Goal: Task Accomplishment & Management: Manage account settings

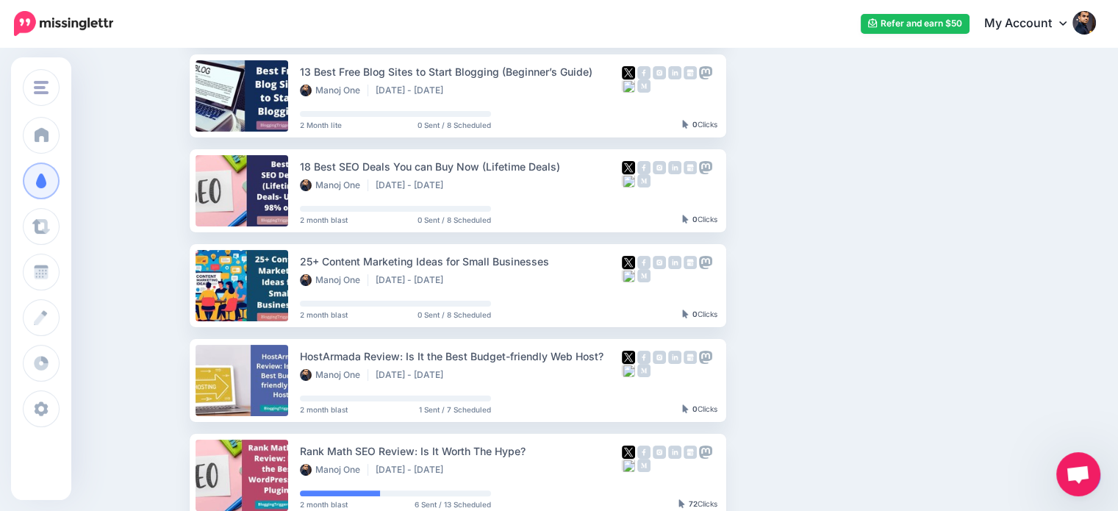
scroll to position [238, 0]
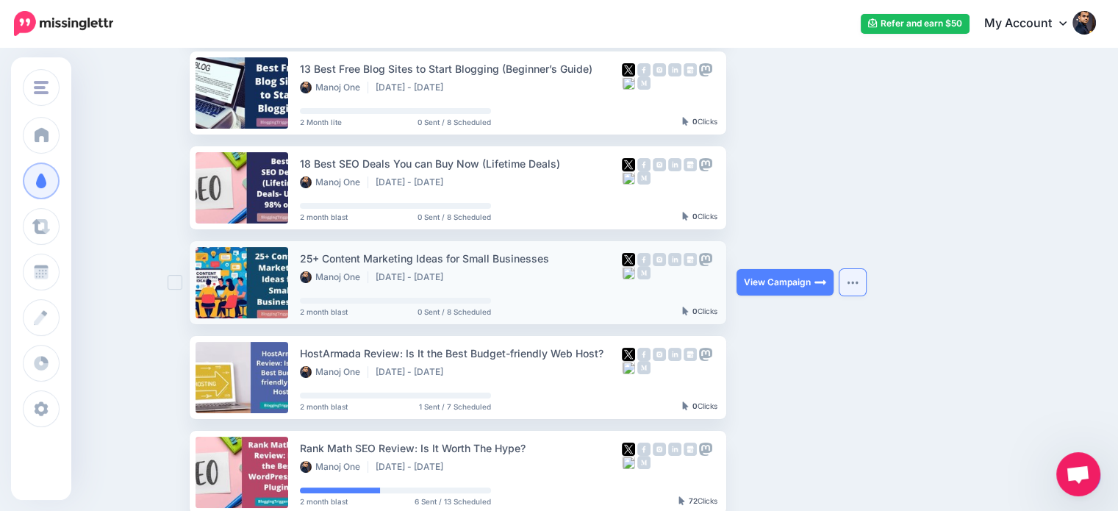
click at [859, 279] on button "button" at bounding box center [852, 282] width 26 height 26
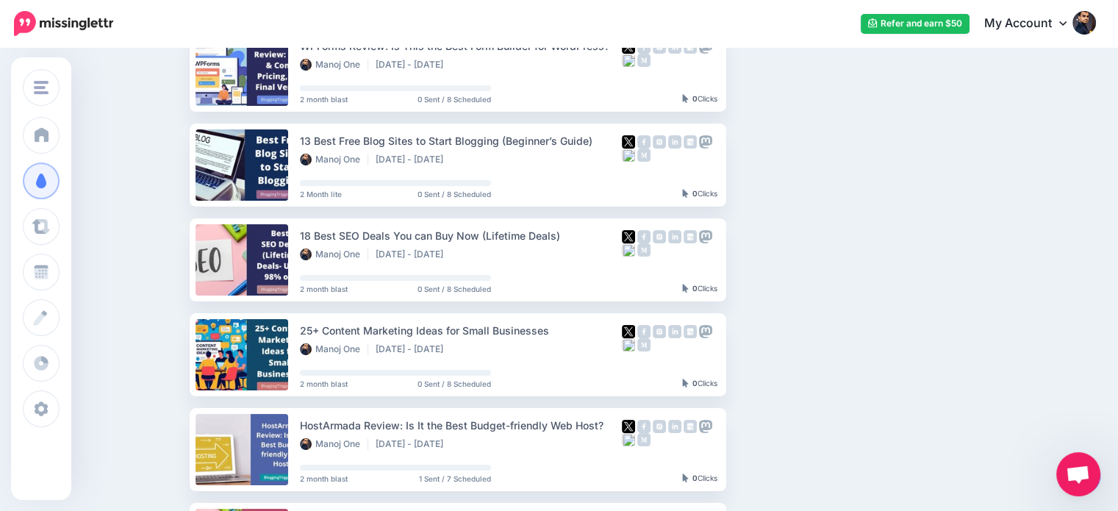
scroll to position [159, 0]
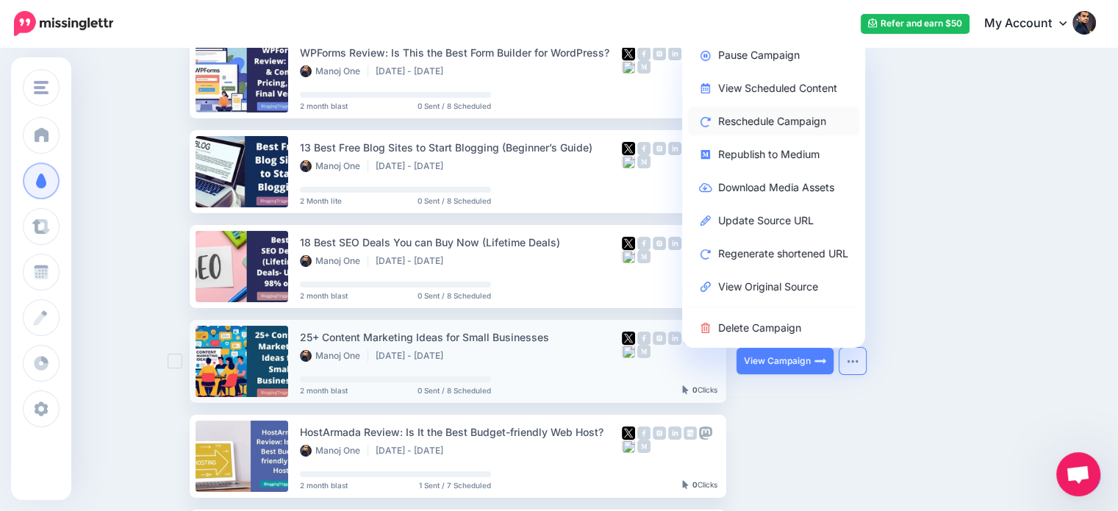
click at [775, 117] on link "Reschedule Campaign" at bounding box center [773, 121] width 171 height 29
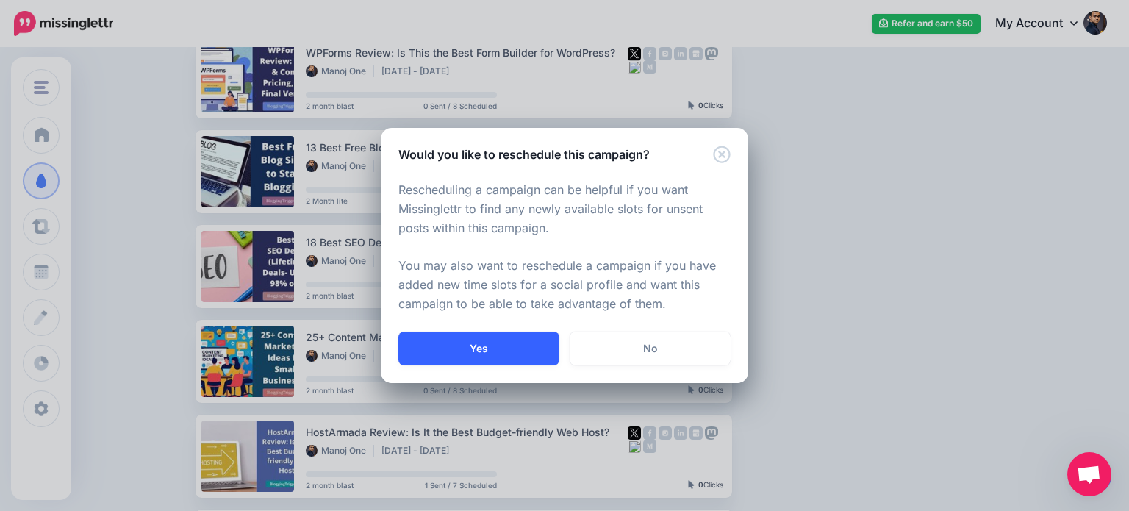
click at [447, 340] on button "Yes" at bounding box center [478, 348] width 161 height 34
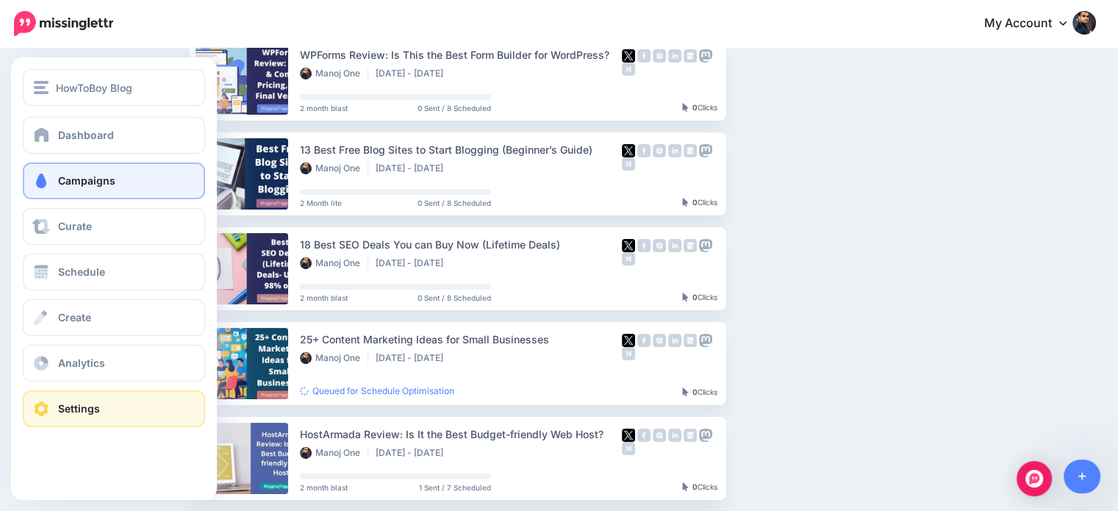
click at [42, 408] on span at bounding box center [41, 408] width 19 height 15
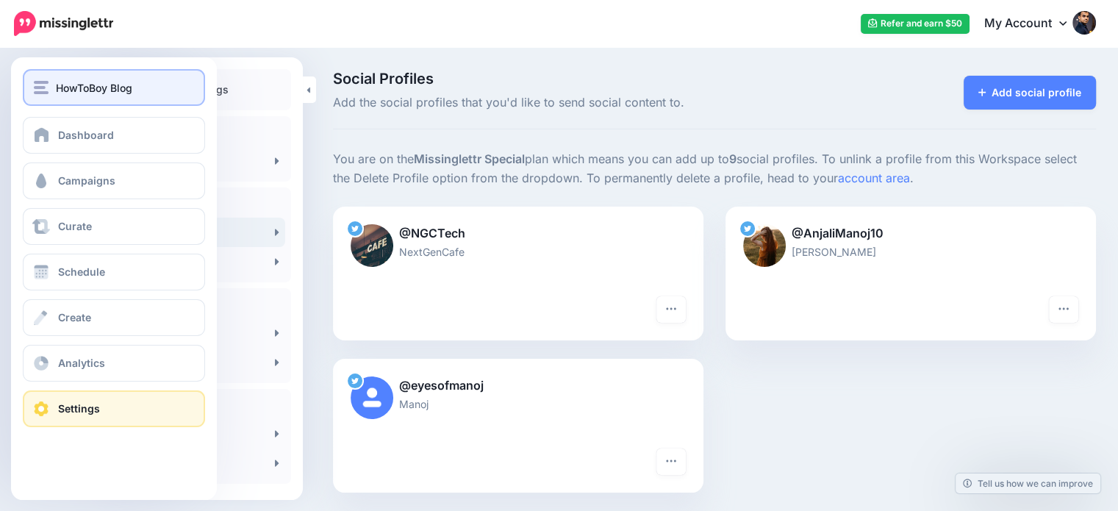
click at [82, 90] on span "HowToBoy Blog" at bounding box center [94, 87] width 76 height 17
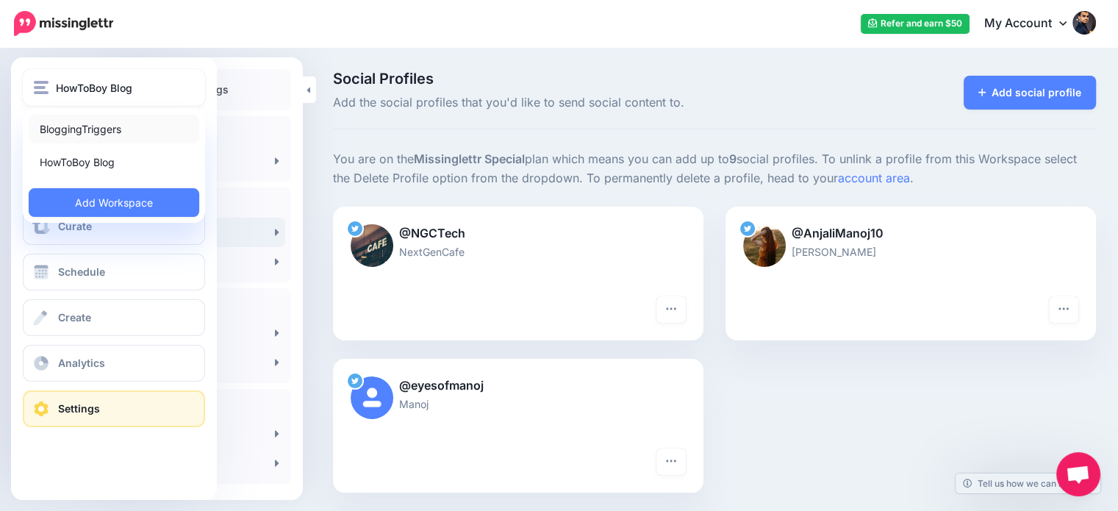
scroll to position [68, 0]
click at [85, 125] on link "BloggingTriggers" at bounding box center [114, 129] width 170 height 29
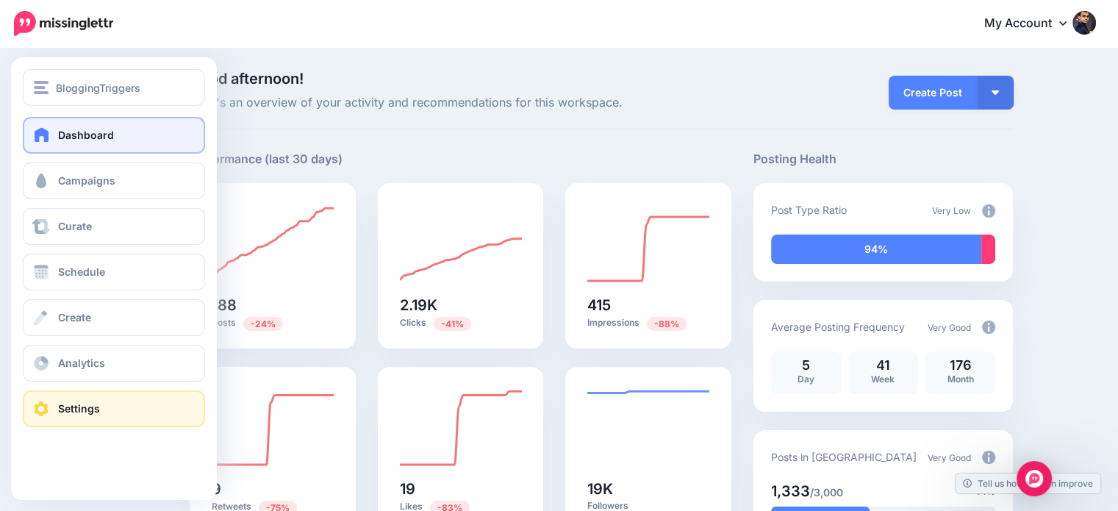
click at [58, 411] on span "Settings" at bounding box center [79, 408] width 42 height 12
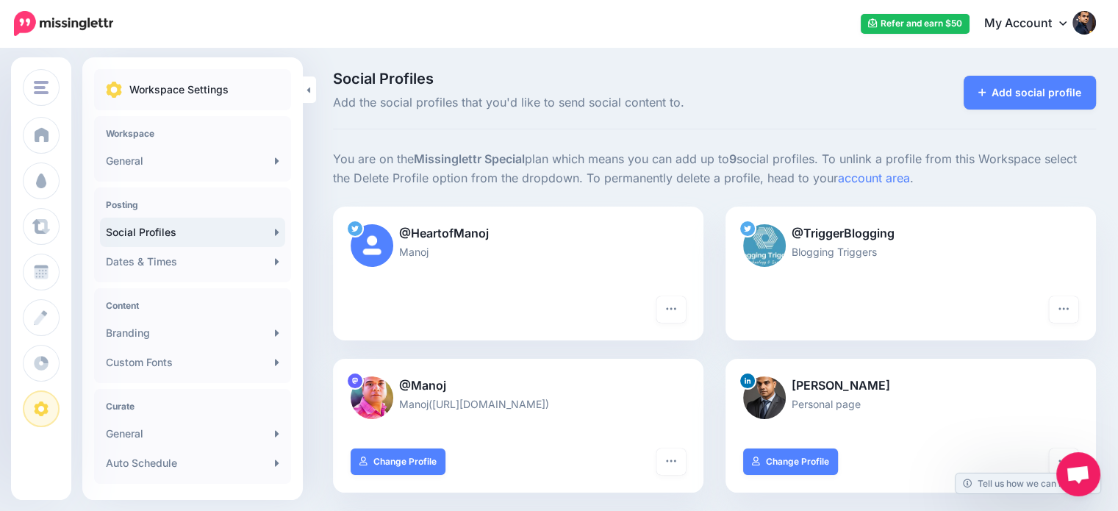
click at [1040, 29] on link "My Account" at bounding box center [1032, 24] width 126 height 36
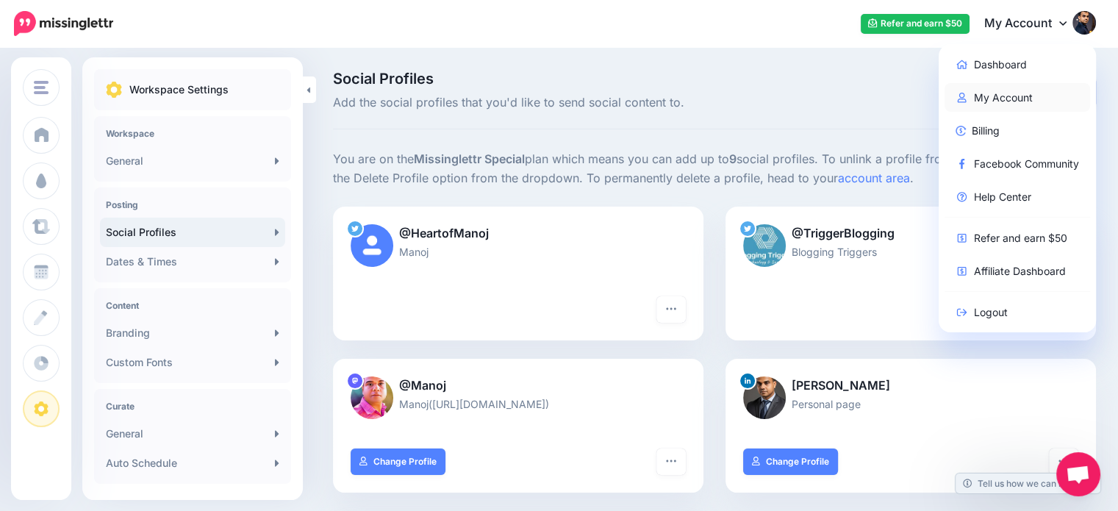
drag, startPoint x: 1027, startPoint y: 96, endPoint x: 1035, endPoint y: 96, distance: 8.1
click at [1027, 96] on link "My Account" at bounding box center [1017, 97] width 146 height 29
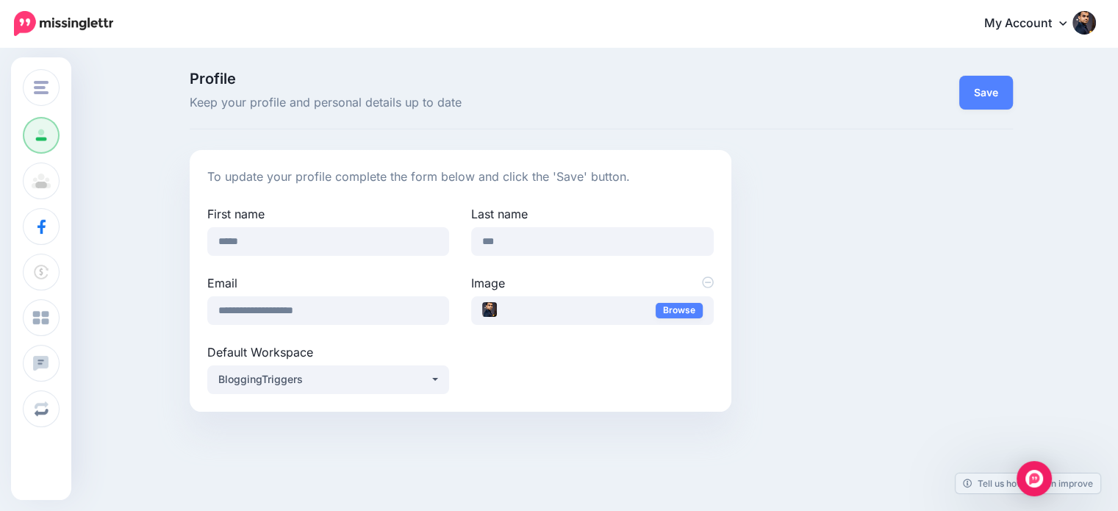
click at [1084, 18] on img at bounding box center [1084, 23] width 24 height 24
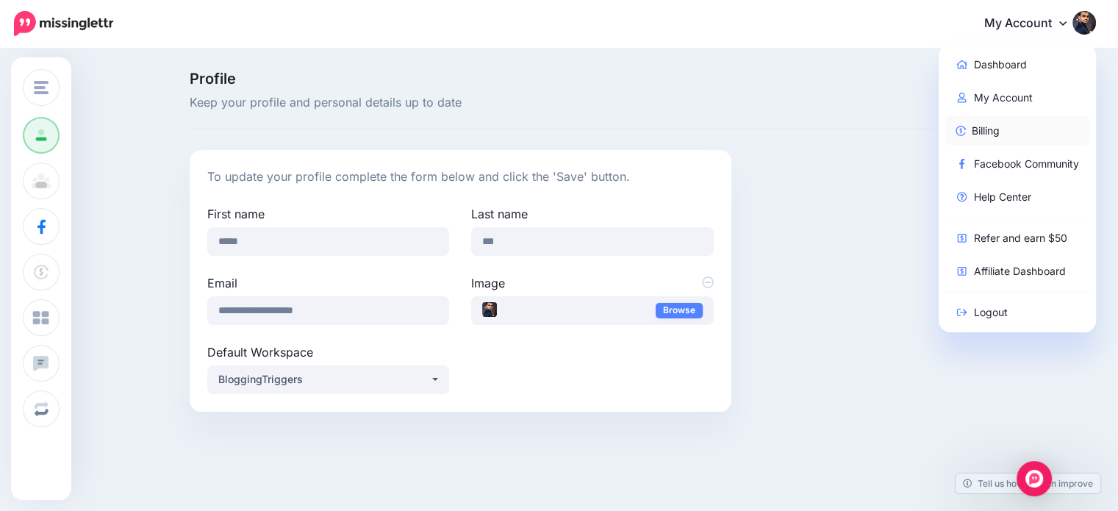
click at [1010, 126] on link "Billing" at bounding box center [1017, 130] width 146 height 29
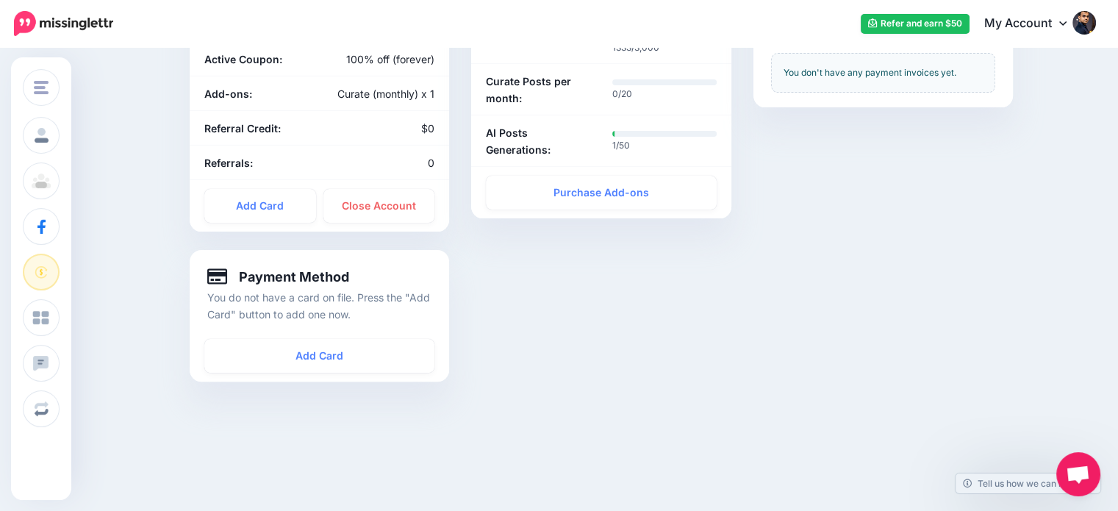
scroll to position [201, 0]
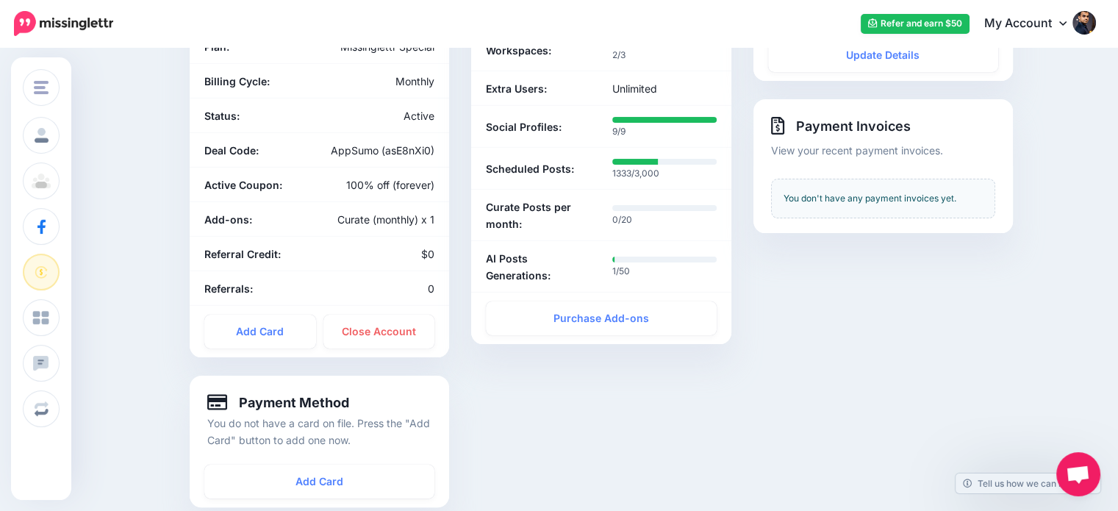
drag, startPoint x: 1115, startPoint y: 280, endPoint x: 1102, endPoint y: 247, distance: 35.4
click at [1102, 247] on div "Billing Manage your billing details and subscription Purchase Add-ons Subscript…" at bounding box center [559, 204] width 1118 height 710
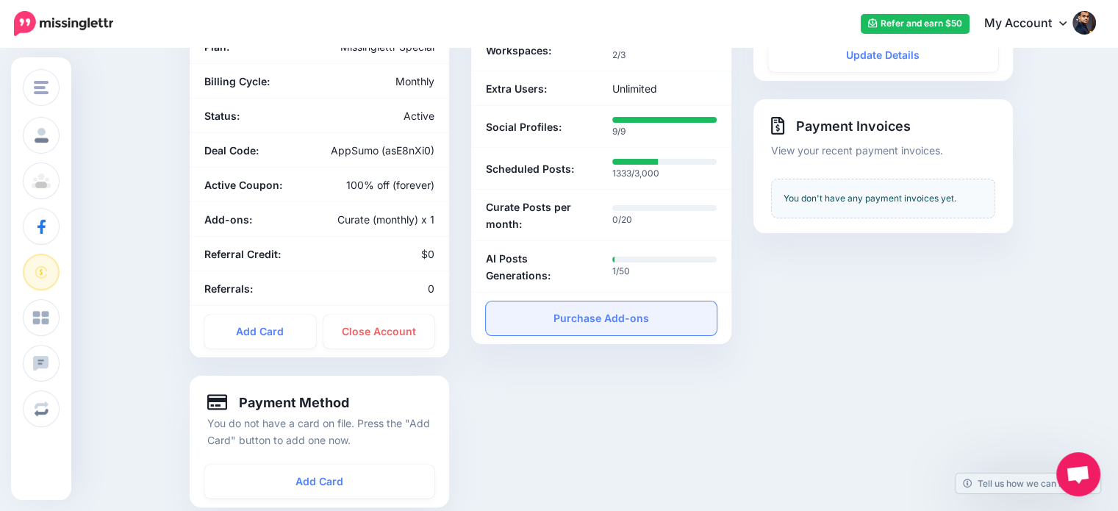
click at [638, 311] on link "Purchase Add-ons" at bounding box center [601, 318] width 230 height 34
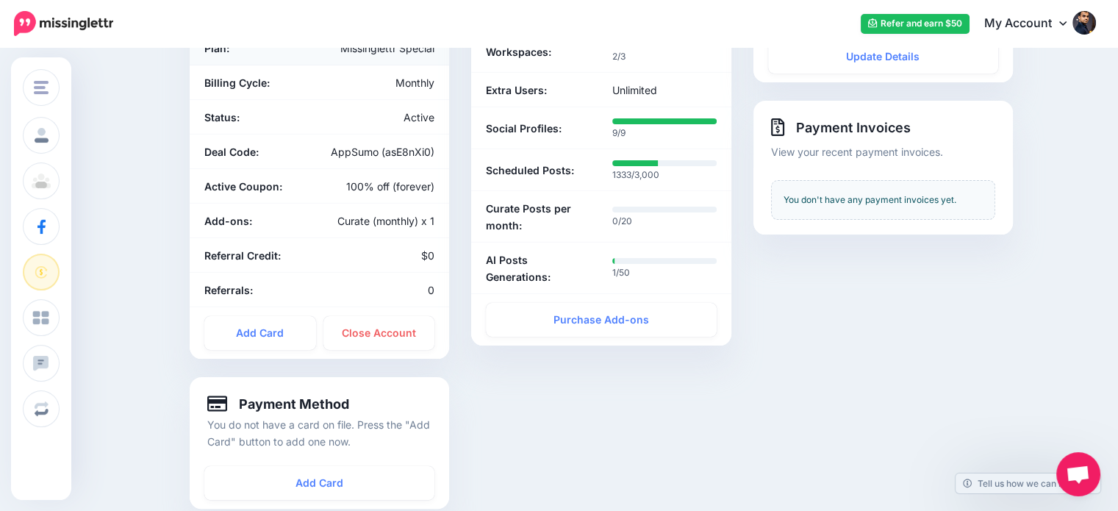
scroll to position [68, 0]
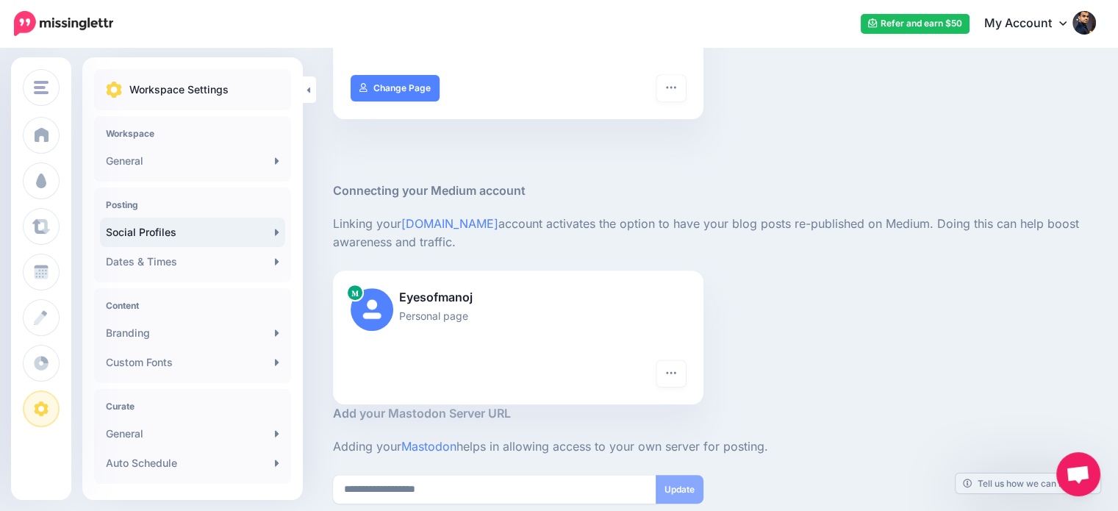
scroll to position [534, 0]
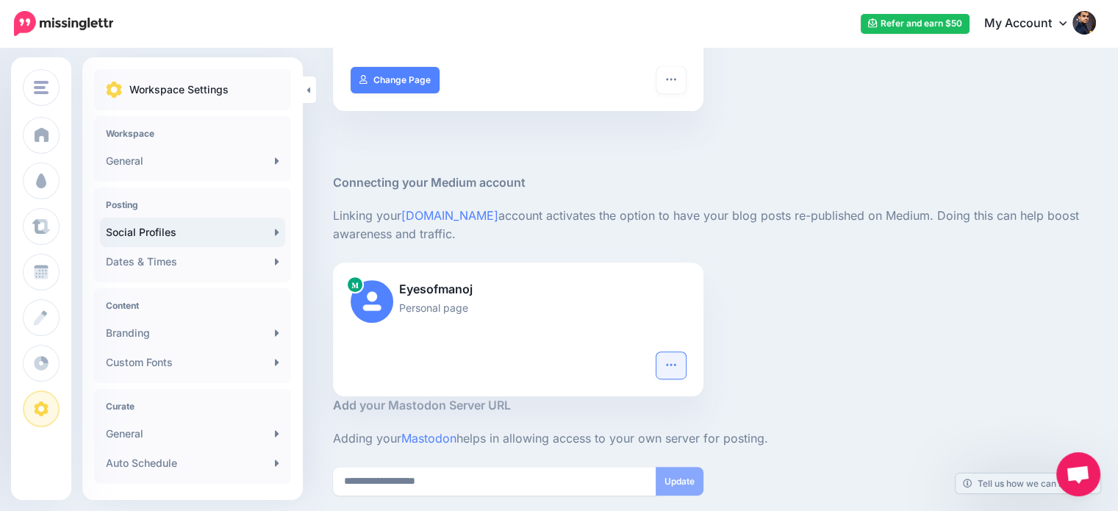
click at [675, 364] on icon "button" at bounding box center [671, 365] width 12 height 12
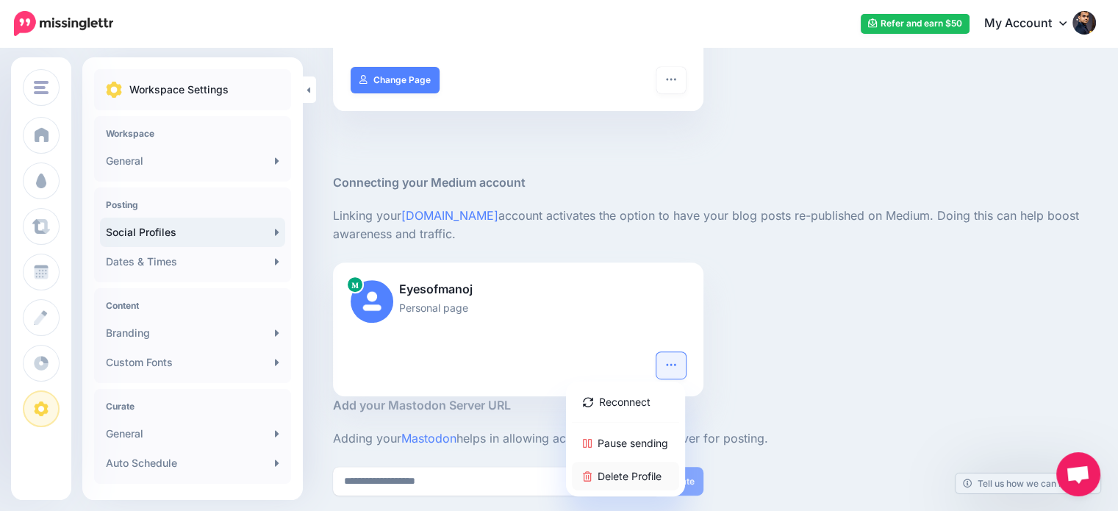
click at [653, 470] on link "Delete Profile" at bounding box center [625, 476] width 107 height 29
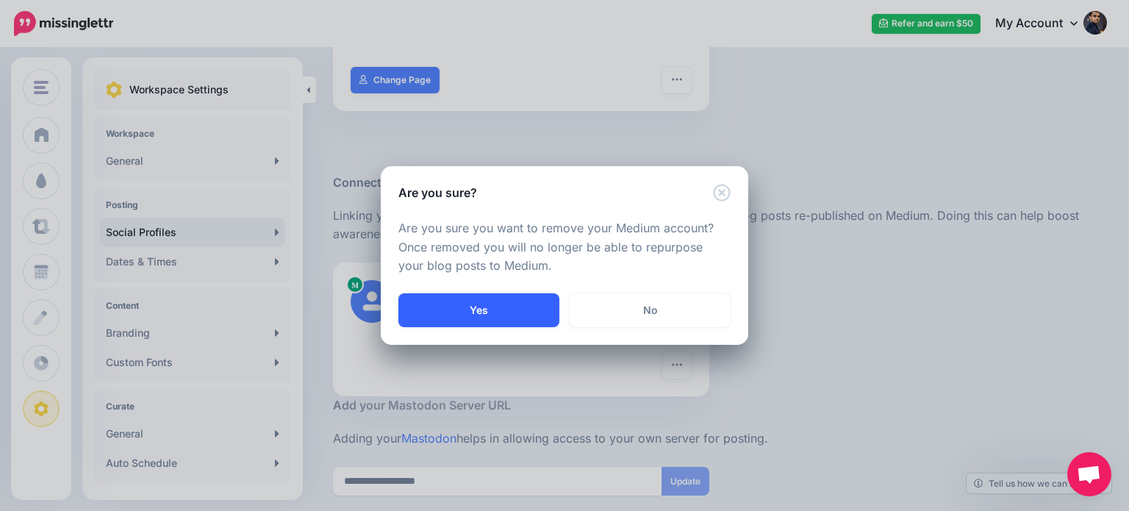
click at [517, 317] on button "Yes" at bounding box center [478, 310] width 161 height 34
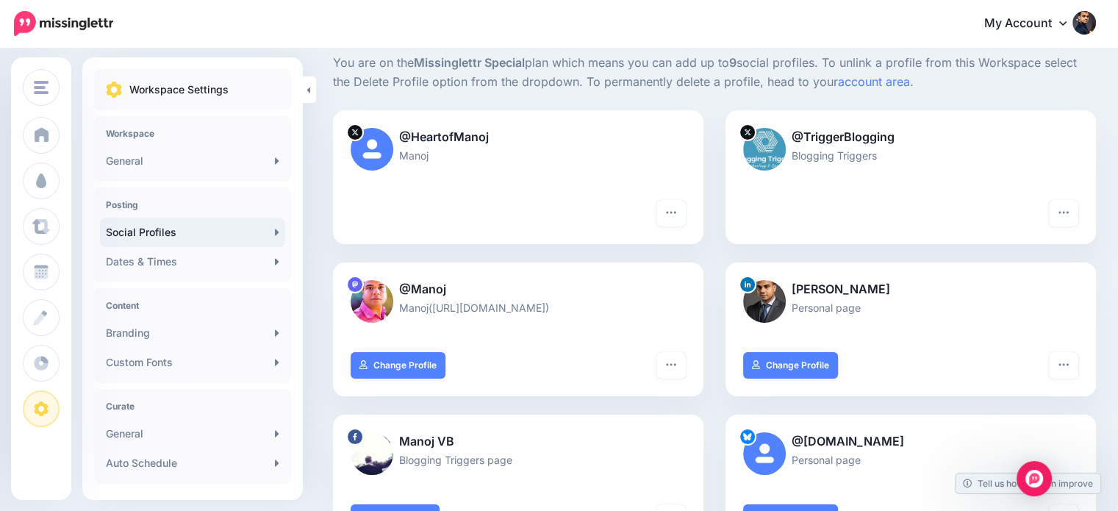
scroll to position [0, 2]
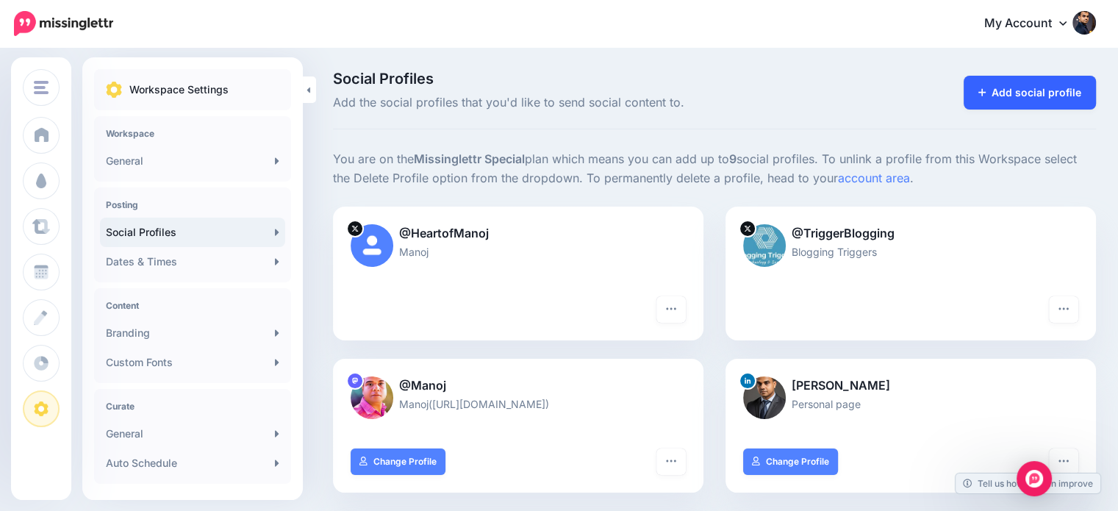
click at [1040, 98] on link "Add social profile" at bounding box center [1029, 93] width 133 height 34
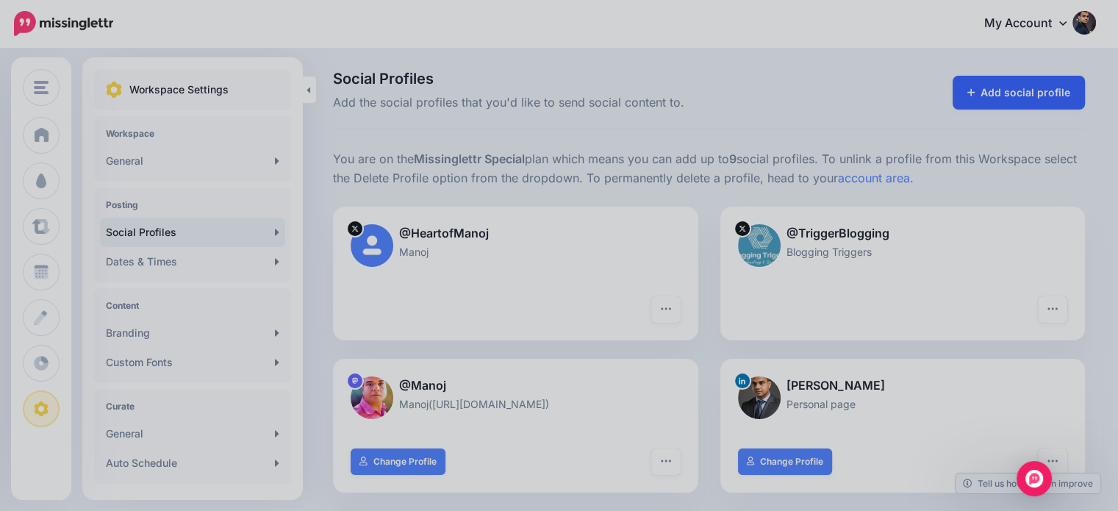
scroll to position [0, 0]
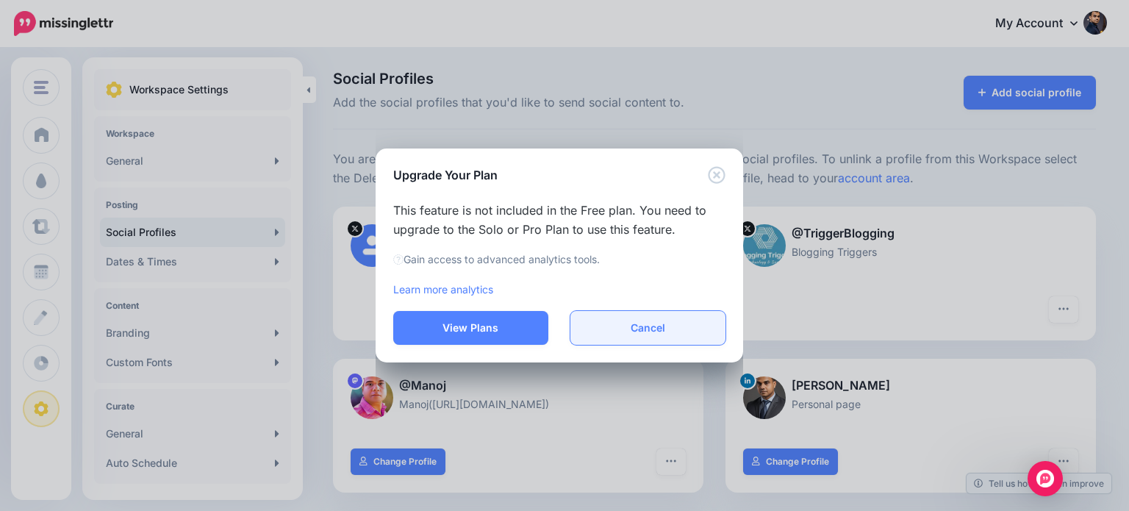
click at [664, 329] on button "Cancel" at bounding box center [647, 328] width 155 height 34
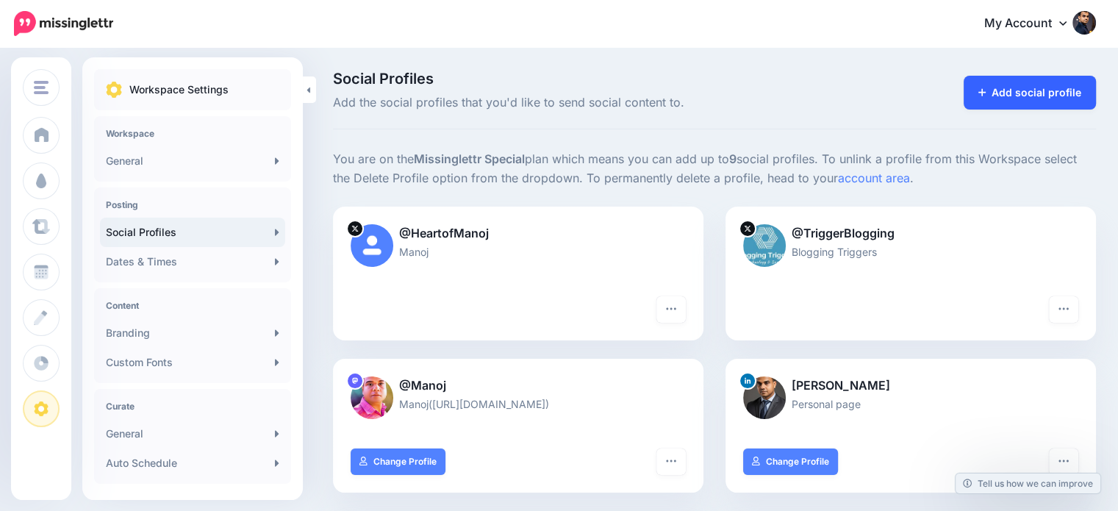
click at [1073, 91] on link "Add social profile" at bounding box center [1029, 93] width 133 height 34
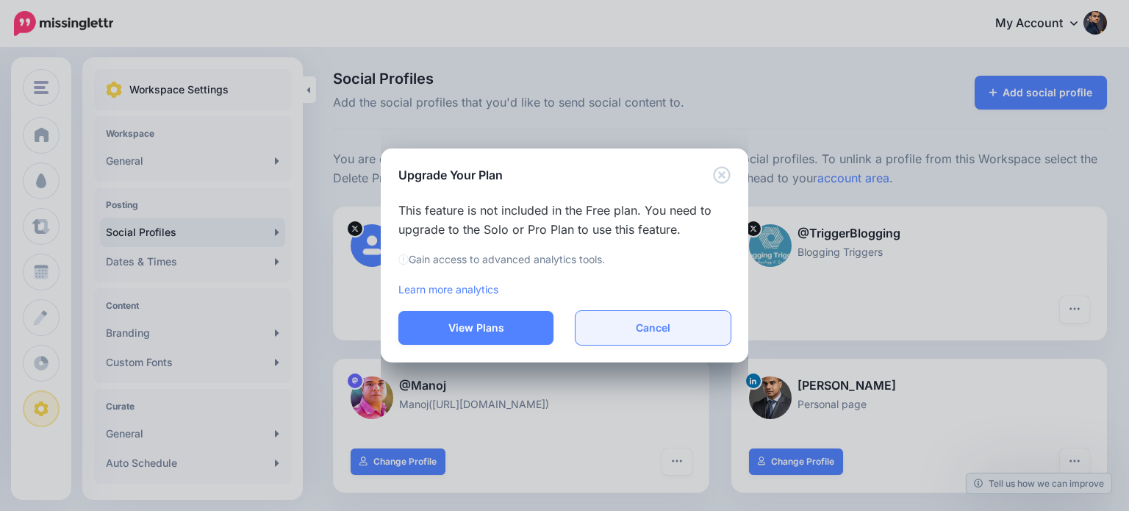
click at [656, 328] on button "Cancel" at bounding box center [652, 328] width 155 height 34
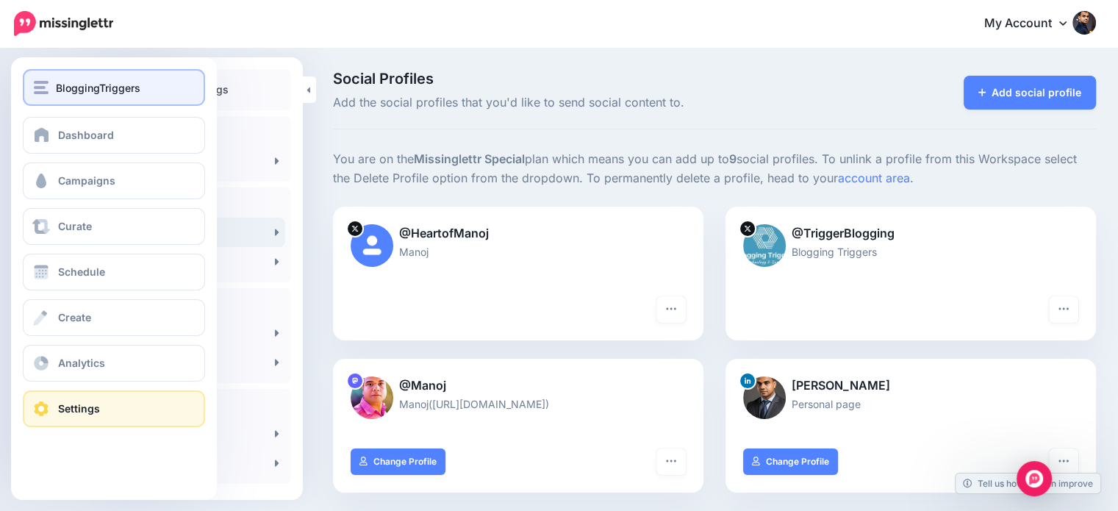
click at [45, 87] on img "button" at bounding box center [41, 87] width 15 height 13
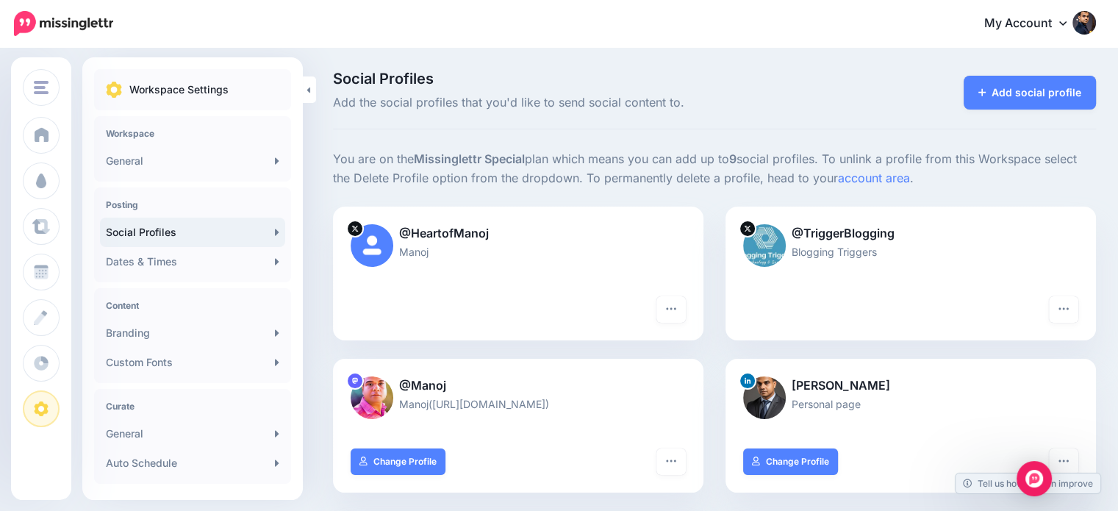
click at [911, 81] on div "Add social profile" at bounding box center [976, 91] width 262 height 41
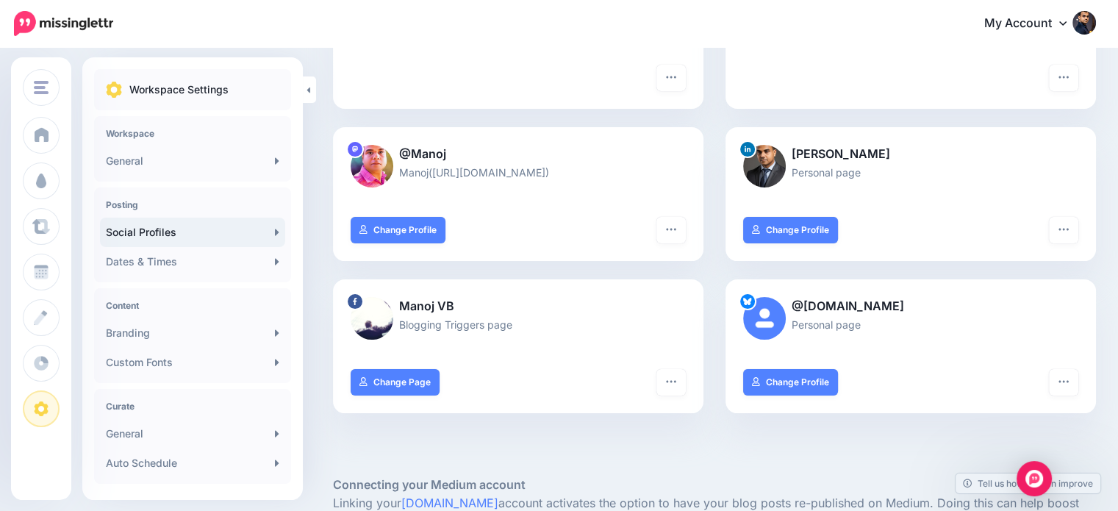
scroll to position [234, 0]
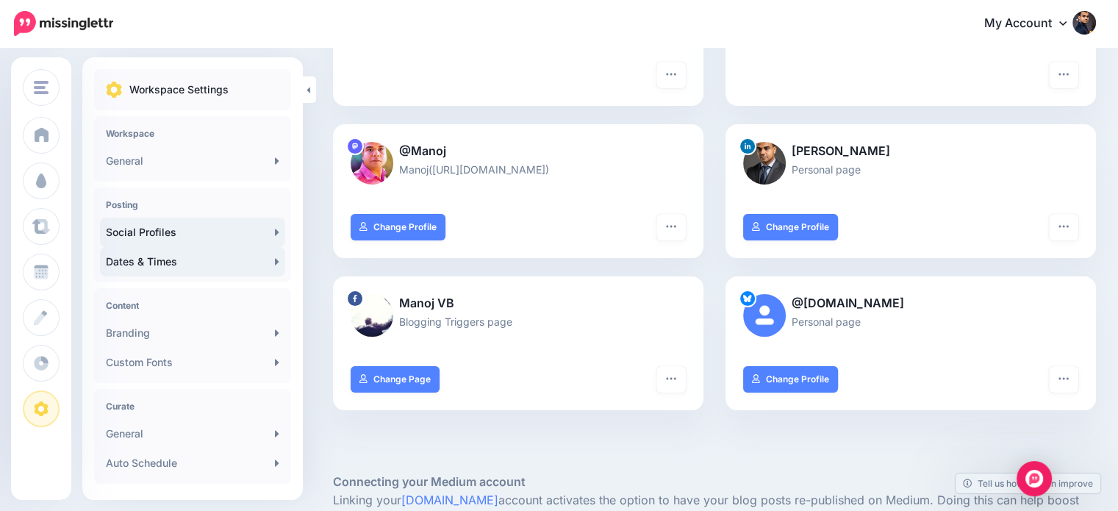
click at [168, 257] on link "Dates & Times" at bounding box center [192, 261] width 185 height 29
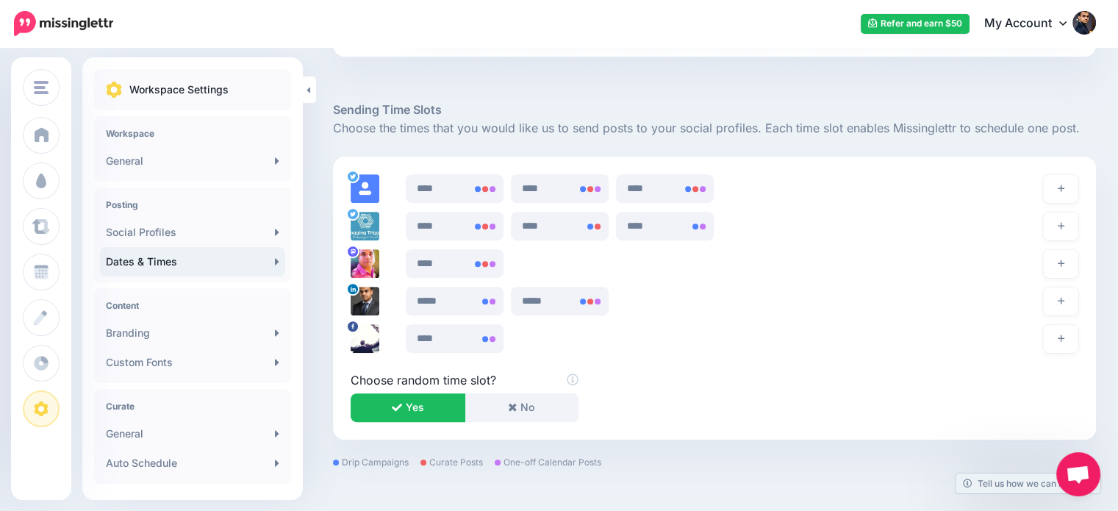
scroll to position [869, 0]
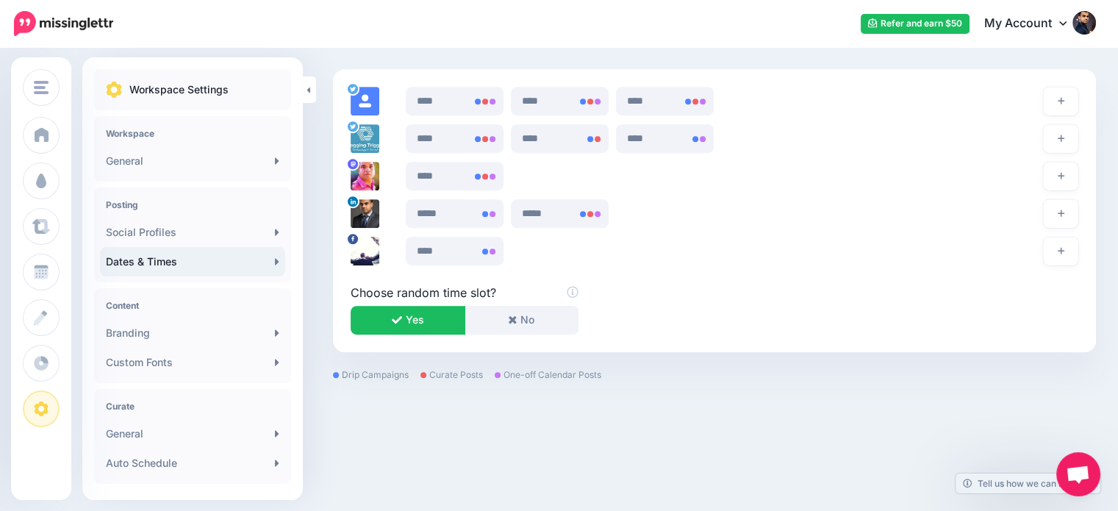
click at [1070, 406] on div at bounding box center [714, 434] width 763 height 110
click at [1077, 466] on span "Open chat" at bounding box center [1078, 475] width 24 height 21
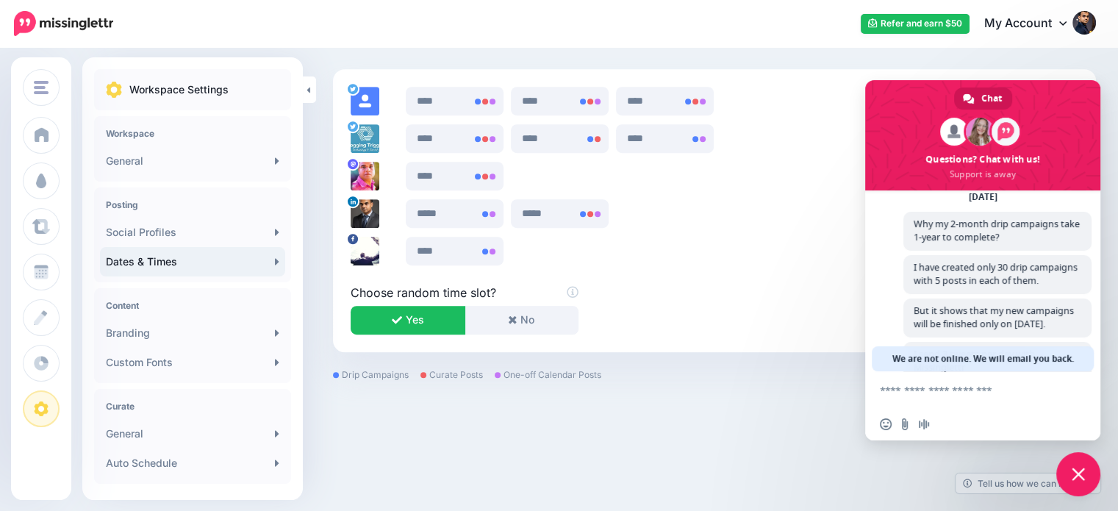
scroll to position [151, 0]
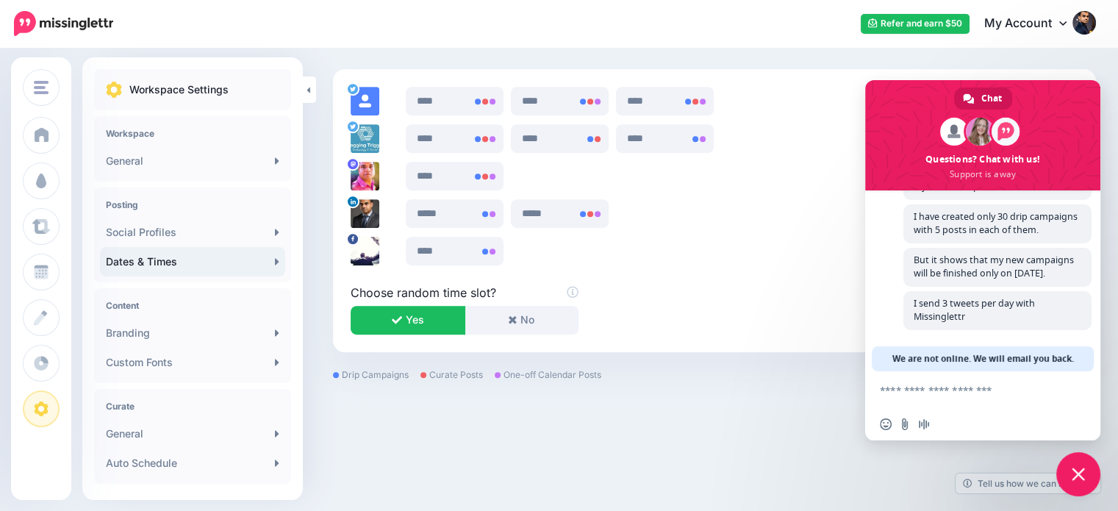
click at [999, 399] on textarea "Compose your message..." at bounding box center [968, 389] width 176 height 37
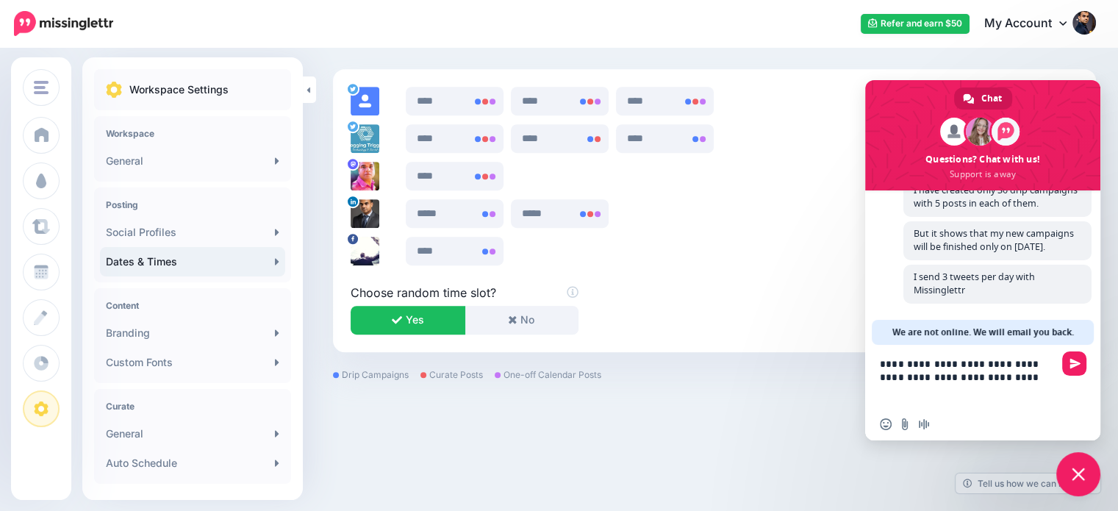
type textarea "**********"
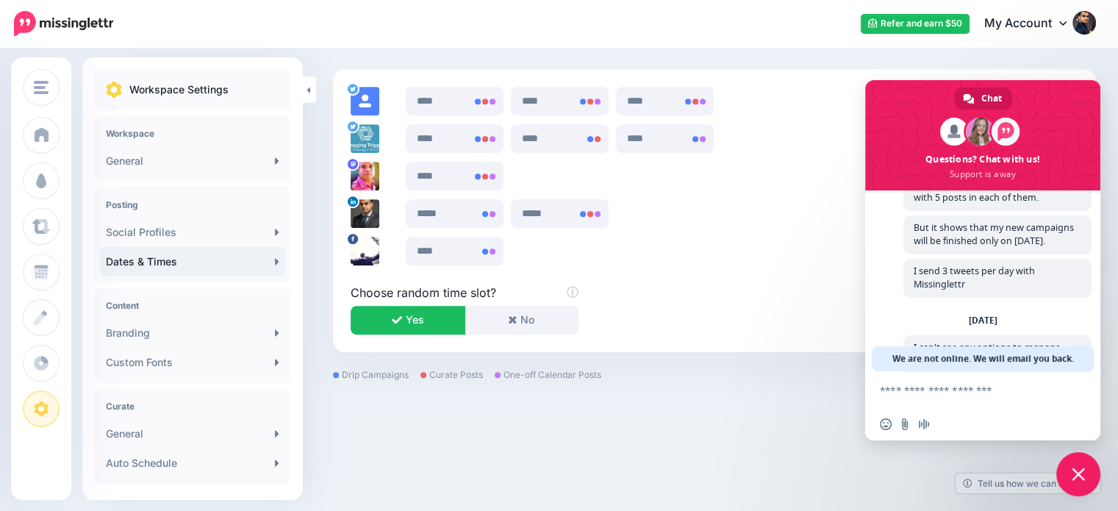
scroll to position [245, 0]
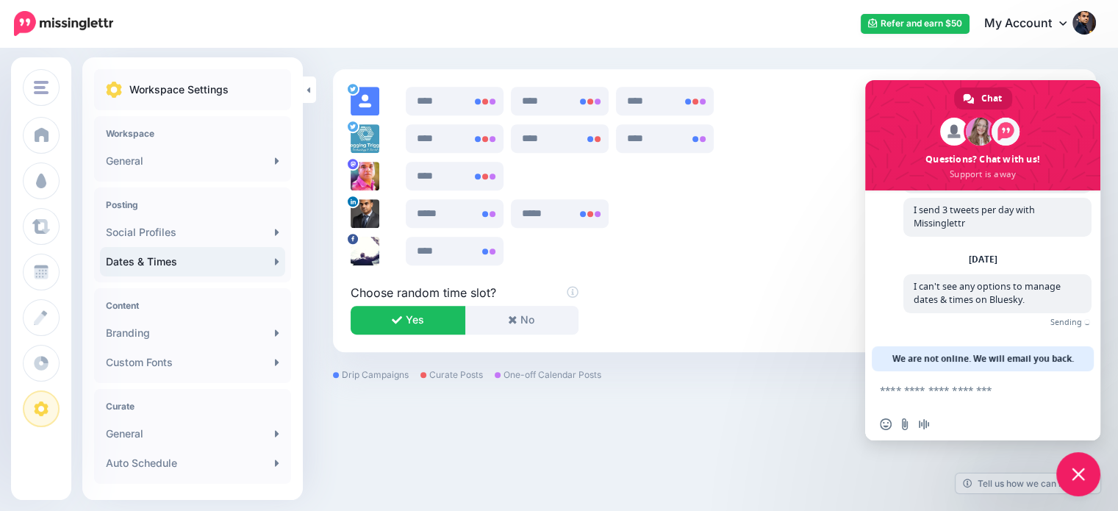
paste textarea "**********"
type textarea "**********"
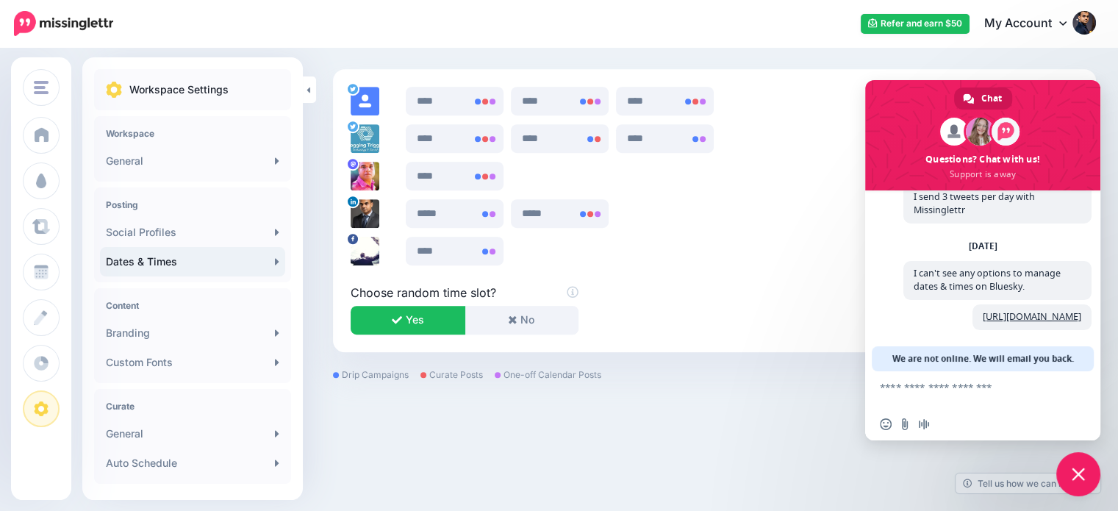
scroll to position [287, 0]
type textarea "**********"
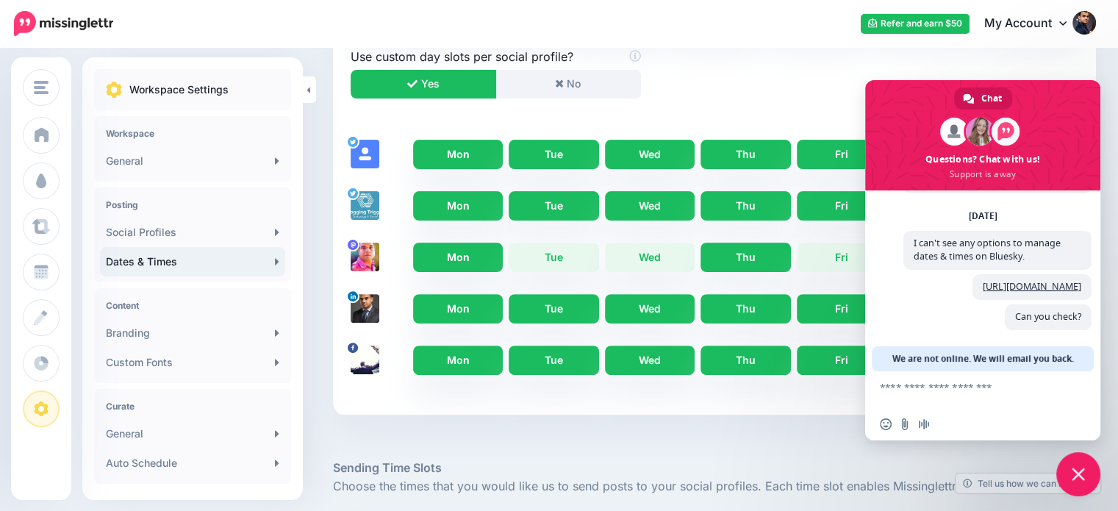
scroll to position [425, 0]
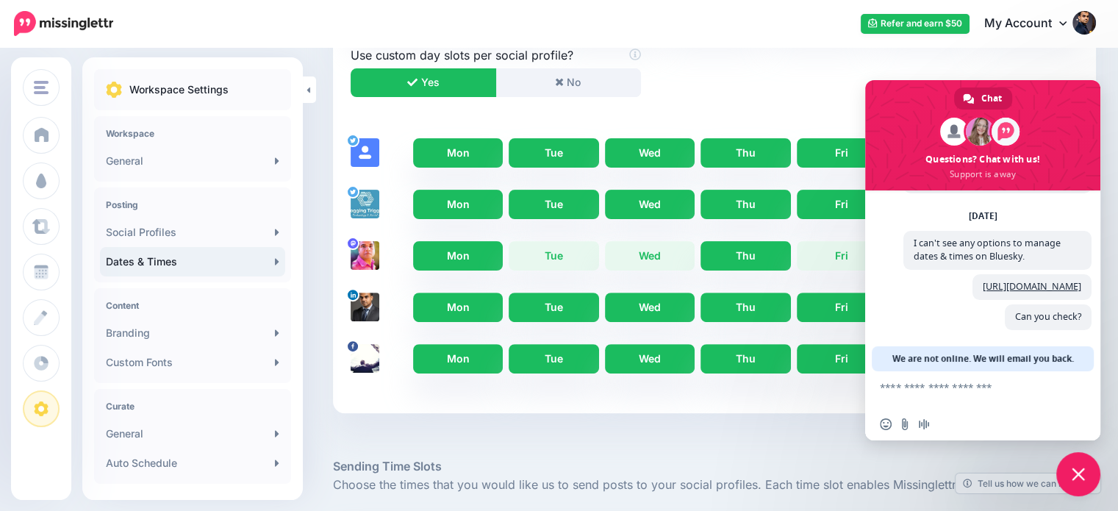
click at [1073, 476] on span "Close chat" at bounding box center [1077, 473] width 13 height 13
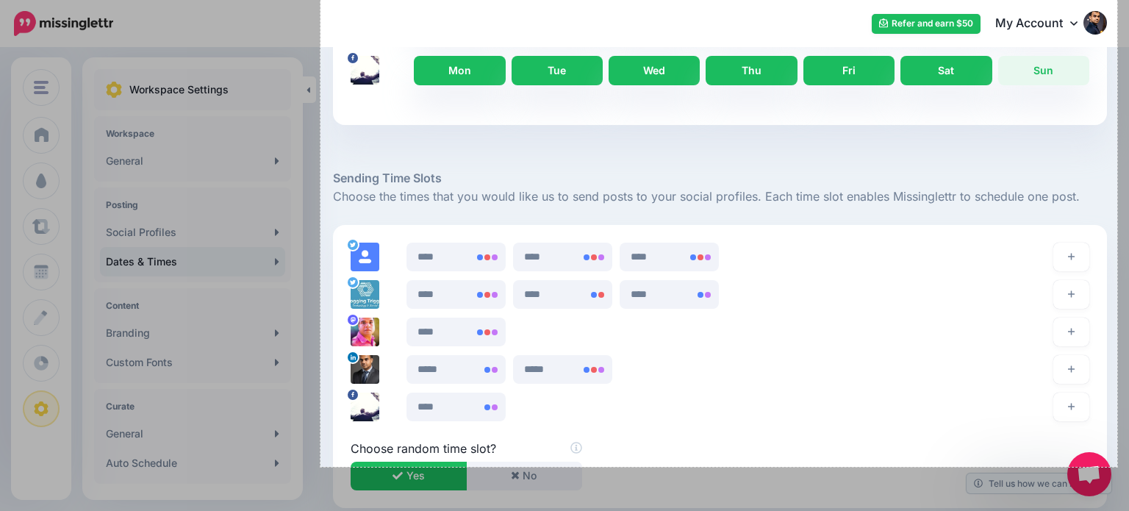
scroll to position [757, 0]
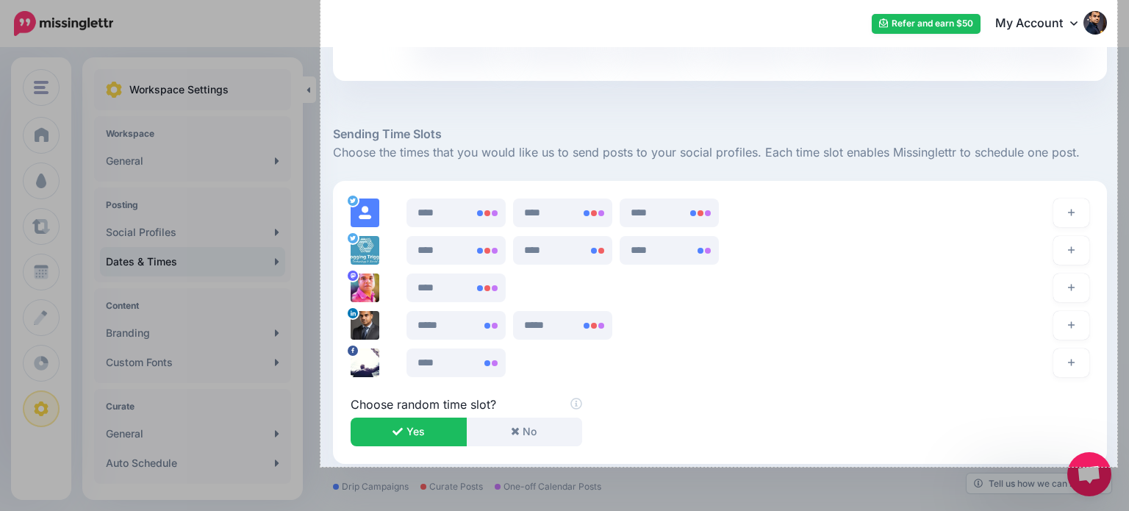
drag, startPoint x: 320, startPoint y: 60, endPoint x: 1118, endPoint y: 520, distance: 920.8
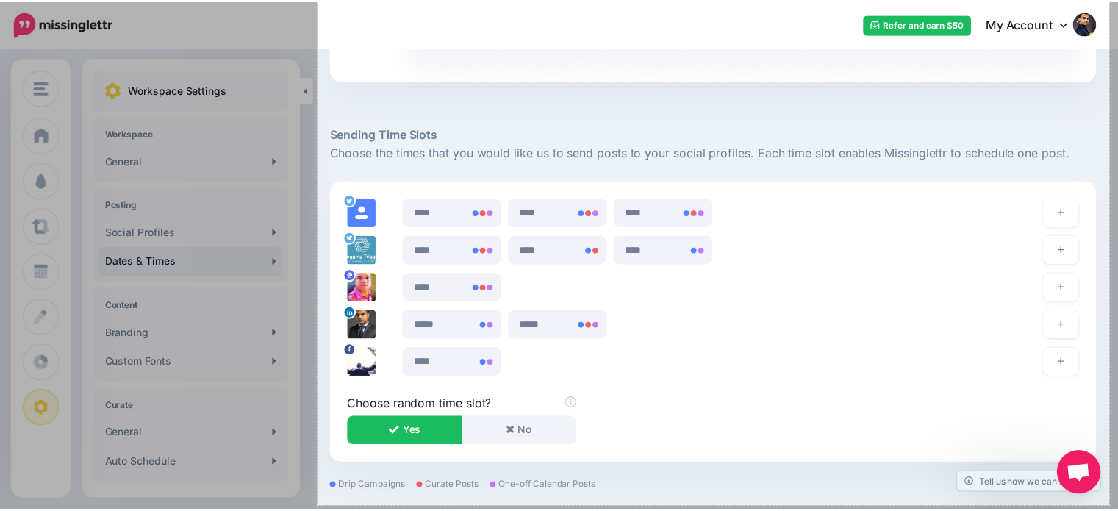
scroll to position [798, 0]
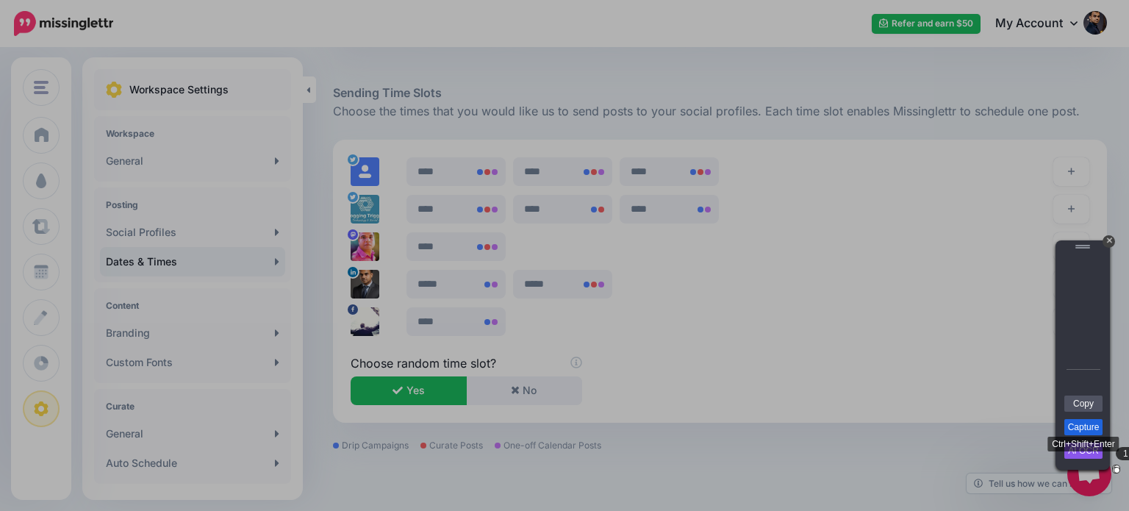
click at [1085, 428] on link "Capture" at bounding box center [1083, 427] width 38 height 16
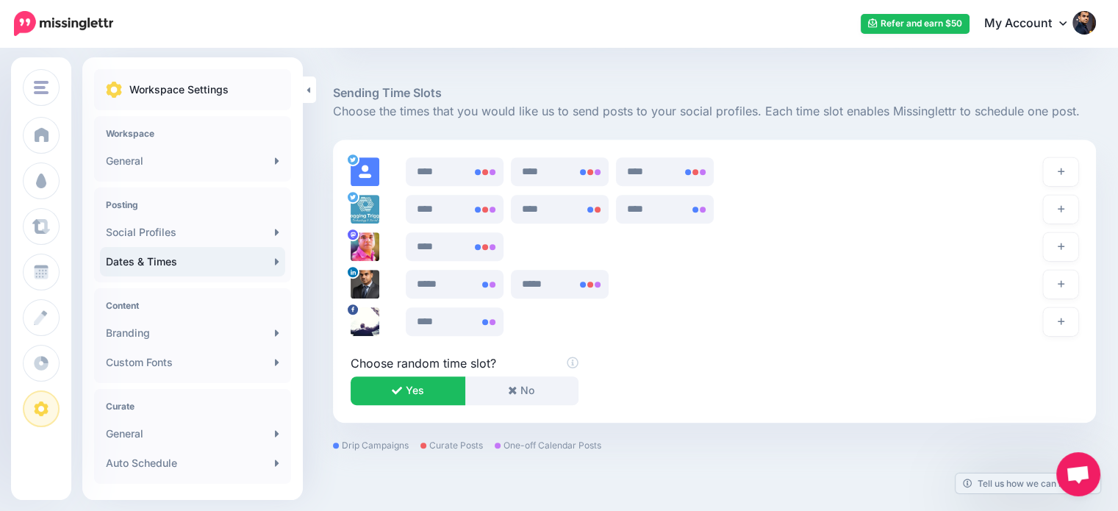
scroll to position [797, 0]
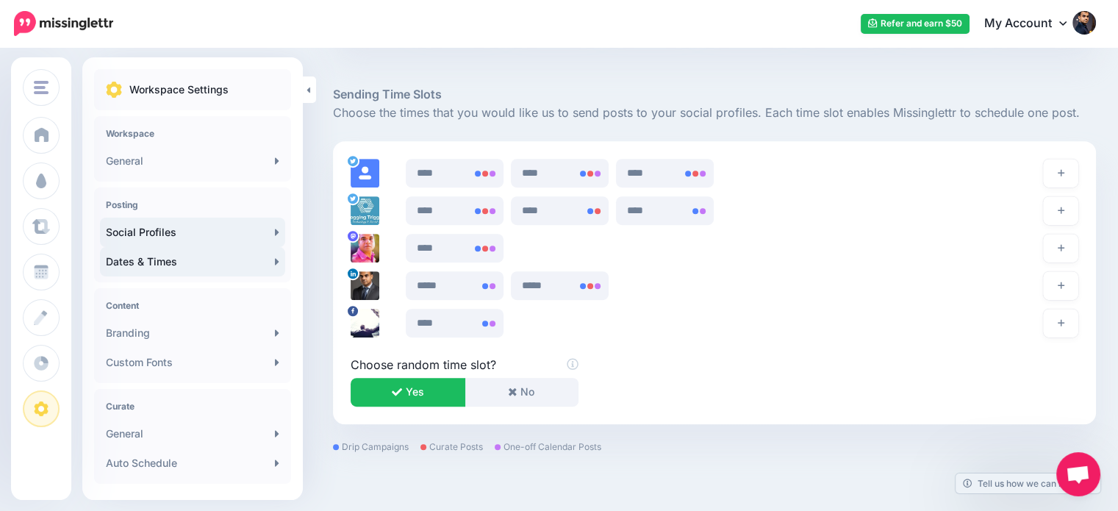
click at [209, 236] on link "Social Profiles" at bounding box center [192, 232] width 185 height 29
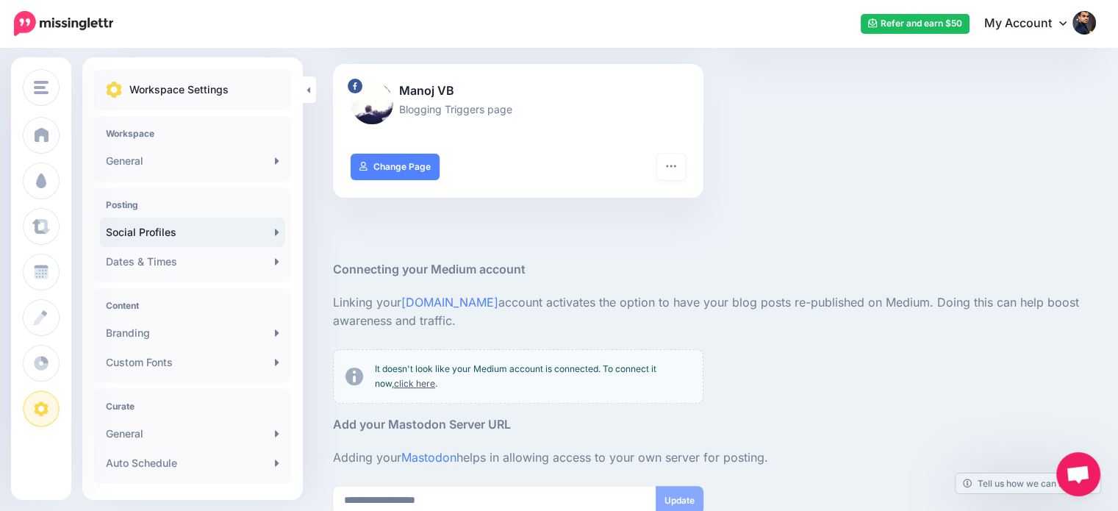
scroll to position [455, 0]
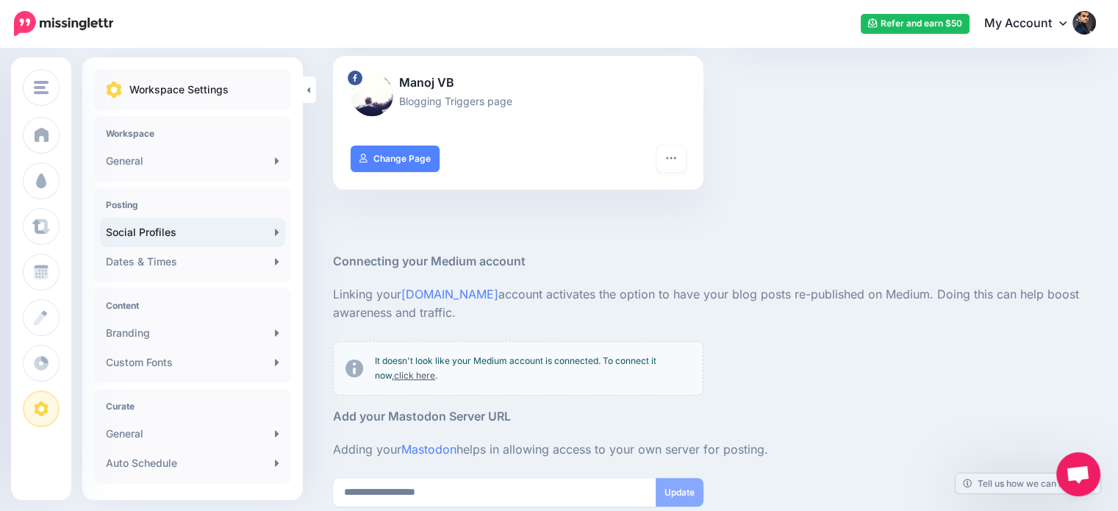
click at [1085, 475] on span "Open chat" at bounding box center [1078, 475] width 24 height 21
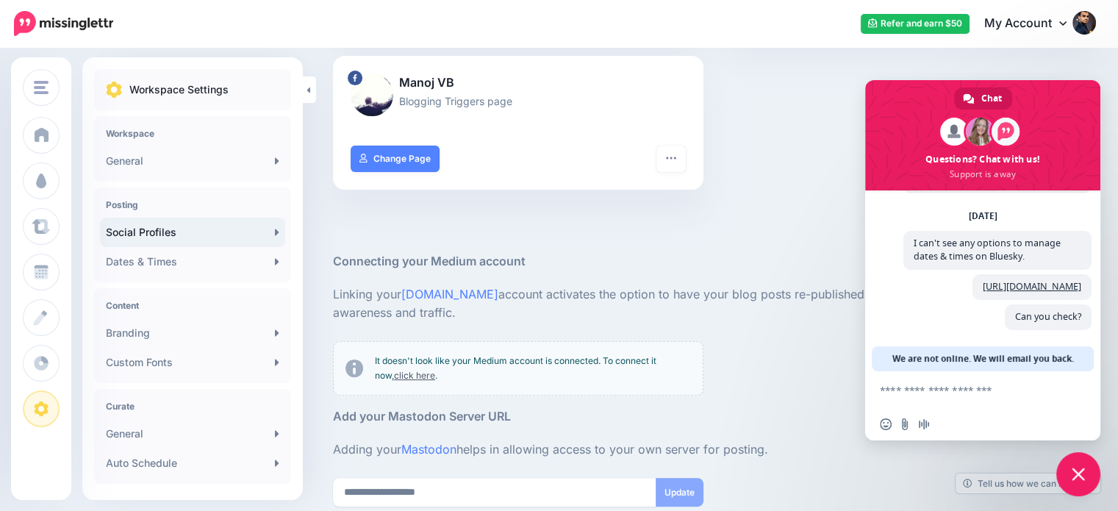
click at [1024, 379] on textarea "Compose your message..." at bounding box center [968, 389] width 176 height 37
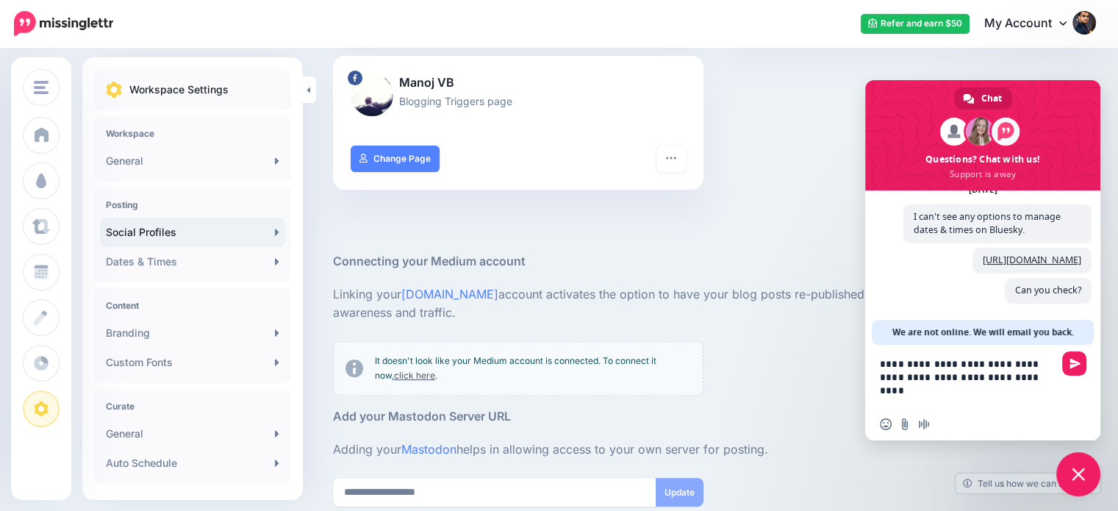
type textarea "**********"
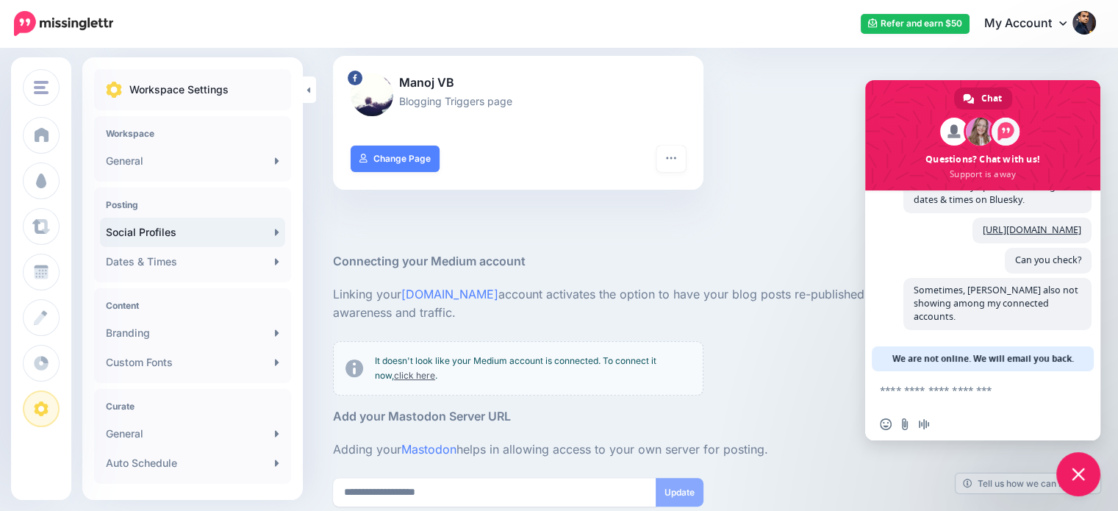
scroll to position [362, 0]
click at [1076, 470] on span "Close chat" at bounding box center [1077, 473] width 13 height 13
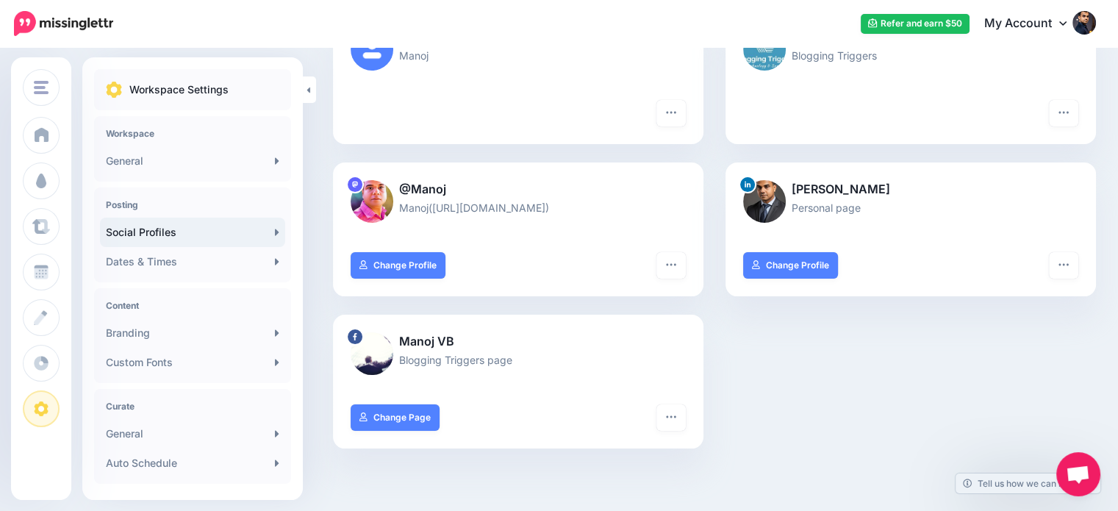
scroll to position [200, 0]
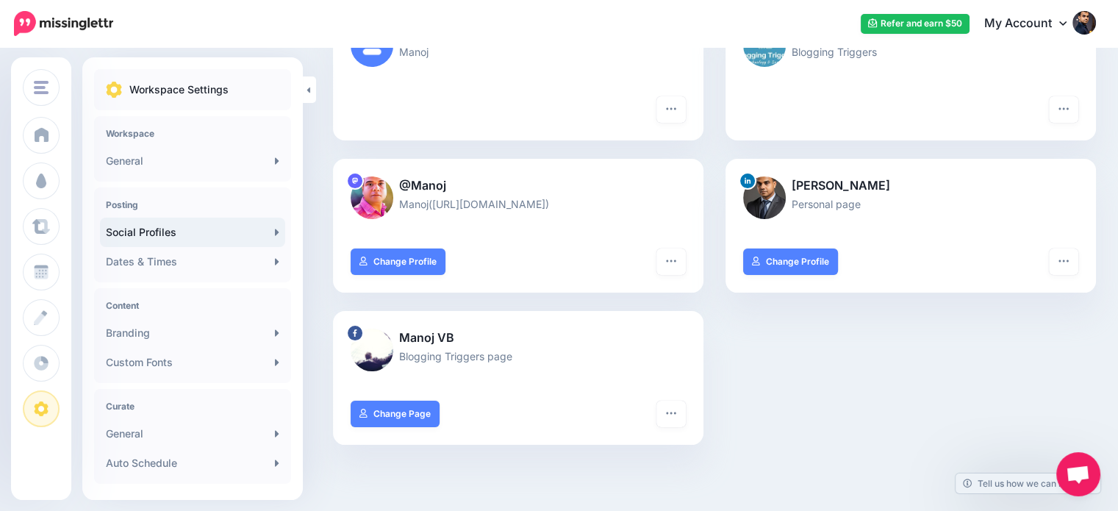
drag, startPoint x: 523, startPoint y: 199, endPoint x: 456, endPoint y: 201, distance: 67.6
click at [432, 202] on p "Manoj(https://mstdn.plus/)" at bounding box center [518, 203] width 335 height 17
copy p "https://mstdn.plus/"
click at [677, 256] on icon "button" at bounding box center [671, 261] width 12 height 12
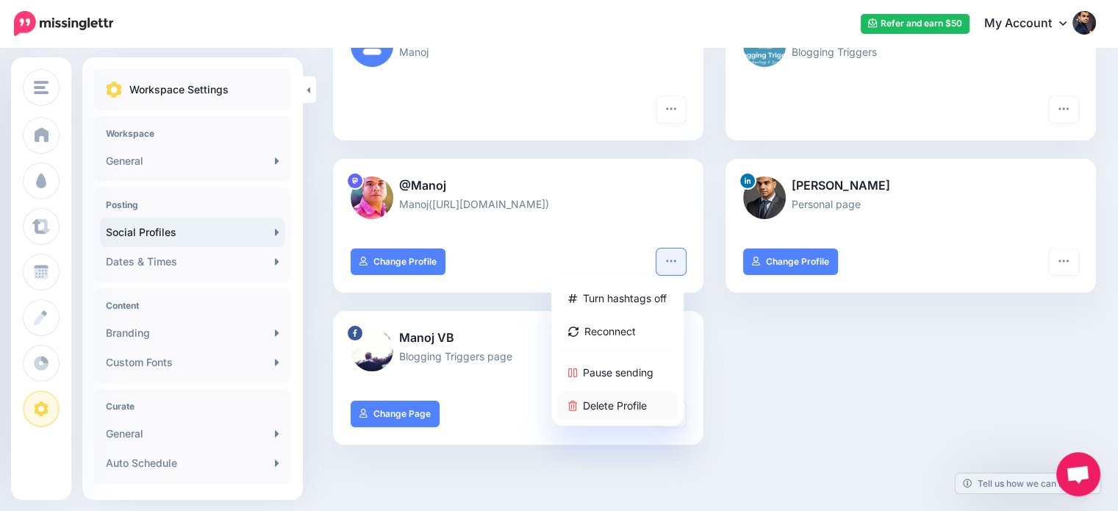
click at [641, 404] on link "Delete Profile" at bounding box center [617, 405] width 121 height 29
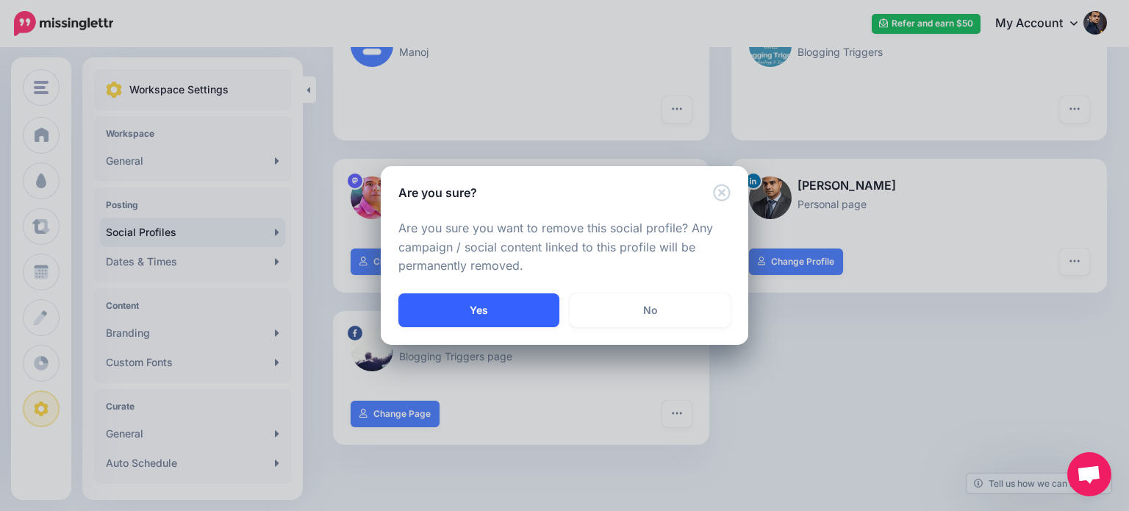
click at [542, 312] on button "Yes" at bounding box center [478, 310] width 161 height 34
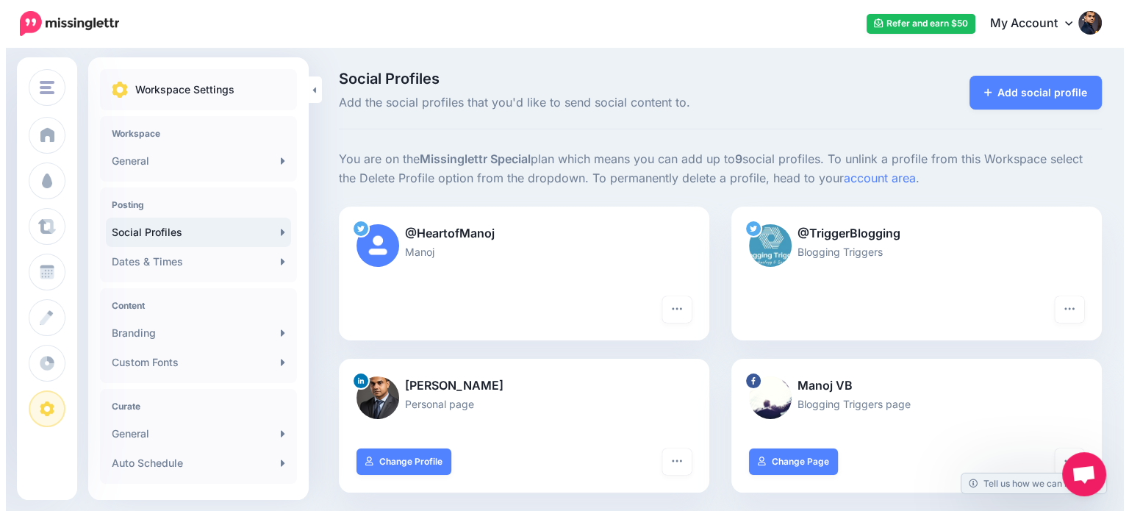
scroll to position [362, 0]
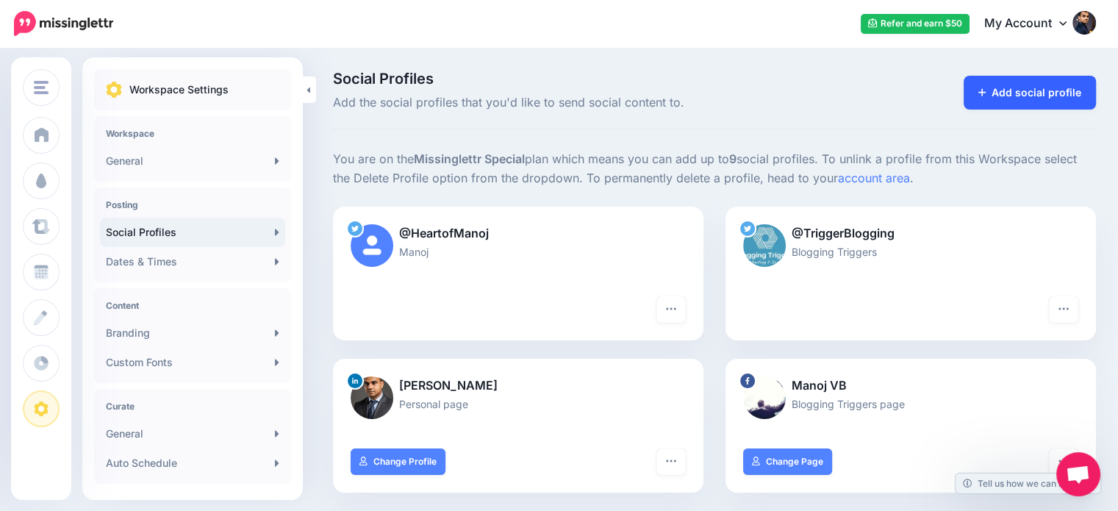
click at [1055, 85] on link "Add social profile" at bounding box center [1029, 93] width 133 height 34
click at [1062, 93] on link "Add social profile" at bounding box center [1029, 93] width 133 height 34
click at [1071, 96] on link "Add social profile" at bounding box center [1029, 93] width 133 height 34
click at [1005, 91] on link "Add social profile" at bounding box center [1029, 93] width 133 height 34
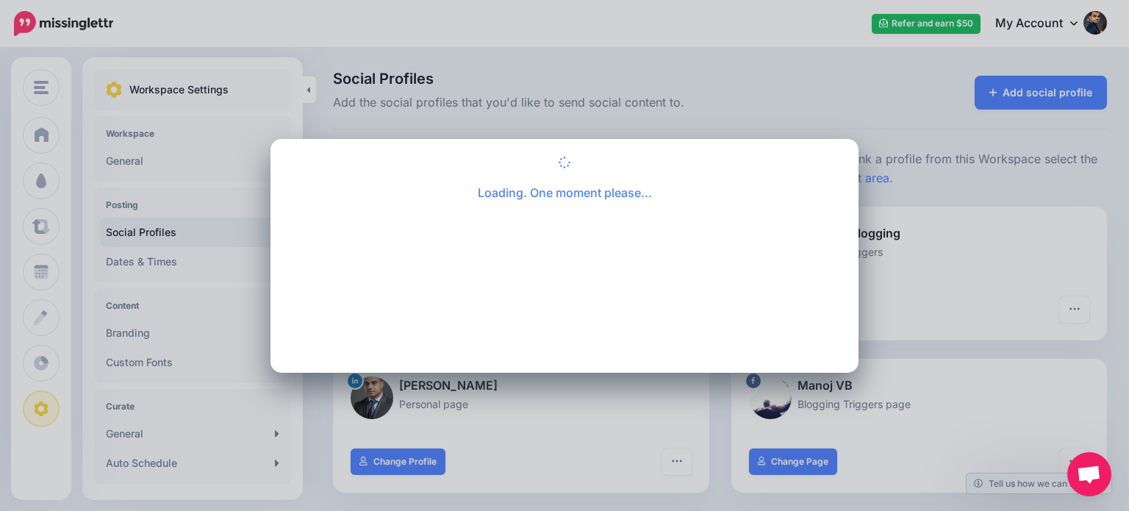
click at [913, 118] on div "Loading. One moment please..." at bounding box center [564, 255] width 1129 height 511
click at [1099, 21] on div "Loading. One moment please..." at bounding box center [564, 255] width 1129 height 511
click at [738, 108] on div "Loading. One moment please..." at bounding box center [564, 255] width 1129 height 511
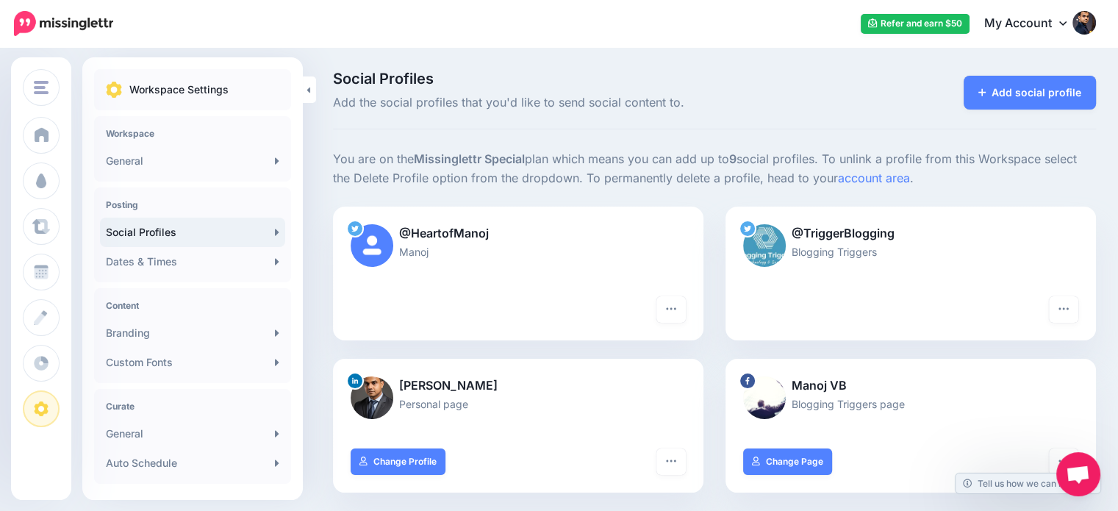
click at [1096, 19] on img at bounding box center [1084, 23] width 24 height 24
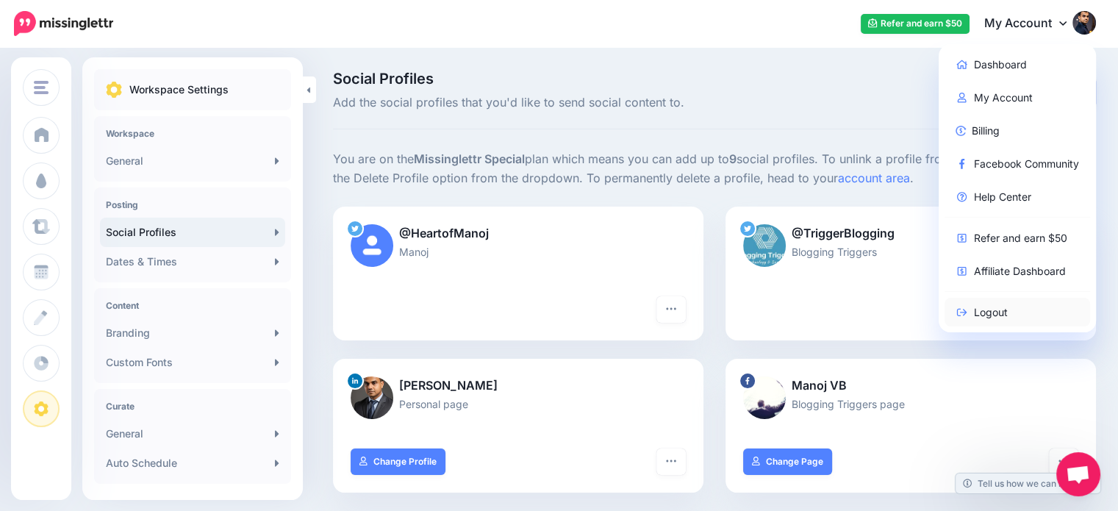
click at [1005, 308] on link "Logout" at bounding box center [1017, 312] width 146 height 29
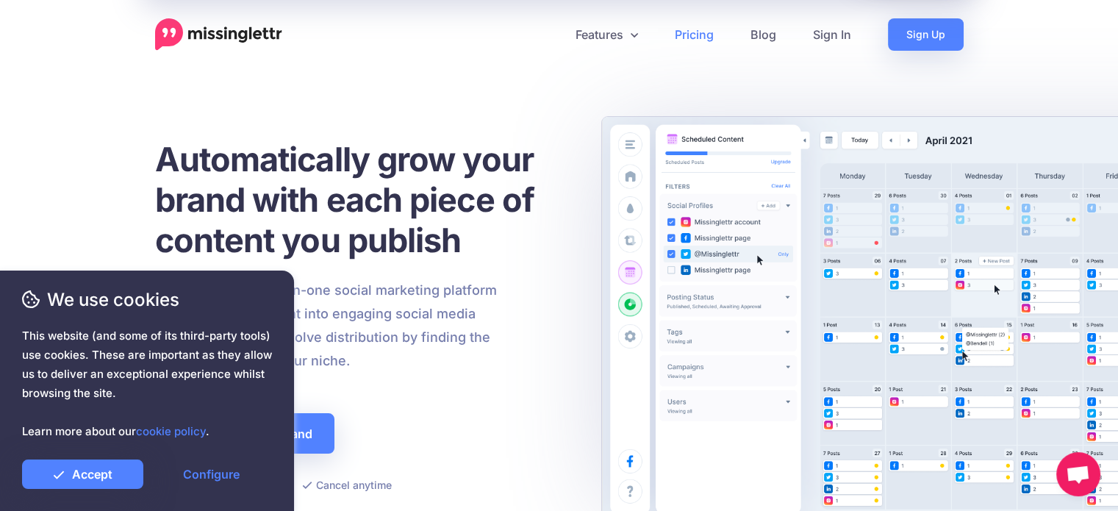
click at [685, 35] on link "Pricing" at bounding box center [694, 34] width 76 height 32
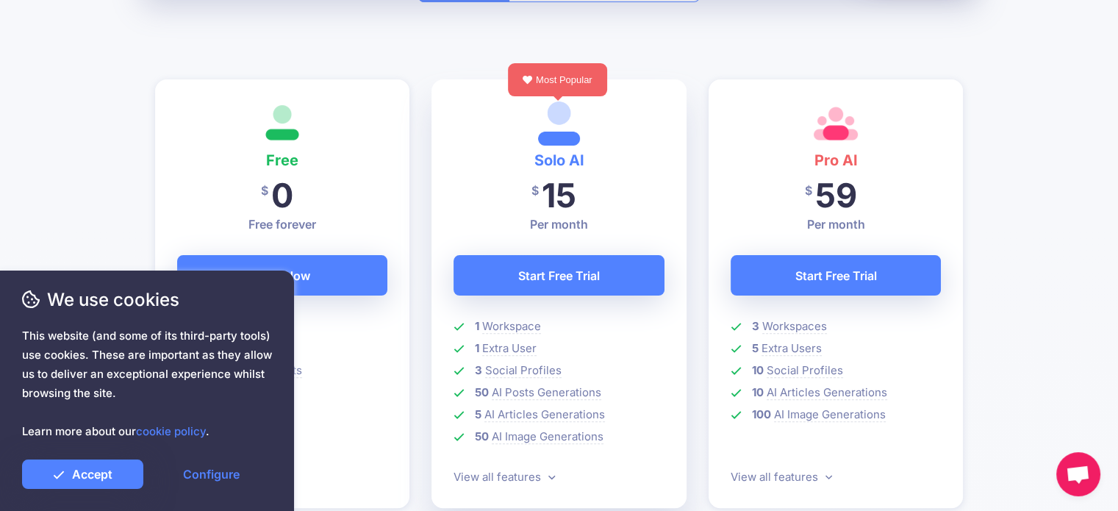
scroll to position [6, 0]
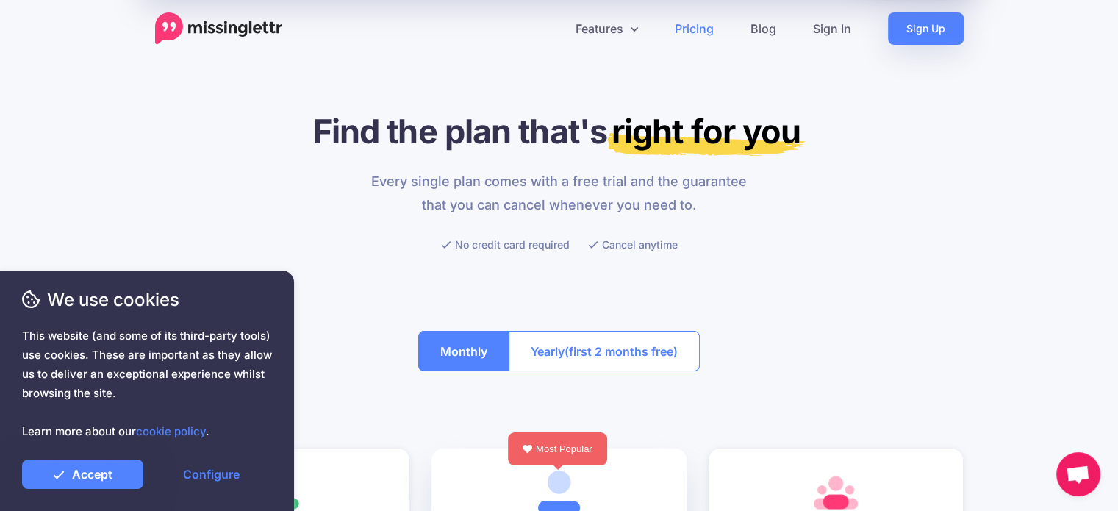
click at [669, 349] on span "(first 2 months free)" at bounding box center [620, 352] width 113 height 24
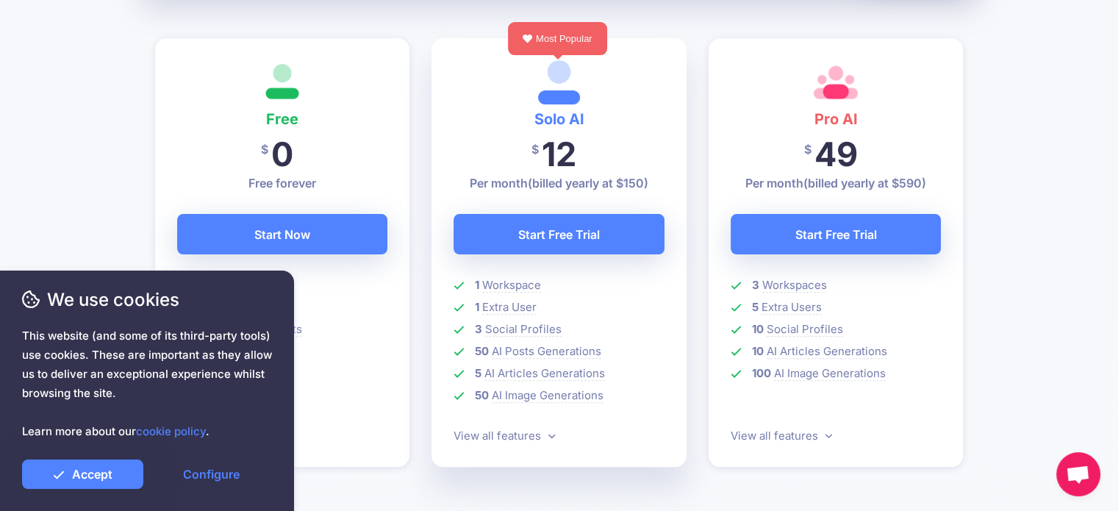
scroll to position [0, 0]
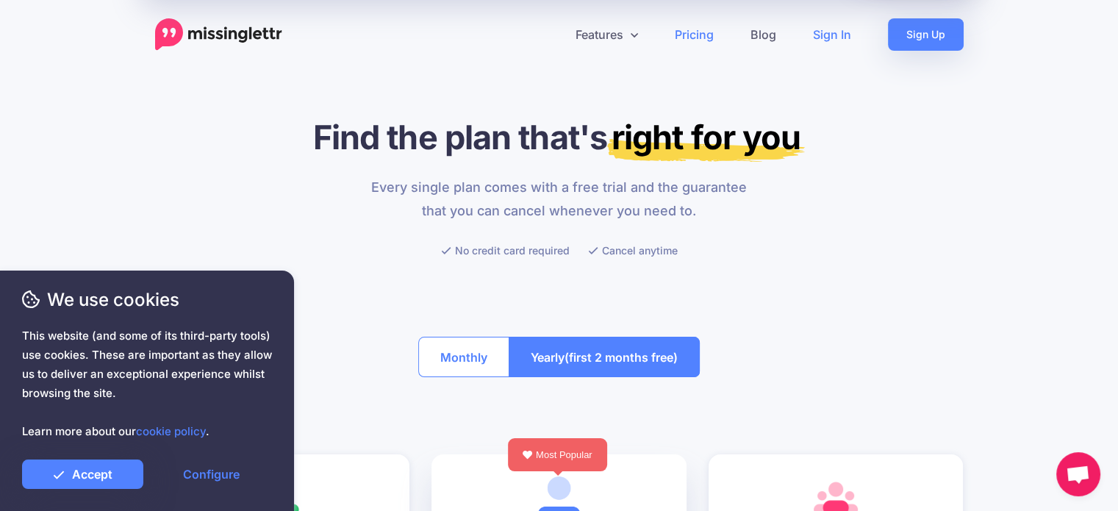
click at [811, 36] on link "Sign In" at bounding box center [831, 34] width 75 height 32
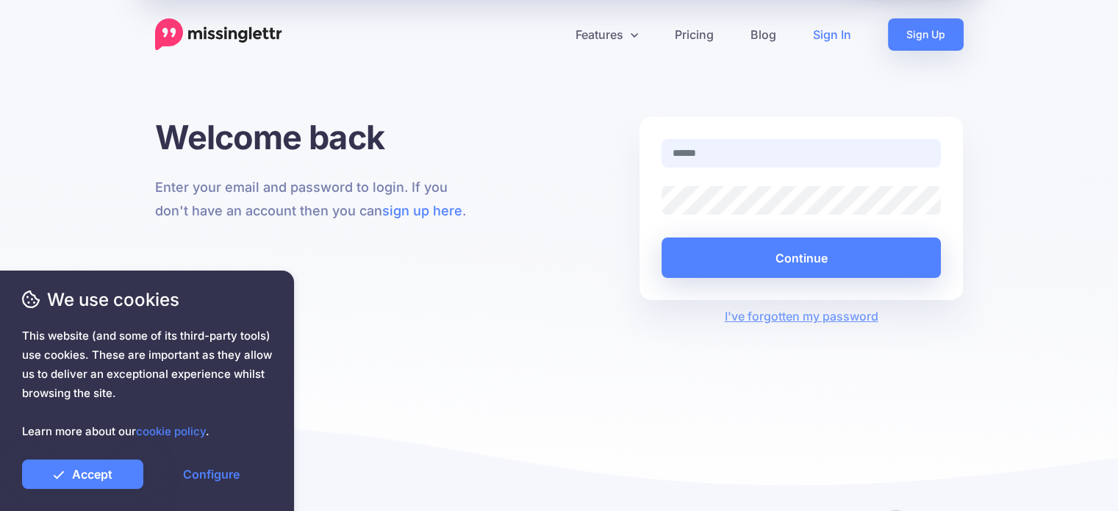
type input "**********"
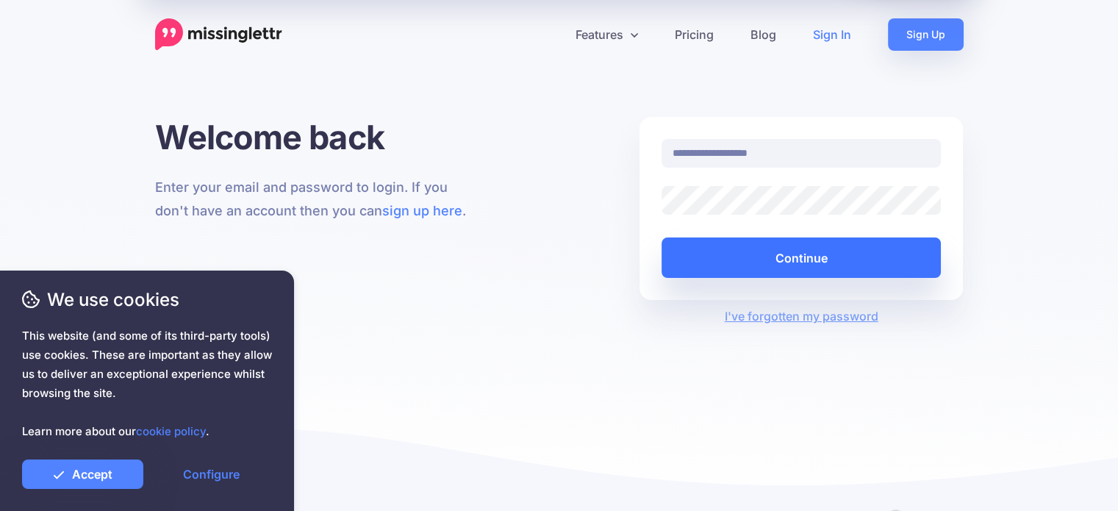
click at [852, 258] on button "Continue" at bounding box center [801, 257] width 280 height 40
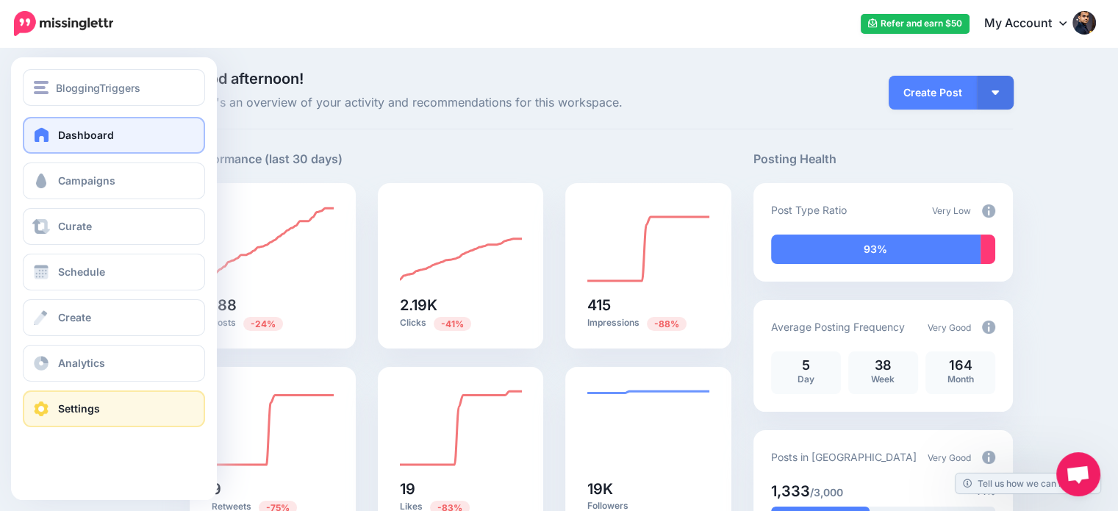
click at [55, 409] on link "Settings" at bounding box center [114, 408] width 182 height 37
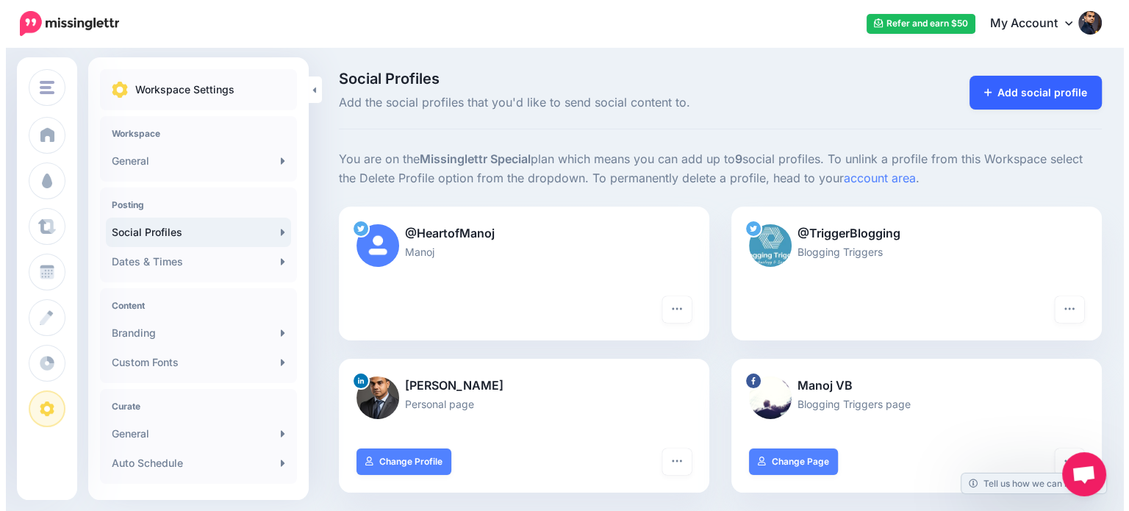
scroll to position [97, 0]
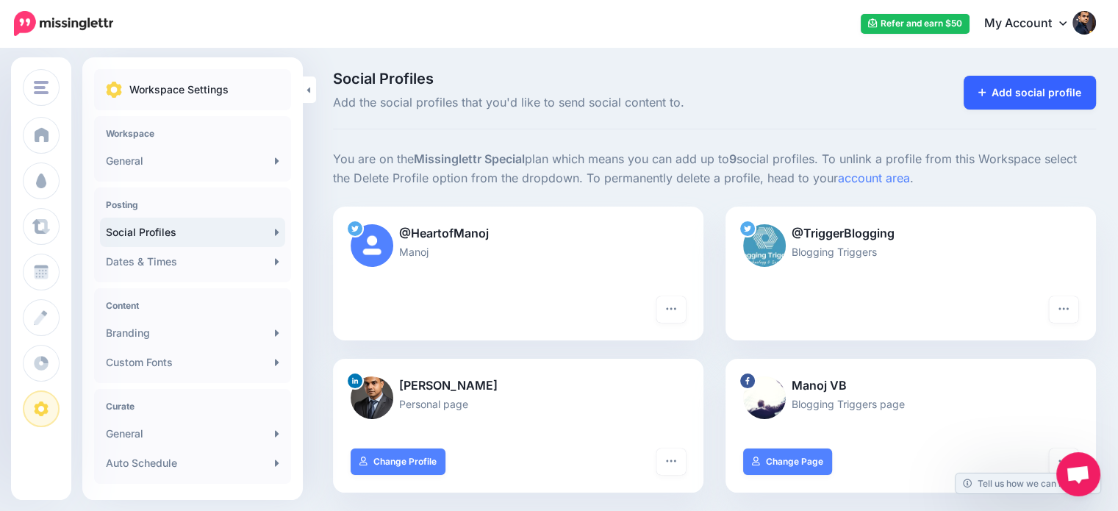
click at [1008, 88] on link "Add social profile" at bounding box center [1029, 93] width 133 height 34
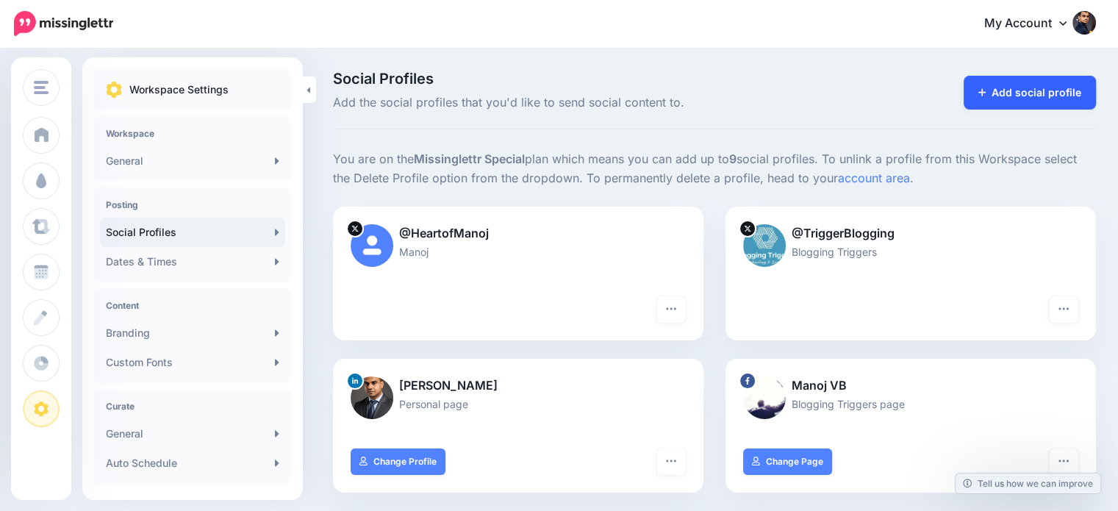
click at [1005, 101] on link "Add social profile" at bounding box center [1029, 93] width 133 height 34
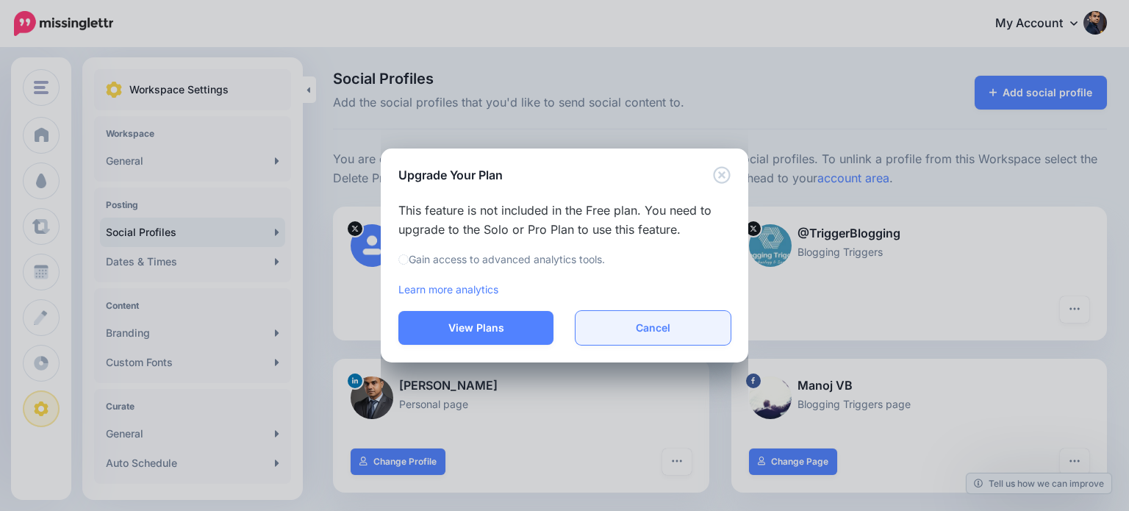
click at [677, 328] on button "Cancel" at bounding box center [652, 328] width 155 height 34
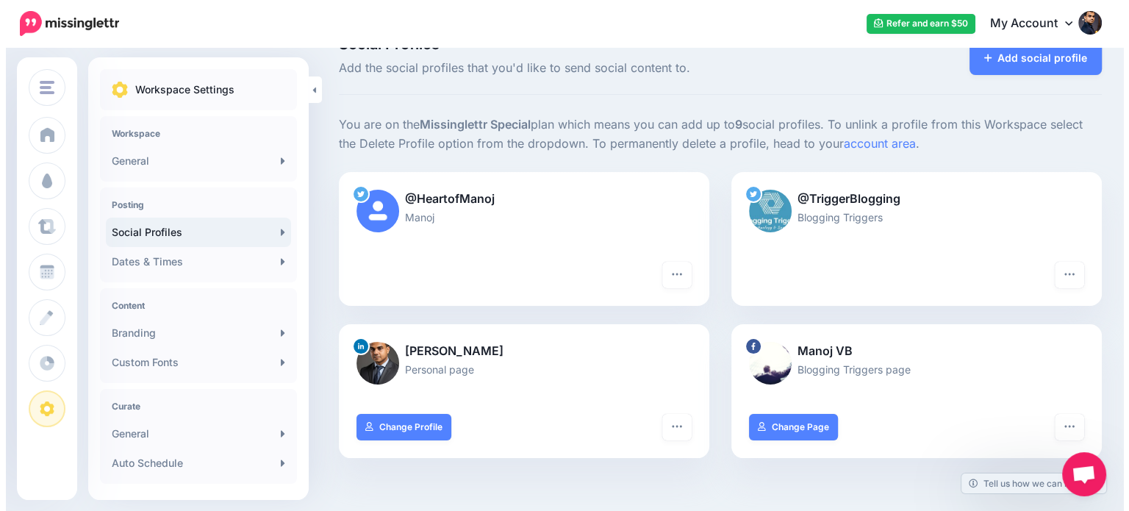
scroll to position [35, 0]
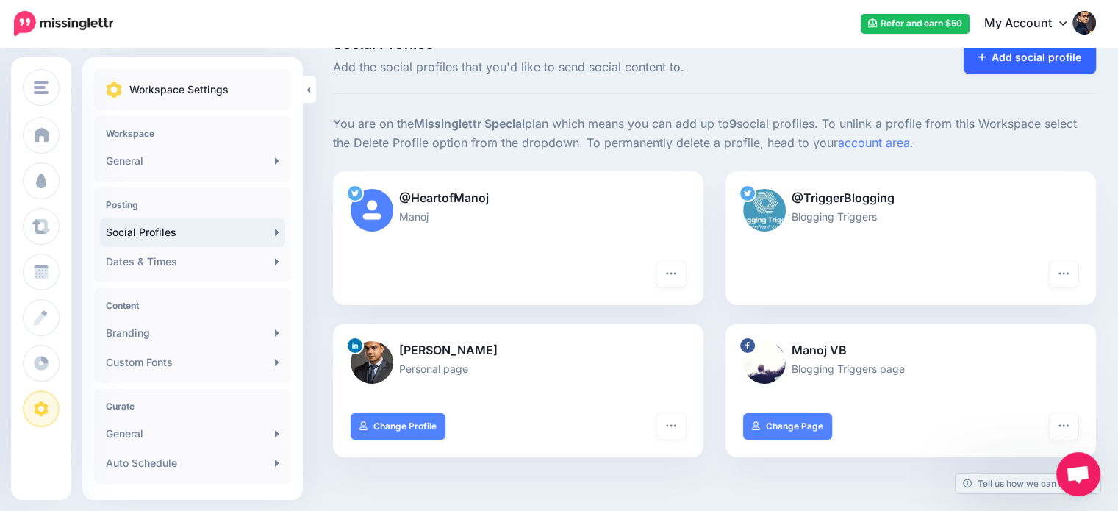
click at [1046, 53] on link "Add social profile" at bounding box center [1029, 57] width 133 height 34
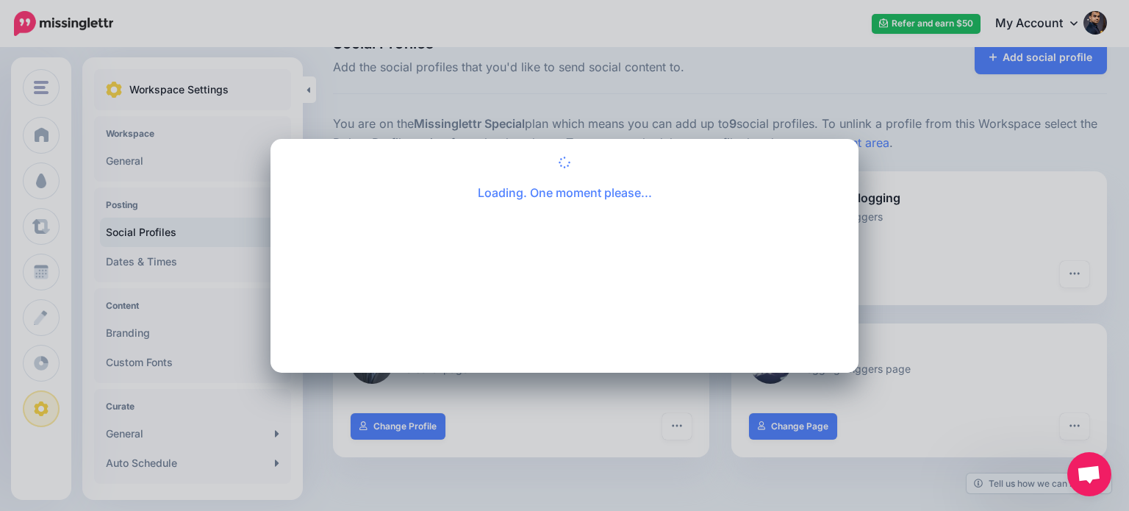
scroll to position [0, 0]
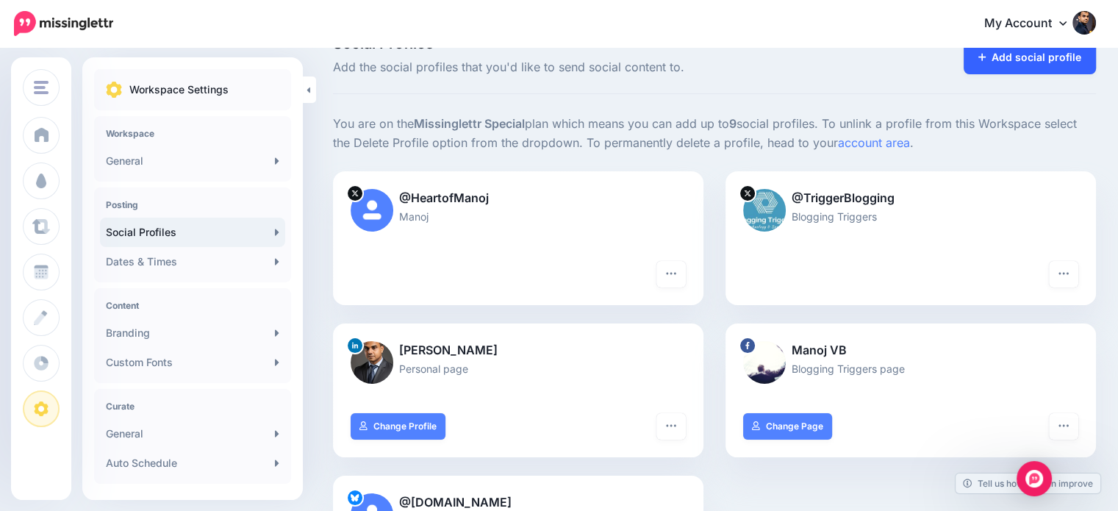
click at [1066, 57] on link "Add social profile" at bounding box center [1029, 57] width 133 height 34
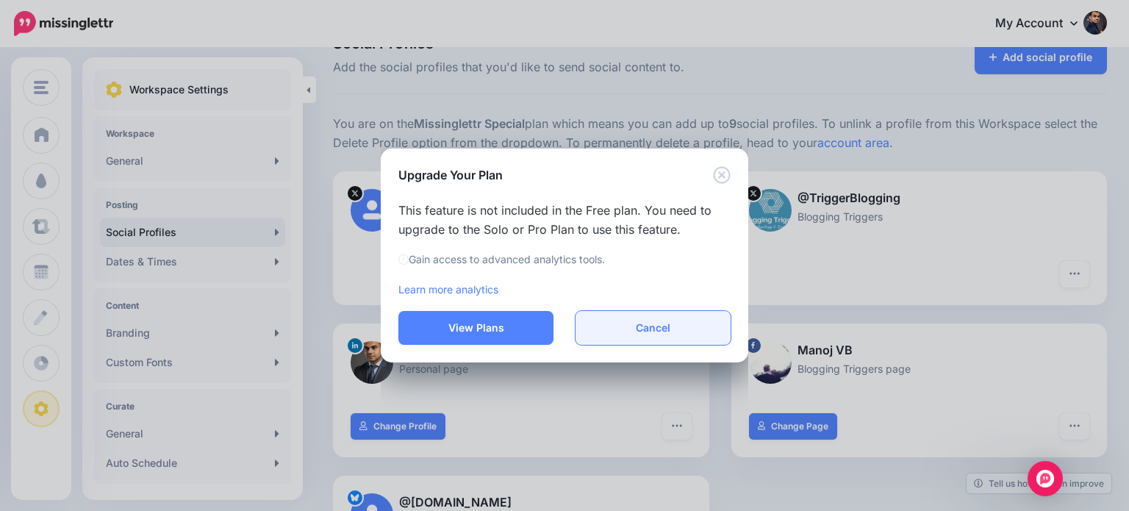
click at [672, 334] on button "Cancel" at bounding box center [652, 328] width 155 height 34
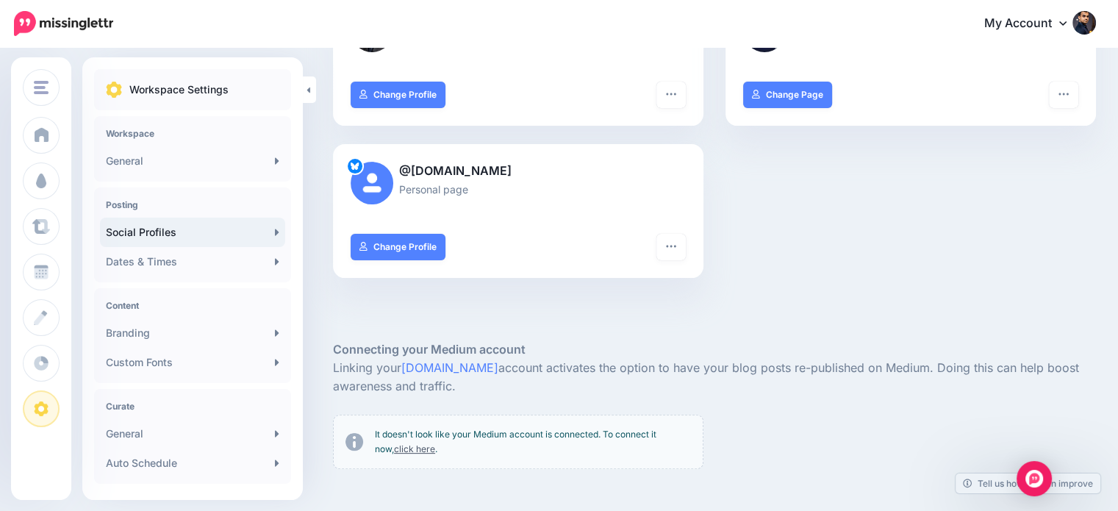
scroll to position [372, 0]
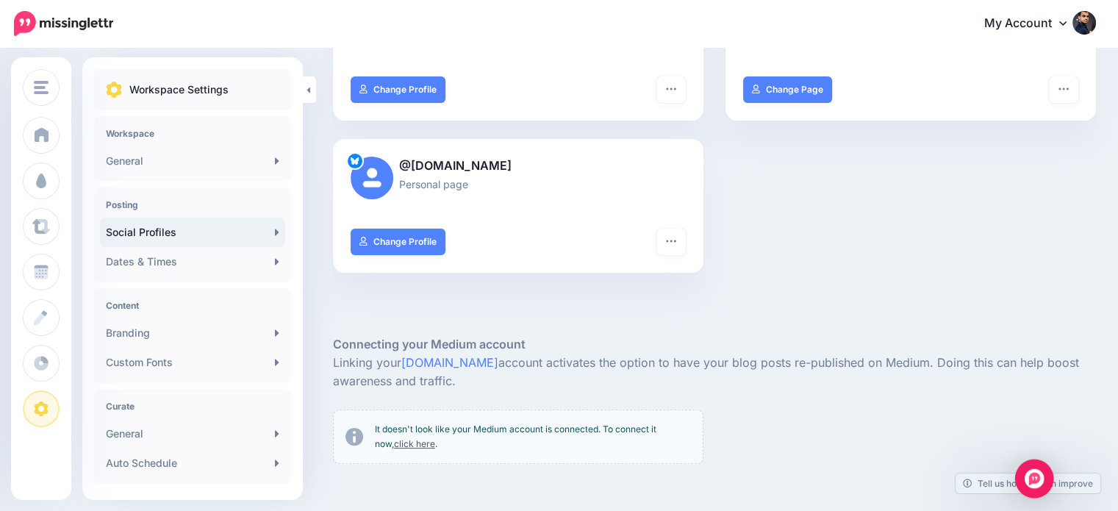
click at [1042, 474] on div "Open Intercom Messenger" at bounding box center [1034, 478] width 39 height 39
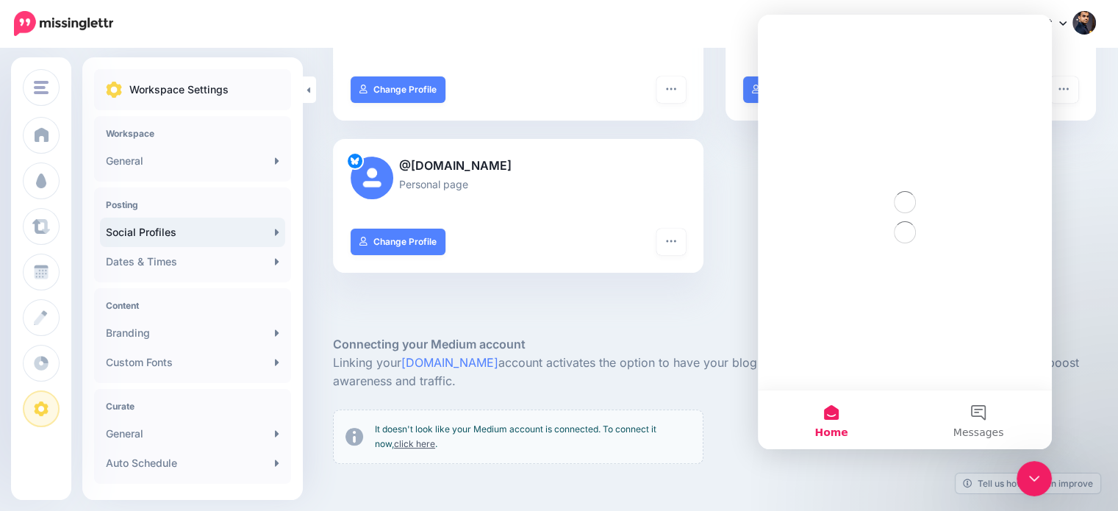
scroll to position [0, 0]
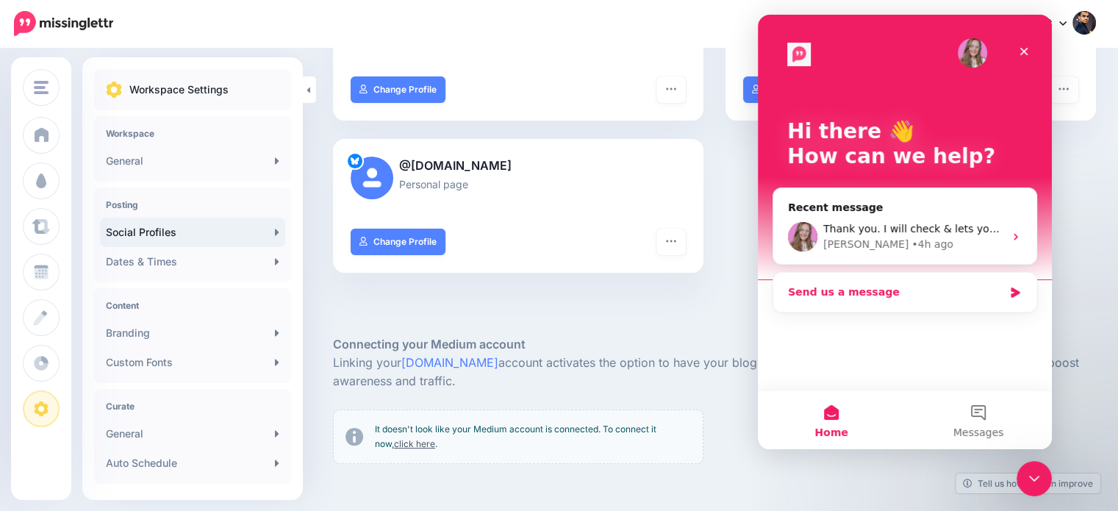
drag, startPoint x: 912, startPoint y: 284, endPoint x: 1871, endPoint y: 307, distance: 959.3
click at [912, 284] on div "Send us a message" at bounding box center [895, 291] width 215 height 15
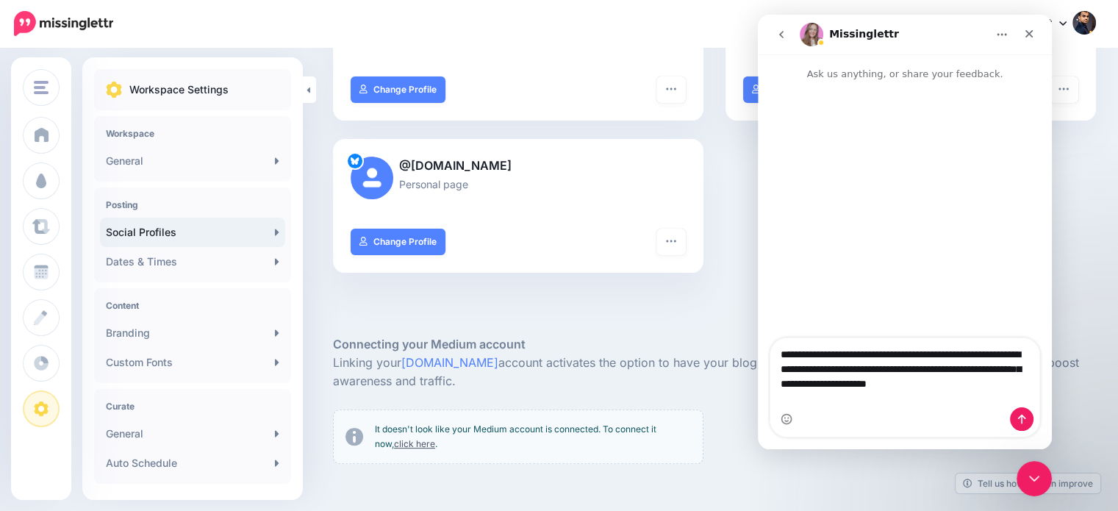
type textarea "**********"
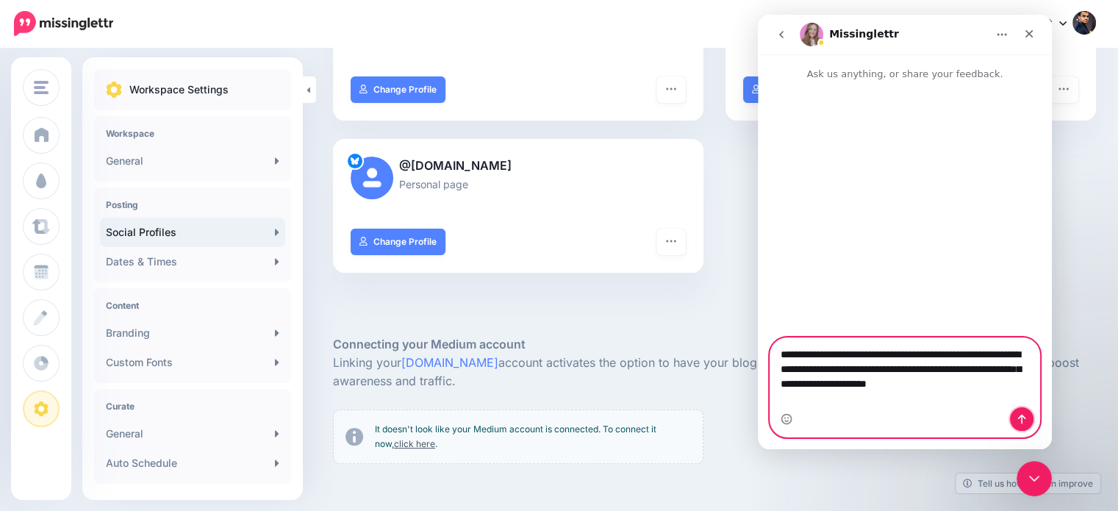
click at [1023, 420] on icon "Send a message…" at bounding box center [1022, 419] width 12 height 12
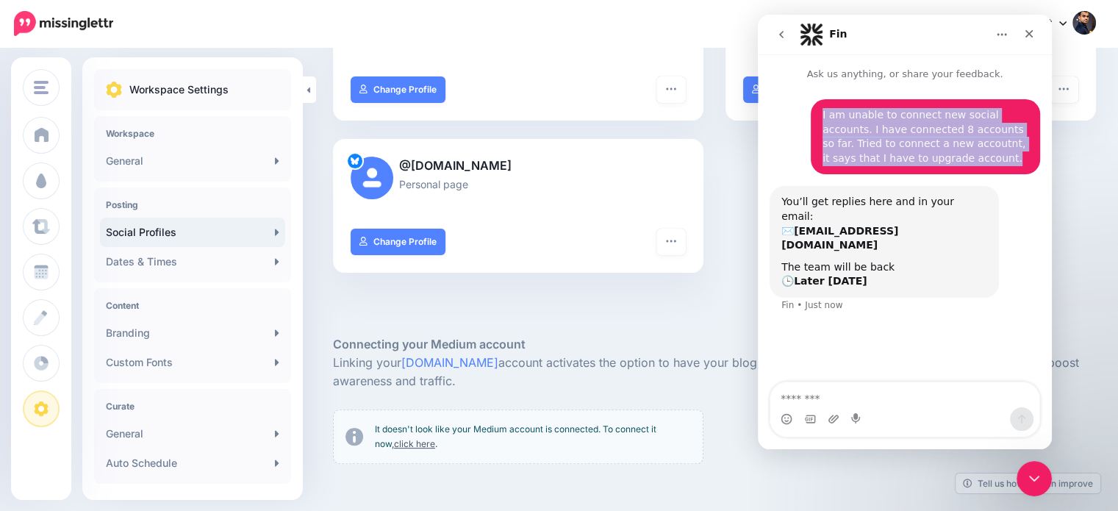
drag, startPoint x: 886, startPoint y: 154, endPoint x: 816, endPoint y: 109, distance: 83.4
click at [816, 109] on div "I am unable to connect new social accounts. I have connected 8 accounts so far.…" at bounding box center [925, 136] width 229 height 75
copy div "I am unable to connect new social accounts. I have connected 8 accounts so far.…"
click at [781, 29] on icon "go back" at bounding box center [781, 35] width 12 height 12
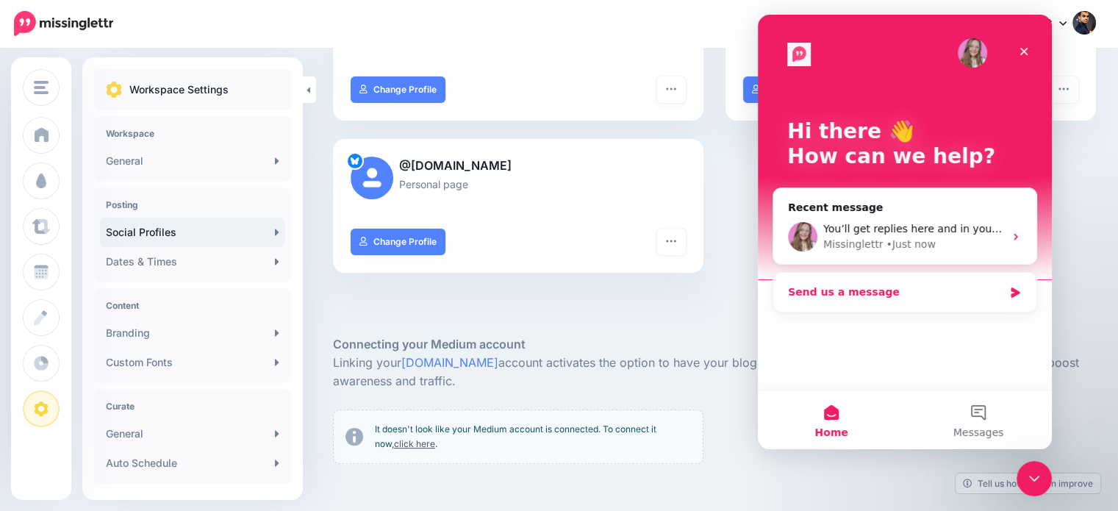
drag, startPoint x: 962, startPoint y: 297, endPoint x: 983, endPoint y: 306, distance: 22.4
click at [981, 329] on div "Hi there 👋 How can we help? Recent message You’ll get replies here and in your …" at bounding box center [905, 202] width 294 height 375
click at [967, 245] on div "Missinglettr • Just now" at bounding box center [913, 244] width 181 height 15
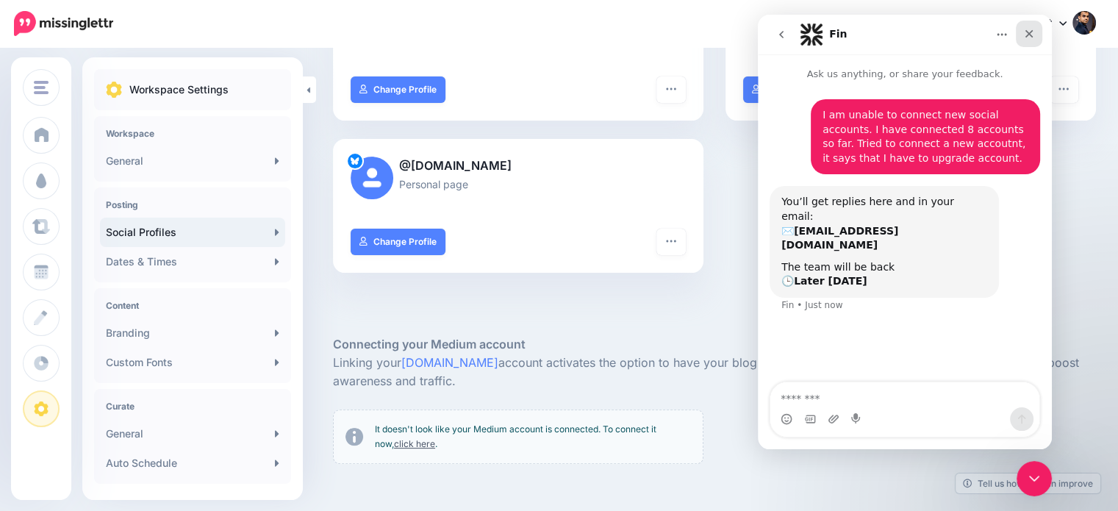
click at [1028, 32] on icon "Close" at bounding box center [1029, 34] width 8 height 8
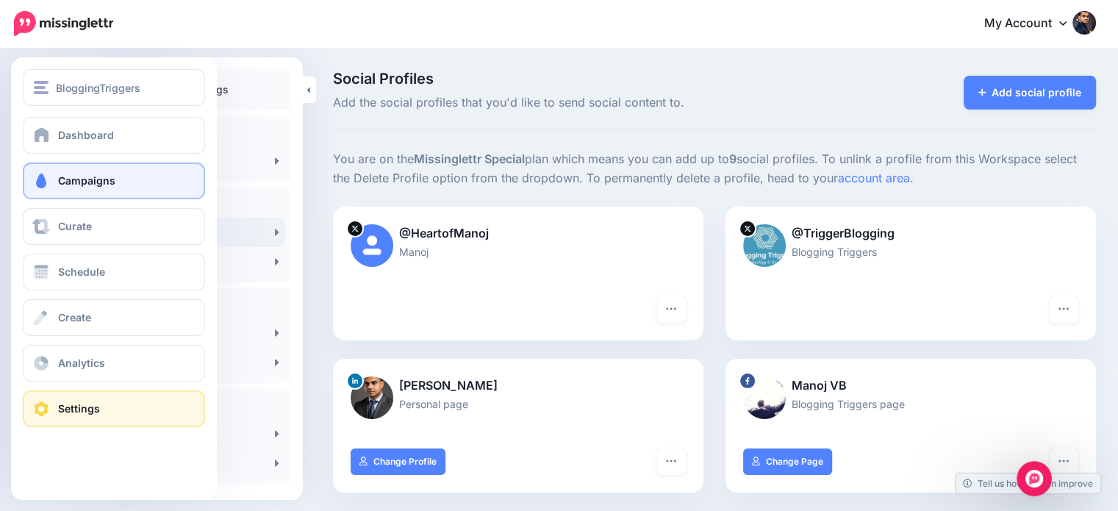
click at [93, 182] on span "Campaigns" at bounding box center [86, 180] width 57 height 12
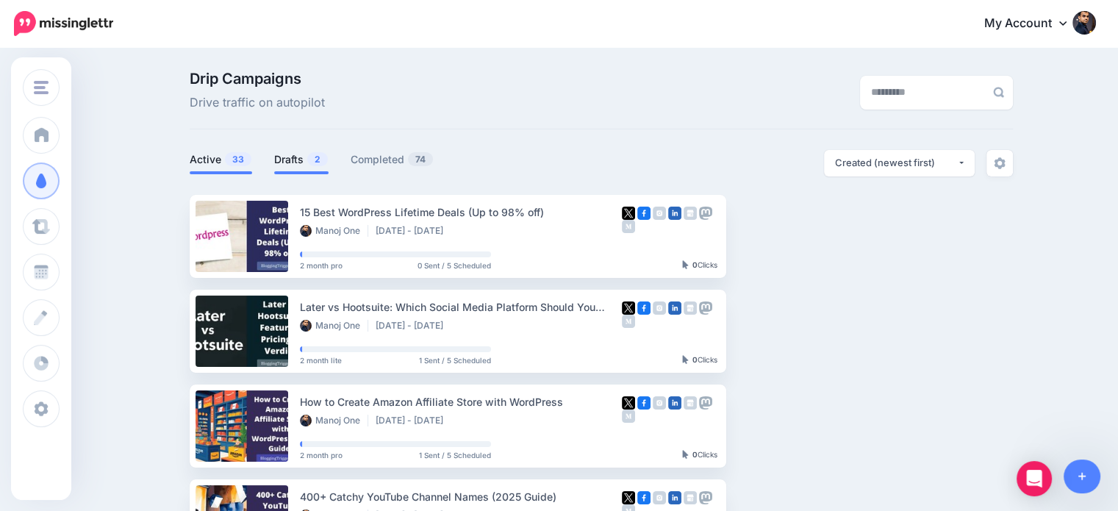
click at [287, 163] on link "Drafts 2" at bounding box center [301, 160] width 54 height 18
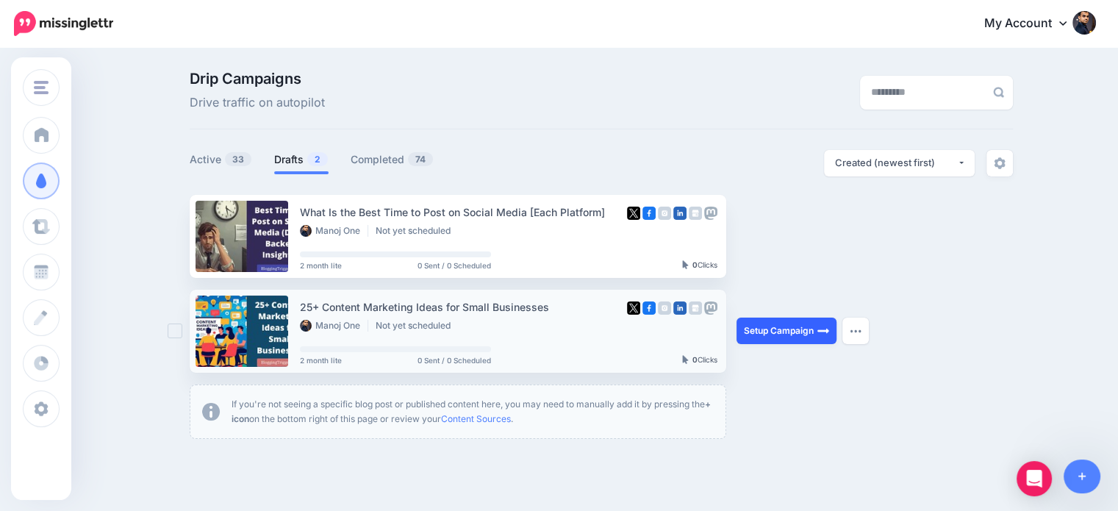
click at [805, 330] on link "Setup Campaign" at bounding box center [786, 330] width 100 height 26
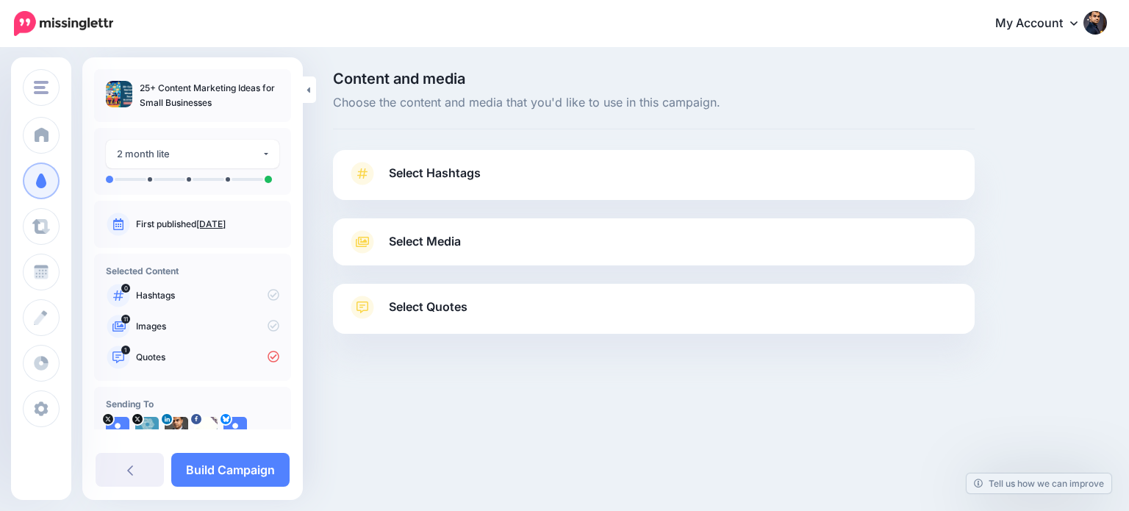
click at [478, 305] on link "Select Quotes" at bounding box center [654, 314] width 612 height 38
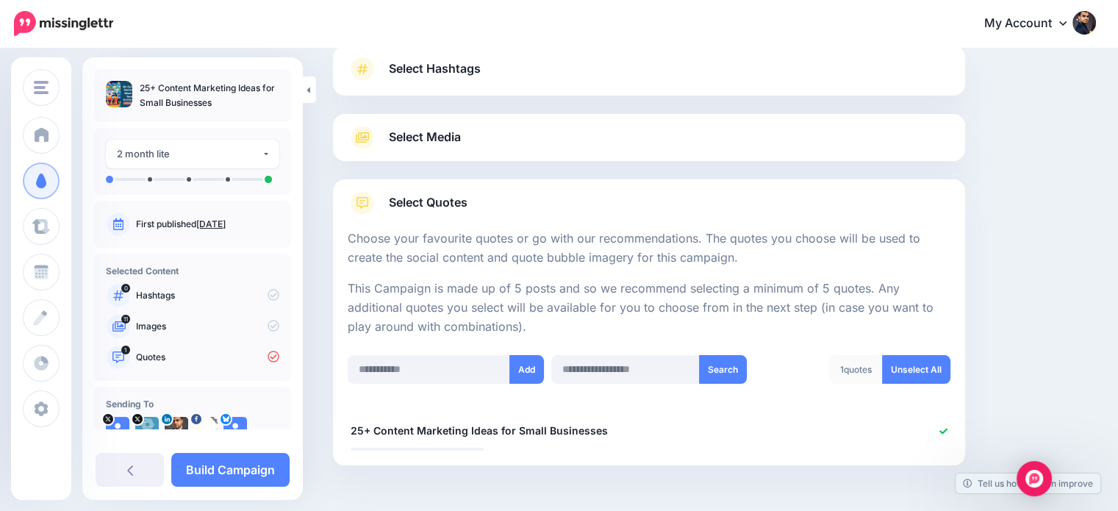
scroll to position [153, 0]
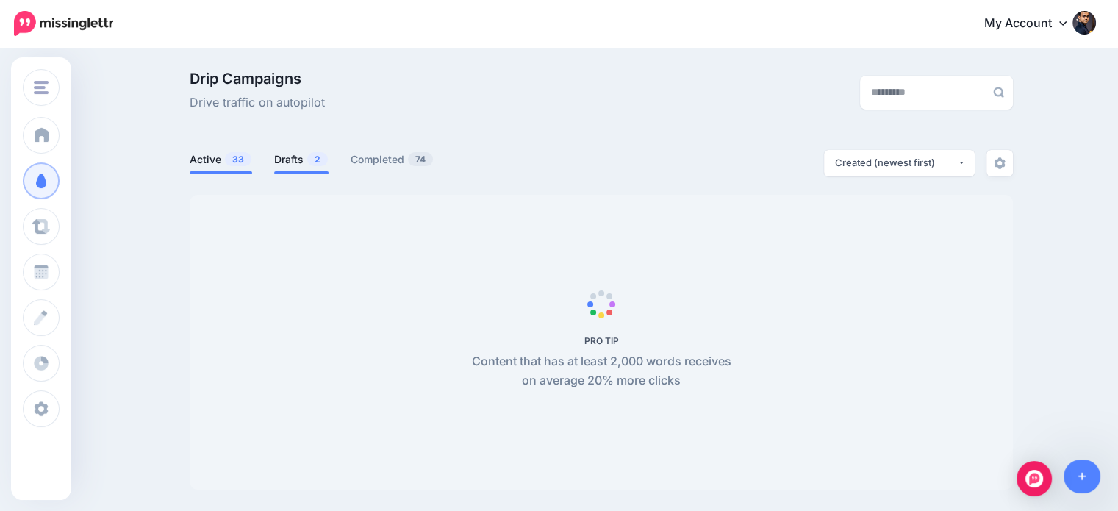
click at [301, 159] on link "Drafts 2" at bounding box center [301, 160] width 54 height 18
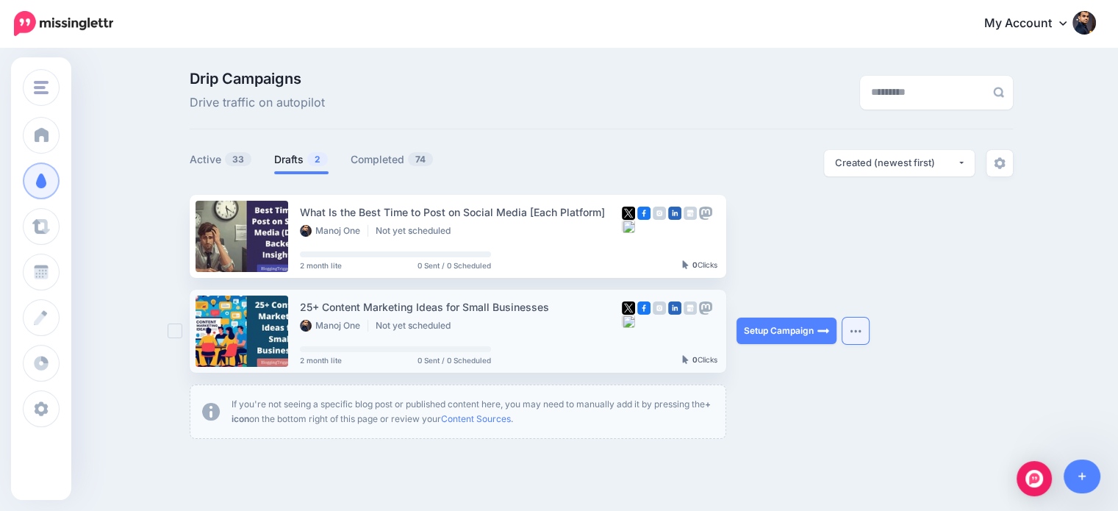
click at [861, 330] on img "button" at bounding box center [856, 330] width 12 height 4
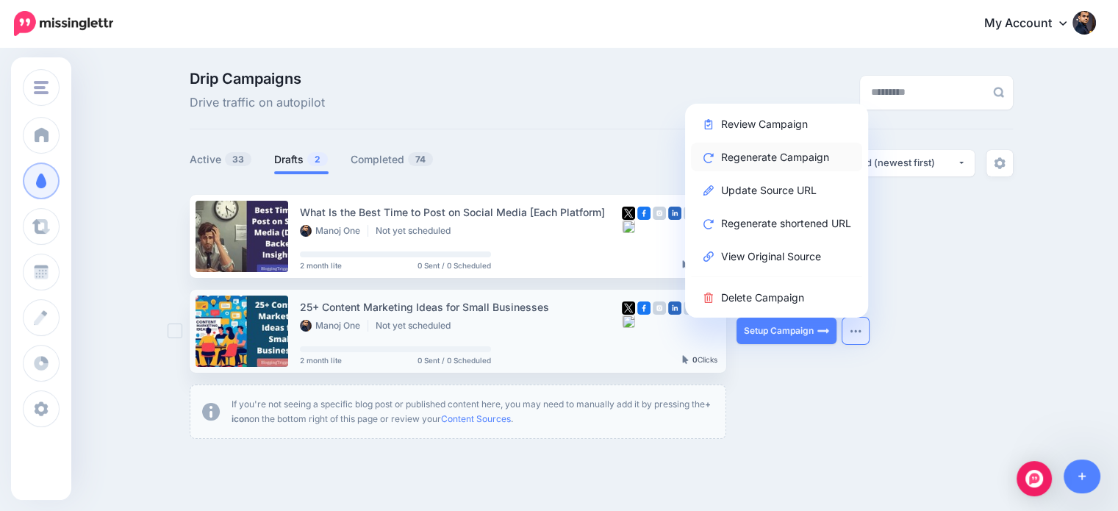
click at [776, 151] on link "Regenerate Campaign" at bounding box center [776, 157] width 171 height 29
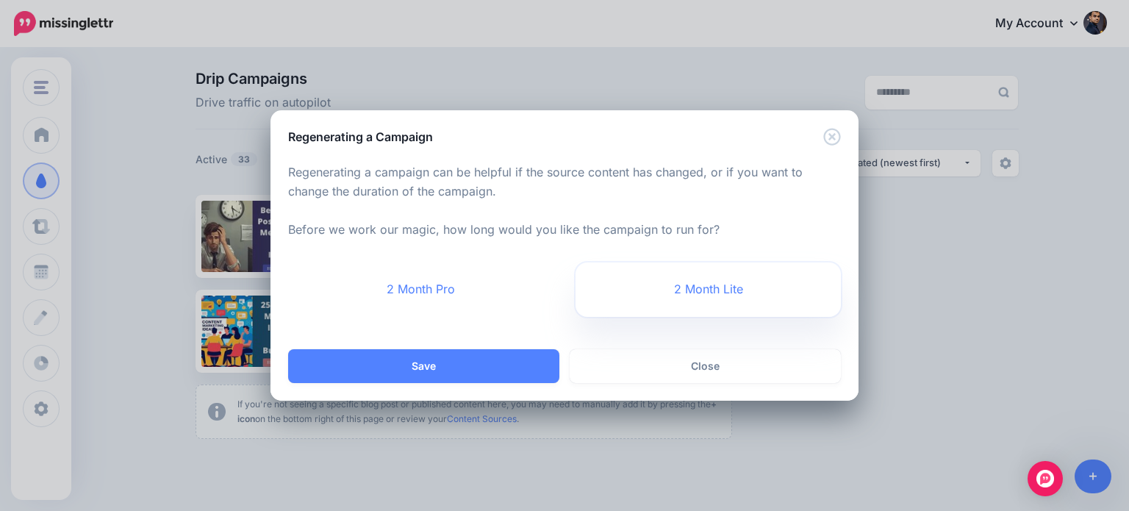
click at [667, 292] on link "2 Month Lite" at bounding box center [707, 289] width 265 height 54
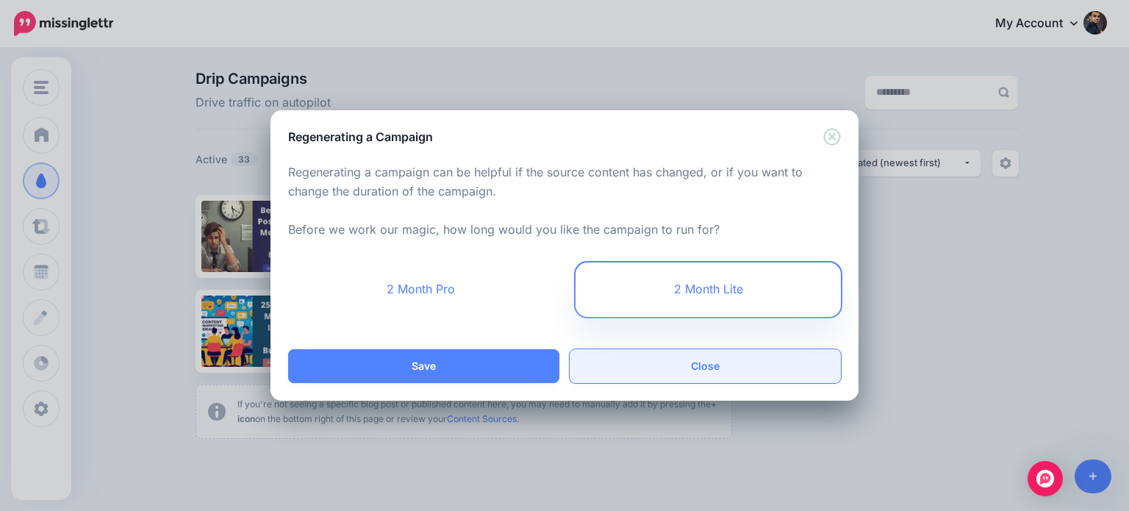
drag, startPoint x: 498, startPoint y: 355, endPoint x: 592, endPoint y: 355, distance: 93.3
click at [498, 355] on button "Save" at bounding box center [423, 366] width 271 height 34
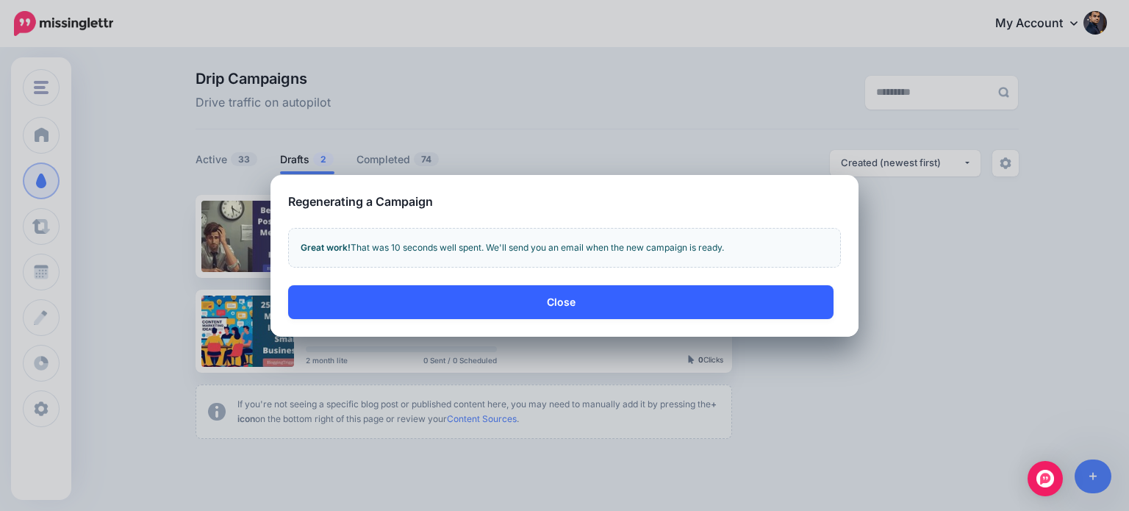
click at [570, 301] on button "Close" at bounding box center [560, 302] width 545 height 34
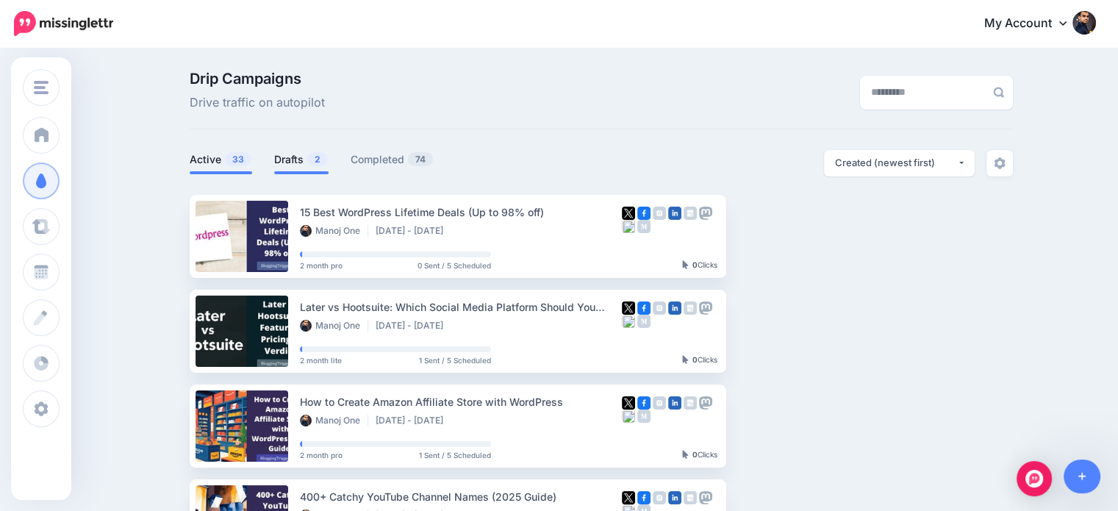
click at [288, 162] on link "Drafts 2" at bounding box center [301, 160] width 54 height 18
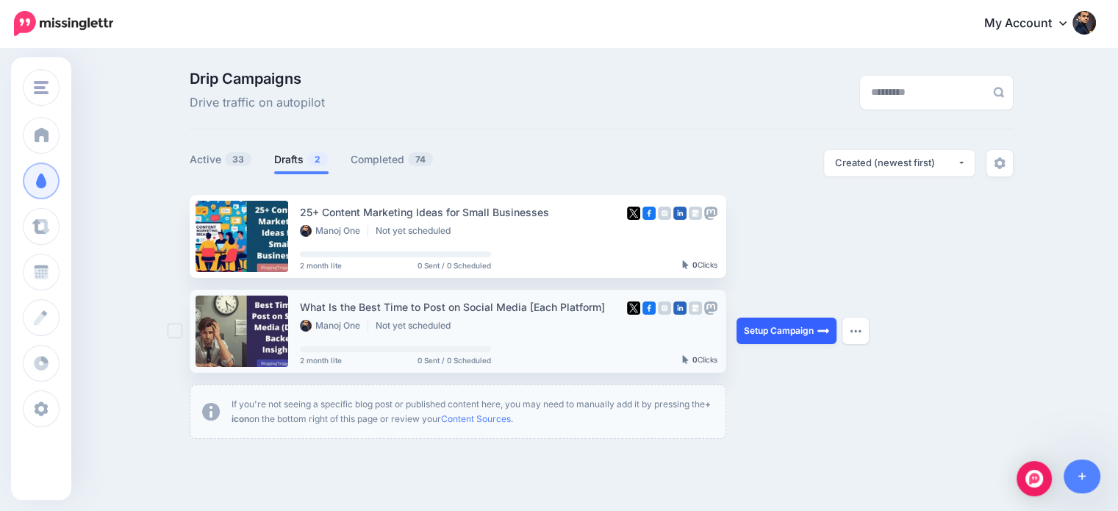
click at [803, 326] on link "Setup Campaign" at bounding box center [786, 330] width 100 height 26
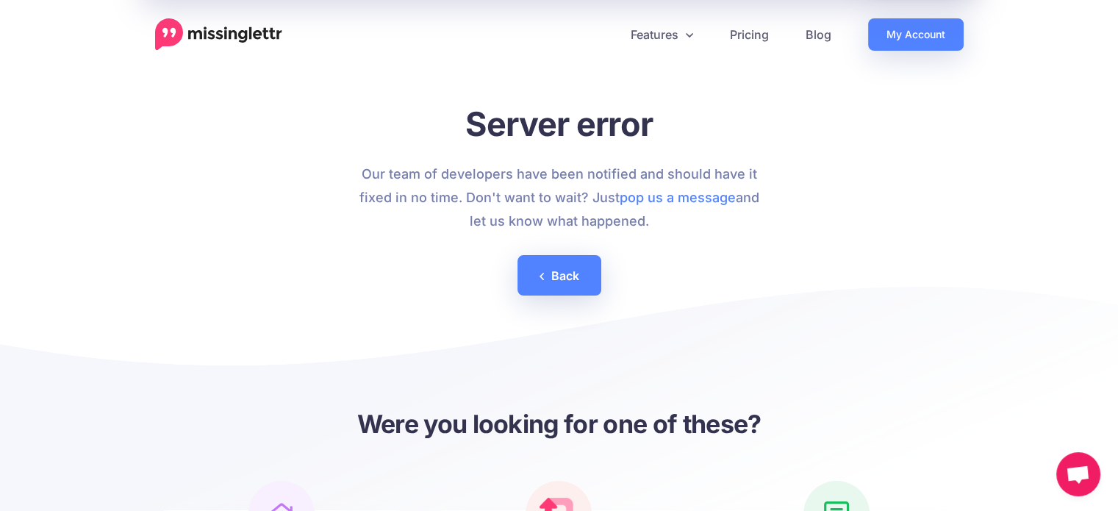
scroll to position [97, 0]
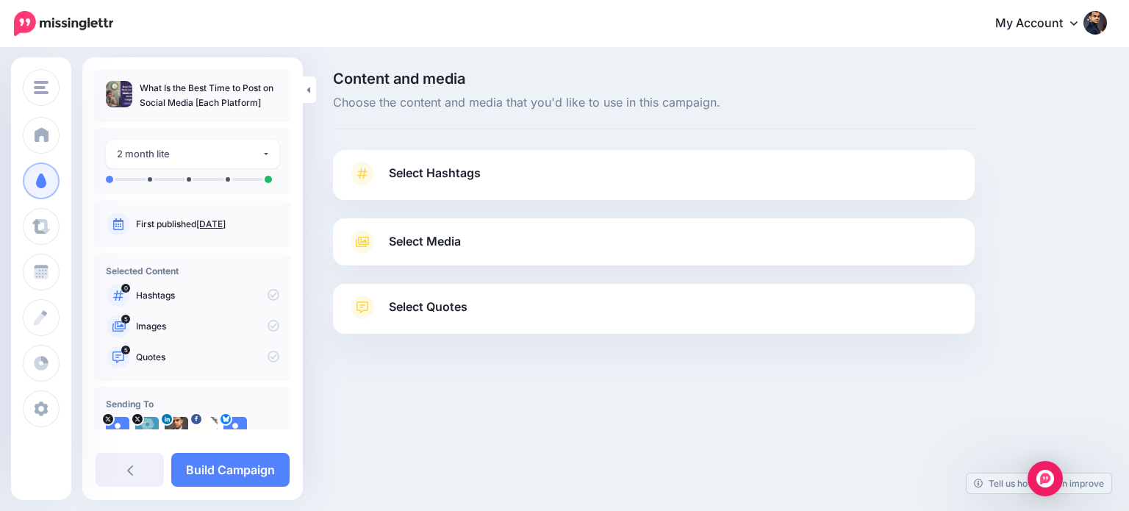
click at [450, 305] on span "Select Quotes" at bounding box center [428, 307] width 79 height 20
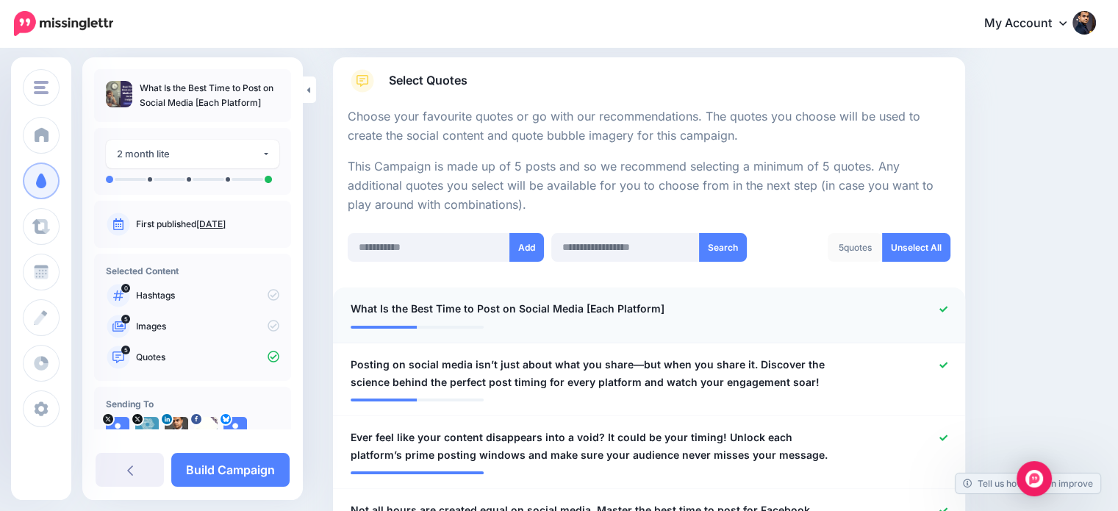
scroll to position [224, 0]
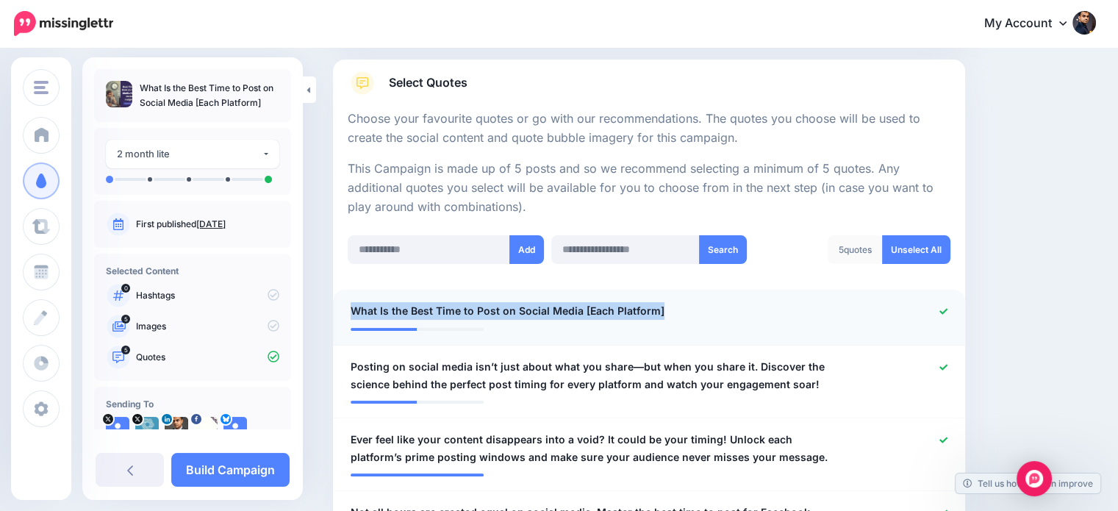
drag, startPoint x: 702, startPoint y: 313, endPoint x: 334, endPoint y: 311, distance: 367.4
click at [334, 311] on li "**********" at bounding box center [649, 318] width 632 height 56
copy span "What Is the Best Time to Post on Social Media [Each Platform]"
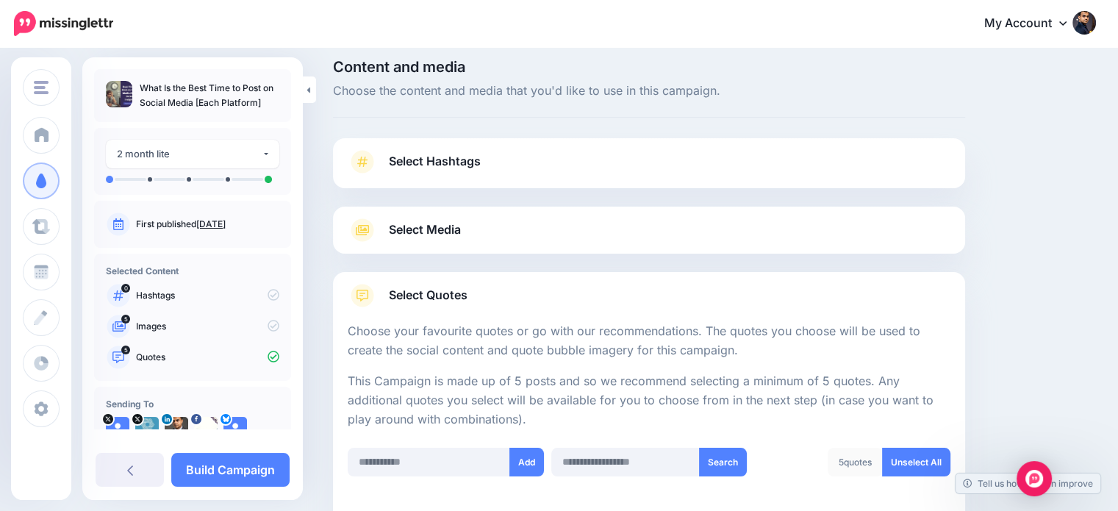
scroll to position [0, 0]
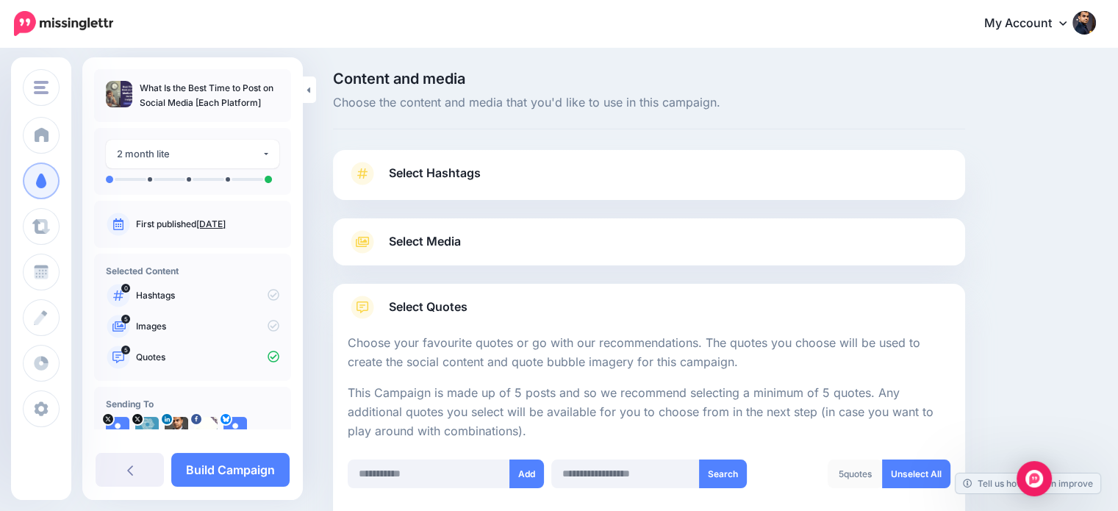
click at [448, 176] on span "Select Hashtags" at bounding box center [435, 173] width 92 height 20
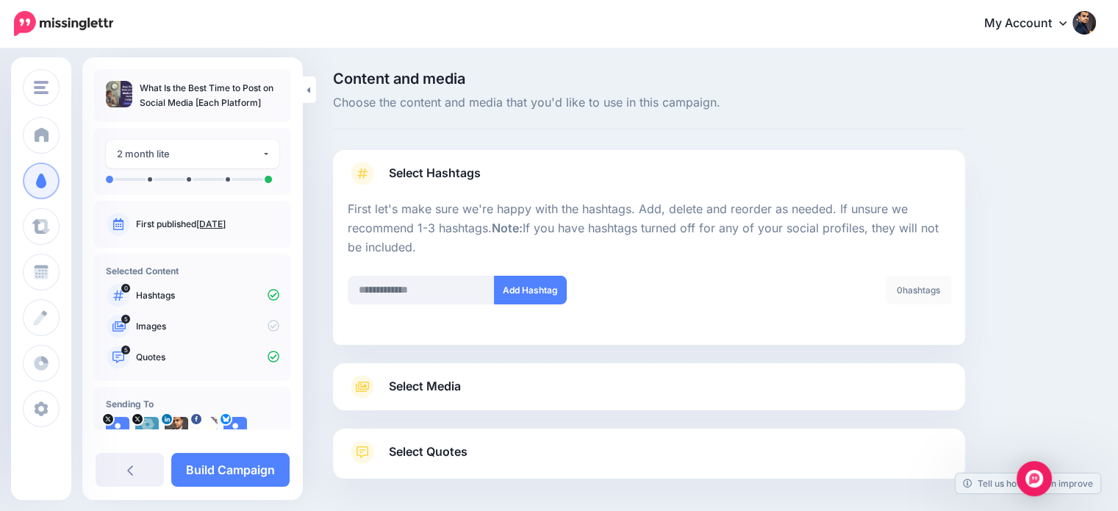
drag, startPoint x: 410, startPoint y: 308, endPoint x: 406, endPoint y: 301, distance: 8.6
click at [409, 308] on div "Add Hashtag" at bounding box center [493, 299] width 312 height 47
click at [406, 301] on input "text" at bounding box center [421, 290] width 147 height 29
type input "**********"
click at [514, 288] on button "Add Hashtag" at bounding box center [530, 290] width 73 height 29
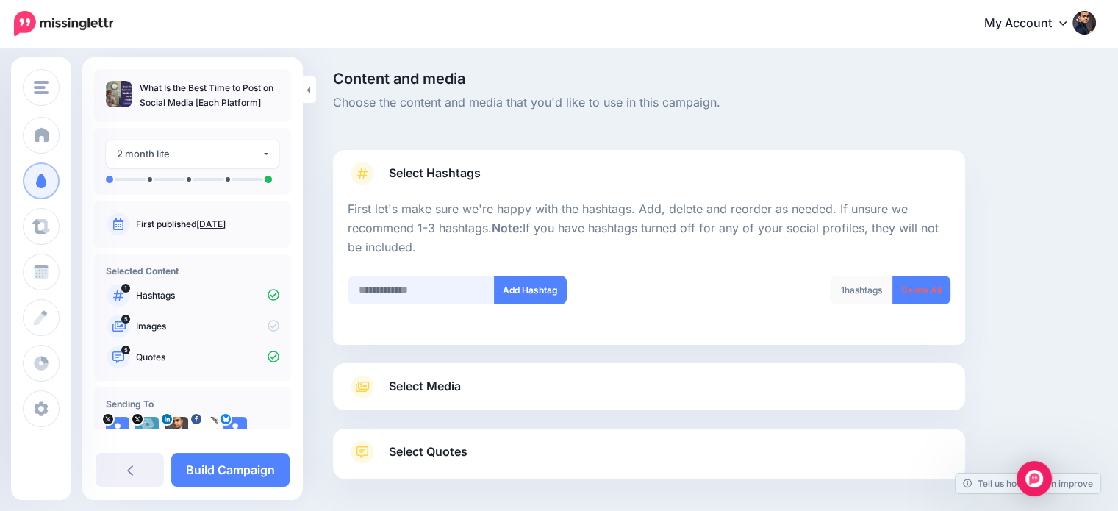
click at [416, 296] on input "text" at bounding box center [421, 290] width 147 height 29
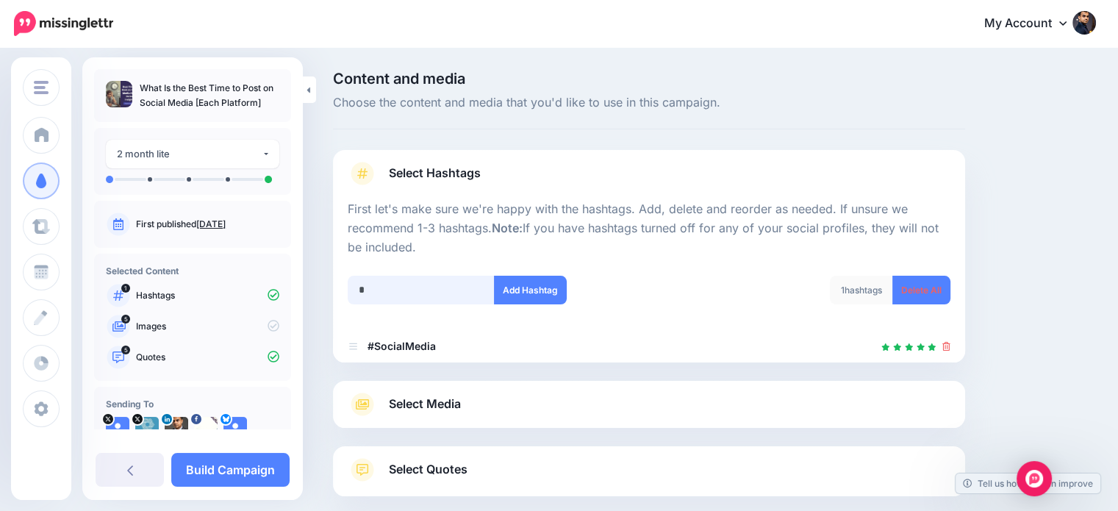
scroll to position [80, 0]
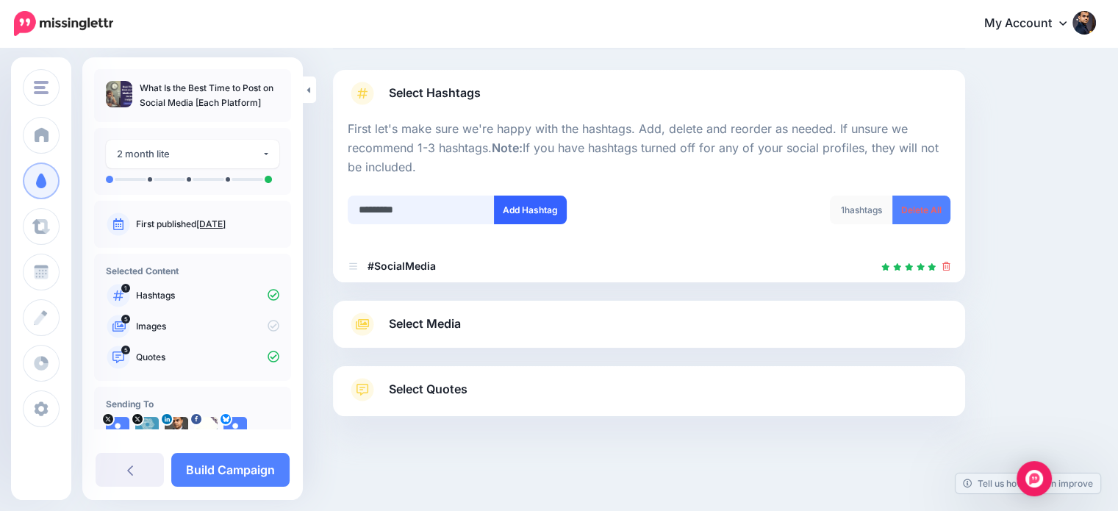
type input "*********"
click at [523, 220] on button "Add Hashtag" at bounding box center [530, 209] width 73 height 29
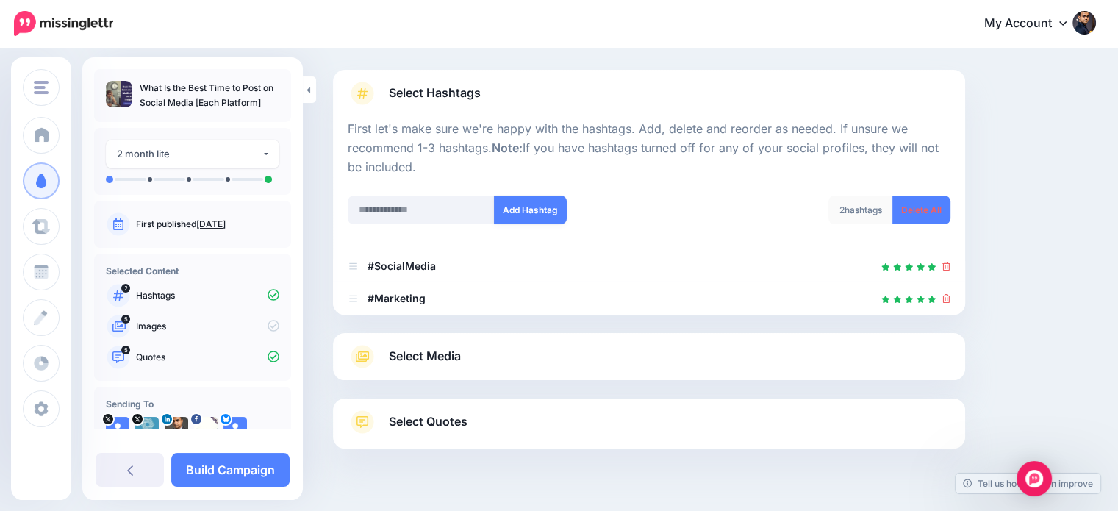
scroll to position [112, 0]
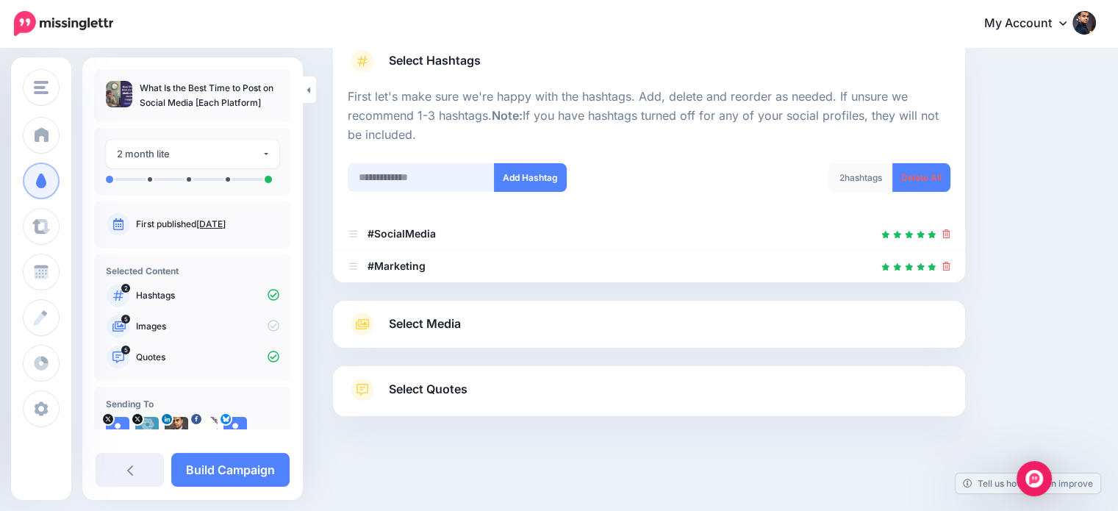
click at [368, 176] on input "text" at bounding box center [421, 177] width 147 height 29
type input "**********"
click at [531, 173] on button "Add Hashtag" at bounding box center [530, 177] width 73 height 29
click at [450, 326] on span "Select Media" at bounding box center [425, 324] width 72 height 20
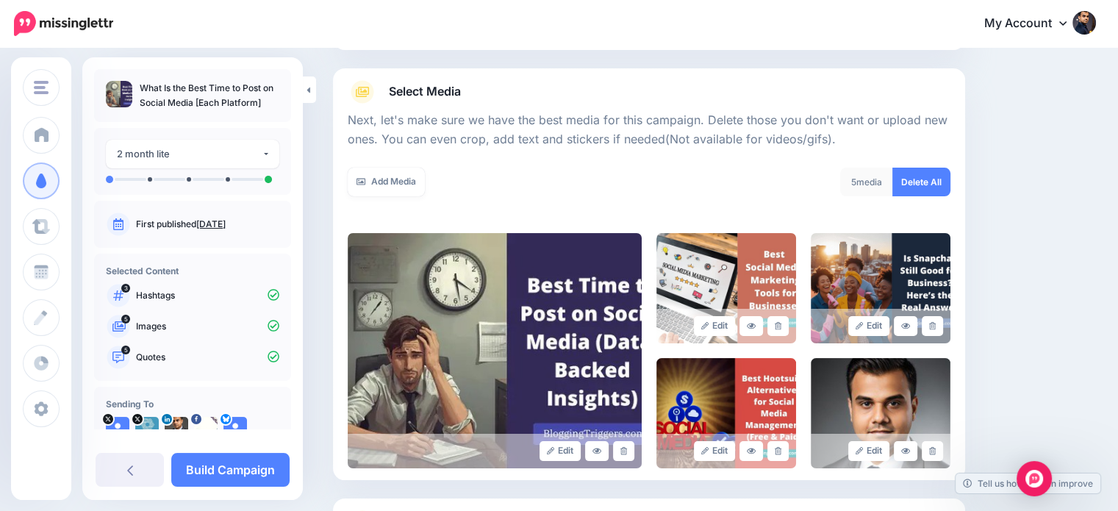
scroll to position [82, 0]
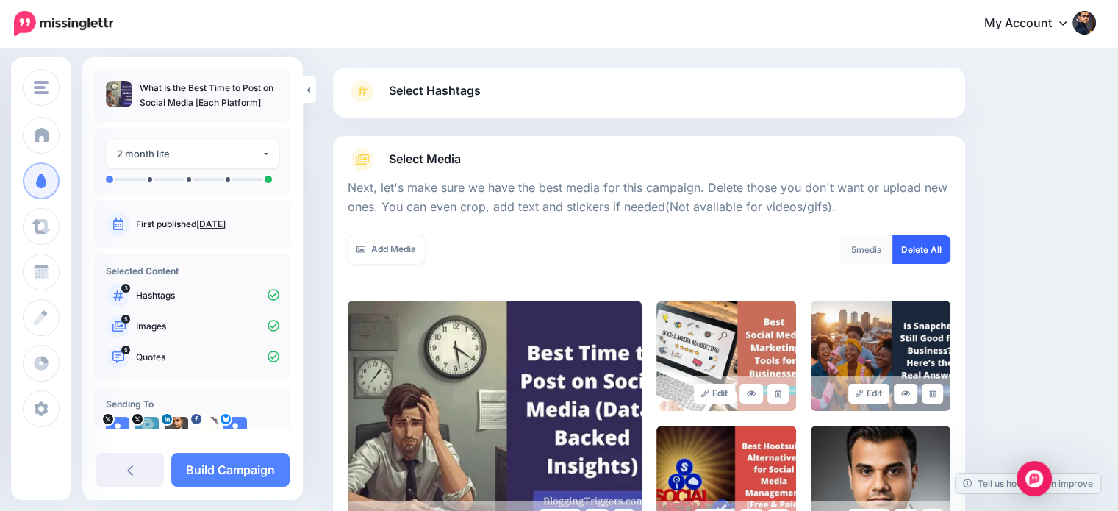
click at [947, 242] on link "Delete All" at bounding box center [921, 249] width 58 height 29
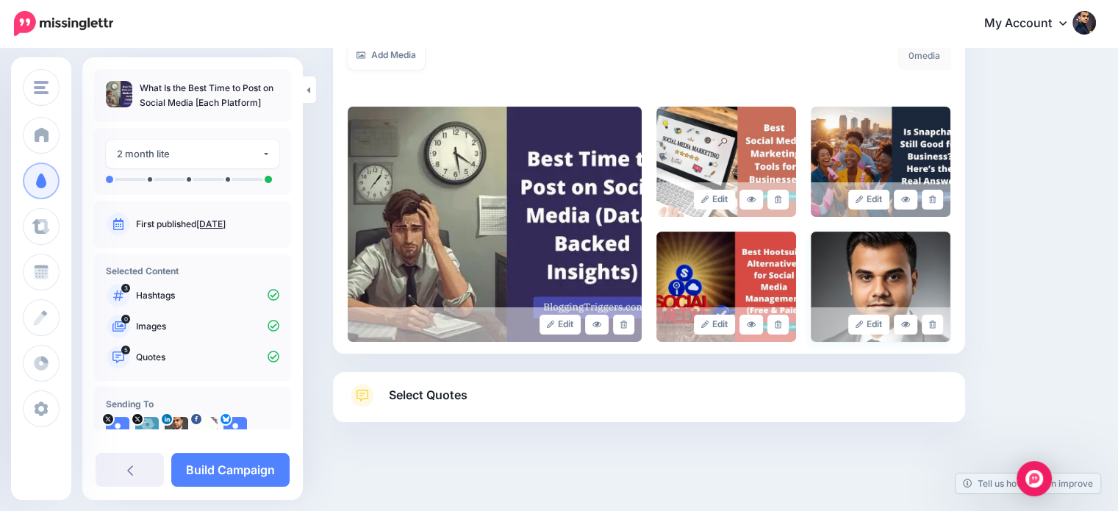
scroll to position [278, 0]
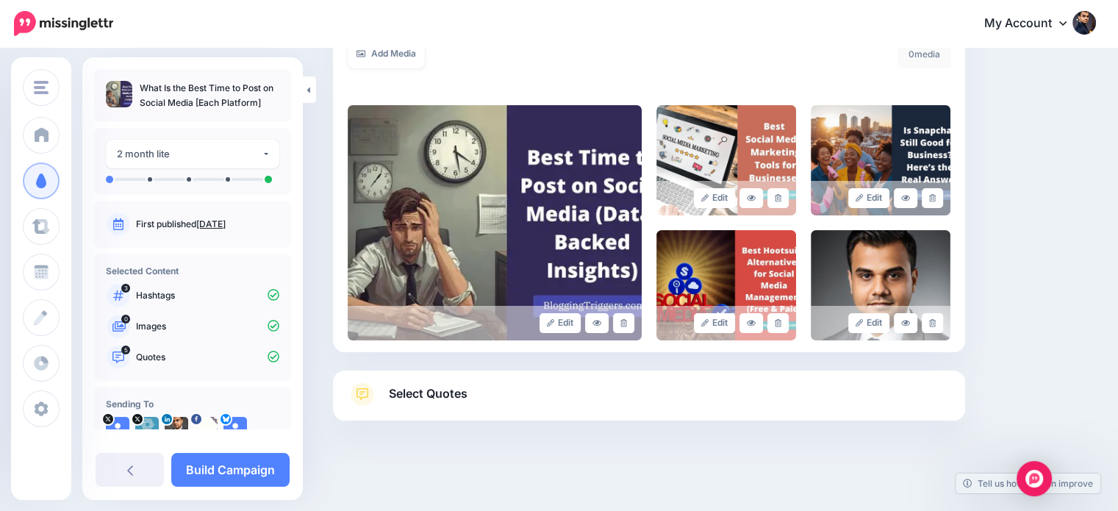
click at [444, 398] on span "Select Quotes" at bounding box center [428, 394] width 79 height 20
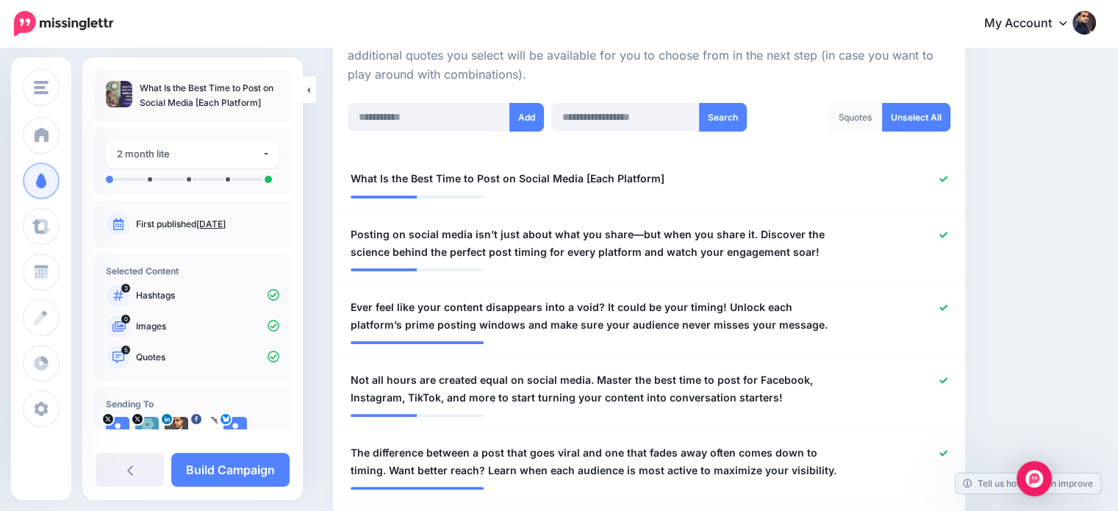
scroll to position [355, 0]
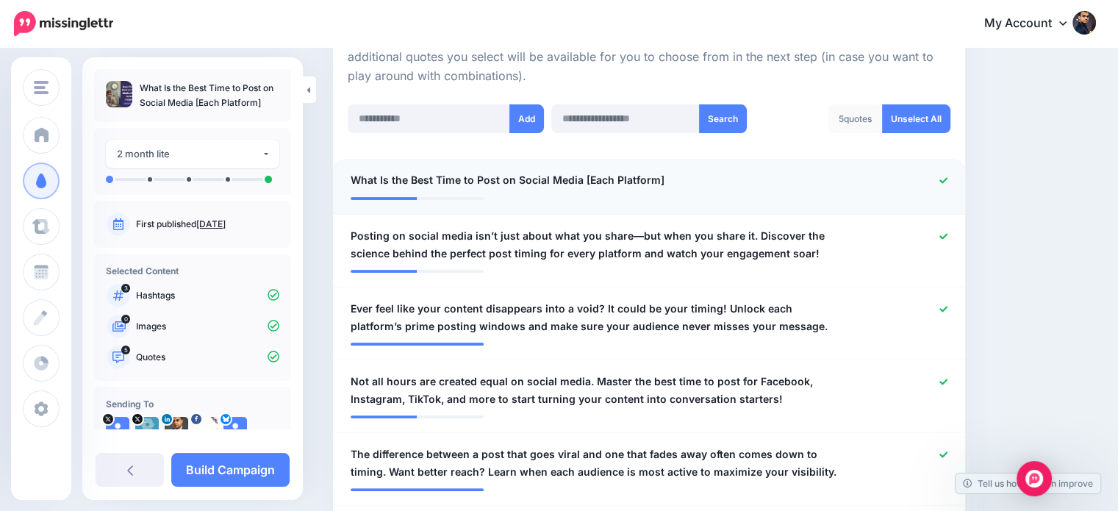
click at [954, 184] on div at bounding box center [906, 180] width 103 height 18
click at [947, 179] on icon at bounding box center [943, 180] width 8 height 6
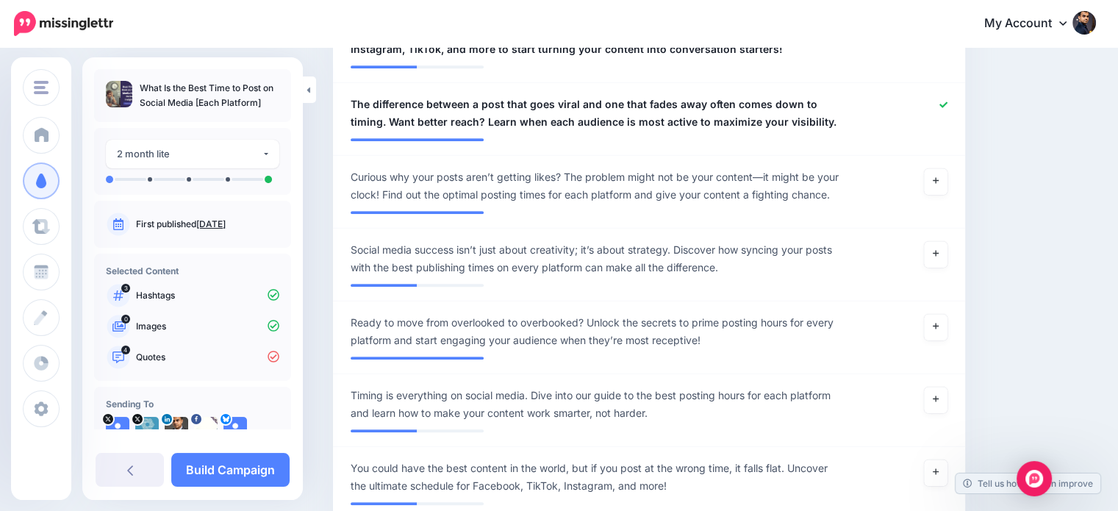
scroll to position [728, 0]
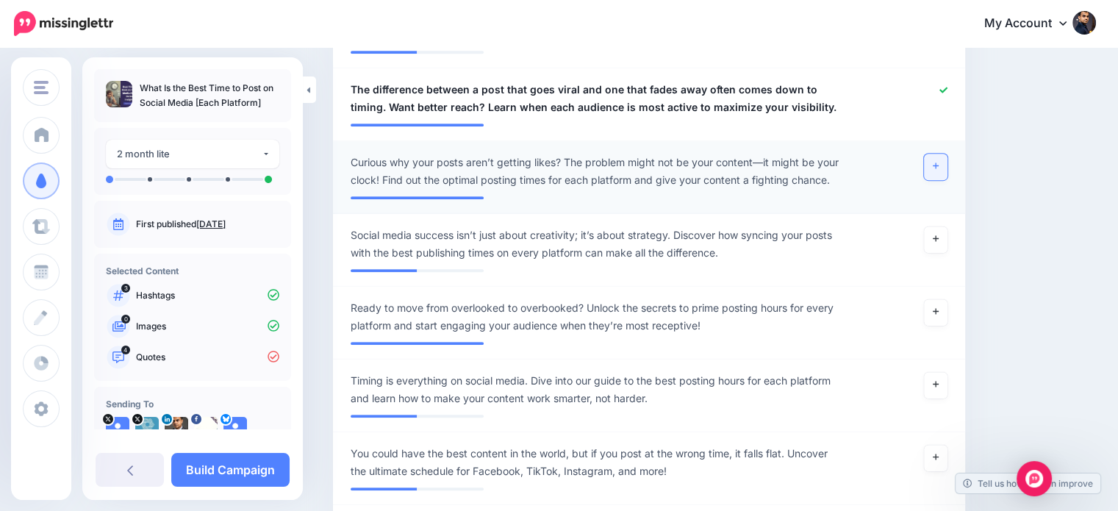
click at [947, 159] on link at bounding box center [936, 167] width 24 height 26
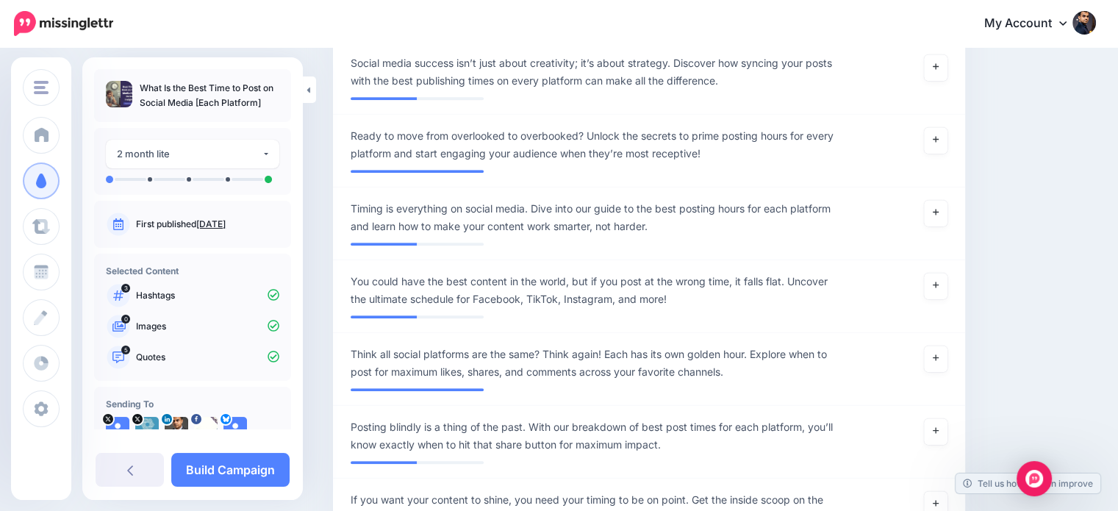
scroll to position [938, 0]
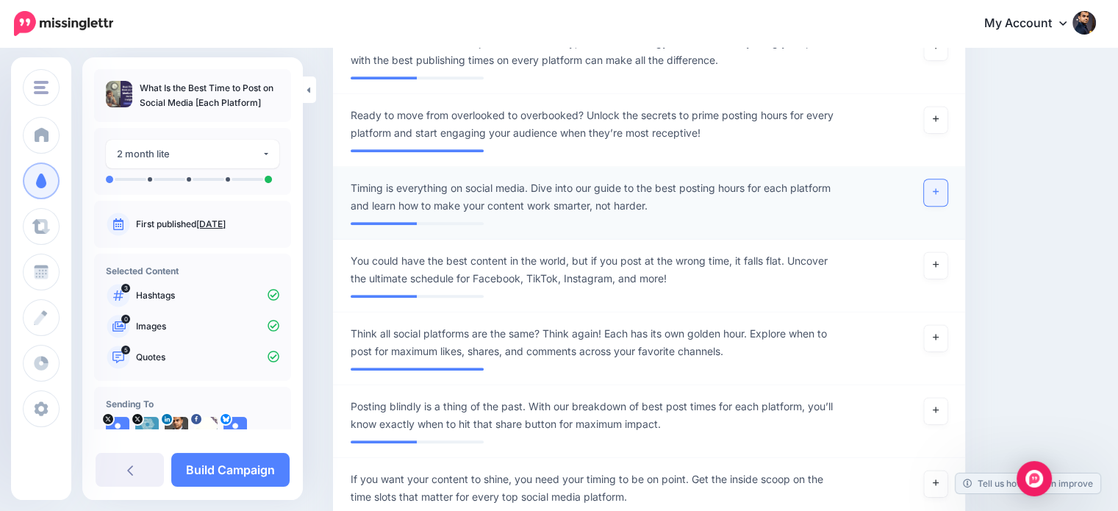
click at [938, 179] on link at bounding box center [936, 192] width 24 height 26
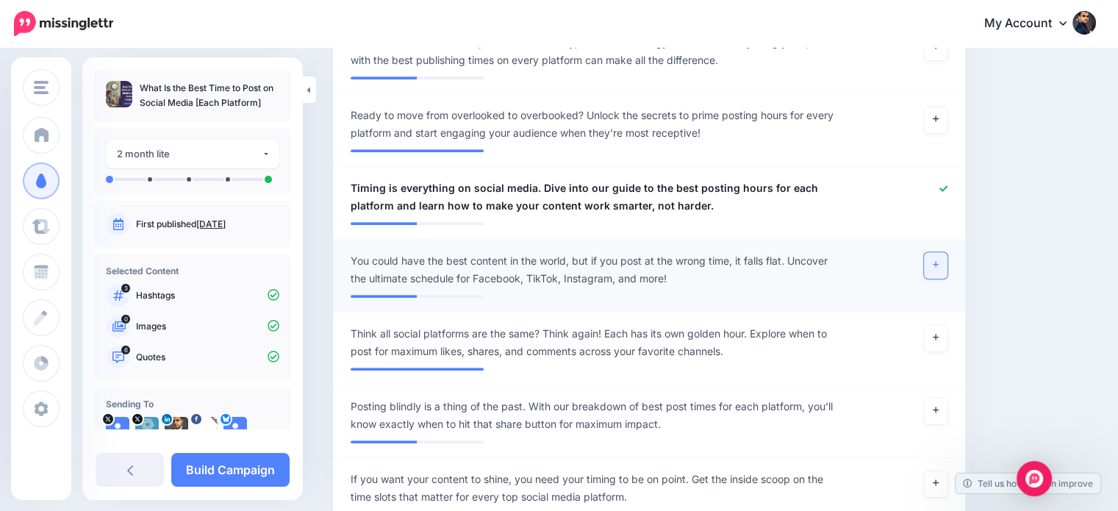
click at [938, 260] on icon at bounding box center [936, 264] width 6 height 8
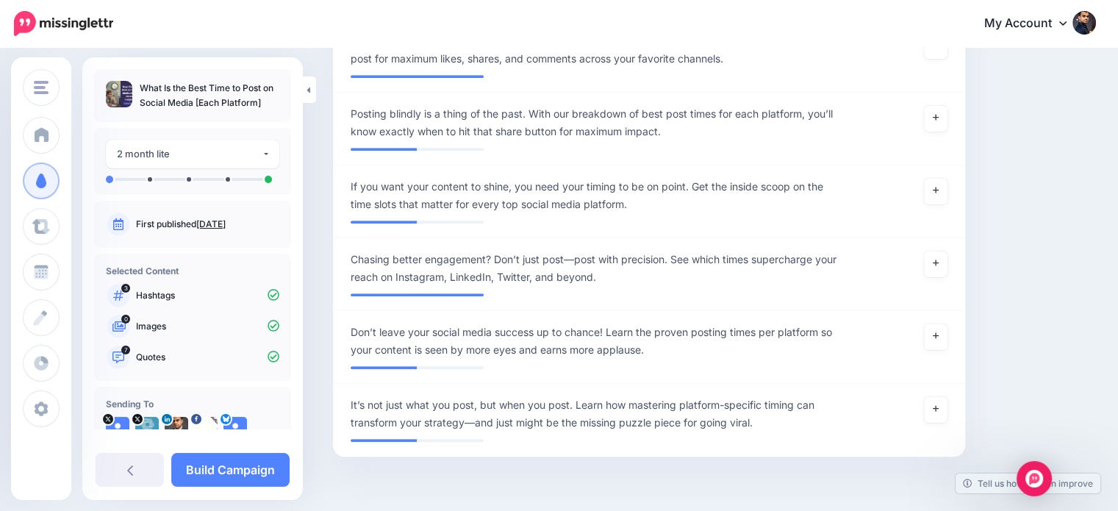
scroll to position [1232, 0]
click at [931, 395] on div at bounding box center [906, 412] width 103 height 35
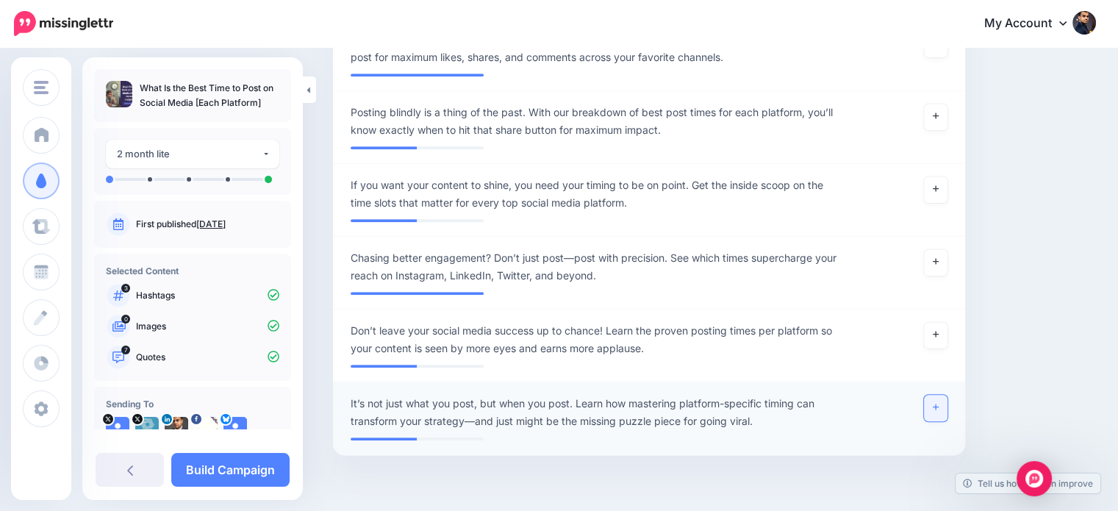
drag, startPoint x: 958, startPoint y: 394, endPoint x: 952, endPoint y: 384, distance: 10.9
click at [958, 395] on div at bounding box center [906, 412] width 103 height 35
click at [947, 395] on link at bounding box center [936, 408] width 24 height 26
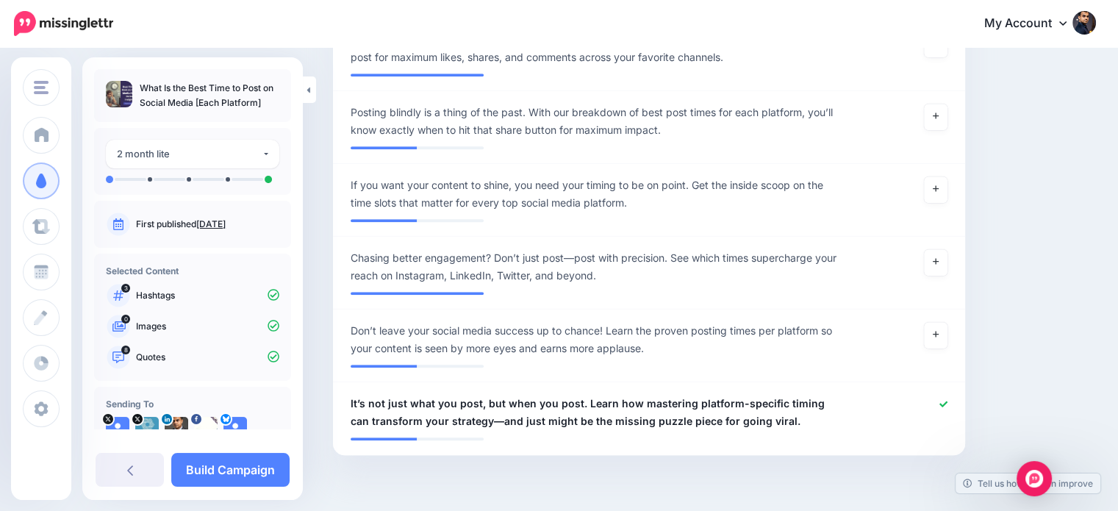
scroll to position [35, 0]
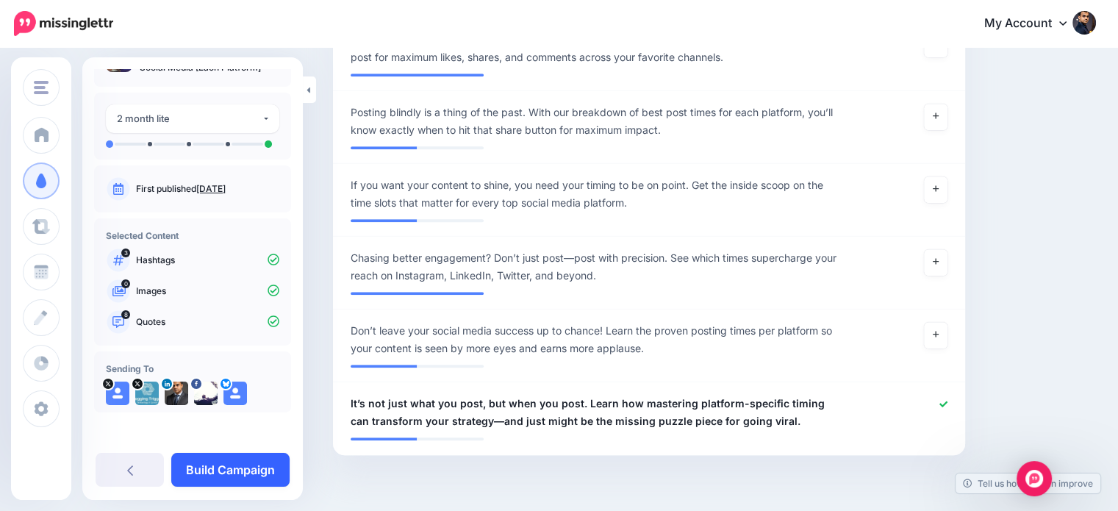
click at [256, 467] on link "Build Campaign" at bounding box center [230, 470] width 118 height 34
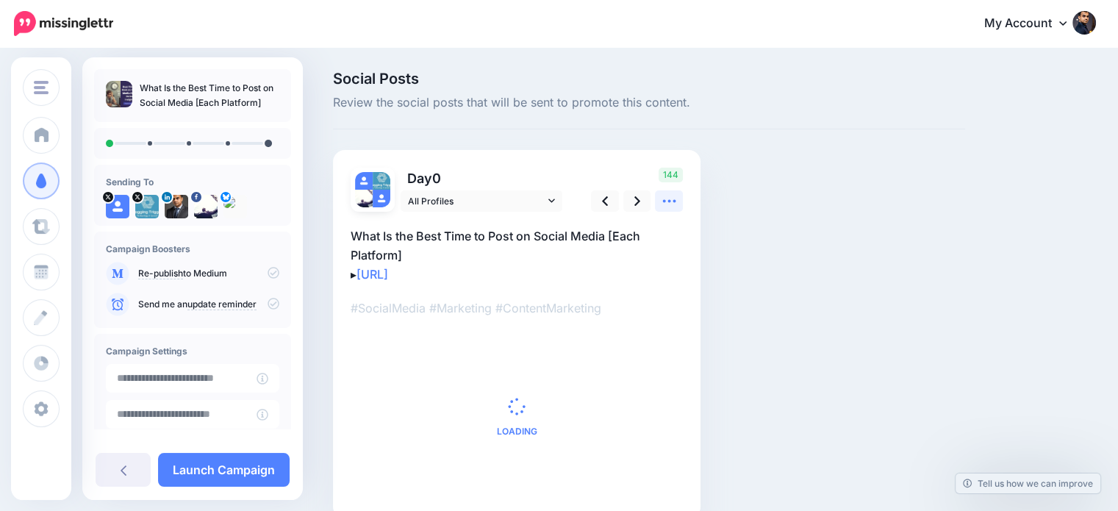
click at [670, 201] on icon at bounding box center [668, 200] width 15 height 15
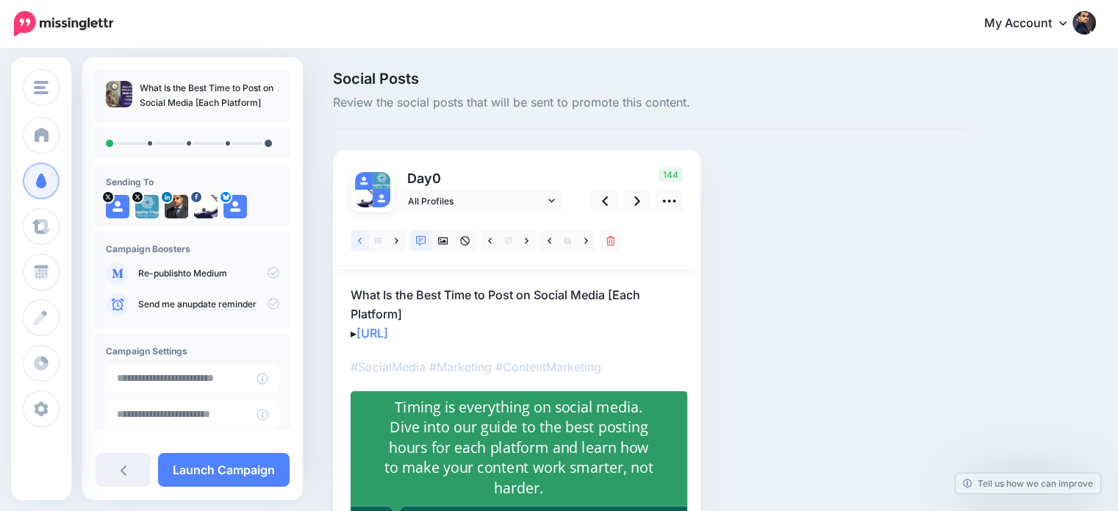
click at [356, 236] on link at bounding box center [360, 240] width 18 height 21
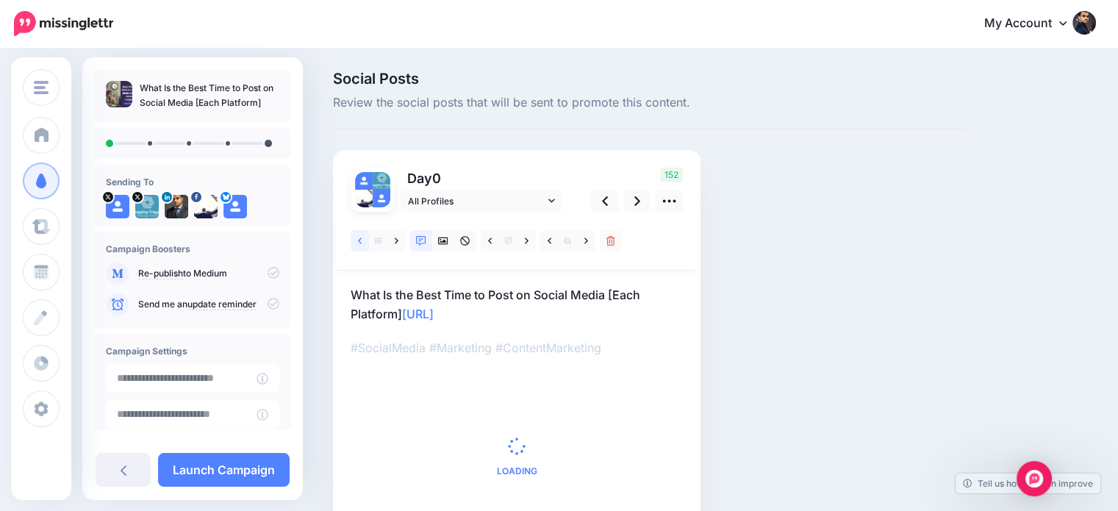
click at [356, 240] on link at bounding box center [360, 240] width 18 height 21
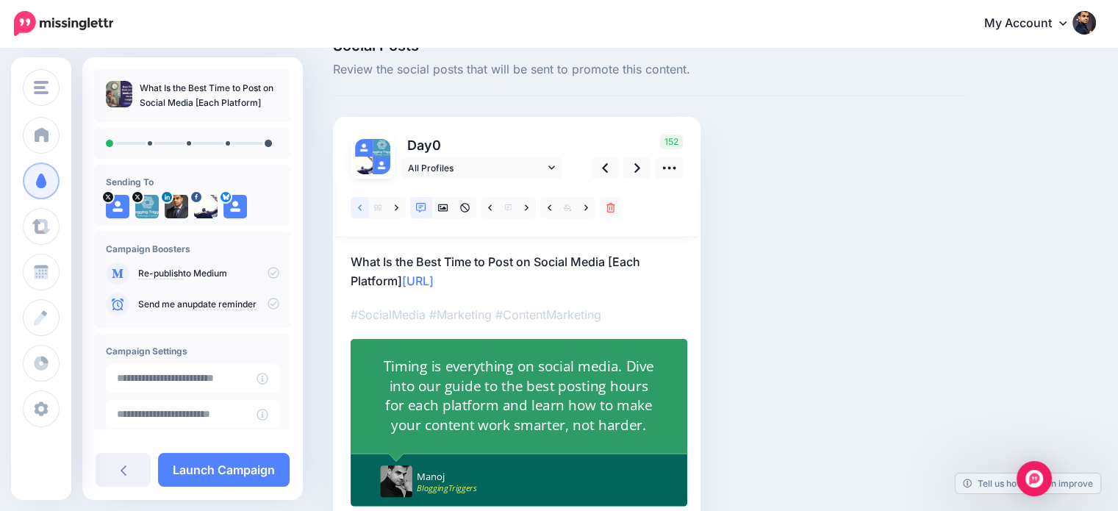
scroll to position [79, 0]
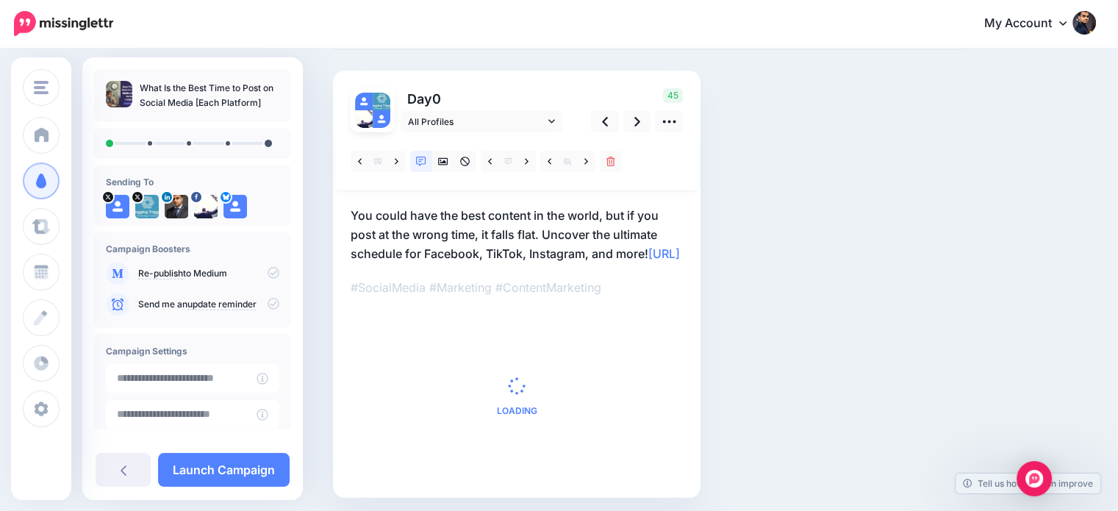
click at [535, 393] on span "Loading" at bounding box center [517, 396] width 332 height 168
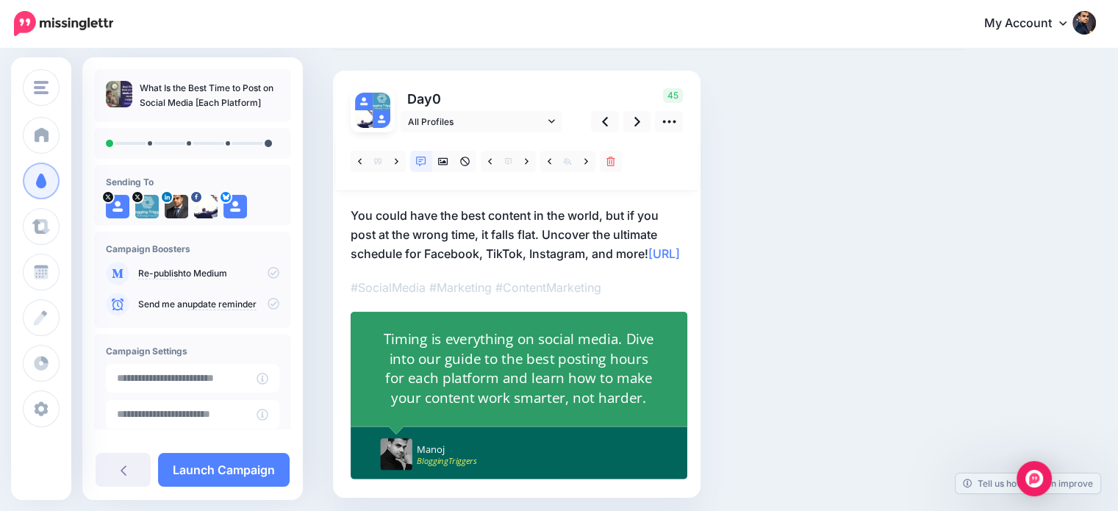
click at [535, 393] on div "Timing is everything on social media. Dive into our guide to the best posting h…" at bounding box center [518, 368] width 275 height 78
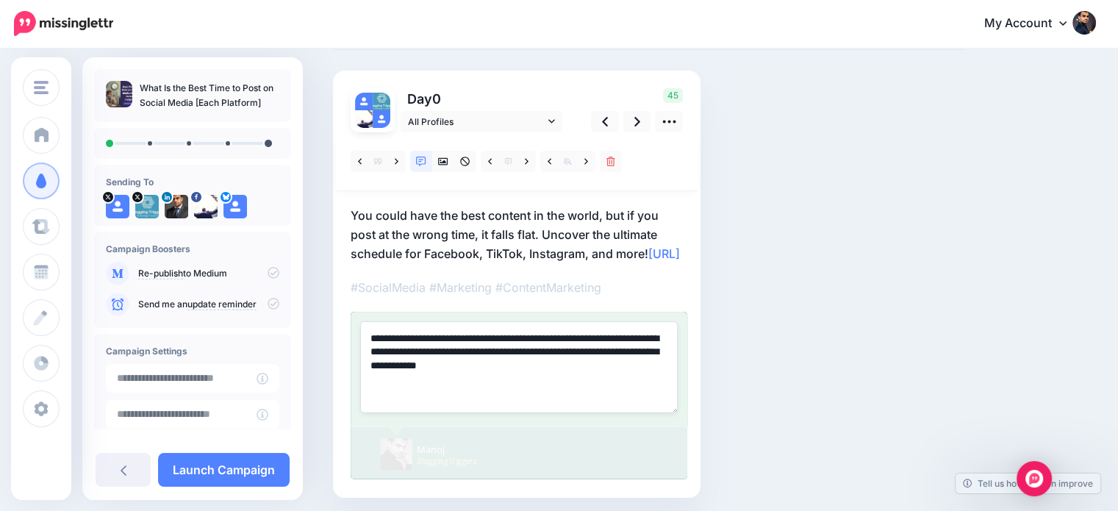
paste textarea
type textarea "**********"
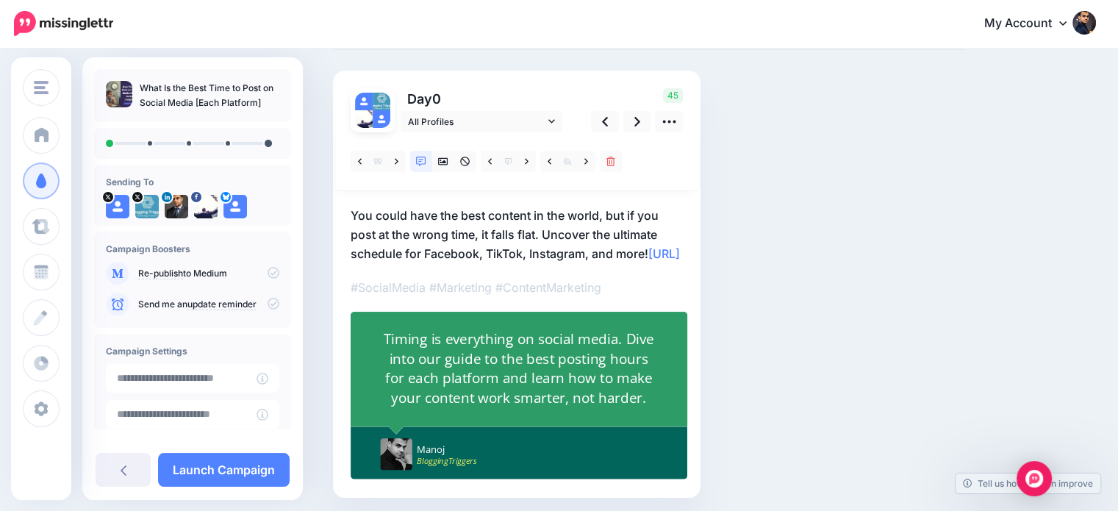
click at [885, 306] on div "Social Posts Review the social posts that will be sent to promote this content.…" at bounding box center [649, 267] width 654 height 550
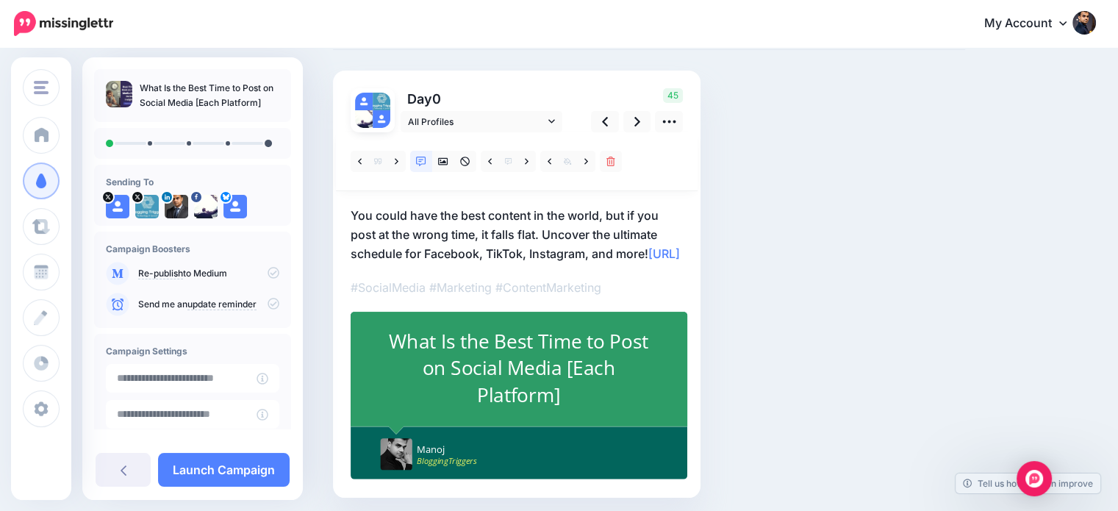
click at [347, 267] on div "Day 0 All Profiles 45" at bounding box center [516, 284] width 367 height 427
click at [648, 261] on link "https://lttr.ai/AiQKl" at bounding box center [664, 253] width 32 height 15
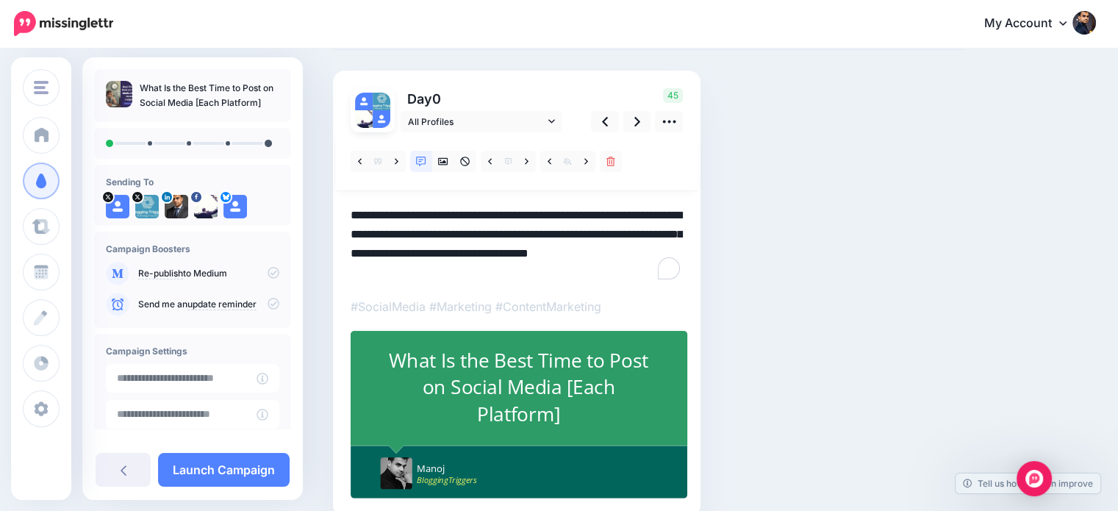
scroll to position [0, 0]
click at [661, 252] on textarea "**********" at bounding box center [517, 244] width 332 height 76
click at [354, 270] on textarea "**********" at bounding box center [517, 244] width 332 height 76
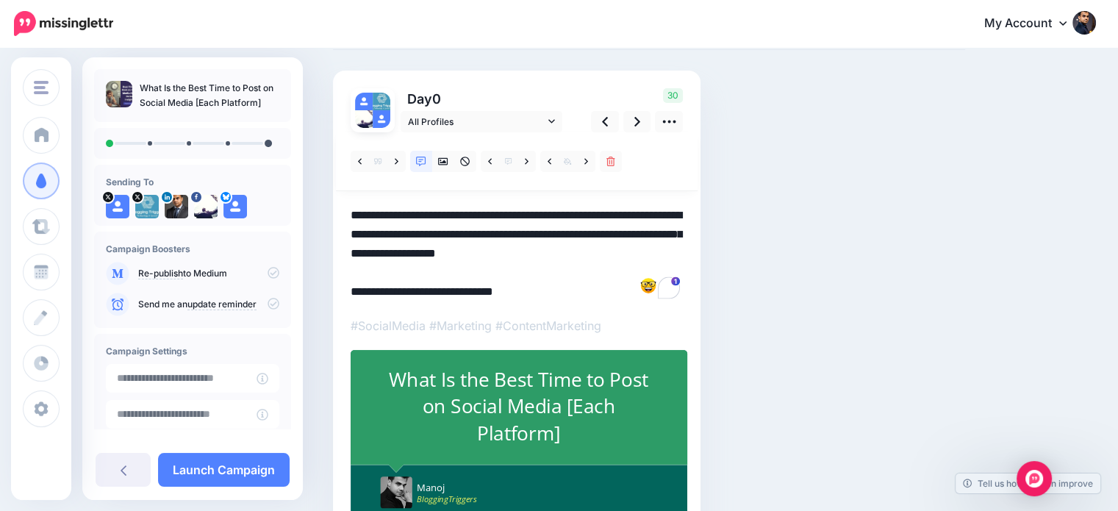
drag, startPoint x: 410, startPoint y: 288, endPoint x: 383, endPoint y: 298, distance: 28.8
click at [383, 298] on textarea "**********" at bounding box center [517, 254] width 332 height 96
type textarea "**********"
click at [637, 116] on icon at bounding box center [637, 121] width 6 height 15
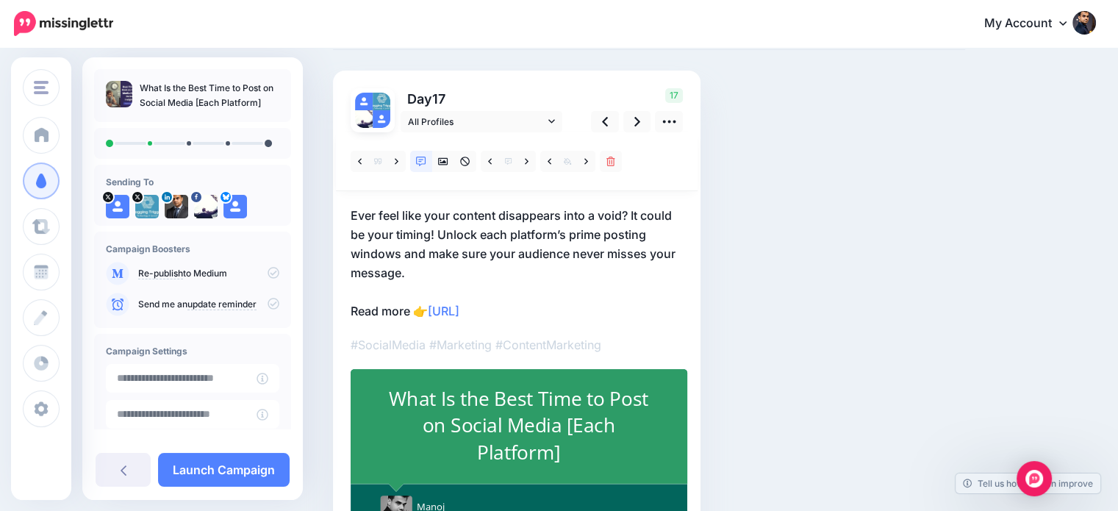
click at [569, 403] on div "What Is the Best Time to Post on Social Media [Each Platform]" at bounding box center [518, 425] width 275 height 81
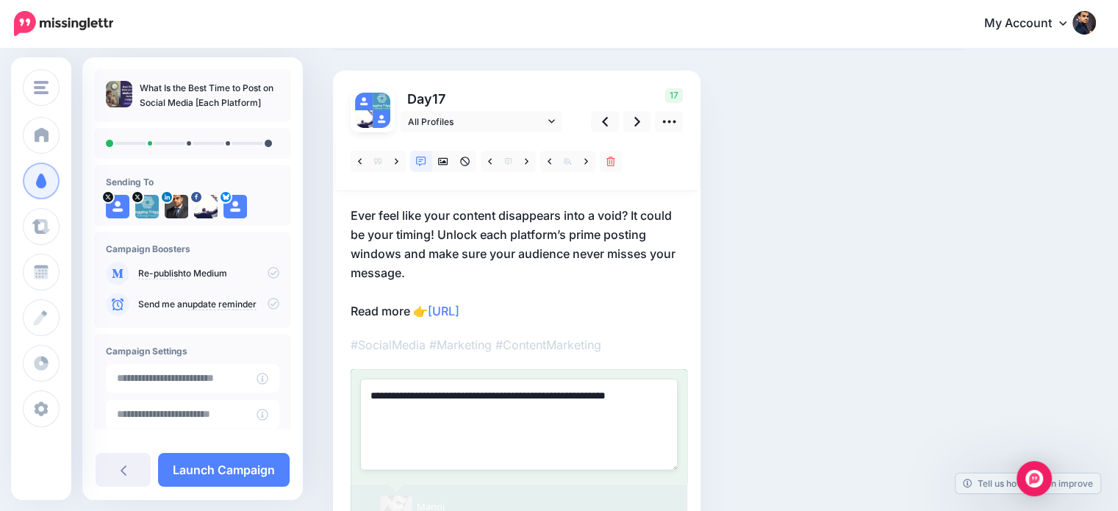
paste textarea "**********"
drag, startPoint x: 536, startPoint y: 392, endPoint x: 625, endPoint y: 393, distance: 88.9
click at [625, 393] on textarea "**********" at bounding box center [518, 423] width 317 height 91
type textarea "**********"
click at [622, 396] on textarea "**********" at bounding box center [518, 423] width 317 height 91
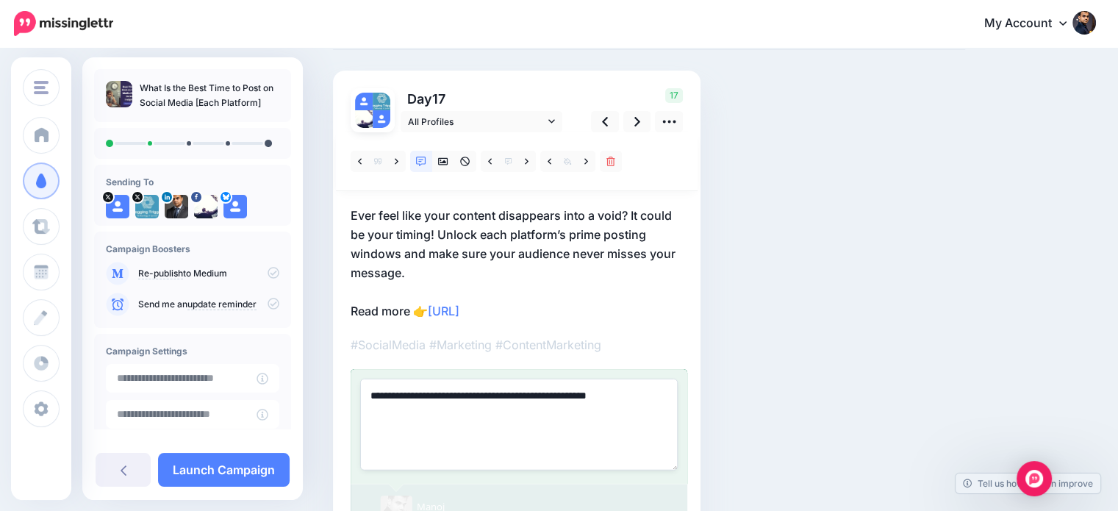
click at [1016, 305] on div "Social Posts Review the social posts that will be sent to promote this content.…" at bounding box center [714, 295] width 785 height 607
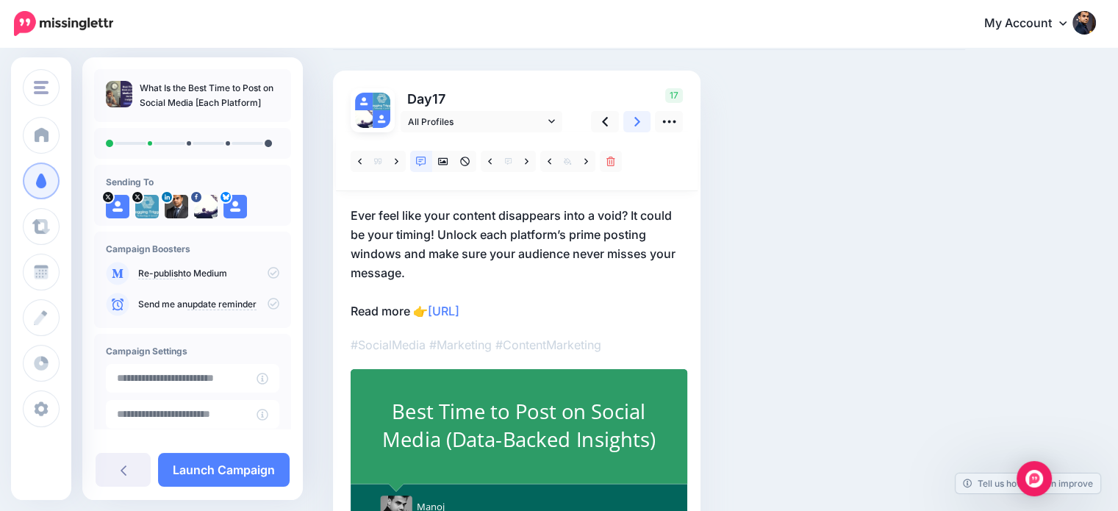
click at [633, 118] on link at bounding box center [637, 121] width 28 height 21
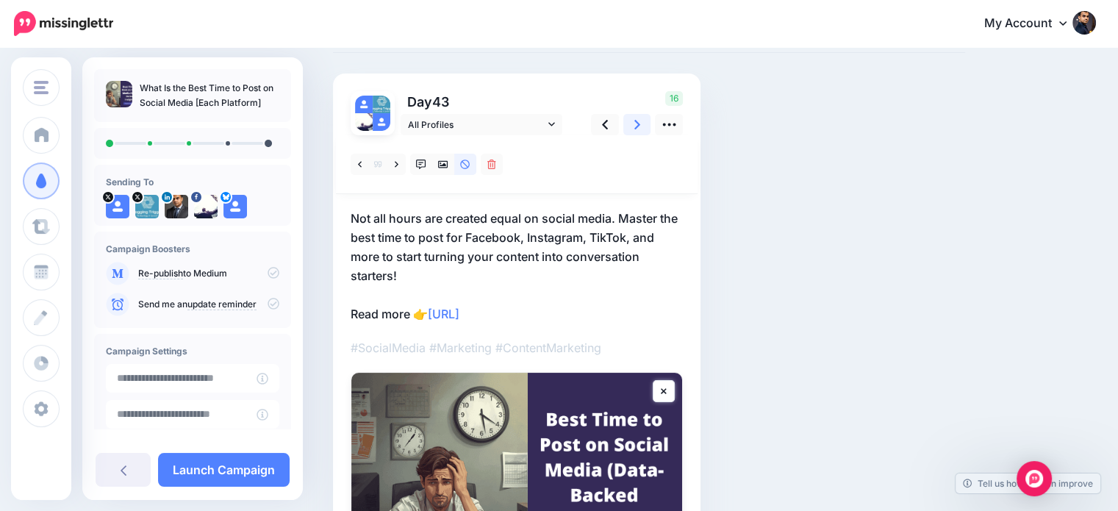
scroll to position [79, 0]
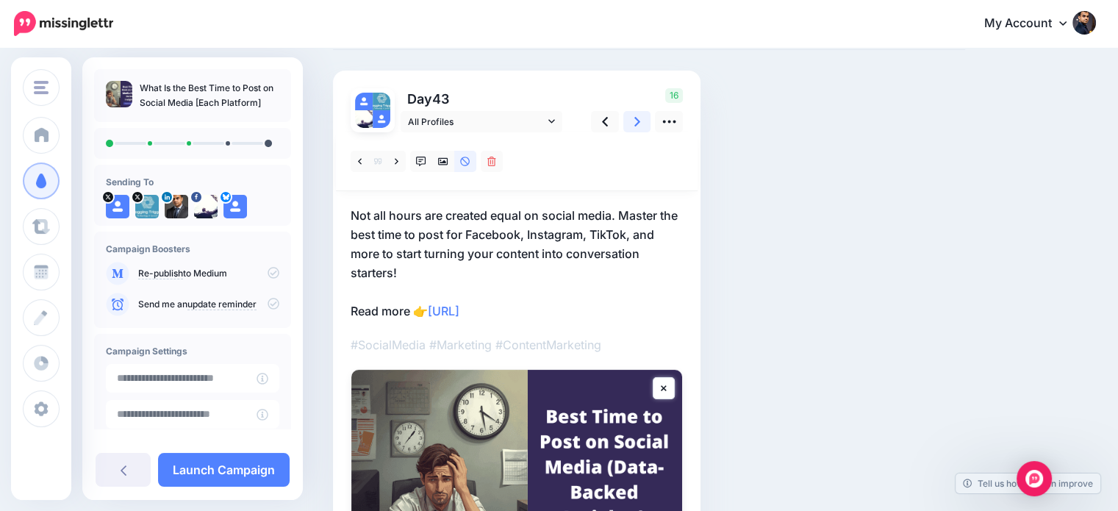
click at [634, 112] on link at bounding box center [637, 121] width 28 height 21
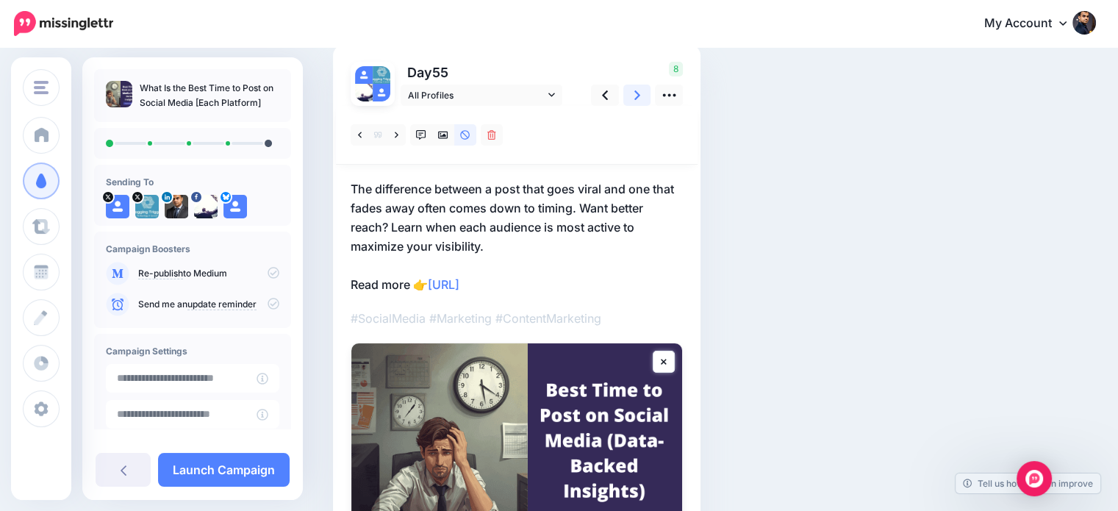
scroll to position [110, 0]
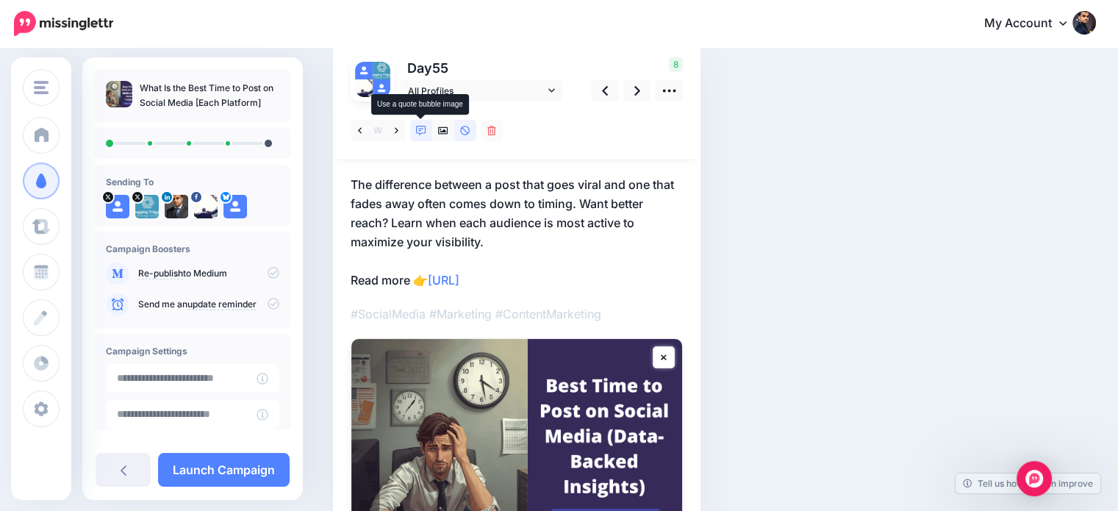
click at [414, 130] on link at bounding box center [421, 130] width 22 height 21
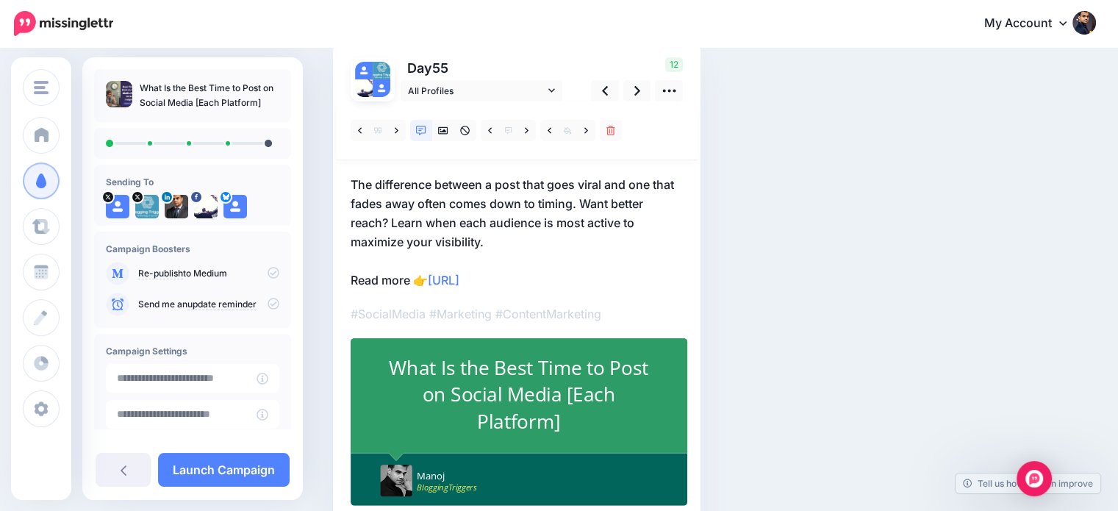
scroll to position [43, 0]
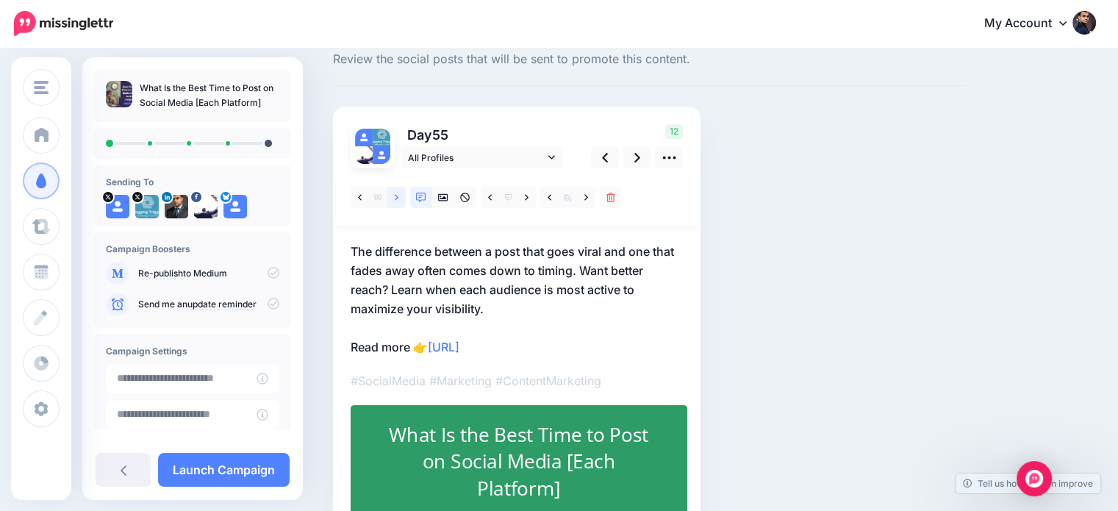
click at [394, 194] on link at bounding box center [396, 197] width 18 height 21
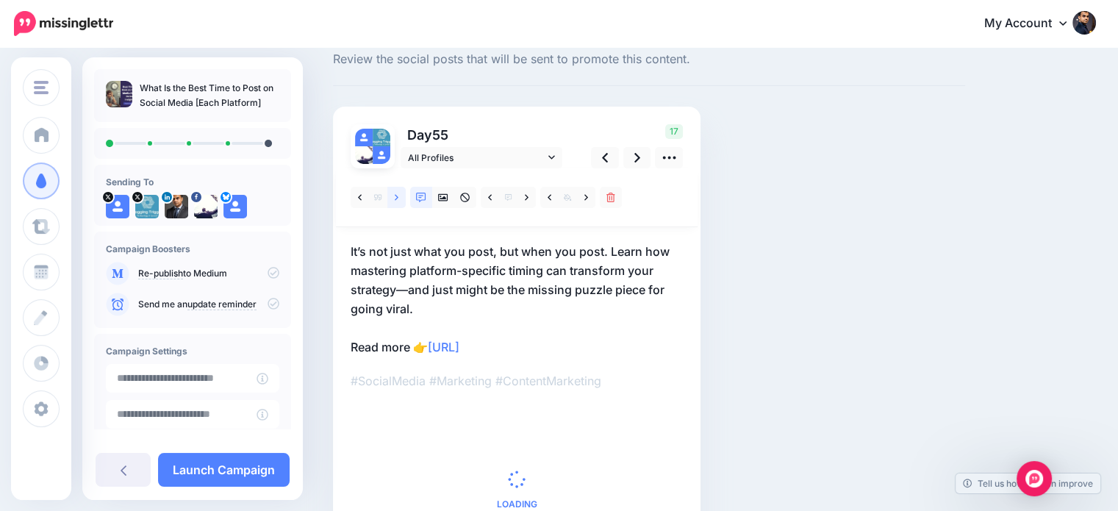
click at [394, 194] on link at bounding box center [396, 197] width 18 height 21
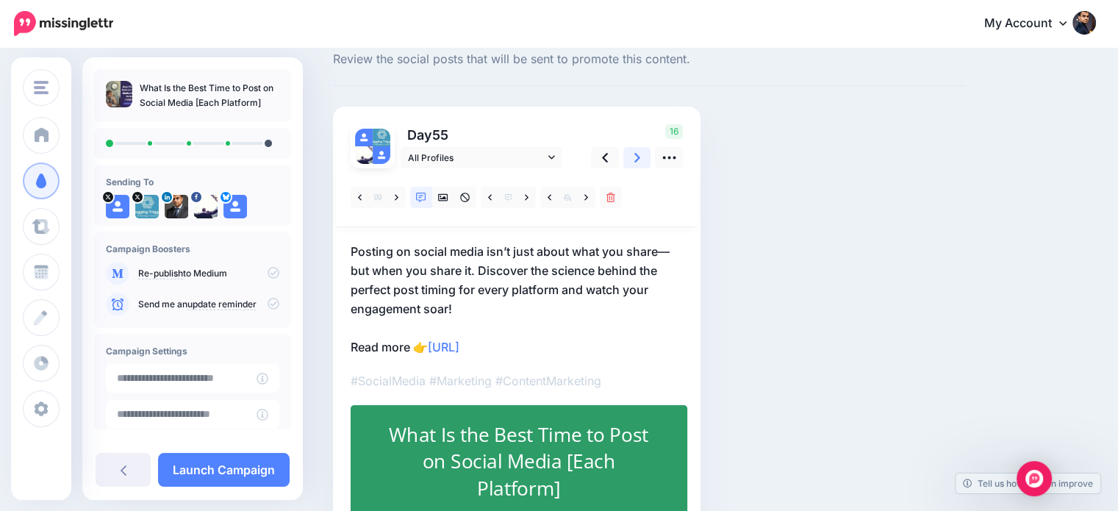
click at [638, 158] on icon at bounding box center [637, 158] width 6 height 10
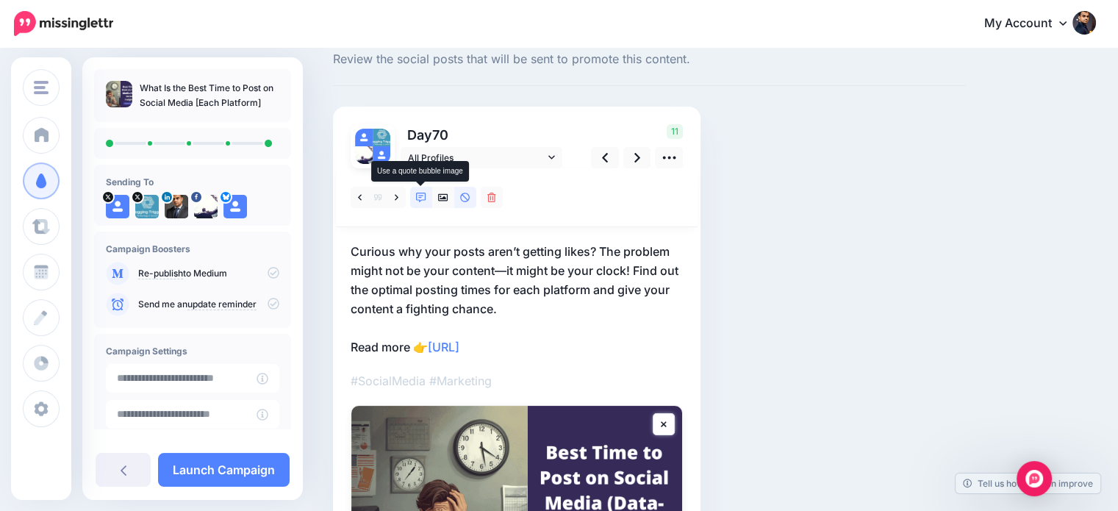
click at [412, 199] on link at bounding box center [421, 197] width 22 height 21
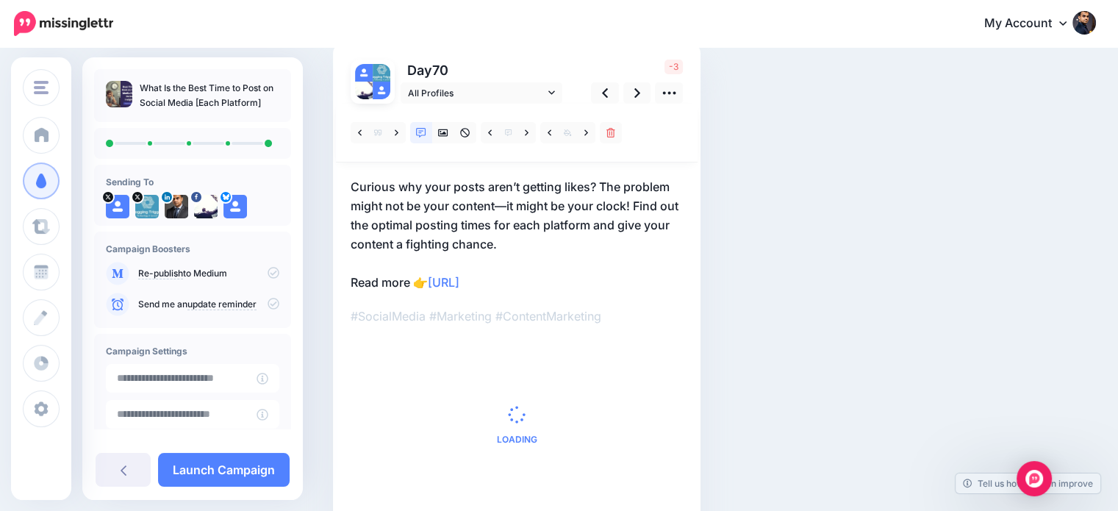
scroll to position [112, 0]
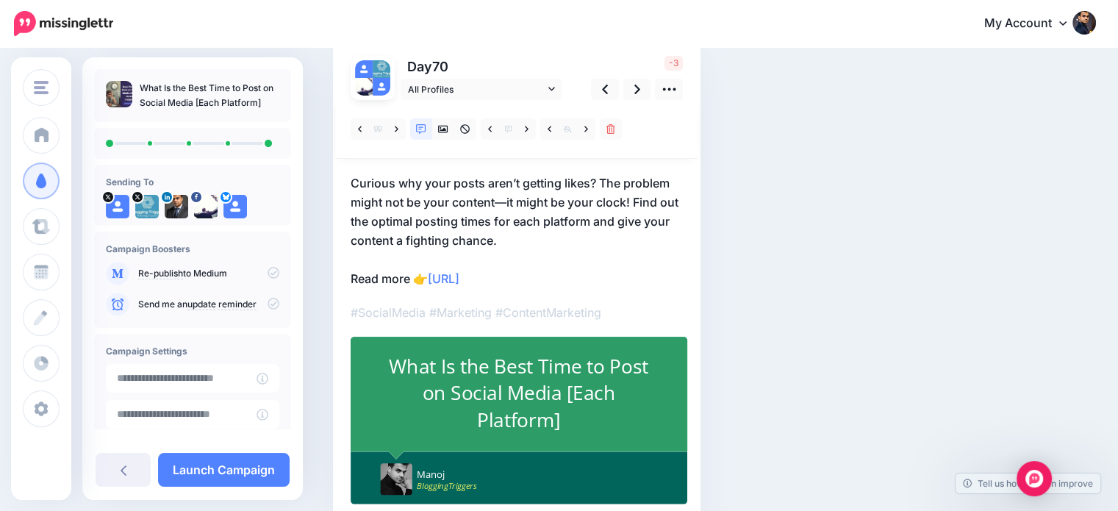
click at [491, 236] on p "Curious why your posts aren’t getting likes? The problem might not be your cont…" at bounding box center [517, 230] width 332 height 115
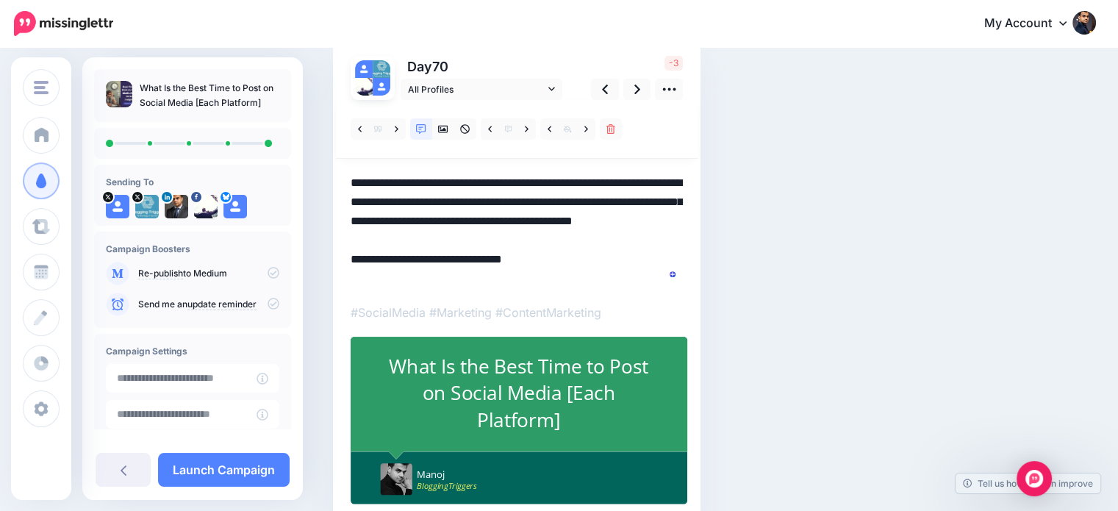
scroll to position [0, 0]
drag, startPoint x: 493, startPoint y: 237, endPoint x: 406, endPoint y: 237, distance: 87.5
click at [406, 237] on textarea "**********" at bounding box center [517, 230] width 332 height 115
type textarea "**********"
drag, startPoint x: 638, startPoint y: 87, endPoint x: 650, endPoint y: 87, distance: 12.5
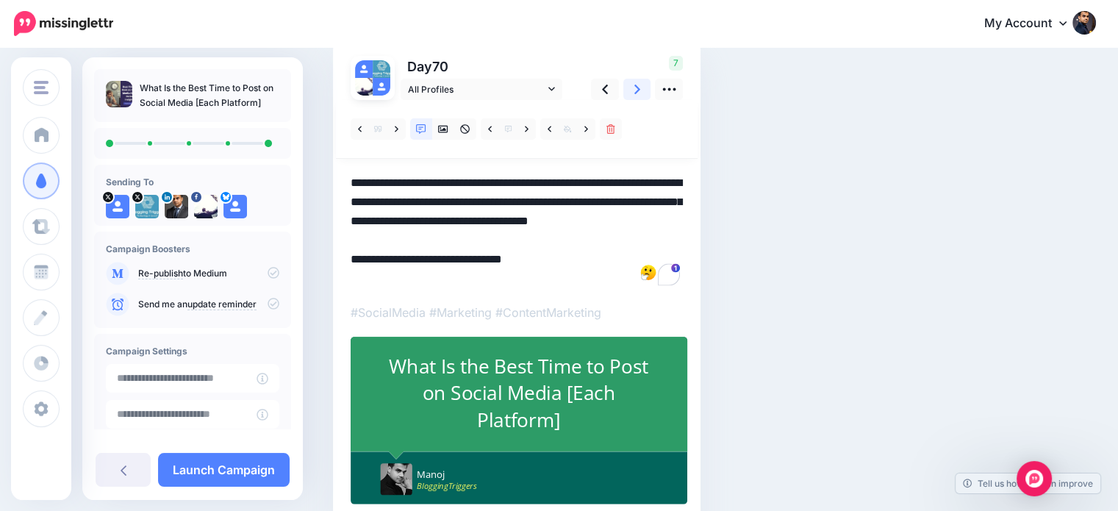
click at [638, 87] on icon at bounding box center [637, 90] width 6 height 10
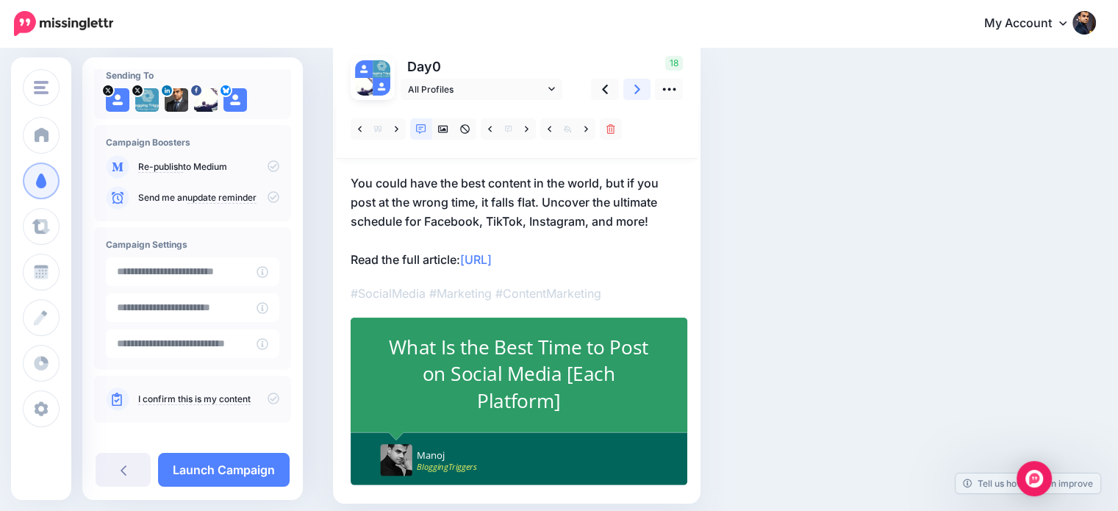
scroll to position [118, 0]
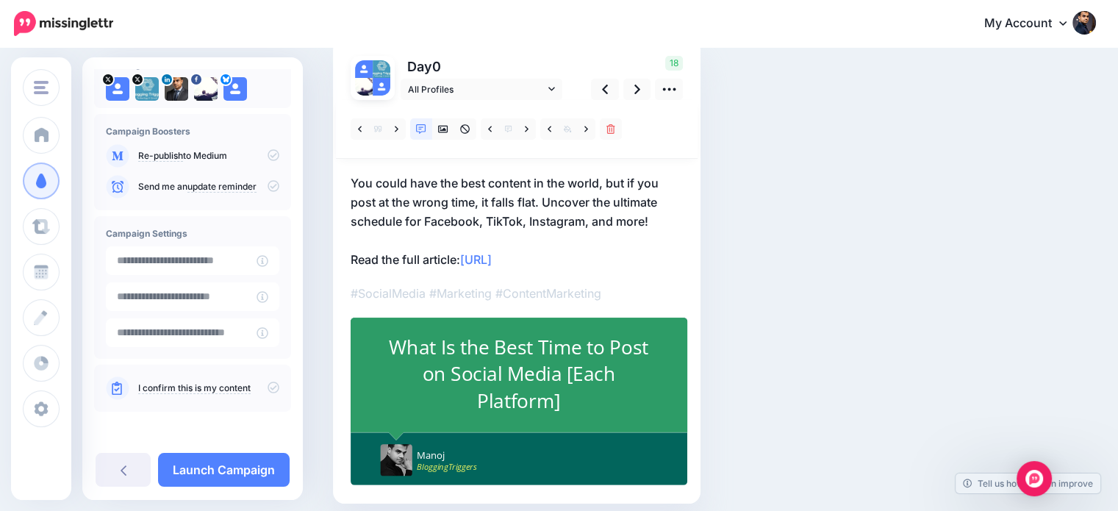
click at [269, 389] on icon at bounding box center [273, 387] width 12 height 12
click at [240, 469] on link "Launch Campaign" at bounding box center [224, 470] width 132 height 34
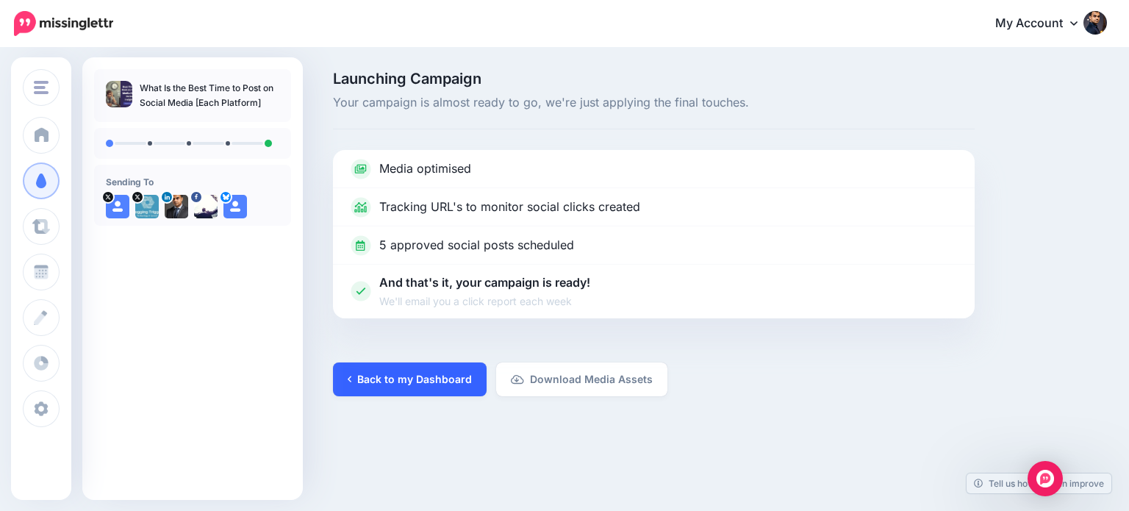
click at [409, 384] on link "Back to my Dashboard" at bounding box center [410, 379] width 154 height 34
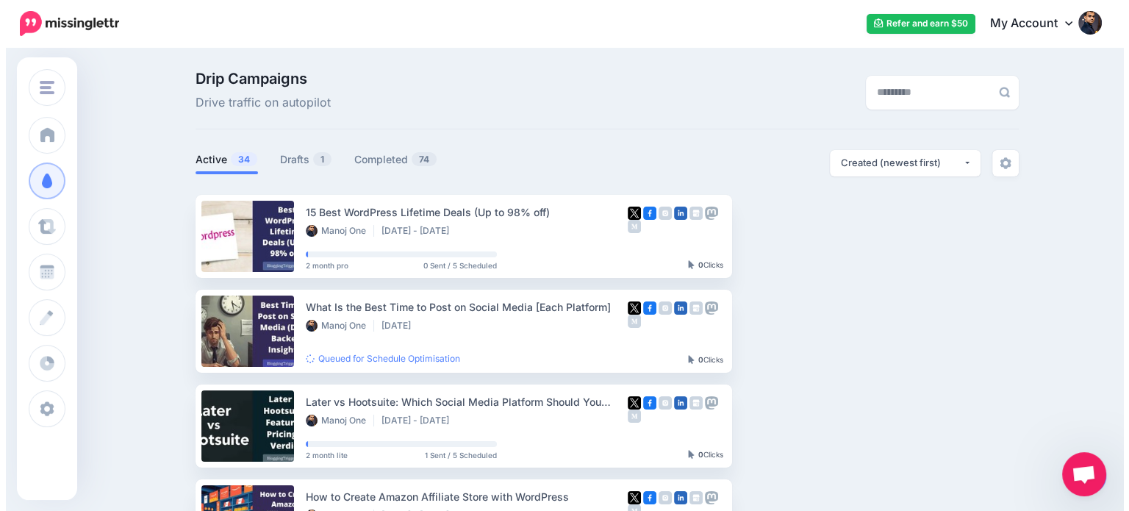
scroll to position [97, 0]
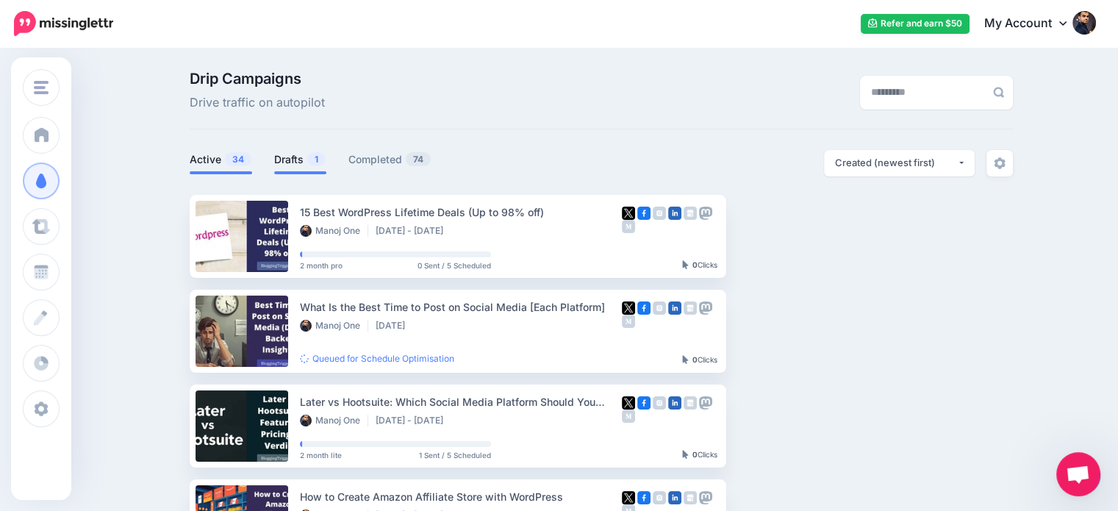
click at [303, 153] on link "Drafts 1" at bounding box center [300, 160] width 52 height 18
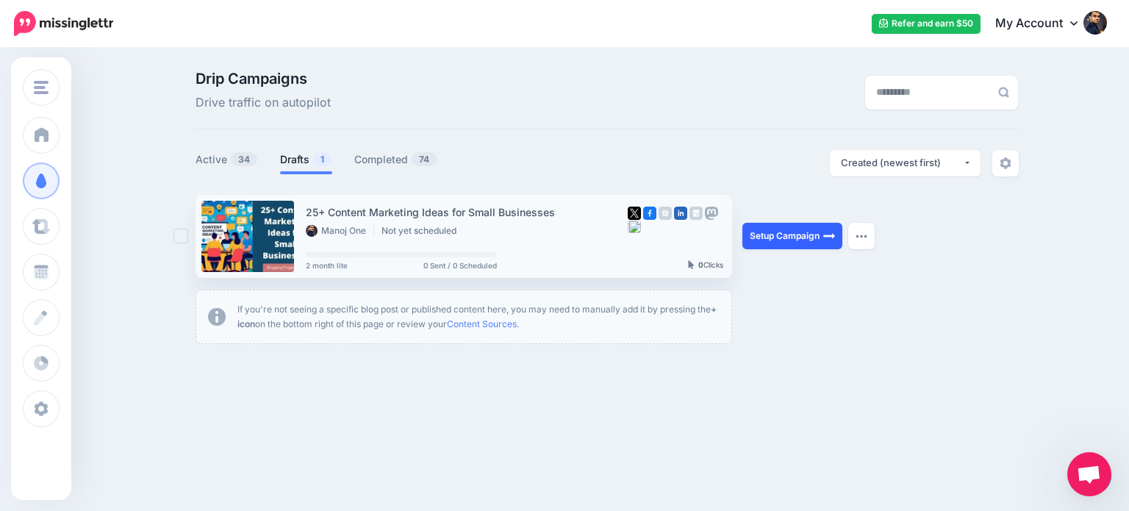
click at [775, 237] on link "Setup Campaign" at bounding box center [792, 236] width 100 height 26
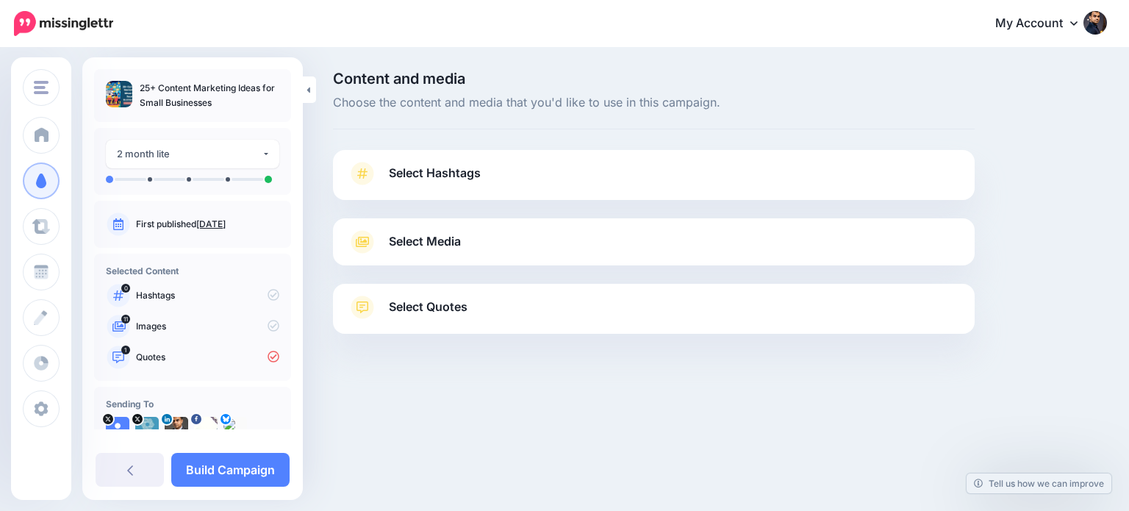
click at [691, 317] on link "Select Quotes" at bounding box center [654, 314] width 612 height 38
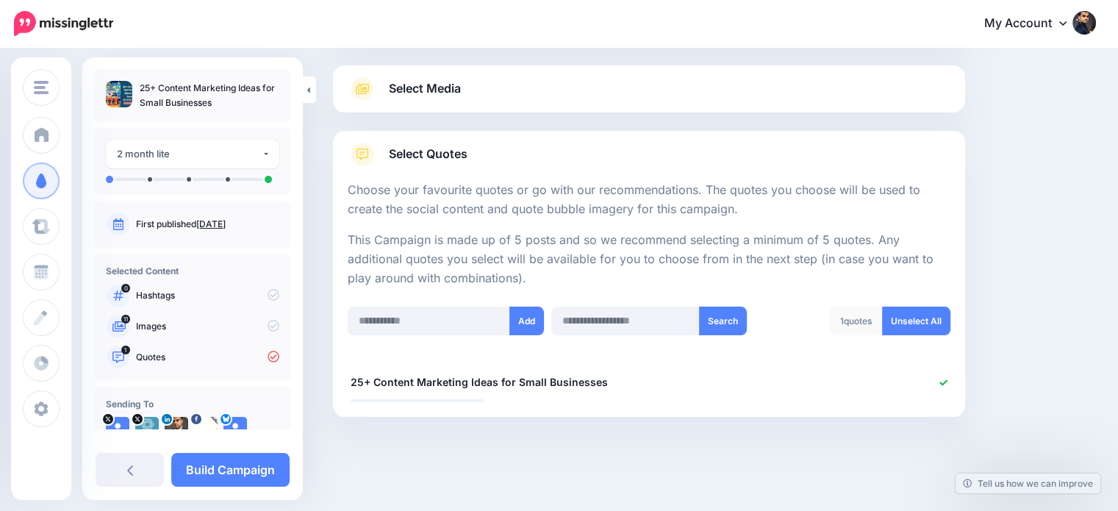
drag, startPoint x: 1128, startPoint y: 132, endPoint x: 1128, endPoint y: 340, distance: 208.0
click at [1118, 340] on html "My Account Dashboard My Account Billing Logout" at bounding box center [559, 102] width 1118 height 511
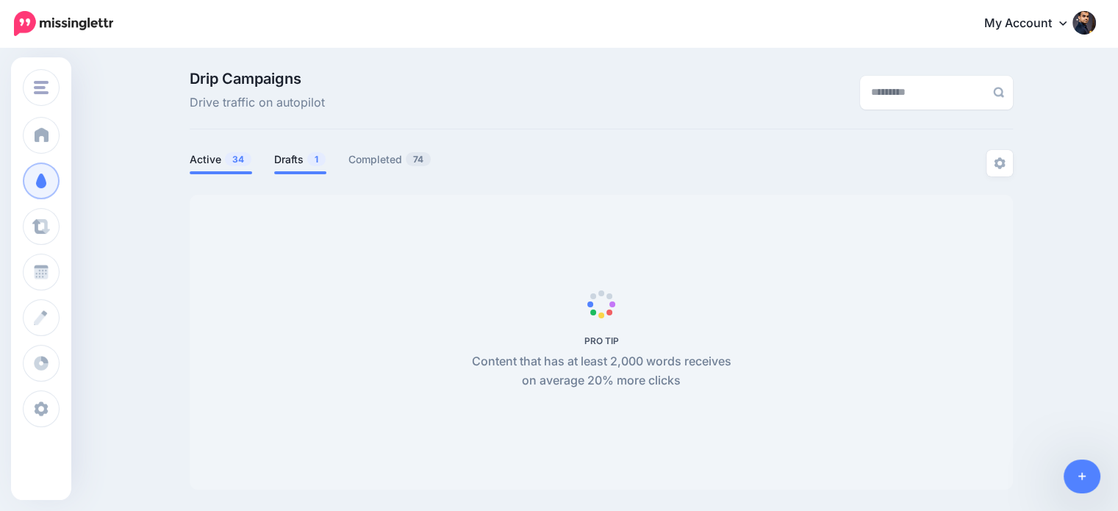
click at [303, 154] on link "Drafts 1" at bounding box center [300, 160] width 52 height 18
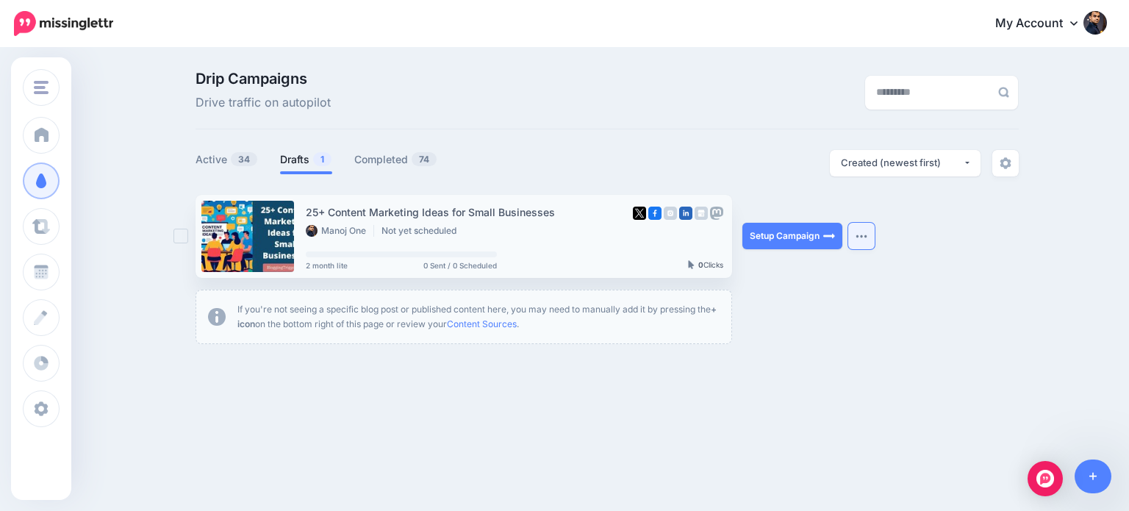
click at [853, 234] on button "button" at bounding box center [861, 236] width 26 height 26
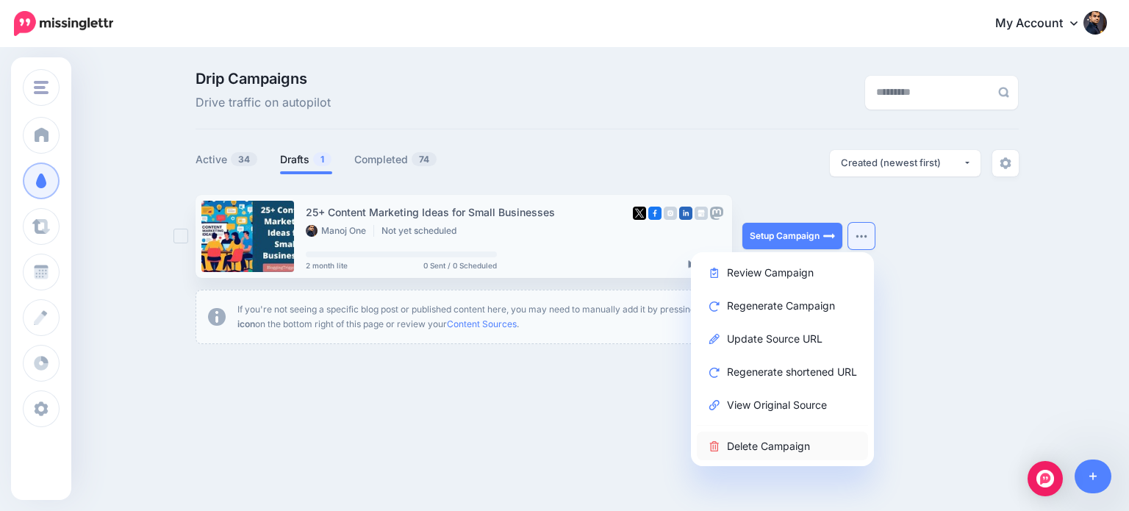
click at [791, 446] on link "Delete Campaign" at bounding box center [782, 445] width 171 height 29
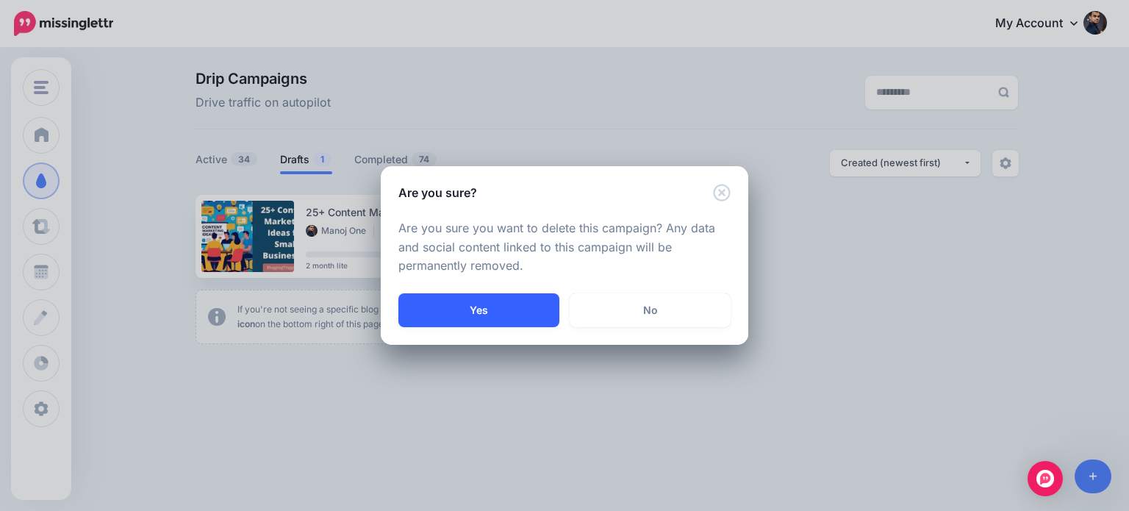
click at [542, 306] on button "Yes" at bounding box center [478, 310] width 161 height 34
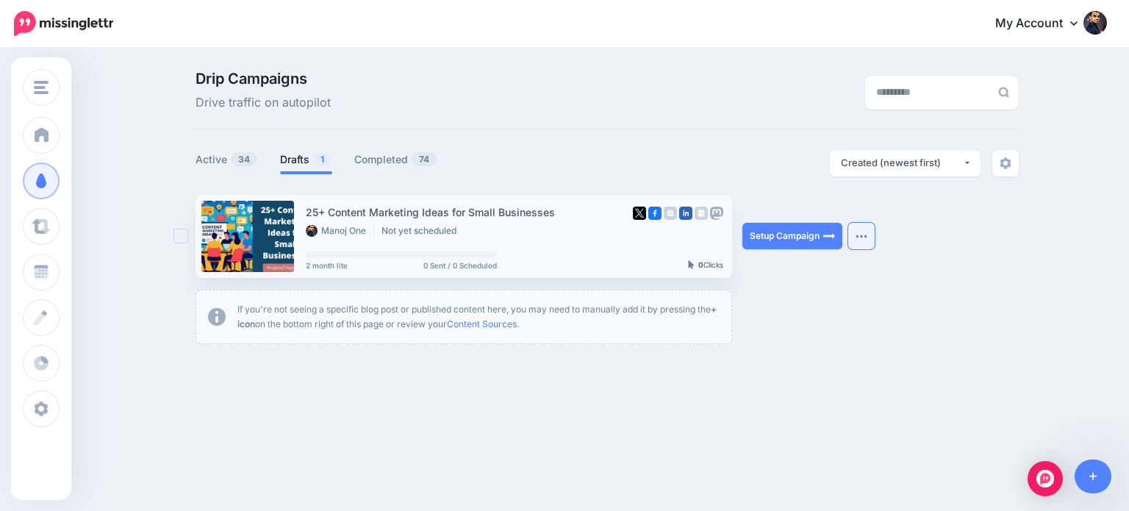
click at [858, 236] on img "button" at bounding box center [861, 236] width 12 height 4
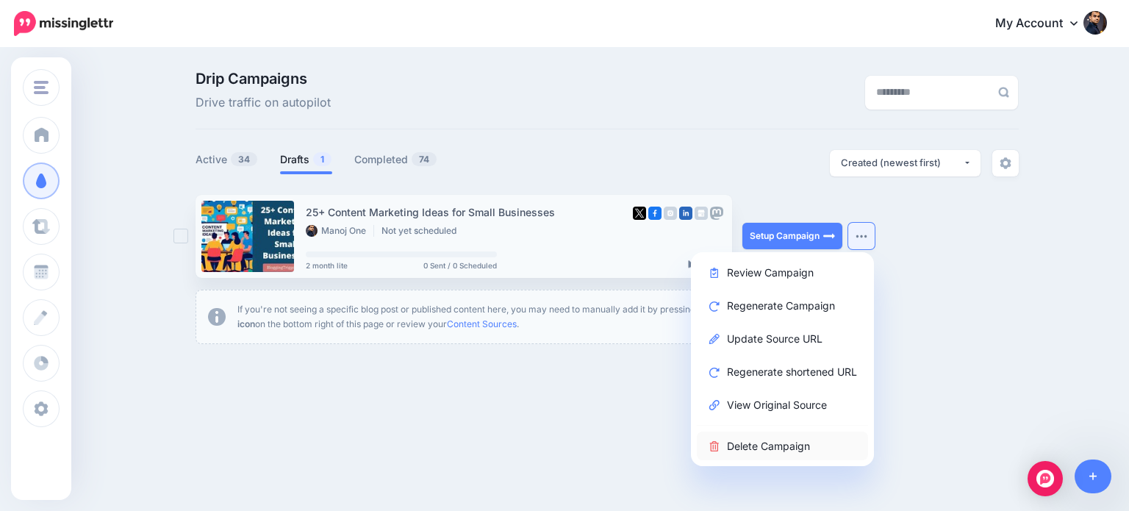
click at [779, 443] on link "Delete Campaign" at bounding box center [782, 445] width 171 height 29
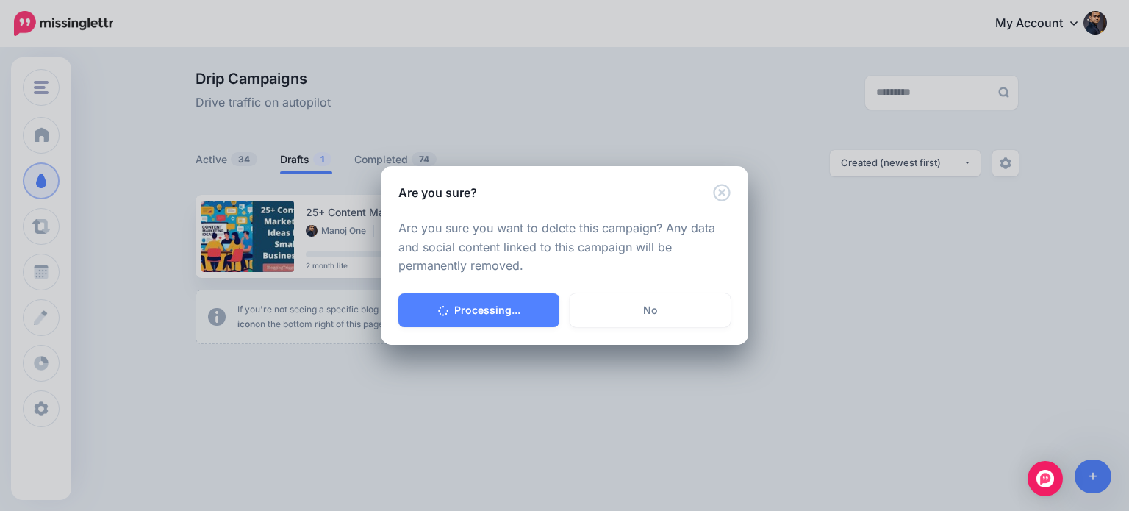
drag, startPoint x: 841, startPoint y: 312, endPoint x: 492, endPoint y: 234, distance: 358.2
click at [841, 311] on div "Are you sure? Are you sure you want to delete this campaign? Any data and socia…" at bounding box center [564, 255] width 1129 height 511
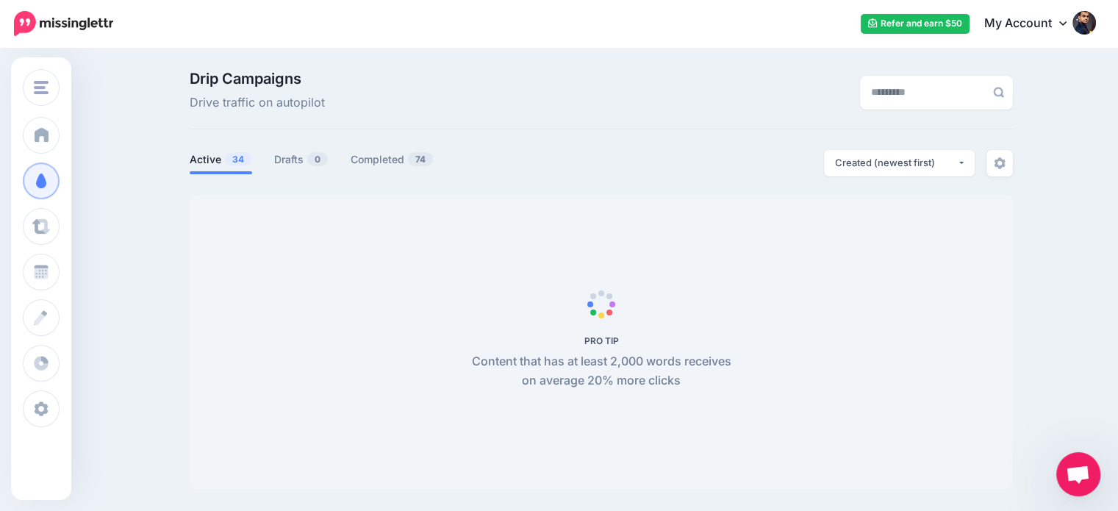
scroll to position [97, 0]
click at [1074, 476] on body "Refer and earn $50 My Account Dashboard My Account Logout" at bounding box center [559, 255] width 1118 height 511
click at [1078, 476] on icon at bounding box center [1082, 477] width 8 height 8
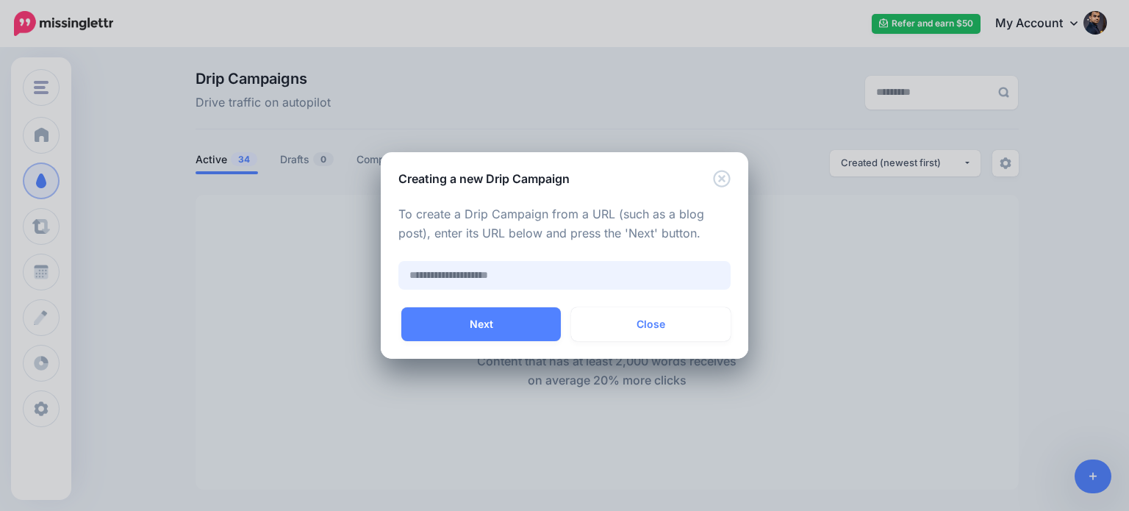
paste input "**********"
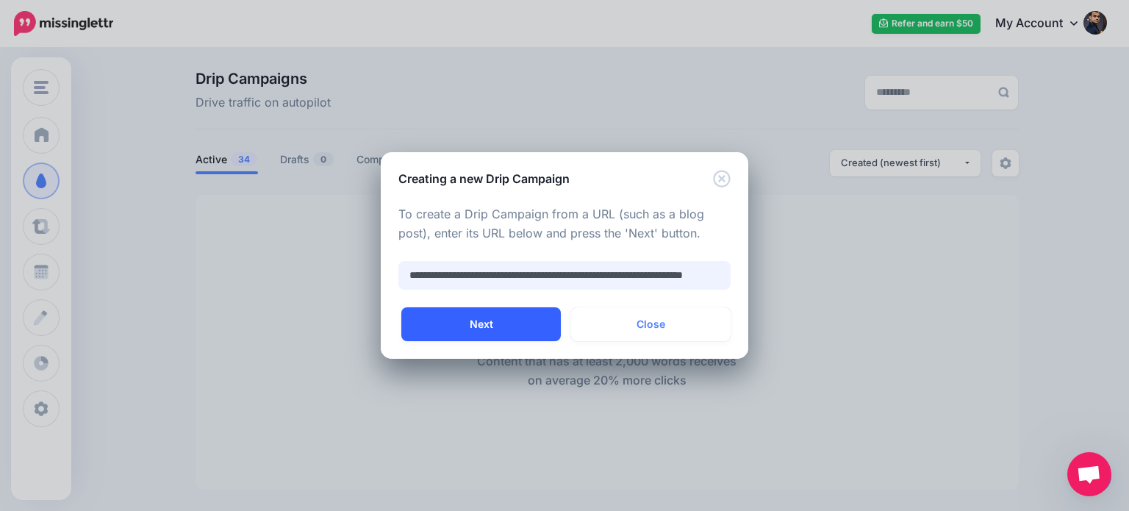
scroll to position [97, 0]
type input "**********"
click at [517, 317] on button "Next" at bounding box center [480, 324] width 159 height 34
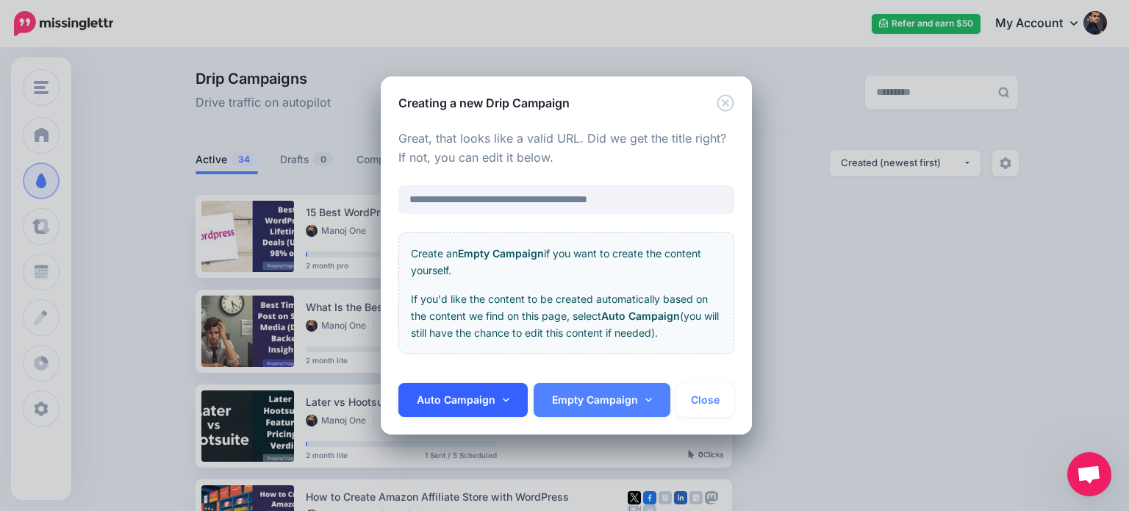
click at [503, 398] on icon at bounding box center [506, 400] width 7 height 10
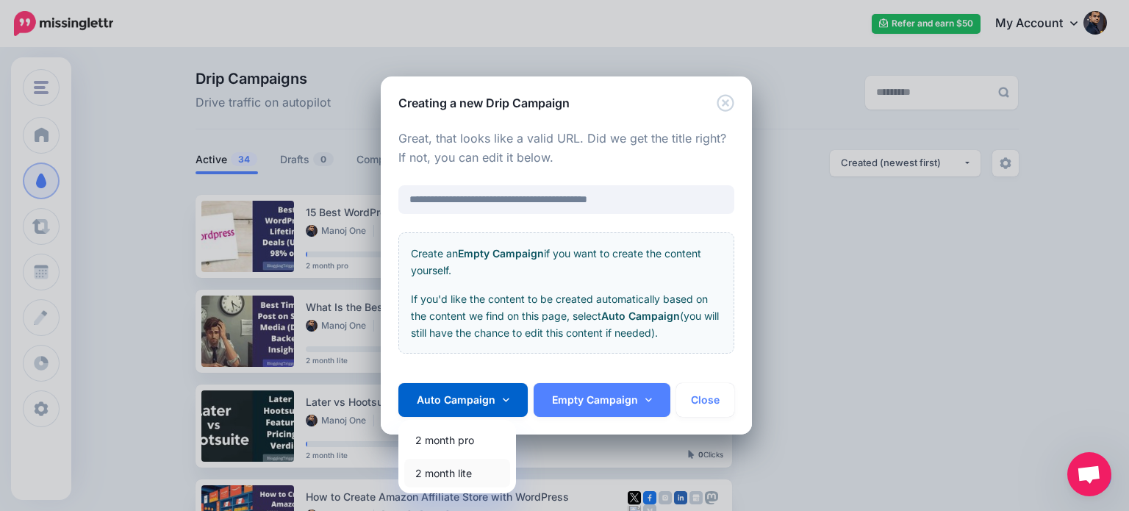
click at [469, 473] on link "2 month lite" at bounding box center [457, 473] width 106 height 29
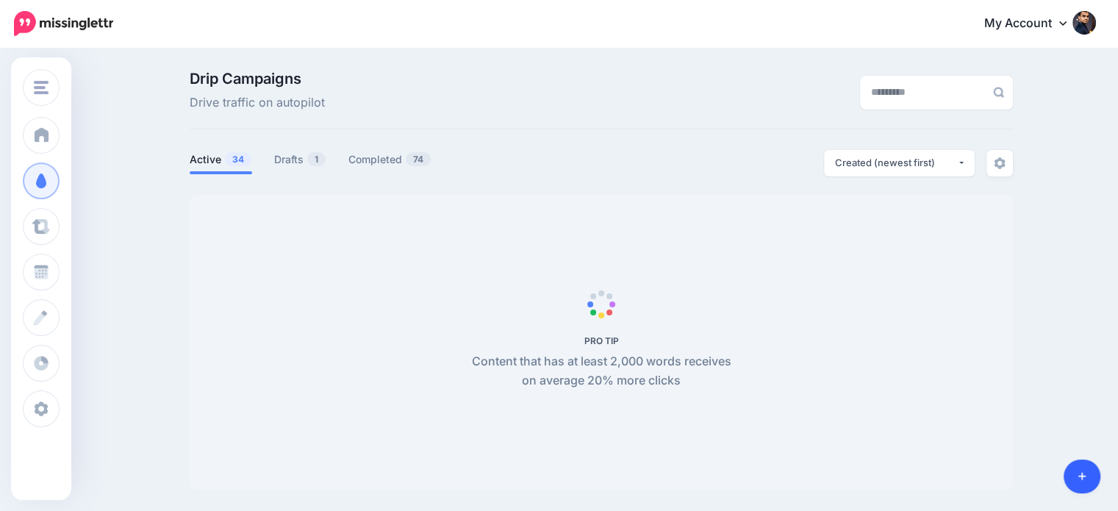
click at [1075, 478] on link at bounding box center [1081, 476] width 37 height 34
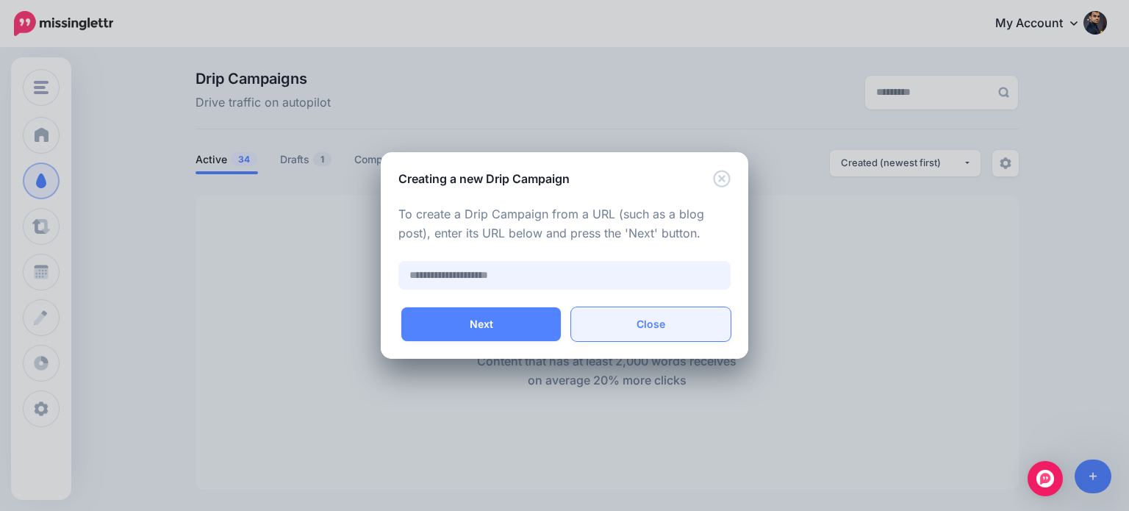
paste input "**********"
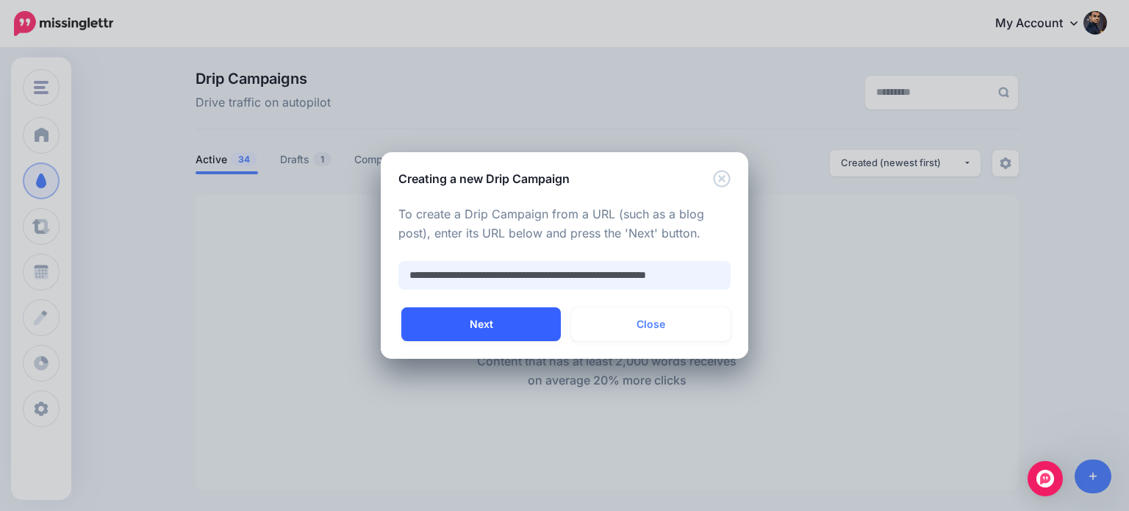
type input "**********"
click at [526, 327] on button "Next" at bounding box center [480, 324] width 159 height 34
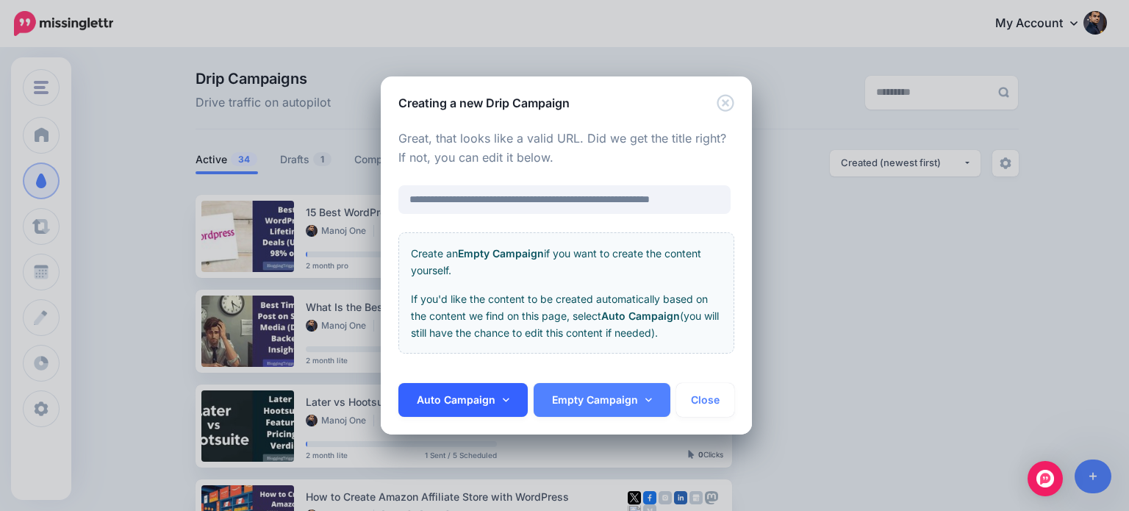
click at [509, 392] on link "Auto Campaign" at bounding box center [462, 400] width 129 height 34
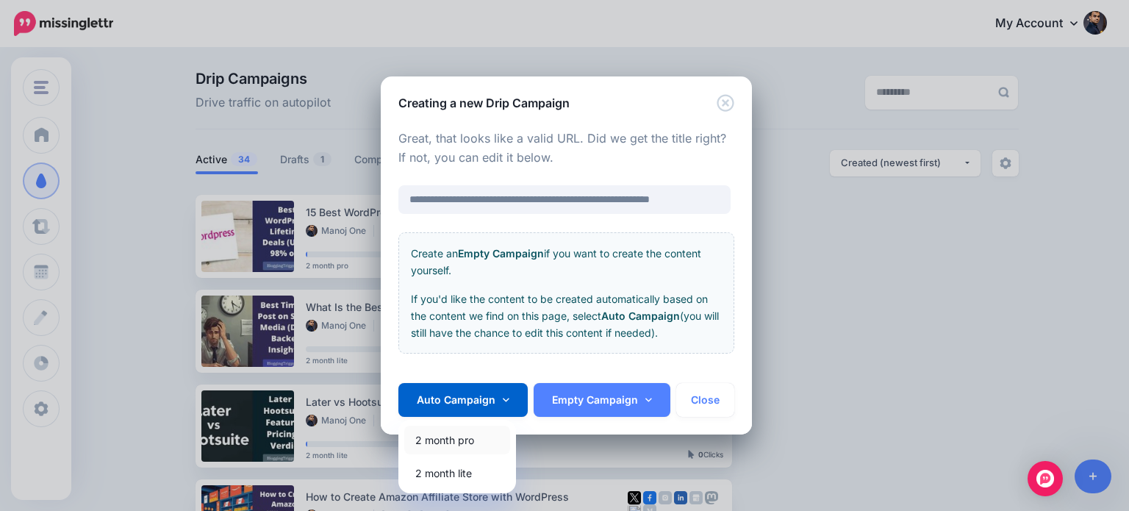
click at [464, 440] on link "2 month pro" at bounding box center [457, 439] width 106 height 29
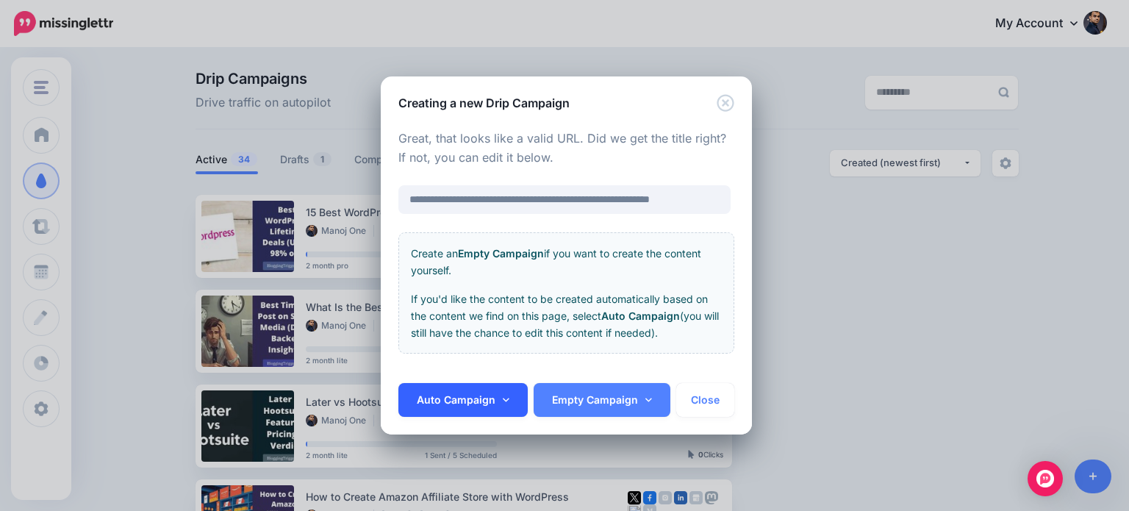
click at [499, 396] on link "Auto Campaign" at bounding box center [462, 400] width 129 height 34
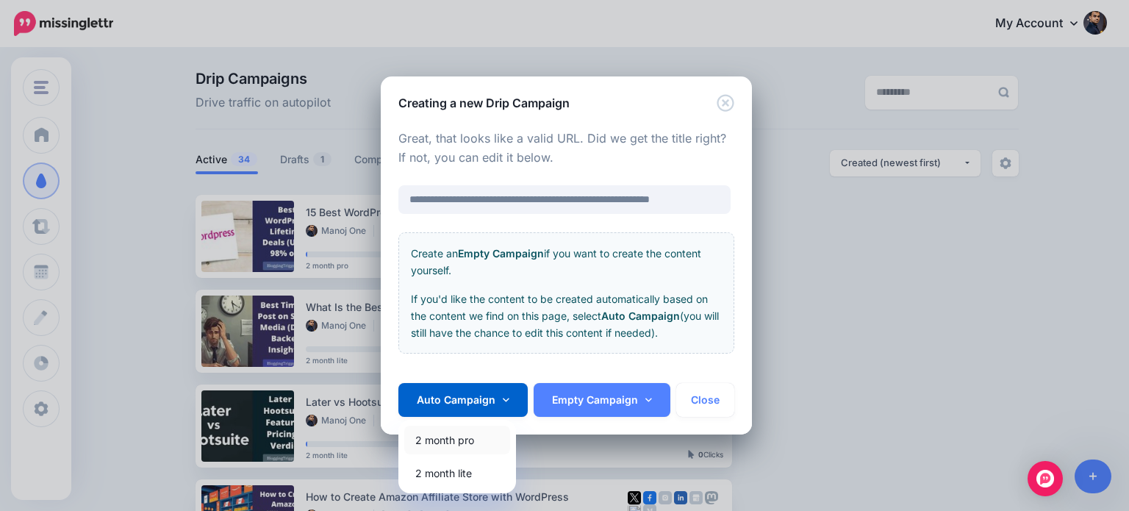
click at [456, 438] on link "2 month pro" at bounding box center [457, 439] width 106 height 29
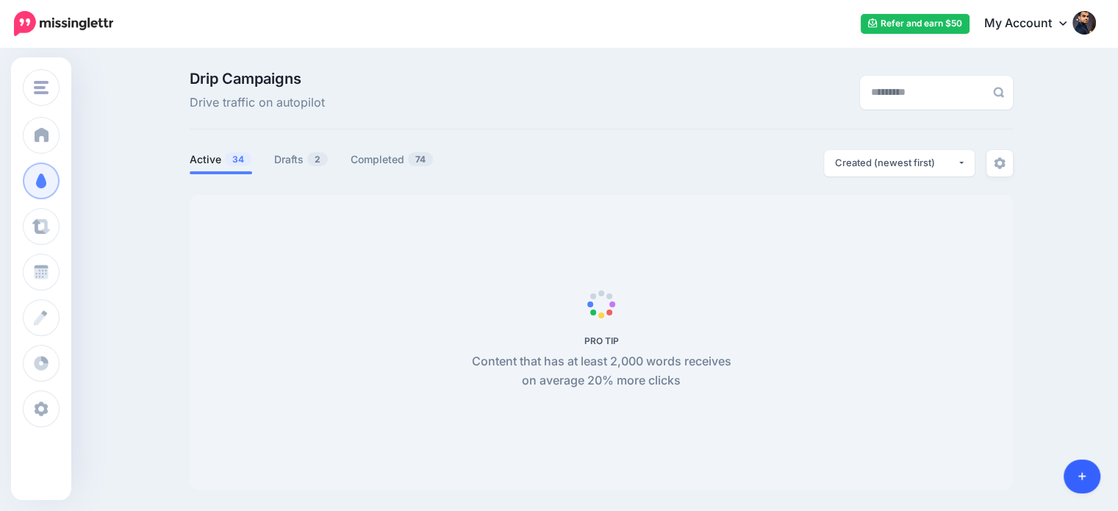
click at [1083, 468] on link at bounding box center [1081, 476] width 37 height 34
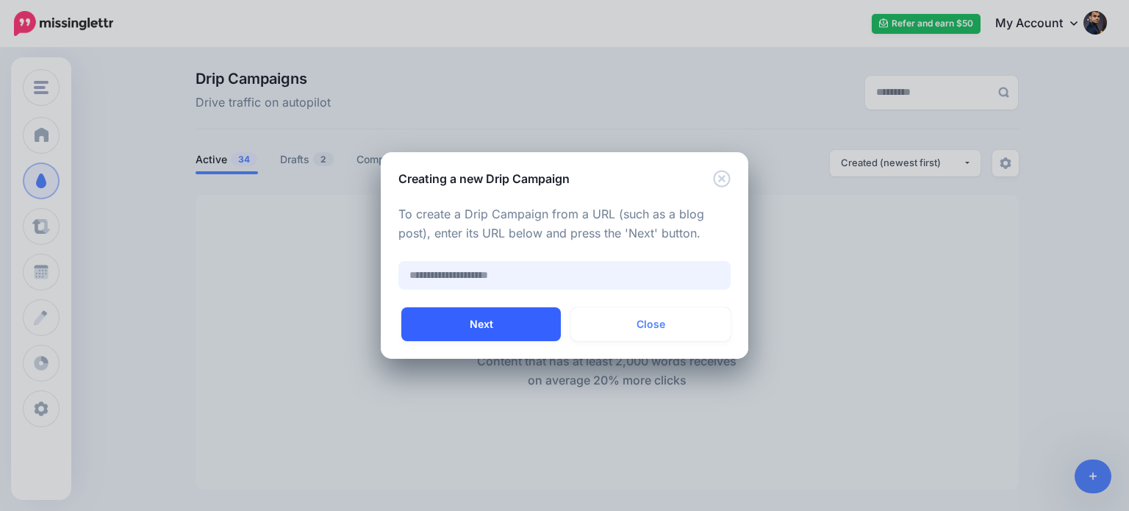
paste input "**********"
type input "**********"
click at [530, 320] on button "Next" at bounding box center [480, 324] width 159 height 34
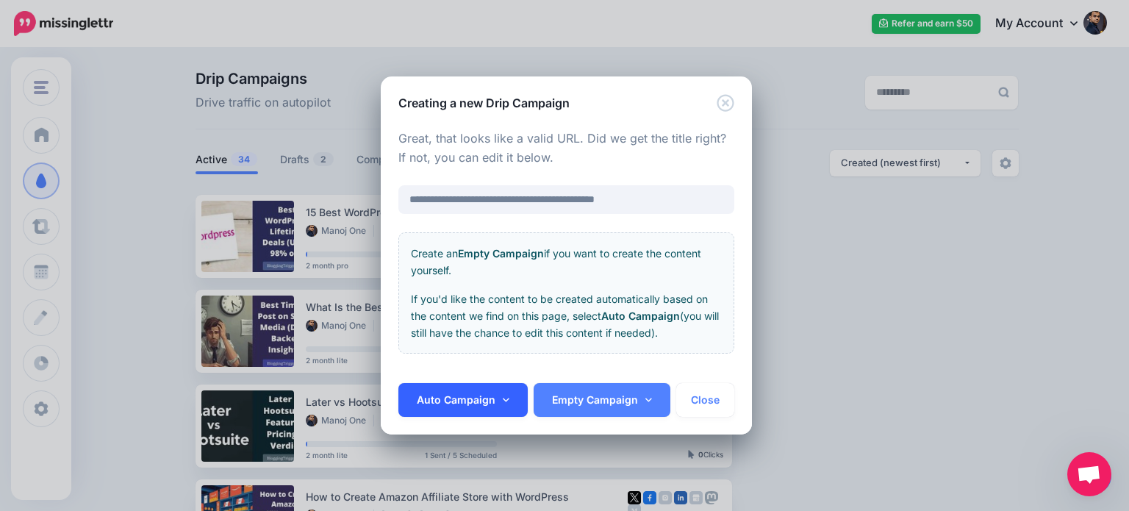
click at [509, 401] on link "Auto Campaign" at bounding box center [462, 400] width 129 height 34
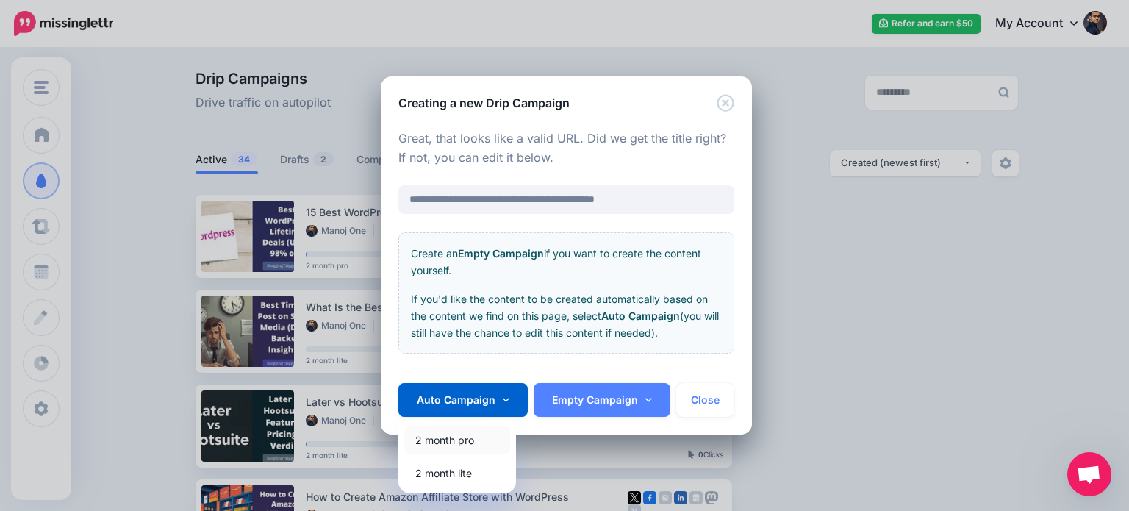
click at [469, 437] on link "2 month pro" at bounding box center [457, 439] width 106 height 29
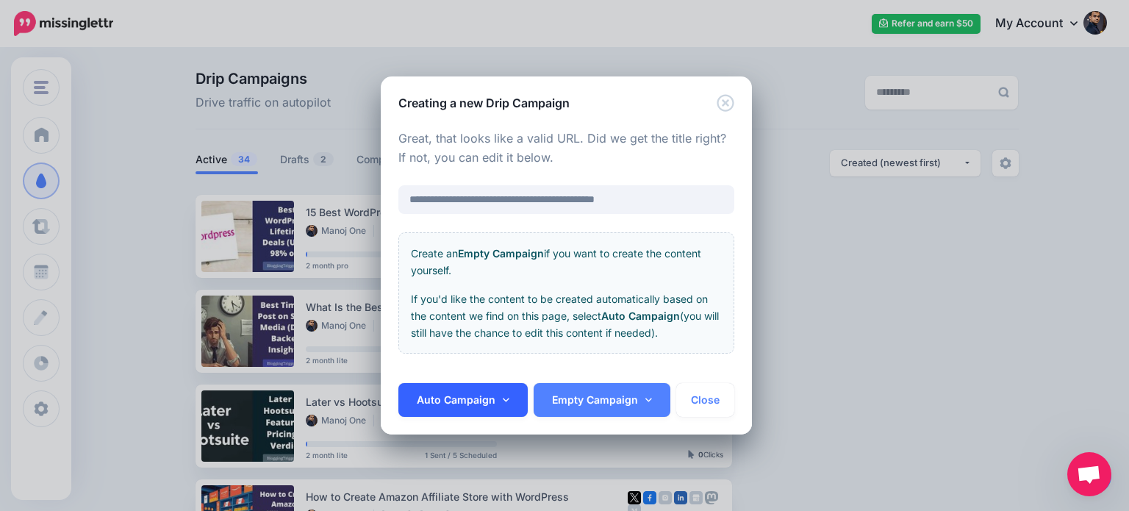
click at [508, 402] on link "Auto Campaign" at bounding box center [462, 400] width 129 height 34
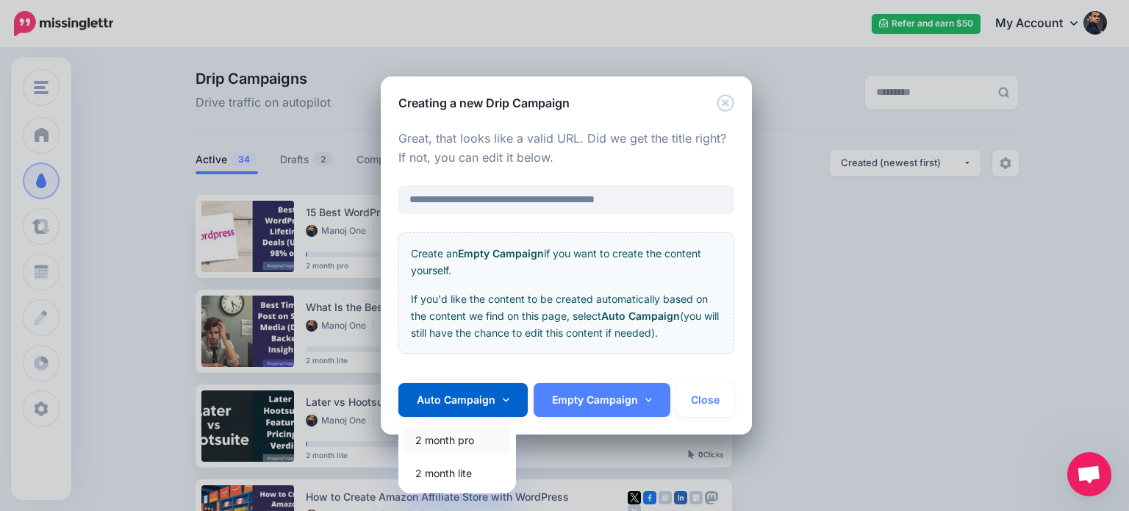
click at [473, 437] on link "2 month pro" at bounding box center [457, 439] width 106 height 29
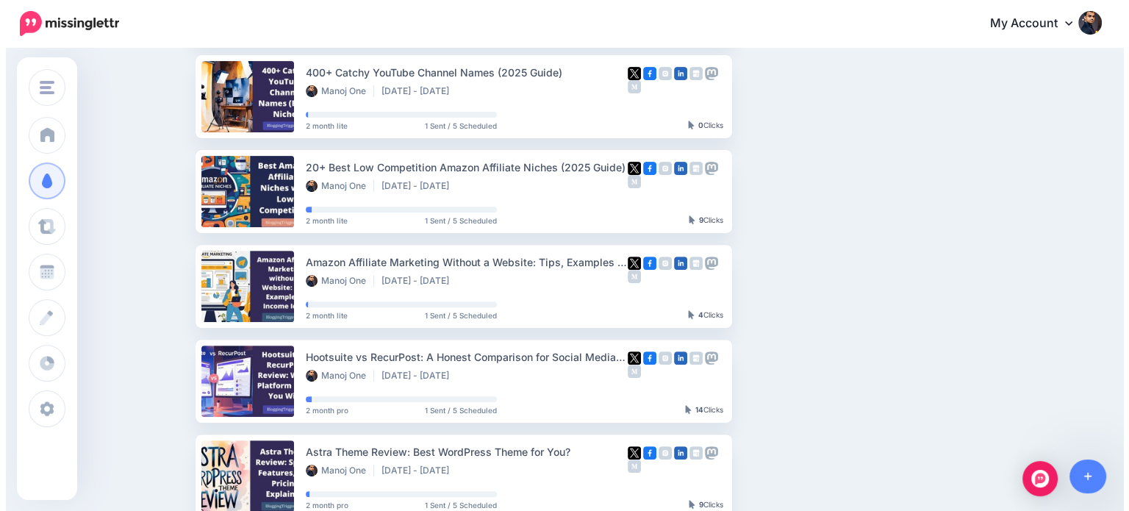
scroll to position [520, 0]
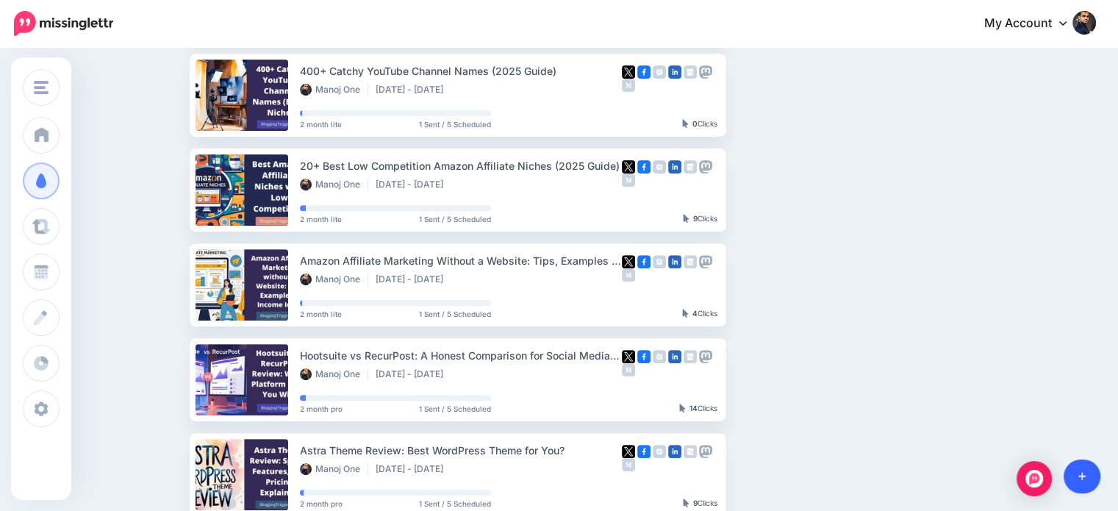
click at [1079, 481] on icon at bounding box center [1082, 476] width 8 height 10
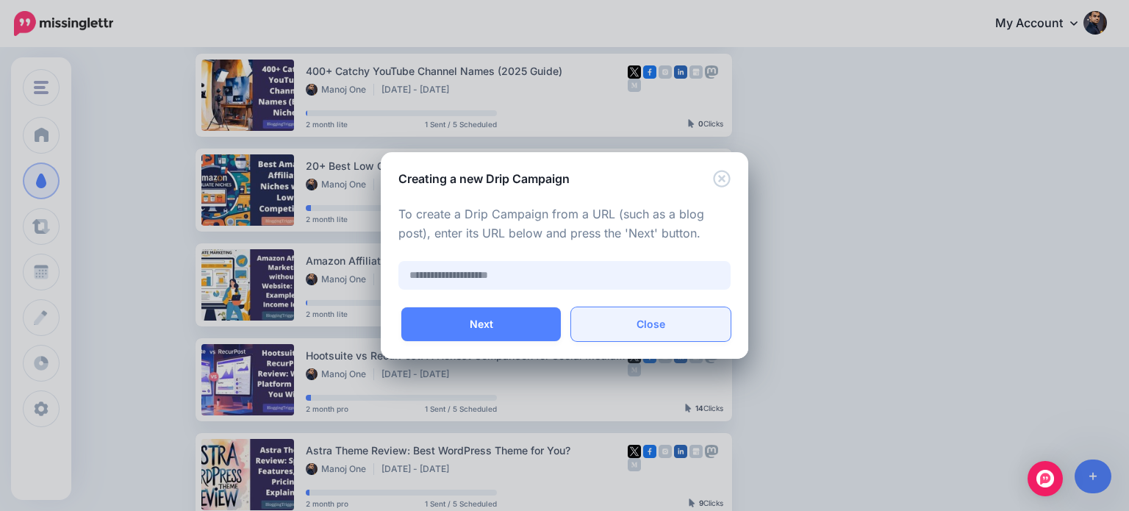
paste input "**********"
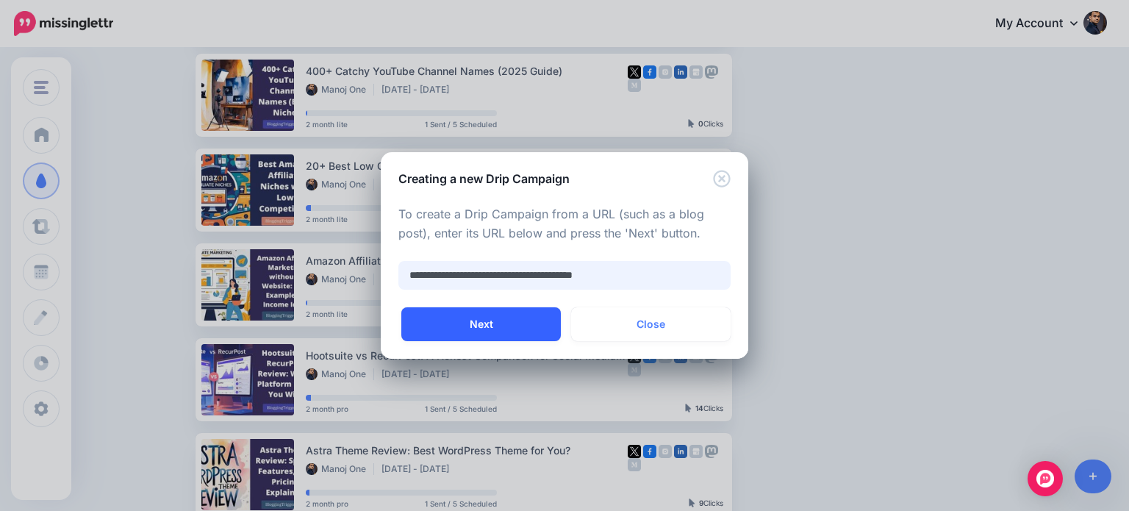
type input "**********"
click at [539, 323] on button "Next" at bounding box center [480, 324] width 159 height 34
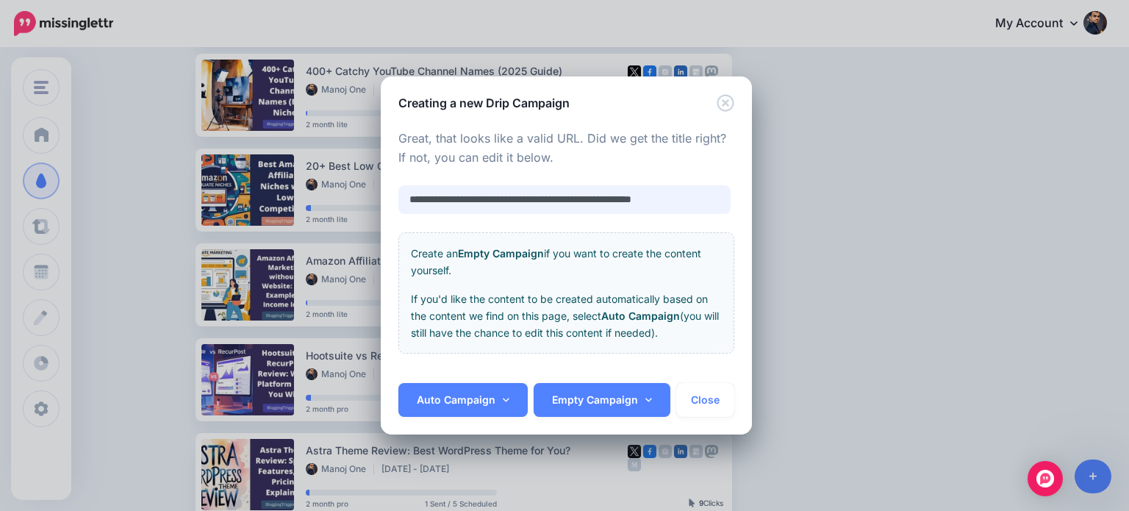
scroll to position [0, 0]
click at [506, 395] on icon at bounding box center [506, 400] width 7 height 10
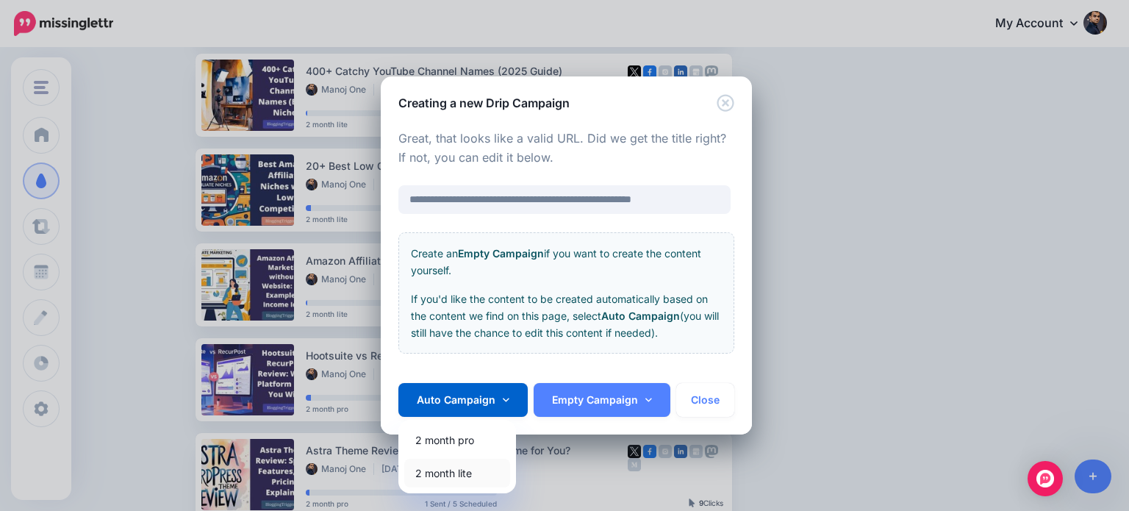
click at [469, 470] on link "2 month lite" at bounding box center [457, 473] width 106 height 29
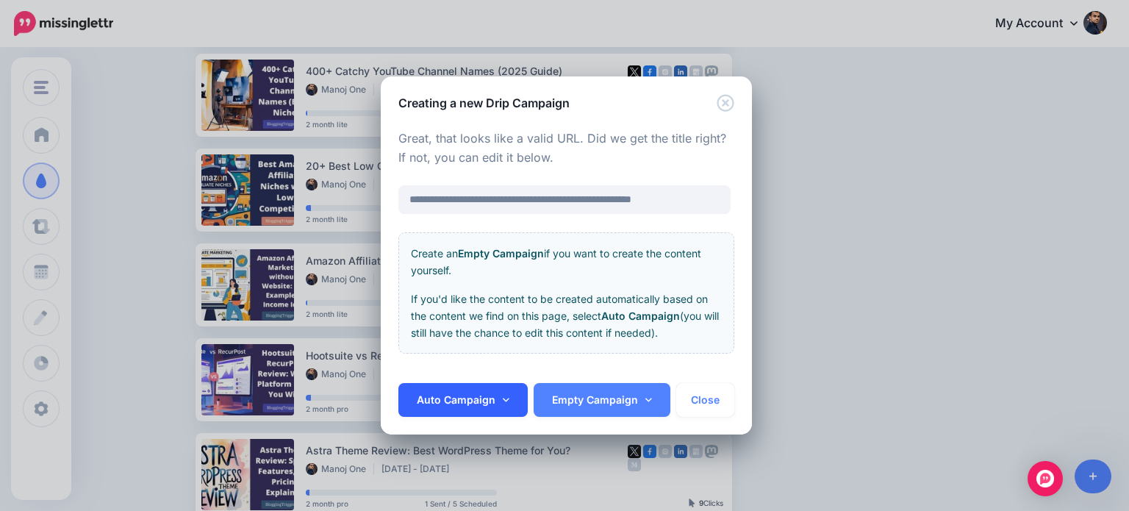
click at [507, 392] on link "Auto Campaign" at bounding box center [462, 400] width 129 height 34
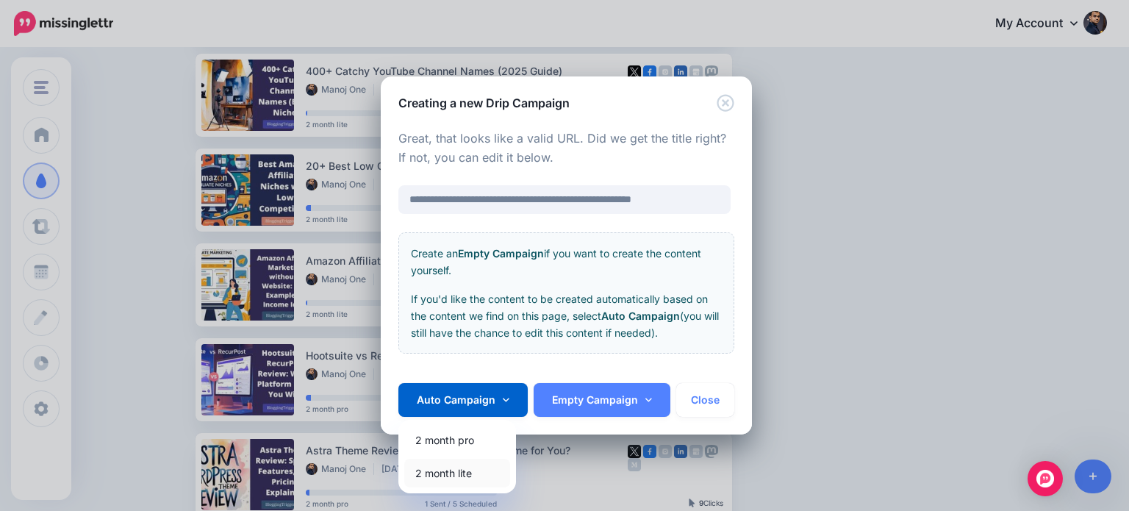
drag, startPoint x: 465, startPoint y: 470, endPoint x: 676, endPoint y: 434, distance: 213.8
click at [465, 470] on link "2 month lite" at bounding box center [457, 473] width 106 height 29
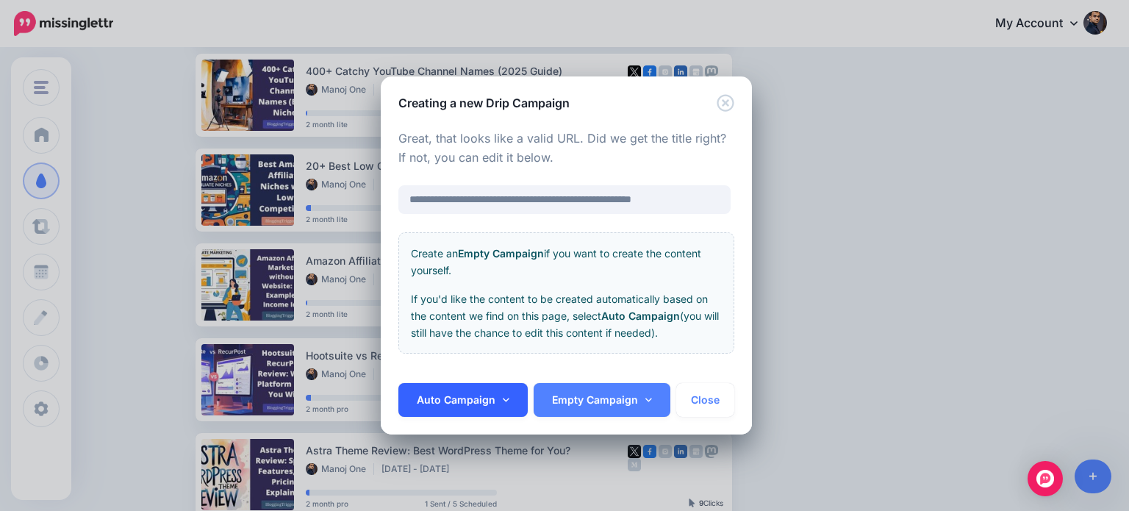
click at [497, 406] on link "Auto Campaign" at bounding box center [462, 400] width 129 height 34
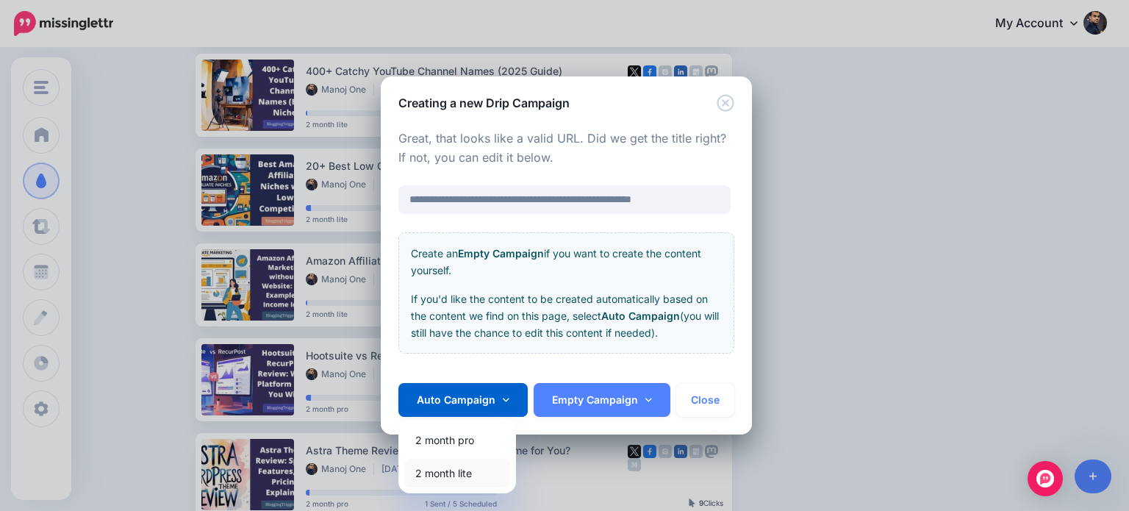
click at [464, 471] on link "2 month lite" at bounding box center [457, 473] width 106 height 29
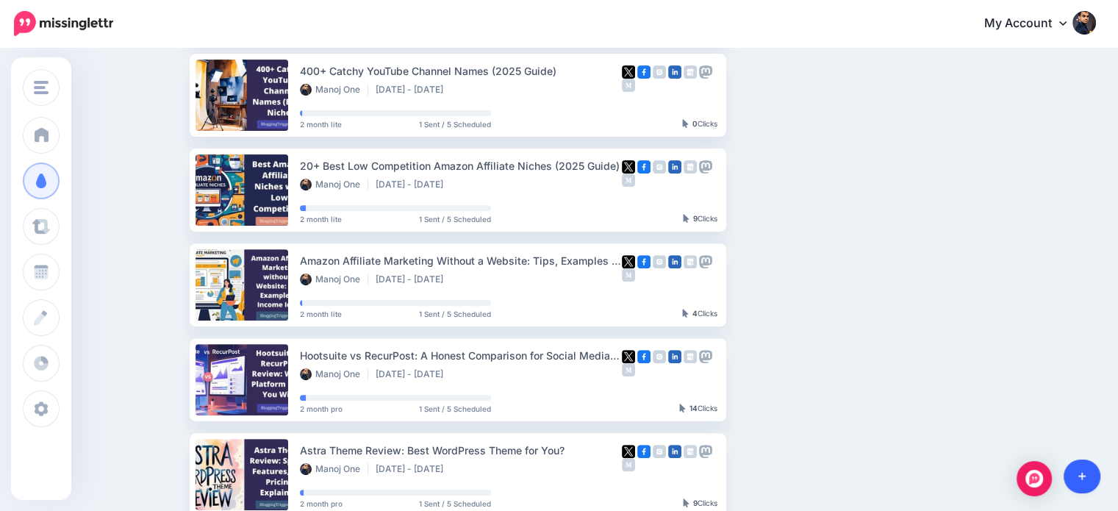
click at [1081, 478] on icon at bounding box center [1082, 477] width 8 height 8
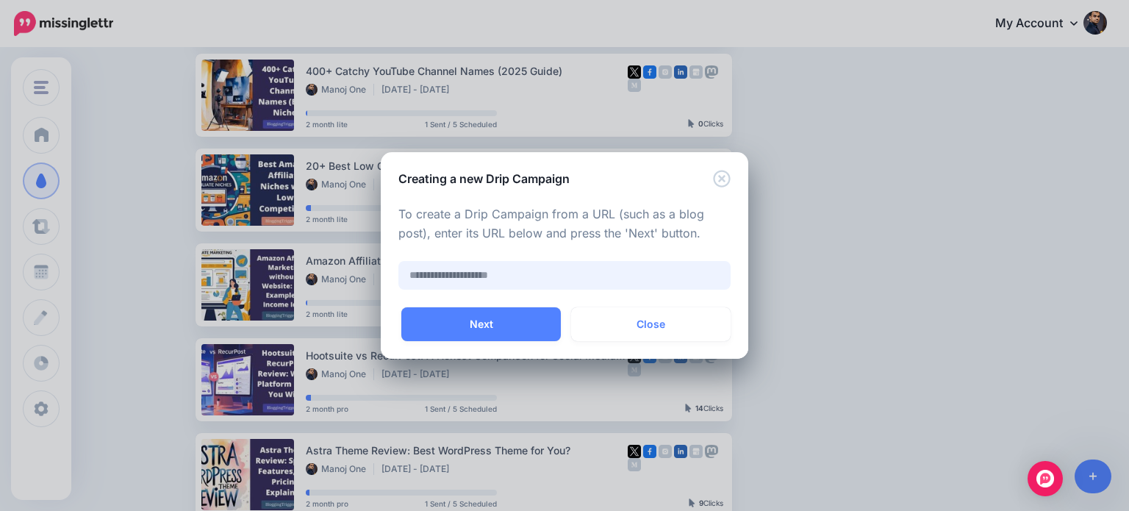
paste input "**********"
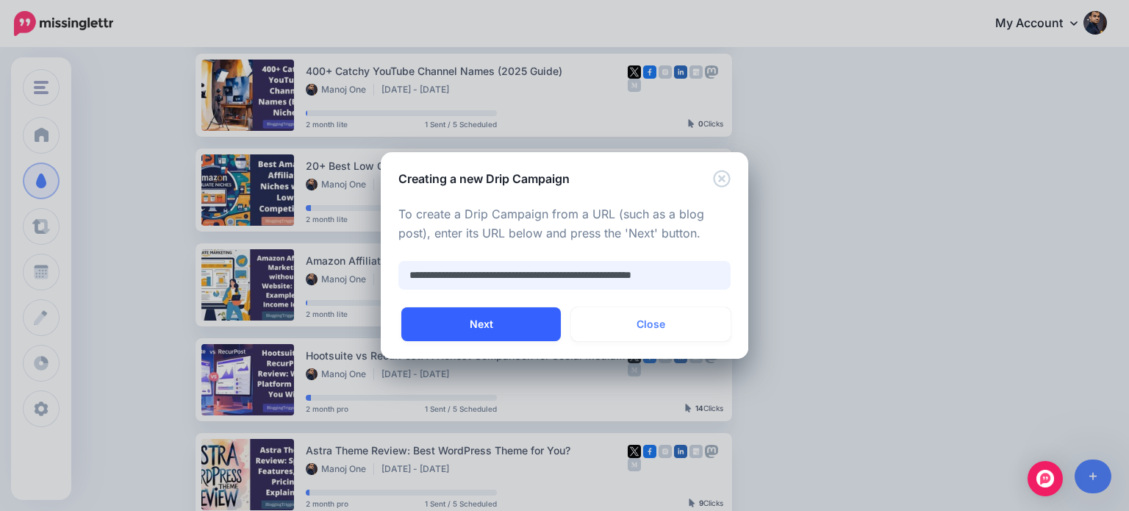
type input "**********"
click at [515, 320] on button "Next" at bounding box center [480, 324] width 159 height 34
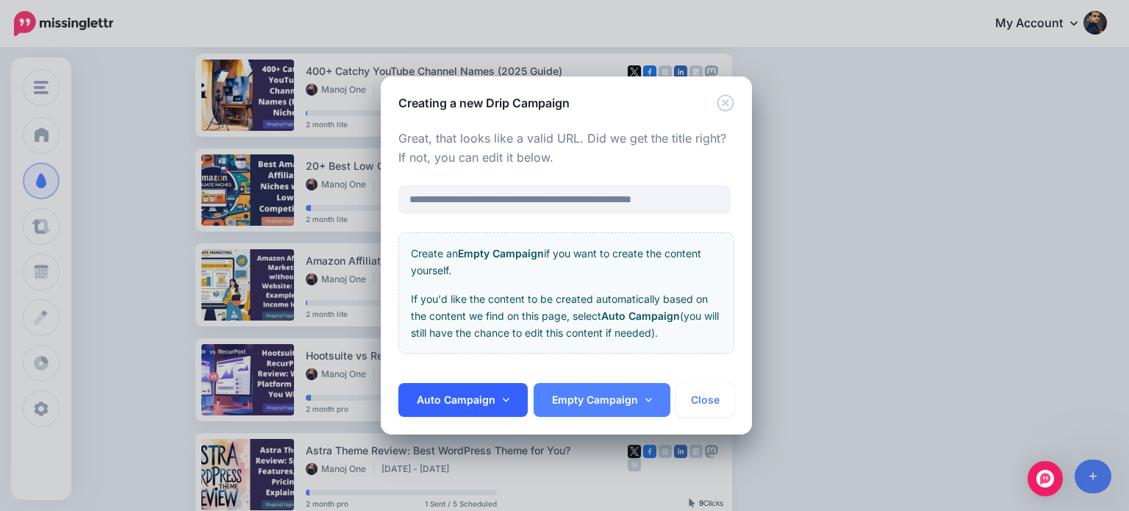
click at [507, 388] on link "Auto Campaign" at bounding box center [462, 400] width 129 height 34
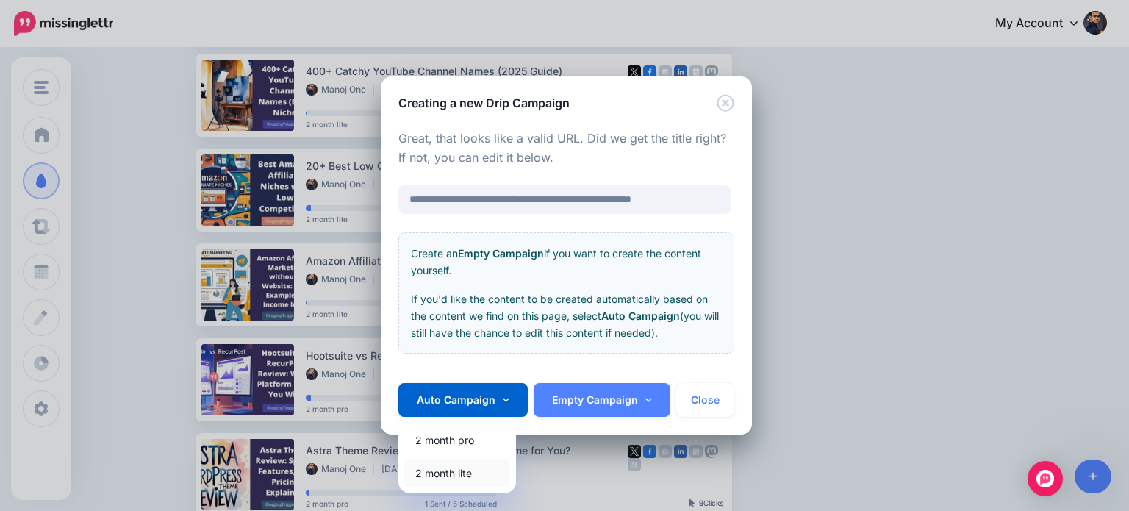
click at [470, 470] on link "2 month lite" at bounding box center [457, 473] width 106 height 29
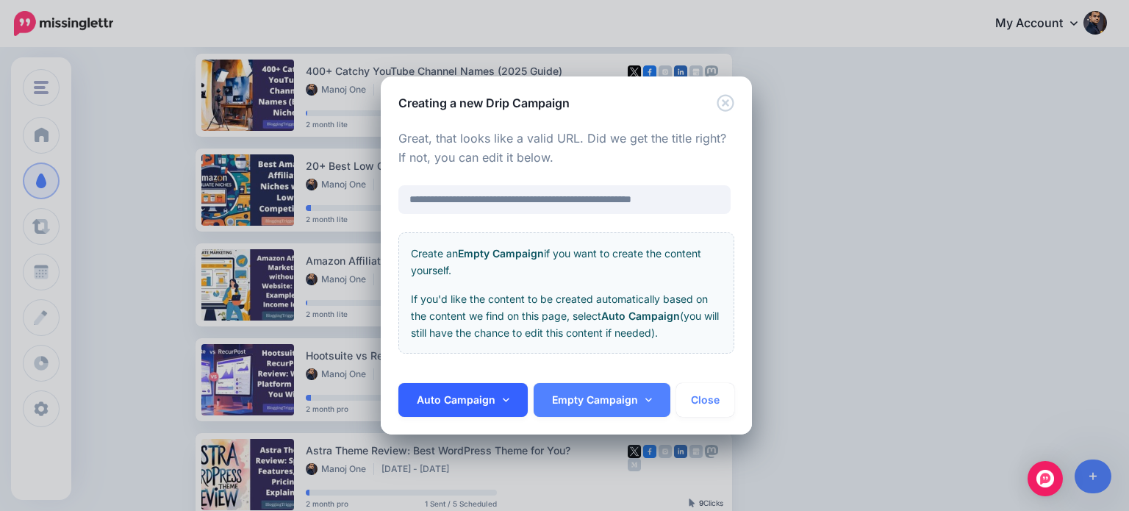
click at [497, 407] on link "Auto Campaign" at bounding box center [462, 400] width 129 height 34
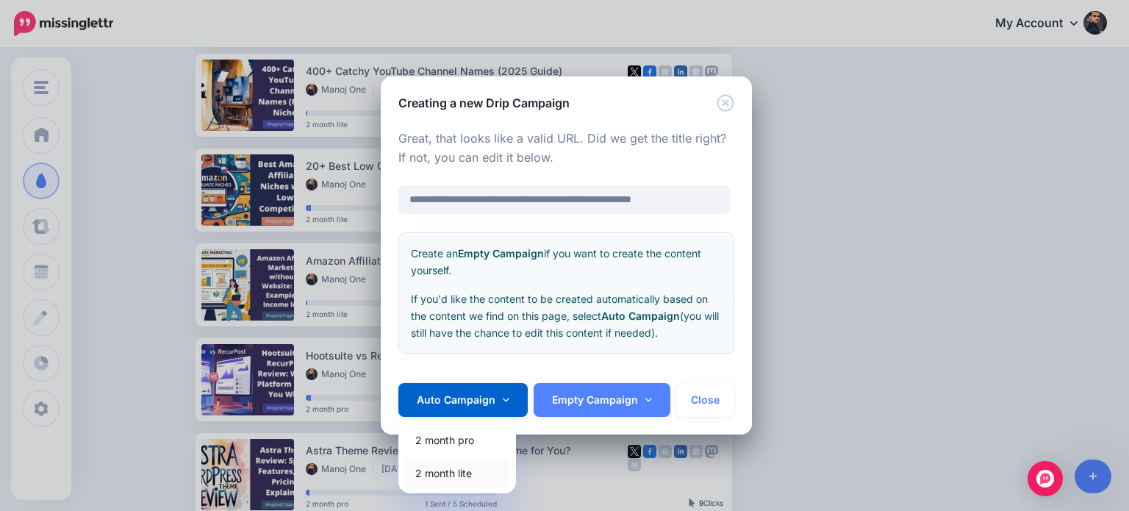
click at [462, 473] on link "2 month lite" at bounding box center [457, 473] width 106 height 29
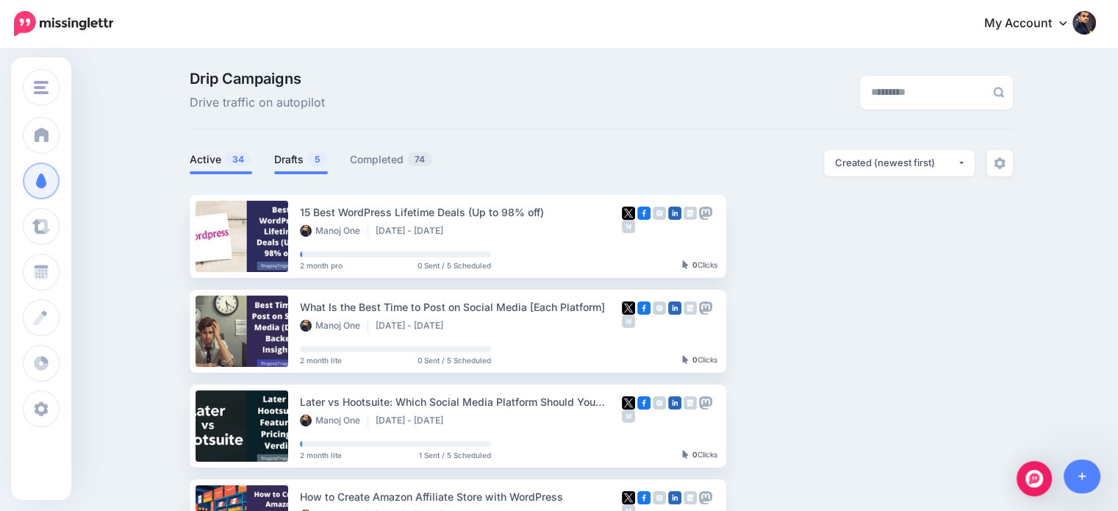
click at [292, 156] on link "Drafts 5" at bounding box center [301, 160] width 54 height 18
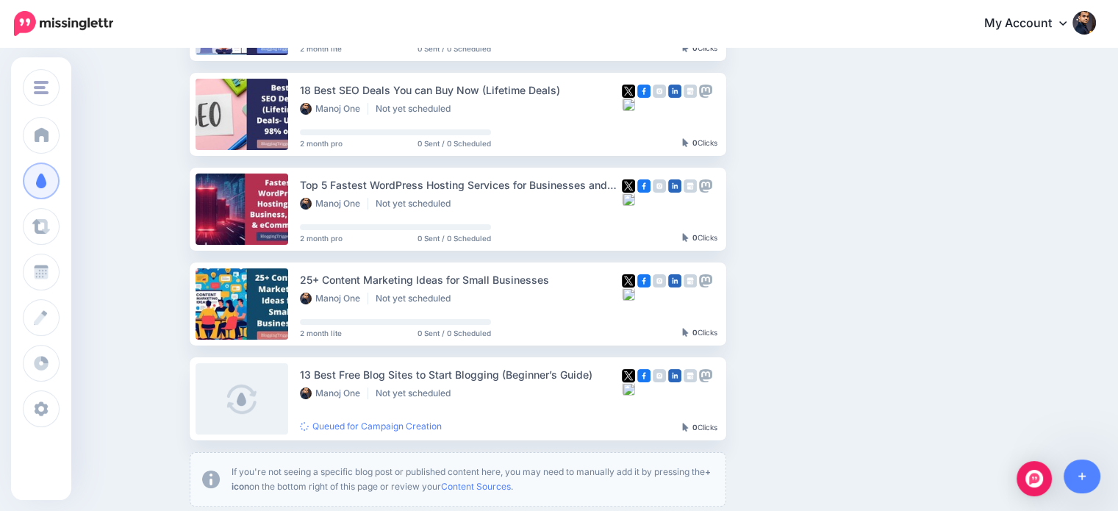
scroll to position [222, 0]
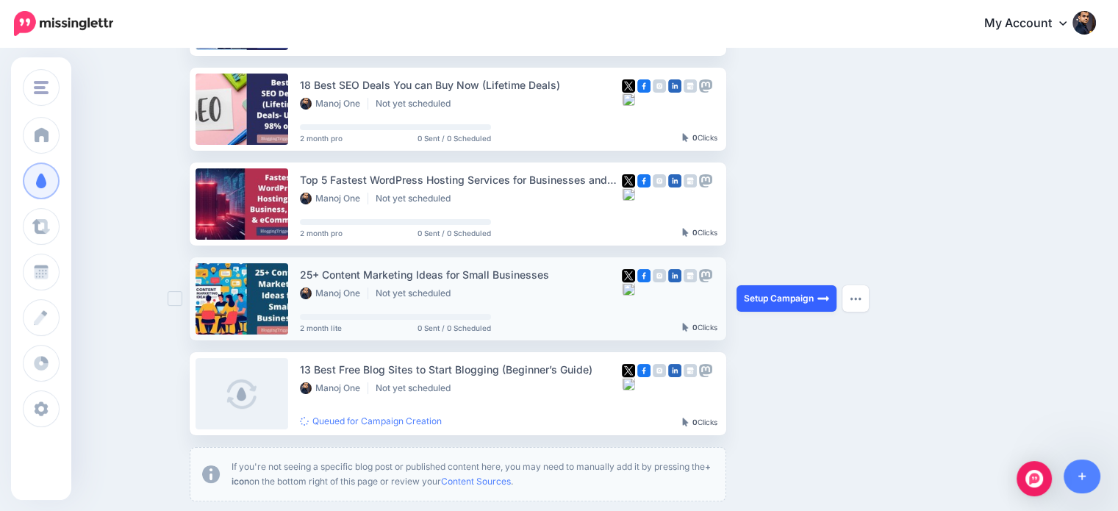
click at [776, 300] on link "Setup Campaign" at bounding box center [786, 298] width 100 height 26
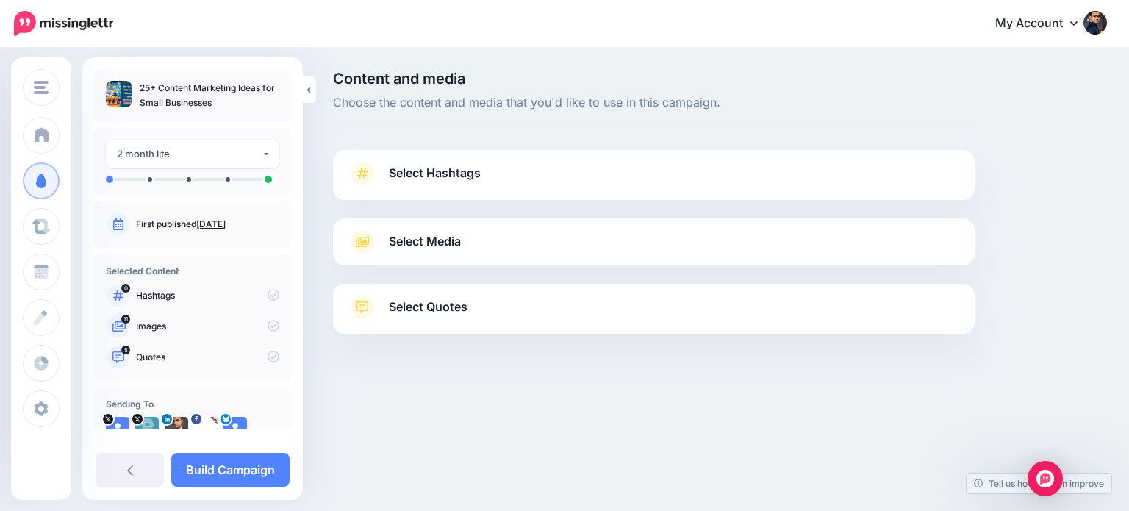
click at [686, 306] on link "Select Quotes" at bounding box center [654, 314] width 612 height 38
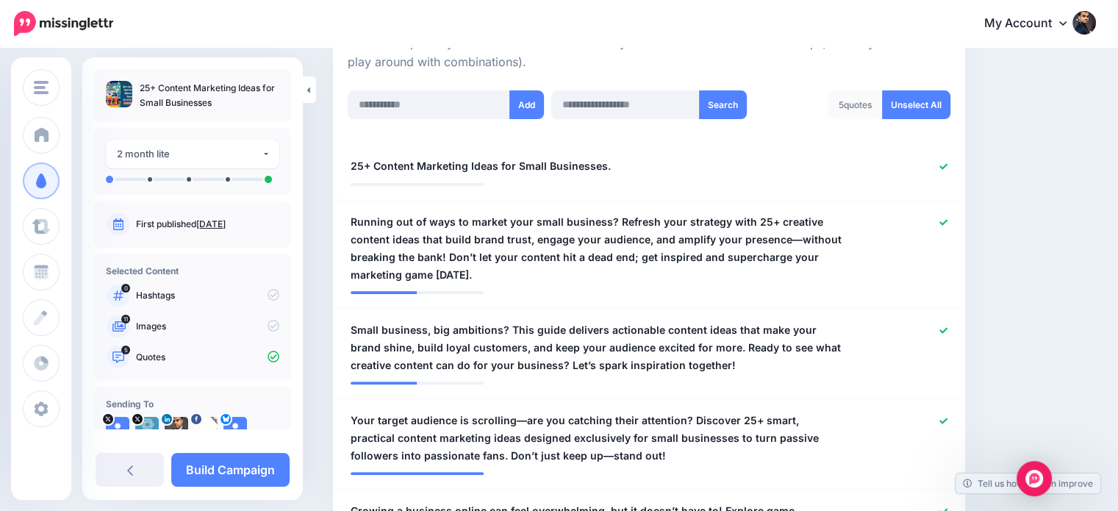
scroll to position [376, 0]
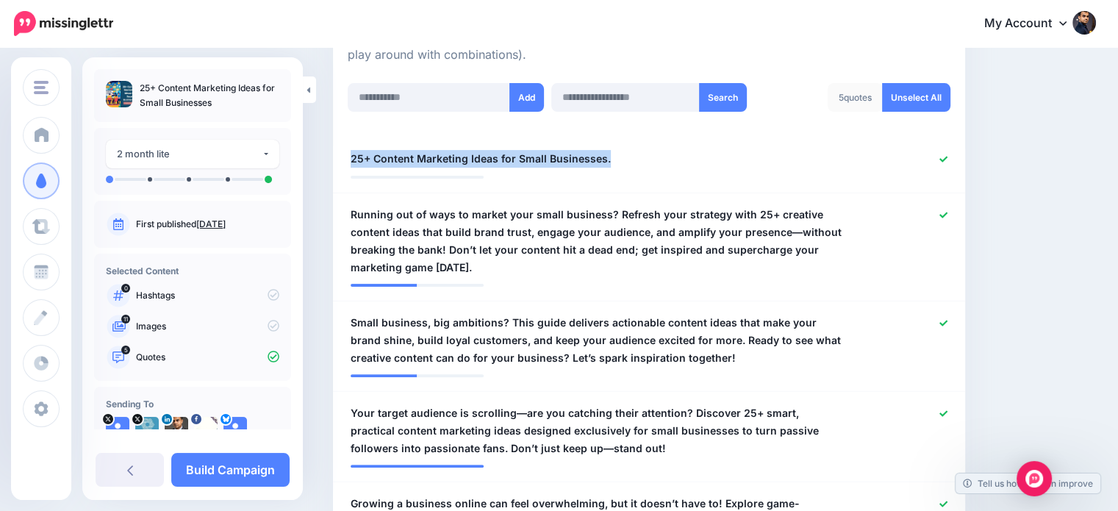
drag, startPoint x: 604, startPoint y: 153, endPoint x: 331, endPoint y: 151, distance: 272.6
copy span "25+ Content Marketing Ideas for Small Businesses."
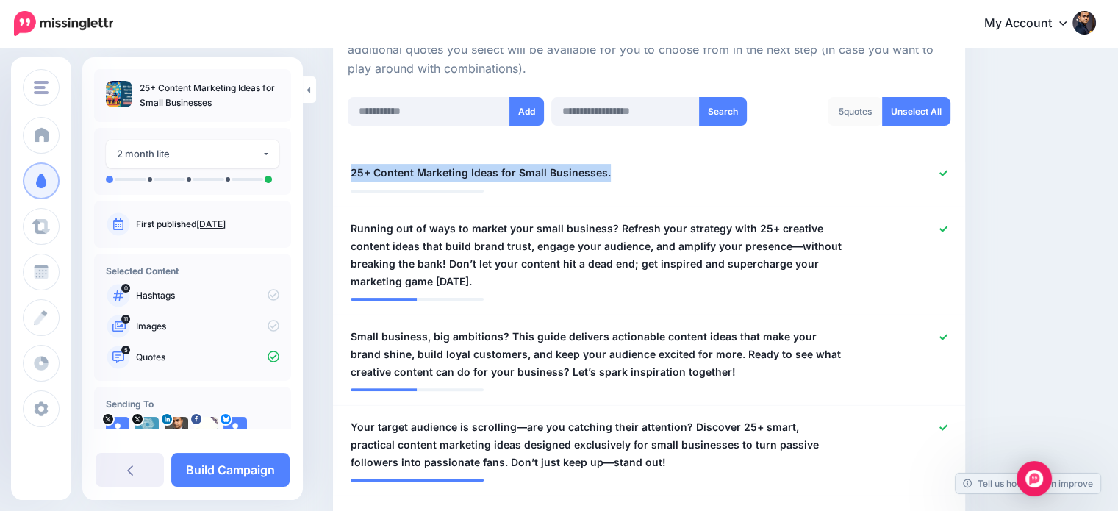
scroll to position [0, 0]
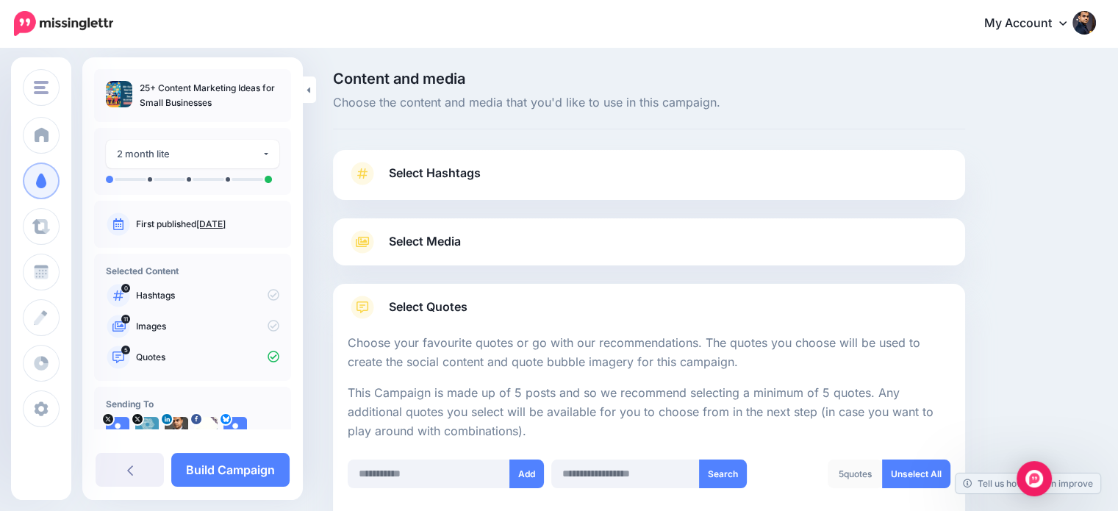
click at [473, 165] on span "Select Hashtags" at bounding box center [435, 173] width 92 height 20
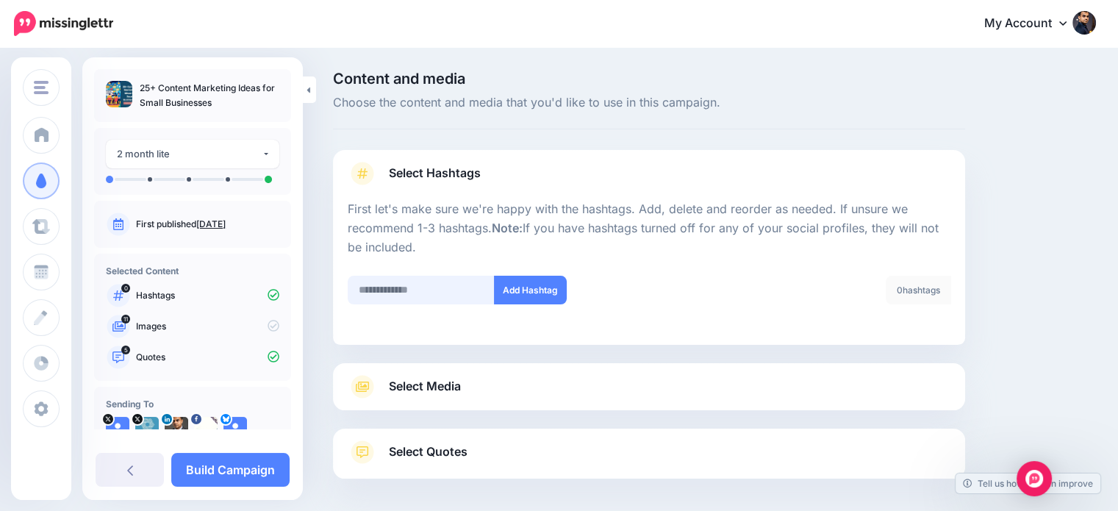
click at [424, 282] on input "text" at bounding box center [421, 290] width 147 height 29
type input "*********"
drag, startPoint x: 506, startPoint y: 297, endPoint x: 474, endPoint y: 305, distance: 32.6
click at [505, 297] on button "Add Hashtag" at bounding box center [530, 290] width 73 height 29
click at [429, 295] on input "text" at bounding box center [421, 290] width 147 height 29
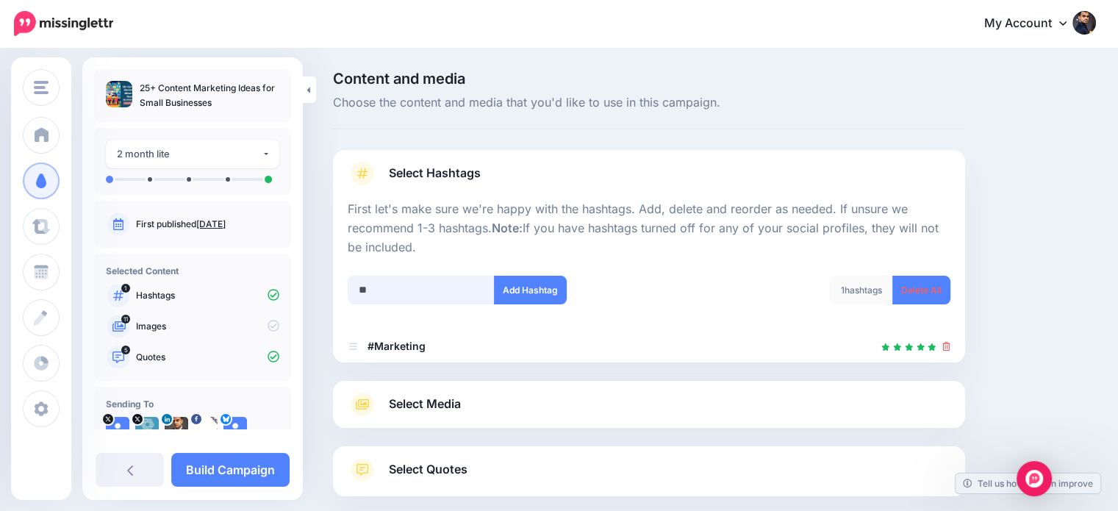
scroll to position [80, 0]
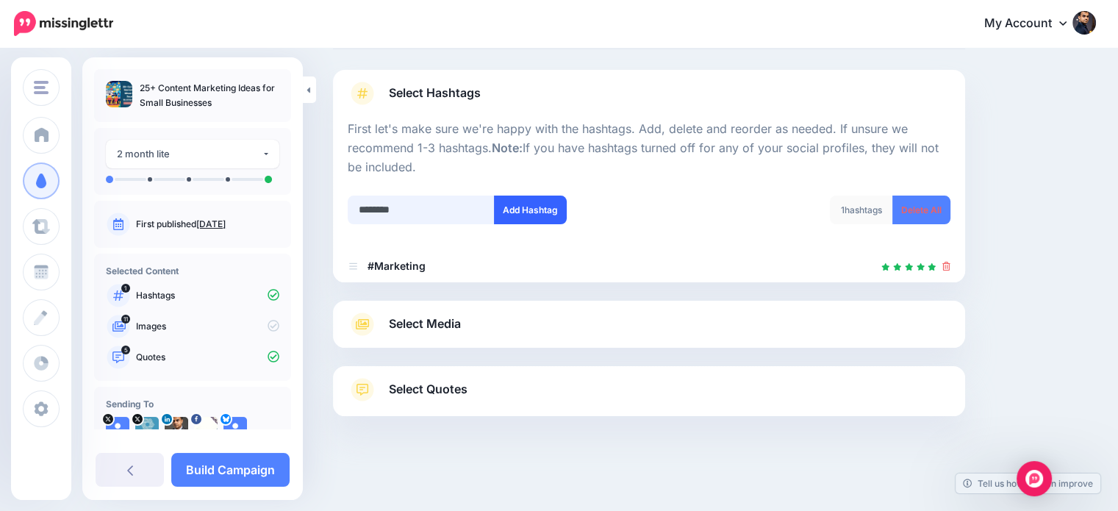
type input "********"
click at [540, 207] on button "Add Hashtag" at bounding box center [530, 209] width 73 height 29
click at [409, 203] on input "text" at bounding box center [421, 209] width 147 height 29
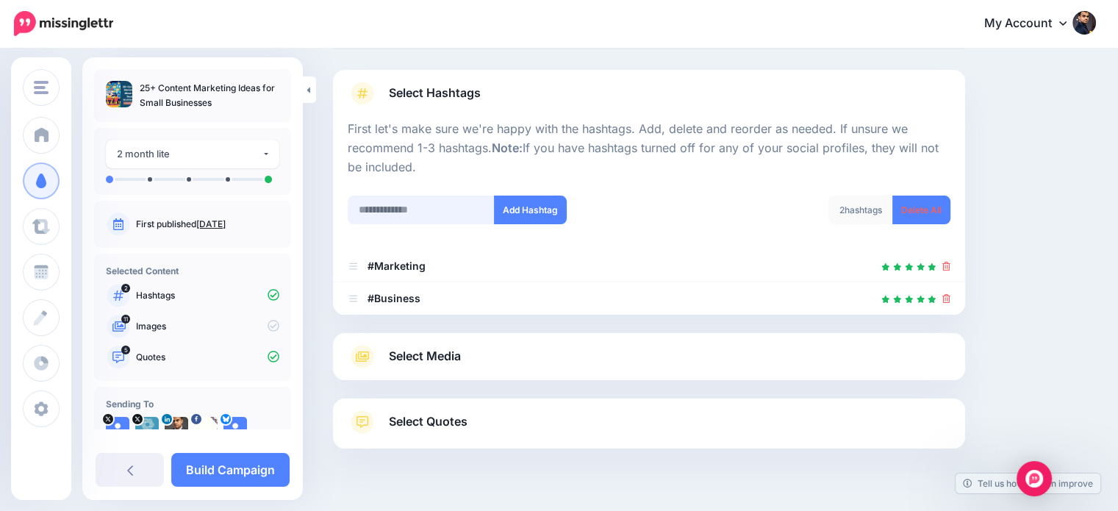
scroll to position [112, 0]
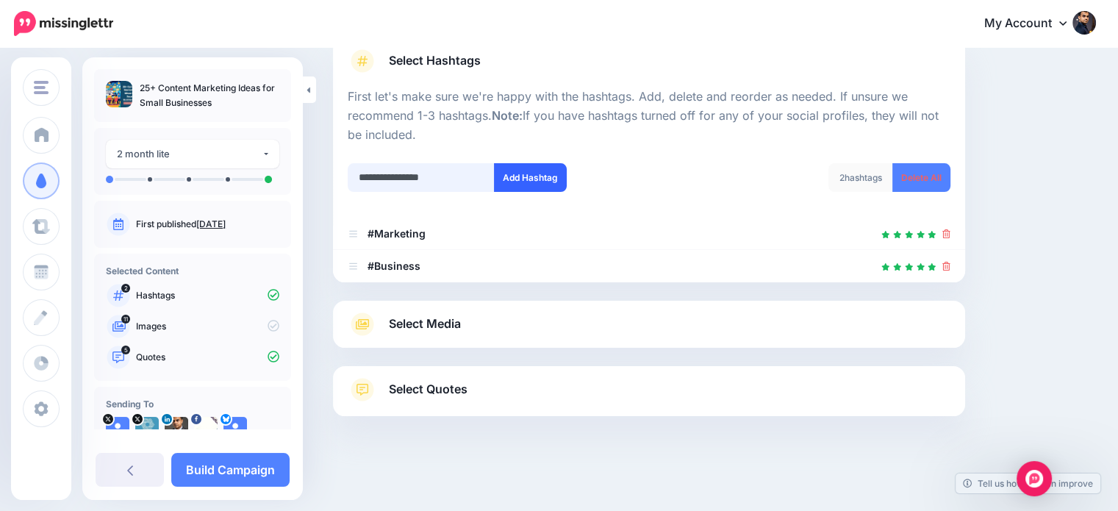
type input "**********"
click at [511, 169] on button "Add Hashtag" at bounding box center [530, 177] width 73 height 29
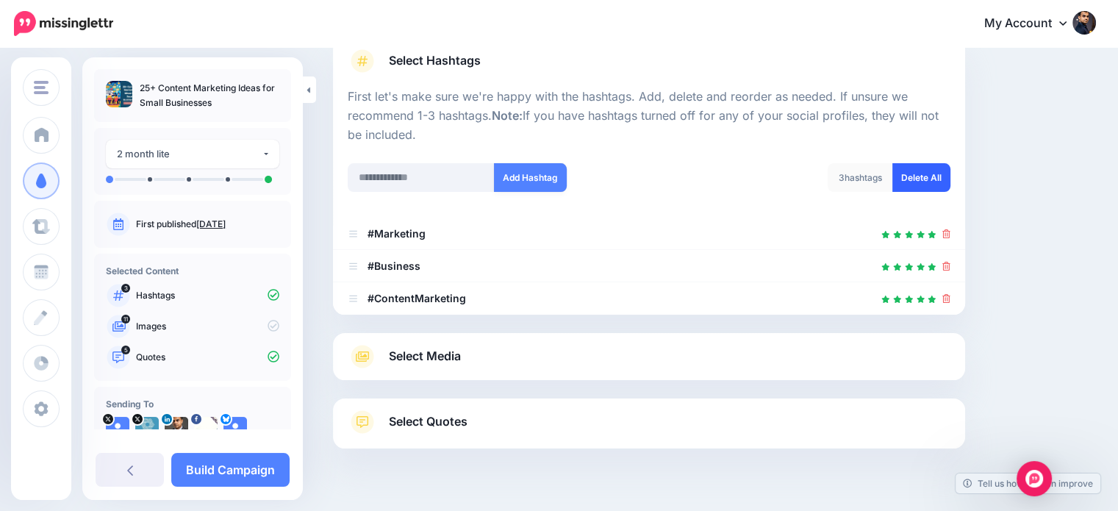
scroll to position [145, 0]
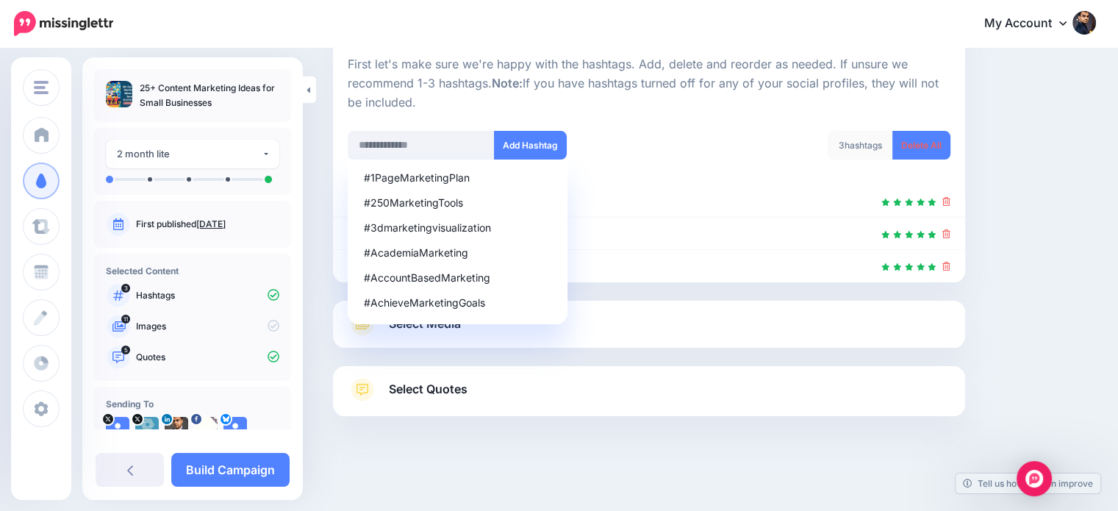
click at [623, 317] on link "Select Media" at bounding box center [649, 324] width 603 height 24
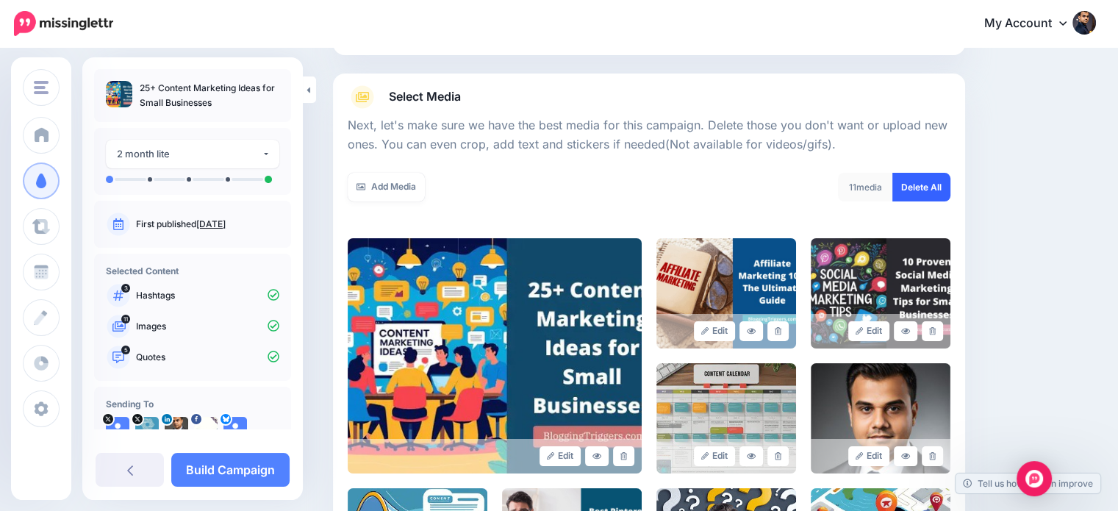
click at [946, 182] on link "Delete All" at bounding box center [921, 187] width 58 height 29
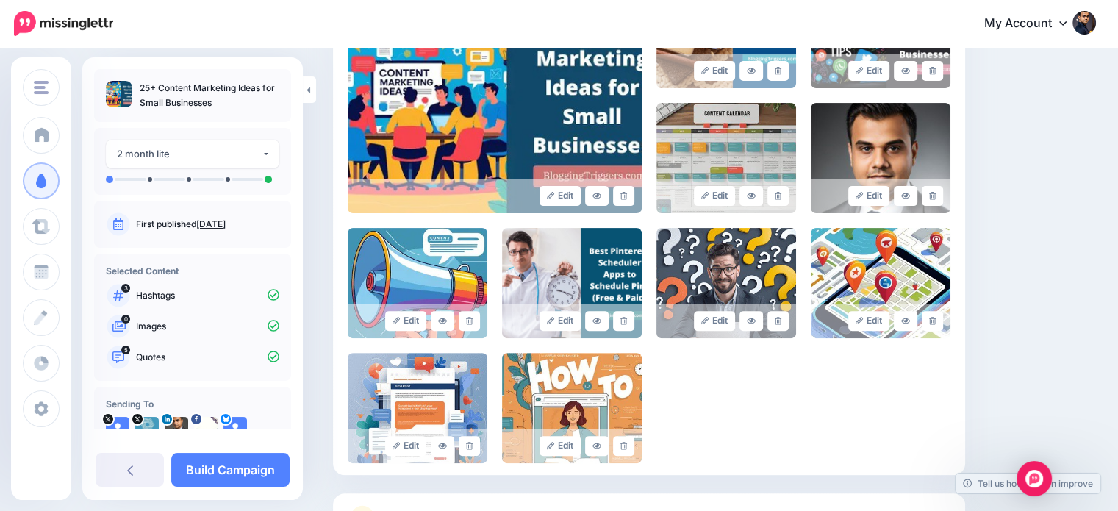
scroll to position [485, 0]
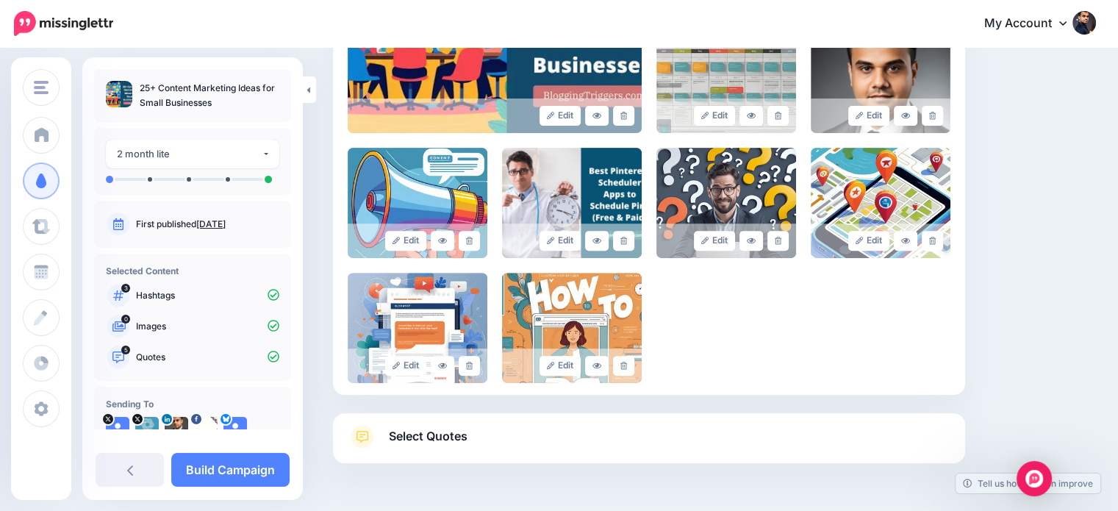
click at [421, 434] on span "Select Quotes" at bounding box center [428, 436] width 79 height 20
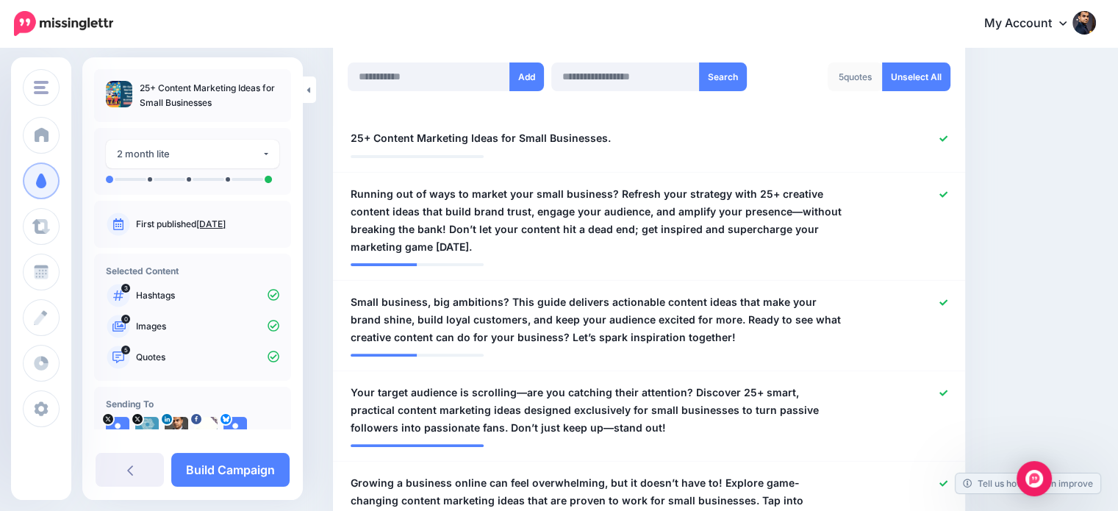
scroll to position [423, 0]
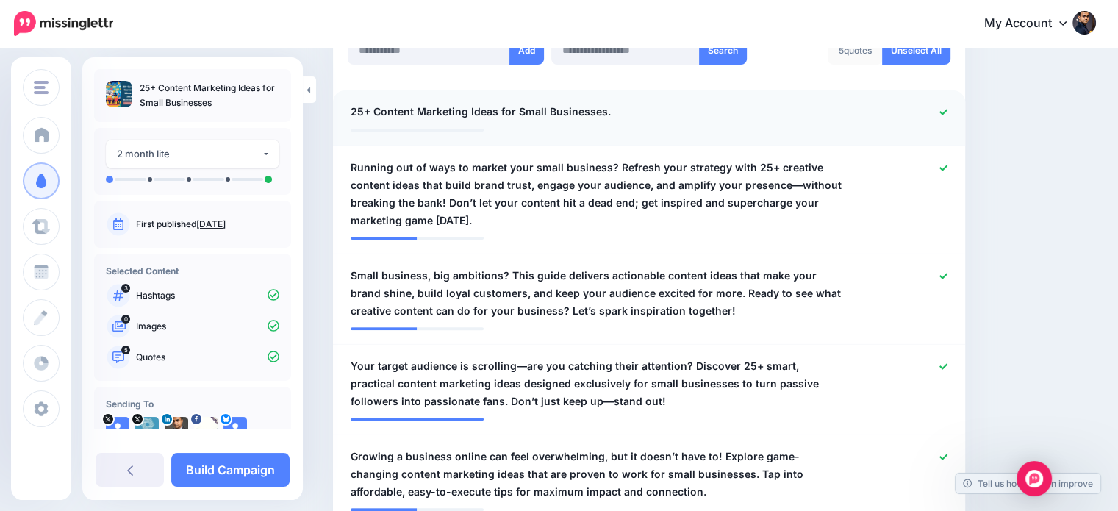
click at [947, 108] on icon at bounding box center [943, 112] width 8 height 8
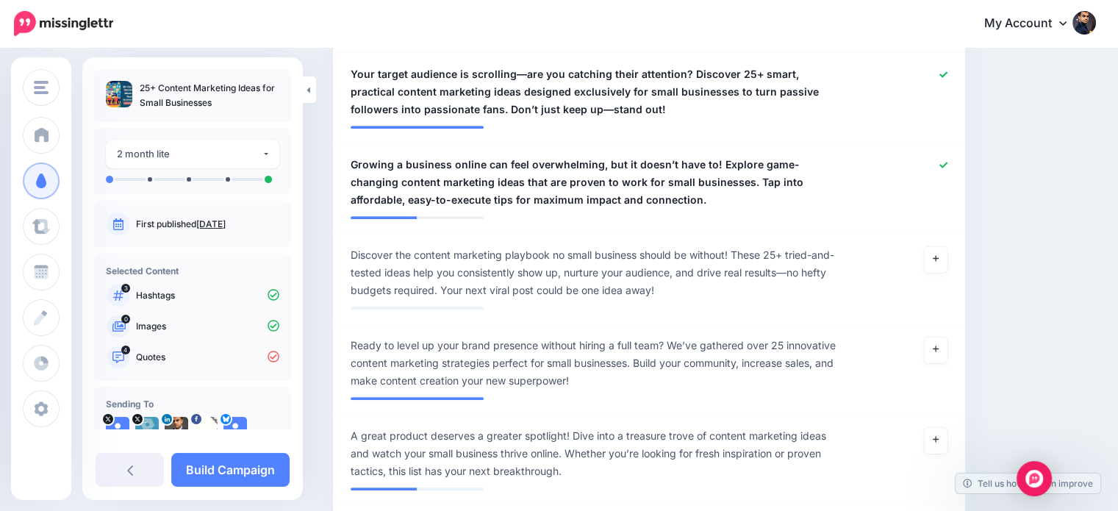
scroll to position [772, 0]
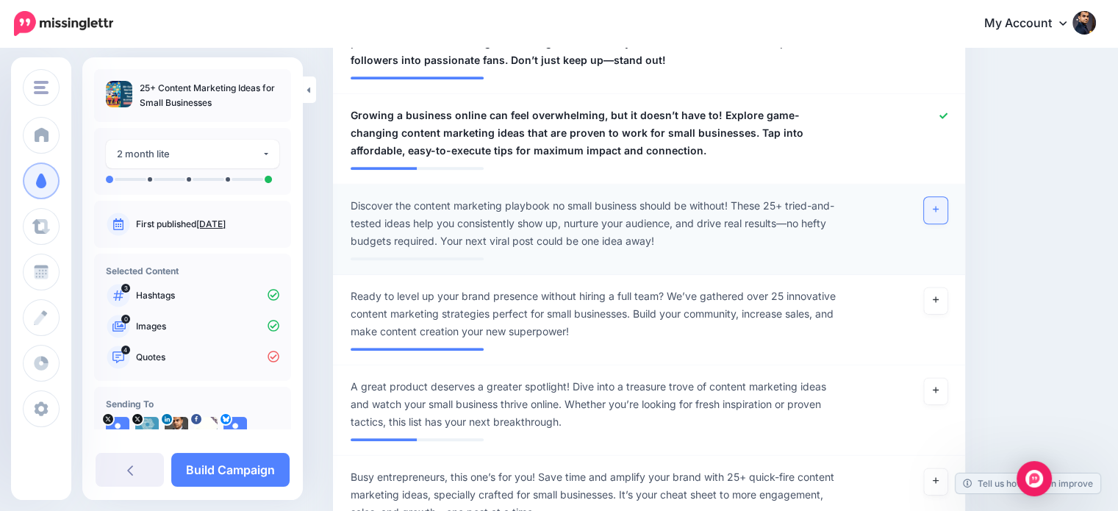
click at [947, 204] on link at bounding box center [936, 210] width 24 height 26
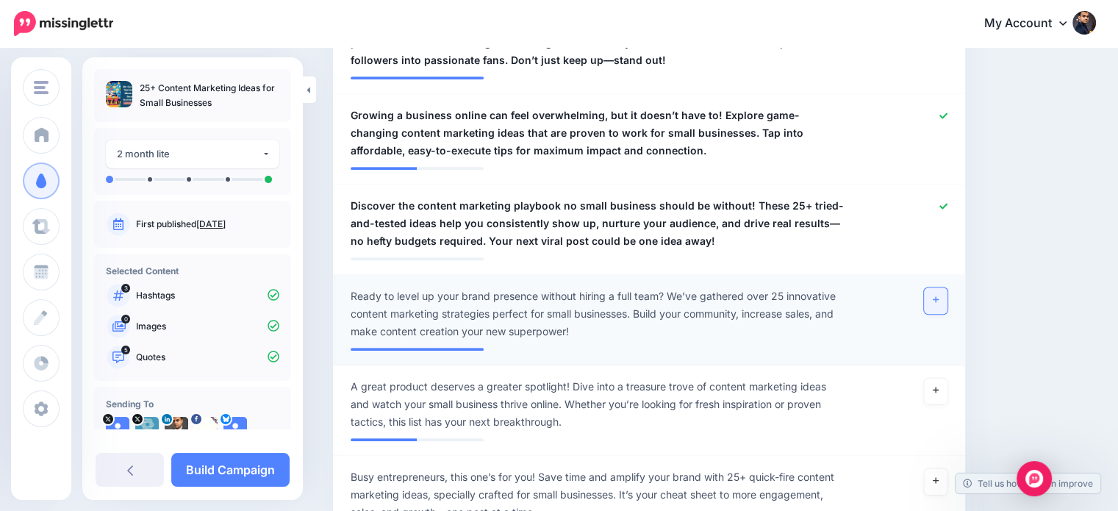
click at [938, 297] on icon at bounding box center [936, 299] width 6 height 8
click at [947, 111] on link at bounding box center [943, 116] width 8 height 10
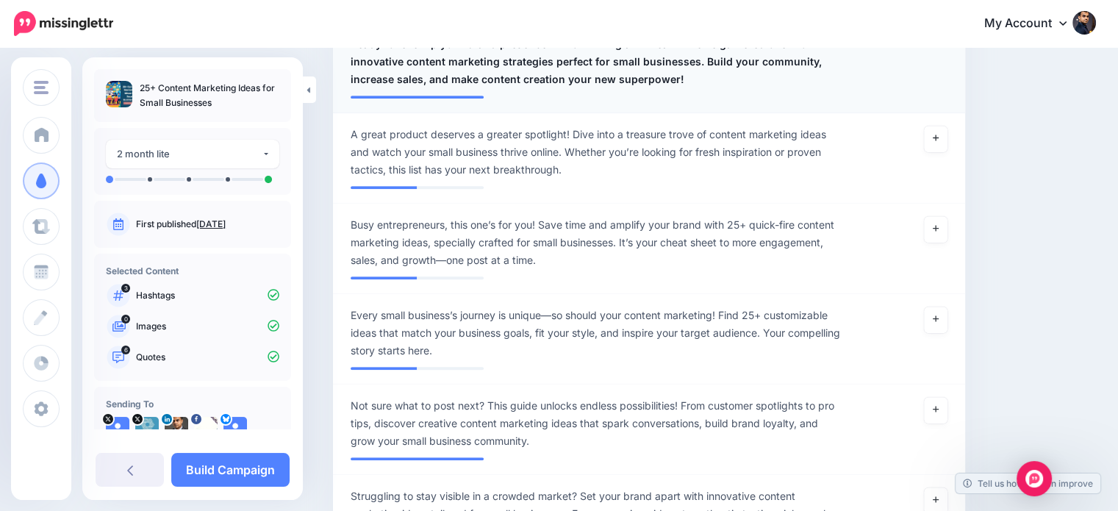
scroll to position [1035, 0]
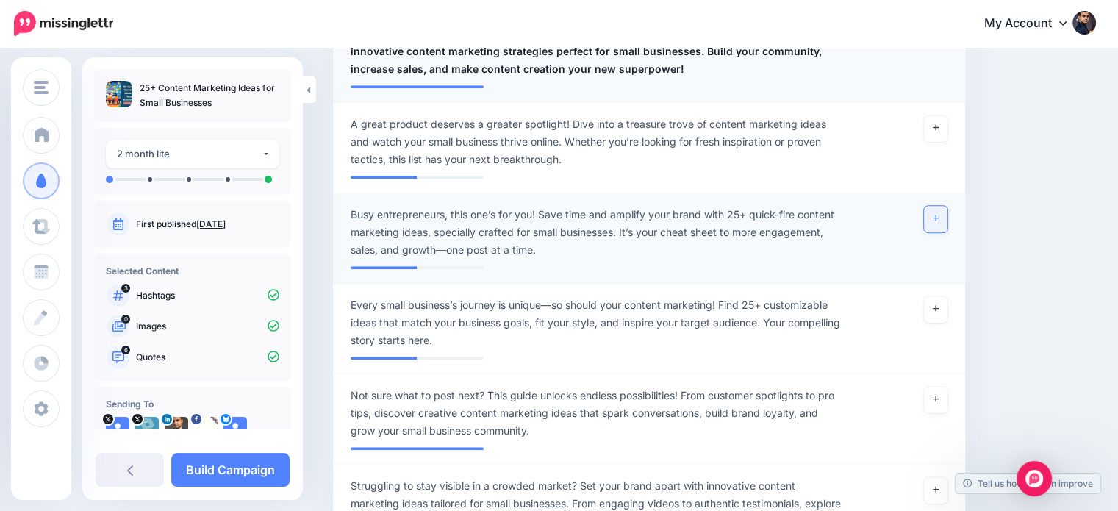
click at [942, 208] on link at bounding box center [936, 219] width 24 height 26
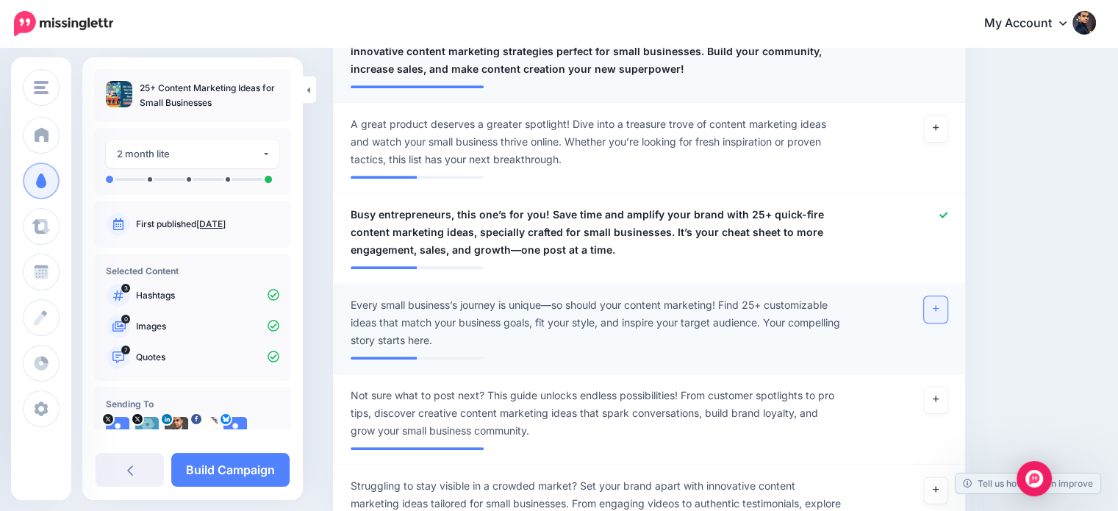
click at [941, 308] on link at bounding box center [936, 309] width 24 height 26
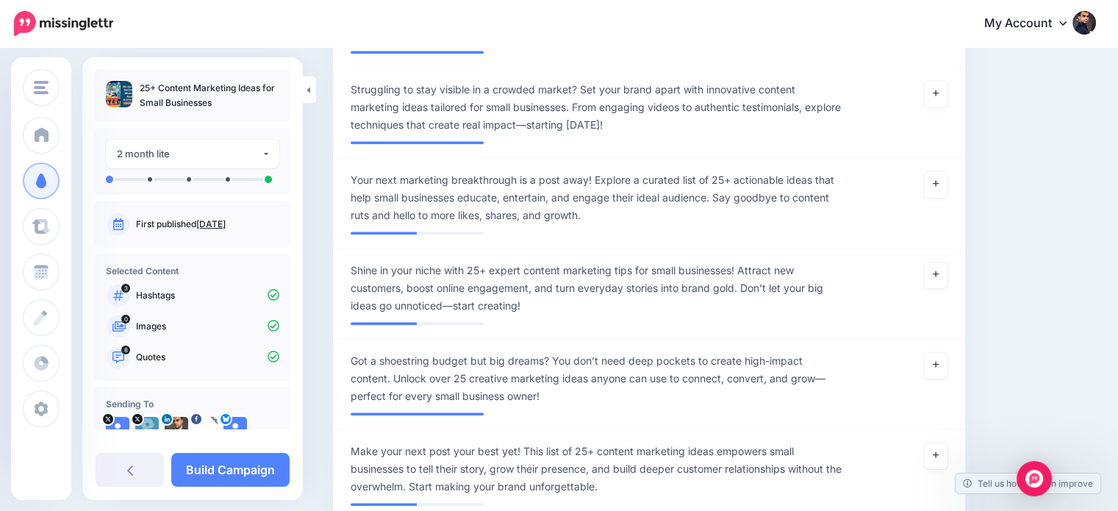
scroll to position [1443, 0]
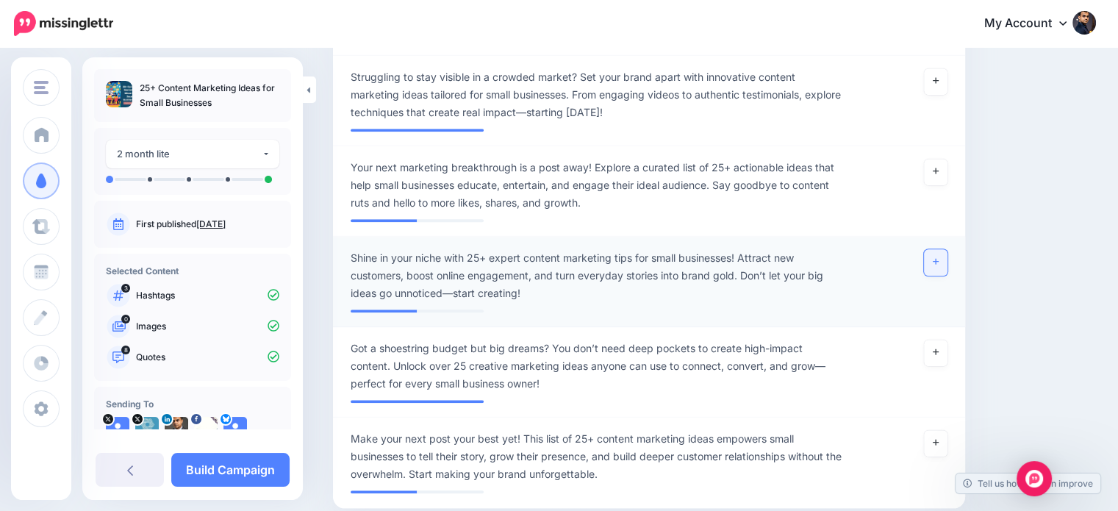
click at [938, 258] on link at bounding box center [936, 262] width 24 height 26
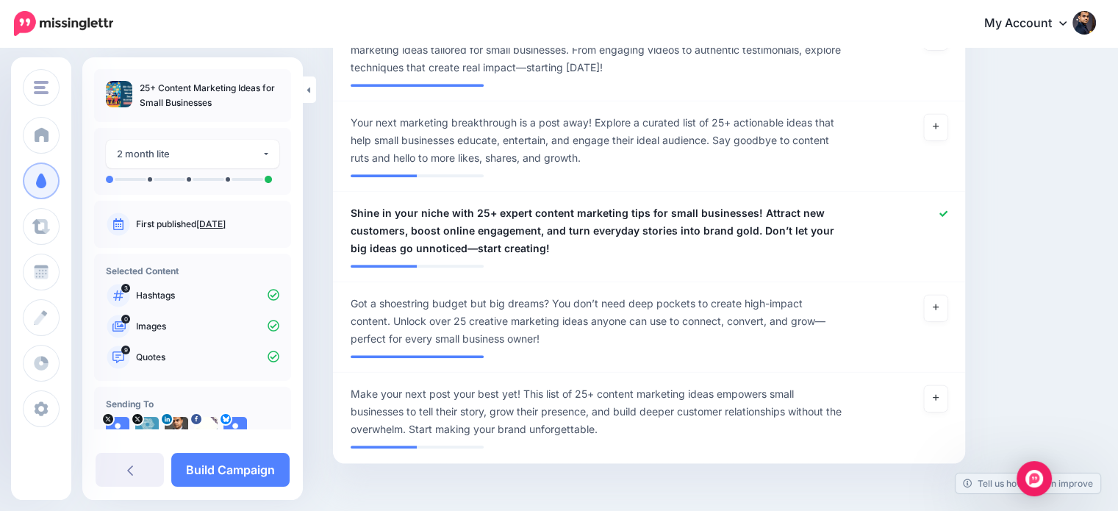
scroll to position [1534, 0]
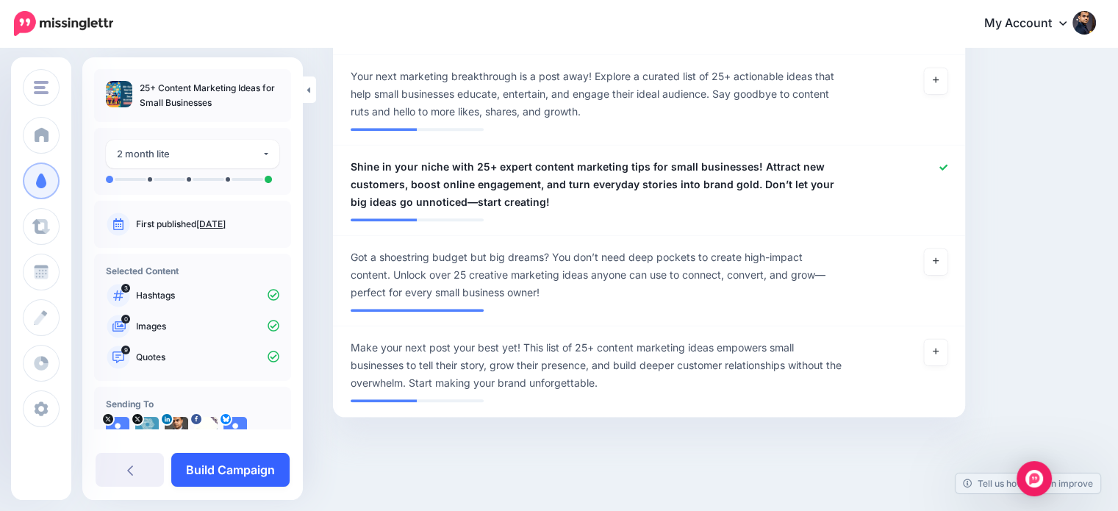
click at [265, 461] on link "Build Campaign" at bounding box center [230, 470] width 118 height 34
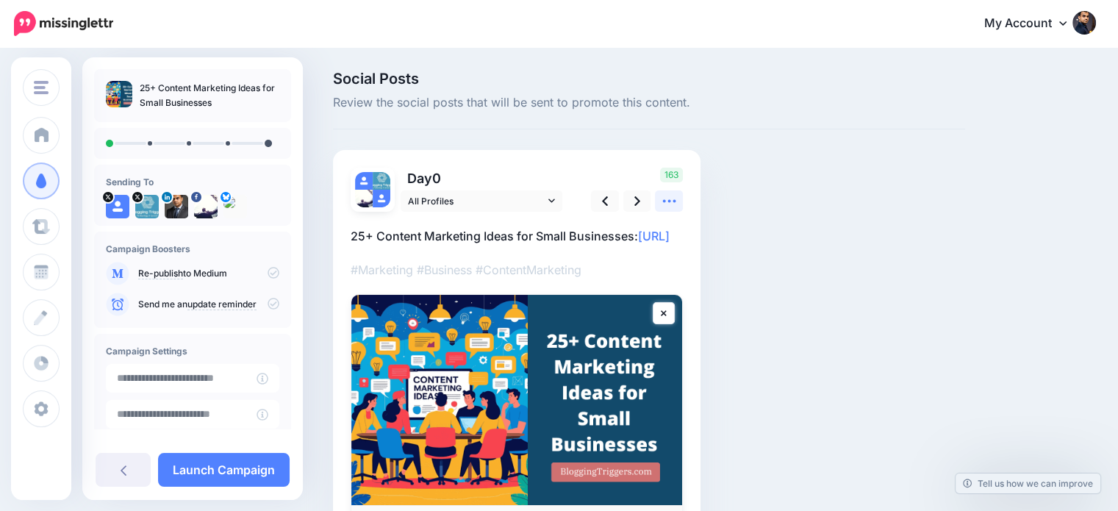
click at [669, 203] on icon at bounding box center [668, 200] width 15 height 15
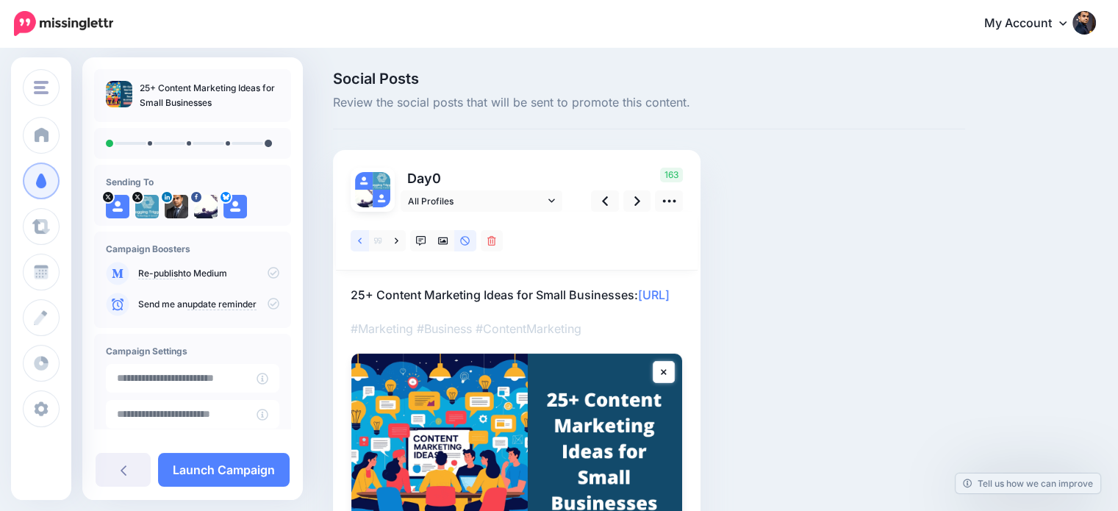
click at [356, 240] on link at bounding box center [360, 240] width 18 height 21
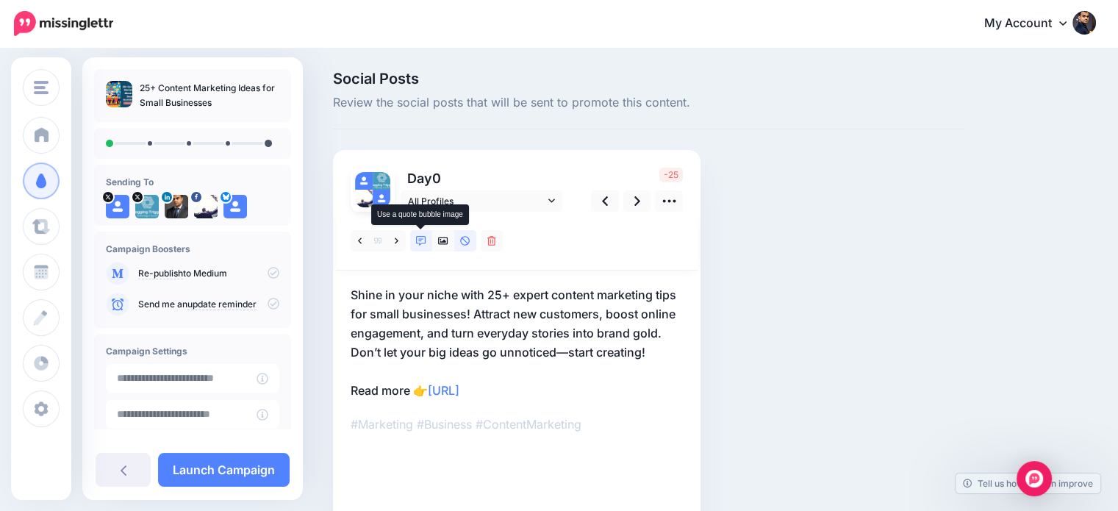
click at [417, 239] on icon at bounding box center [421, 241] width 10 height 10
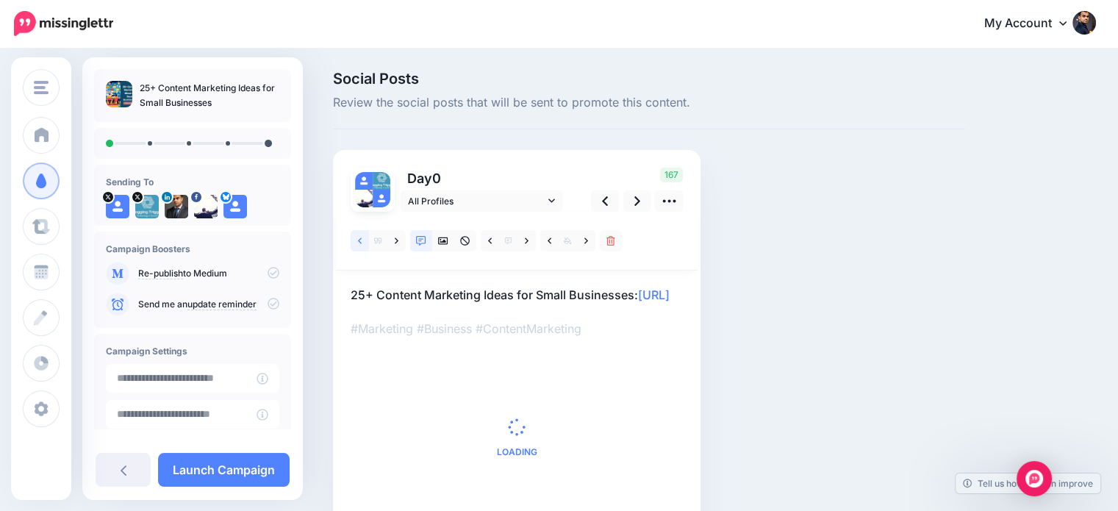
click at [357, 234] on link at bounding box center [360, 240] width 18 height 21
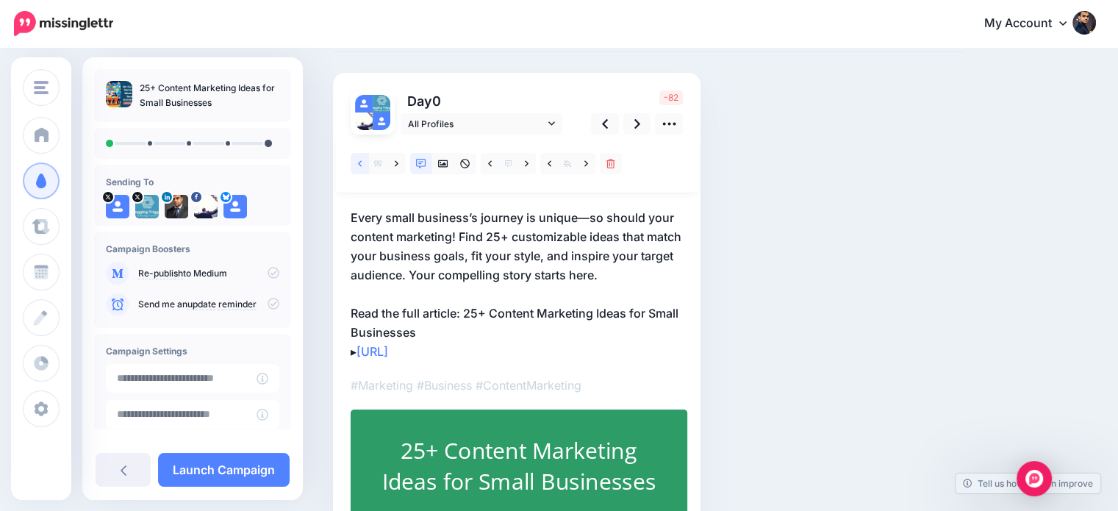
scroll to position [76, 0]
click at [469, 317] on p "Every small business’s journey is unique—so should your content marketing! Find…" at bounding box center [517, 285] width 332 height 153
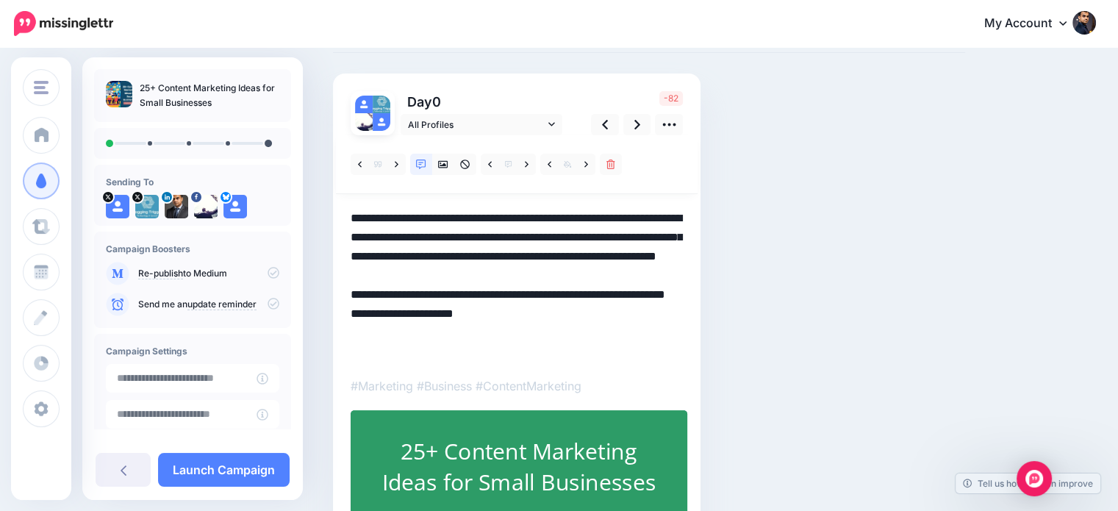
scroll to position [0, 0]
drag, startPoint x: 467, startPoint y: 310, endPoint x: 356, endPoint y: 353, distance: 118.9
click at [356, 353] on textarea "**********" at bounding box center [517, 285] width 332 height 153
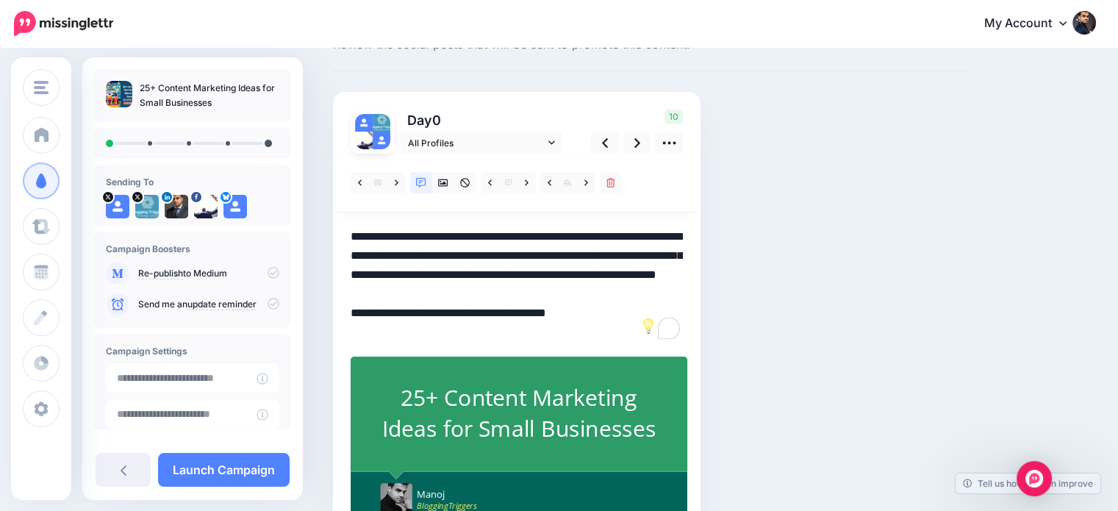
scroll to position [50, 0]
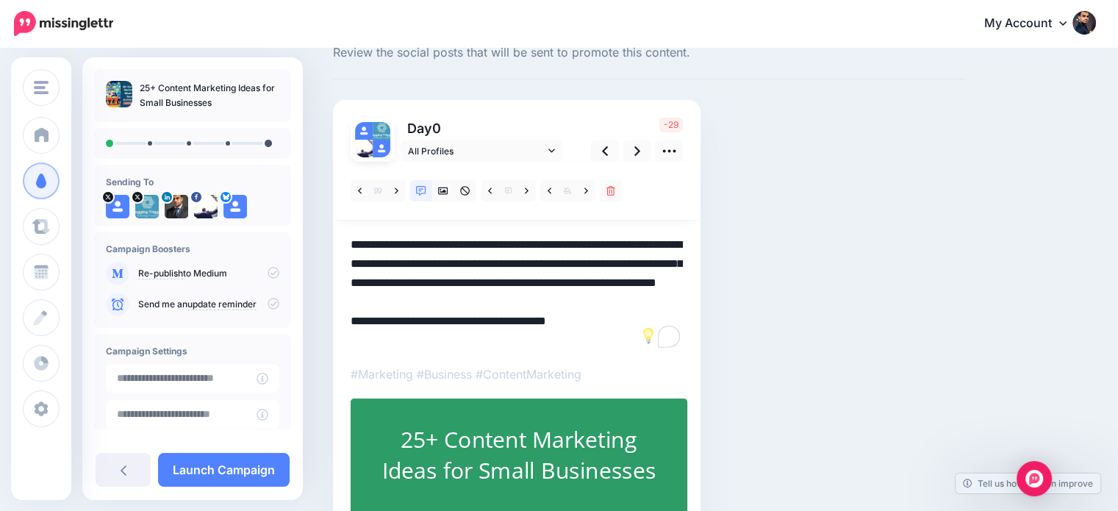
drag, startPoint x: 445, startPoint y: 295, endPoint x: 696, endPoint y: 298, distance: 250.6
click at [696, 298] on div "Day 0 All Profiles" at bounding box center [516, 342] width 367 height 484
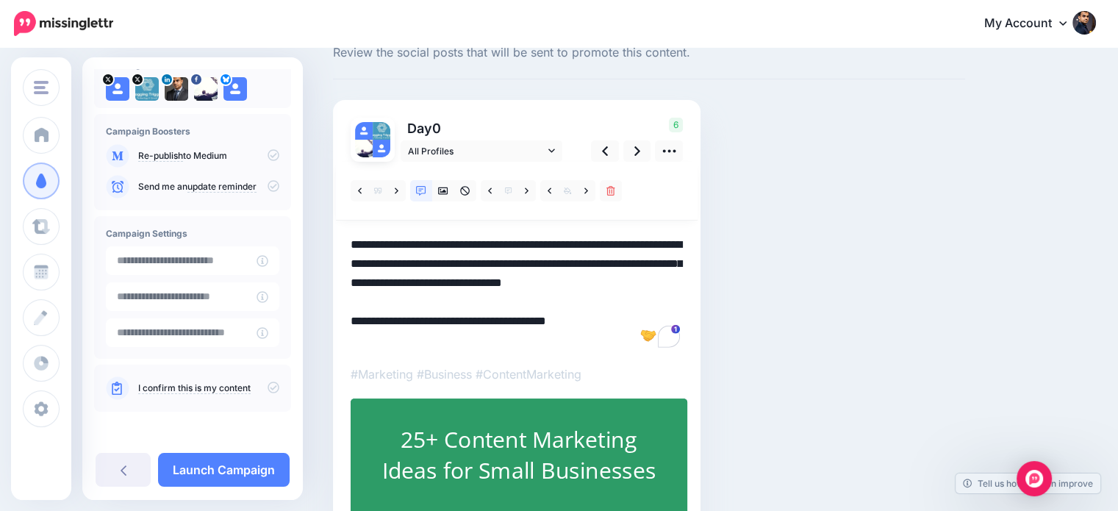
click at [267, 384] on icon at bounding box center [273, 387] width 12 height 12
click at [634, 152] on icon at bounding box center [637, 150] width 6 height 15
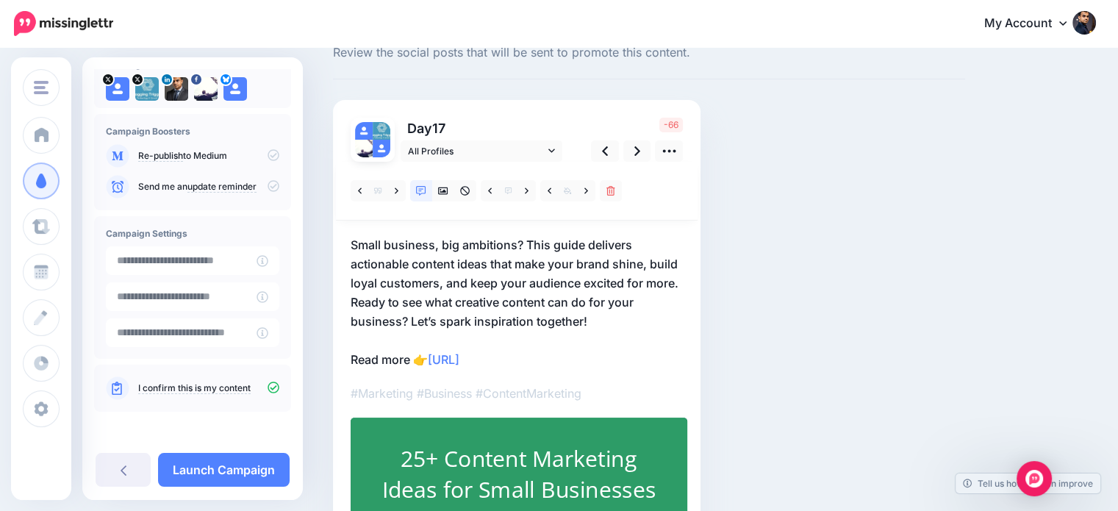
click at [432, 320] on p "Small business, big ambitions? This guide delivers actionable content ideas tha…" at bounding box center [517, 302] width 332 height 134
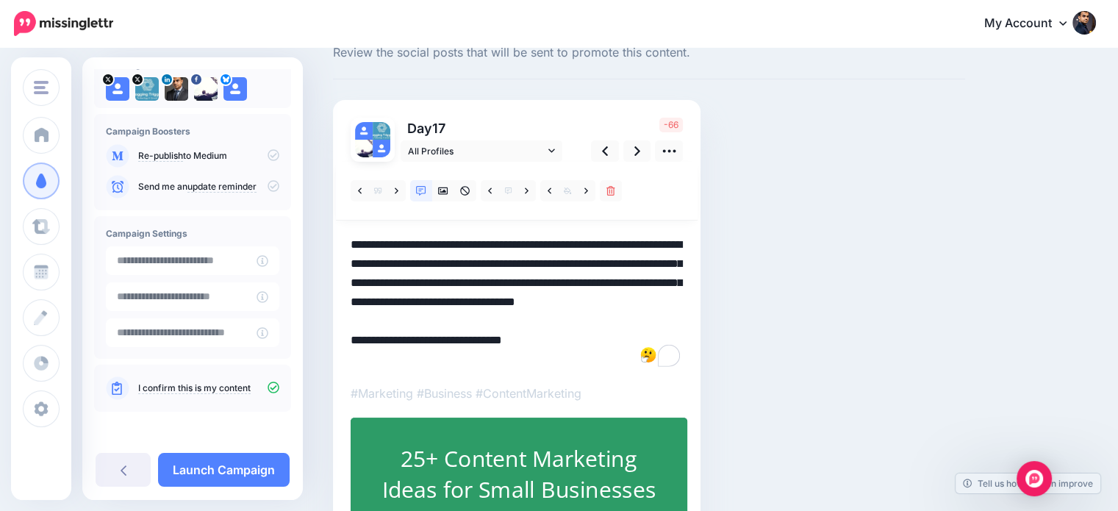
drag, startPoint x: 406, startPoint y: 317, endPoint x: 716, endPoint y: 314, distance: 309.4
click at [716, 314] on div "Social Posts Review the social posts that will be sent to promote this content.…" at bounding box center [649, 334] width 654 height 626
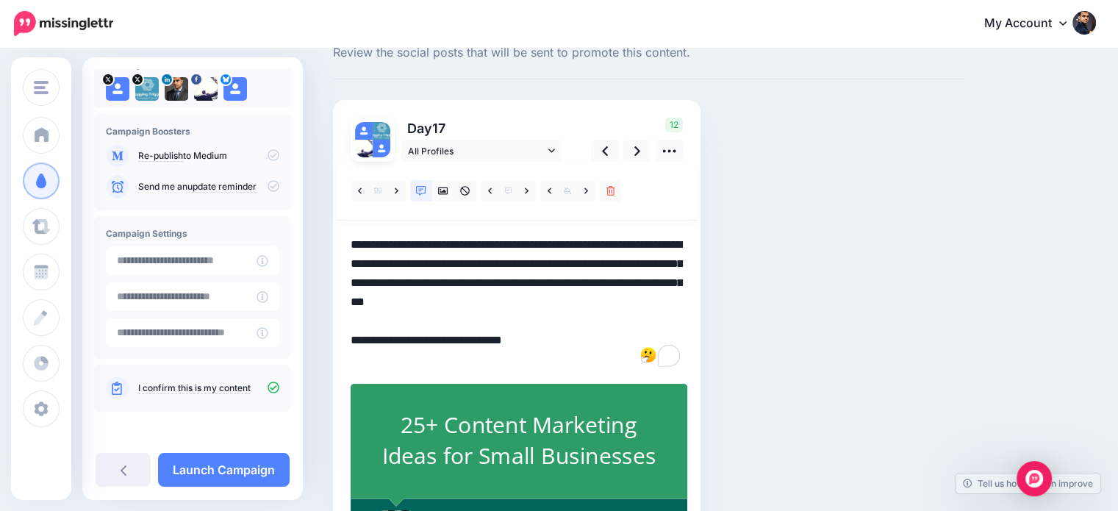
drag, startPoint x: 434, startPoint y: 320, endPoint x: 334, endPoint y: 298, distance: 102.3
click at [334, 298] on div "Day 17 All Profiles" at bounding box center [516, 335] width 367 height 470
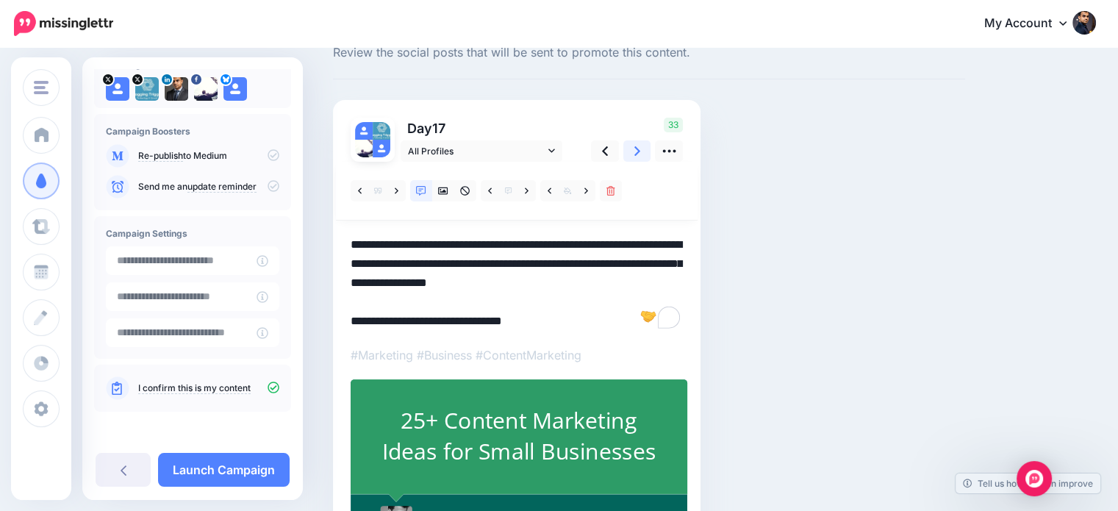
click at [638, 144] on icon at bounding box center [637, 150] width 6 height 15
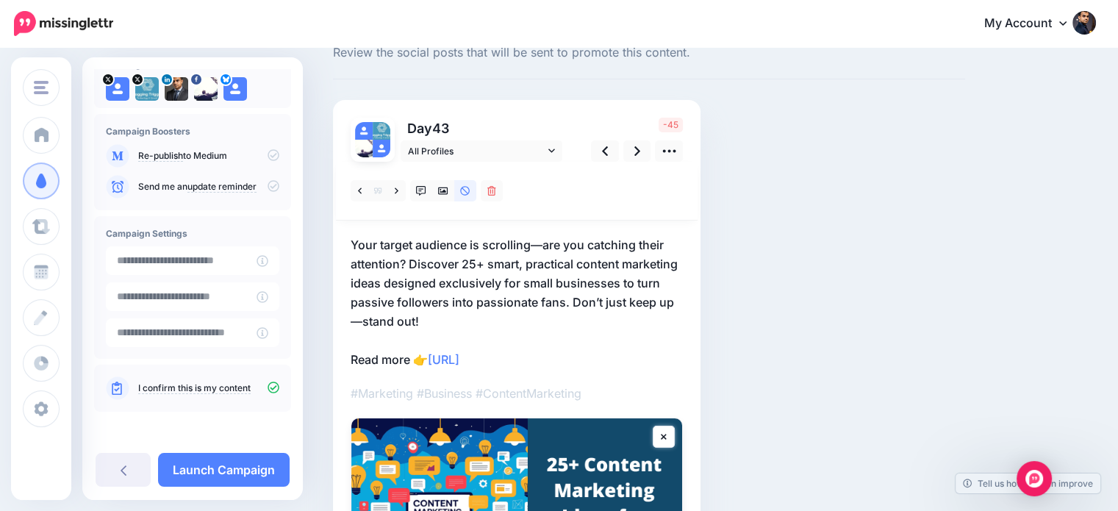
click at [570, 297] on p "Your target audience is scrolling—are you catching their attention? Discover 25…" at bounding box center [517, 302] width 332 height 134
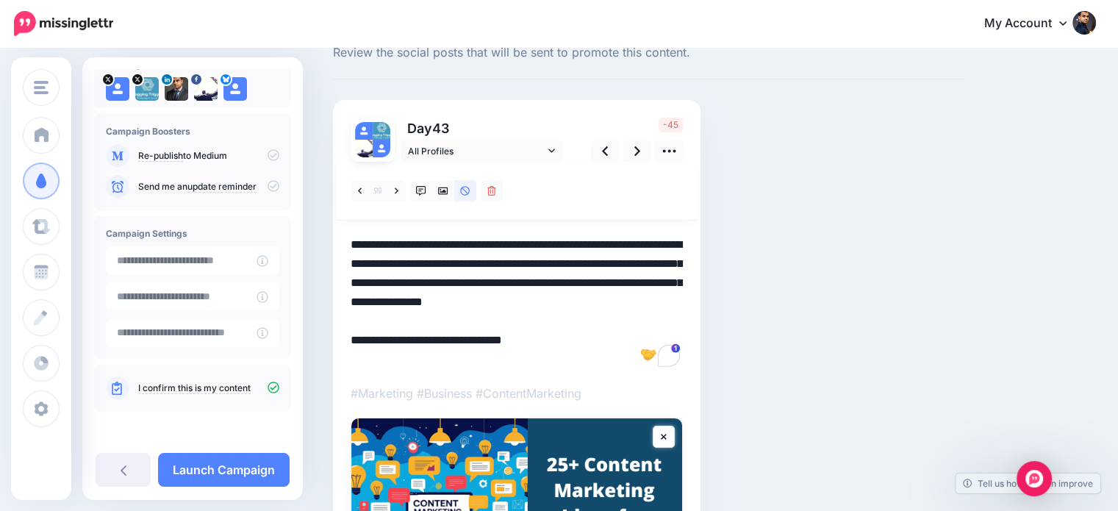
drag, startPoint x: 567, startPoint y: 300, endPoint x: 585, endPoint y: 329, distance: 34.3
click at [585, 329] on textarea "**********" at bounding box center [517, 302] width 332 height 134
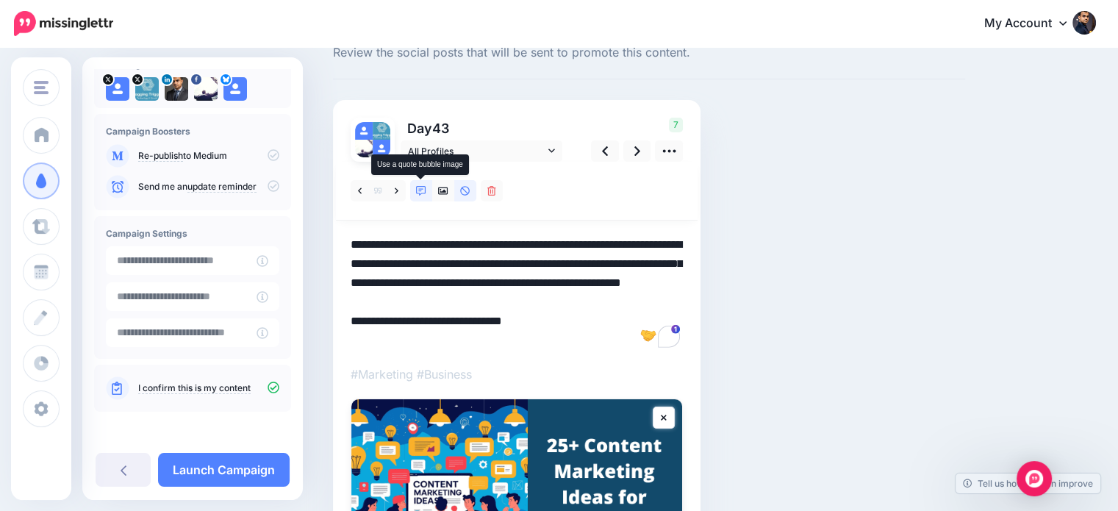
click at [417, 187] on icon at bounding box center [421, 191] width 10 height 10
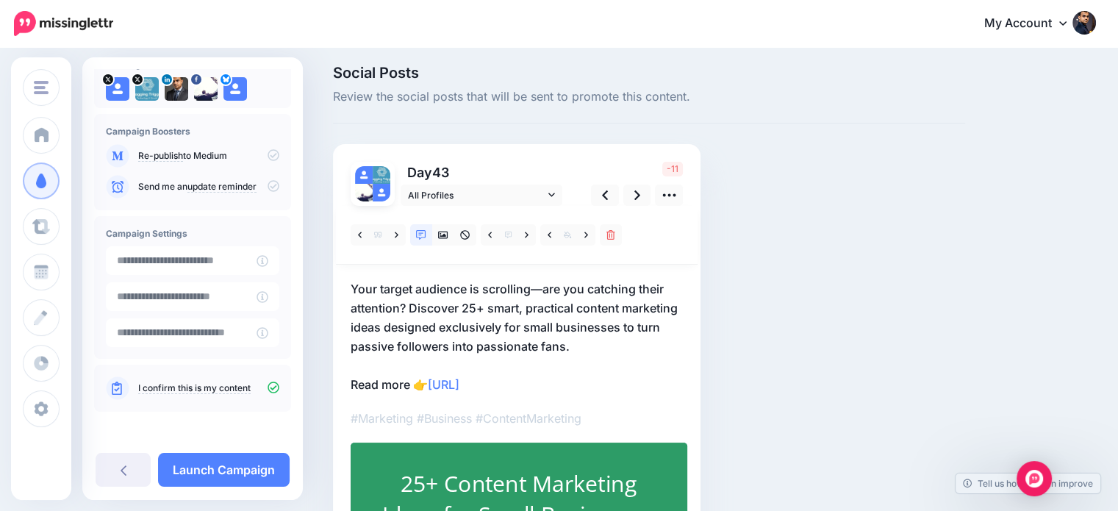
scroll to position [50, 0]
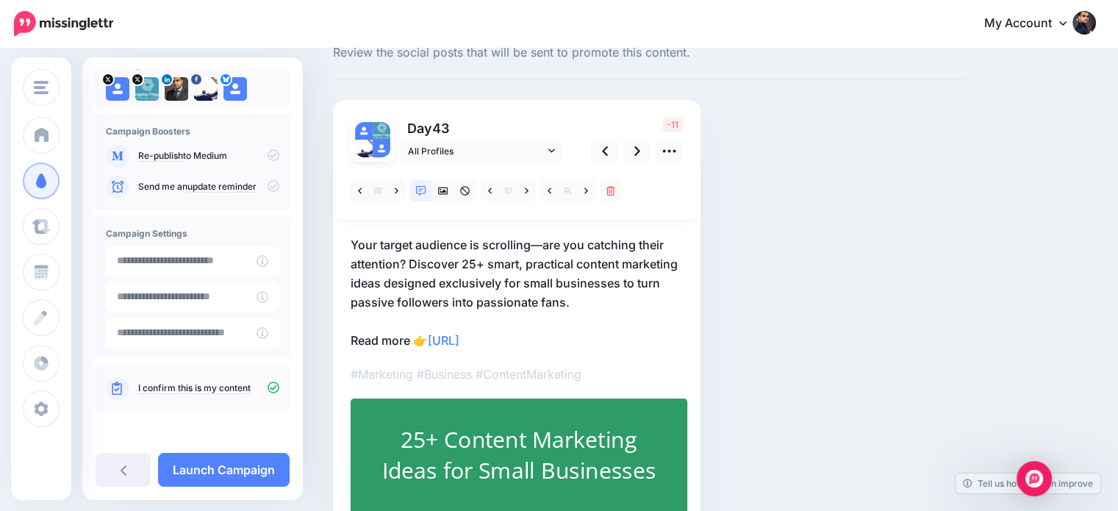
click at [575, 255] on p "Your target audience is scrolling—are you catching their attention? Discover 25…" at bounding box center [517, 292] width 332 height 115
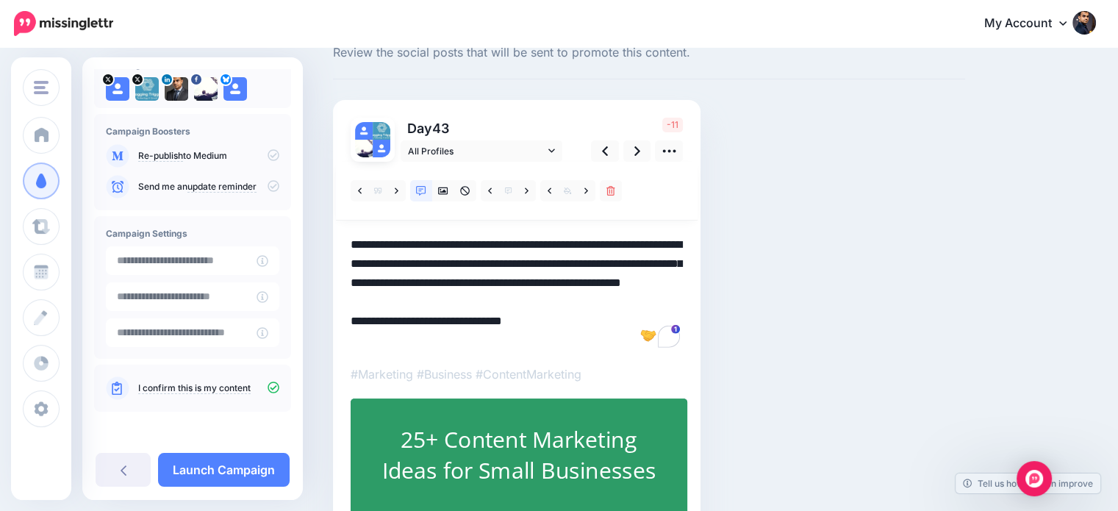
drag, startPoint x: 576, startPoint y: 260, endPoint x: 517, endPoint y: 266, distance: 59.1
click at [517, 266] on textarea "**********" at bounding box center [517, 292] width 332 height 115
click at [634, 148] on icon at bounding box center [637, 150] width 6 height 15
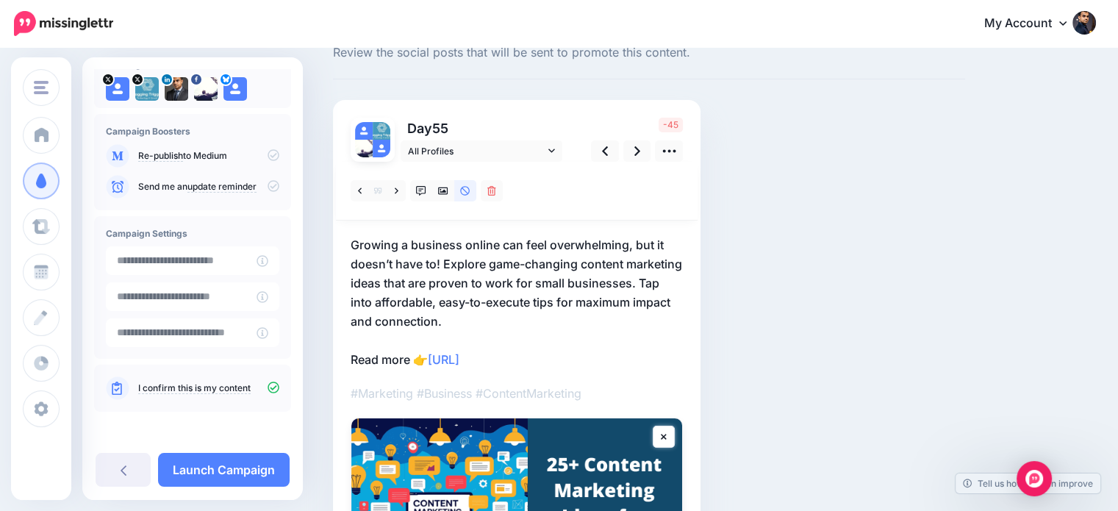
click at [511, 317] on p "Growing a business online can feel overwhelming, but it doesn’t have to! Explor…" at bounding box center [517, 302] width 332 height 134
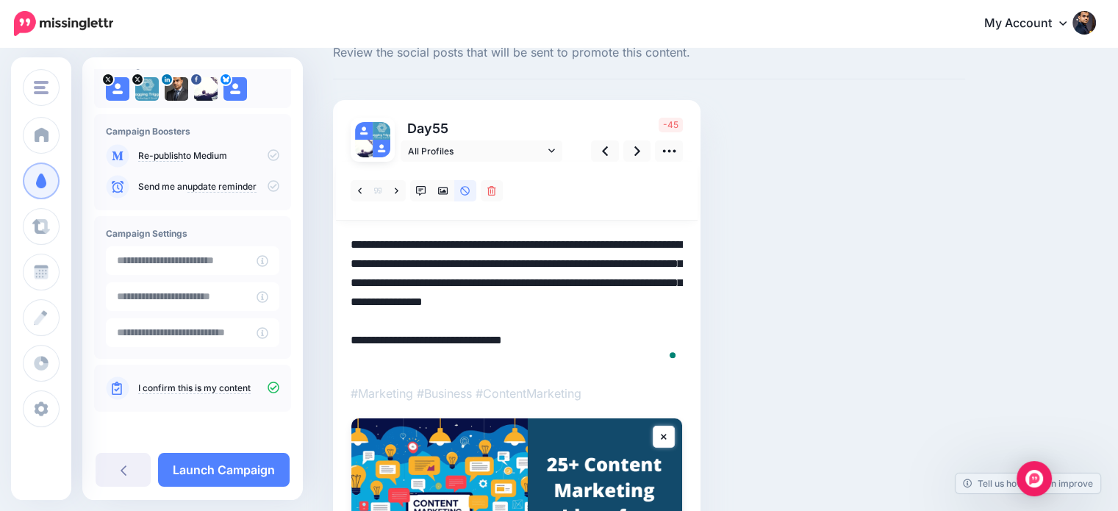
scroll to position [0, 0]
drag, startPoint x: 553, startPoint y: 324, endPoint x: 420, endPoint y: 300, distance: 135.2
click at [420, 300] on textarea "**********" at bounding box center [517, 302] width 332 height 134
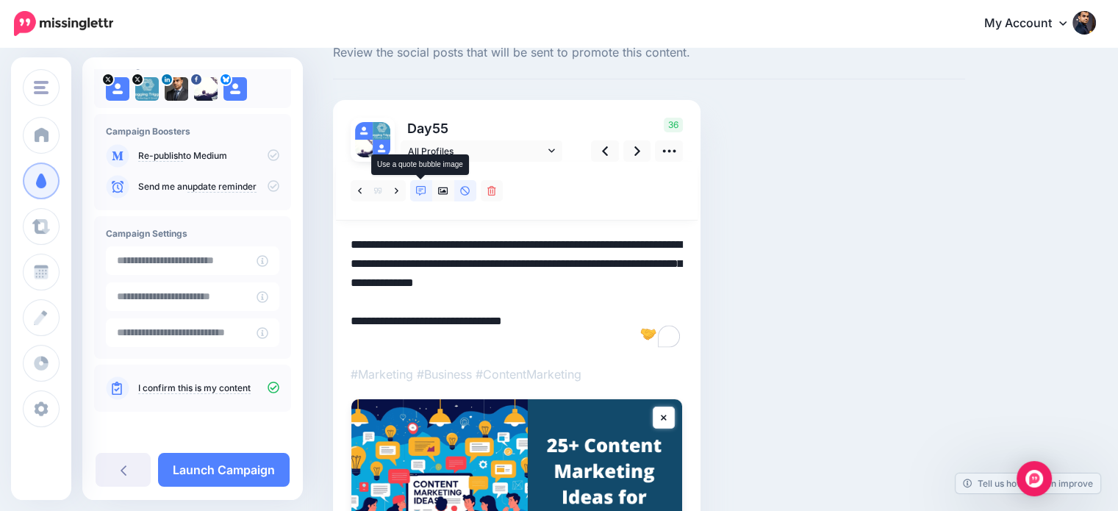
click at [416, 192] on icon at bounding box center [421, 191] width 10 height 10
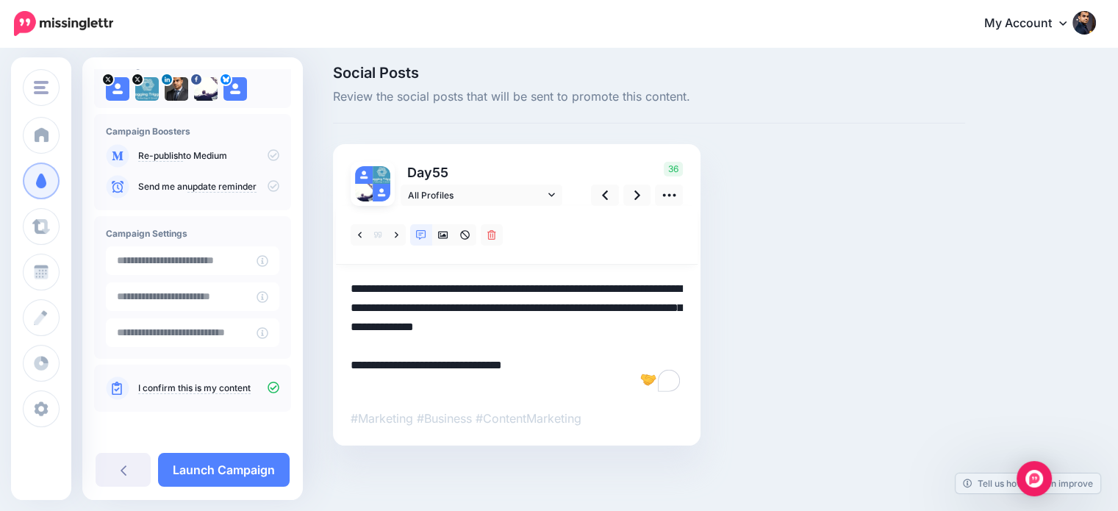
scroll to position [50, 0]
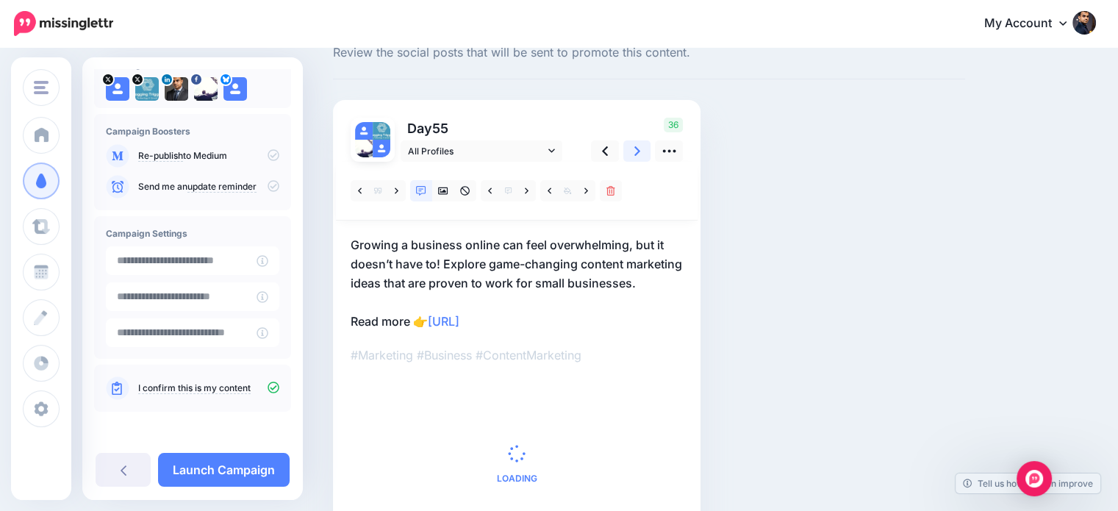
click at [631, 144] on link at bounding box center [637, 150] width 28 height 21
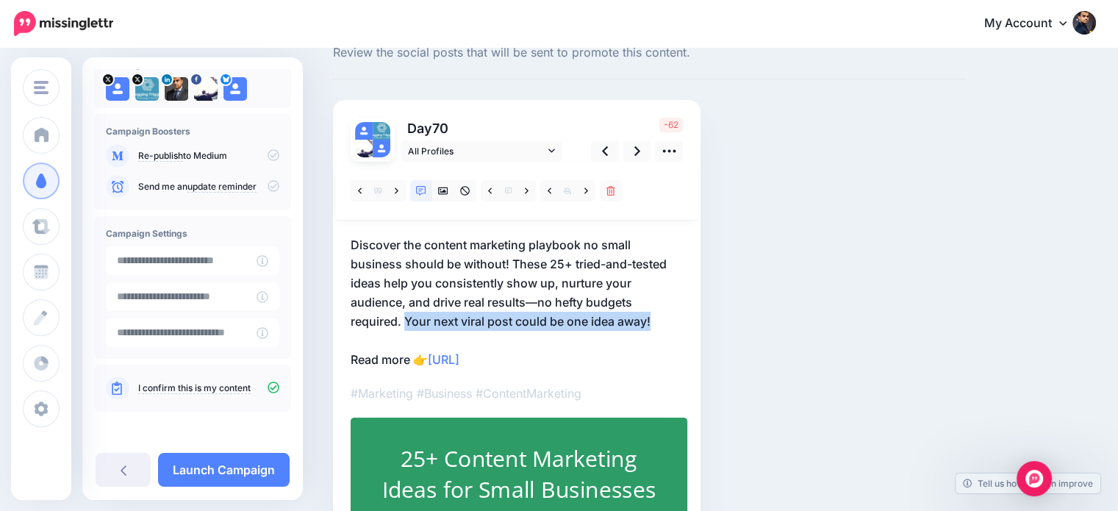
drag, startPoint x: 656, startPoint y: 317, endPoint x: 405, endPoint y: 317, distance: 250.6
click at [405, 317] on p "Discover the content marketing playbook no small business should be without! Th…" at bounding box center [517, 302] width 332 height 134
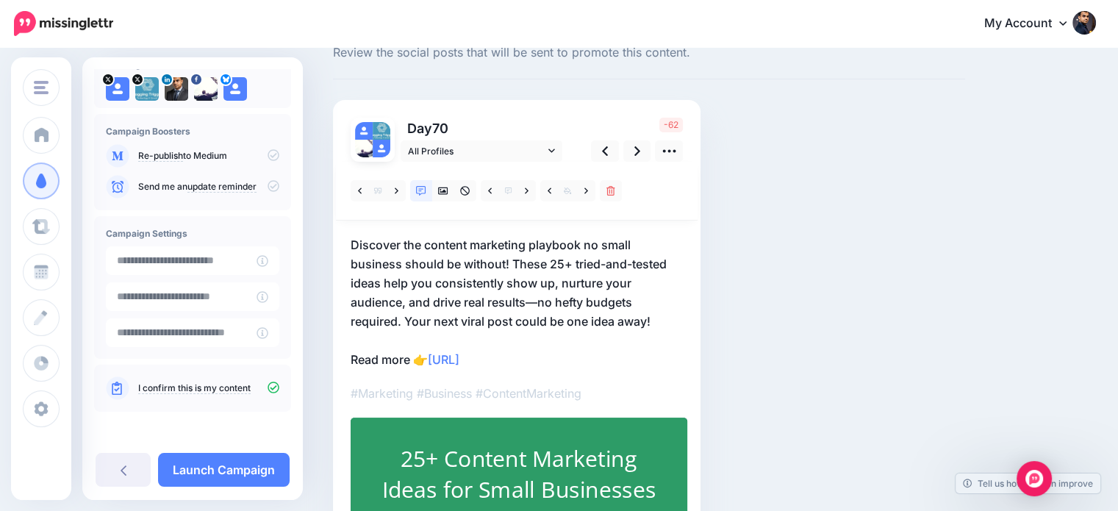
scroll to position [0, 0]
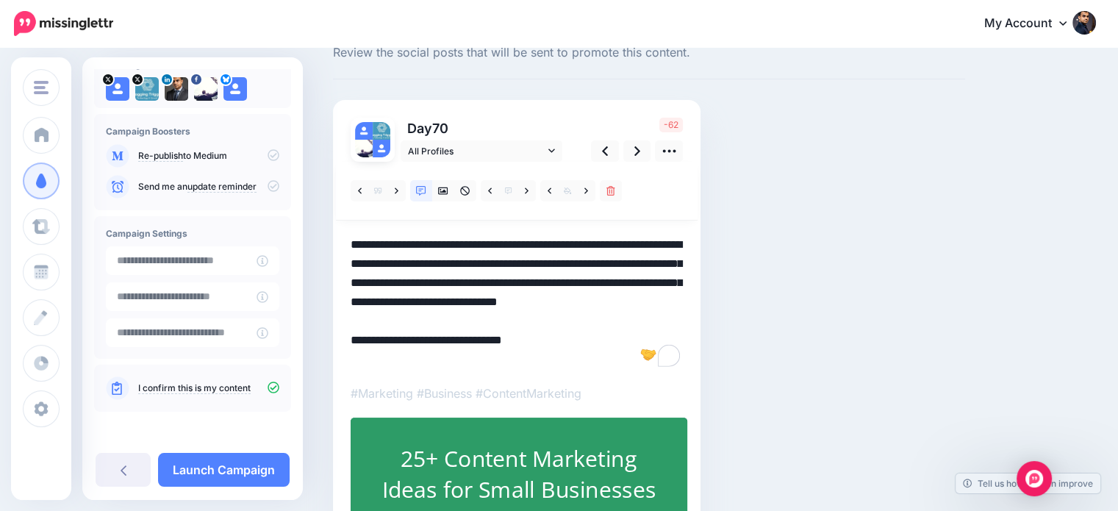
drag, startPoint x: 661, startPoint y: 325, endPoint x: 403, endPoint y: 325, distance: 258.7
click at [403, 325] on textarea "**********" at bounding box center [517, 302] width 332 height 134
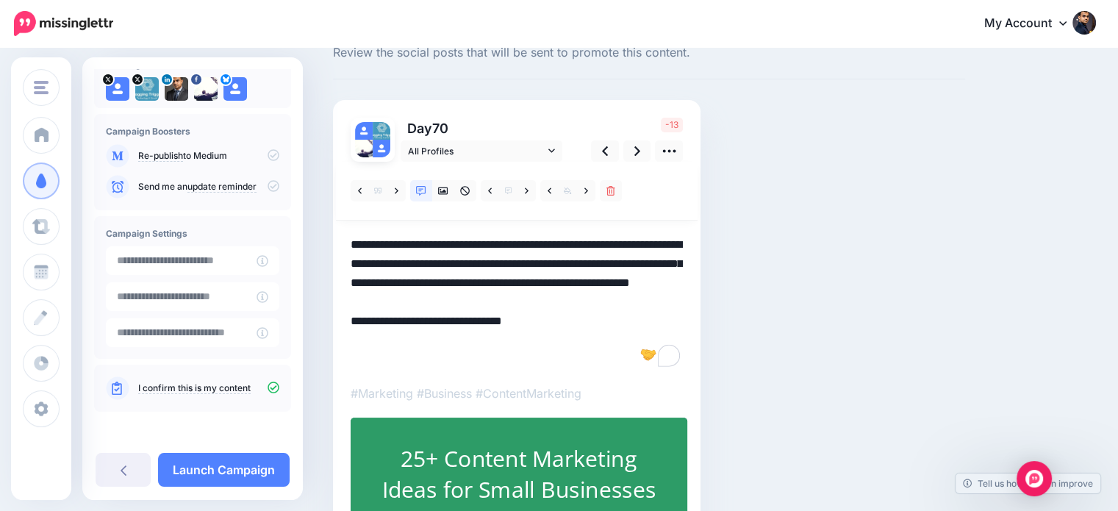
click at [544, 321] on textarea "**********" at bounding box center [517, 302] width 332 height 134
drag, startPoint x: 538, startPoint y: 300, endPoint x: 557, endPoint y: 334, distance: 38.8
click at [557, 334] on textarea "**********" at bounding box center [517, 302] width 332 height 134
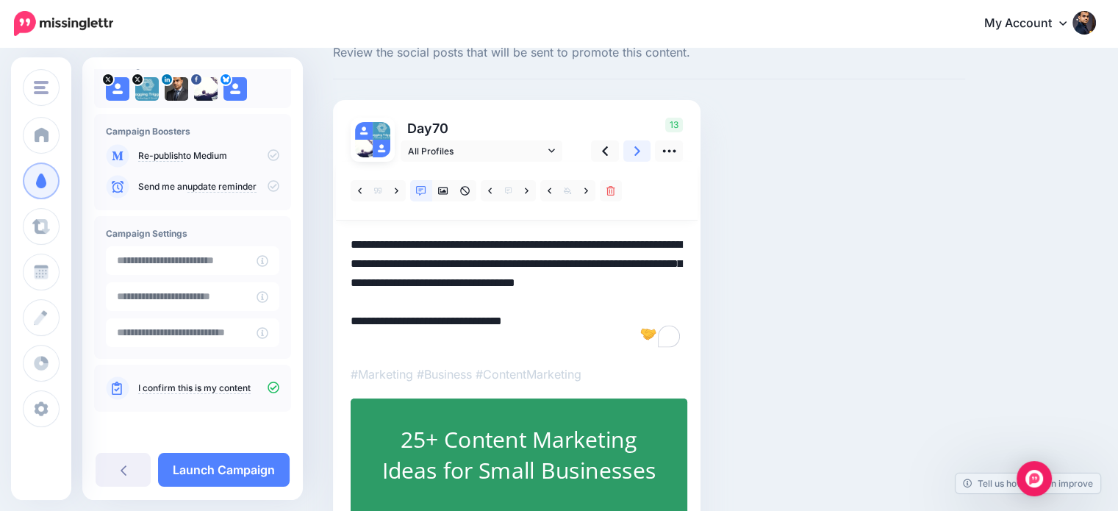
type textarea "**********"
click at [636, 147] on icon at bounding box center [637, 150] width 6 height 15
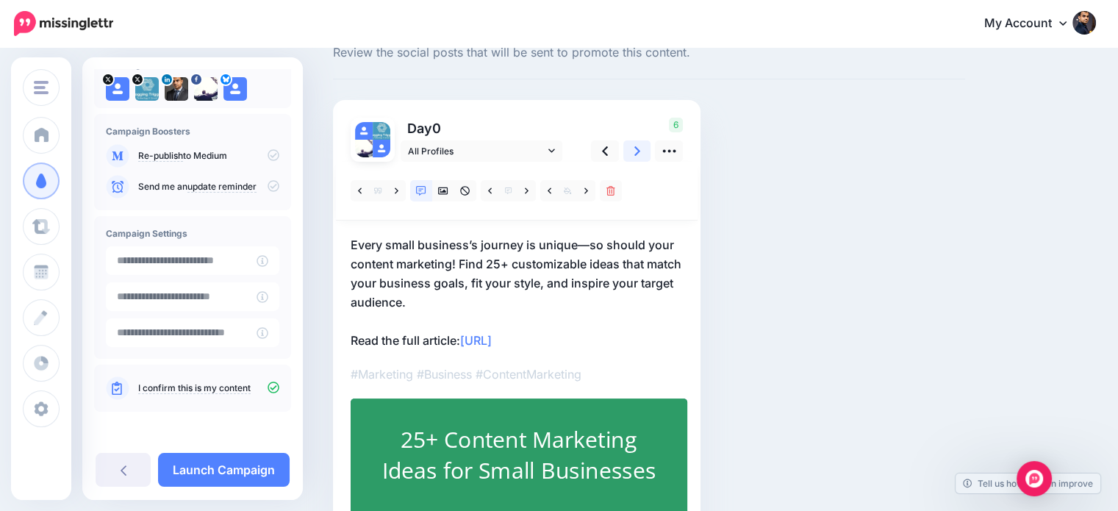
click at [636, 147] on icon at bounding box center [637, 151] width 6 height 10
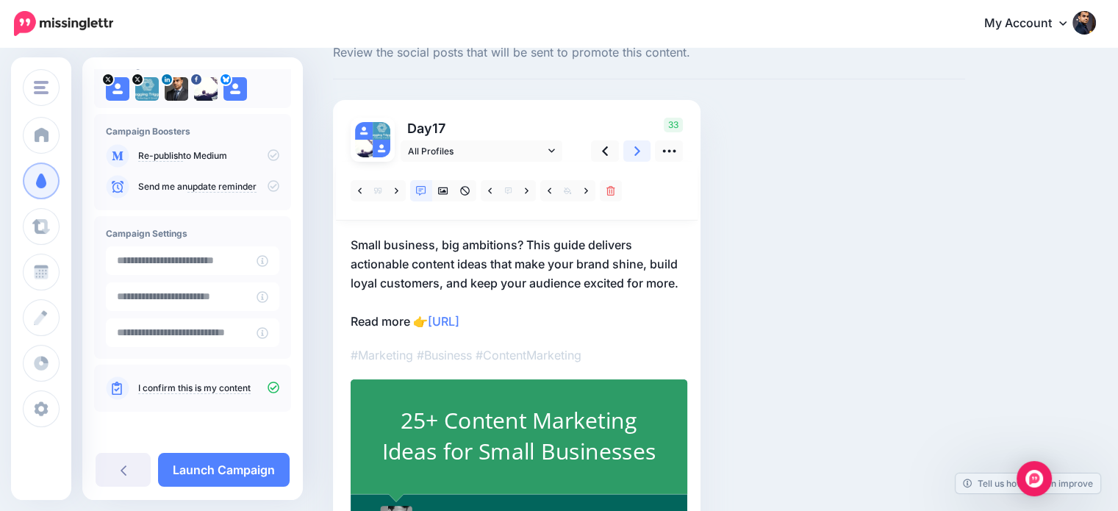
click at [636, 147] on icon at bounding box center [637, 151] width 6 height 10
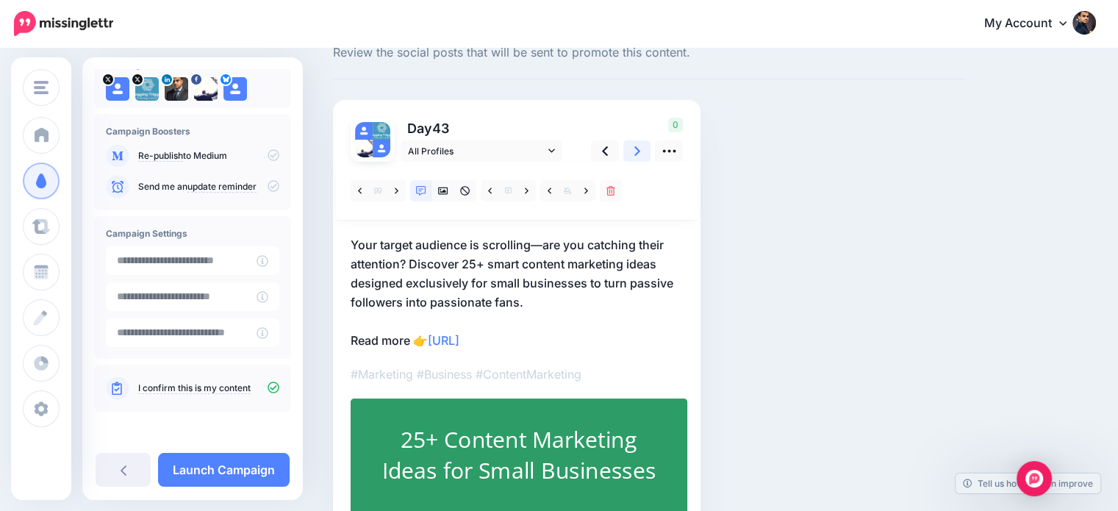
click at [636, 147] on icon at bounding box center [637, 151] width 6 height 10
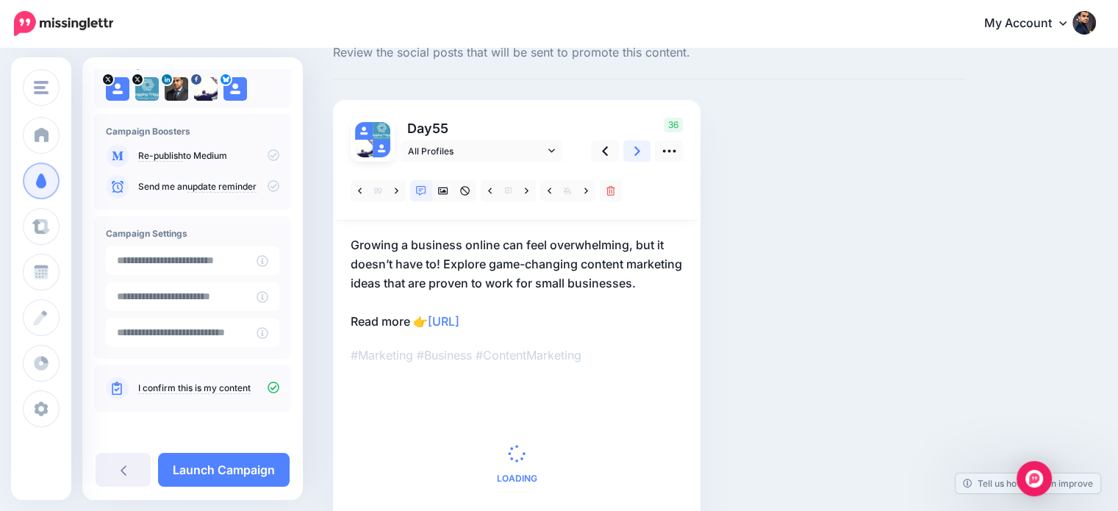
click at [636, 147] on icon at bounding box center [637, 151] width 6 height 10
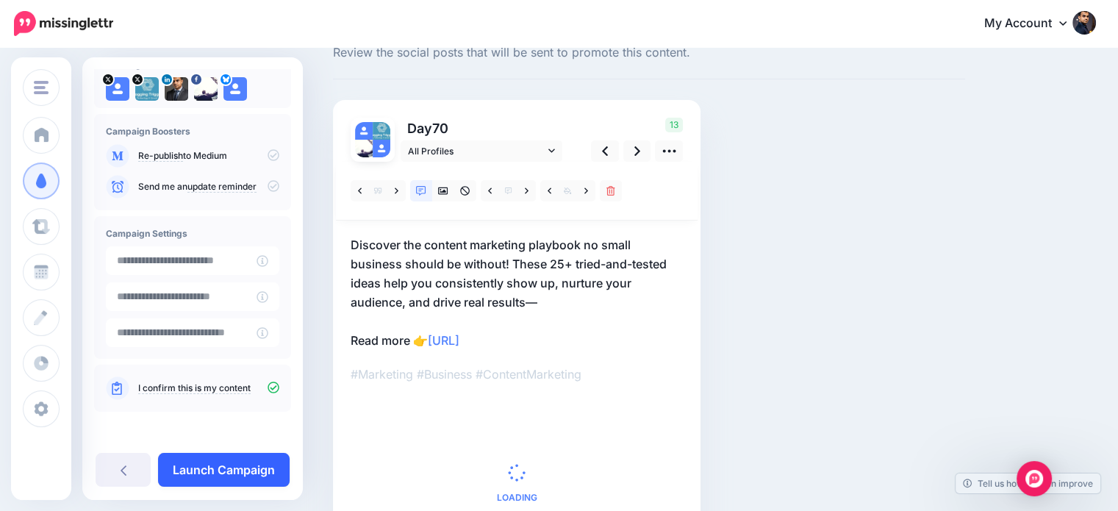
click at [259, 470] on link "Launch Campaign" at bounding box center [224, 470] width 132 height 34
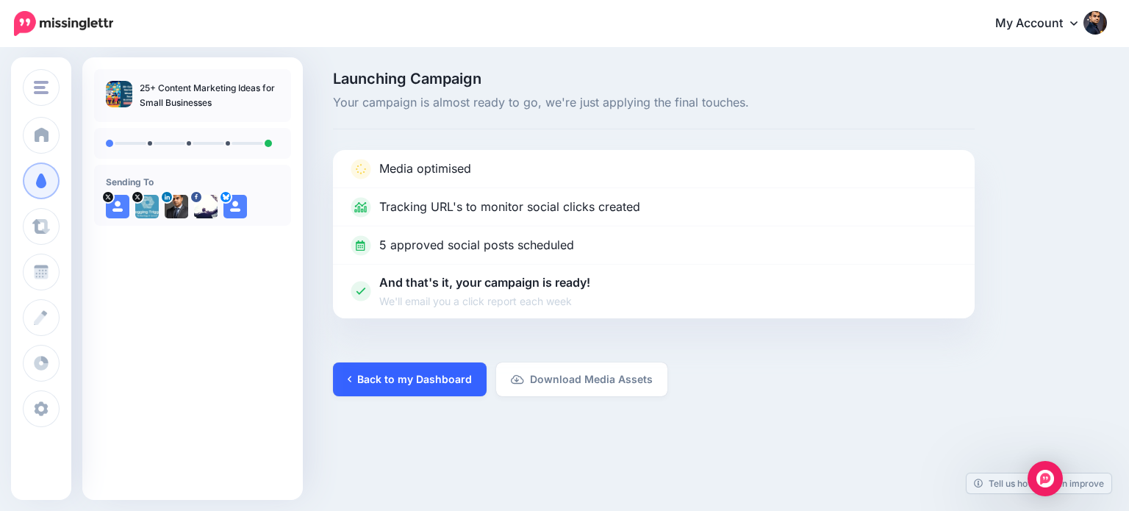
click at [431, 376] on link "Back to my Dashboard" at bounding box center [410, 379] width 154 height 34
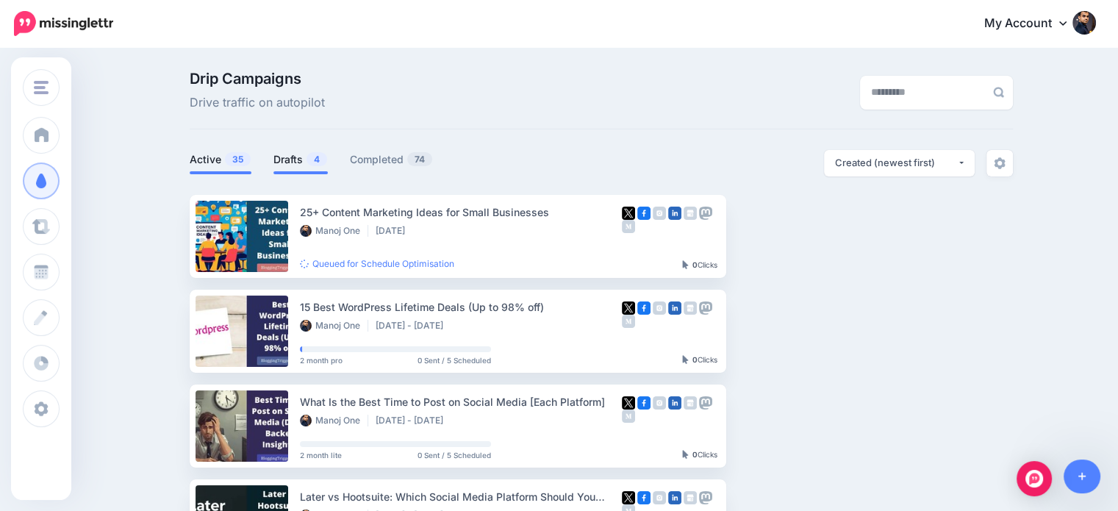
click at [300, 156] on link "Drafts 4" at bounding box center [300, 160] width 54 height 18
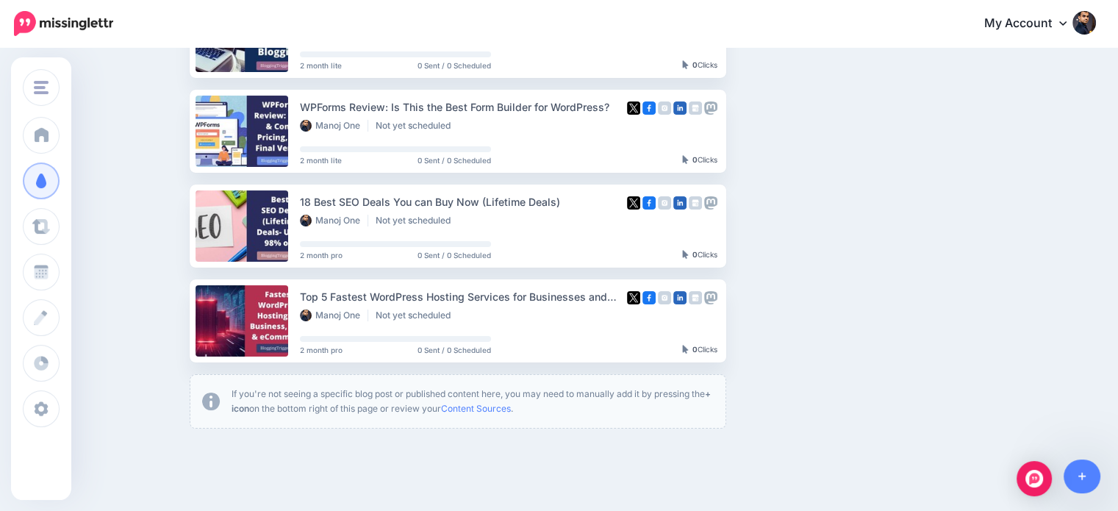
scroll to position [211, 0]
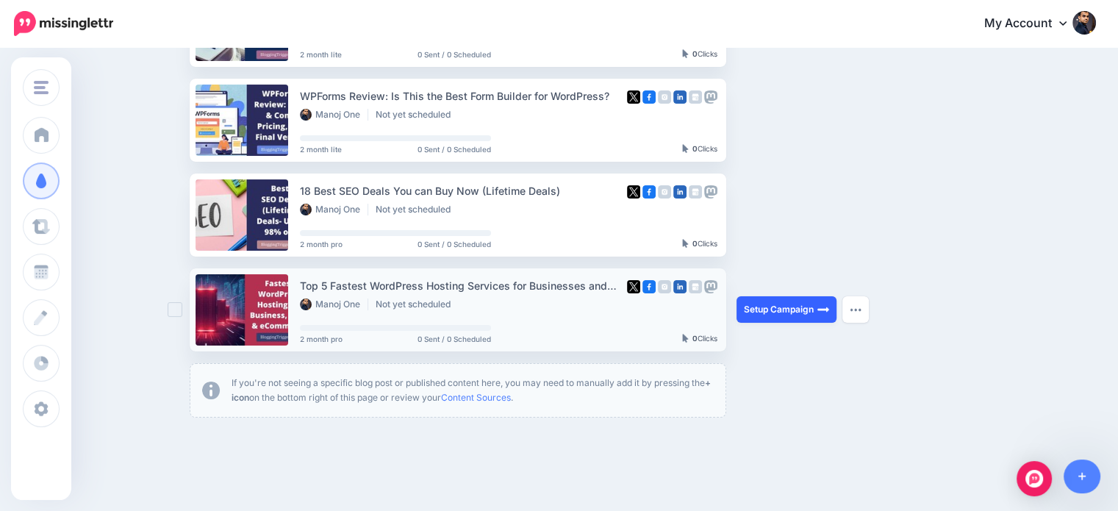
click at [782, 312] on link "Setup Campaign" at bounding box center [786, 309] width 100 height 26
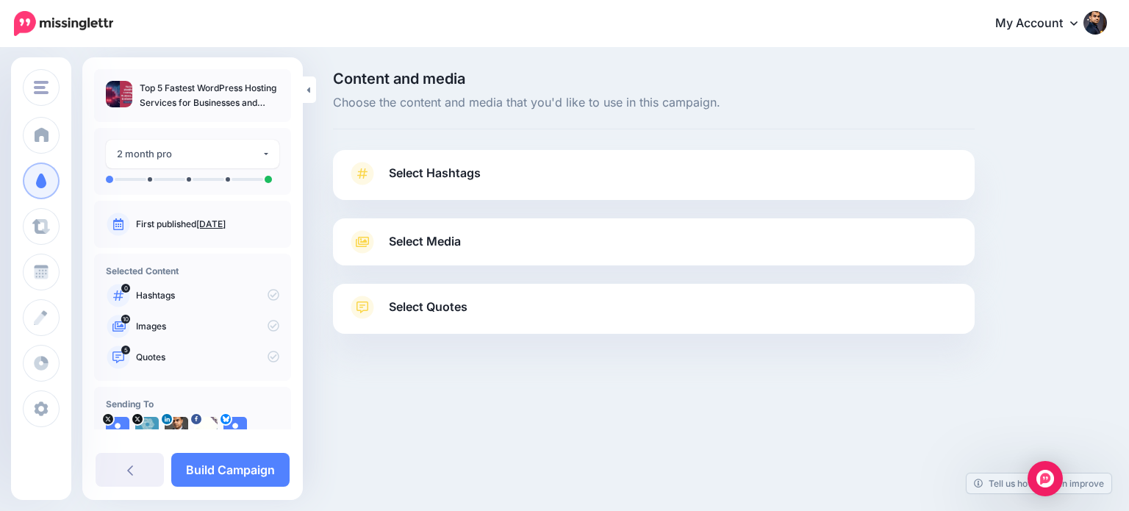
click at [473, 304] on link "Select Quotes" at bounding box center [654, 314] width 612 height 38
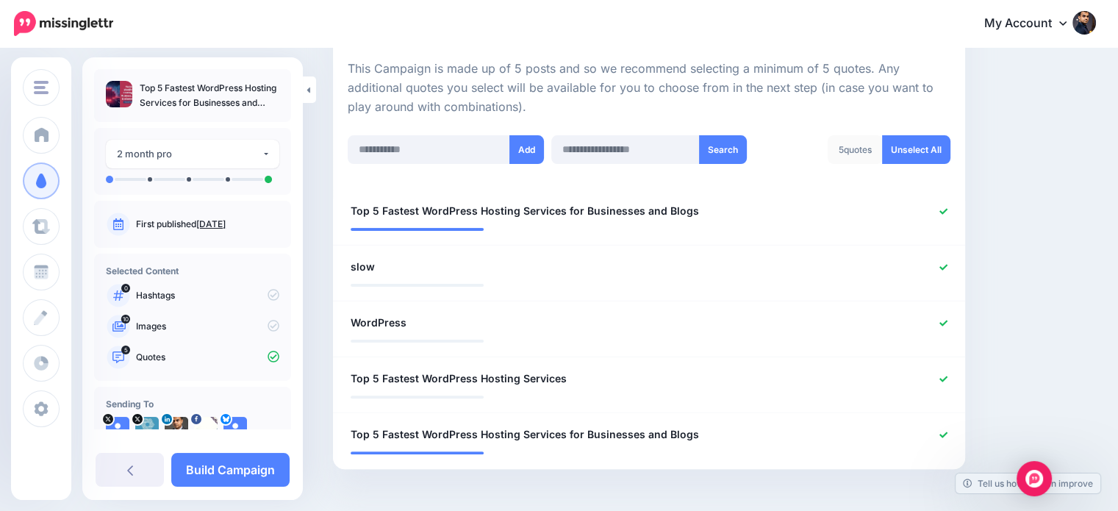
scroll to position [326, 0]
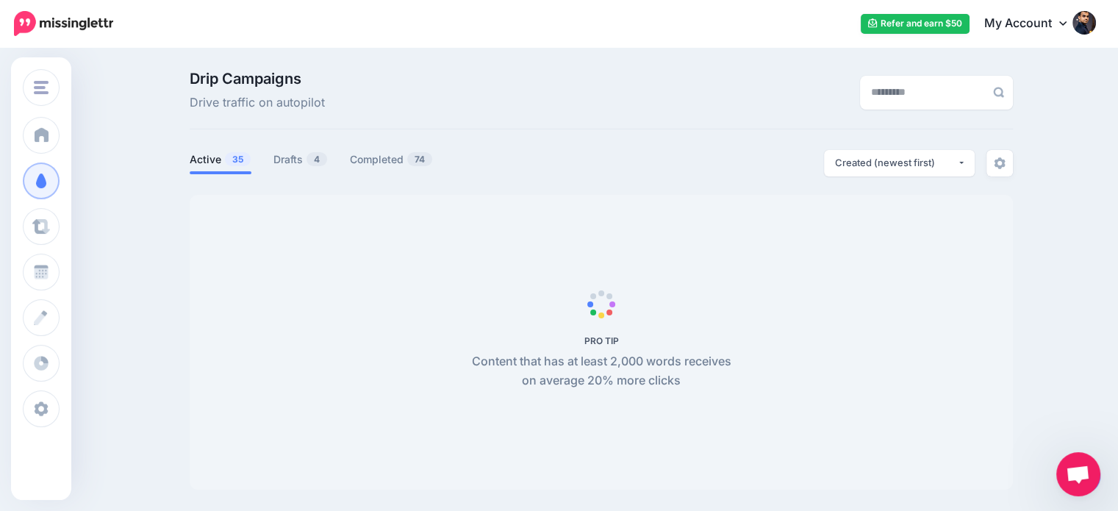
scroll to position [97, 0]
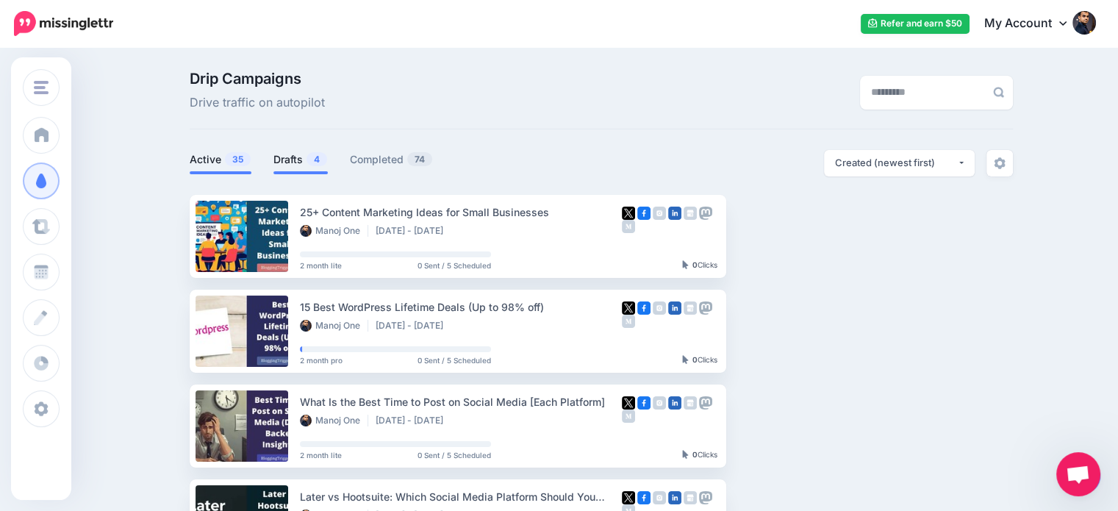
click at [304, 158] on link "Drafts 4" at bounding box center [300, 160] width 54 height 18
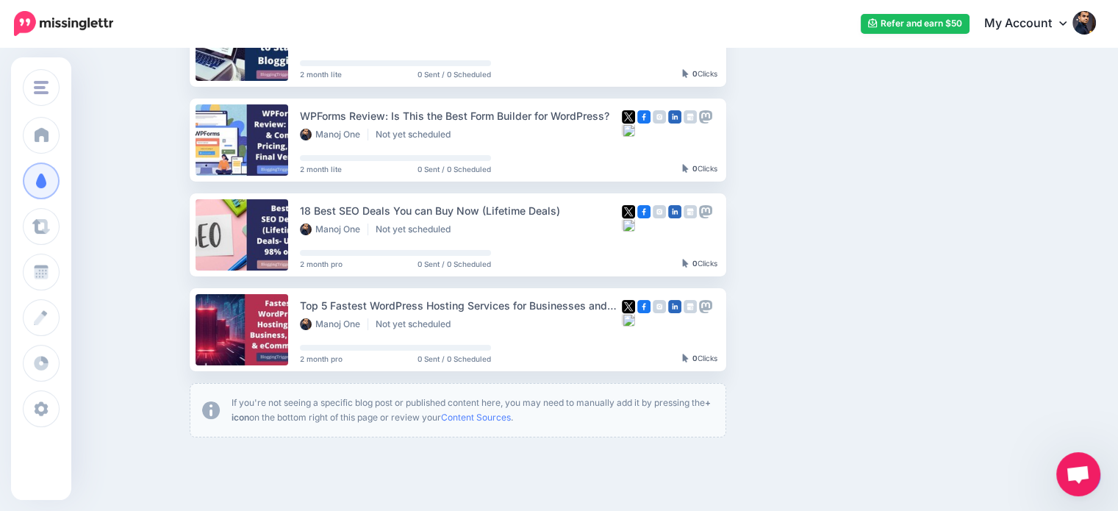
scroll to position [215, 0]
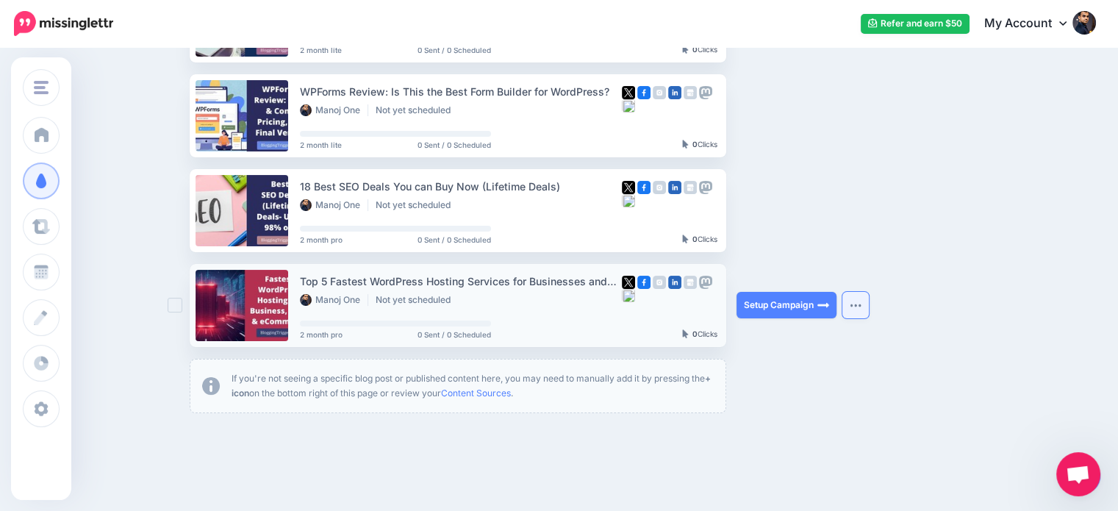
click at [861, 304] on img "button" at bounding box center [856, 305] width 12 height 4
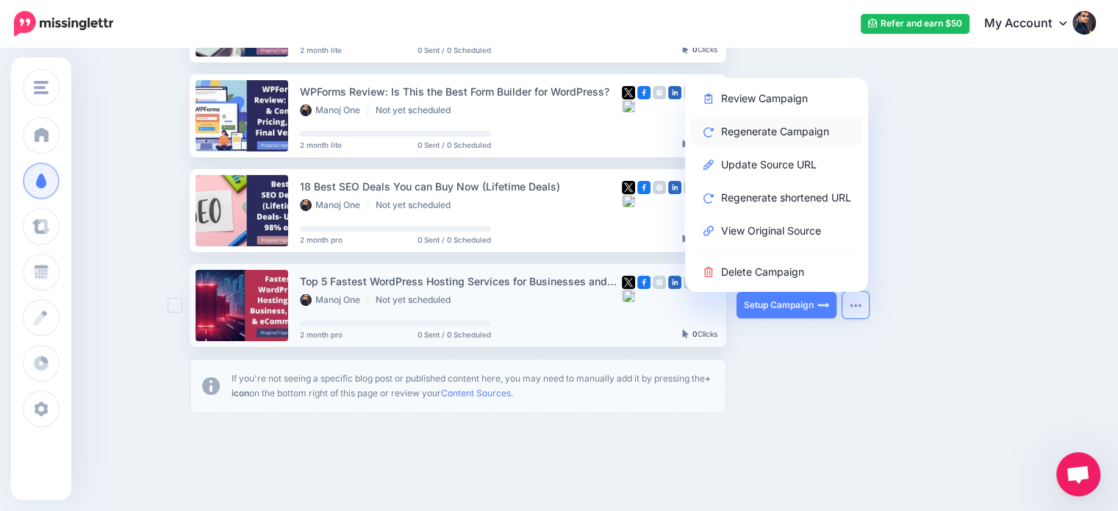
click at [773, 131] on link "Regenerate Campaign" at bounding box center [776, 131] width 171 height 29
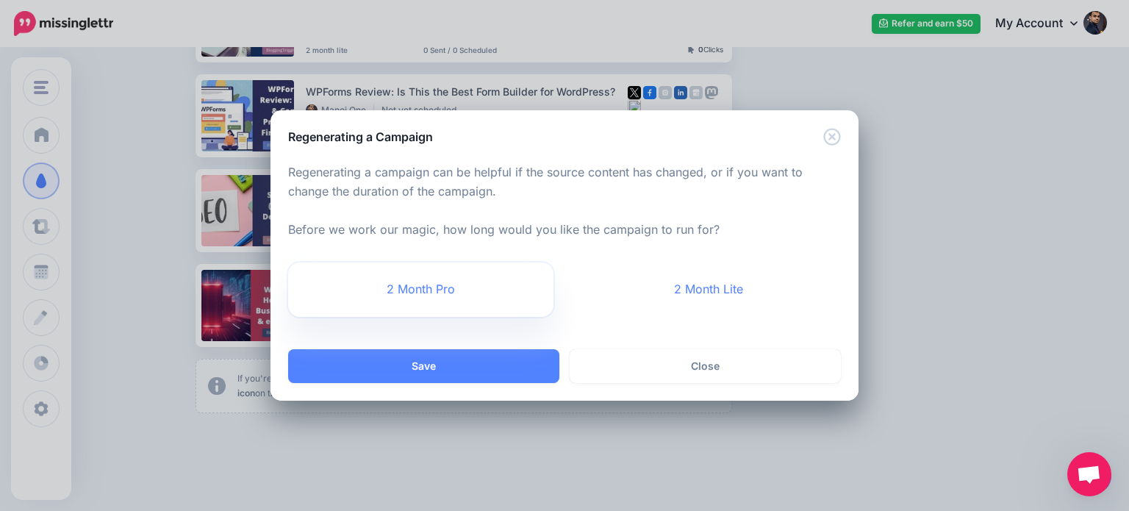
click at [442, 293] on link "2 Month Pro" at bounding box center [420, 289] width 265 height 54
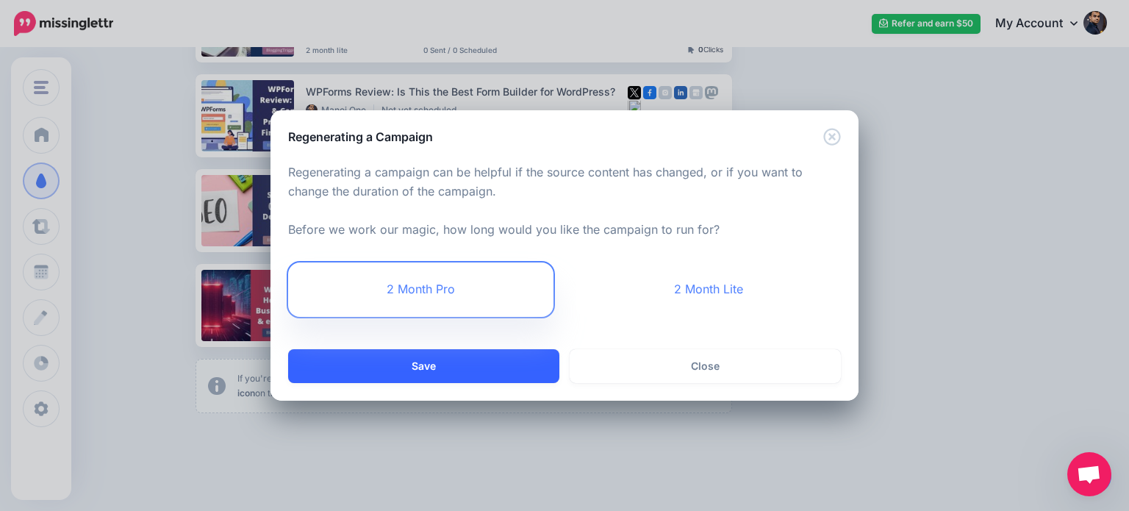
click at [480, 360] on button "Save" at bounding box center [423, 366] width 271 height 34
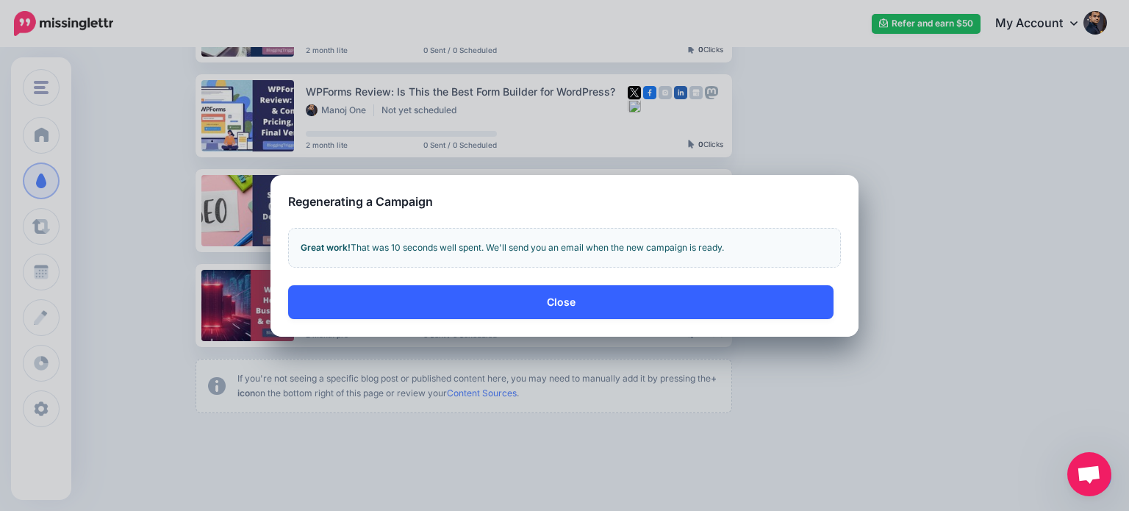
click at [656, 300] on button "Close" at bounding box center [560, 302] width 545 height 34
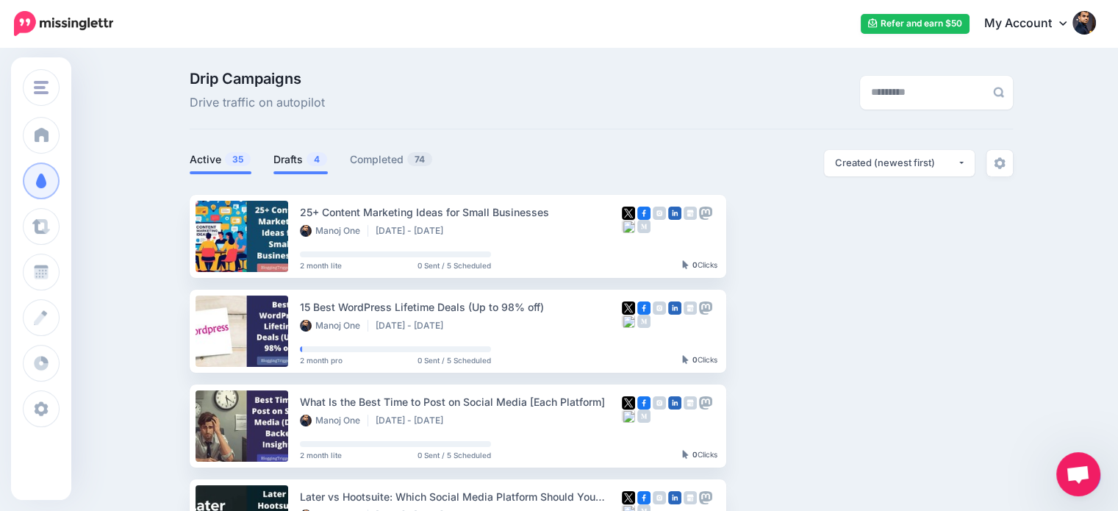
click at [300, 161] on link "Drafts 4" at bounding box center [300, 160] width 54 height 18
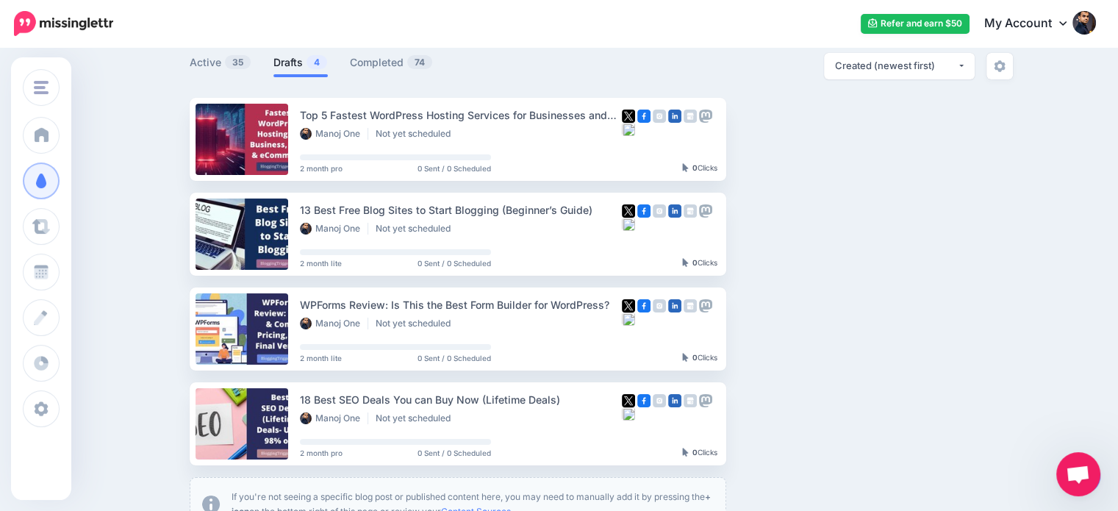
scroll to position [95, 0]
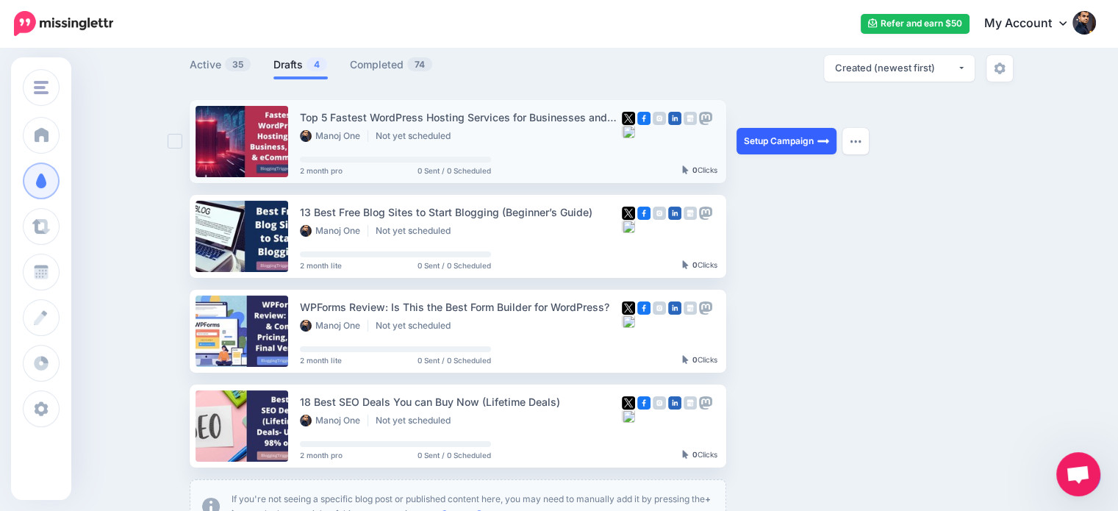
click at [789, 138] on link "Setup Campaign" at bounding box center [786, 141] width 100 height 26
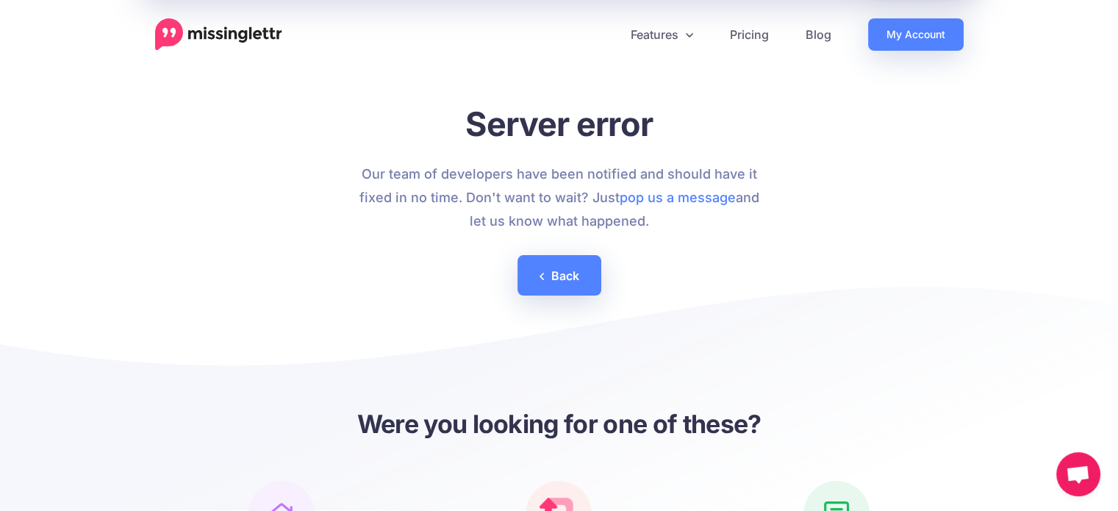
scroll to position [97, 0]
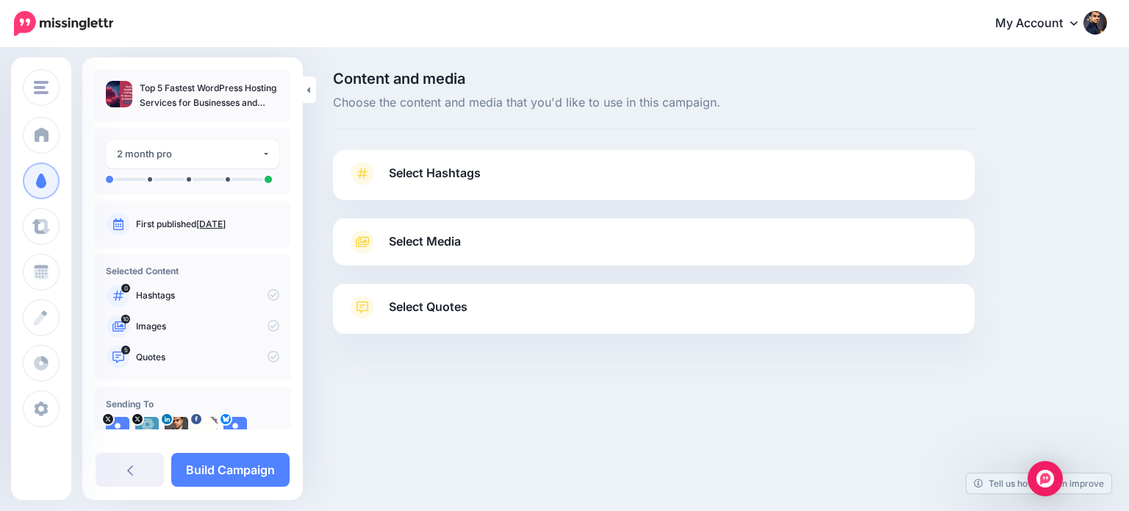
drag, startPoint x: 450, startPoint y: 299, endPoint x: 683, endPoint y: 278, distance: 233.9
click at [450, 298] on span "Select Quotes" at bounding box center [428, 307] width 79 height 20
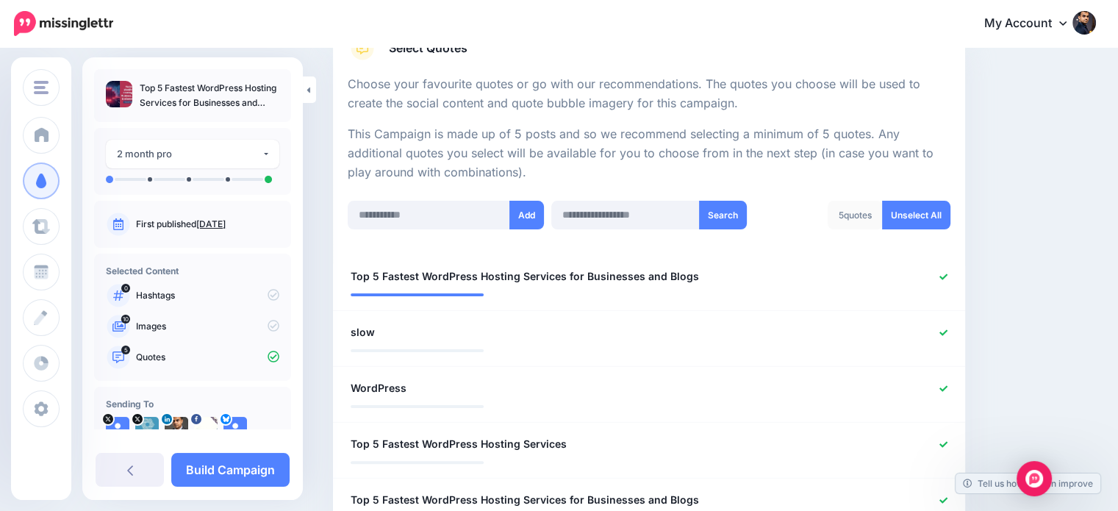
scroll to position [376, 0]
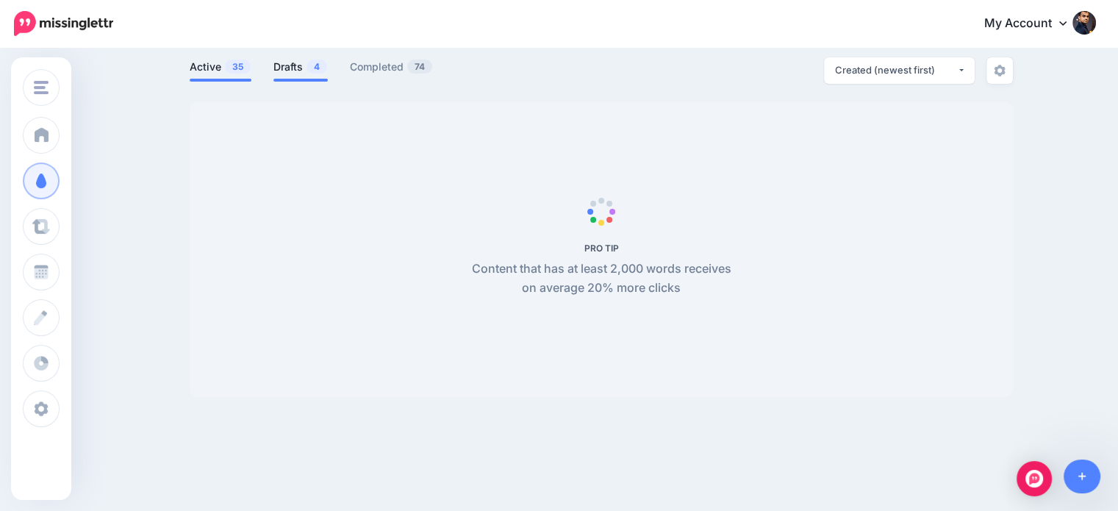
click at [298, 70] on link "Drafts 4" at bounding box center [300, 67] width 54 height 18
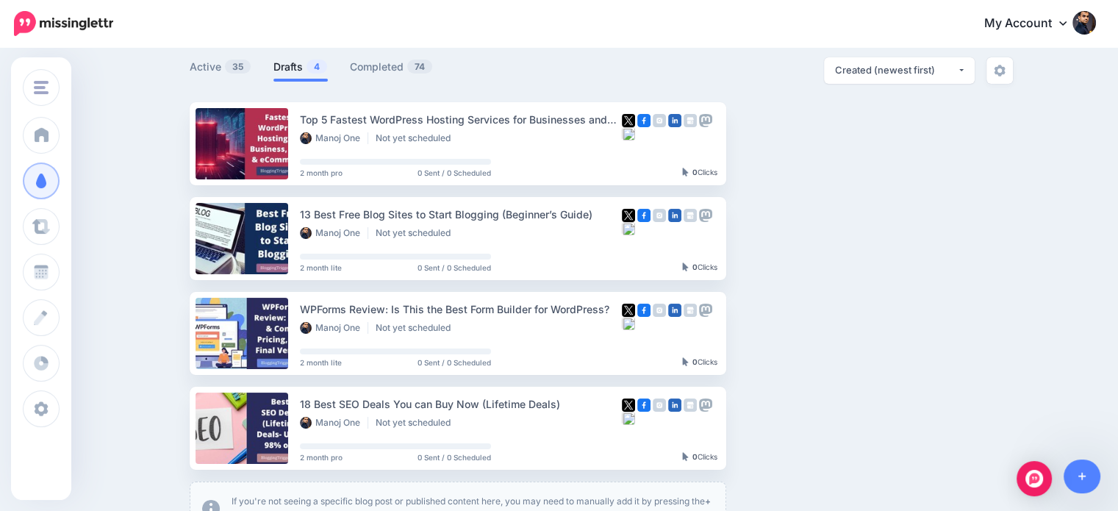
scroll to position [81, 0]
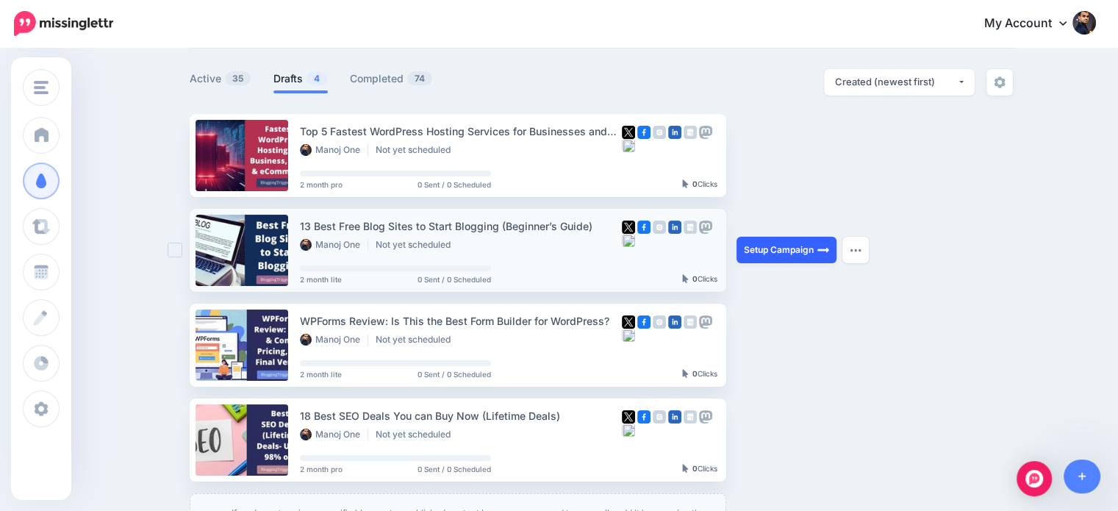
click at [826, 248] on img at bounding box center [823, 250] width 12 height 12
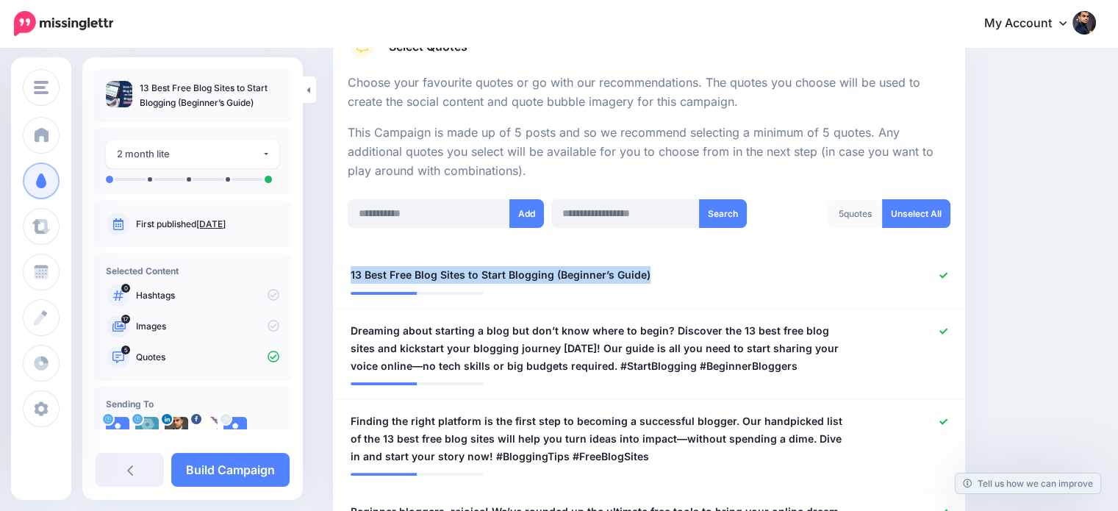
drag, startPoint x: 647, startPoint y: 273, endPoint x: 328, endPoint y: 273, distance: 319.7
copy span "13 Best Free Blog Sites to Start Blogging (Beginner’s Guide)"
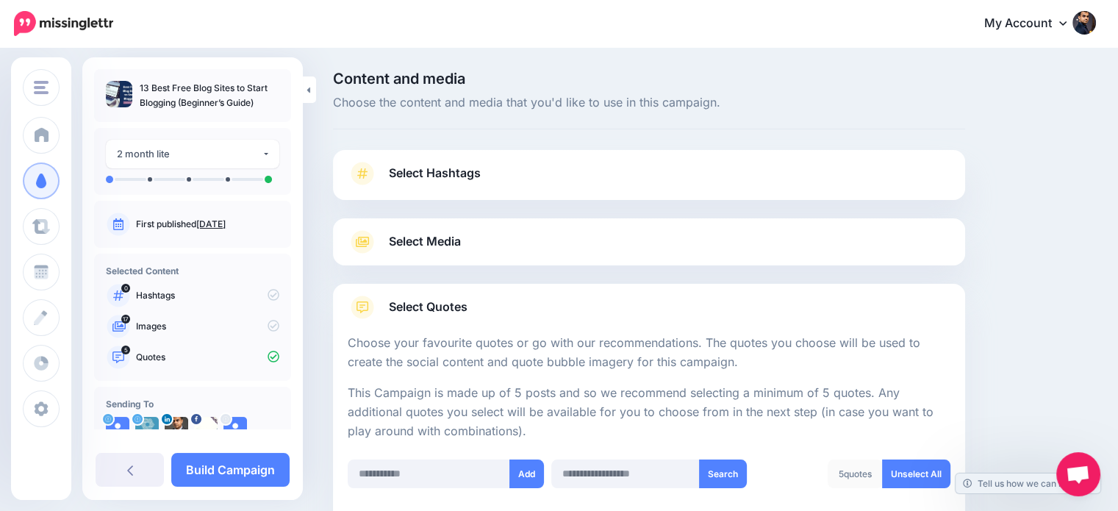
click at [445, 173] on span "Select Hashtags" at bounding box center [435, 173] width 92 height 20
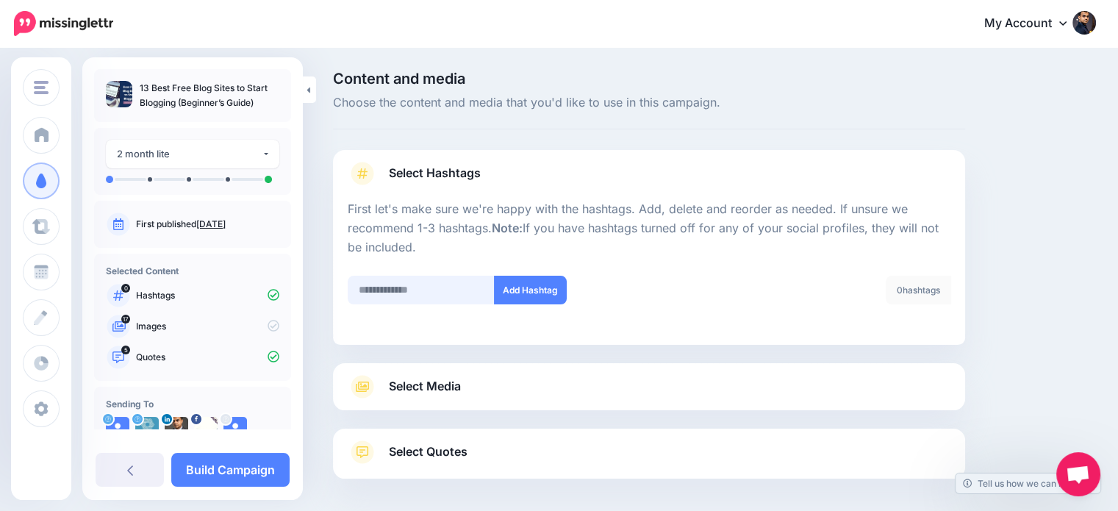
click at [425, 283] on input "text" at bounding box center [421, 290] width 147 height 29
type input "********"
click at [522, 284] on button "Add Hashtag" at bounding box center [530, 290] width 73 height 29
click at [409, 292] on input "text" at bounding box center [421, 290] width 147 height 29
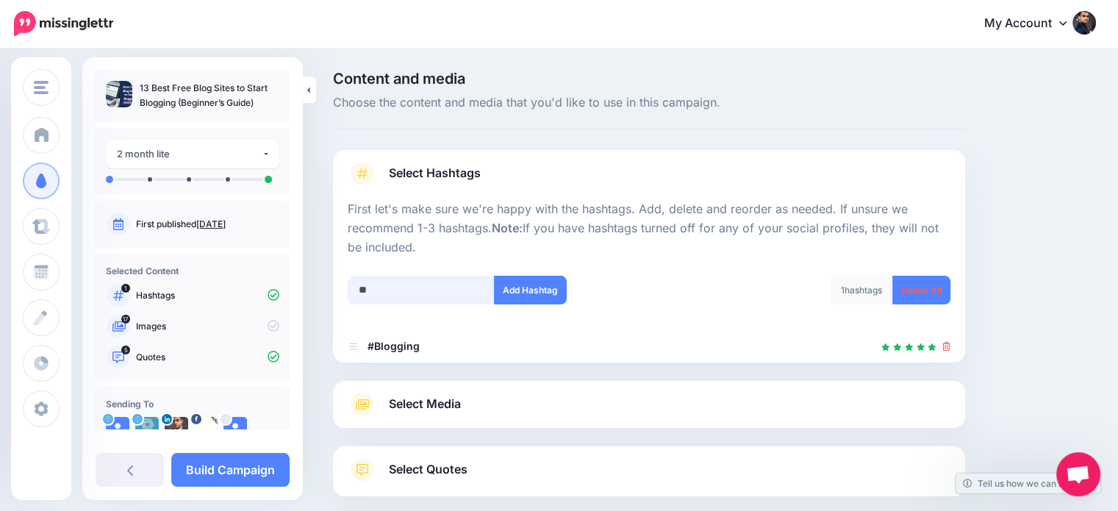
scroll to position [80, 0]
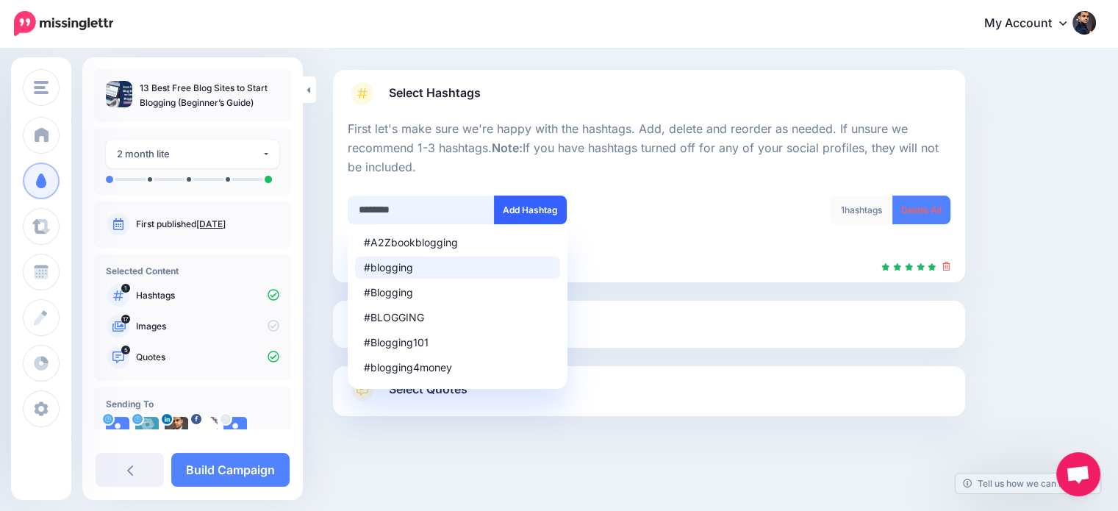
type input "********"
click at [538, 209] on button "Add Hashtag" at bounding box center [530, 209] width 73 height 29
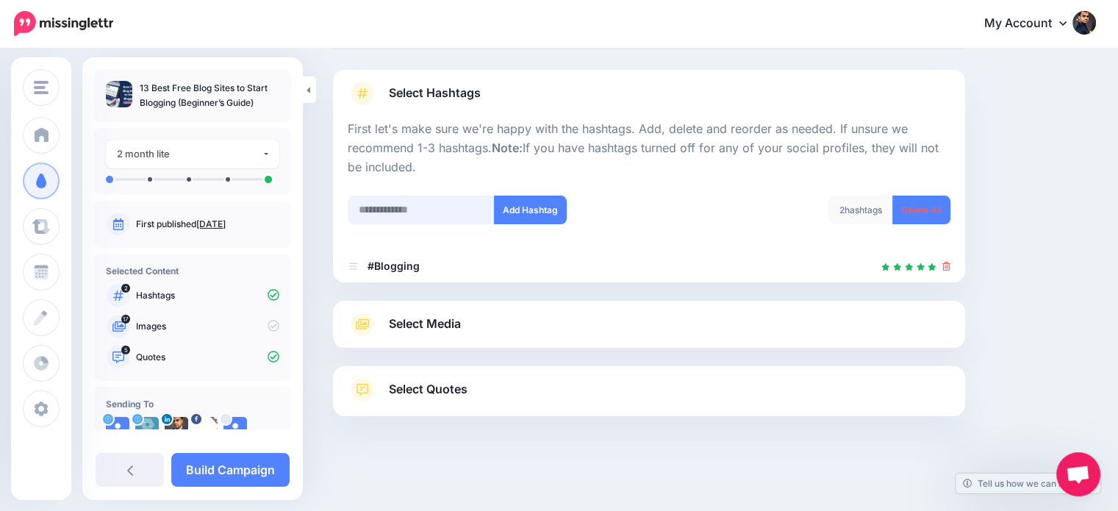
click at [424, 199] on input "text" at bounding box center [421, 209] width 147 height 29
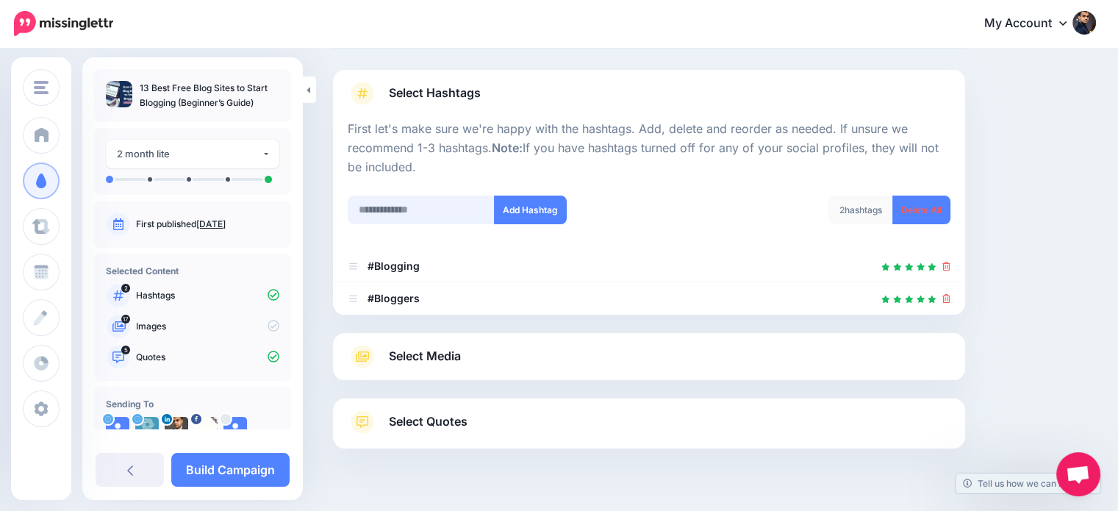
scroll to position [112, 0]
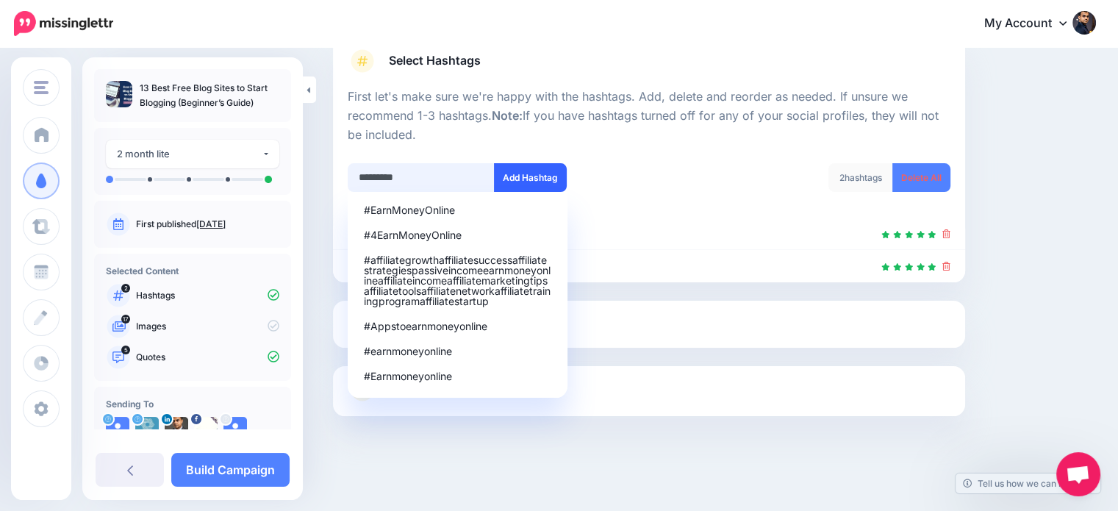
type input "*********"
click at [539, 177] on button "Add Hashtag" at bounding box center [530, 177] width 73 height 29
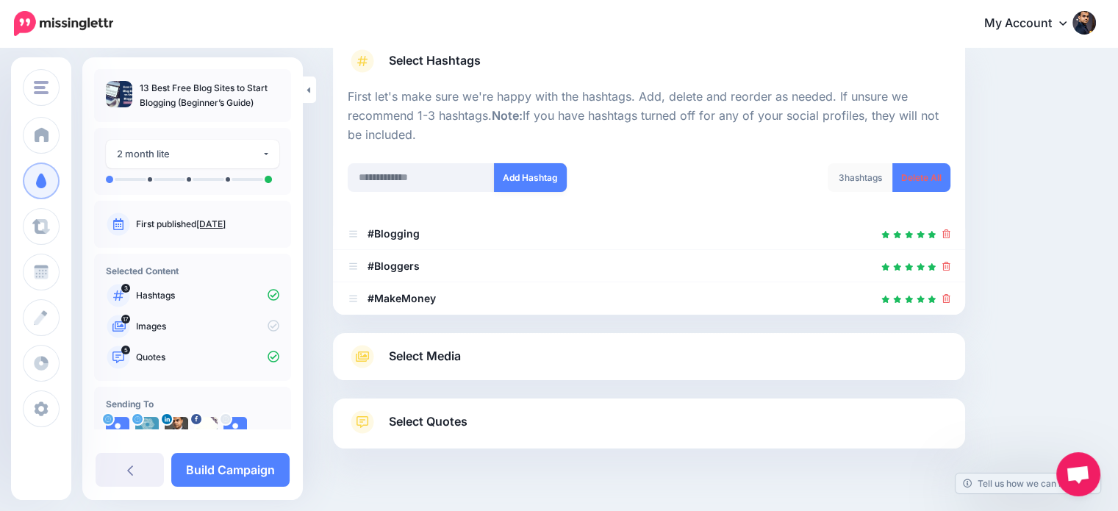
scroll to position [145, 0]
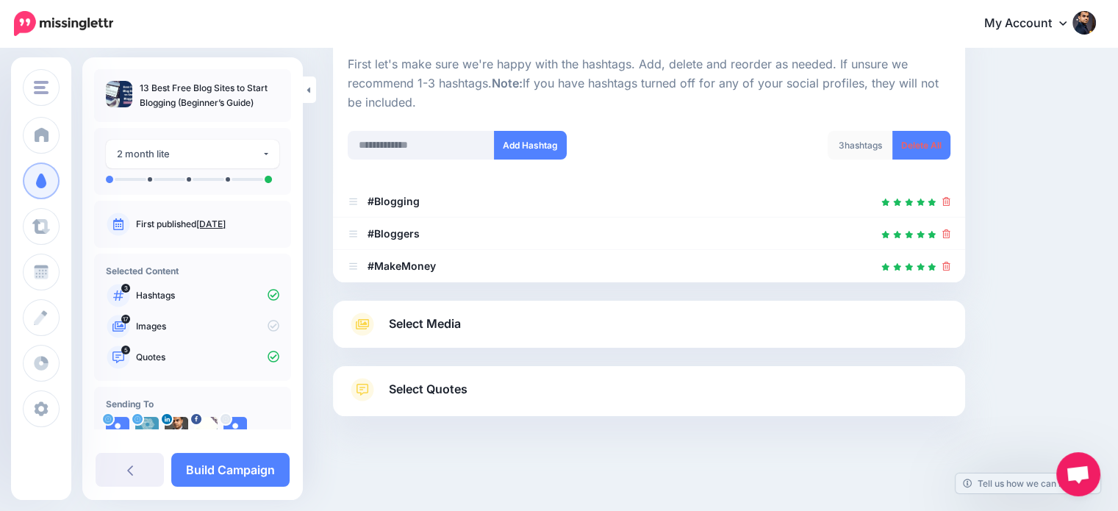
click at [466, 314] on link "Select Media" at bounding box center [649, 324] width 603 height 24
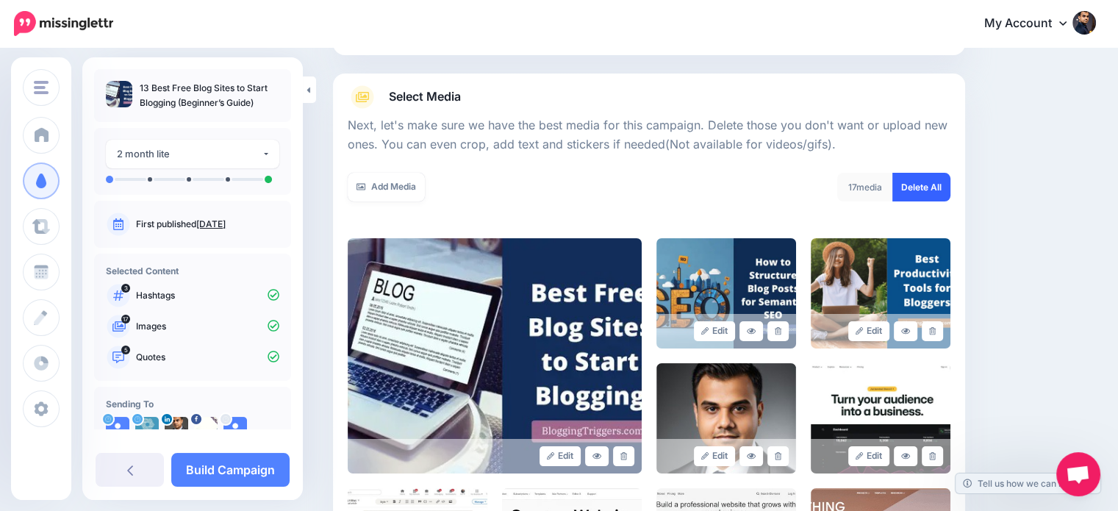
click at [943, 182] on link "Delete All" at bounding box center [921, 187] width 58 height 29
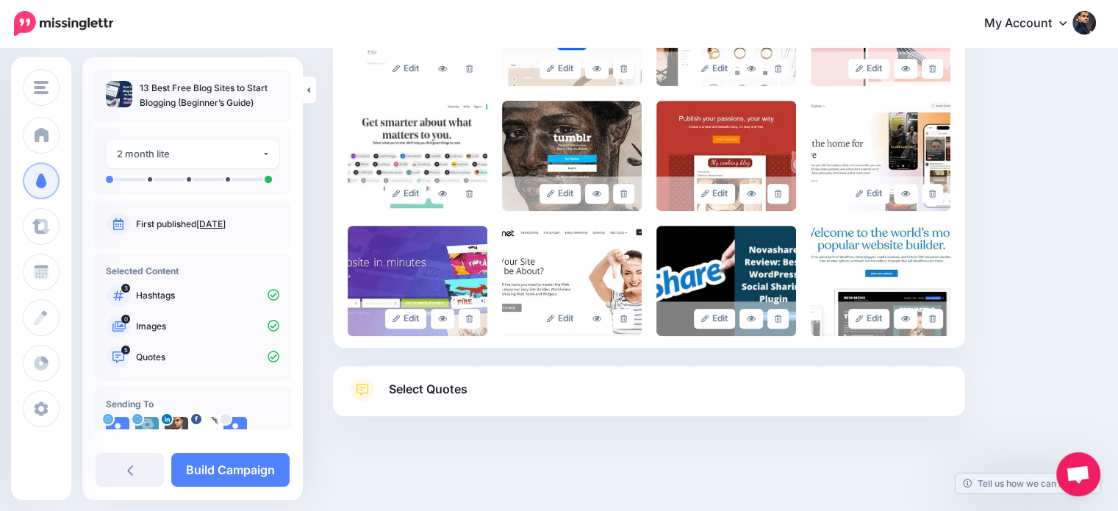
scroll to position [47, 0]
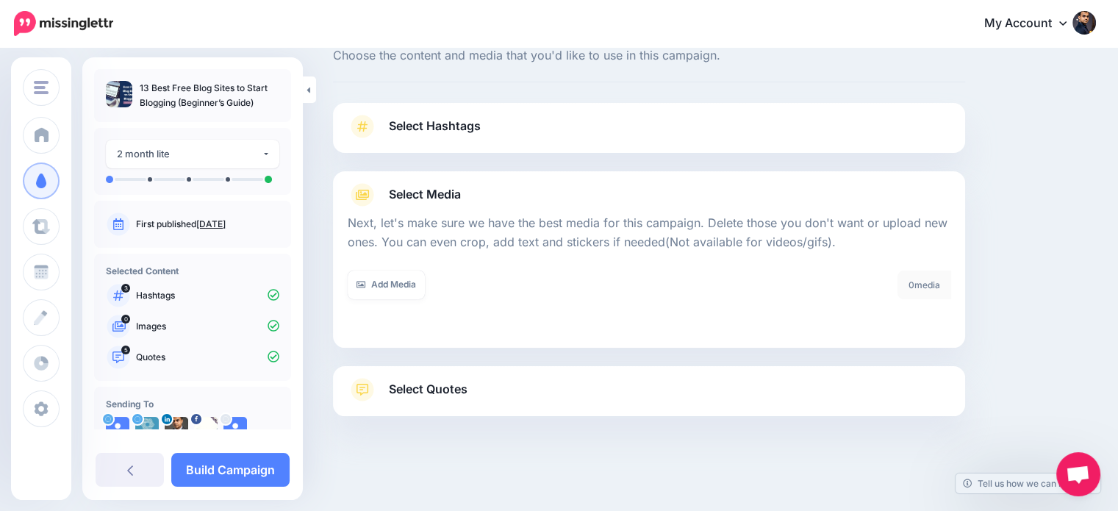
click at [414, 389] on span "Select Quotes" at bounding box center [428, 389] width 79 height 20
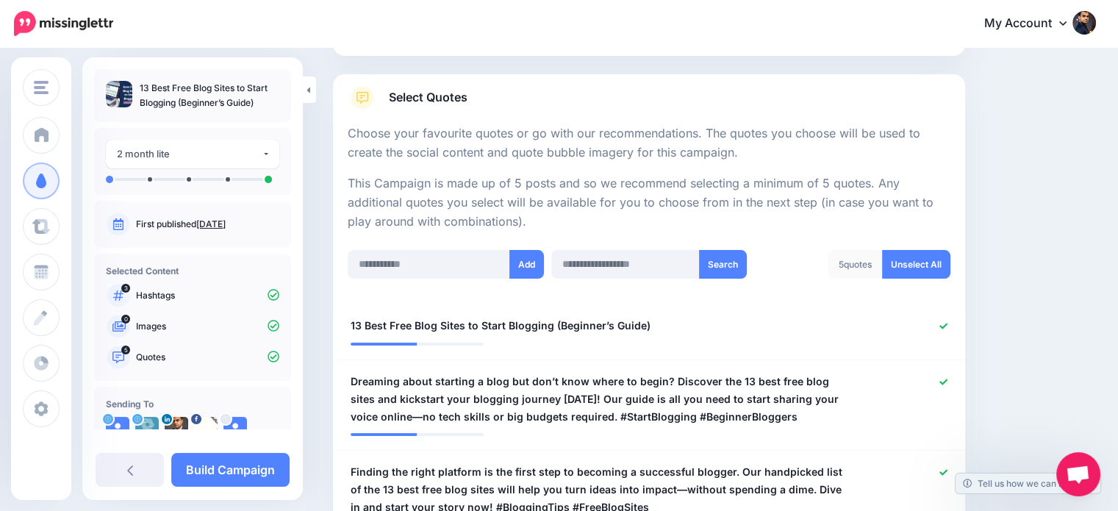
scroll to position [388, 0]
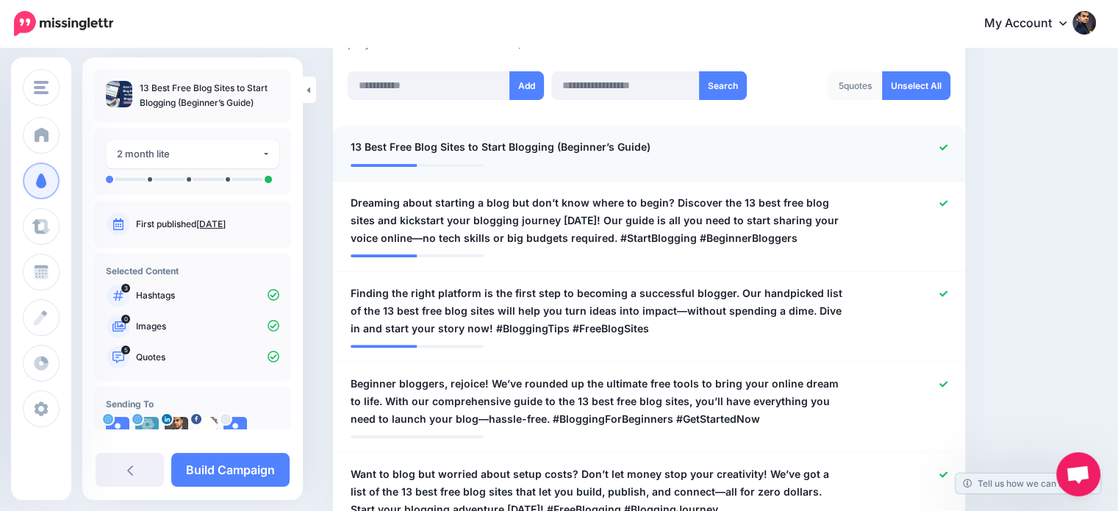
click at [947, 146] on icon at bounding box center [943, 147] width 8 height 8
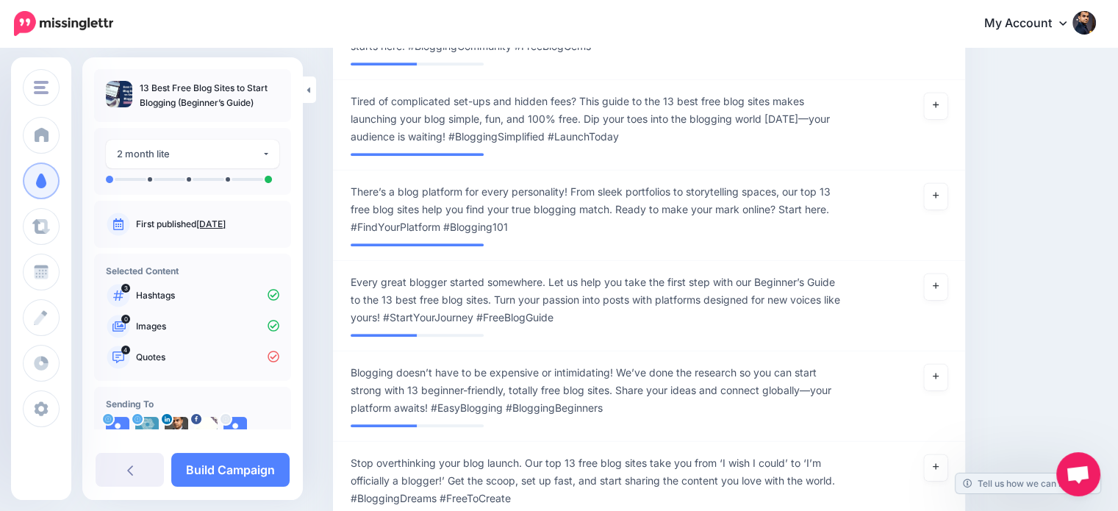
scroll to position [1035, 0]
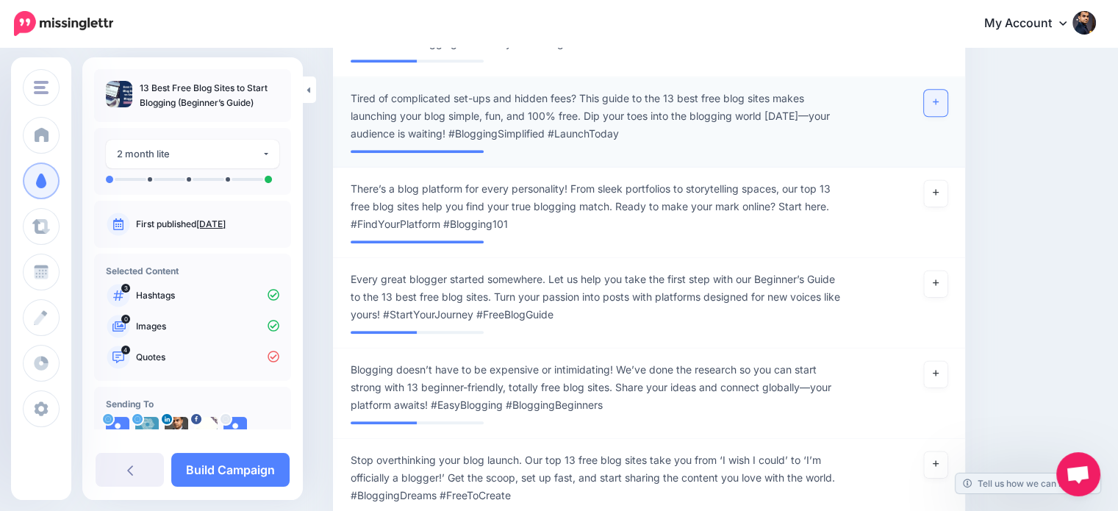
click at [938, 99] on link at bounding box center [936, 103] width 24 height 26
click at [938, 193] on icon at bounding box center [936, 192] width 6 height 8
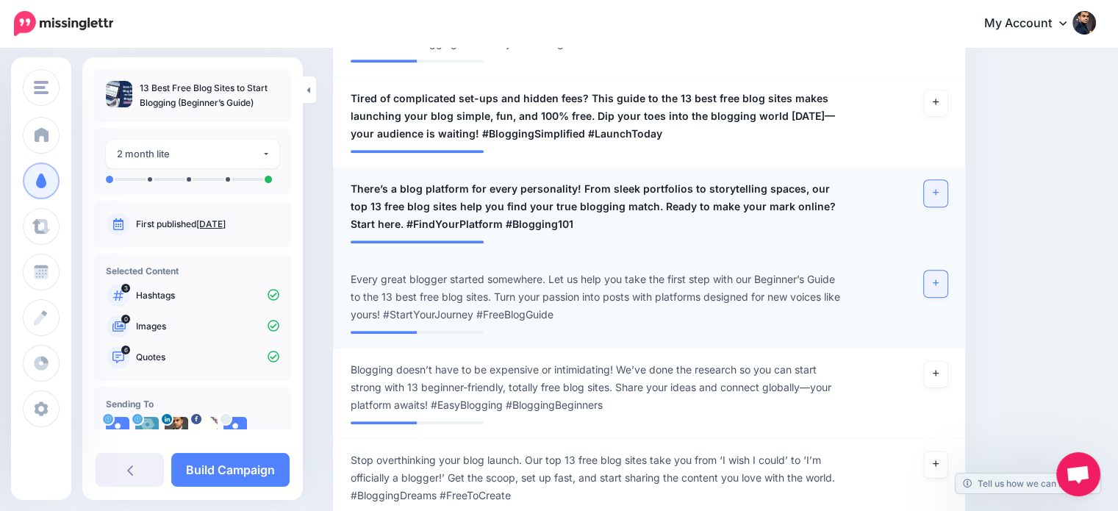
click at [944, 288] on link at bounding box center [936, 283] width 24 height 26
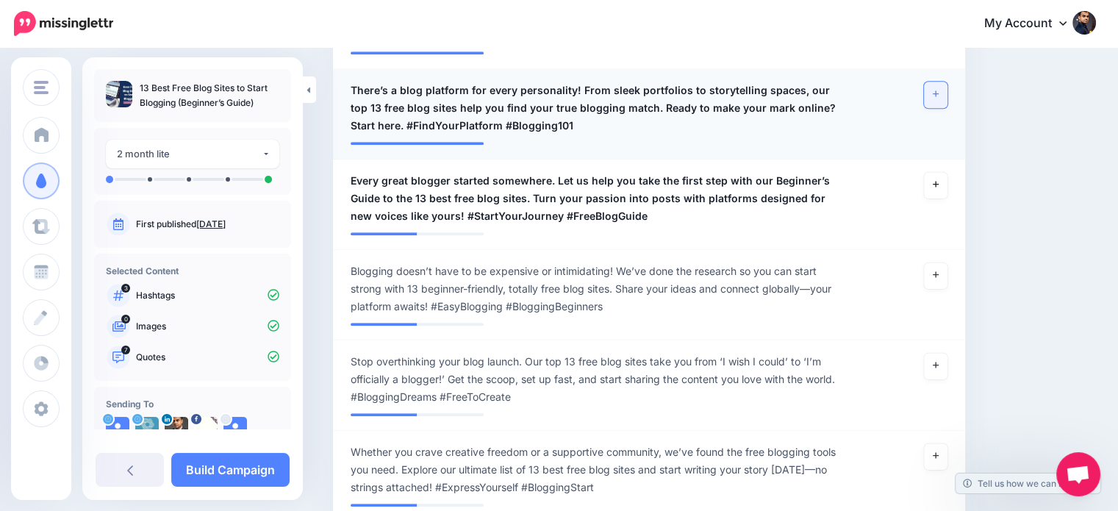
scroll to position [1146, 0]
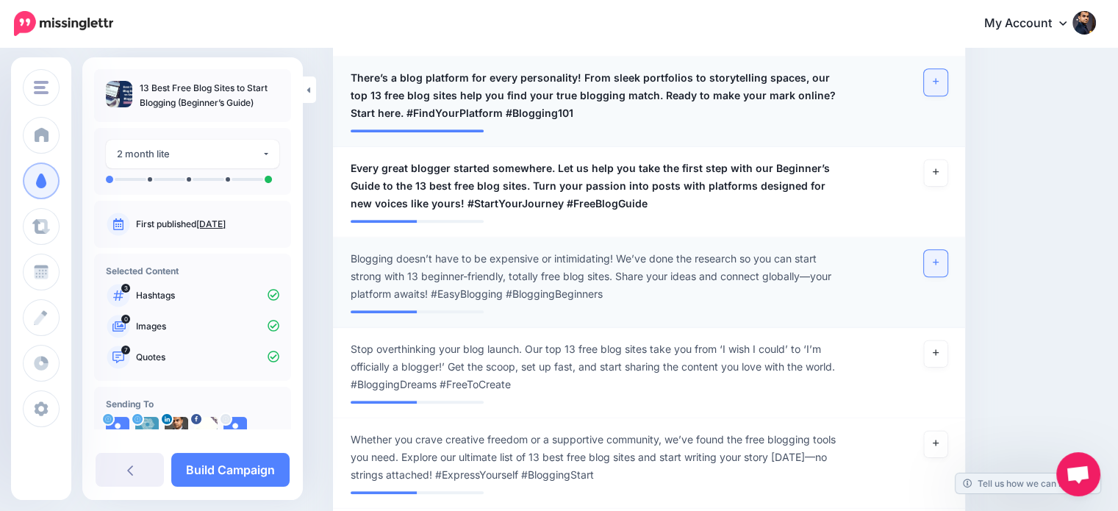
click at [938, 261] on icon at bounding box center [936, 262] width 6 height 8
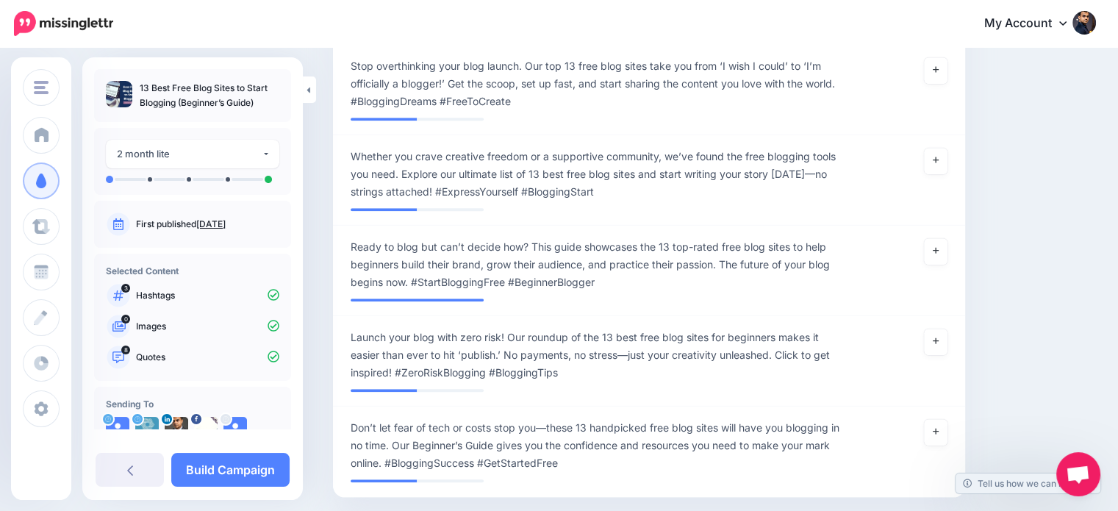
scroll to position [1440, 0]
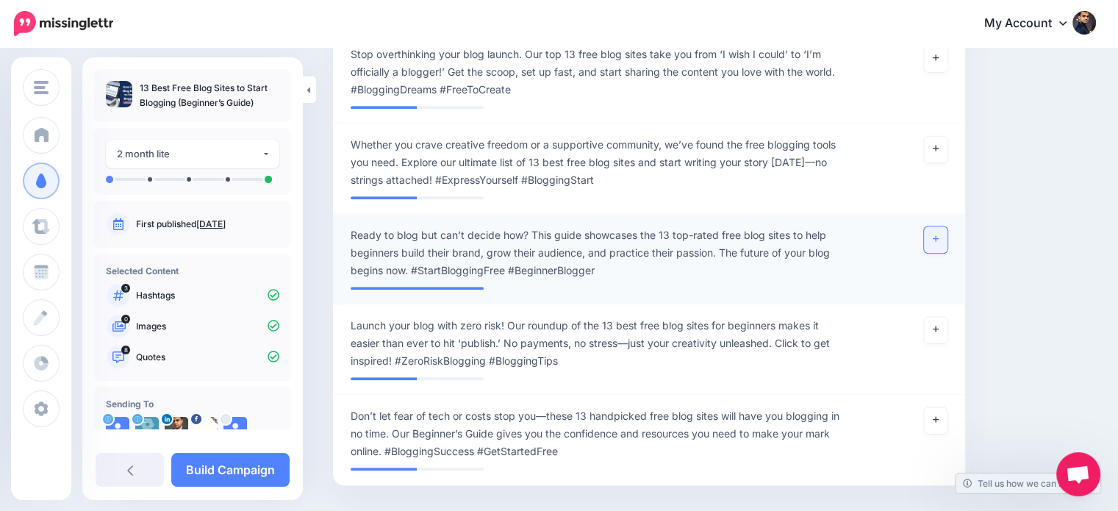
click at [938, 237] on icon at bounding box center [936, 239] width 6 height 6
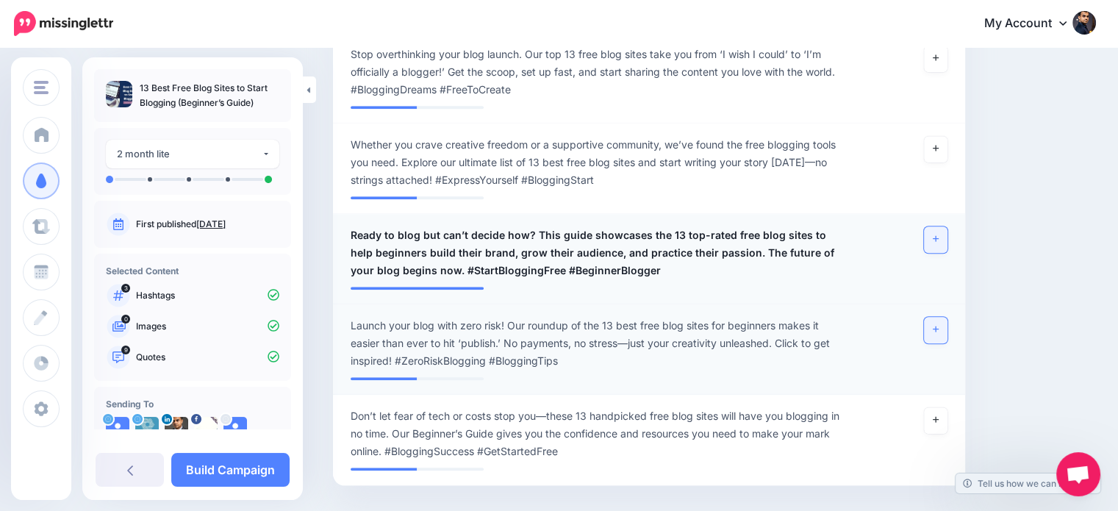
click at [947, 328] on link at bounding box center [936, 330] width 24 height 26
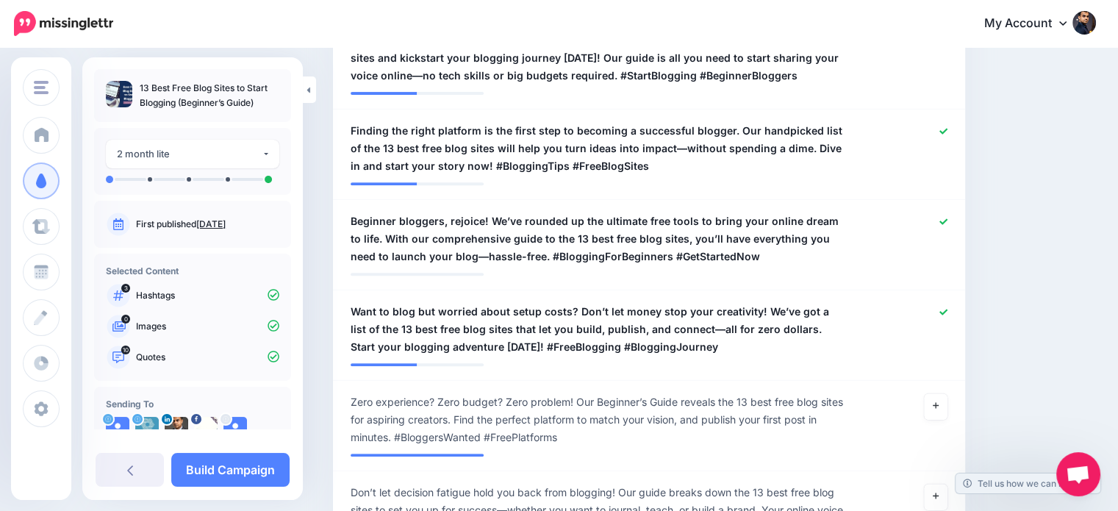
scroll to position [553, 0]
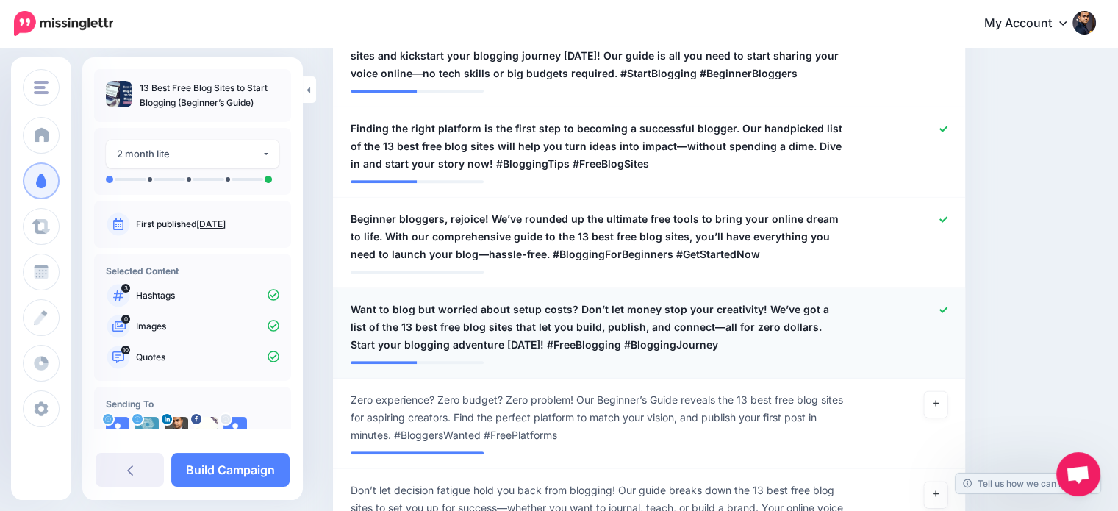
click at [947, 310] on icon at bounding box center [943, 309] width 8 height 6
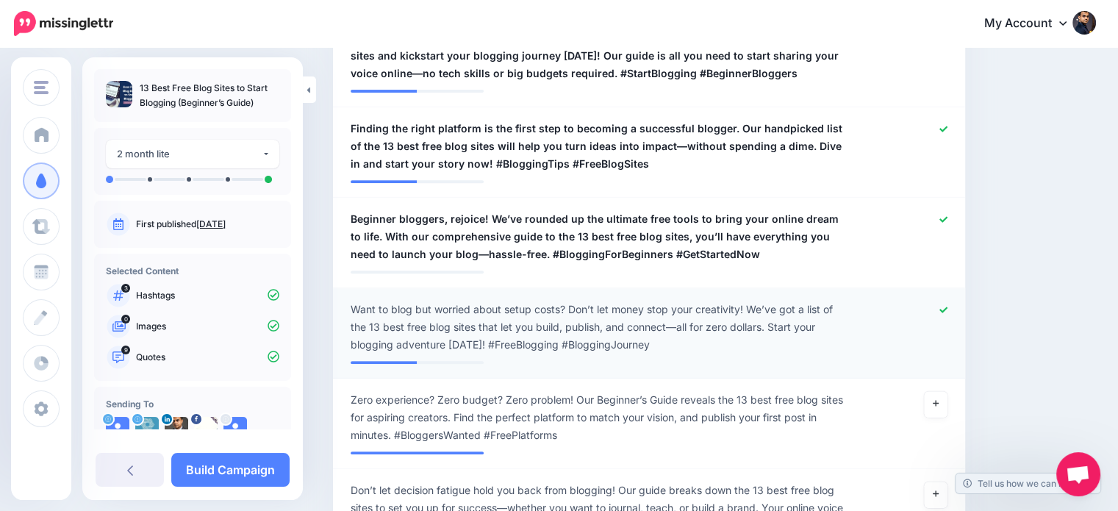
click at [947, 308] on icon at bounding box center [943, 309] width 8 height 6
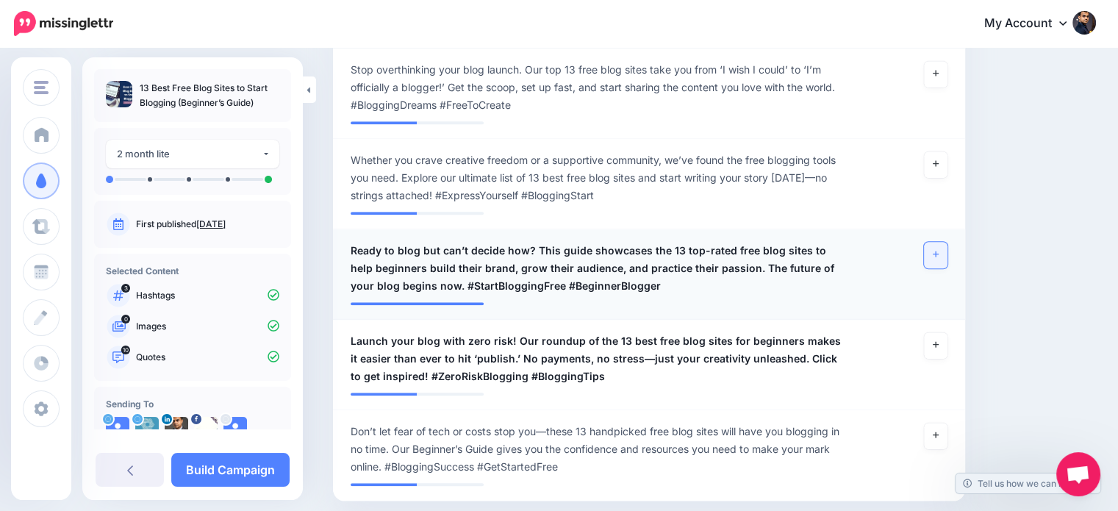
scroll to position [1407, 0]
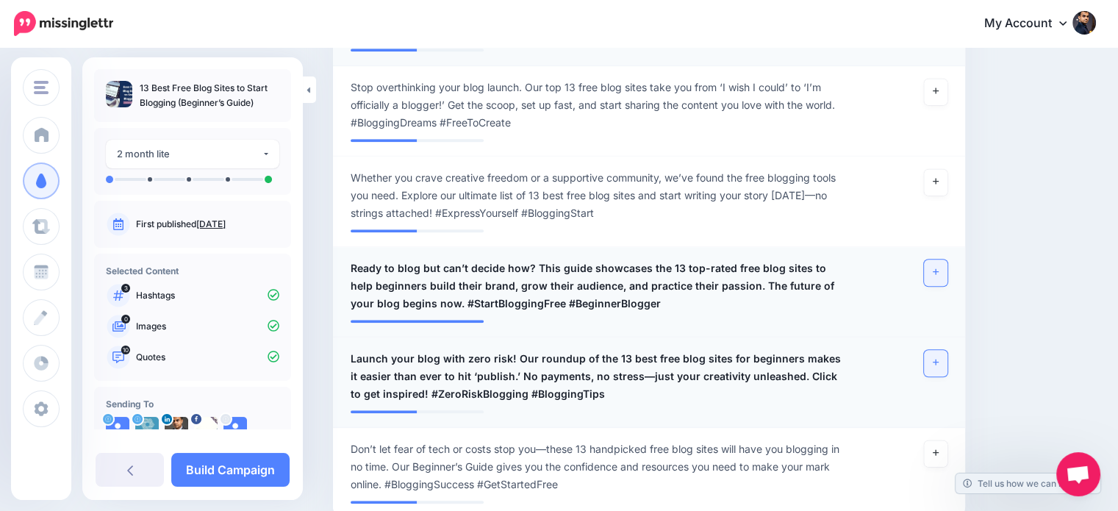
click at [938, 362] on link at bounding box center [936, 363] width 24 height 26
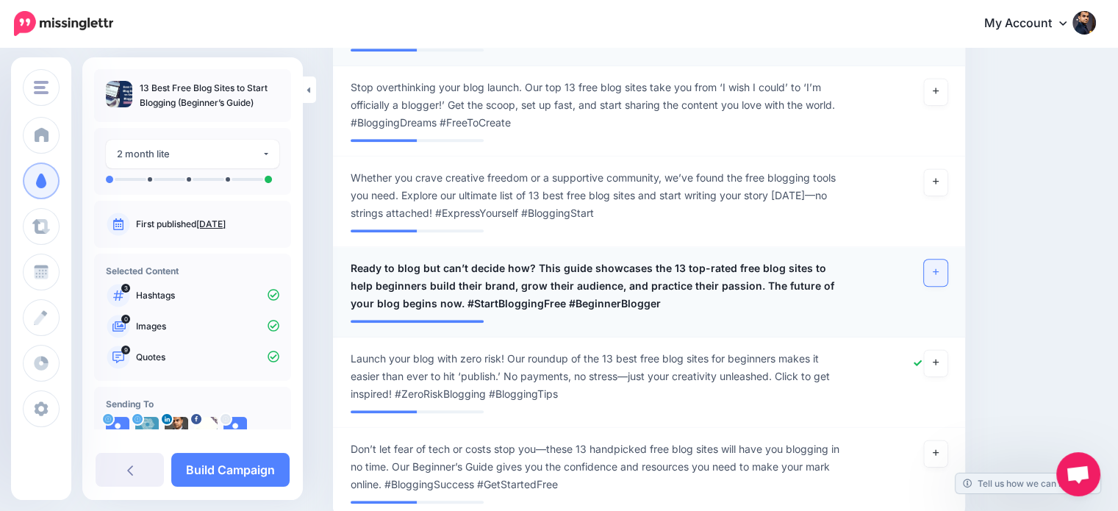
click at [944, 266] on link at bounding box center [936, 272] width 24 height 26
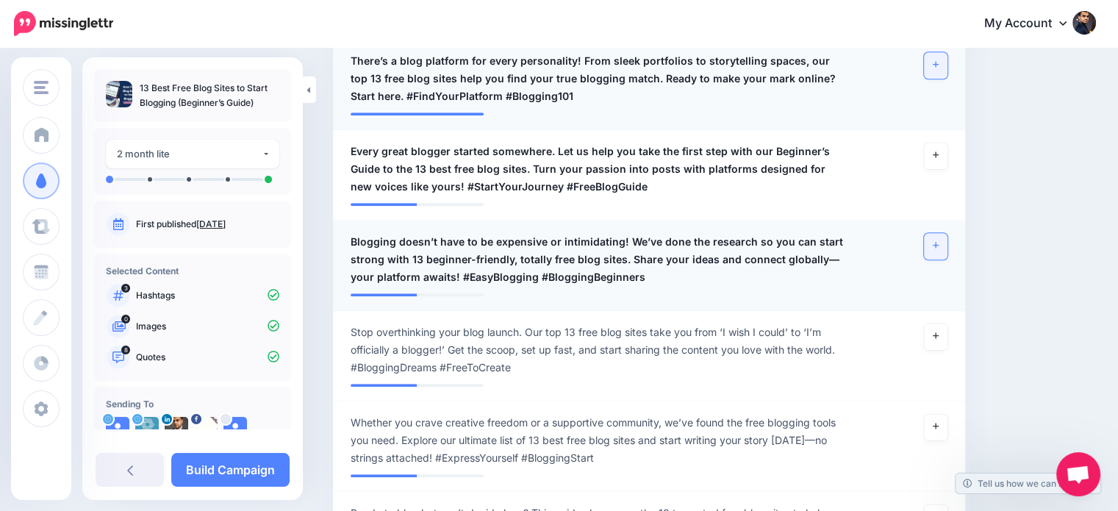
scroll to position [1148, 0]
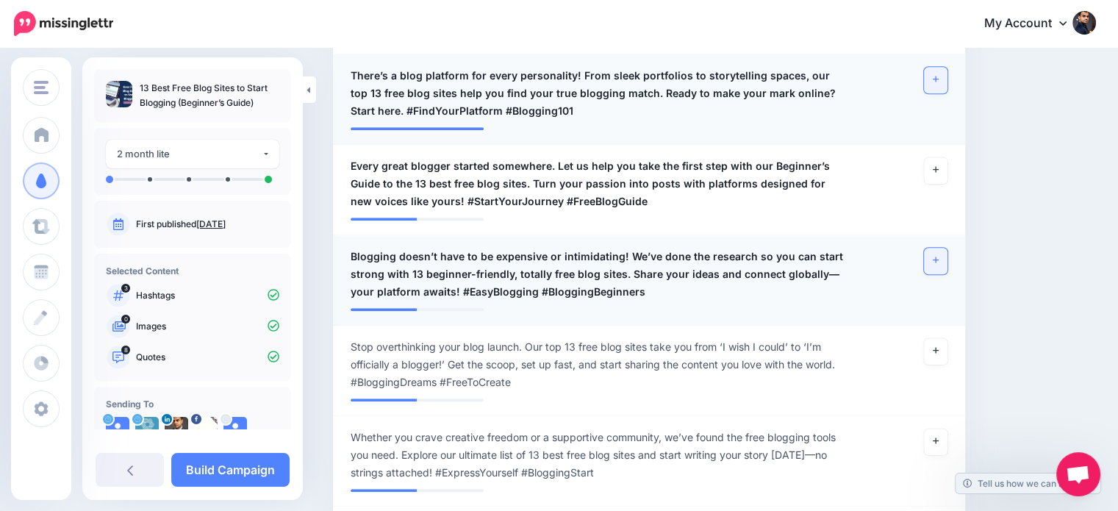
click at [941, 255] on link at bounding box center [936, 261] width 24 height 26
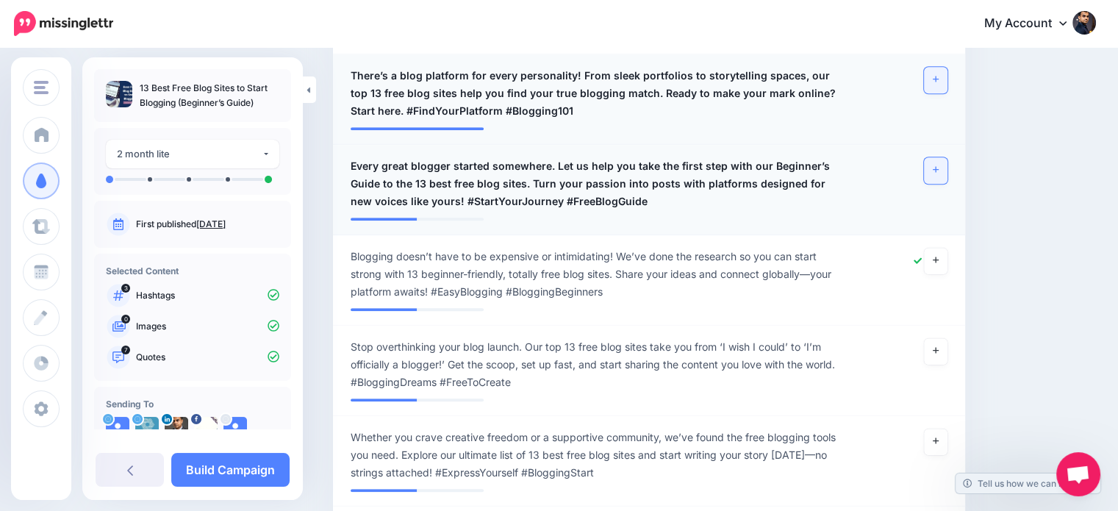
click at [938, 170] on icon at bounding box center [936, 169] width 6 height 8
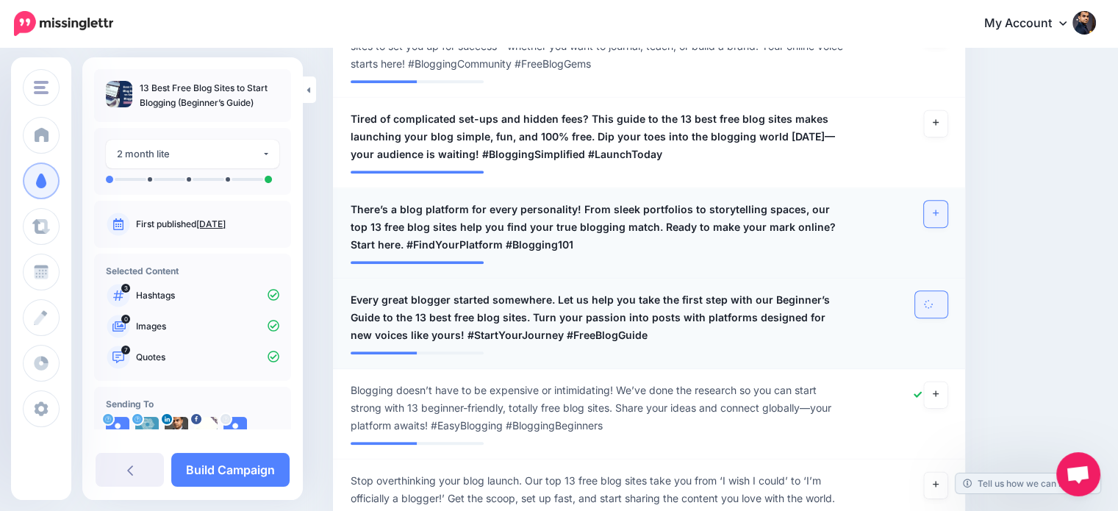
scroll to position [1011, 0]
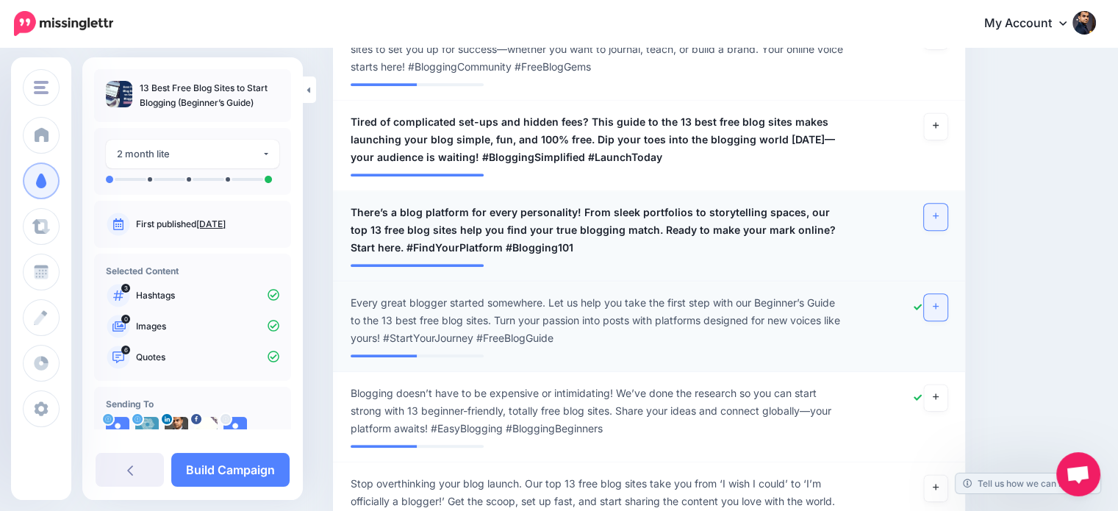
click at [938, 215] on icon at bounding box center [936, 216] width 6 height 6
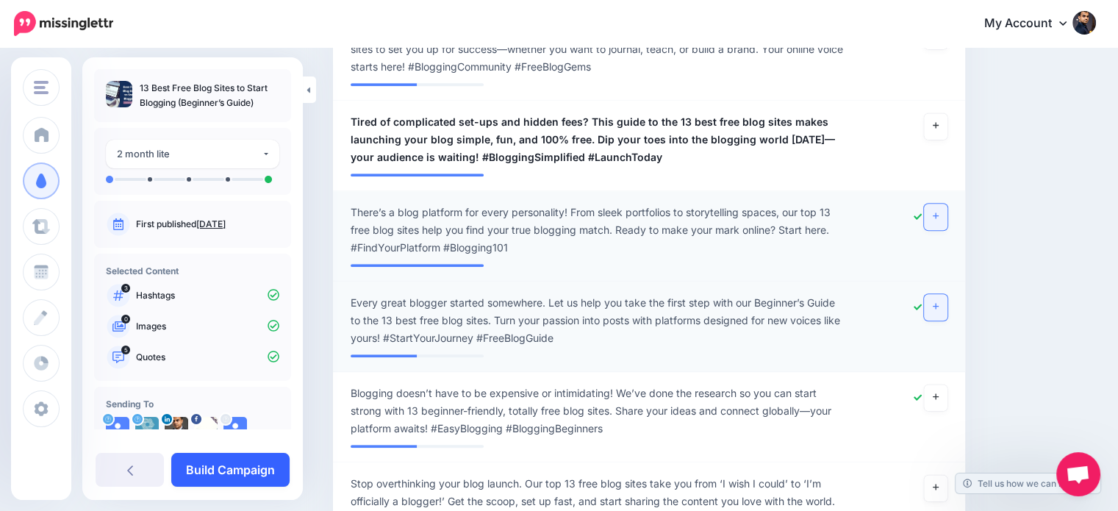
click at [265, 470] on link "Build Campaign" at bounding box center [230, 470] width 118 height 34
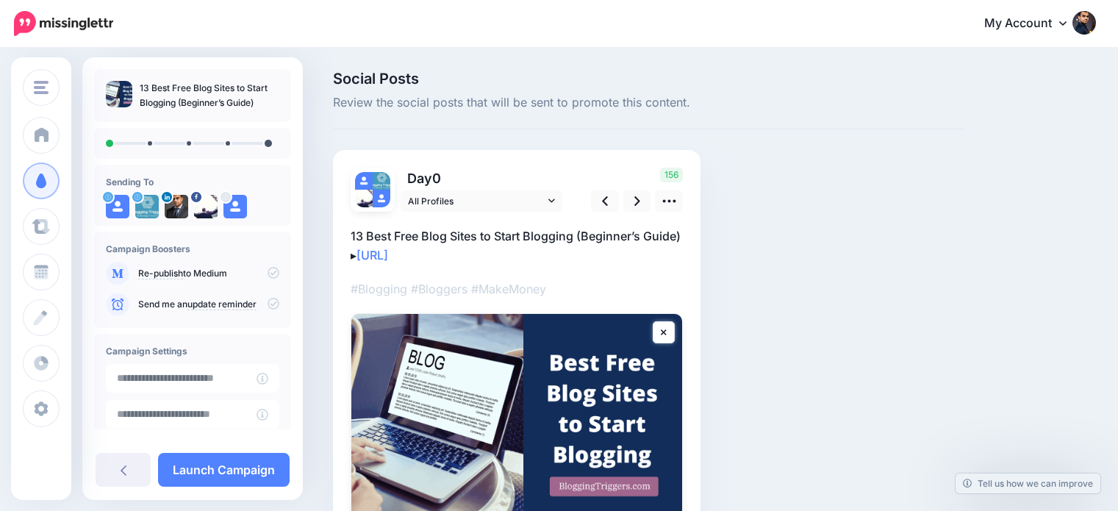
click at [672, 197] on icon at bounding box center [668, 200] width 15 height 15
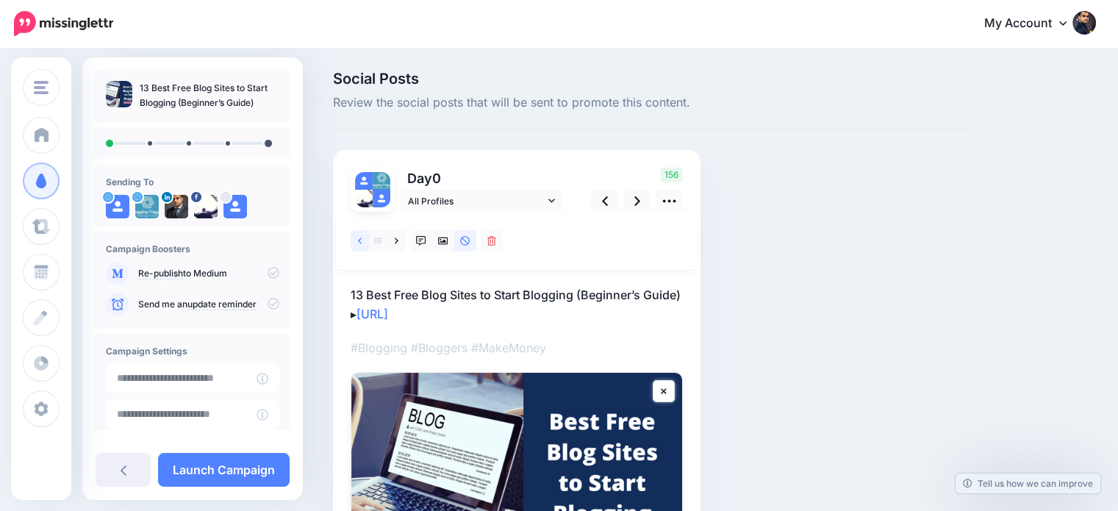
click at [356, 240] on link at bounding box center [360, 240] width 18 height 21
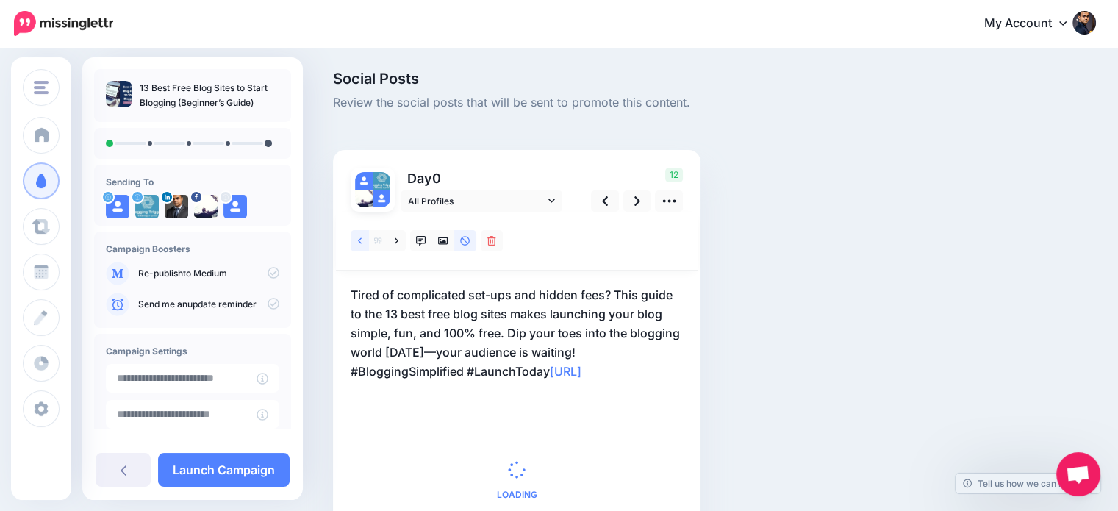
click at [360, 236] on icon at bounding box center [360, 241] width 4 height 10
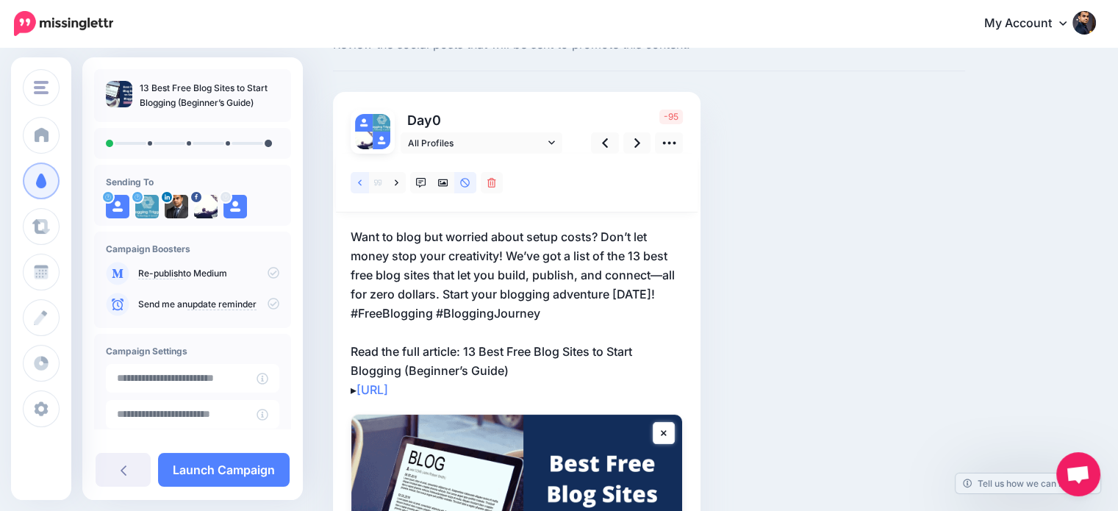
scroll to position [60, 0]
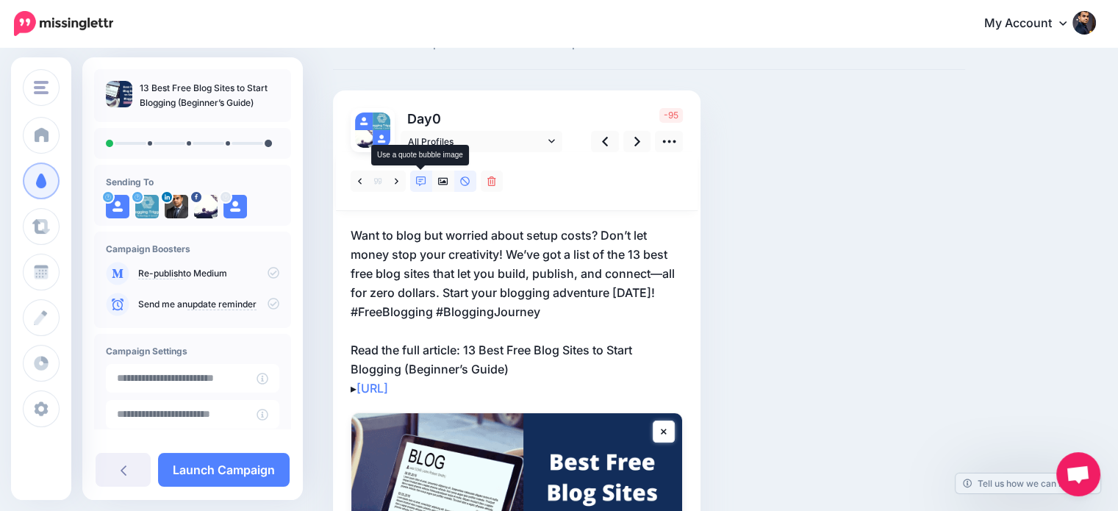
click at [419, 184] on icon at bounding box center [421, 181] width 10 height 10
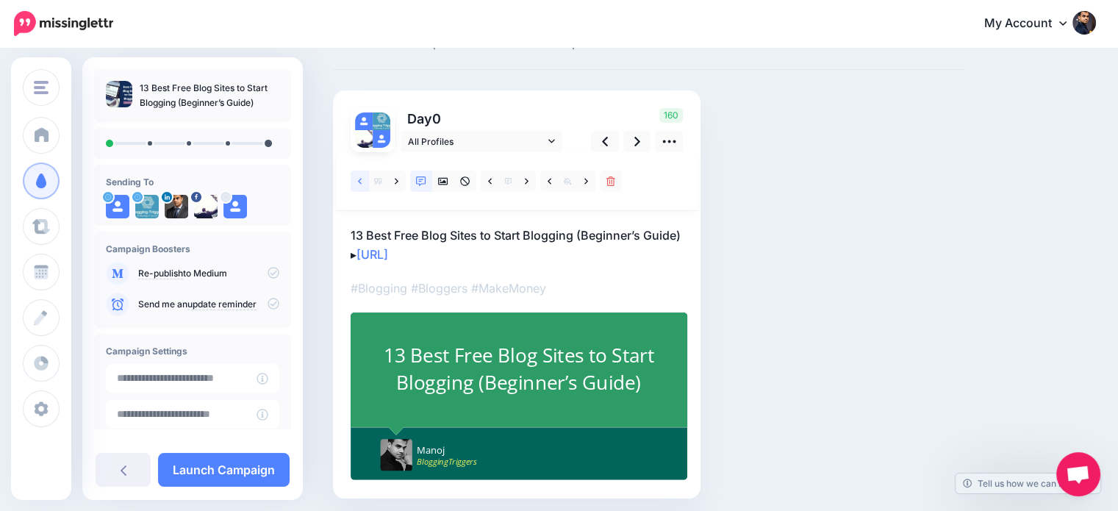
click at [359, 177] on icon at bounding box center [360, 181] width 4 height 10
click at [359, 181] on icon at bounding box center [360, 181] width 4 height 10
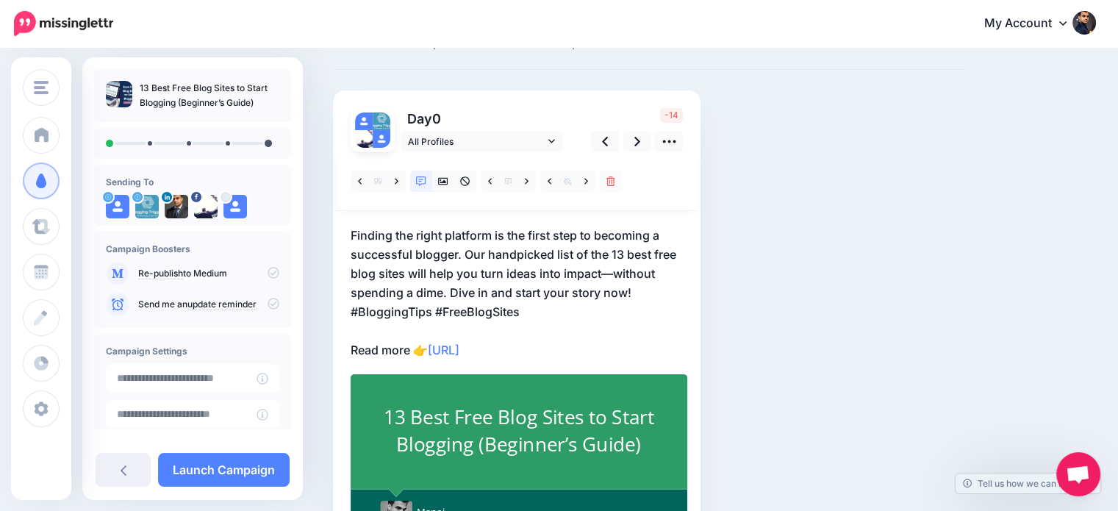
click at [479, 293] on p "Finding the right platform is the first step to becoming a successful blogger. …" at bounding box center [517, 293] width 332 height 134
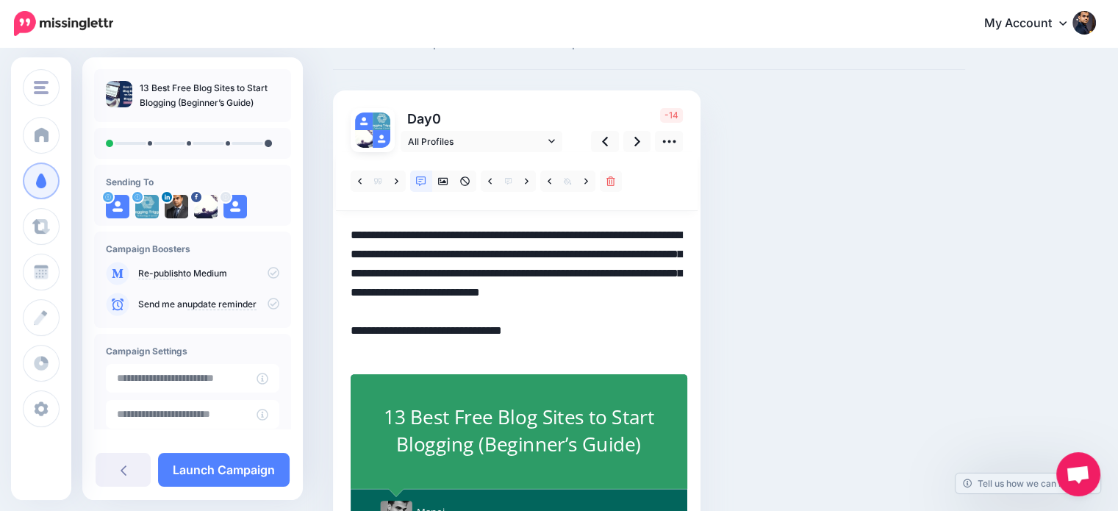
scroll to position [0, 0]
drag, startPoint x: 445, startPoint y: 287, endPoint x: 573, endPoint y: 317, distance: 131.2
click at [573, 317] on textarea "**********" at bounding box center [517, 293] width 332 height 134
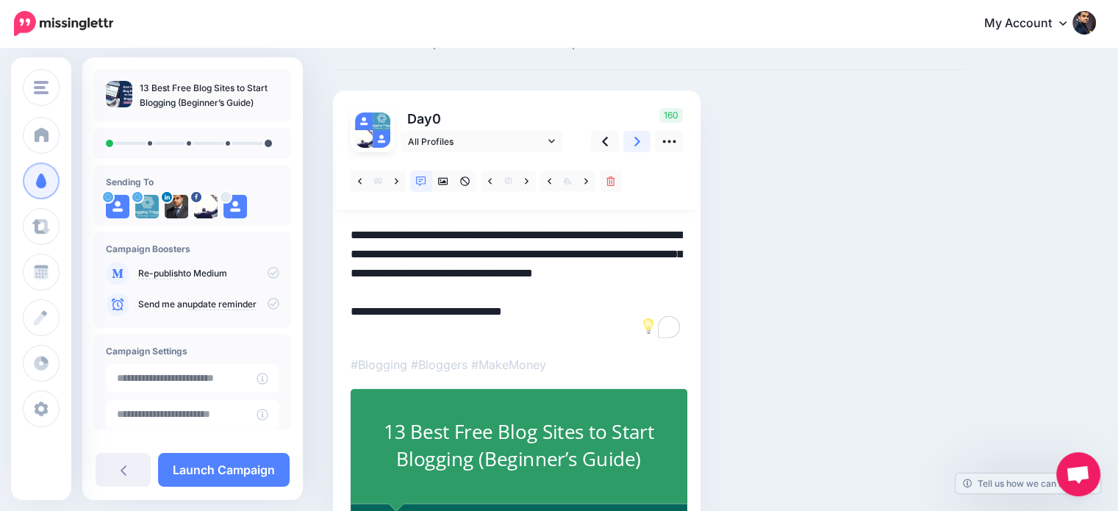
click at [635, 140] on icon at bounding box center [637, 141] width 6 height 15
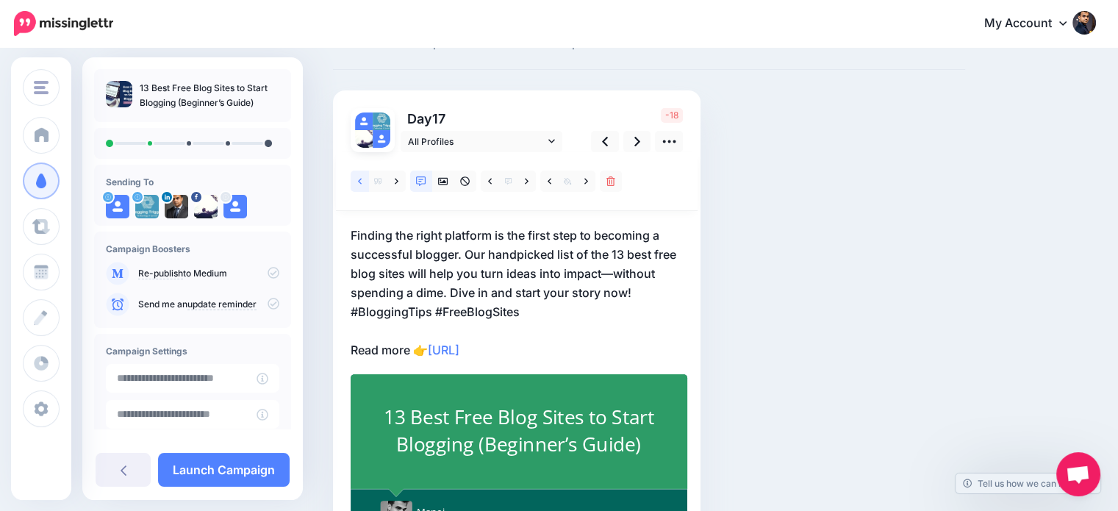
click at [358, 179] on icon at bounding box center [360, 181] width 4 height 10
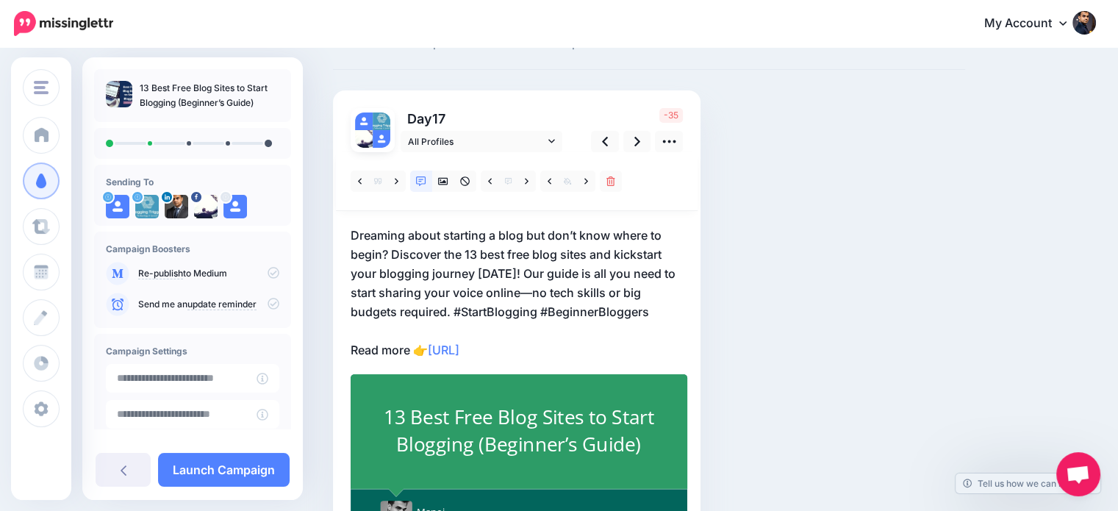
click at [478, 317] on p "Dreaming about starting a blog but don’t know where to begin? Discover the 13 b…" at bounding box center [517, 293] width 332 height 134
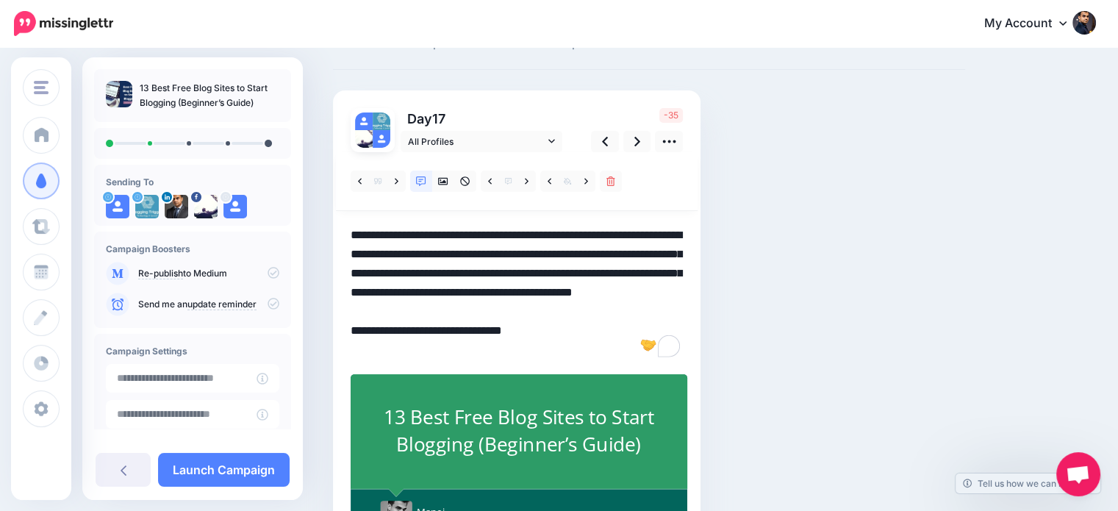
drag, startPoint x: 450, startPoint y: 308, endPoint x: 705, endPoint y: 320, distance: 256.0
click at [705, 320] on div "Social Posts Review the social posts that will be sent to promote this content.…" at bounding box center [649, 308] width 654 height 592
drag, startPoint x: 512, startPoint y: 269, endPoint x: 548, endPoint y: 320, distance: 62.8
click at [548, 320] on textarea "**********" at bounding box center [517, 293] width 332 height 134
click at [550, 320] on textarea "**********" at bounding box center [517, 293] width 332 height 134
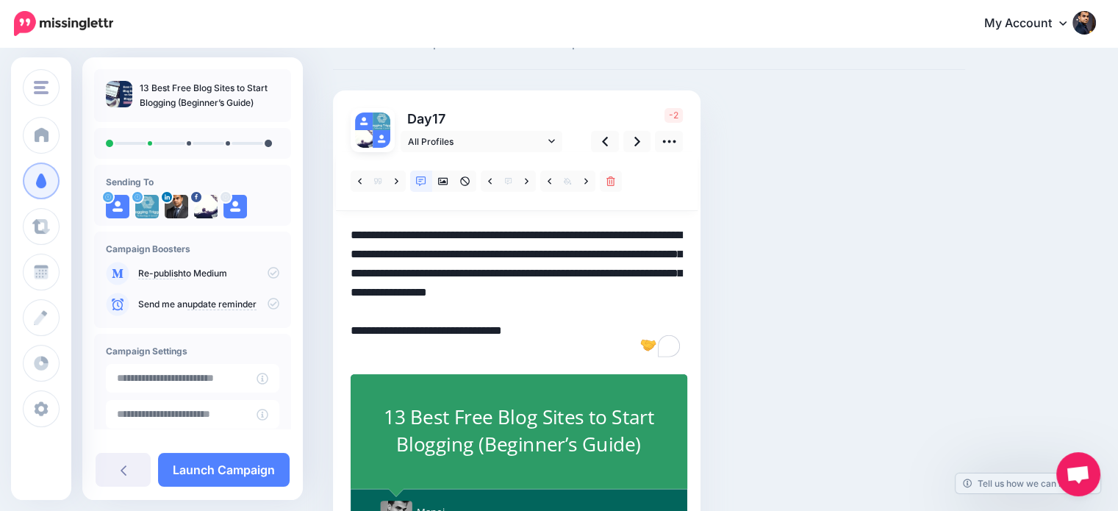
drag, startPoint x: 535, startPoint y: 292, endPoint x: 556, endPoint y: 315, distance: 30.7
click at [556, 315] on textarea "**********" at bounding box center [517, 293] width 332 height 134
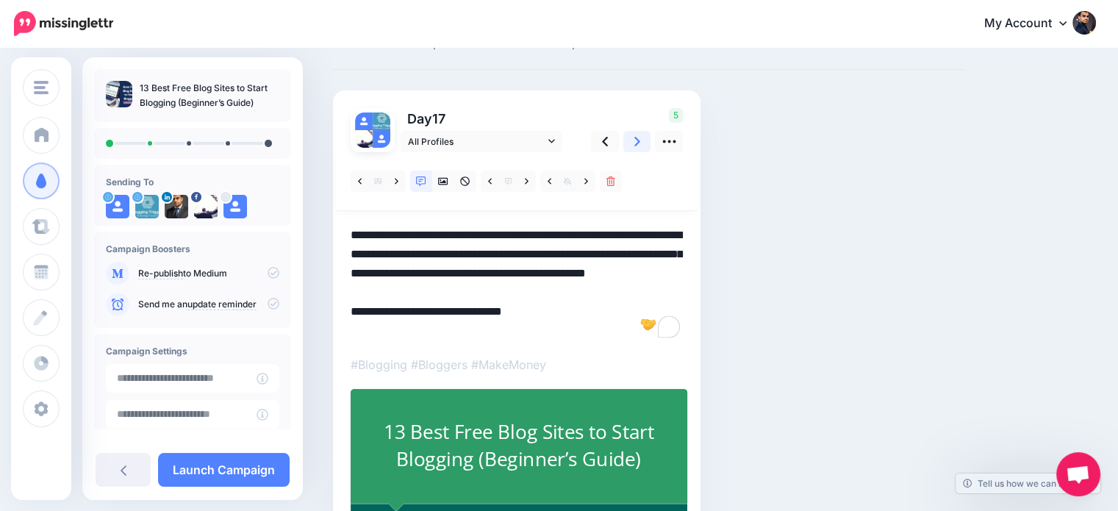
click at [635, 146] on icon at bounding box center [637, 142] width 6 height 10
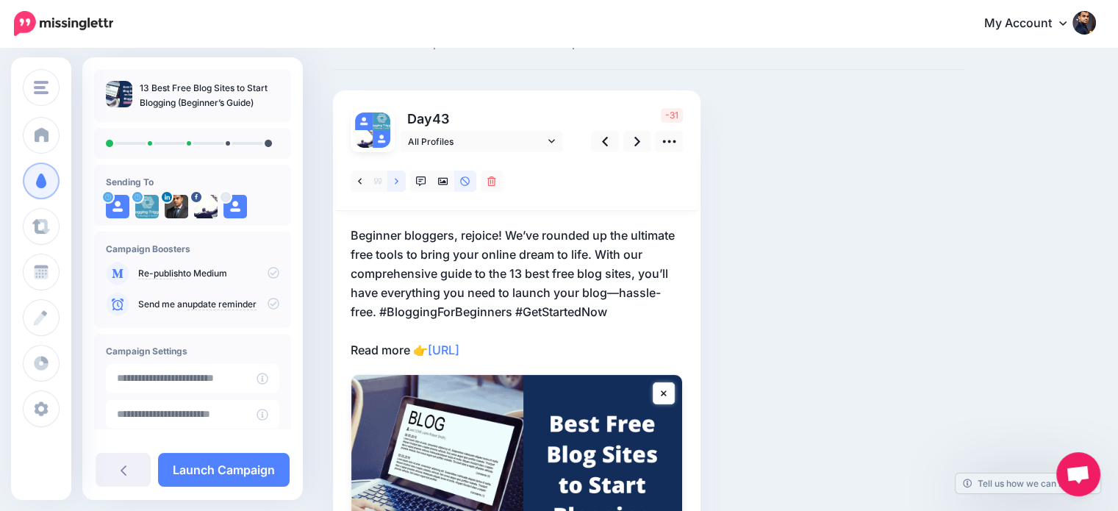
click at [396, 184] on icon at bounding box center [397, 181] width 4 height 10
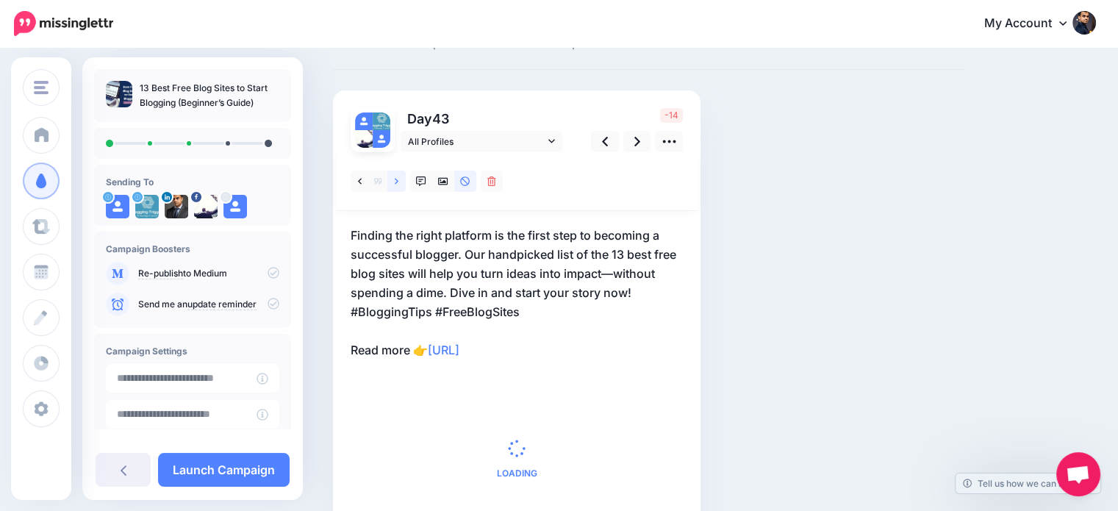
click at [396, 184] on icon at bounding box center [397, 181] width 4 height 10
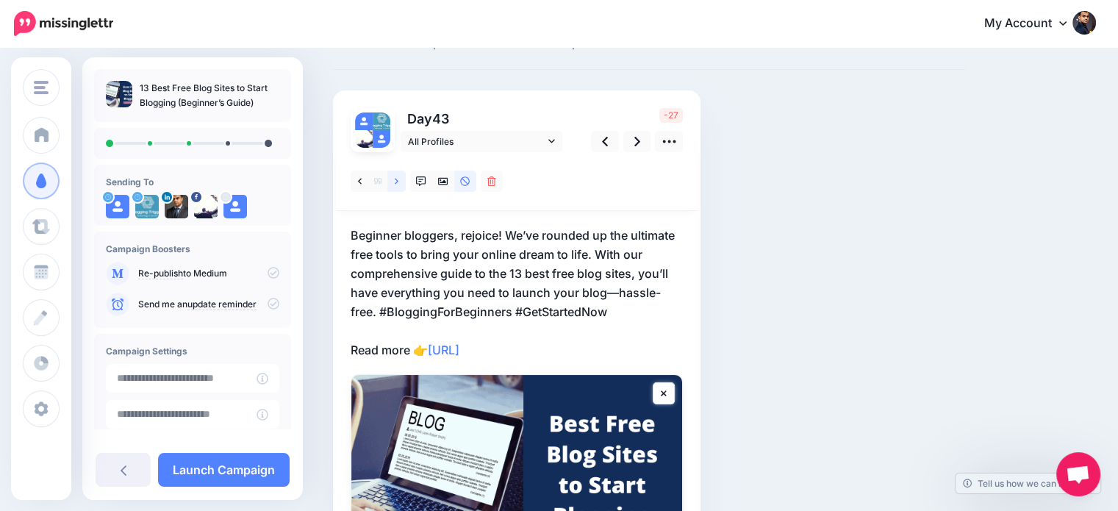
click at [396, 184] on icon at bounding box center [397, 181] width 4 height 10
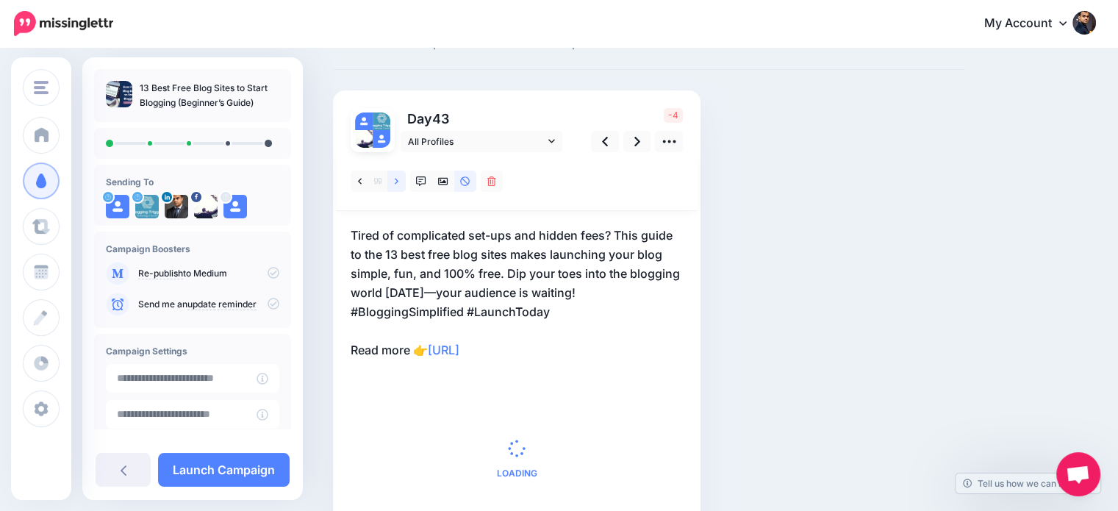
click at [396, 184] on icon at bounding box center [397, 181] width 4 height 10
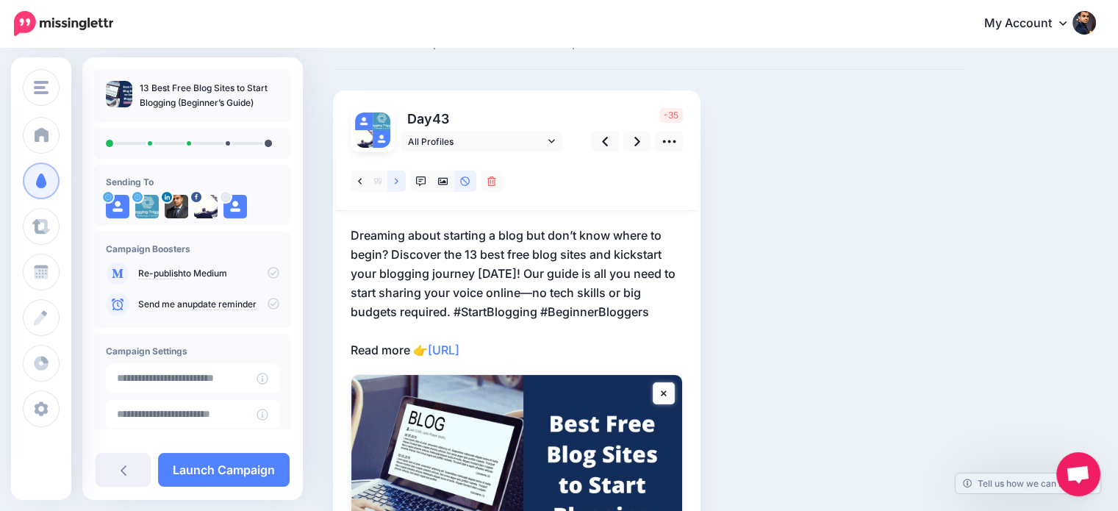
click at [405, 176] on link at bounding box center [396, 180] width 18 height 21
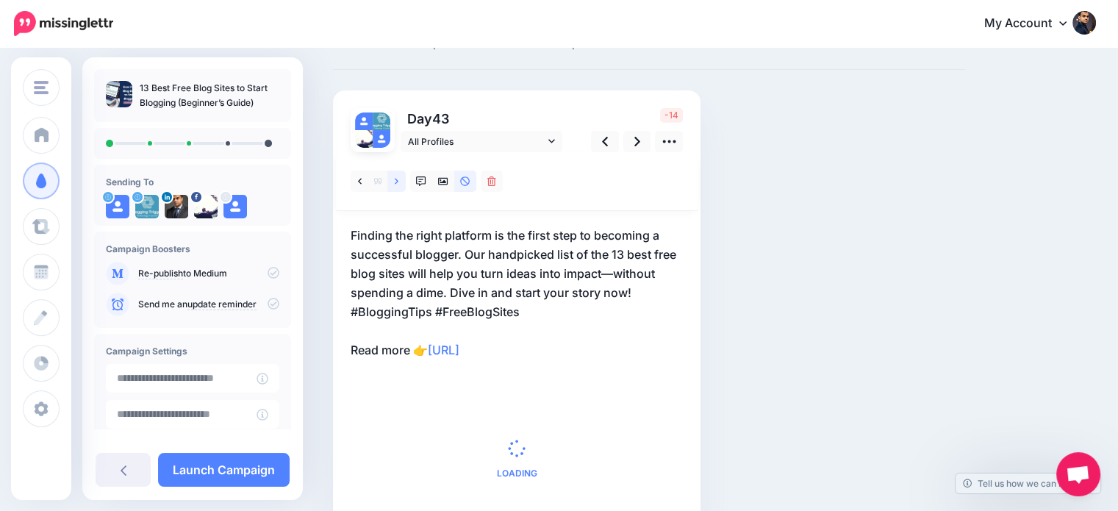
click at [405, 176] on link at bounding box center [396, 180] width 18 height 21
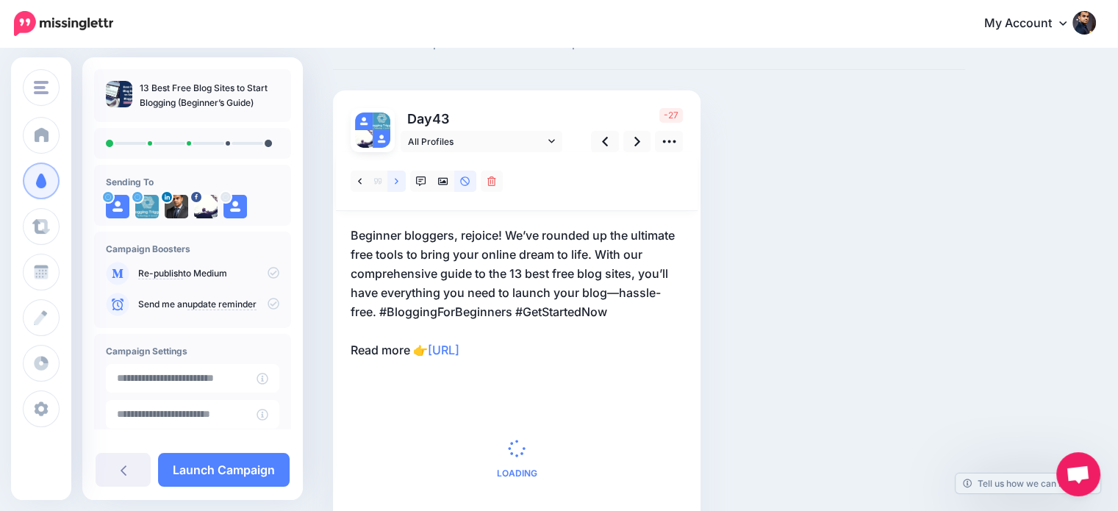
click at [403, 176] on link at bounding box center [396, 180] width 18 height 21
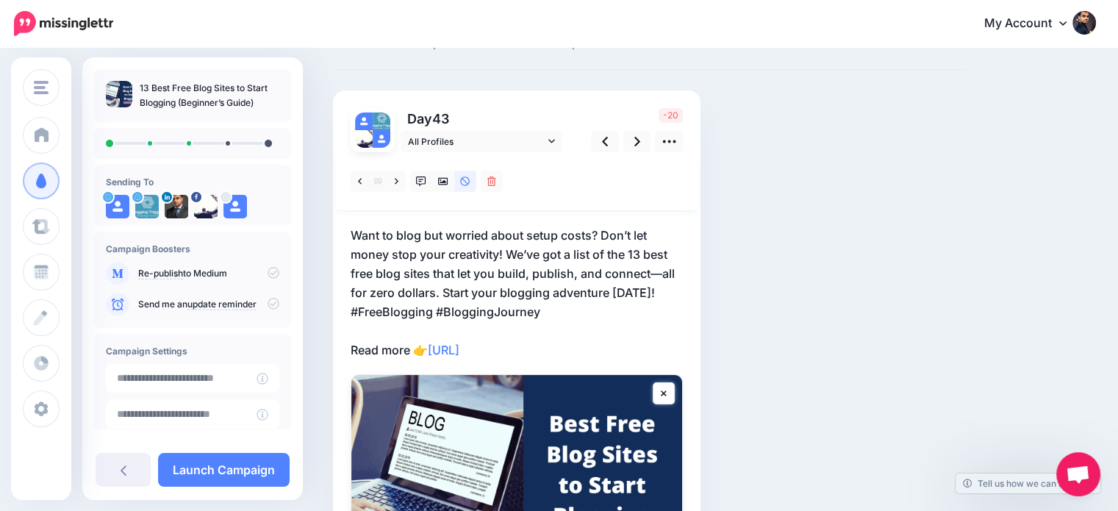
click at [594, 316] on p "Want to blog but worried about setup costs? Don’t let money stop your creativit…" at bounding box center [517, 293] width 332 height 134
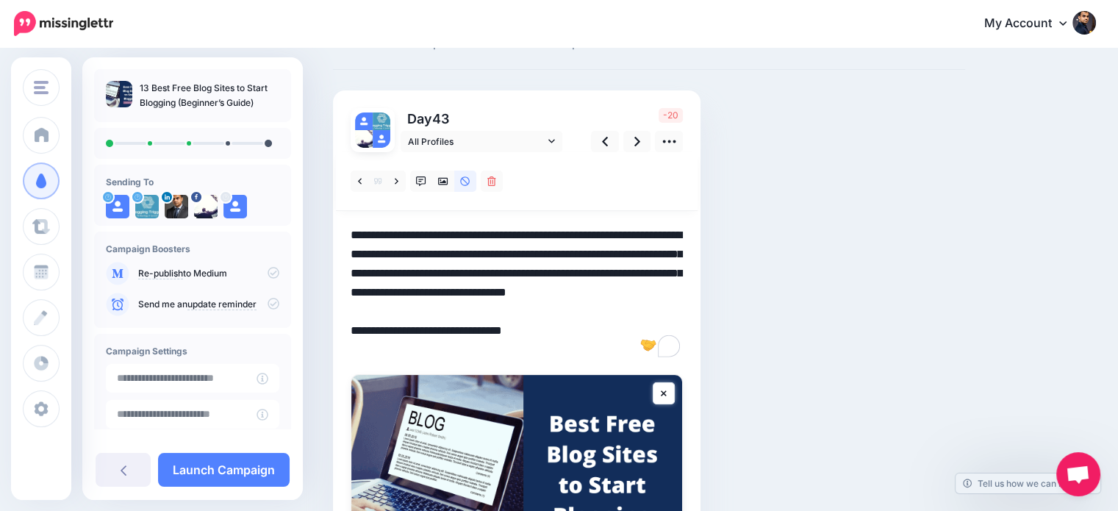
drag, startPoint x: 545, startPoint y: 311, endPoint x: 335, endPoint y: 312, distance: 210.2
click at [335, 312] on div "Day 43 All Profiles" at bounding box center [516, 368] width 367 height 556
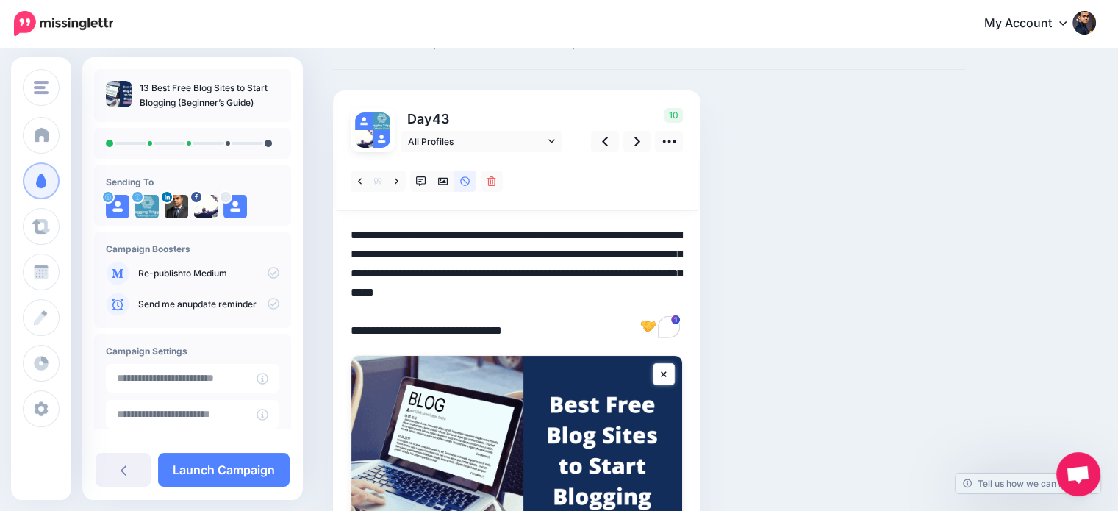
drag, startPoint x: 439, startPoint y: 290, endPoint x: 703, endPoint y: 290, distance: 263.1
click at [703, 290] on div "Social Posts Review the social posts that will be sent to promote this content.…" at bounding box center [649, 341] width 654 height 658
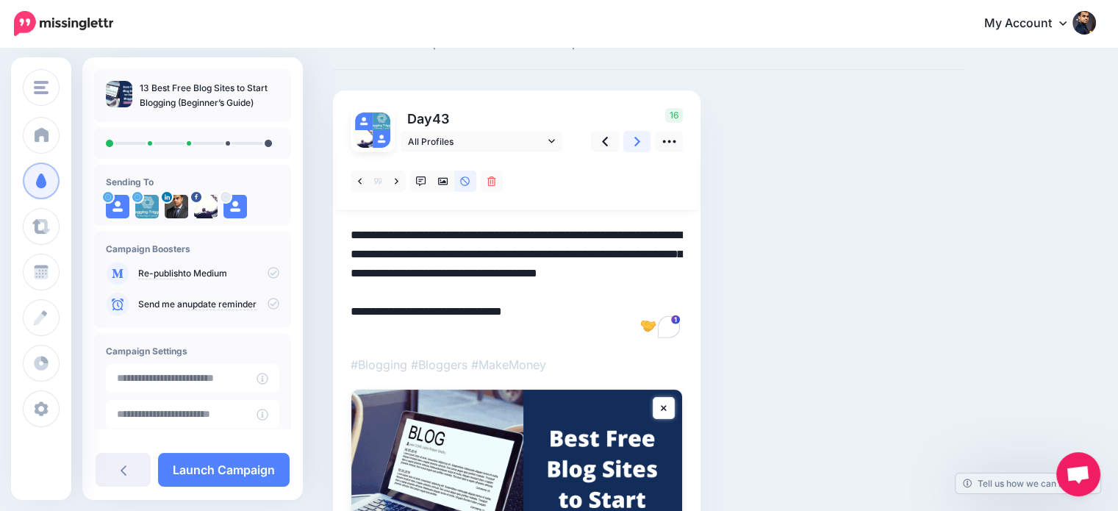
click at [640, 131] on link at bounding box center [637, 141] width 28 height 21
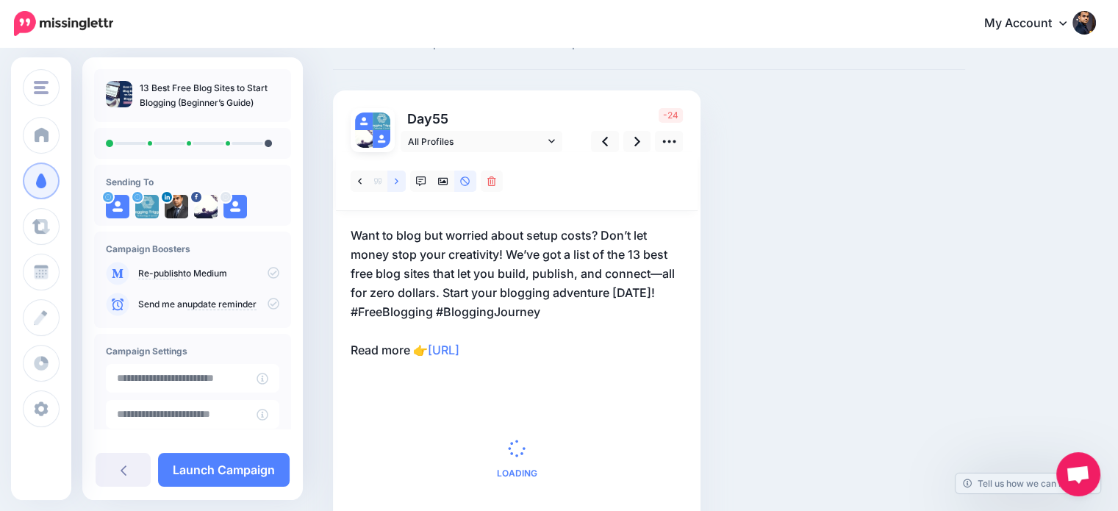
click at [400, 178] on link at bounding box center [396, 180] width 18 height 21
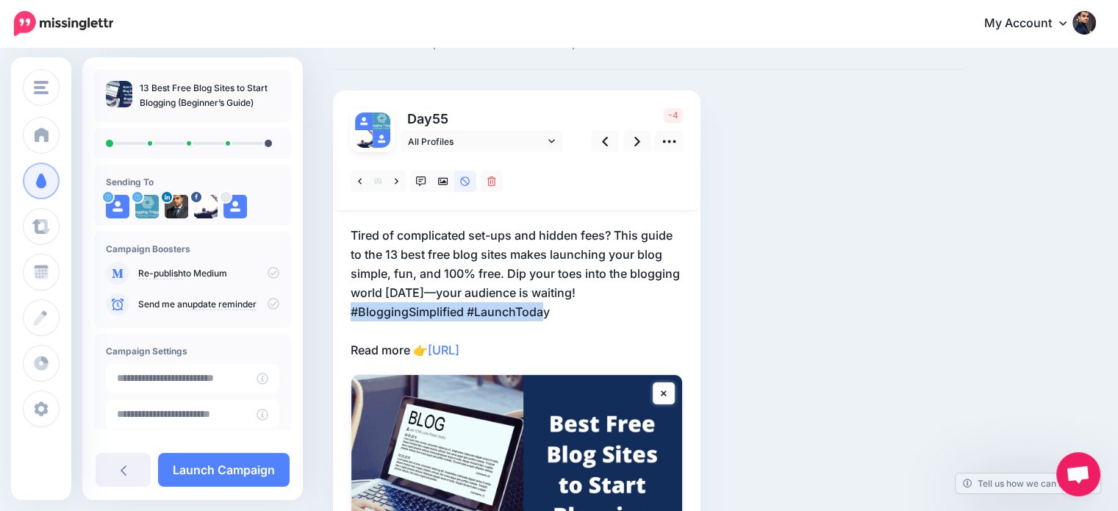
drag, startPoint x: 564, startPoint y: 308, endPoint x: 341, endPoint y: 314, distance: 222.7
click at [341, 314] on div "Day 55 All Profiles" at bounding box center [516, 368] width 367 height 556
click at [556, 316] on p "Tired of complicated set-ups and hidden fees? This guide to the 13 best free bl…" at bounding box center [517, 293] width 332 height 134
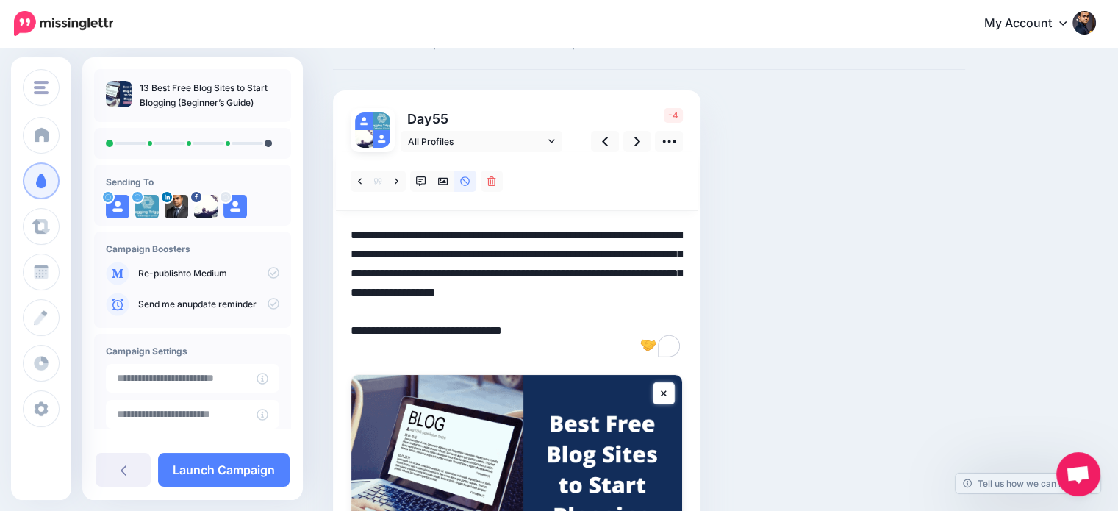
drag, startPoint x: 555, startPoint y: 309, endPoint x: 342, endPoint y: 315, distance: 213.2
click at [342, 315] on div "Day 55 All Profiles" at bounding box center [516, 368] width 367 height 556
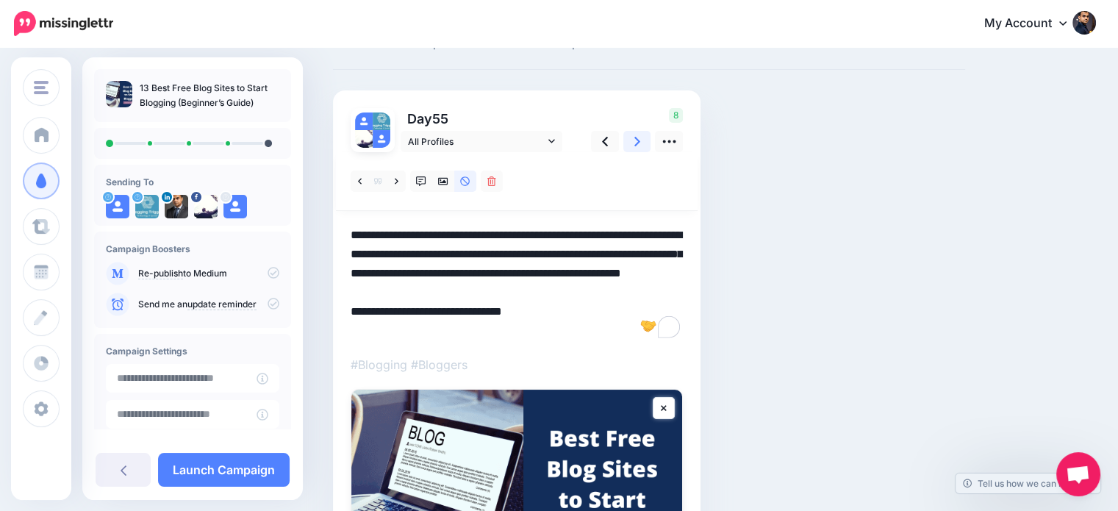
click at [634, 141] on icon at bounding box center [637, 141] width 6 height 15
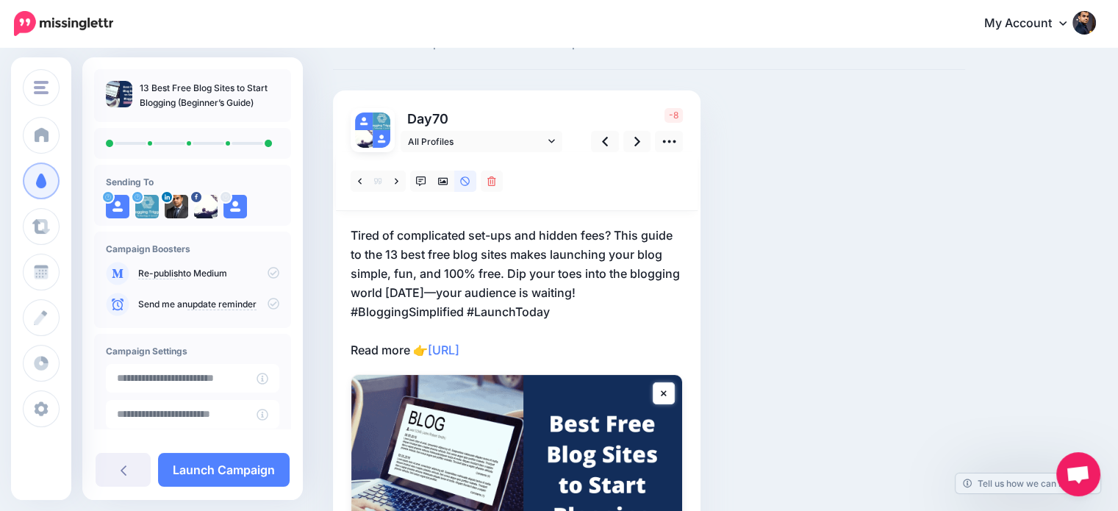
click at [509, 267] on p "Tired of complicated set-ups and hidden fees? This guide to the 13 best free bl…" at bounding box center [517, 293] width 332 height 134
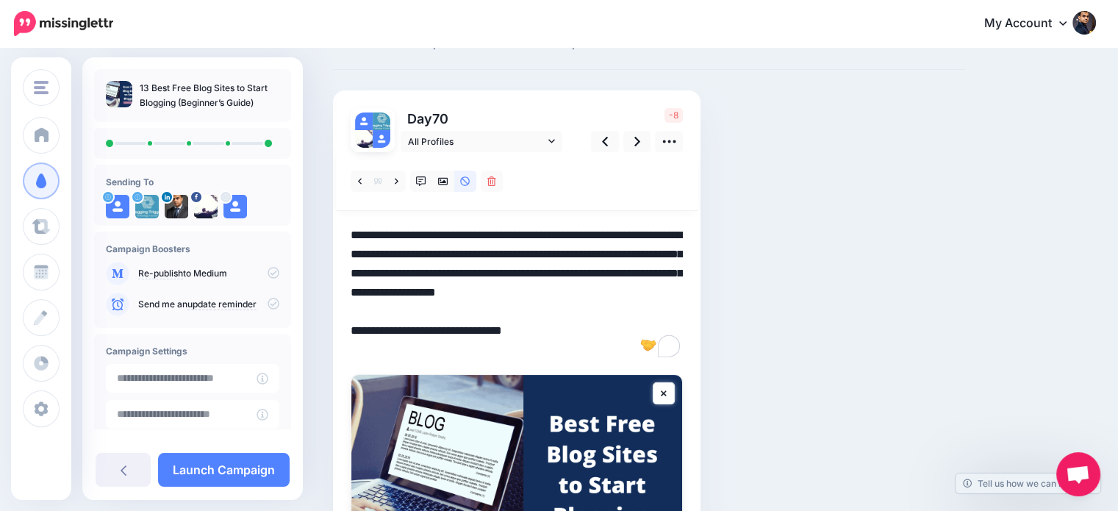
drag, startPoint x: 509, startPoint y: 269, endPoint x: 586, endPoint y: 284, distance: 79.3
click at [586, 284] on textarea "**********" at bounding box center [517, 293] width 332 height 134
click at [394, 176] on link at bounding box center [396, 180] width 18 height 21
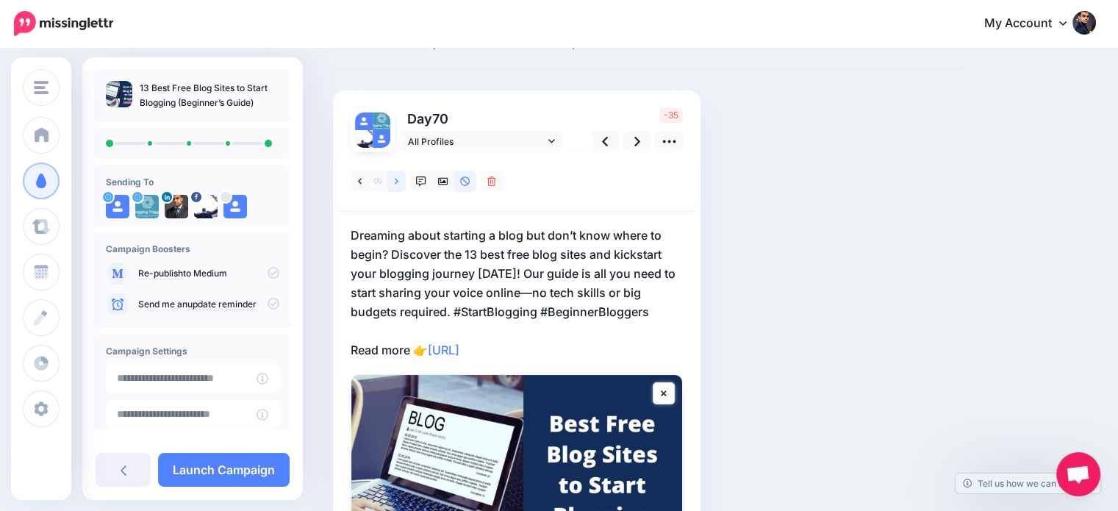
click at [394, 176] on link at bounding box center [396, 180] width 18 height 21
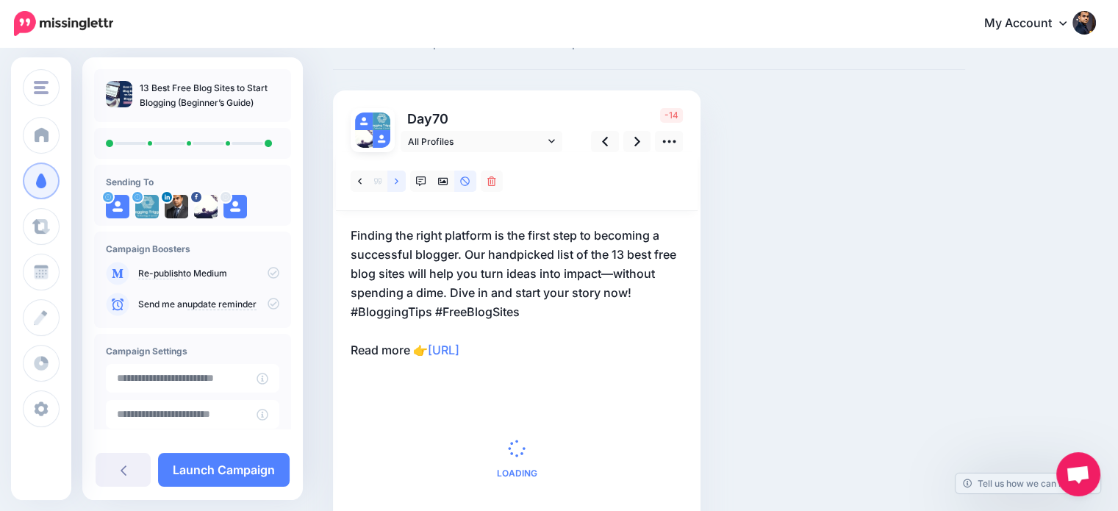
click at [394, 176] on link at bounding box center [396, 180] width 18 height 21
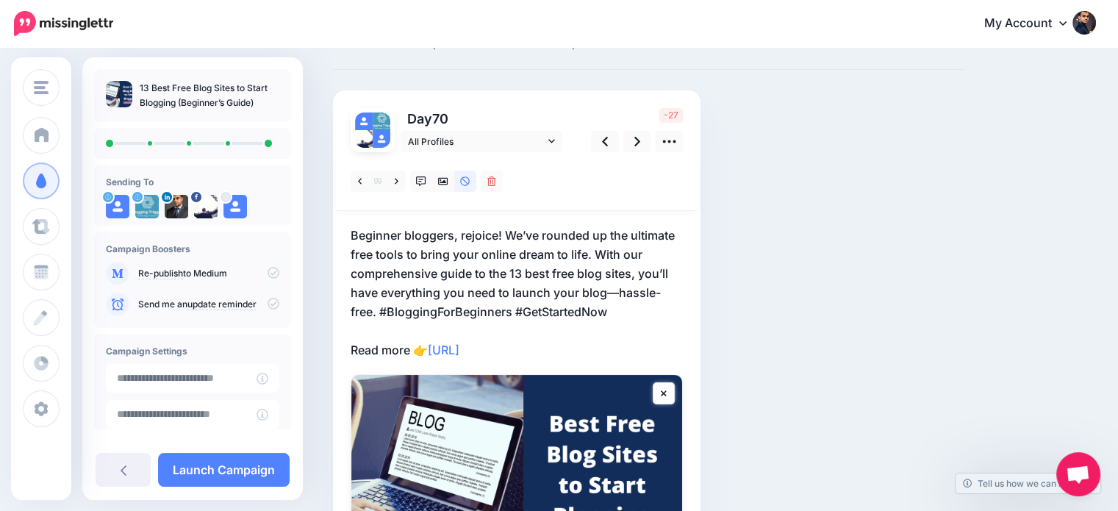
click at [622, 308] on p "Beginner bloggers, rejoice! We’ve rounded up the ultimate free tools to bring y…" at bounding box center [517, 293] width 332 height 134
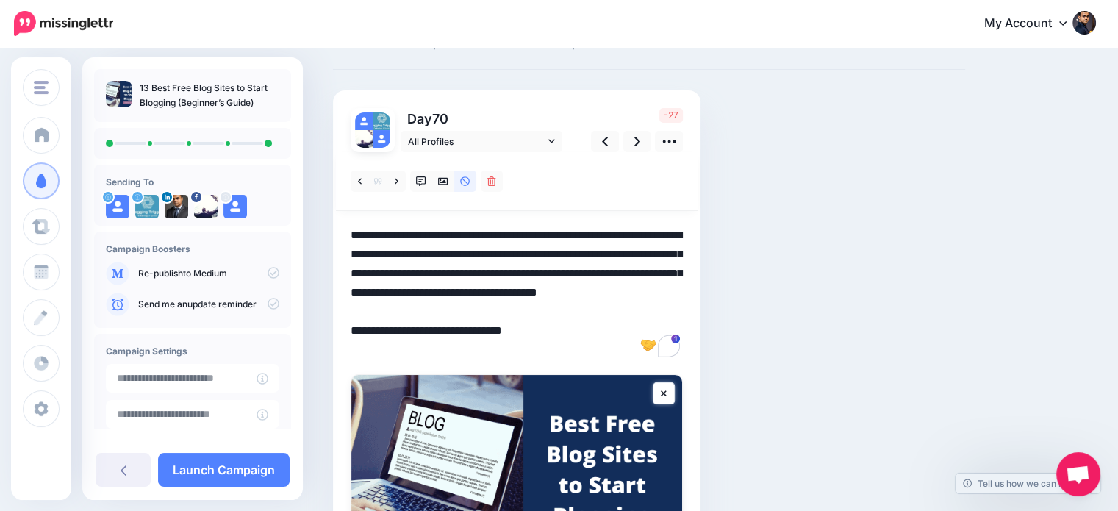
drag, startPoint x: 623, startPoint y: 309, endPoint x: 383, endPoint y: 312, distance: 240.3
click at [383, 312] on textarea "**********" at bounding box center [517, 293] width 332 height 134
drag, startPoint x: 617, startPoint y: 291, endPoint x: 639, endPoint y: 308, distance: 27.8
click at [639, 308] on textarea "**********" at bounding box center [517, 293] width 332 height 134
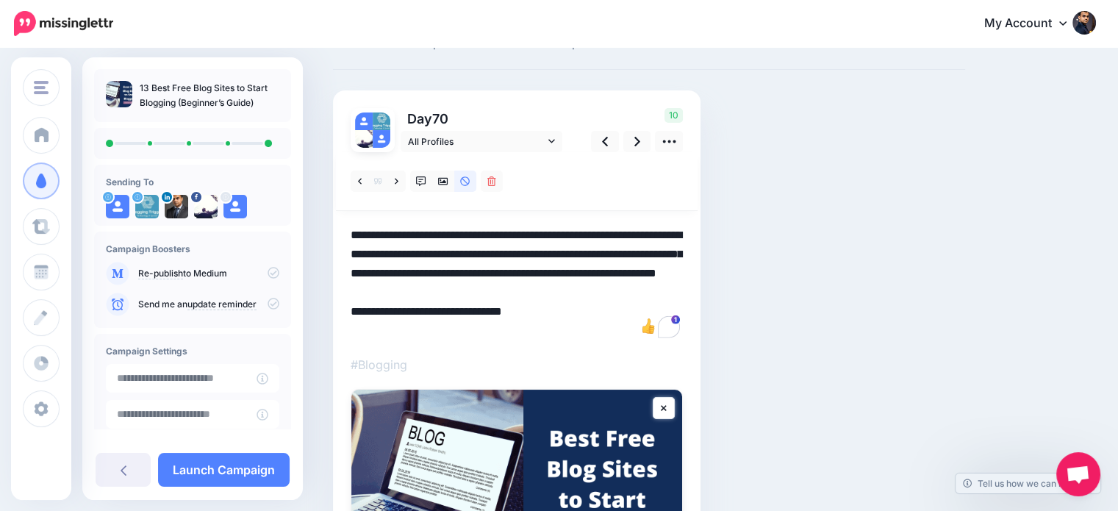
drag, startPoint x: 495, startPoint y: 234, endPoint x: 461, endPoint y: 234, distance: 34.5
click at [461, 234] on textarea "**********" at bounding box center [517, 283] width 332 height 115
click at [496, 229] on textarea "**********" at bounding box center [517, 283] width 332 height 115
drag, startPoint x: 528, startPoint y: 231, endPoint x: 588, endPoint y: 240, distance: 60.2
click at [588, 240] on textarea "**********" at bounding box center [517, 283] width 332 height 115
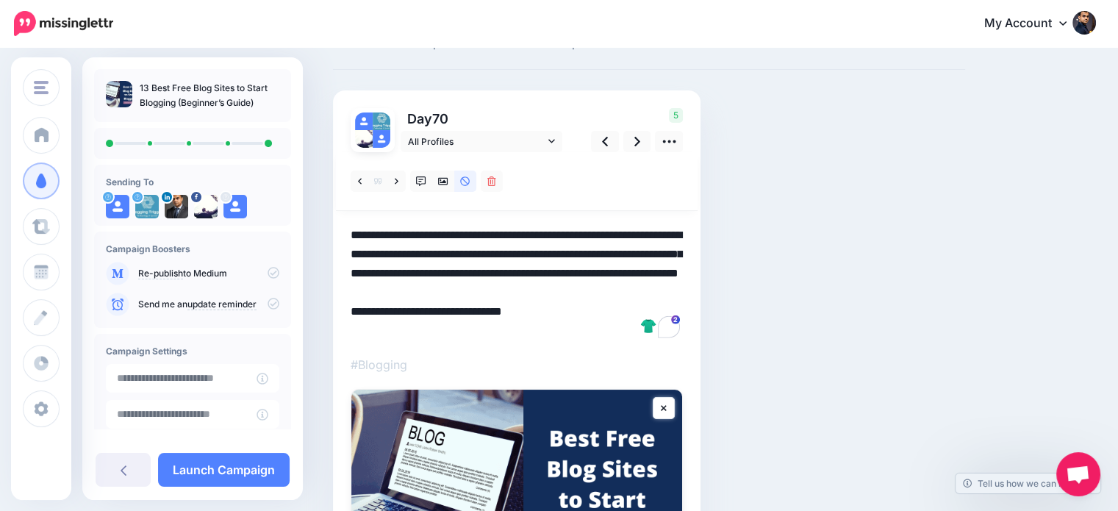
click at [598, 240] on textarea "**********" at bounding box center [517, 283] width 332 height 115
drag, startPoint x: 630, startPoint y: 231, endPoint x: 542, endPoint y: 268, distance: 95.1
click at [525, 273] on textarea "**********" at bounding box center [517, 283] width 332 height 115
click at [616, 267] on textarea "**********" at bounding box center [517, 283] width 332 height 115
click at [397, 183] on icon at bounding box center [397, 181] width 4 height 10
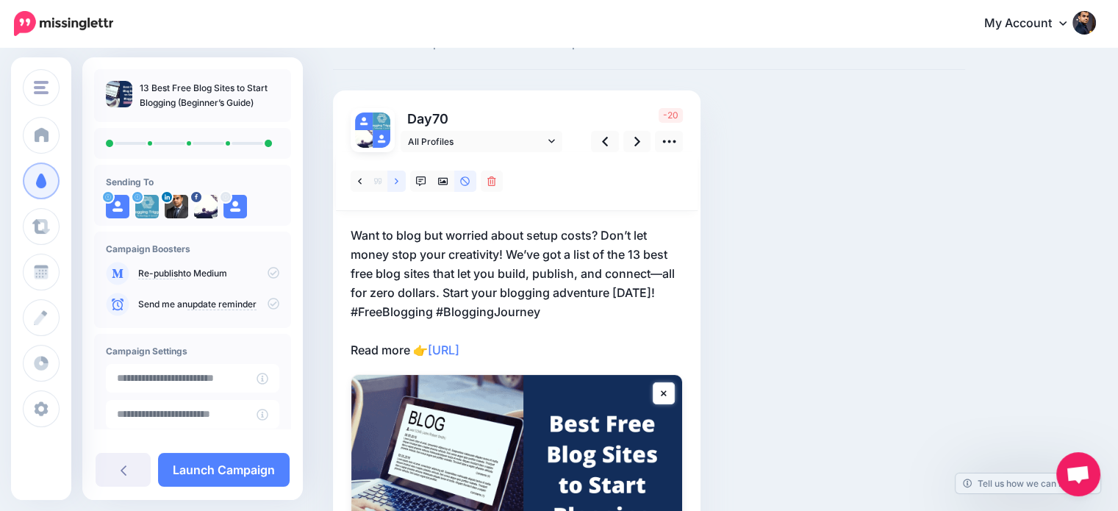
click at [397, 182] on icon at bounding box center [397, 181] width 4 height 6
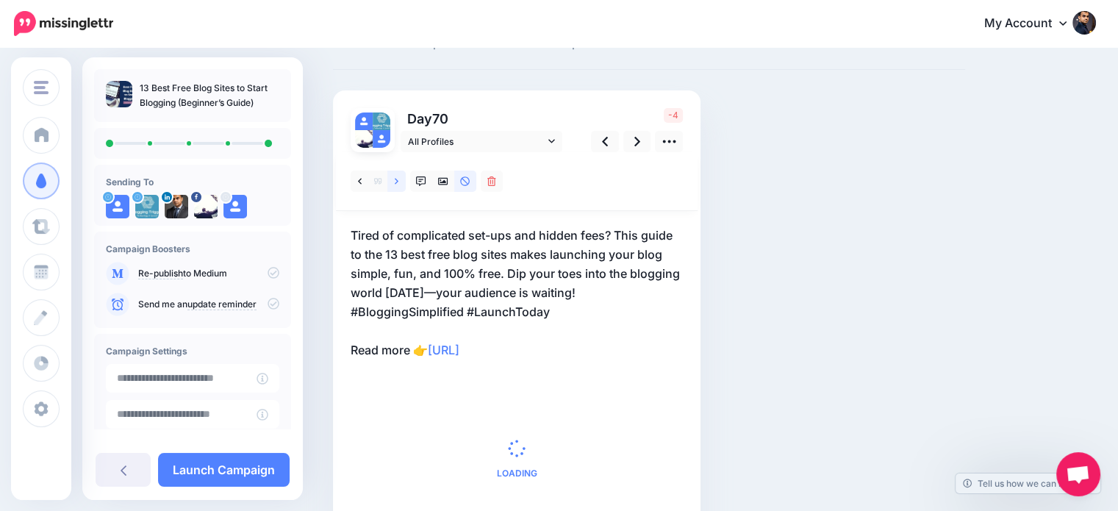
click at [397, 182] on icon at bounding box center [397, 181] width 4 height 6
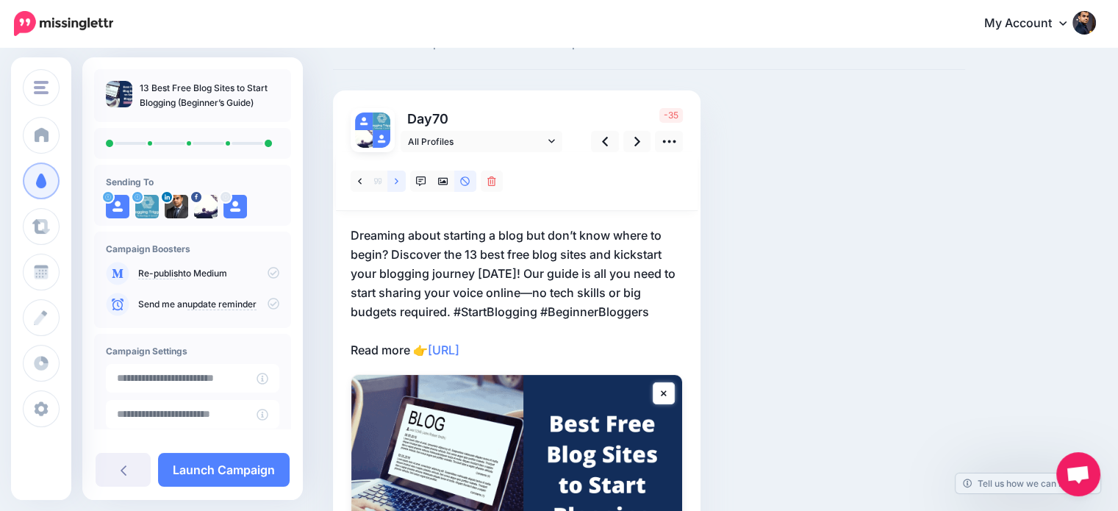
click at [397, 182] on icon at bounding box center [397, 181] width 4 height 6
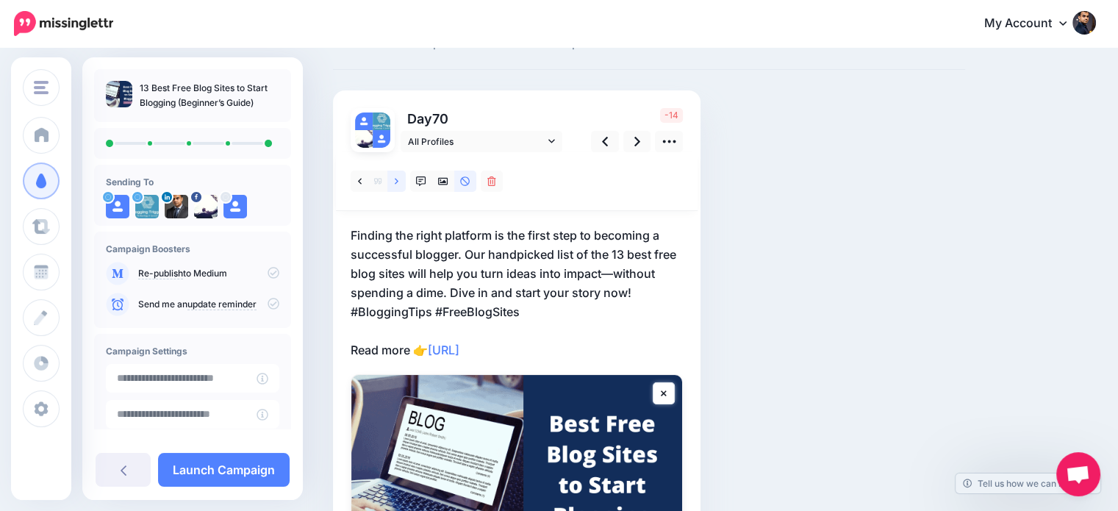
click at [397, 182] on icon at bounding box center [397, 181] width 4 height 6
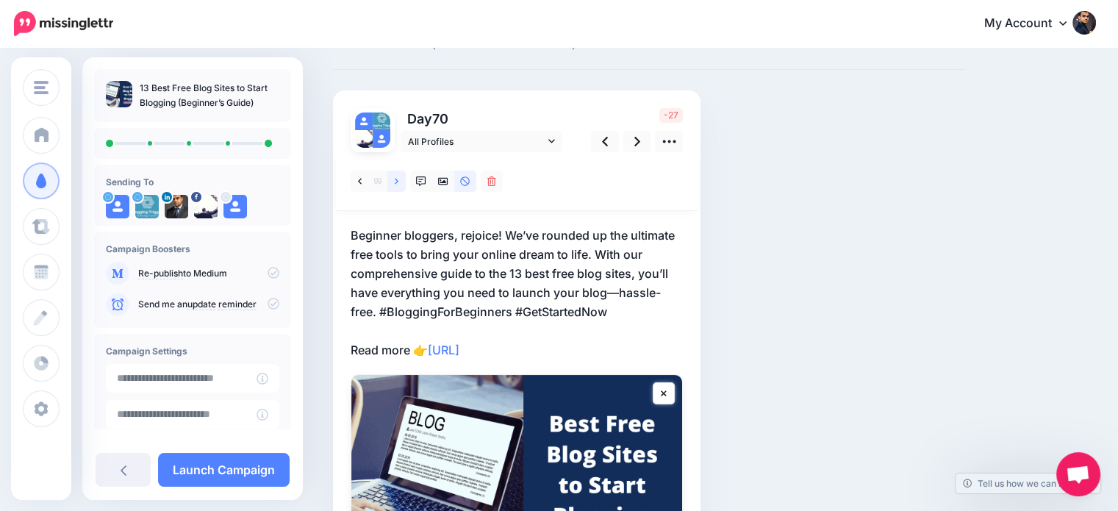
click at [397, 182] on icon at bounding box center [397, 181] width 4 height 6
click at [397, 182] on icon at bounding box center [397, 181] width 4 height 10
click at [605, 305] on p "Dreaming about starting a blog but don’t know where to begin? Discover the 13 b…" at bounding box center [517, 293] width 332 height 134
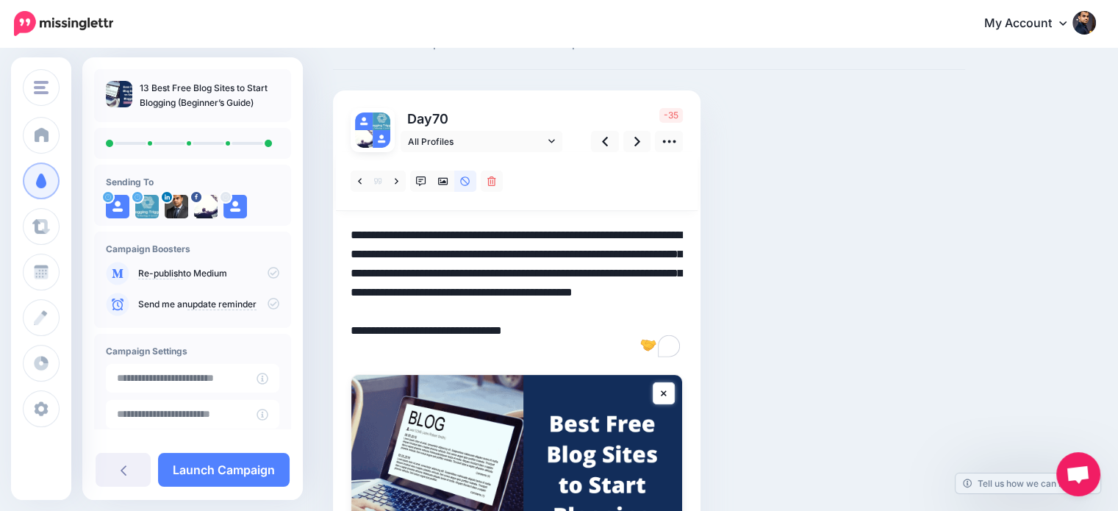
drag, startPoint x: 532, startPoint y: 290, endPoint x: 670, endPoint y: 314, distance: 140.1
click at [670, 314] on textarea "**********" at bounding box center [517, 293] width 332 height 134
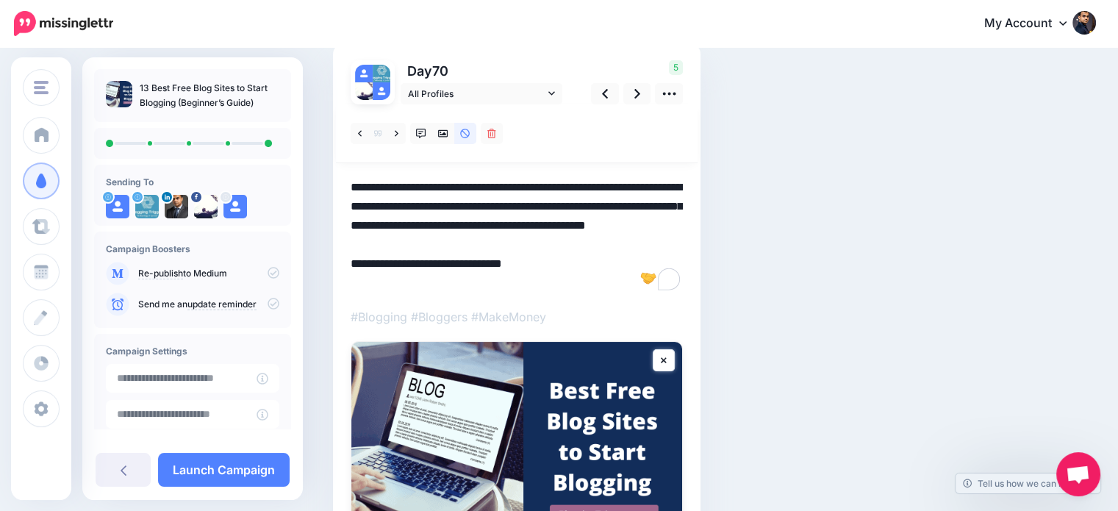
scroll to position [39, 0]
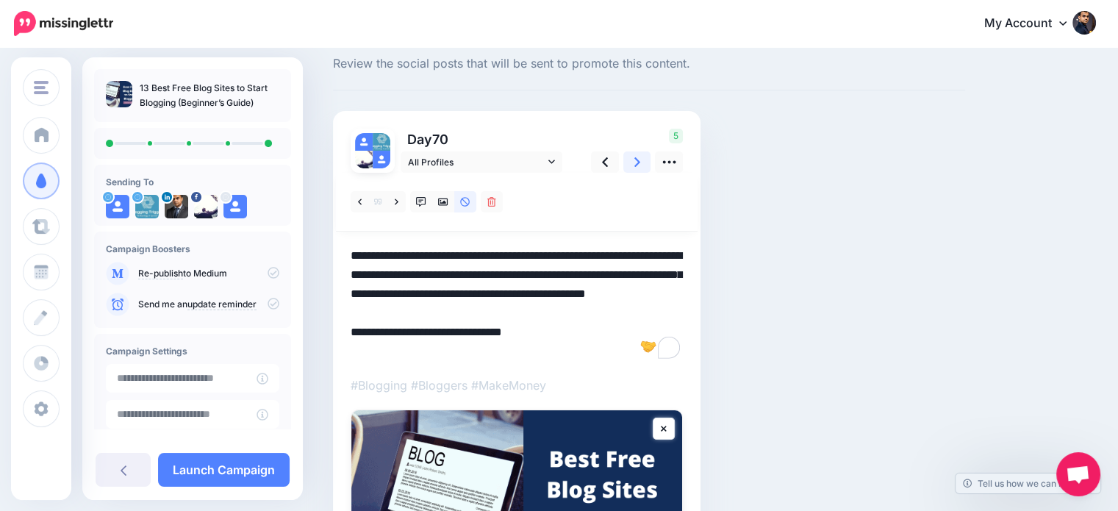
type textarea "**********"
click at [634, 154] on icon at bounding box center [637, 161] width 6 height 15
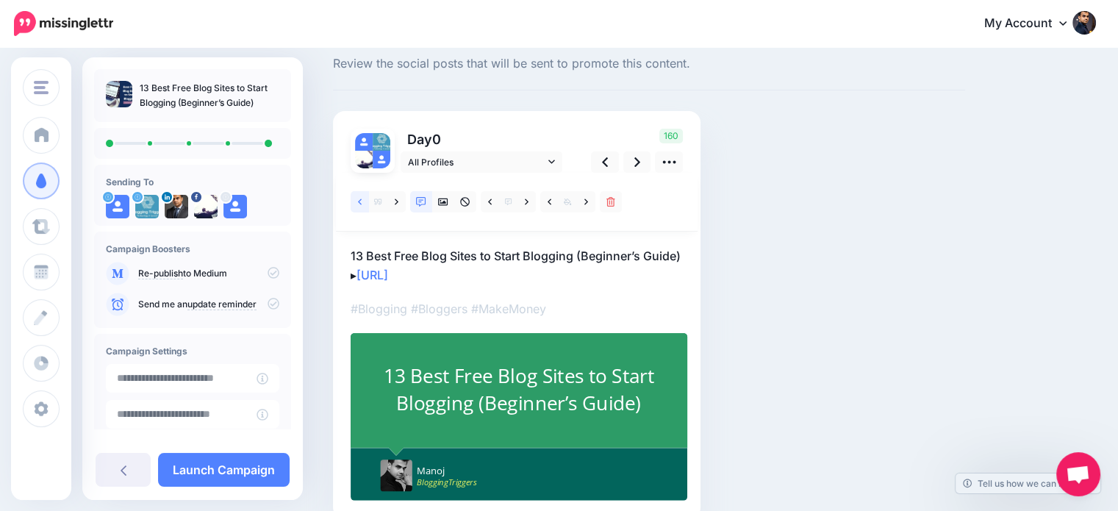
click at [358, 202] on icon at bounding box center [360, 202] width 4 height 10
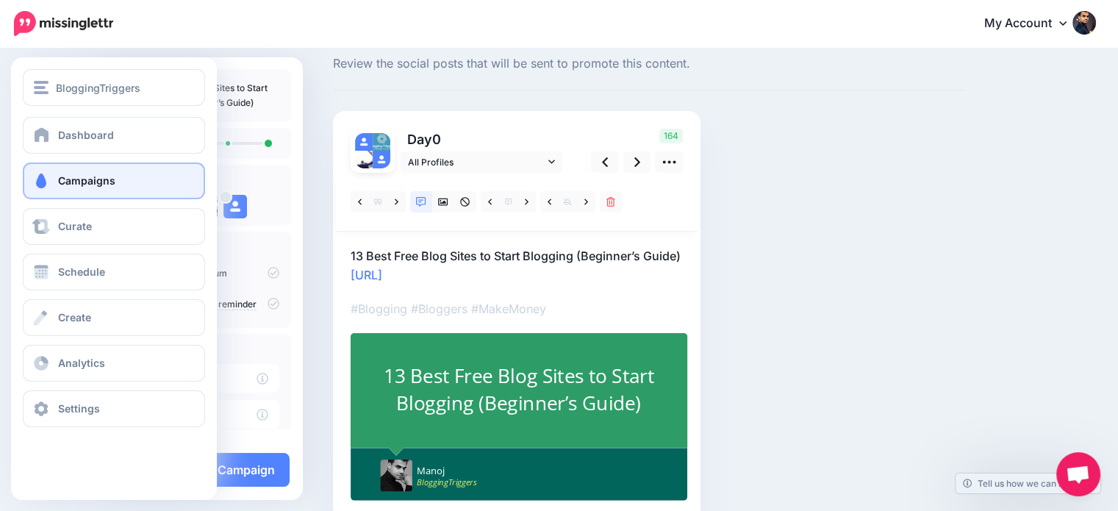
click at [51, 177] on link "Campaigns" at bounding box center [114, 180] width 182 height 37
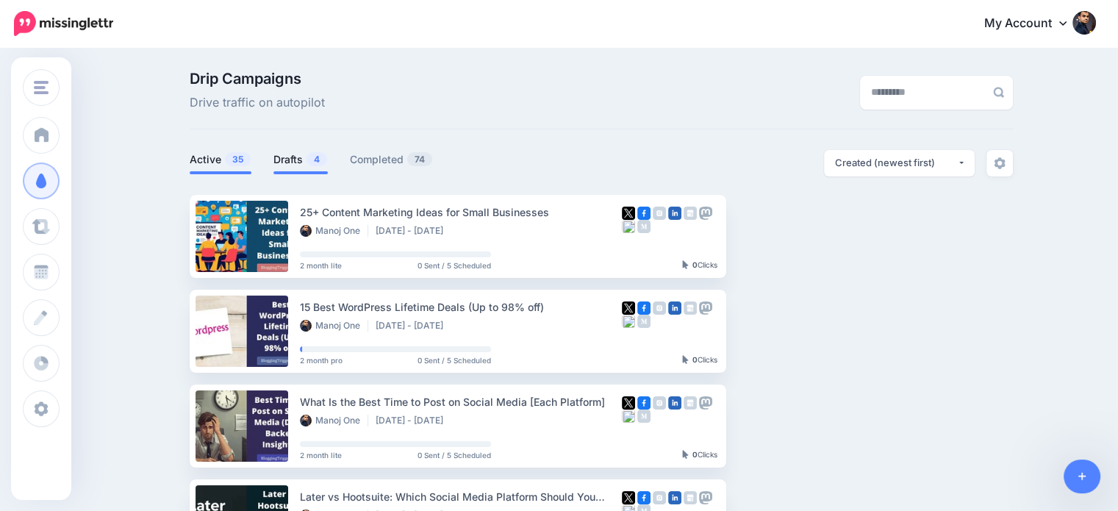
click at [313, 160] on span "4" at bounding box center [316, 159] width 21 height 14
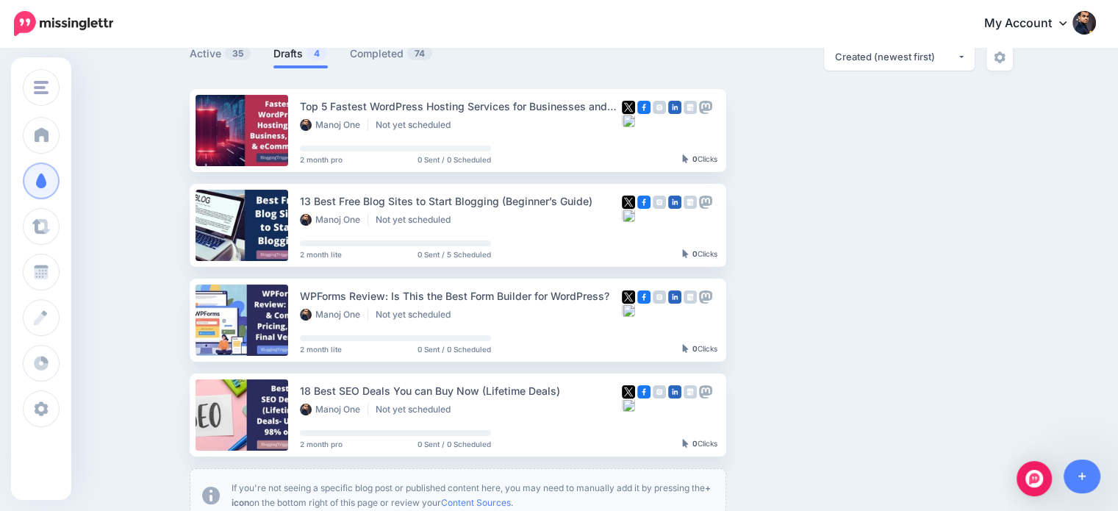
scroll to position [103, 0]
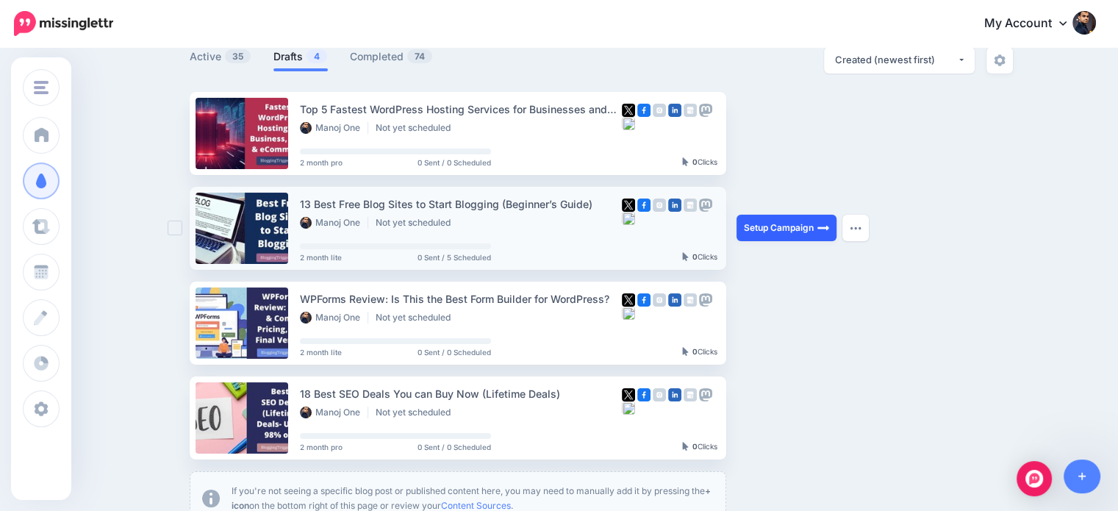
click at [771, 224] on link "Setup Campaign" at bounding box center [786, 228] width 100 height 26
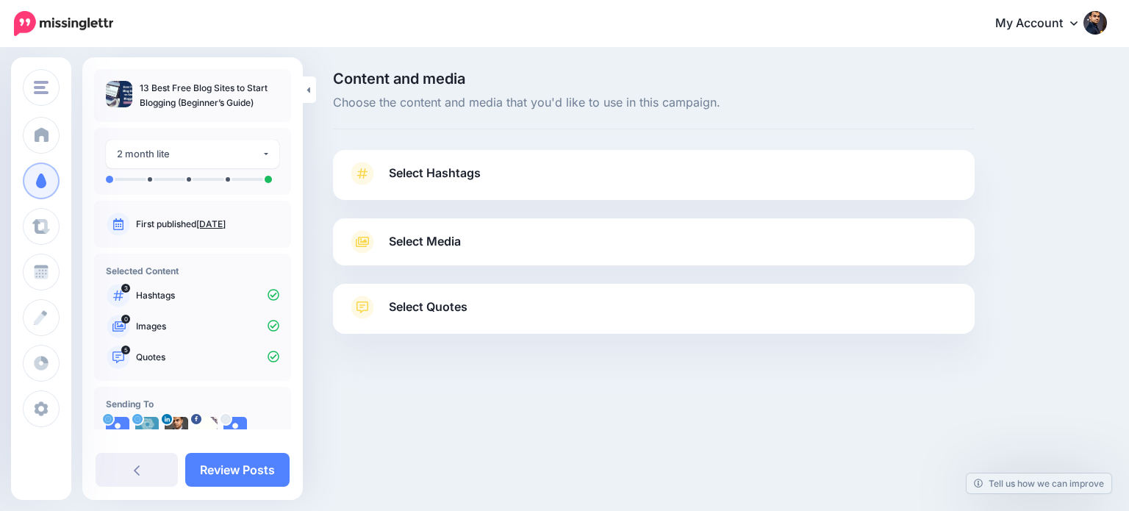
click at [479, 173] on span "Select Hashtags" at bounding box center [435, 173] width 92 height 20
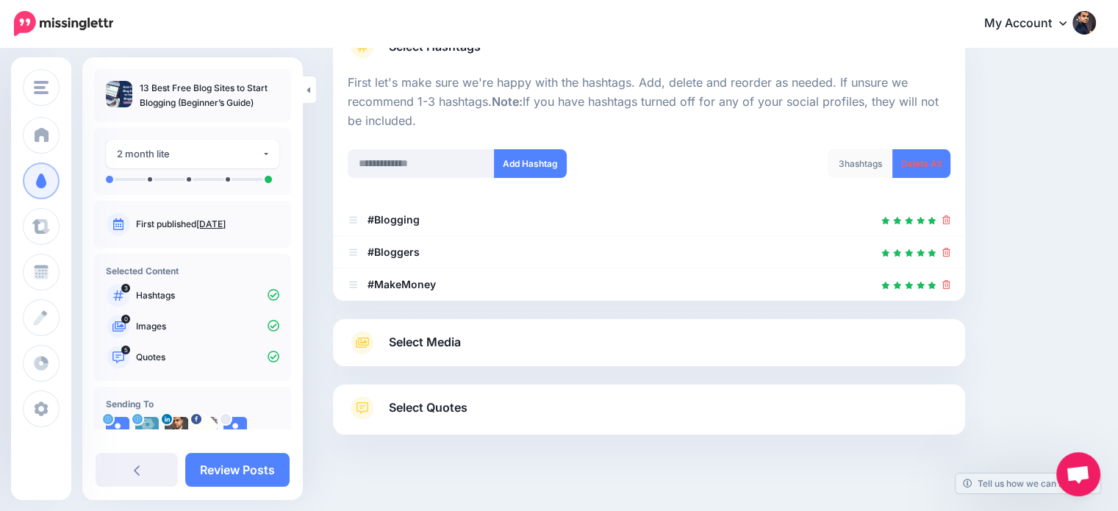
scroll to position [126, 0]
click at [399, 408] on span "Select Quotes" at bounding box center [428, 408] width 79 height 20
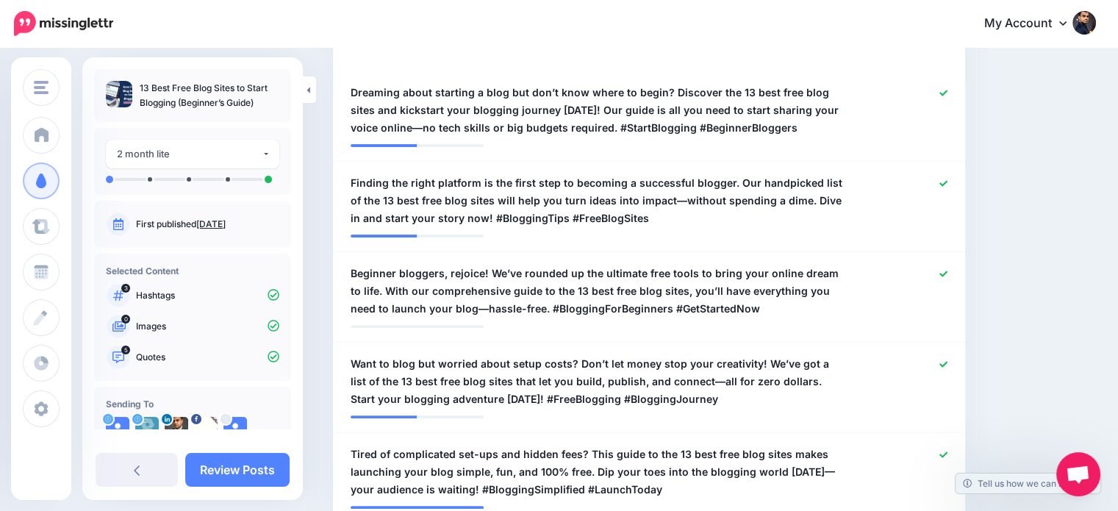
scroll to position [445, 0]
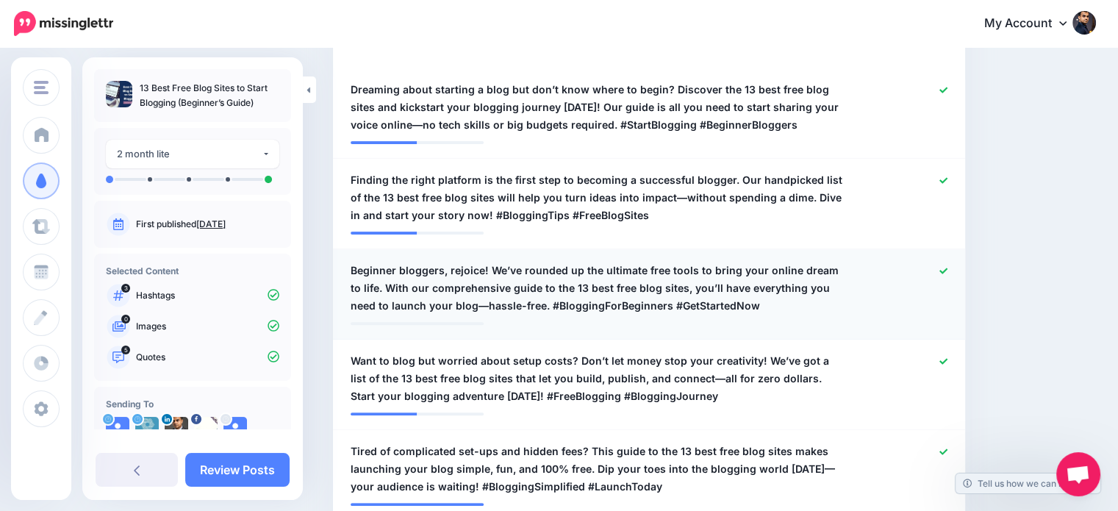
click at [947, 270] on div at bounding box center [906, 288] width 103 height 53
click at [947, 266] on link at bounding box center [943, 271] width 8 height 10
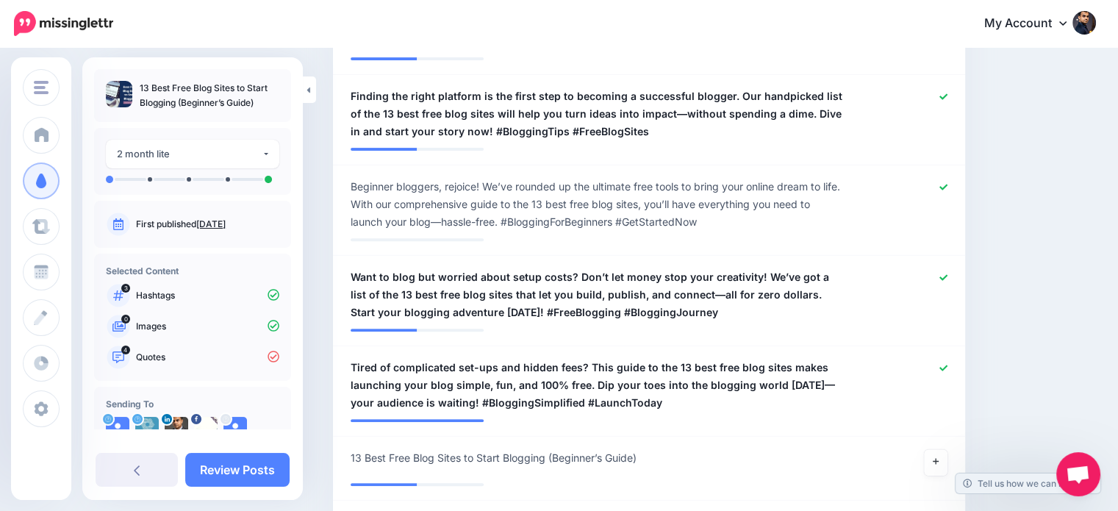
scroll to position [542, 0]
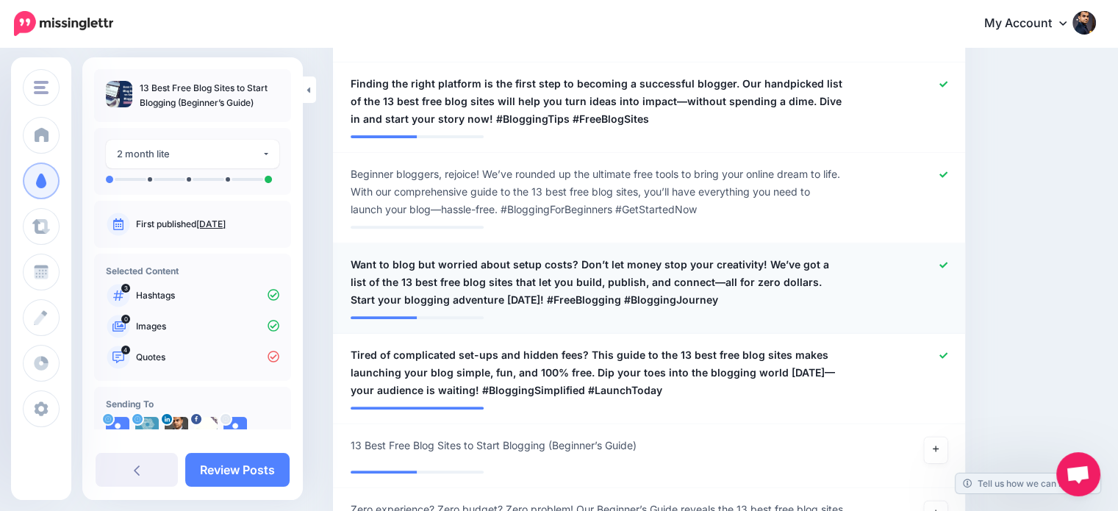
click at [947, 261] on icon at bounding box center [943, 265] width 8 height 8
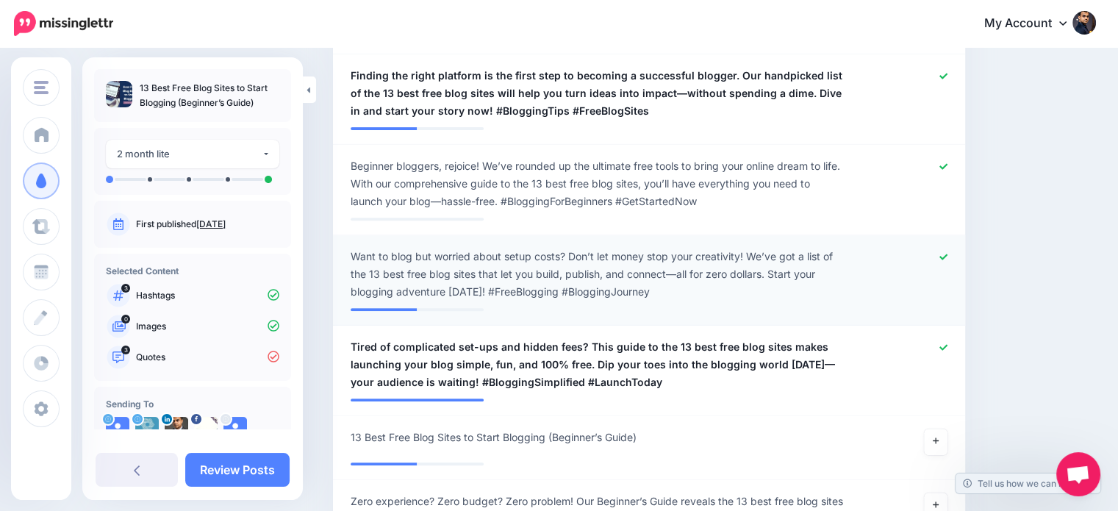
scroll to position [592, 0]
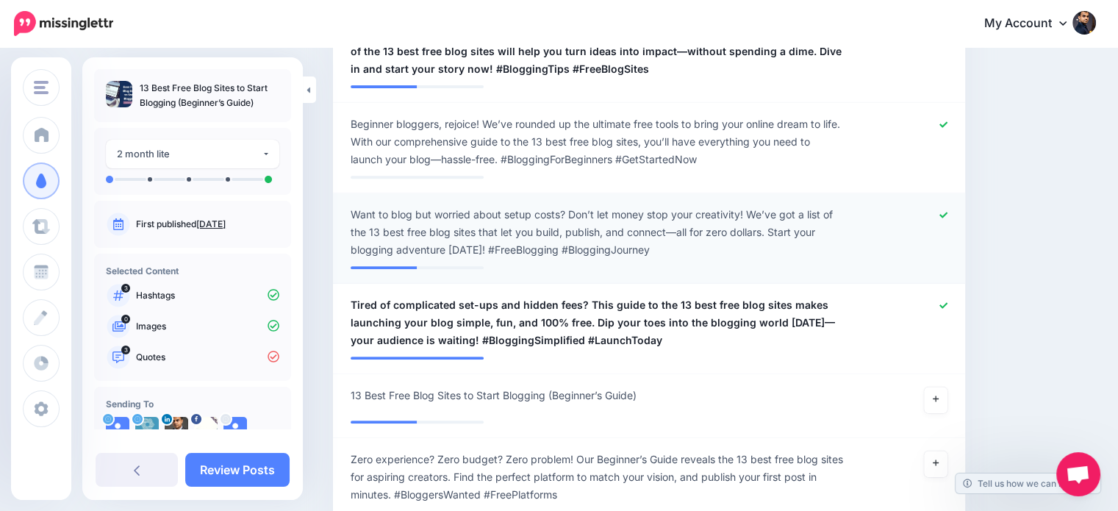
click at [947, 216] on icon at bounding box center [943, 215] width 8 height 8
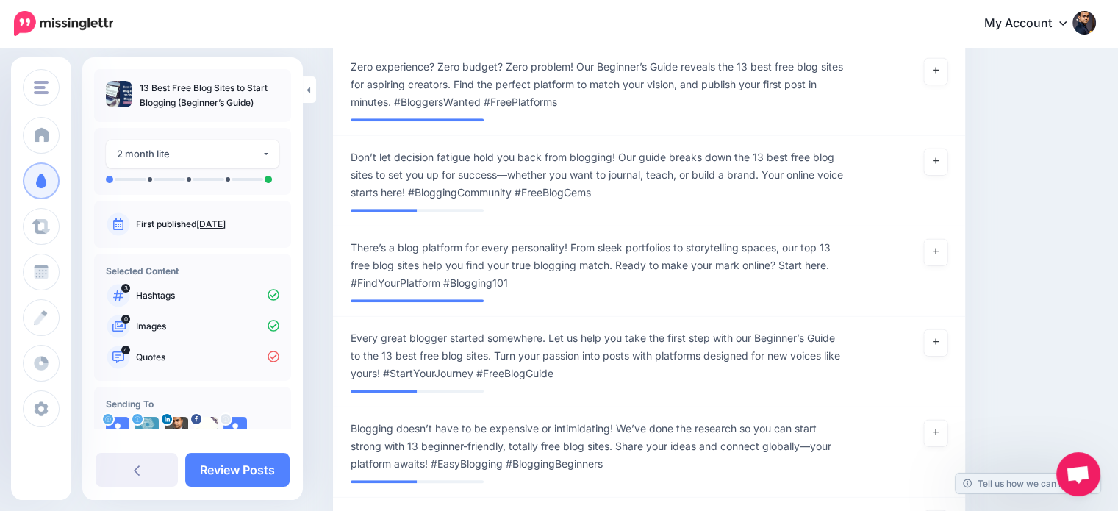
scroll to position [1002, 0]
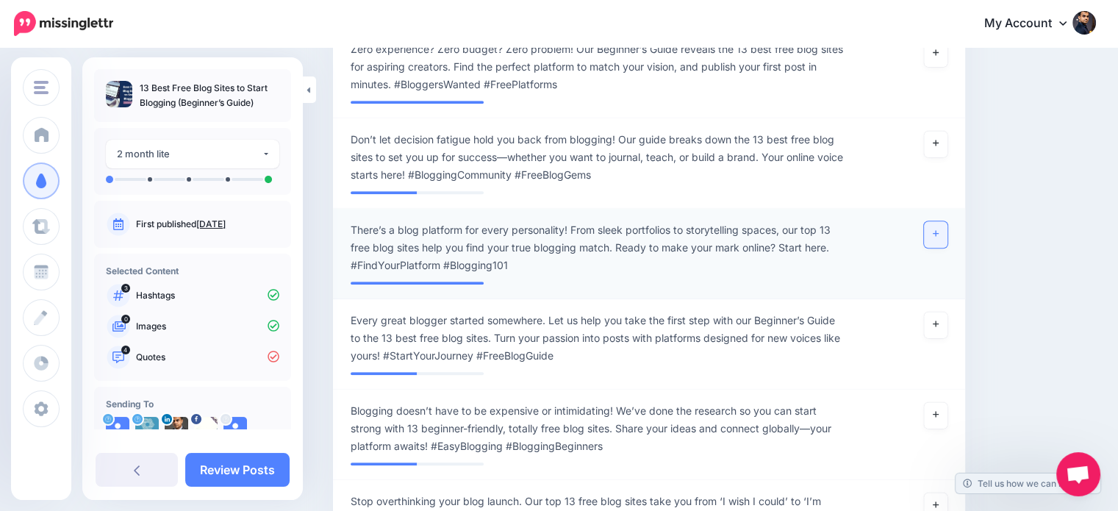
click at [938, 231] on icon at bounding box center [936, 233] width 6 height 8
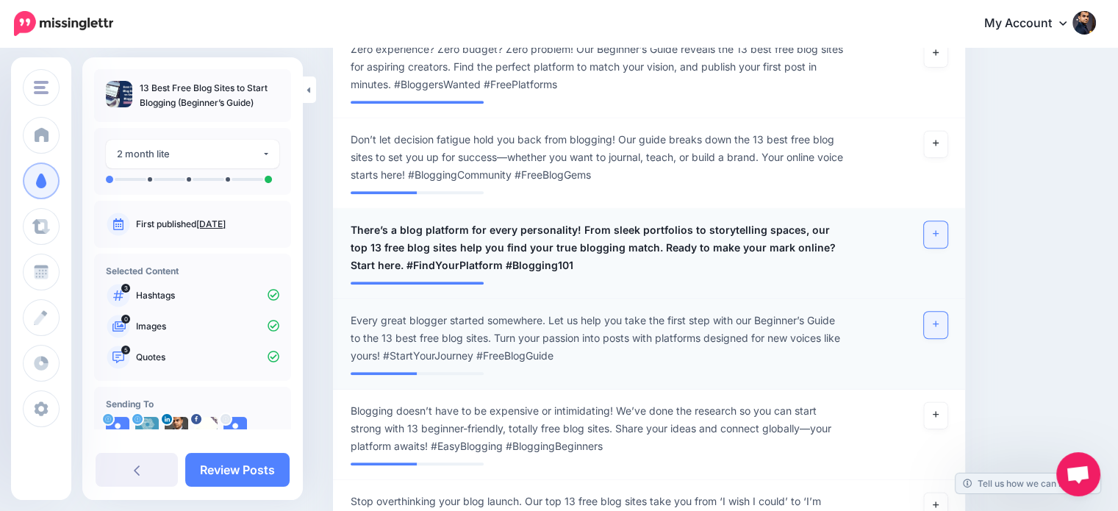
click at [938, 322] on icon at bounding box center [936, 324] width 6 height 8
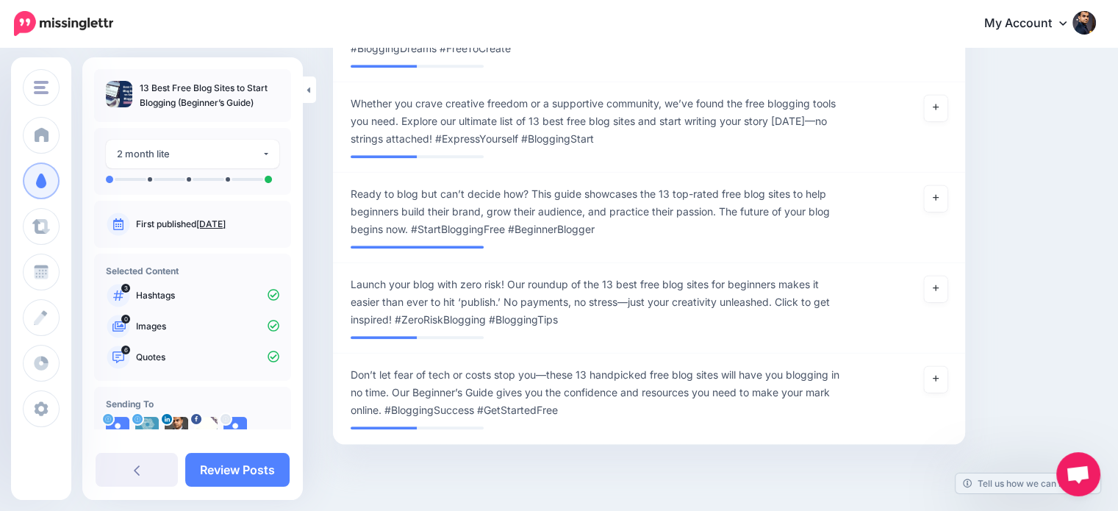
scroll to position [1492, 0]
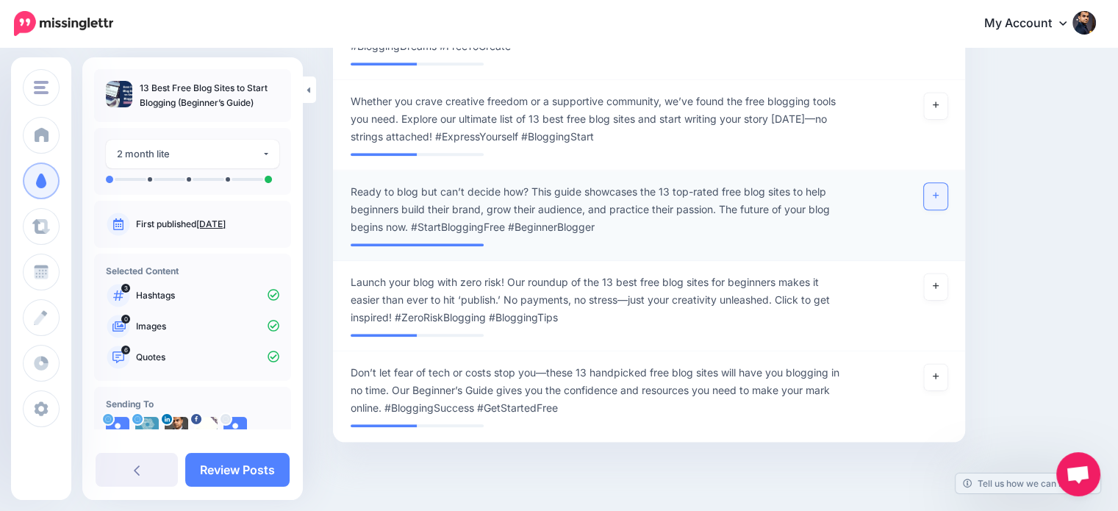
click at [941, 190] on link at bounding box center [936, 196] width 24 height 26
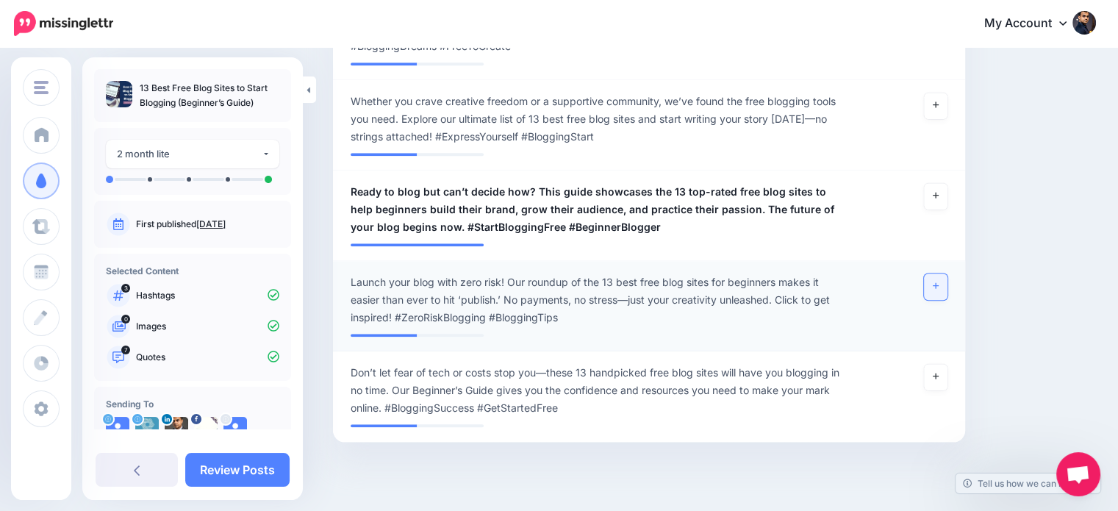
click at [938, 286] on icon at bounding box center [936, 285] width 6 height 8
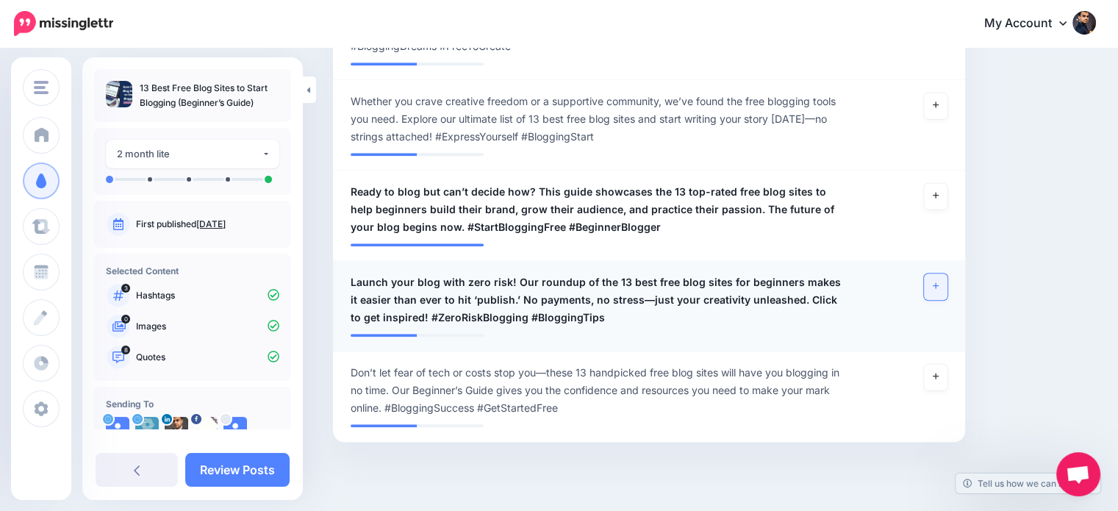
click at [938, 281] on icon at bounding box center [936, 285] width 6 height 8
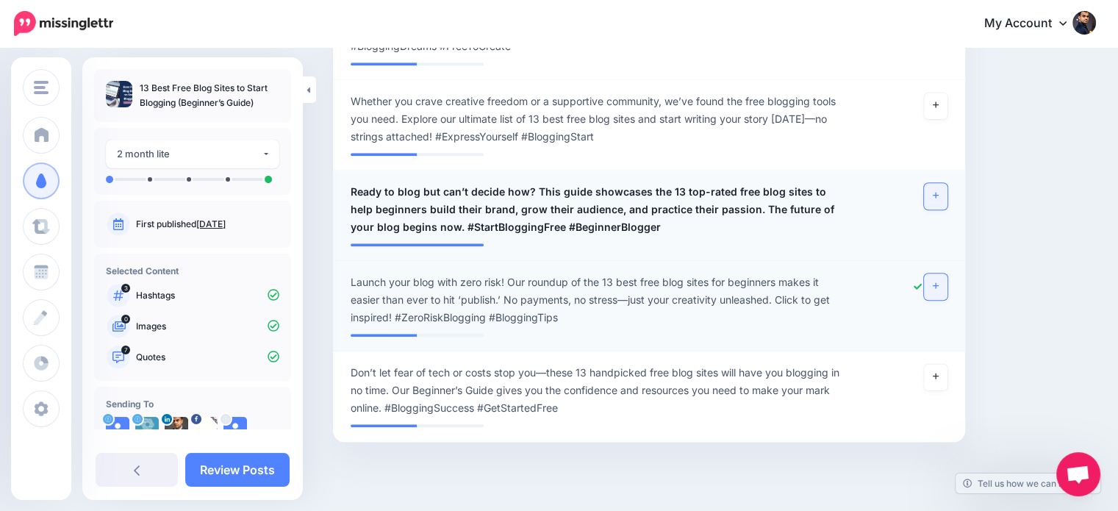
click at [941, 187] on link at bounding box center [936, 196] width 24 height 26
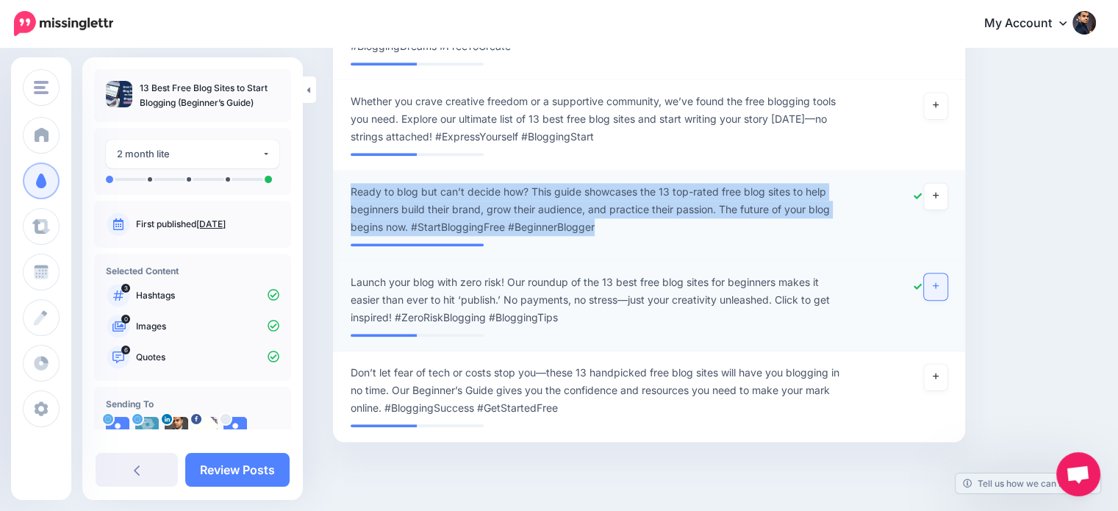
drag, startPoint x: 615, startPoint y: 226, endPoint x: 346, endPoint y: 183, distance: 272.3
click at [346, 183] on div "**********" at bounding box center [598, 209] width 516 height 53
copy span "Ready to blog but can’t decide how? This guide showcases the 13 top-rated free …"
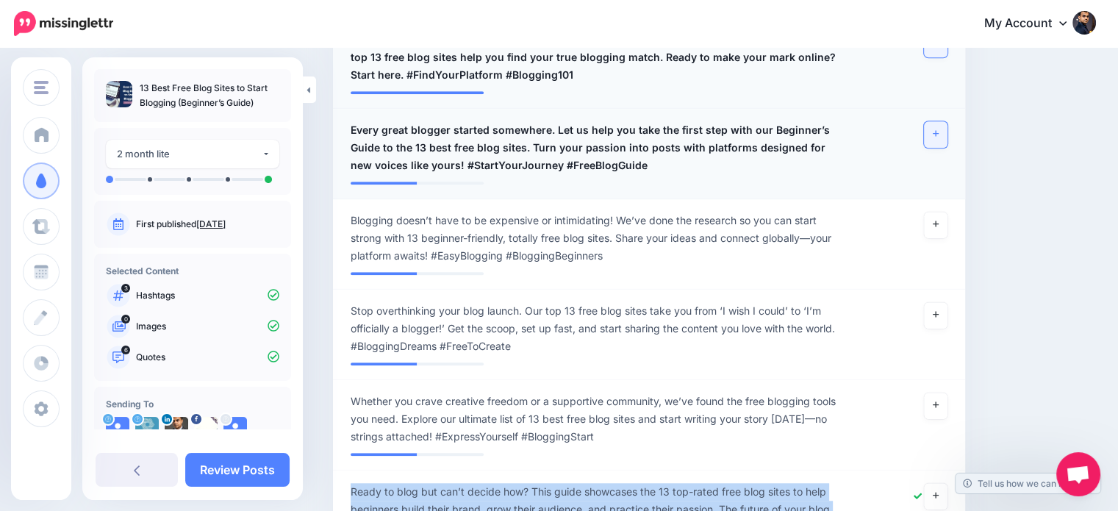
scroll to position [1173, 0]
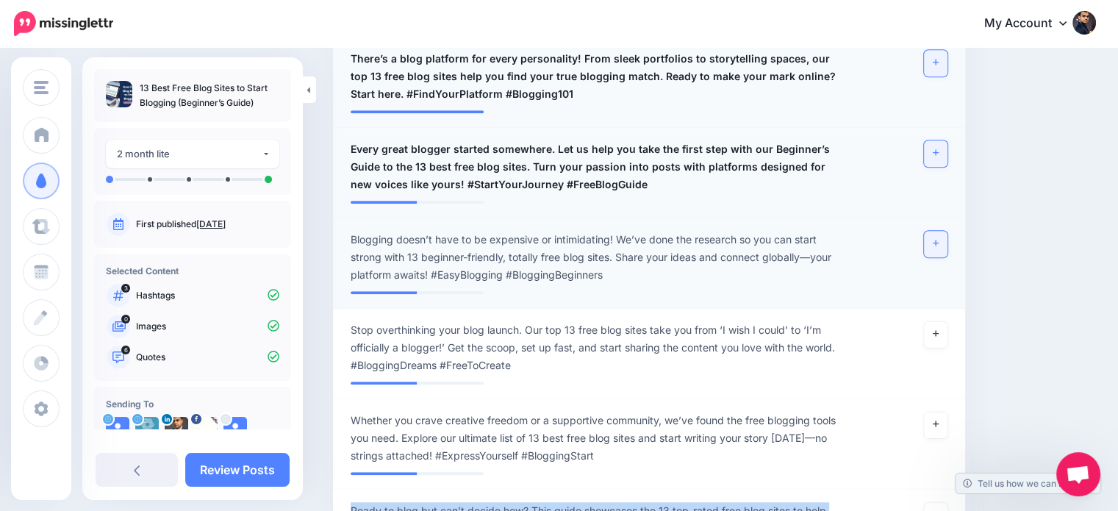
click at [938, 243] on icon at bounding box center [936, 243] width 6 height 8
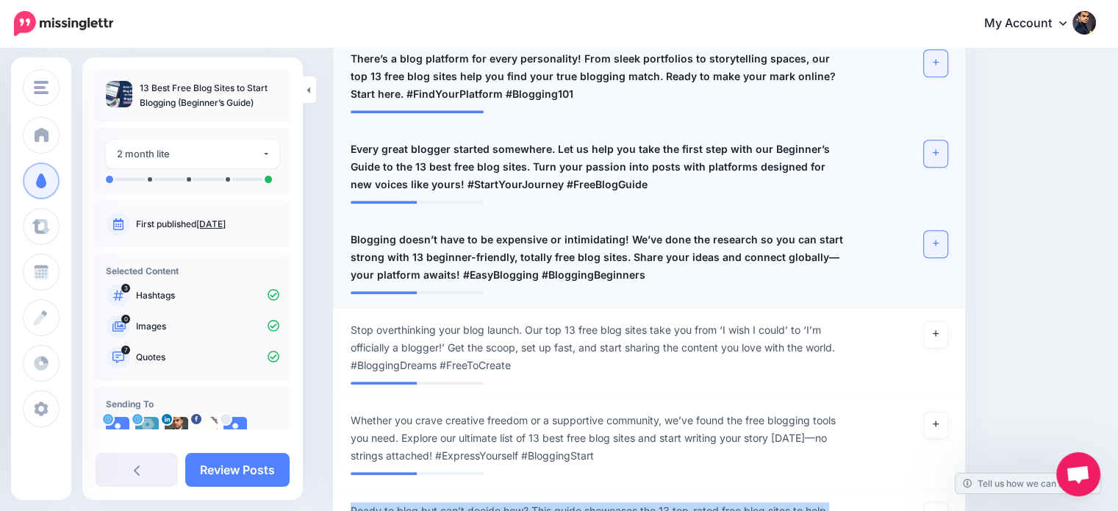
click at [941, 146] on link at bounding box center [936, 153] width 24 height 26
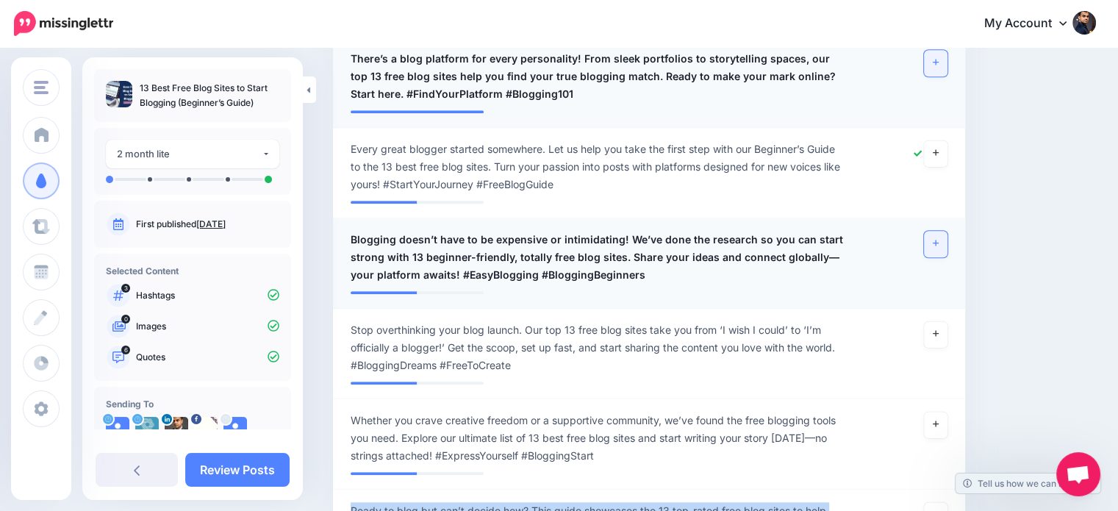
click at [947, 247] on link at bounding box center [936, 244] width 24 height 26
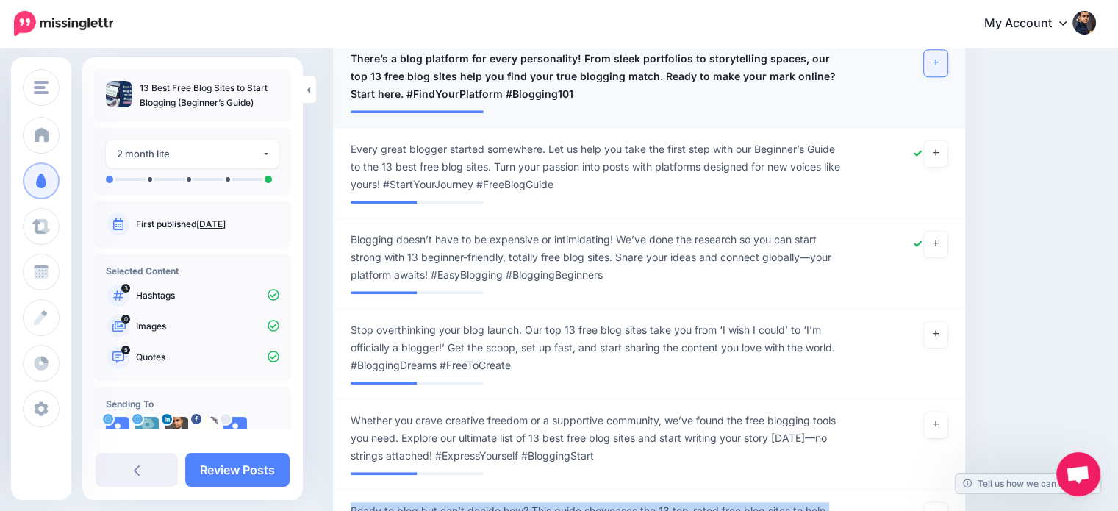
click at [941, 64] on link at bounding box center [936, 63] width 24 height 26
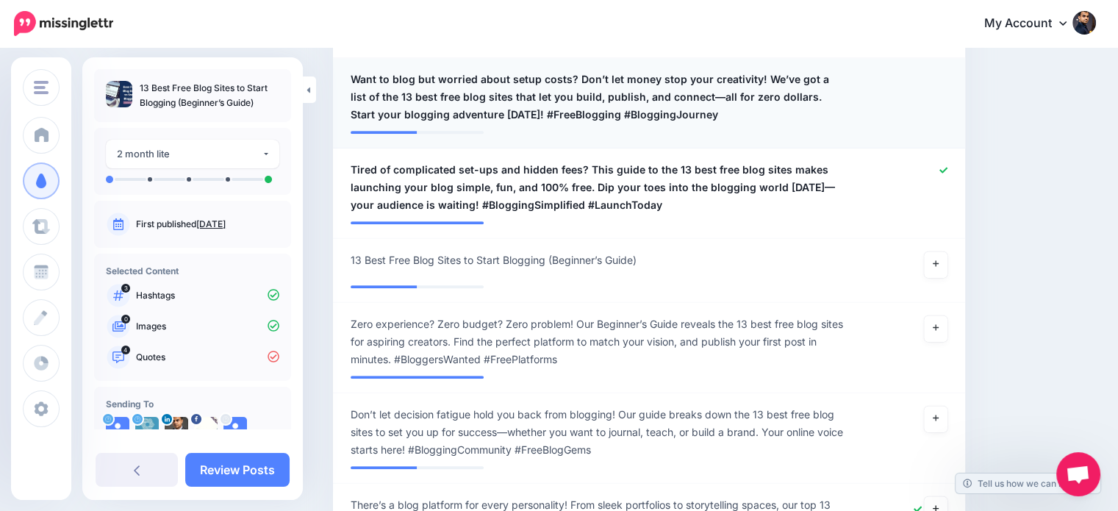
scroll to position [705, 0]
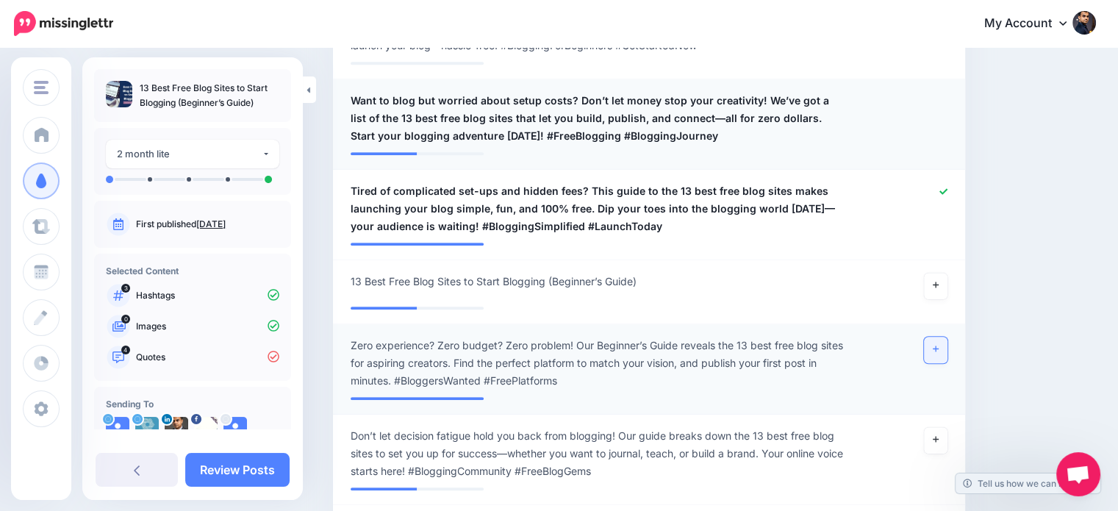
click at [938, 347] on icon at bounding box center [936, 349] width 6 height 6
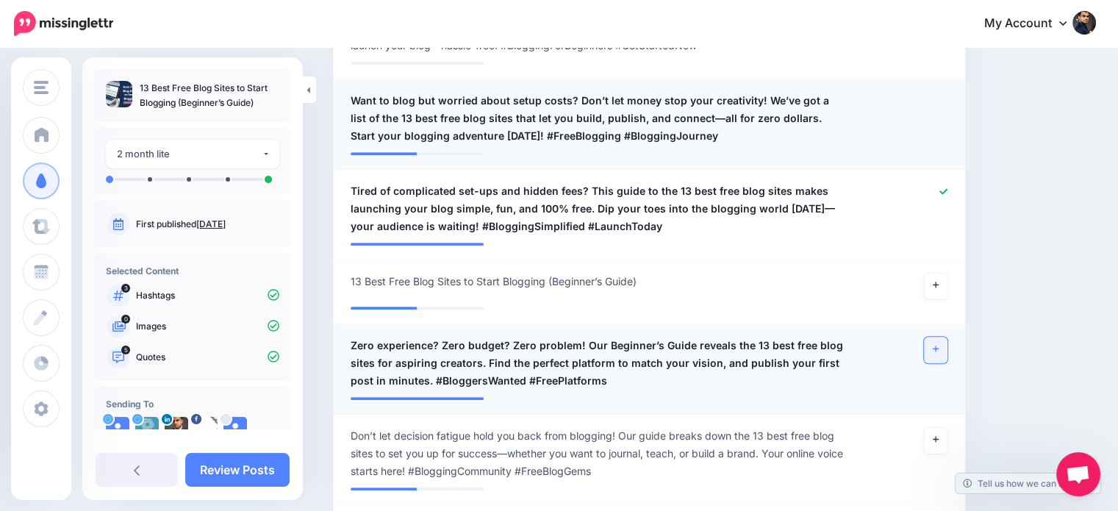
scroll to position [624, 0]
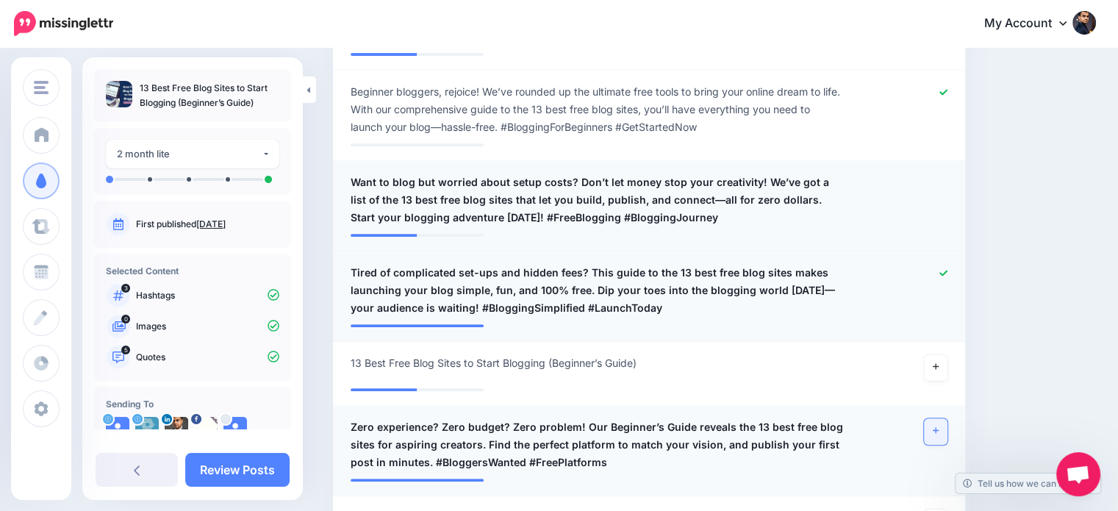
click at [947, 271] on icon at bounding box center [943, 273] width 8 height 6
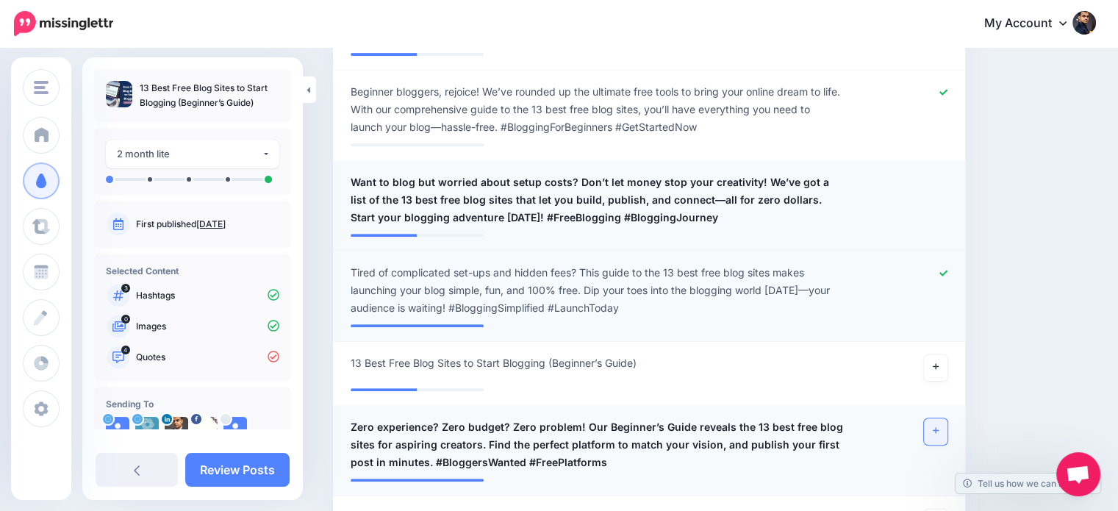
click at [947, 273] on icon at bounding box center [943, 273] width 8 height 8
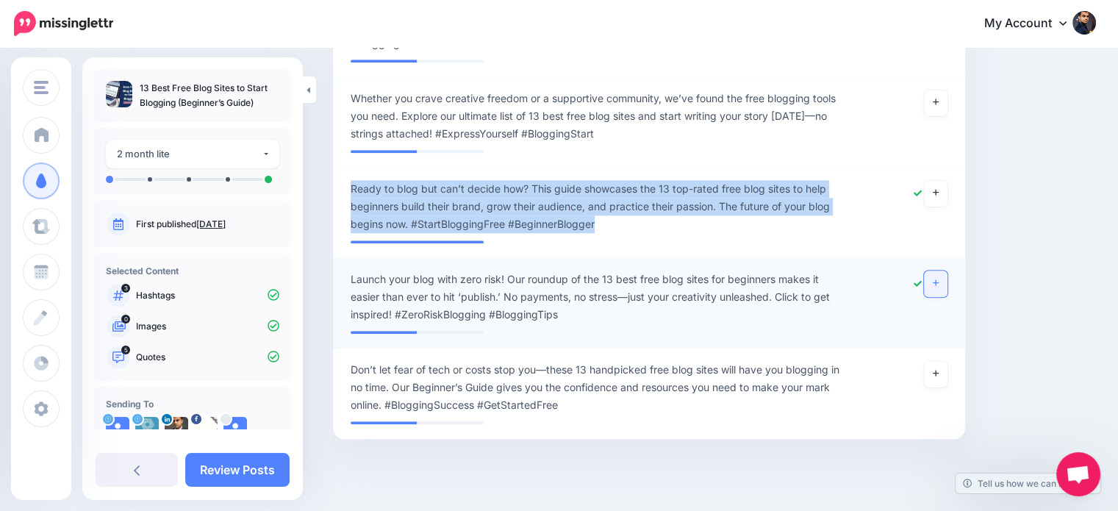
scroll to position [1517, 0]
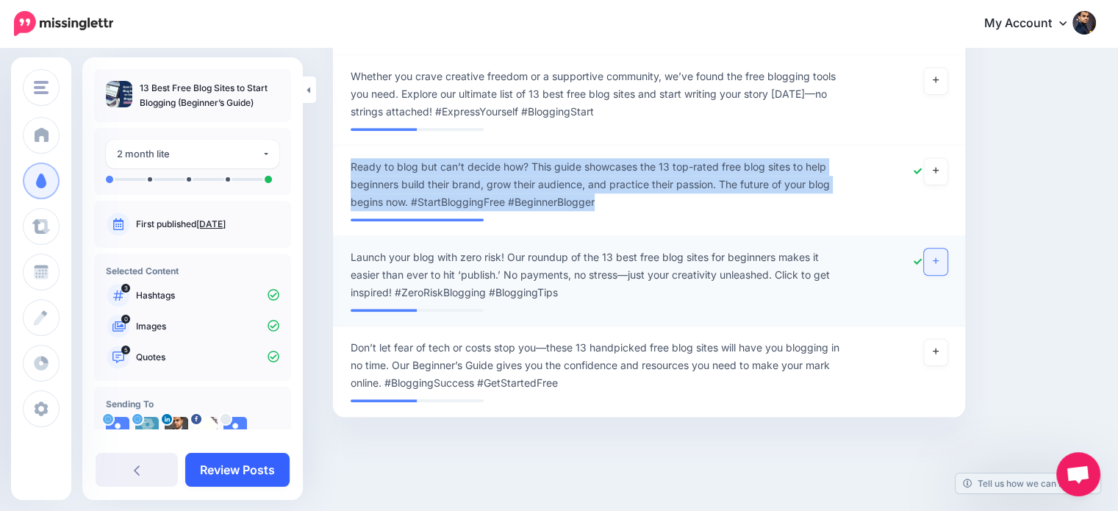
click at [262, 463] on link "Review Posts" at bounding box center [237, 470] width 104 height 34
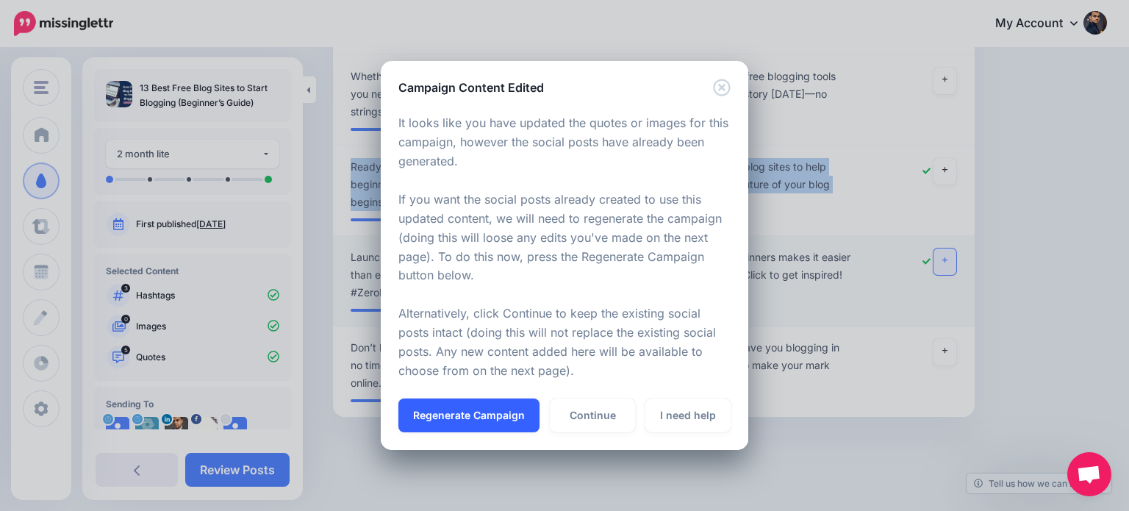
click at [453, 409] on button "Regenerate Campaign" at bounding box center [468, 415] width 141 height 34
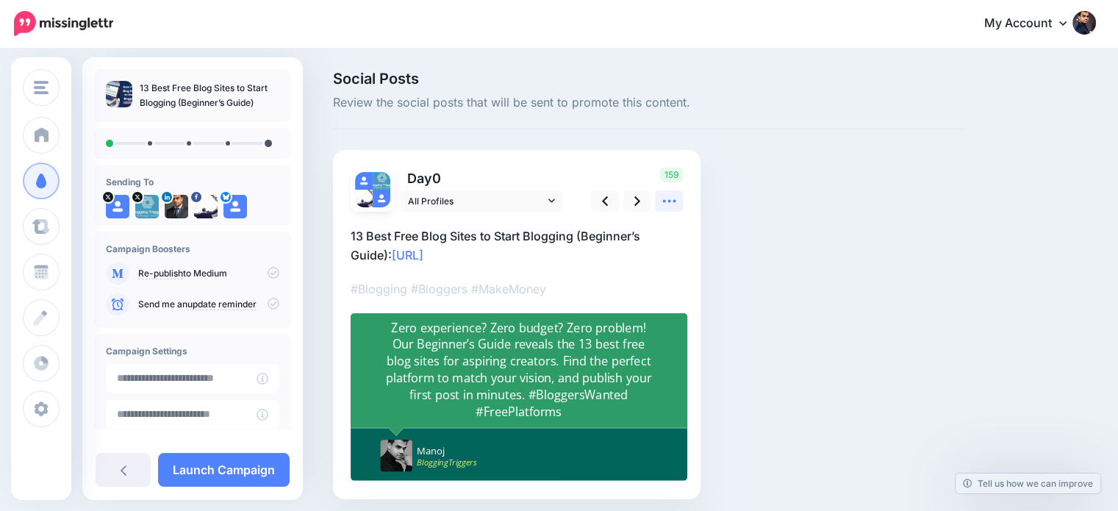
click at [670, 197] on icon at bounding box center [668, 200] width 15 height 15
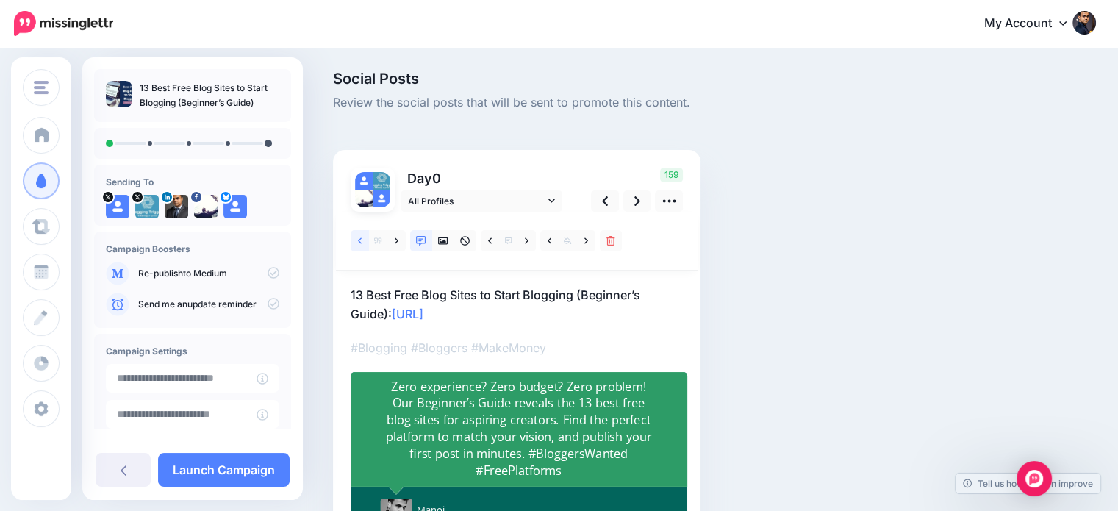
click at [358, 240] on icon at bounding box center [360, 240] width 4 height 6
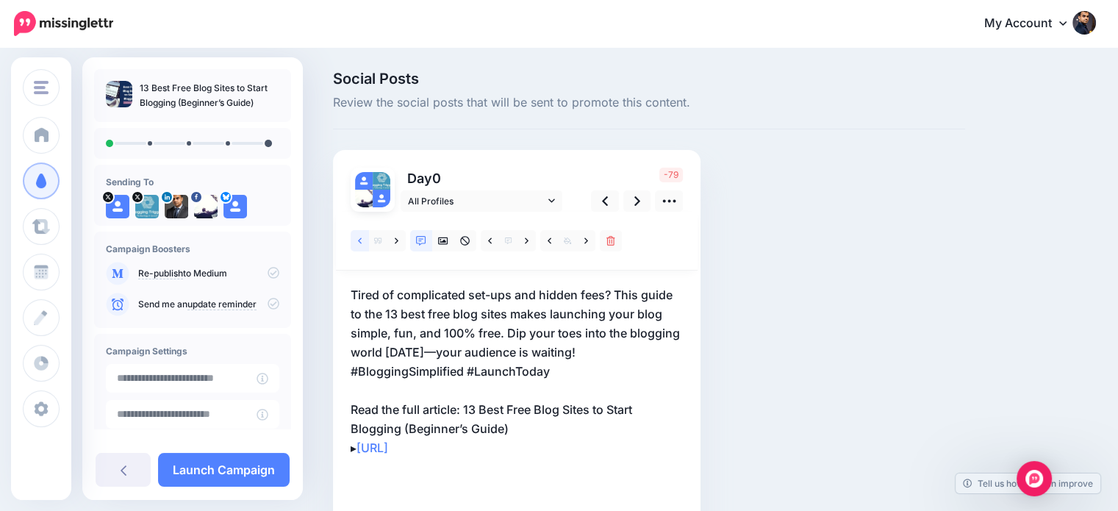
click at [359, 237] on icon at bounding box center [360, 241] width 4 height 10
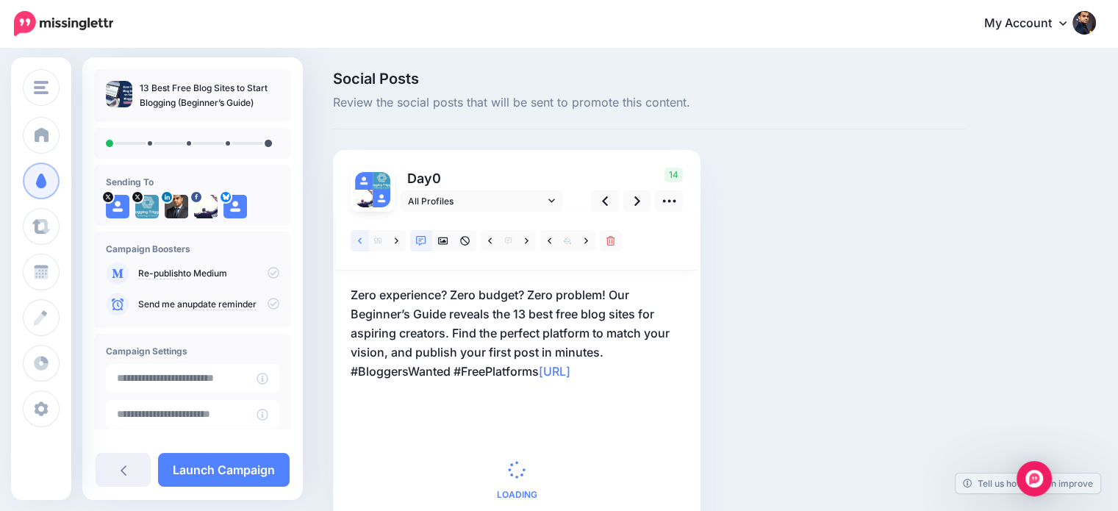
click at [359, 240] on icon at bounding box center [360, 241] width 4 height 10
click at [356, 240] on link at bounding box center [360, 240] width 18 height 21
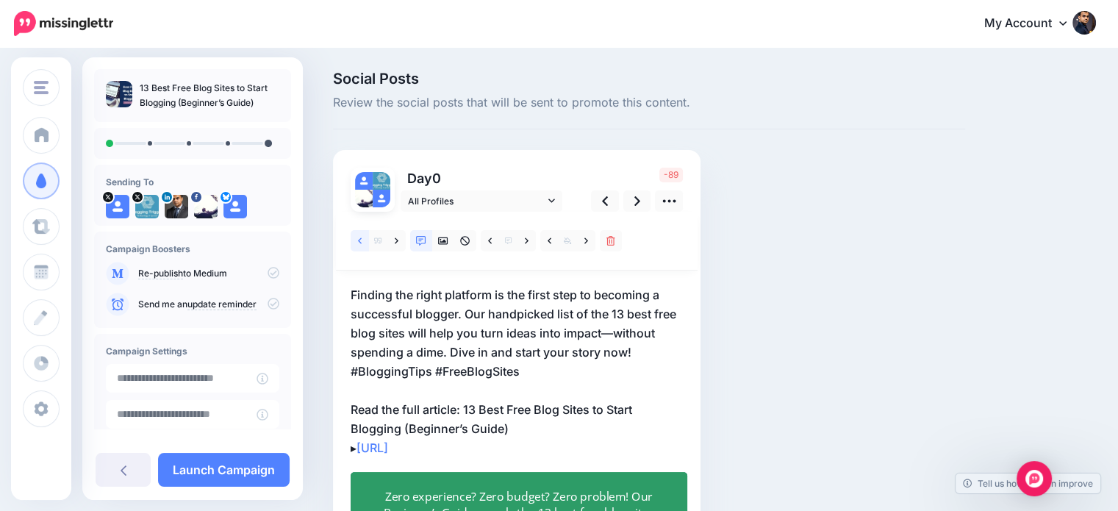
click at [356, 243] on link at bounding box center [360, 240] width 18 height 21
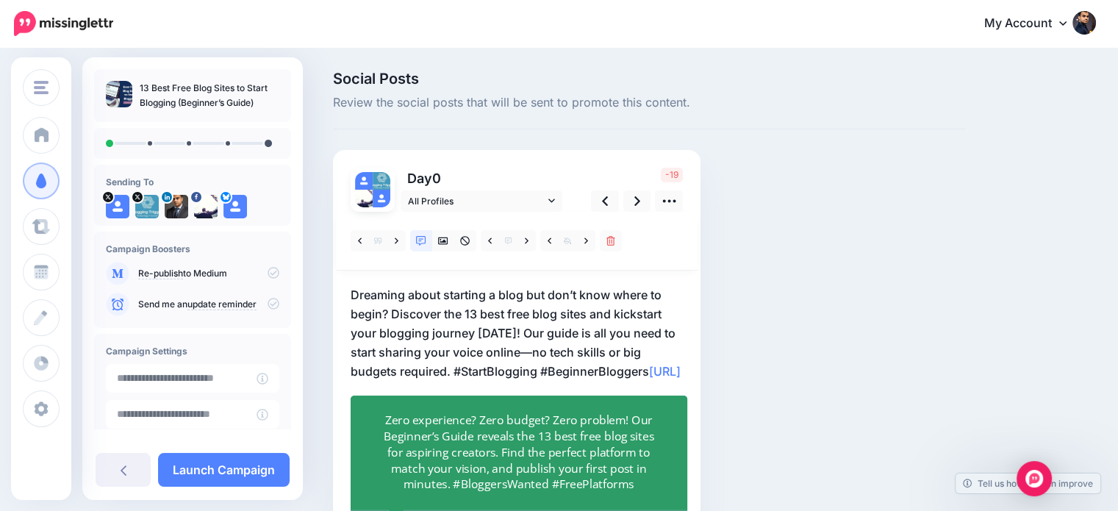
click at [652, 367] on p "Dreaming about starting a blog but don’t know where to begin? Discover the 13 b…" at bounding box center [517, 333] width 332 height 96
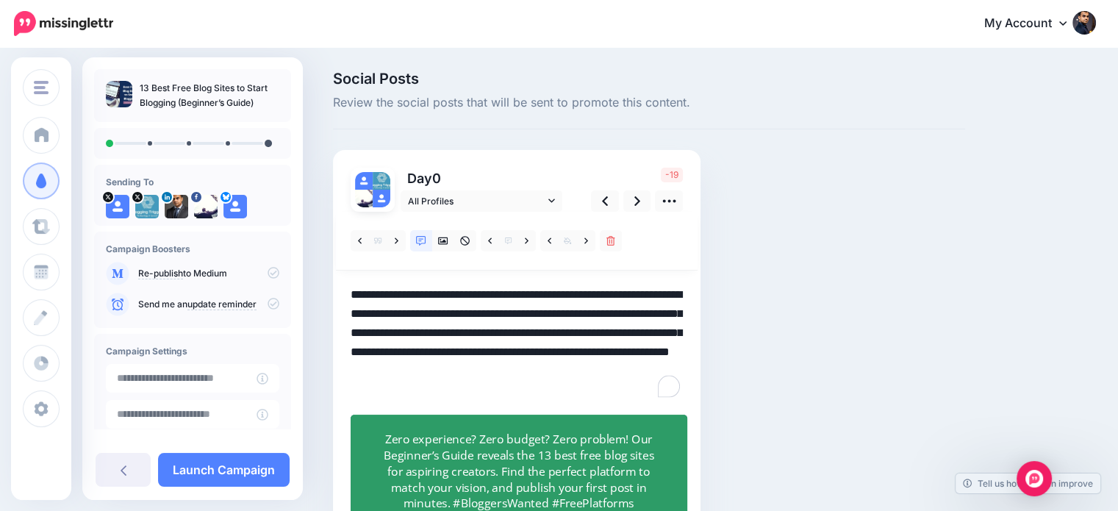
drag, startPoint x: 655, startPoint y: 370, endPoint x: 464, endPoint y: 369, distance: 190.3
click at [460, 372] on textarea "**********" at bounding box center [517, 342] width 332 height 115
click at [498, 341] on textarea "**********" at bounding box center [517, 342] width 332 height 115
drag, startPoint x: 655, startPoint y: 367, endPoint x: 340, endPoint y: 287, distance: 325.3
click at [340, 287] on div "Day 0 All Profiles 0" at bounding box center [516, 375] width 367 height 450
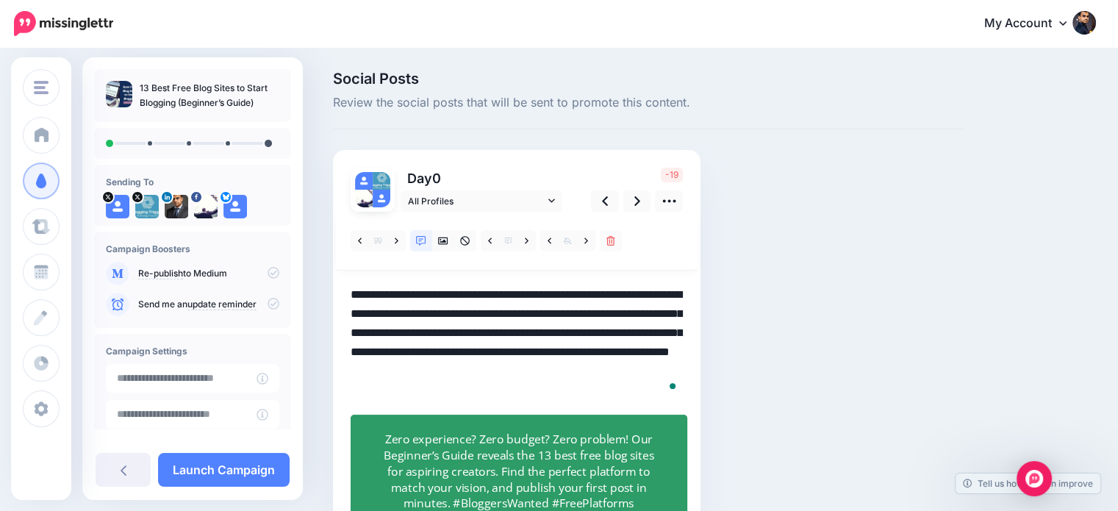
paste textarea "To enrich screen reader interactions, please activate Accessibility in Grammarl…"
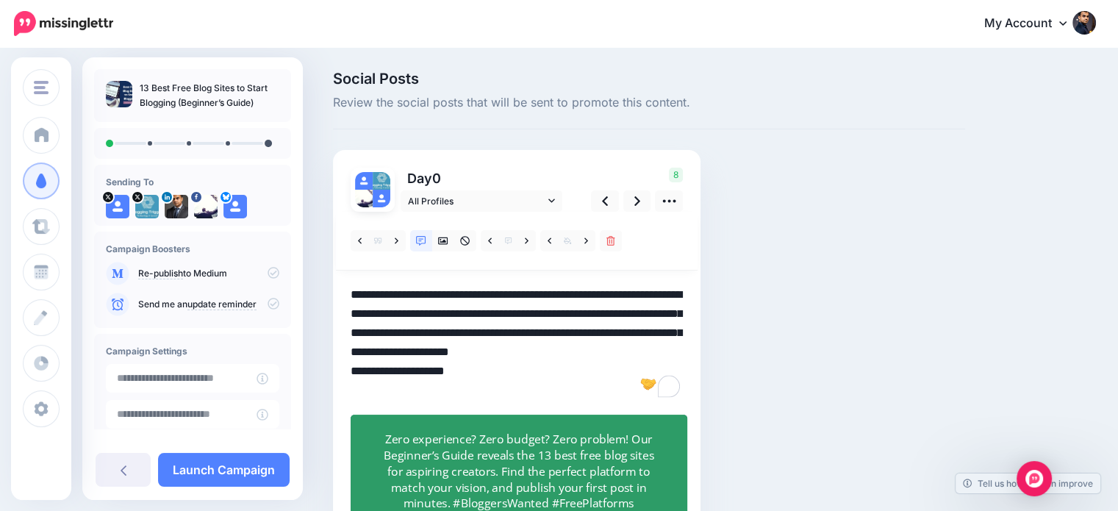
drag, startPoint x: 586, startPoint y: 375, endPoint x: 333, endPoint y: 377, distance: 253.5
click at [333, 377] on div "Day 0 All Profiles 8" at bounding box center [516, 375] width 367 height 450
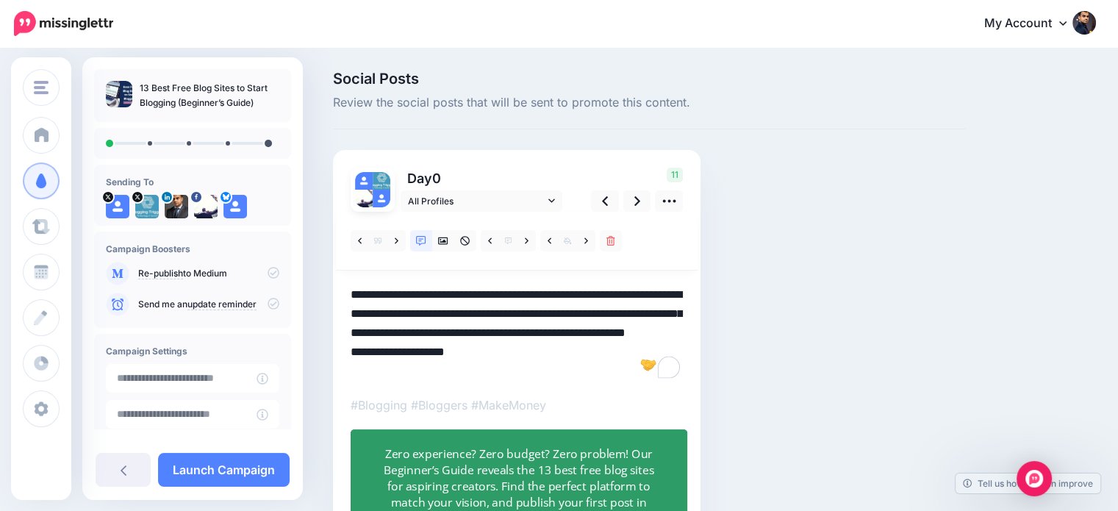
click at [353, 372] on textarea "**********" at bounding box center [517, 333] width 332 height 96
click at [351, 365] on textarea "**********" at bounding box center [517, 333] width 332 height 96
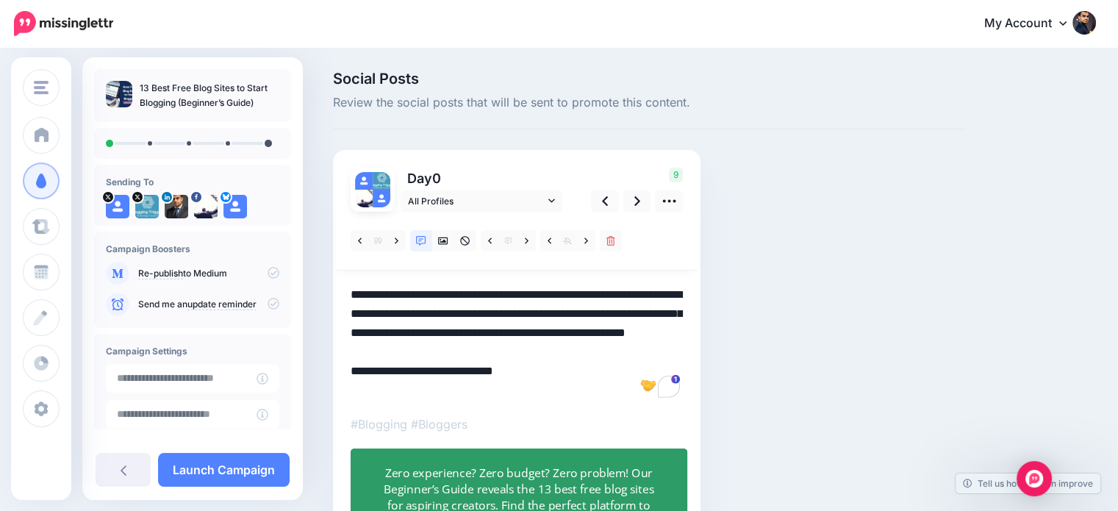
type textarea "**********"
click at [628, 481] on div "Zero experience? Zero budget? Zero problem! Our Beginner’s Guide reveals the 13…" at bounding box center [518, 504] width 275 height 81
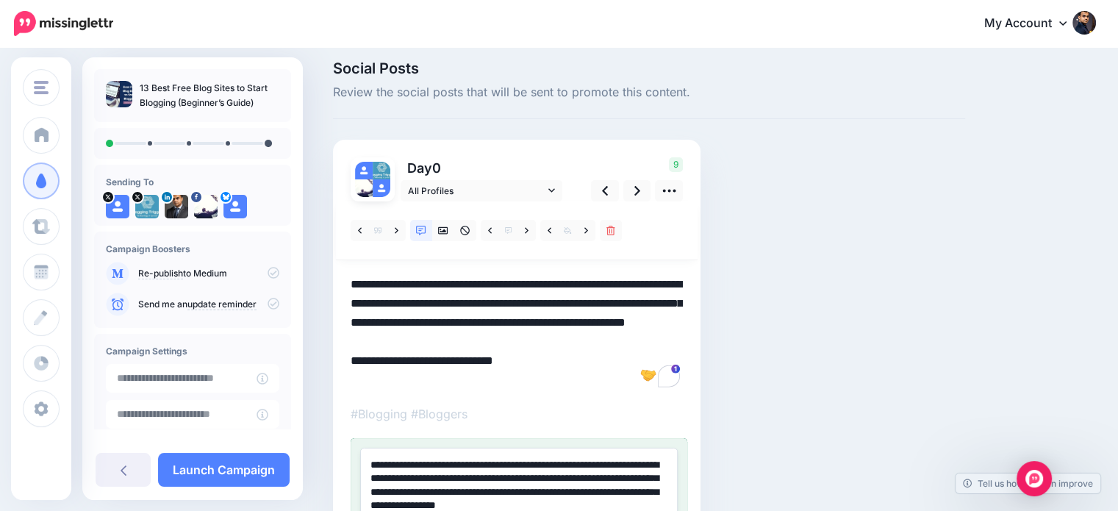
paste textarea
type textarea "**********"
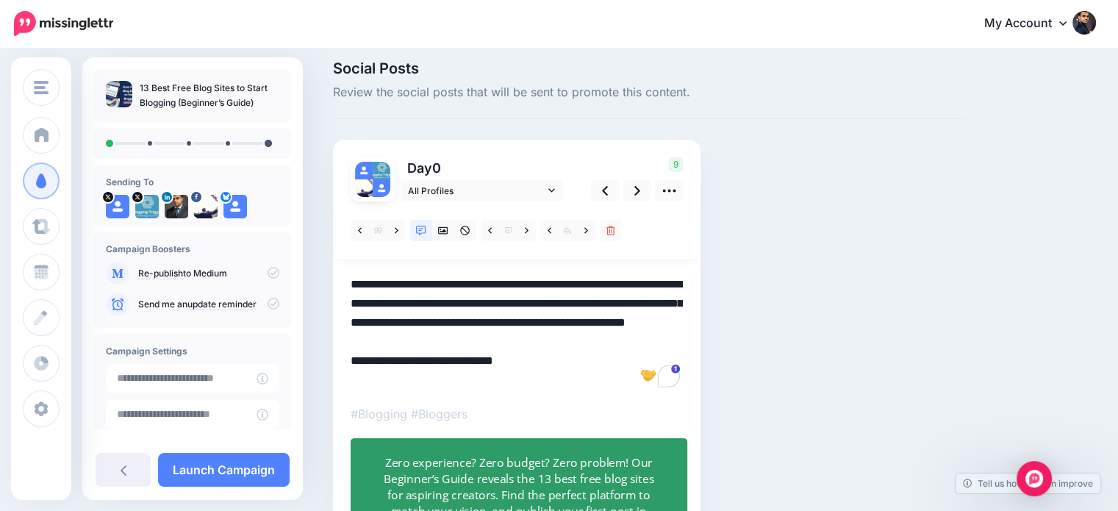
click at [919, 343] on div "Social Posts Review the social posts that will be sent to promote this content.…" at bounding box center [649, 364] width 654 height 607
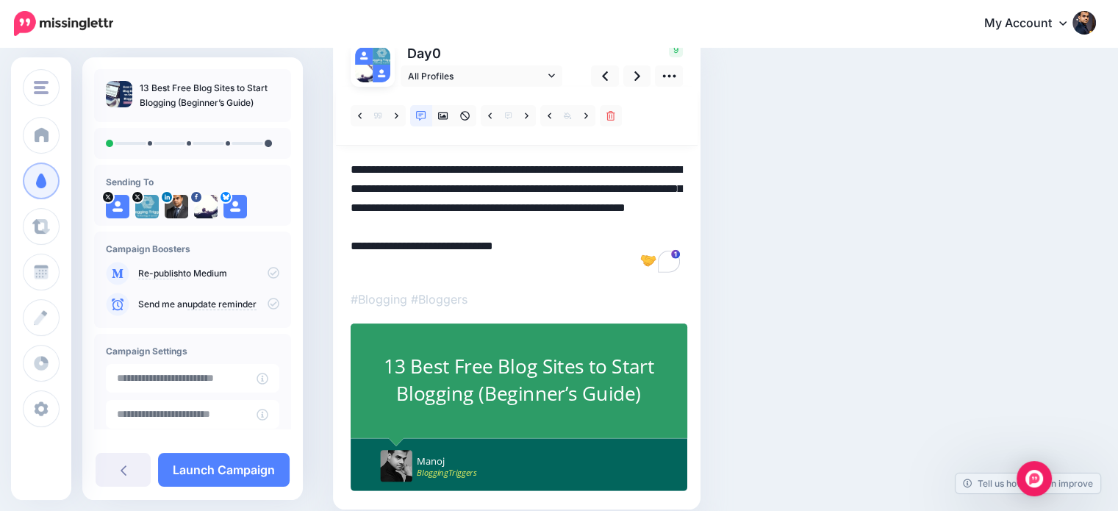
scroll to position [118, 0]
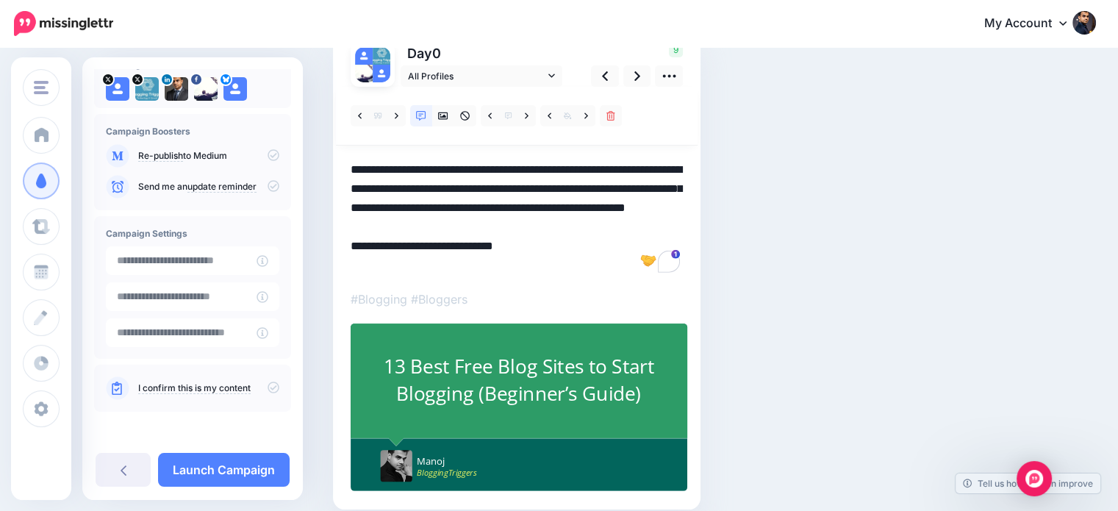
click at [267, 382] on icon at bounding box center [273, 387] width 12 height 12
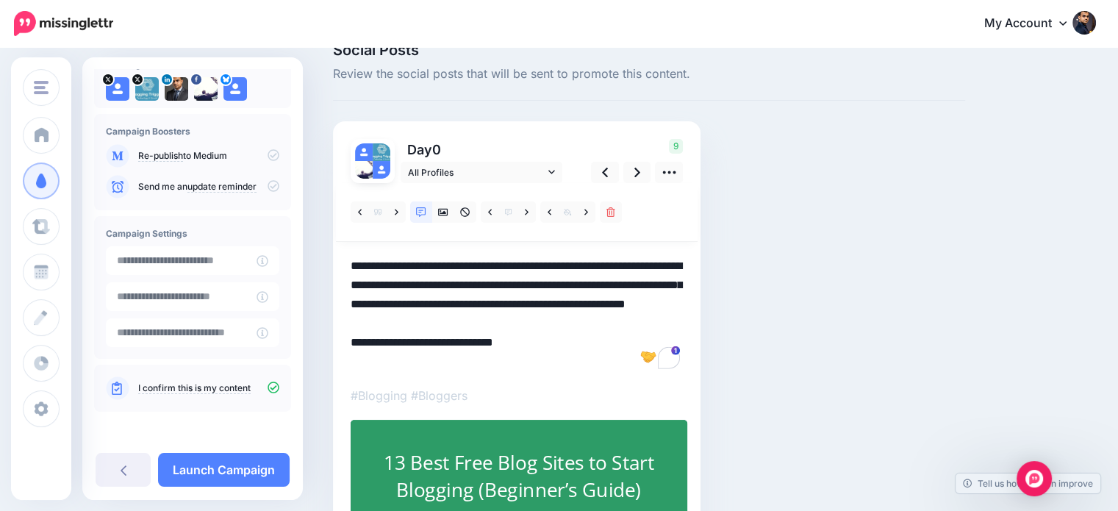
scroll to position [0, 0]
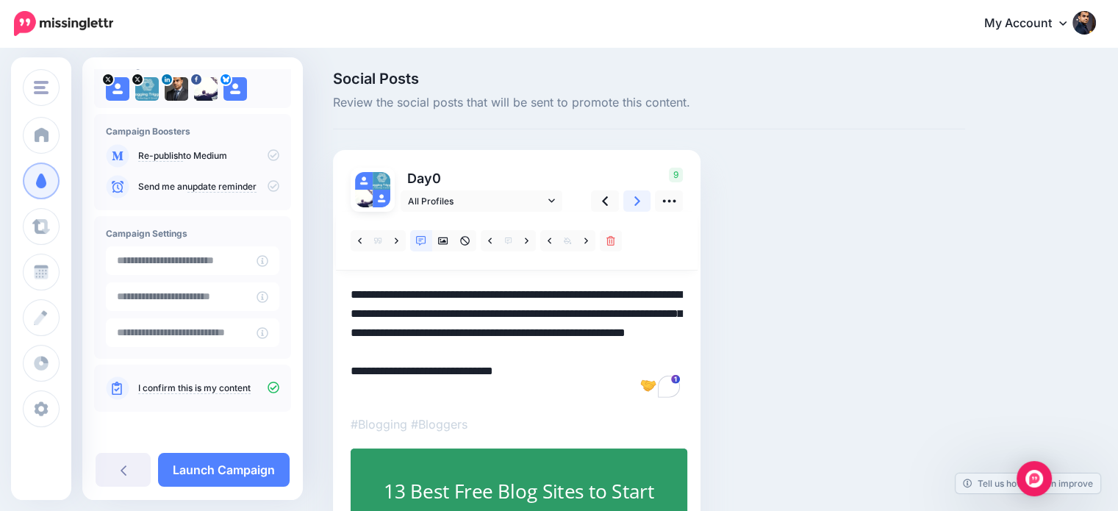
click at [631, 207] on link at bounding box center [637, 200] width 28 height 21
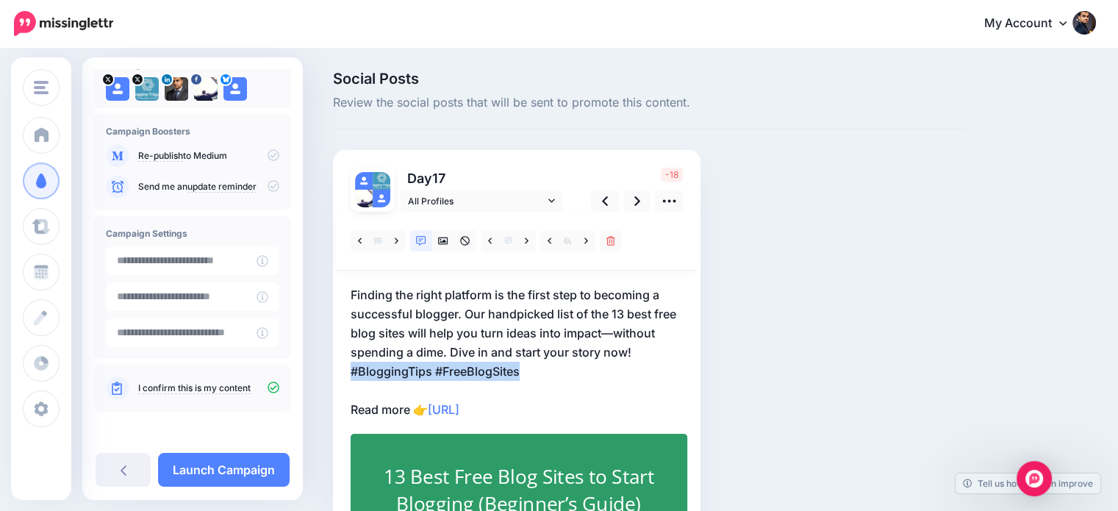
drag, startPoint x: 553, startPoint y: 373, endPoint x: 340, endPoint y: 379, distance: 212.5
click at [340, 379] on div "Day 17 All Profiles" at bounding box center [516, 385] width 367 height 470
click at [567, 373] on p "Finding the right platform is the first step to becoming a successful blogger. …" at bounding box center [517, 352] width 332 height 134
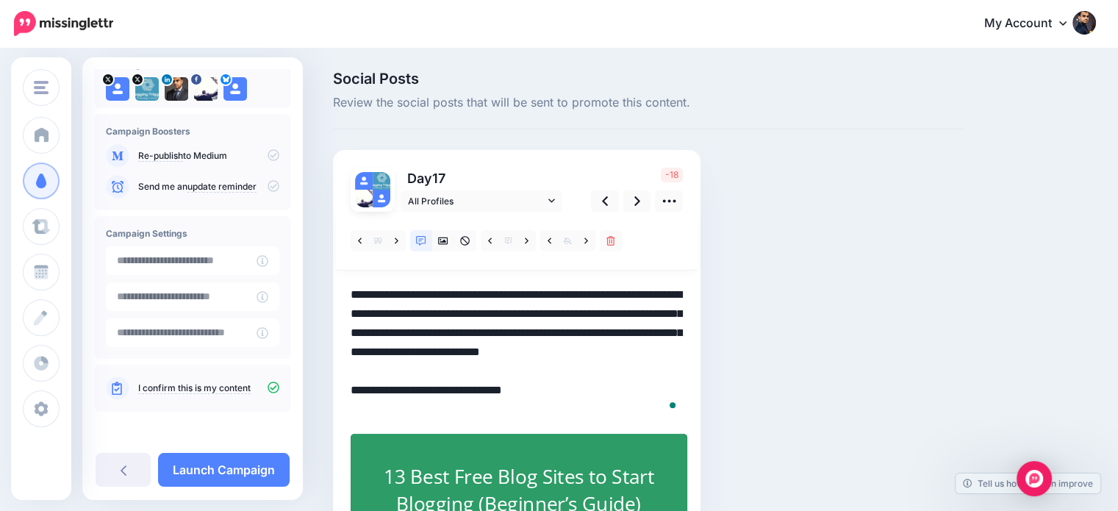
drag, startPoint x: 520, startPoint y: 376, endPoint x: 559, endPoint y: 379, distance: 38.4
click at [346, 371] on div "Day 17 All Profiles" at bounding box center [516, 385] width 367 height 470
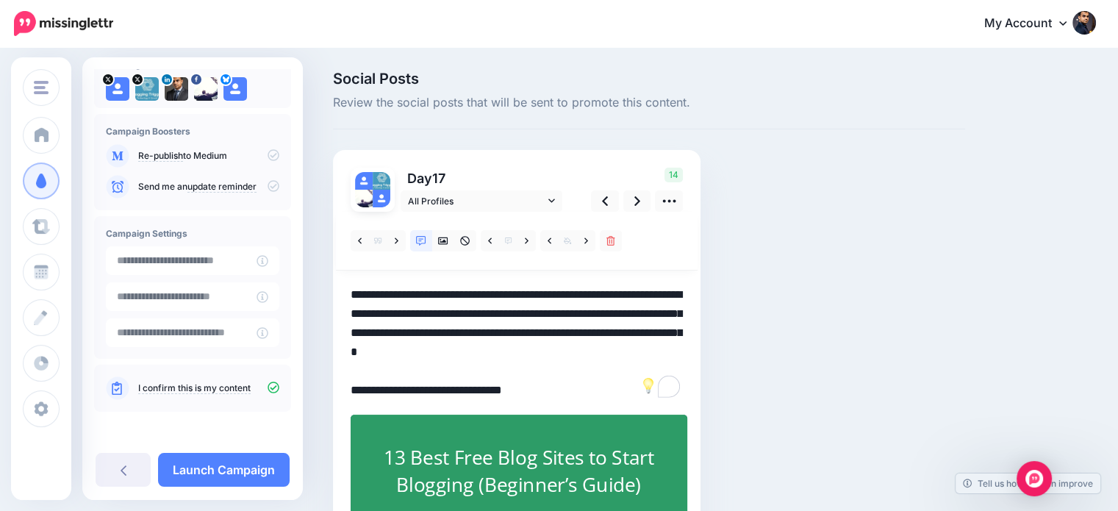
drag, startPoint x: 453, startPoint y: 352, endPoint x: 705, endPoint y: 357, distance: 252.9
click at [705, 357] on div "Social Posts Review the social posts that will be sent to promote this content.…" at bounding box center [649, 357] width 654 height 573
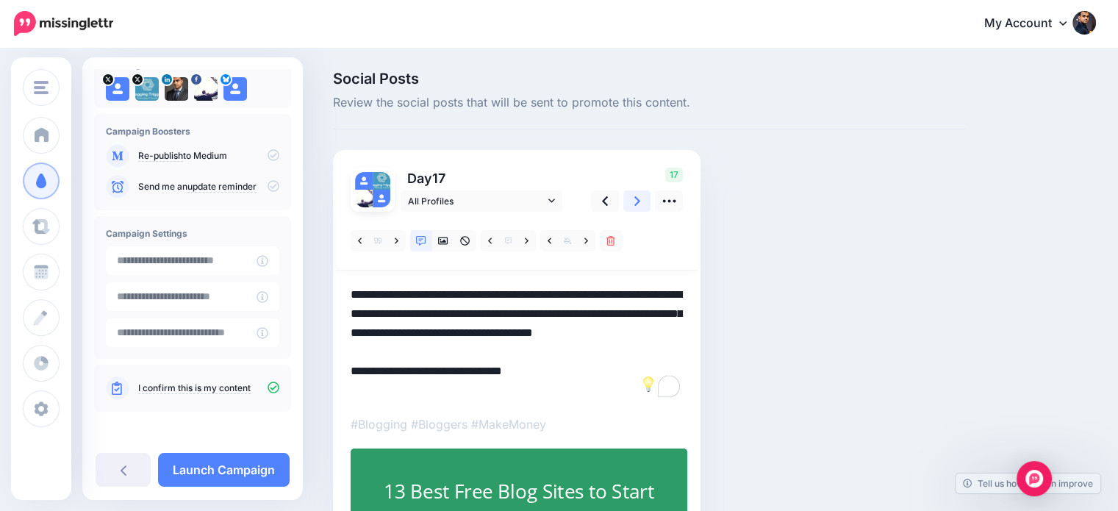
click at [640, 198] on link at bounding box center [637, 200] width 28 height 21
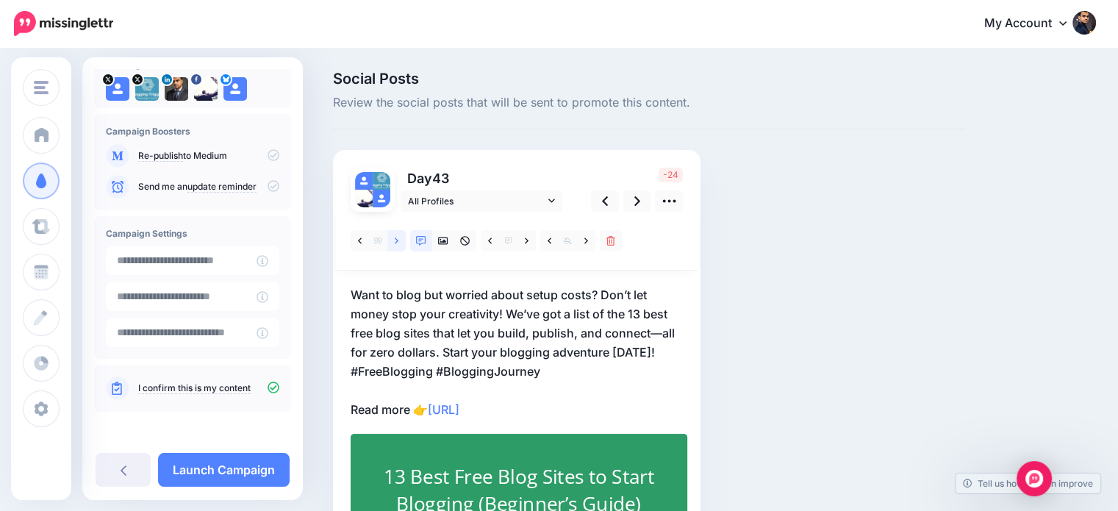
click at [397, 237] on icon at bounding box center [397, 241] width 4 height 10
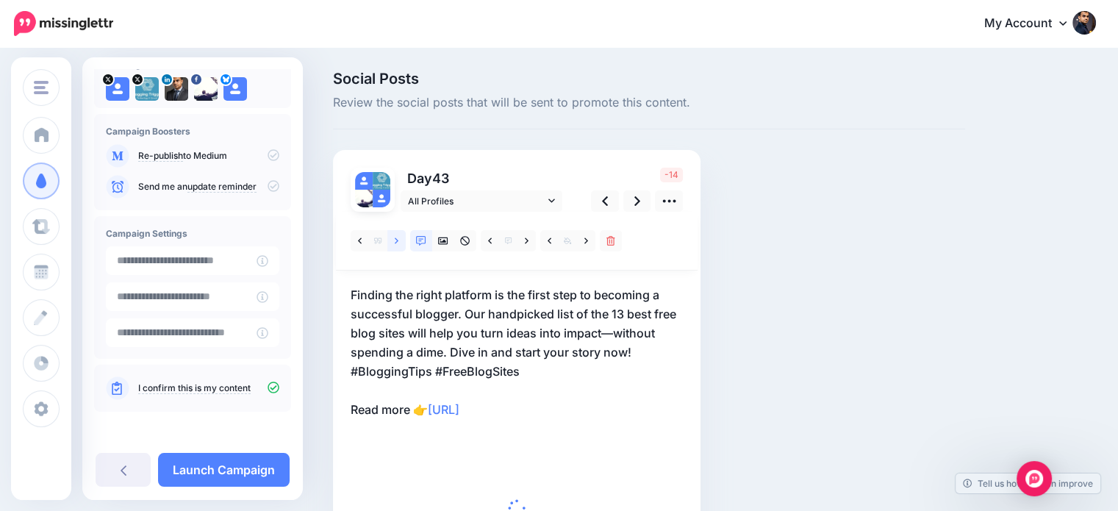
click at [397, 237] on icon at bounding box center [397, 241] width 4 height 10
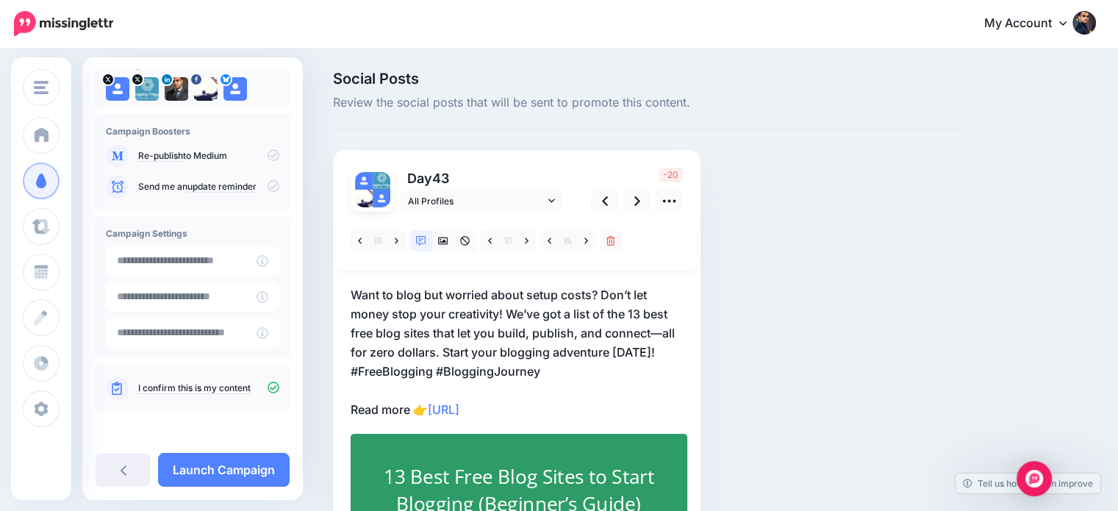
click at [566, 372] on p "Want to blog but worried about setup costs? Don’t let money stop your creativit…" at bounding box center [517, 352] width 332 height 134
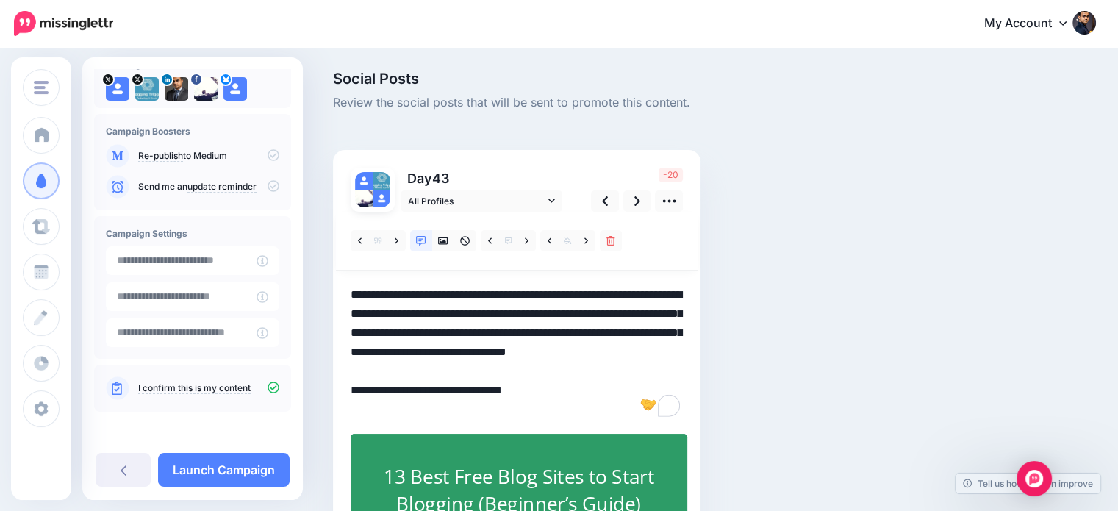
drag, startPoint x: 441, startPoint y: 348, endPoint x: 547, endPoint y: 373, distance: 109.6
click at [547, 373] on textarea "**********" at bounding box center [517, 352] width 332 height 134
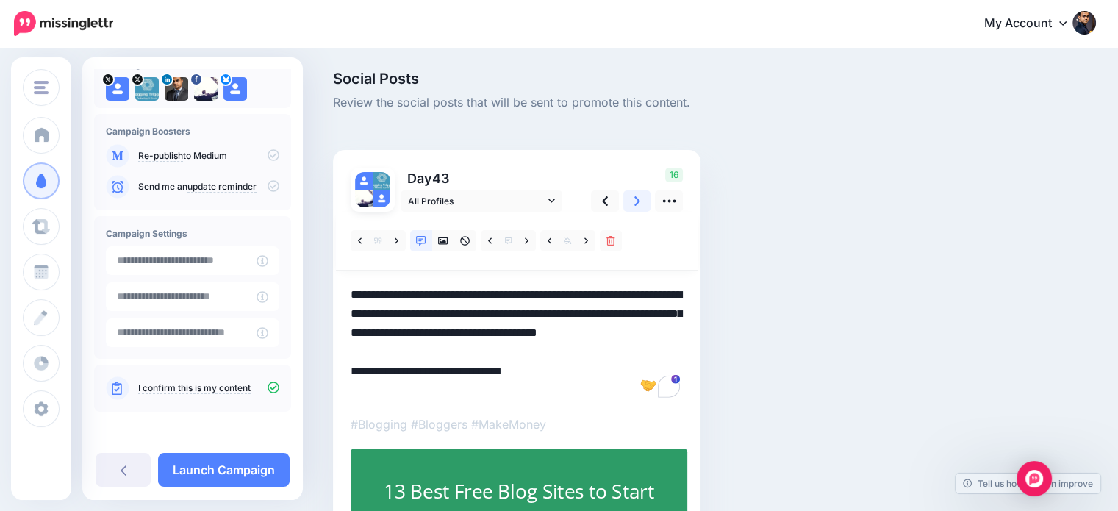
click at [635, 196] on icon at bounding box center [637, 200] width 6 height 15
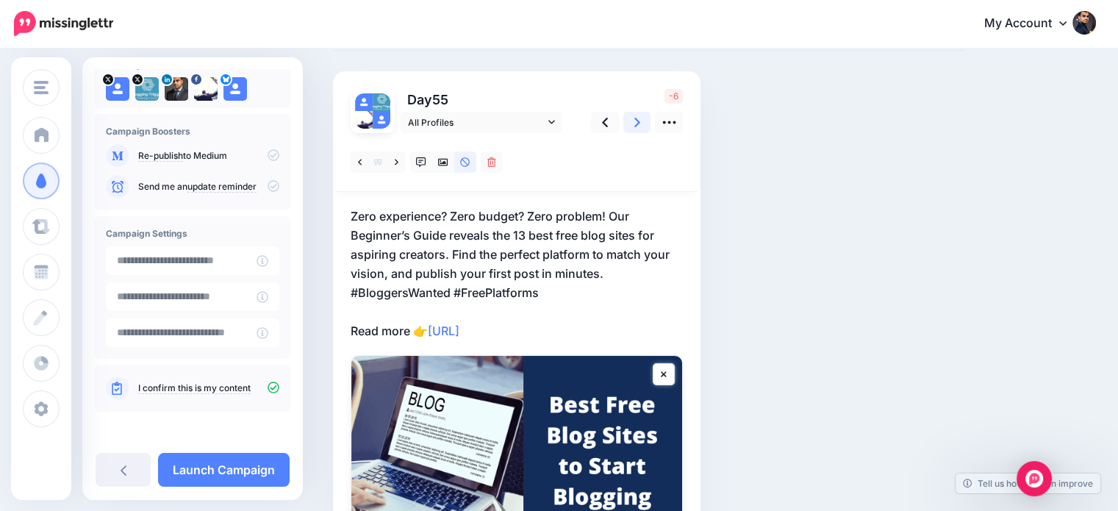
scroll to position [79, 0]
click at [556, 295] on p "Zero experience? Zero budget? Zero problem! Our Beginner’s Guide reveals the 13…" at bounding box center [517, 273] width 332 height 134
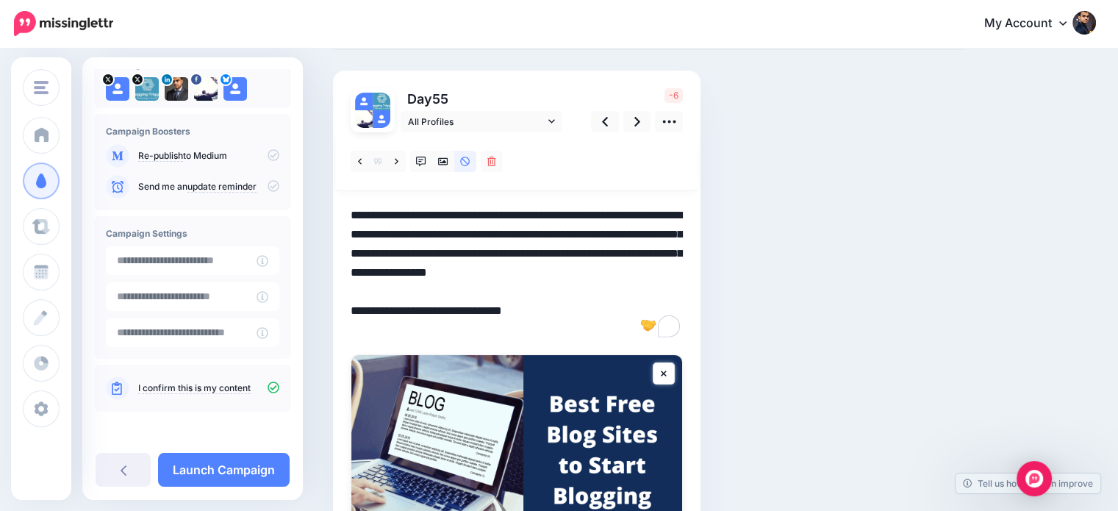
drag, startPoint x: 556, startPoint y: 294, endPoint x: 346, endPoint y: 297, distance: 209.5
click at [346, 297] on div "Day 55 All Profiles" at bounding box center [516, 349] width 367 height 556
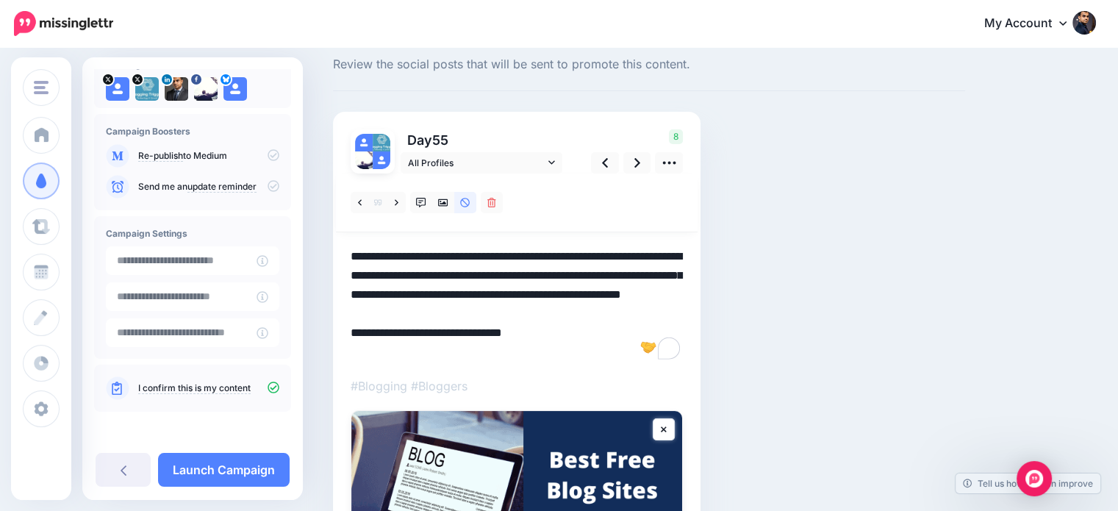
scroll to position [21, 0]
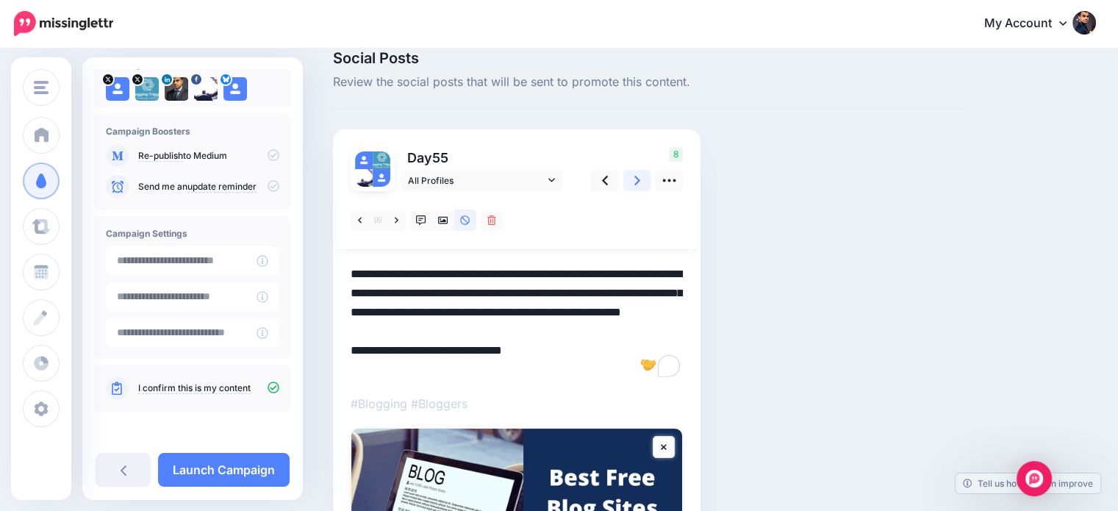
click at [634, 182] on icon at bounding box center [637, 180] width 6 height 15
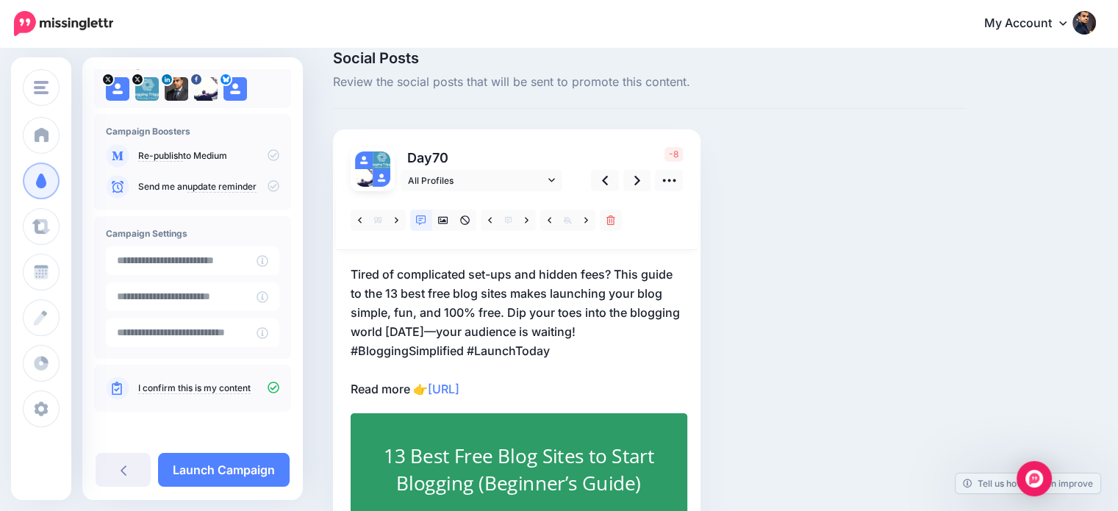
click at [575, 348] on p "Tired of complicated set-ups and hidden fees? This guide to the 13 best free bl…" at bounding box center [517, 332] width 332 height 134
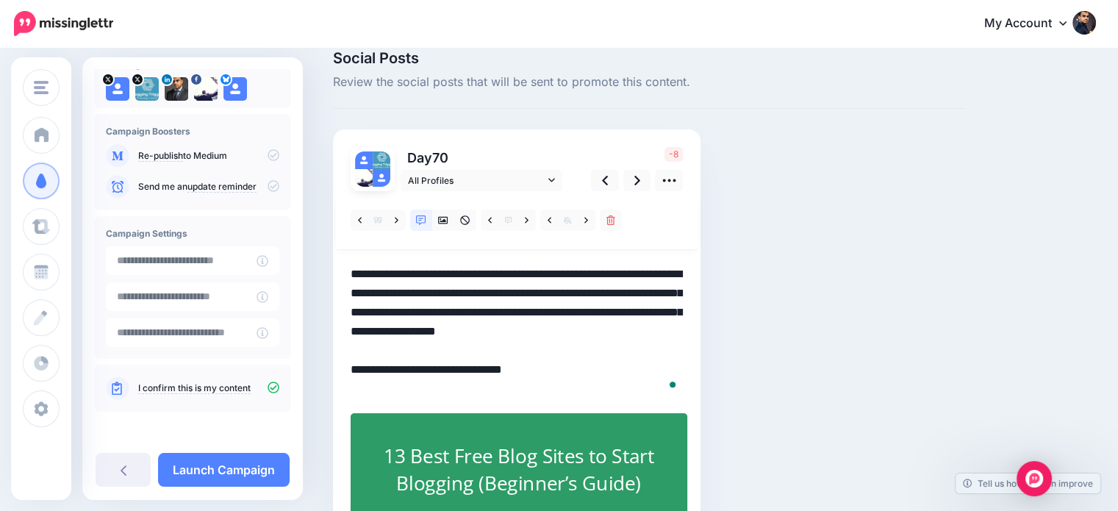
scroll to position [0, 0]
drag, startPoint x: 564, startPoint y: 348, endPoint x: 341, endPoint y: 353, distance: 223.4
click at [341, 353] on div "Day 70 All Profiles" at bounding box center [516, 364] width 367 height 470
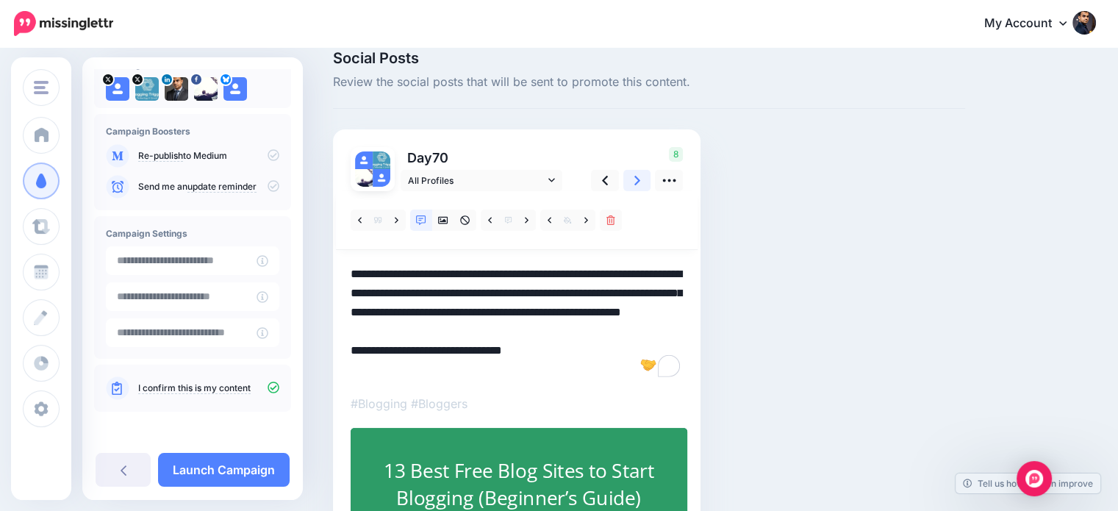
type textarea "**********"
click at [634, 182] on icon at bounding box center [637, 180] width 6 height 15
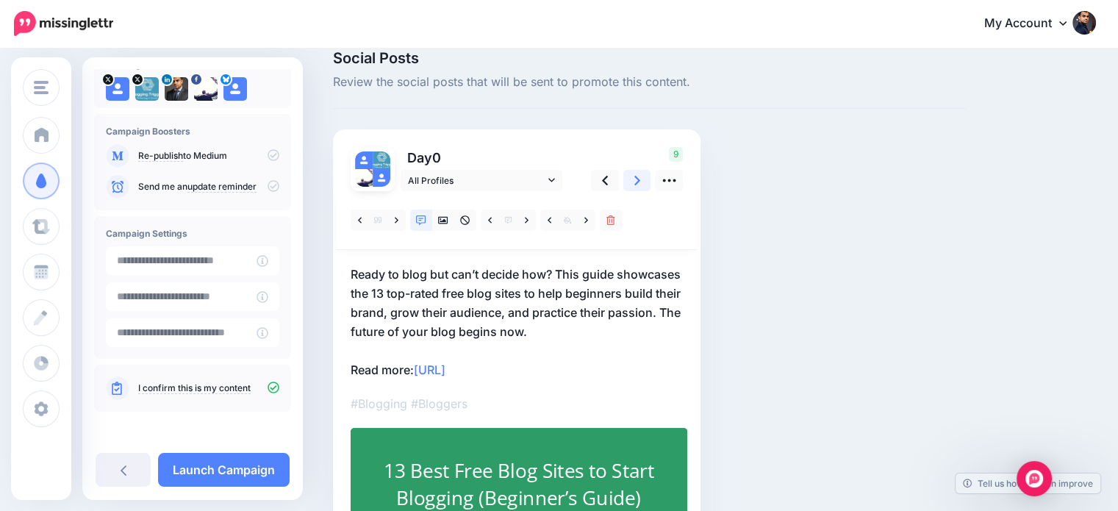
click at [634, 182] on icon at bounding box center [637, 180] width 6 height 15
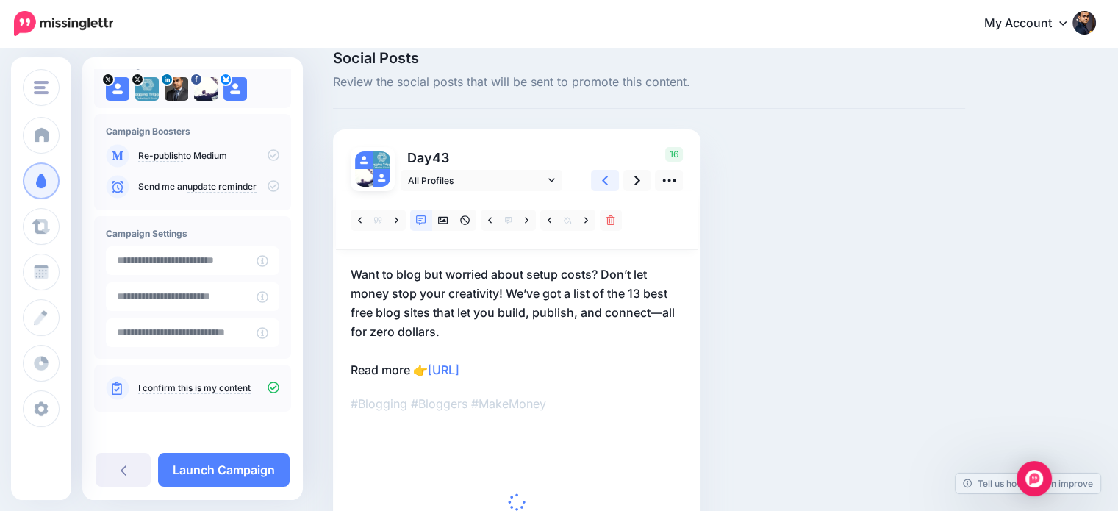
click at [603, 182] on icon at bounding box center [605, 180] width 6 height 15
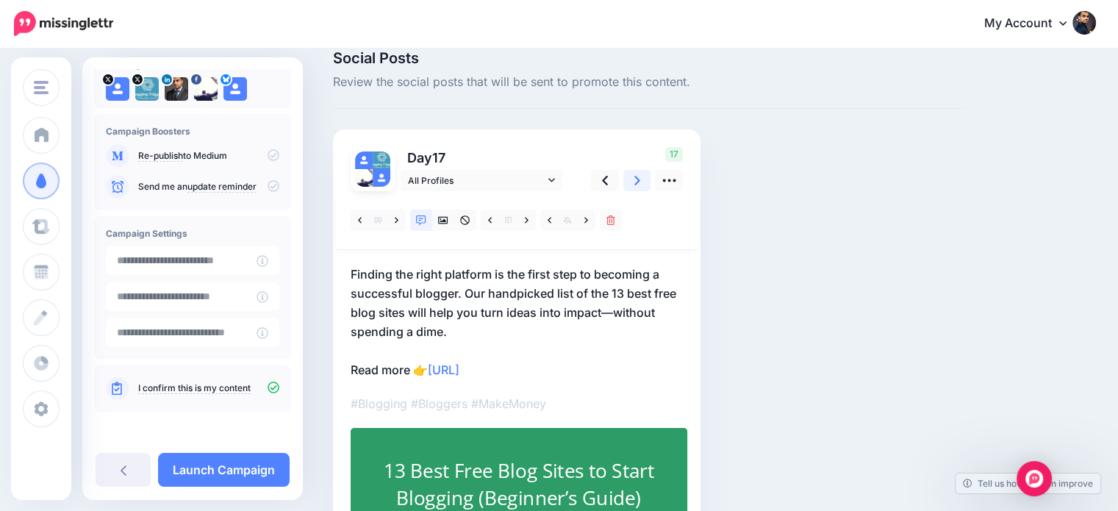
click at [631, 182] on link at bounding box center [637, 180] width 28 height 21
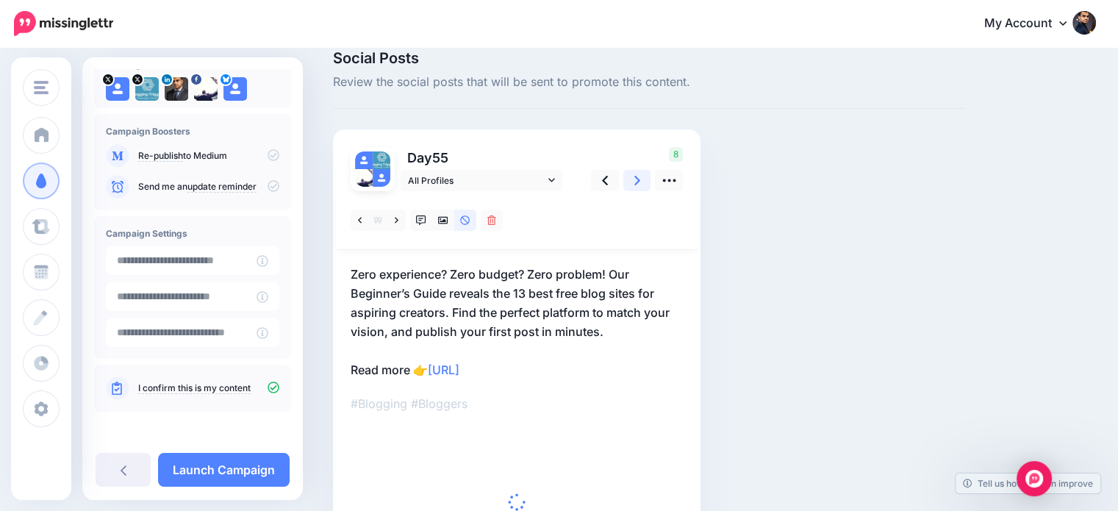
click at [631, 182] on link at bounding box center [637, 180] width 28 height 21
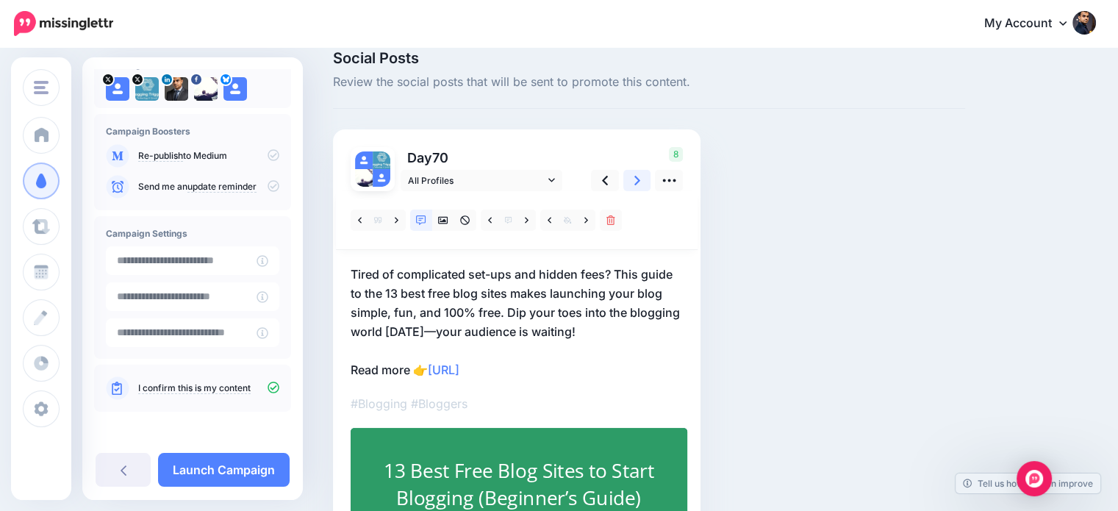
click at [631, 182] on link at bounding box center [637, 180] width 28 height 21
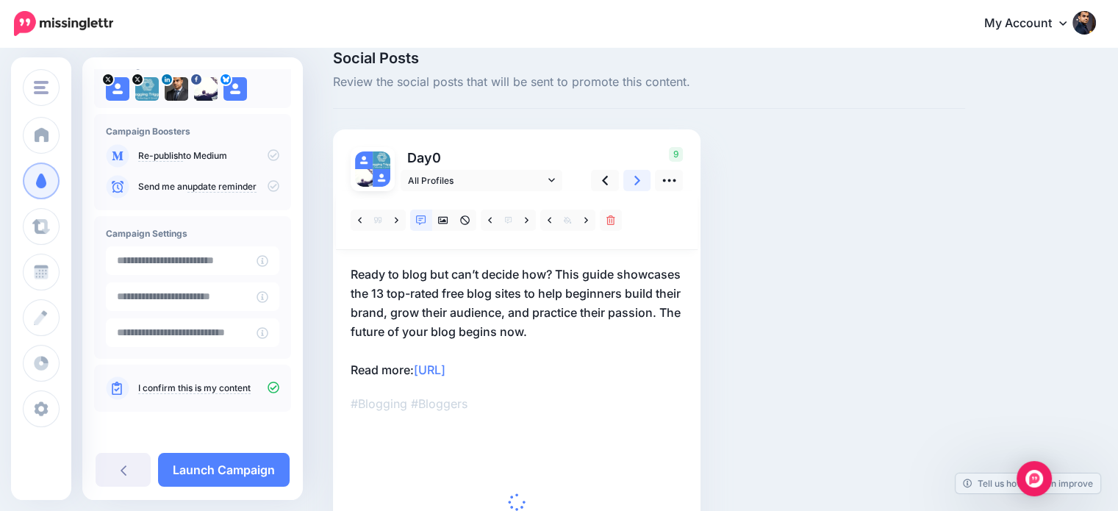
click at [631, 182] on link at bounding box center [637, 180] width 28 height 21
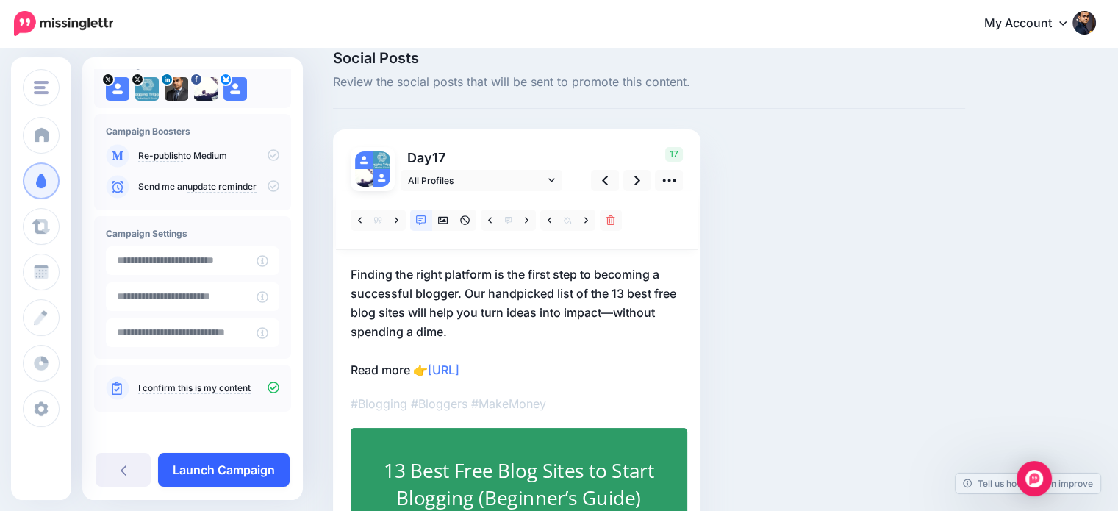
click at [240, 470] on link "Launch Campaign" at bounding box center [224, 470] width 132 height 34
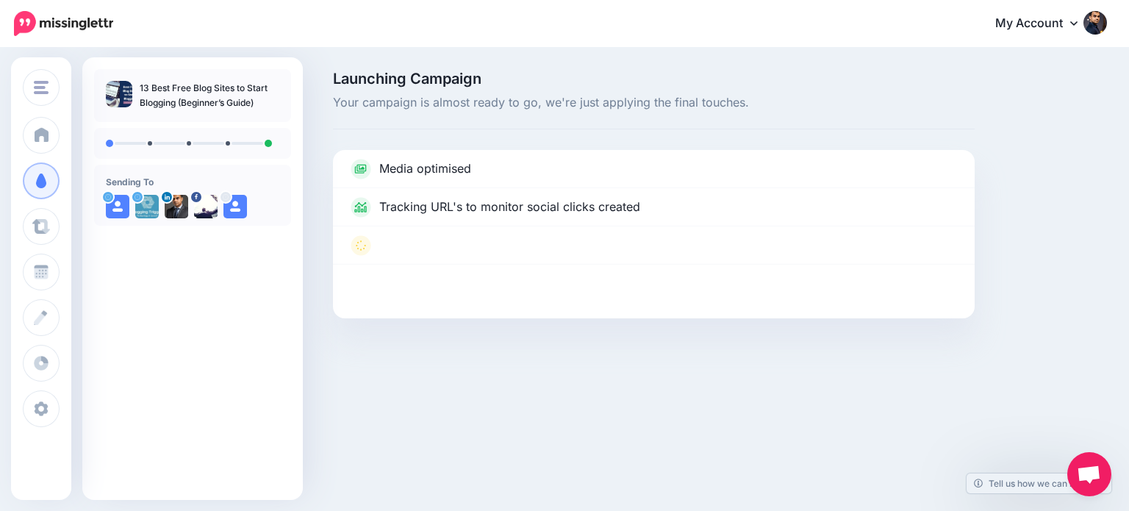
scroll to position [97, 0]
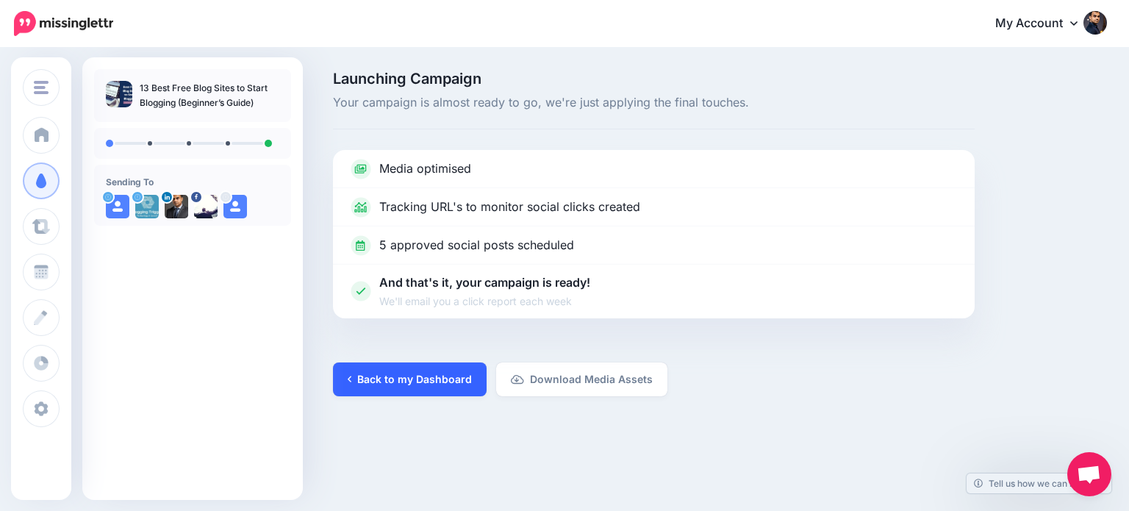
click at [464, 373] on link "Back to my Dashboard" at bounding box center [410, 379] width 154 height 34
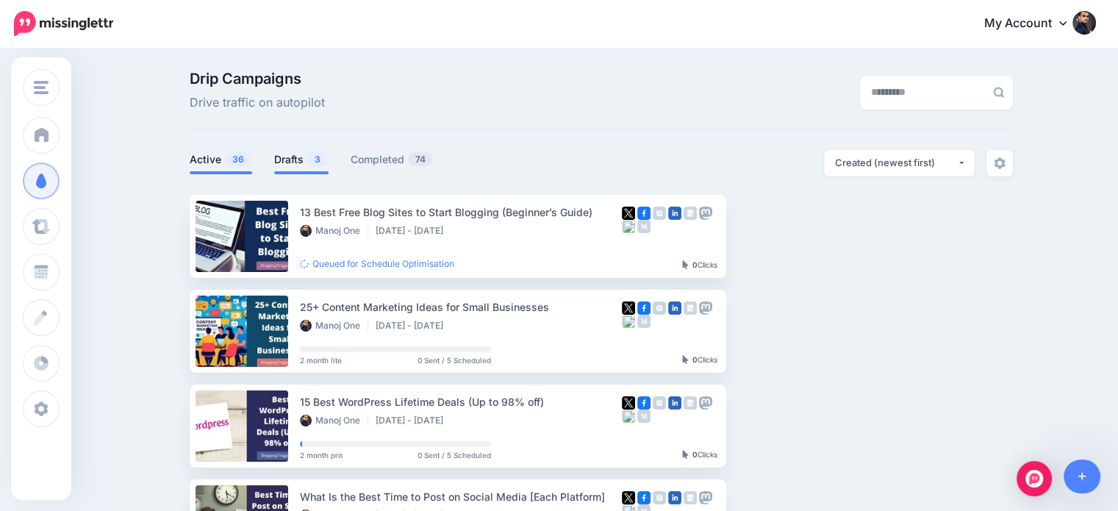
click at [293, 153] on link "Drafts 3" at bounding box center [301, 160] width 54 height 18
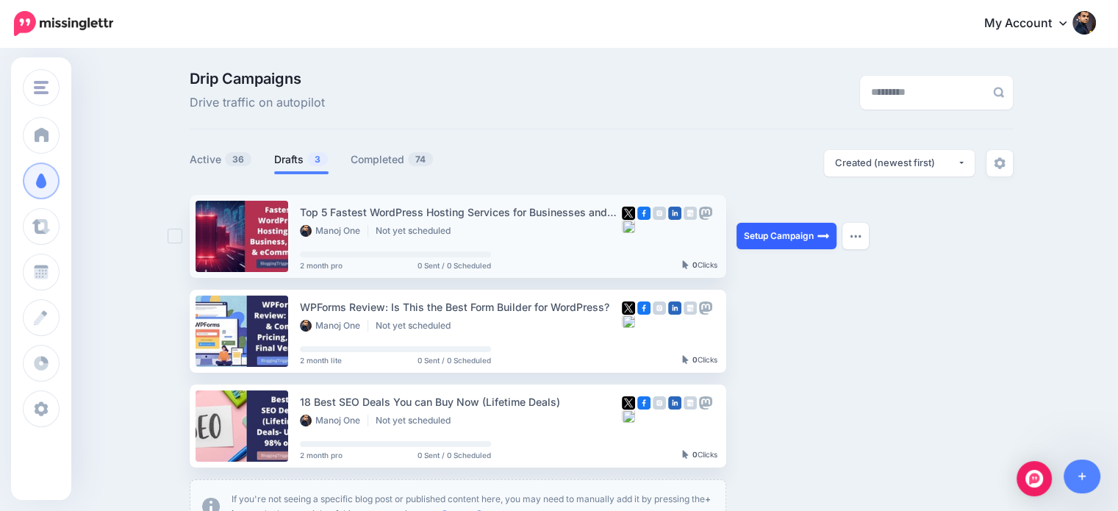
click at [802, 232] on link "Setup Campaign" at bounding box center [786, 236] width 100 height 26
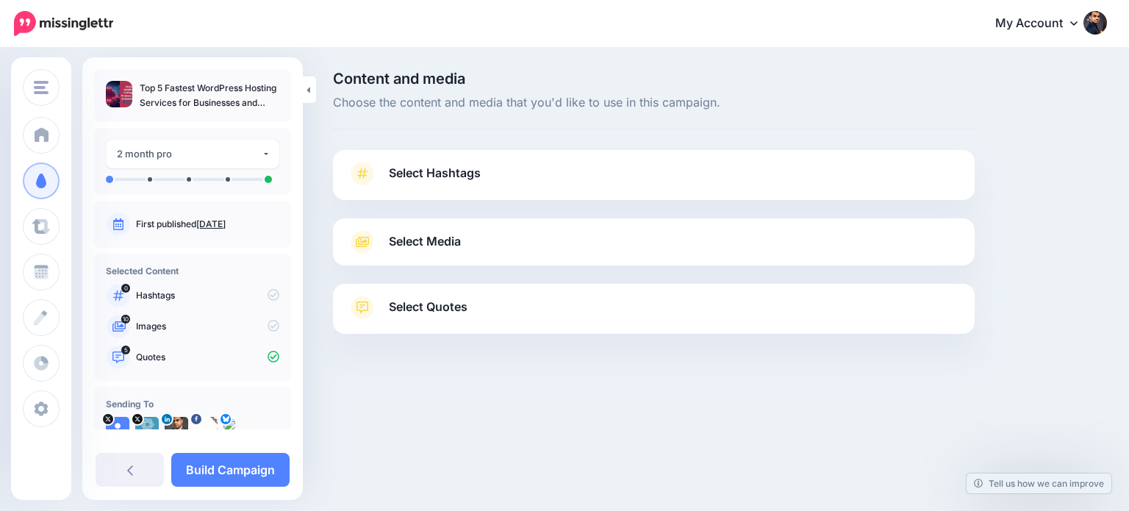
click at [883, 317] on link "Select Quotes" at bounding box center [654, 314] width 612 height 38
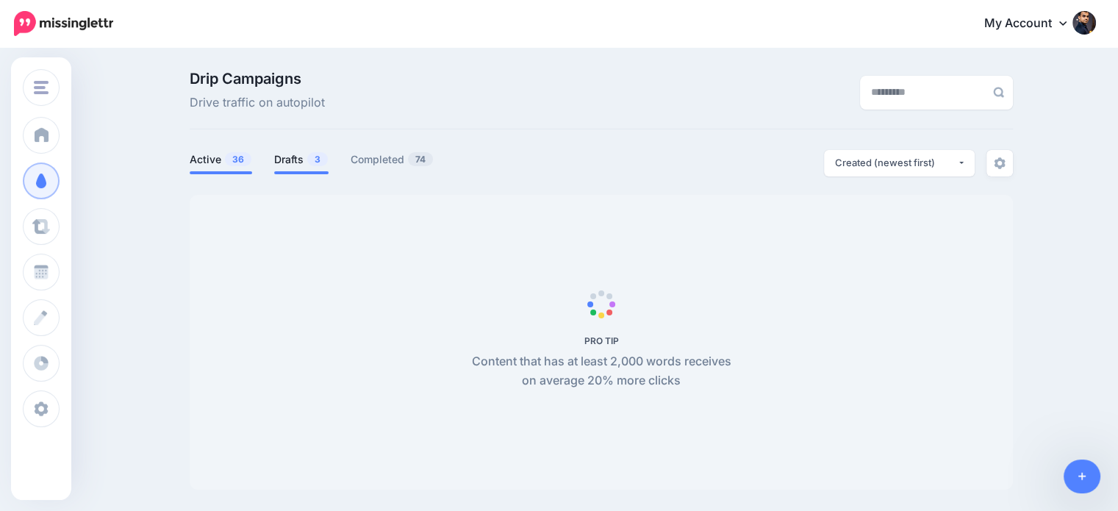
click at [309, 158] on link "Drafts 3" at bounding box center [301, 160] width 54 height 18
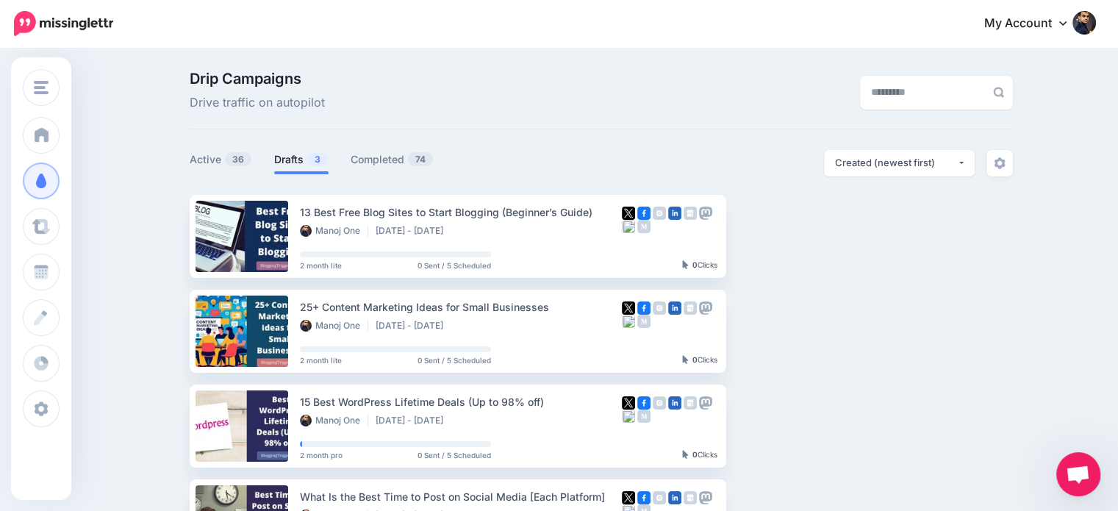
click at [312, 161] on span "3" at bounding box center [317, 159] width 21 height 14
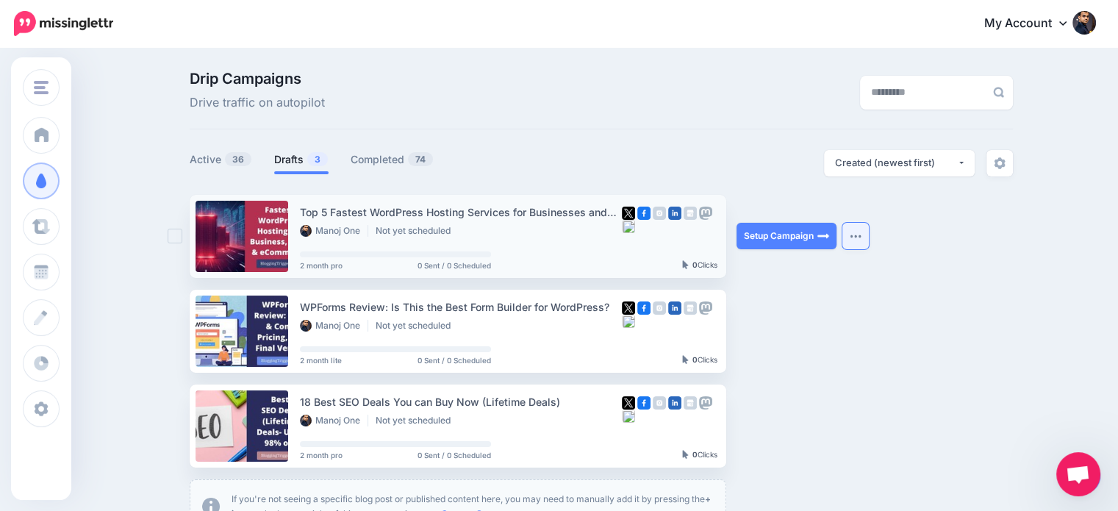
click at [855, 237] on button "button" at bounding box center [855, 236] width 26 height 26
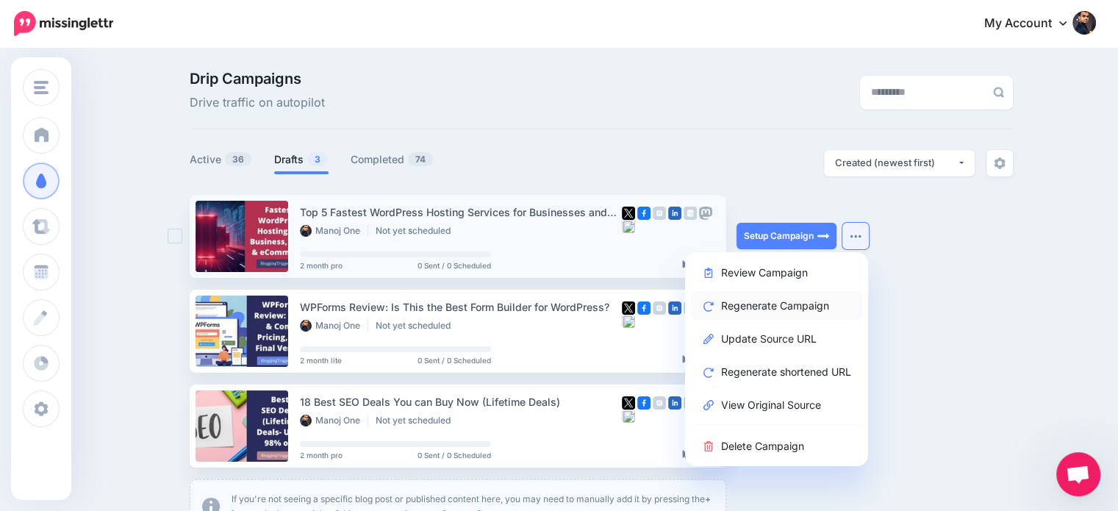
click at [799, 307] on link "Regenerate Campaign" at bounding box center [776, 305] width 171 height 29
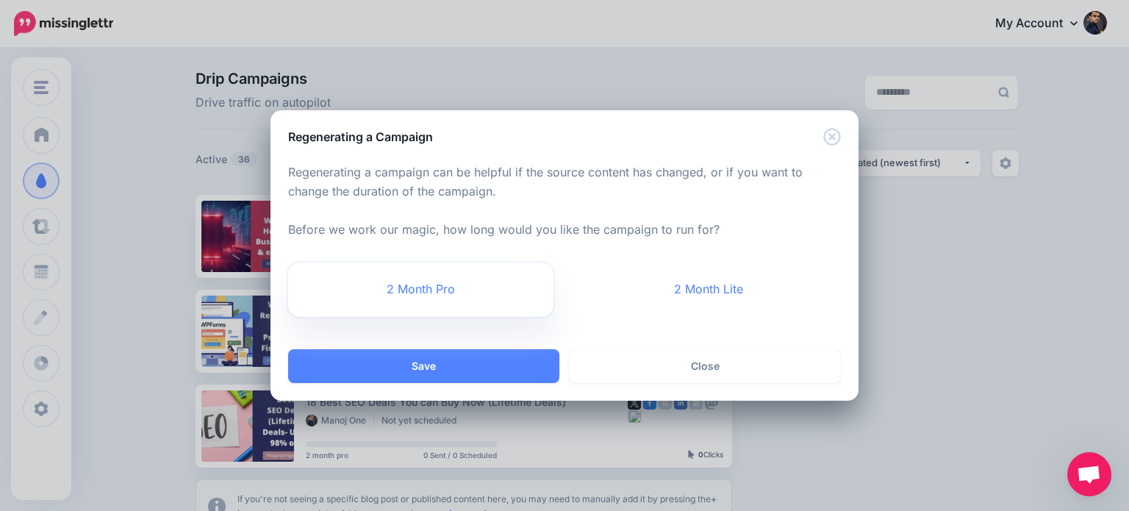
click at [448, 287] on link "2 Month Pro" at bounding box center [420, 289] width 265 height 54
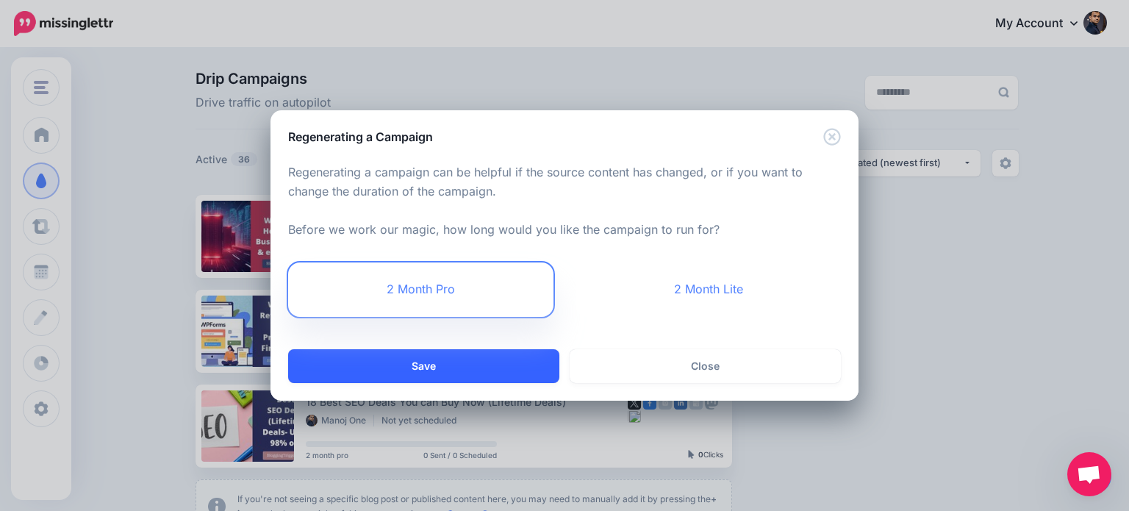
click at [517, 362] on button "Save" at bounding box center [423, 366] width 271 height 34
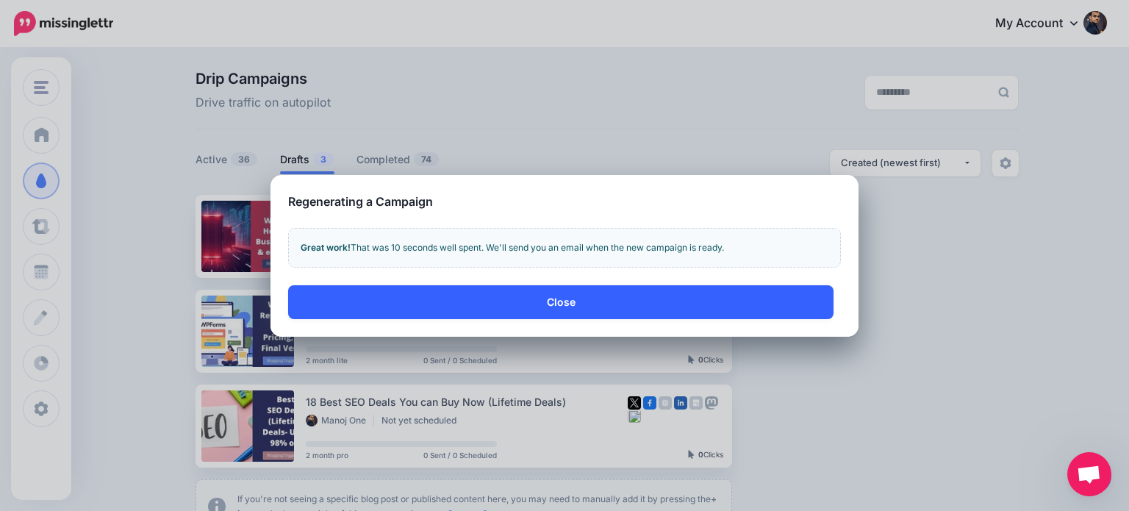
click at [556, 298] on button "Close" at bounding box center [560, 302] width 545 height 34
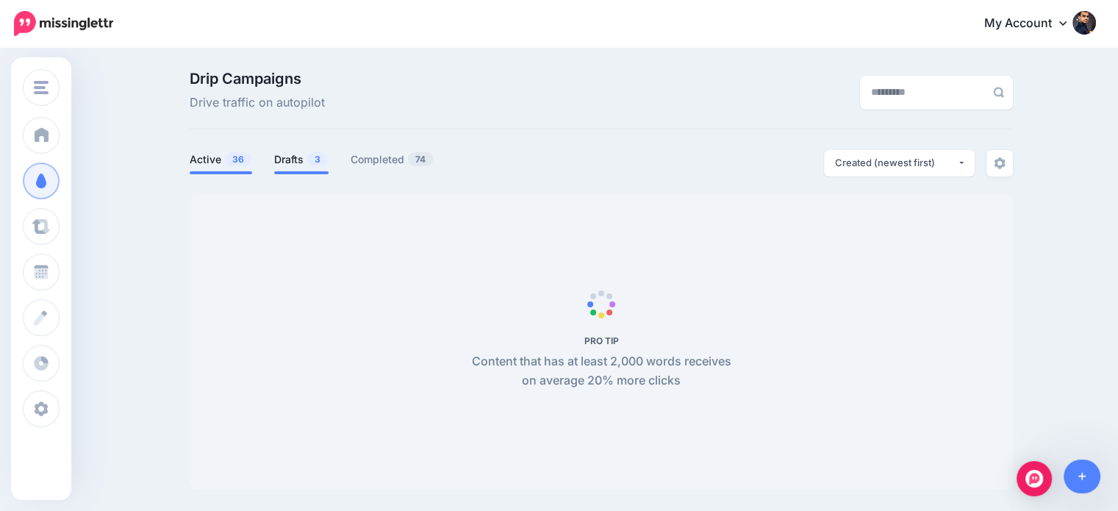
click at [301, 156] on link "Drafts 3" at bounding box center [301, 160] width 54 height 18
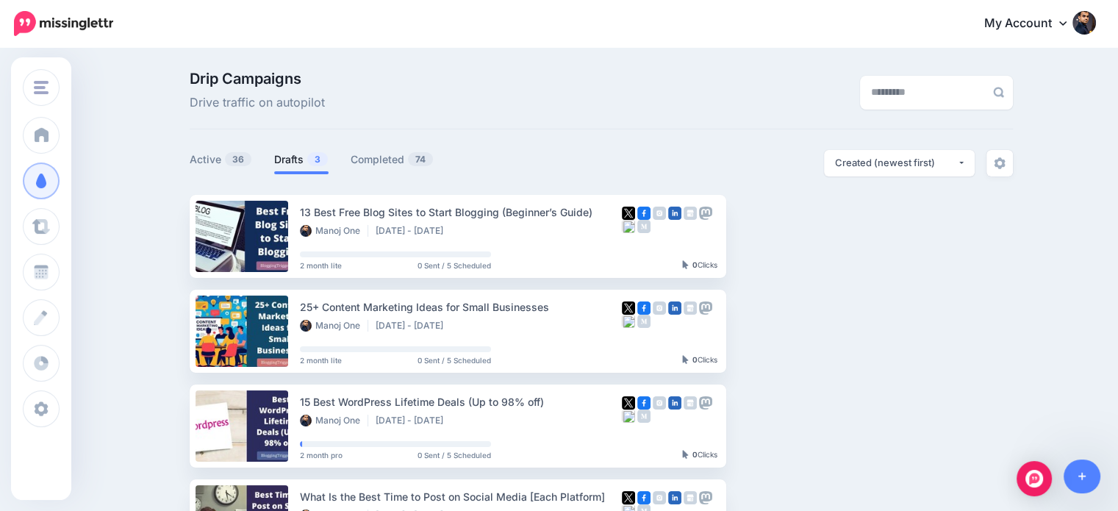
click at [311, 157] on link "Drafts 3" at bounding box center [301, 160] width 54 height 18
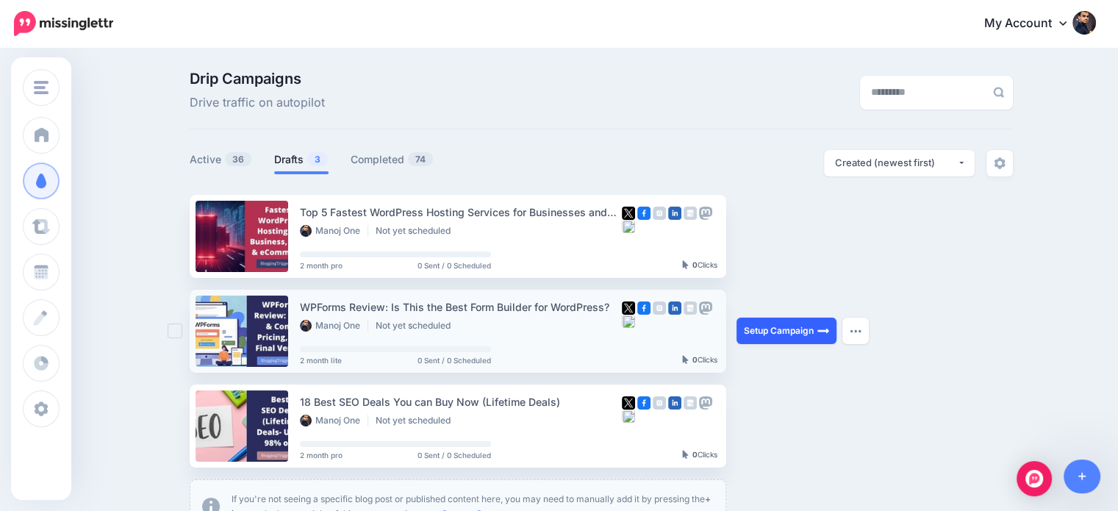
click at [791, 329] on link "Setup Campaign" at bounding box center [786, 330] width 100 height 26
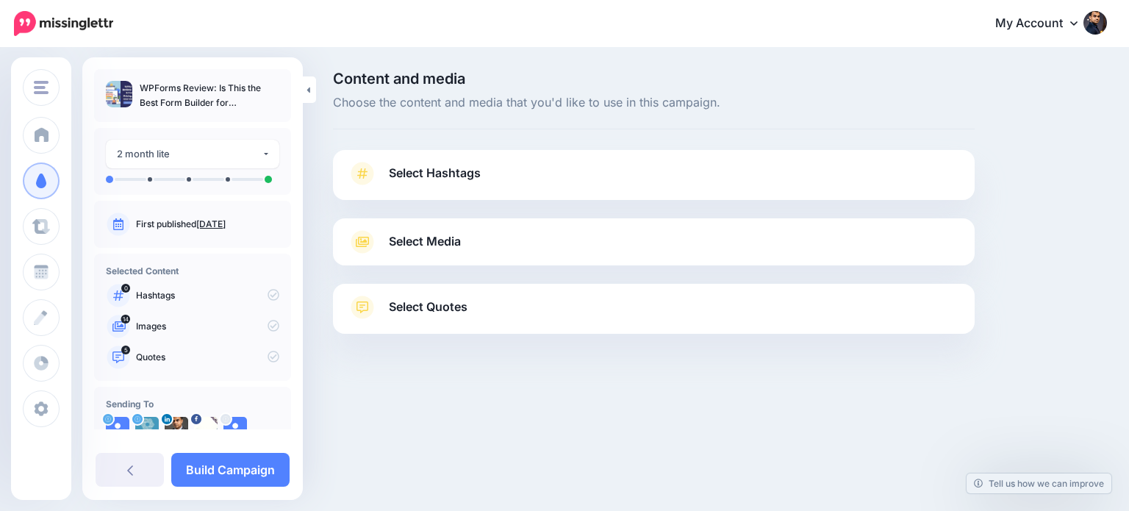
click at [488, 305] on link "Select Quotes" at bounding box center [654, 314] width 612 height 38
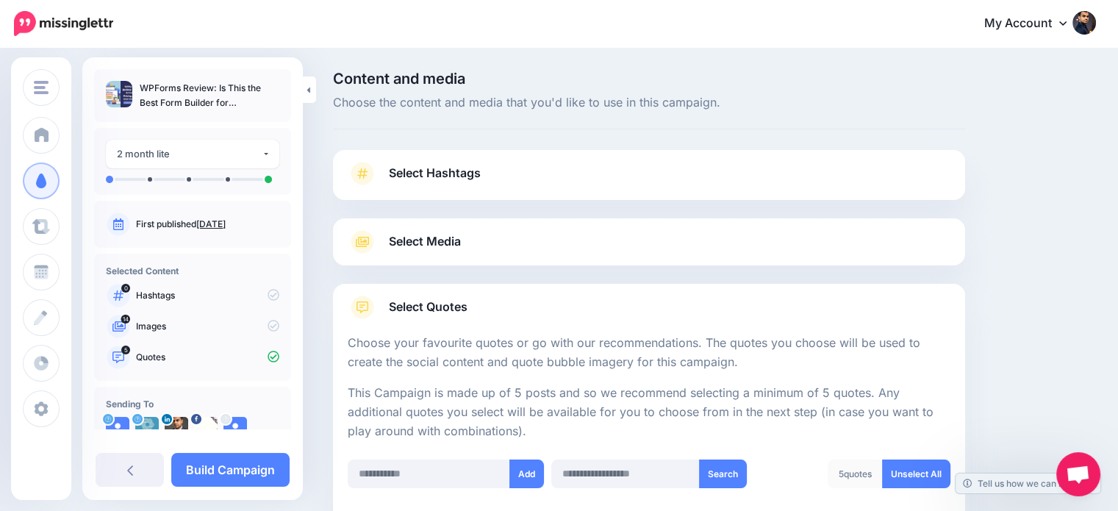
click at [468, 163] on span "Select Hashtags" at bounding box center [435, 173] width 92 height 20
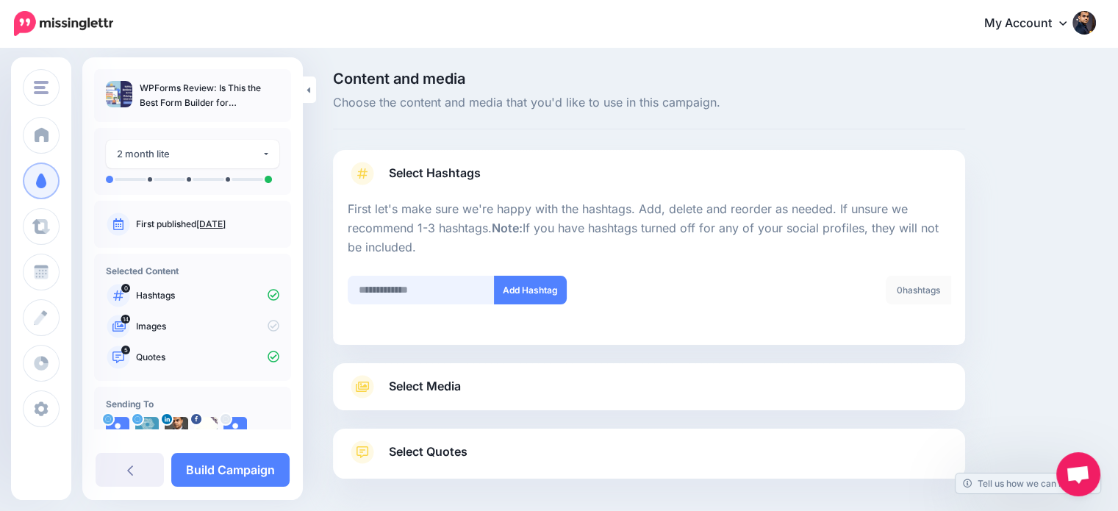
click at [442, 283] on input "text" at bounding box center [421, 290] width 147 height 29
type input "*******"
click at [500, 287] on button "Add Hashtag" at bounding box center [530, 290] width 73 height 29
click at [431, 300] on input "text" at bounding box center [421, 290] width 147 height 29
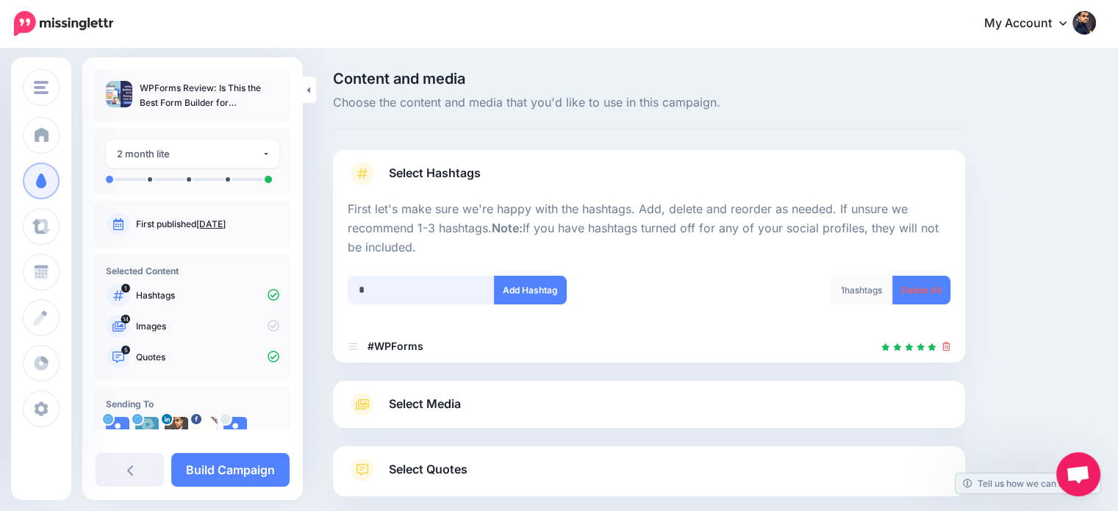
scroll to position [80, 0]
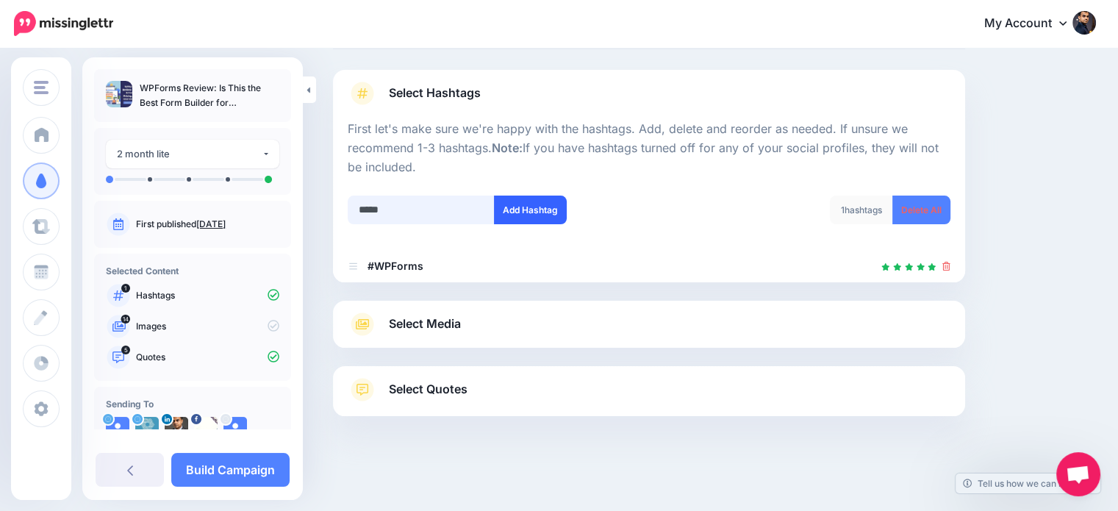
type input "*****"
click at [545, 217] on button "Add Hashtag" at bounding box center [530, 209] width 73 height 29
click at [406, 215] on input "text" at bounding box center [421, 209] width 147 height 29
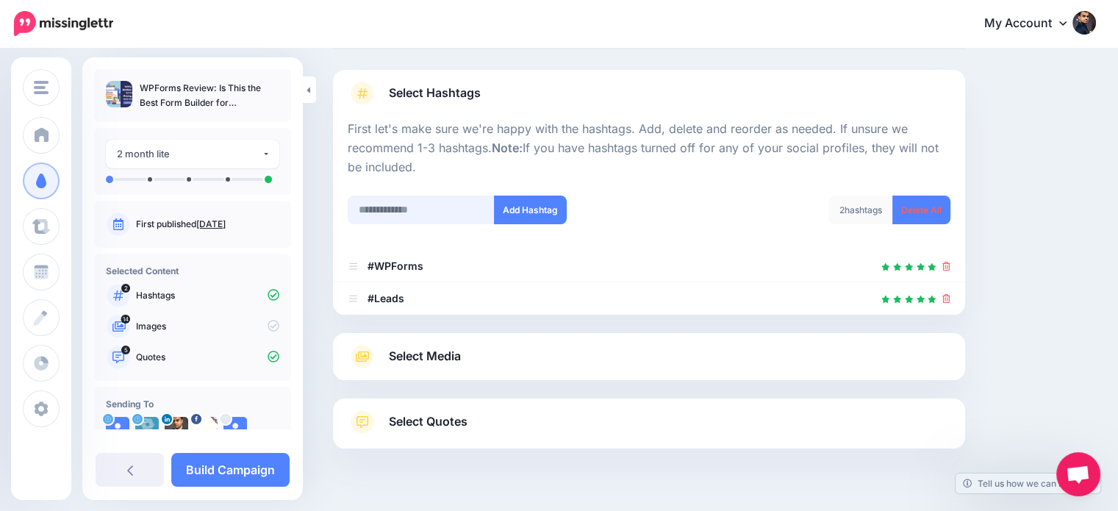
scroll to position [112, 0]
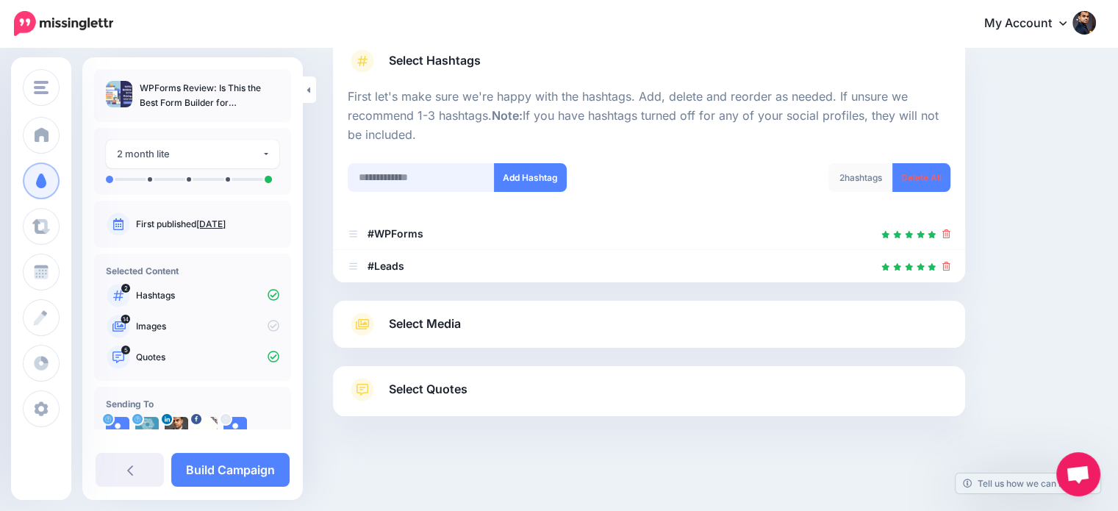
type input "*"
type input "********"
click at [534, 174] on button "Add Hashtag" at bounding box center [530, 177] width 73 height 29
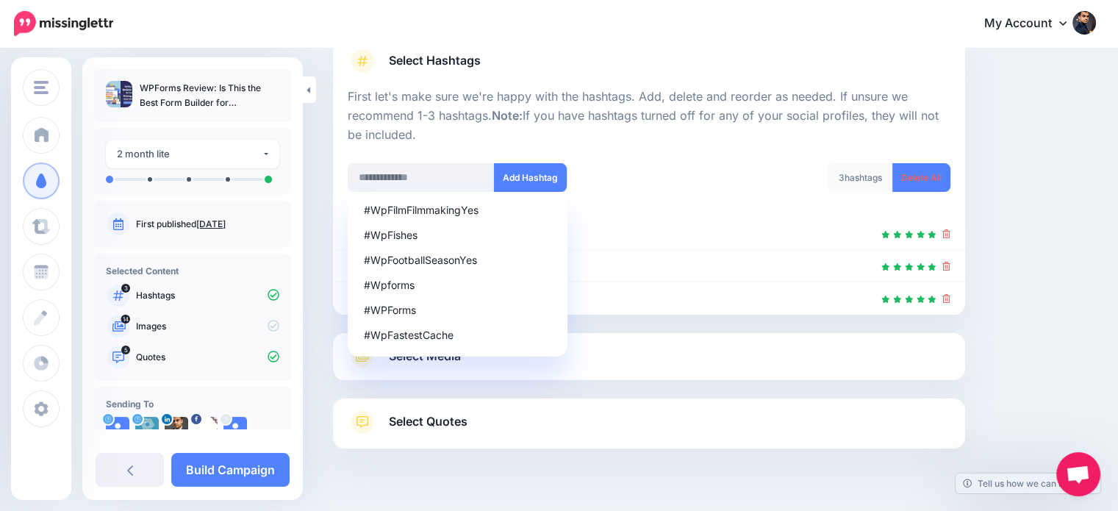
scroll to position [145, 0]
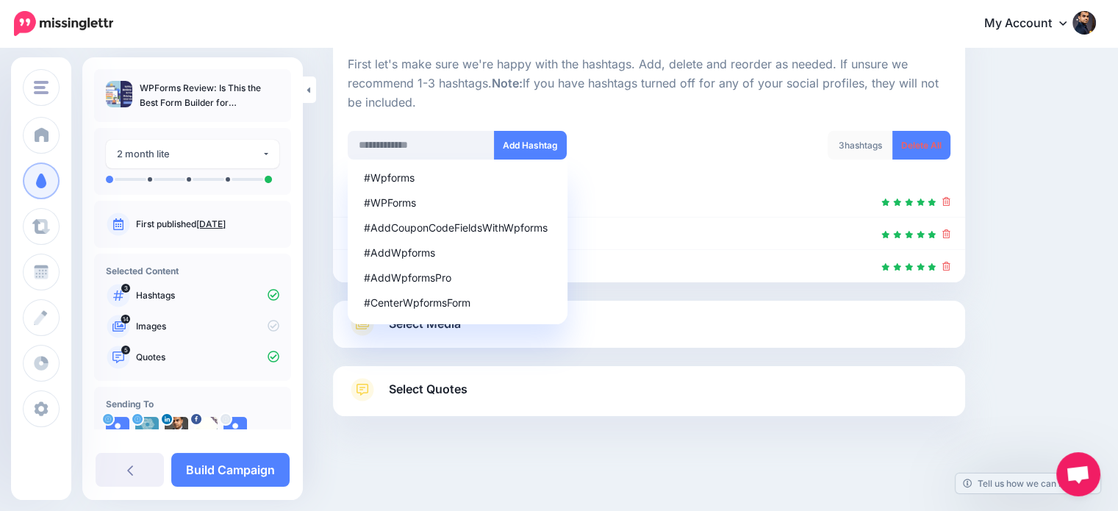
click at [1065, 209] on div "Content and media Choose the content and media that you'd like to use in this c…" at bounding box center [714, 208] width 785 height 563
click at [601, 322] on link "Select Media" at bounding box center [649, 324] width 603 height 24
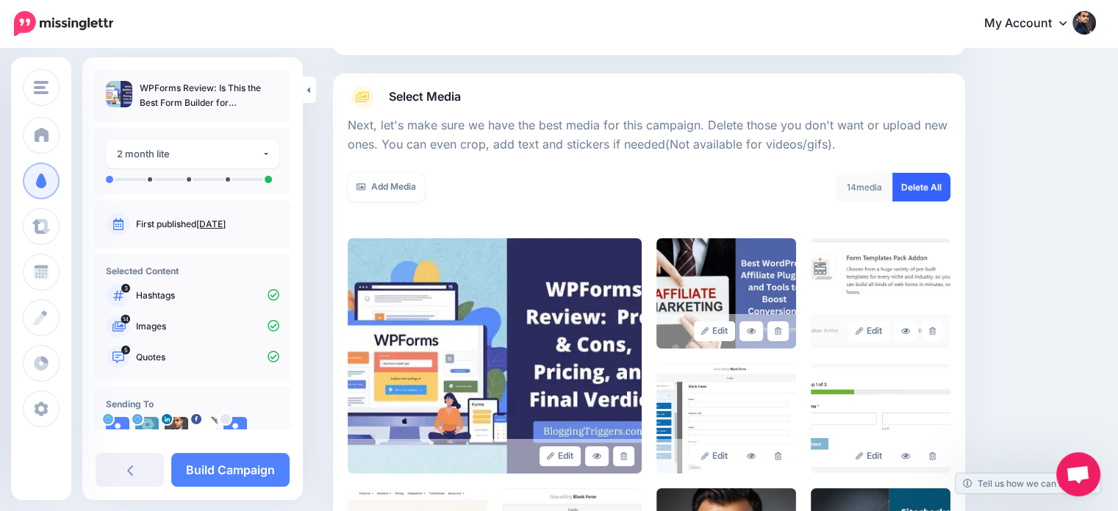
click at [920, 190] on link "Delete All" at bounding box center [921, 187] width 58 height 29
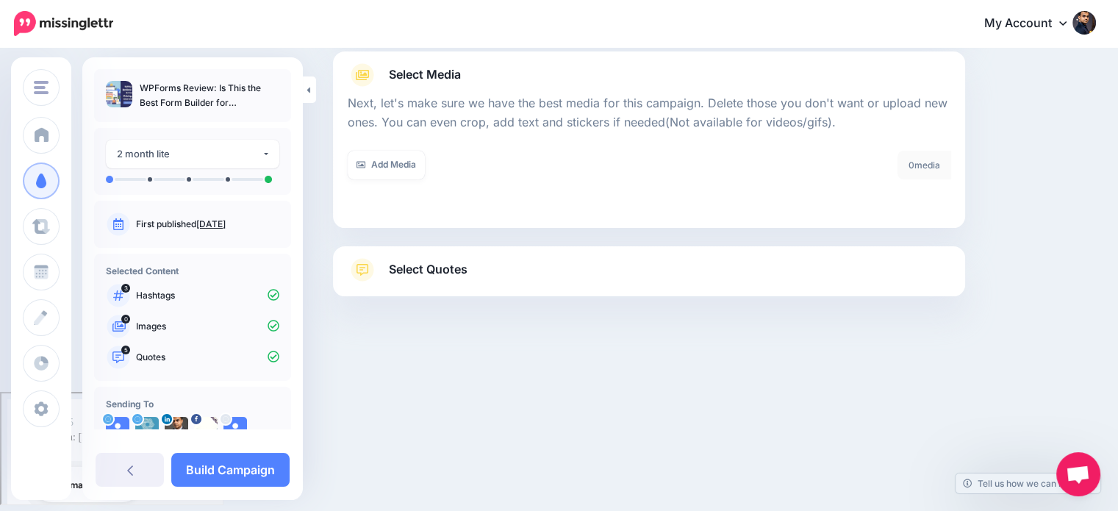
scroll to position [47, 0]
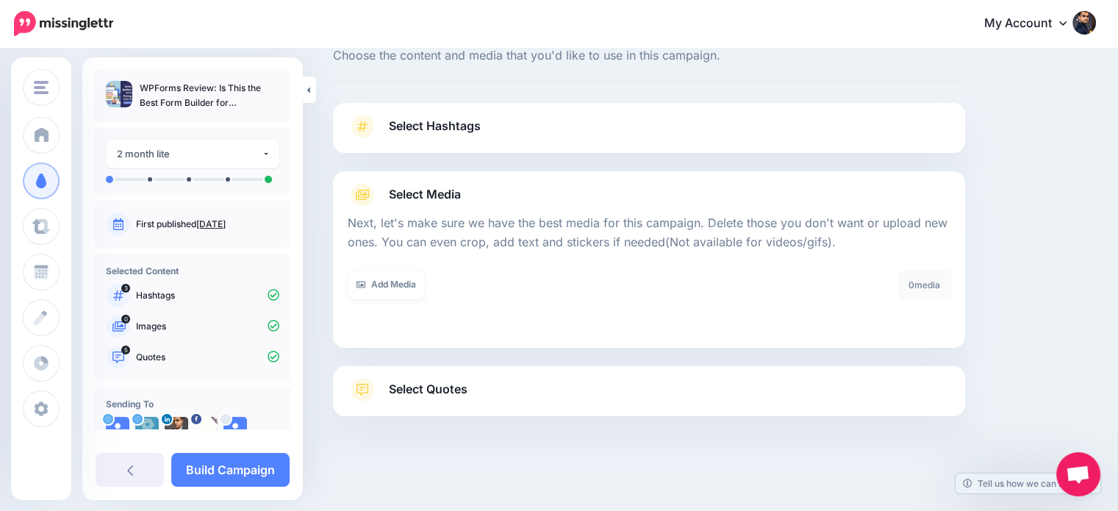
click at [450, 389] on span "Select Quotes" at bounding box center [428, 389] width 79 height 20
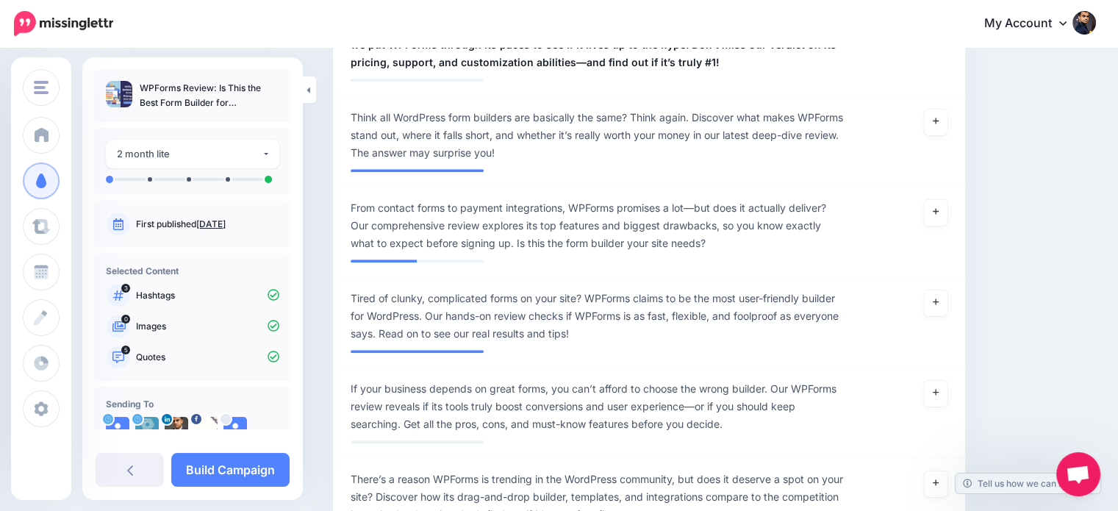
scroll to position [947, 0]
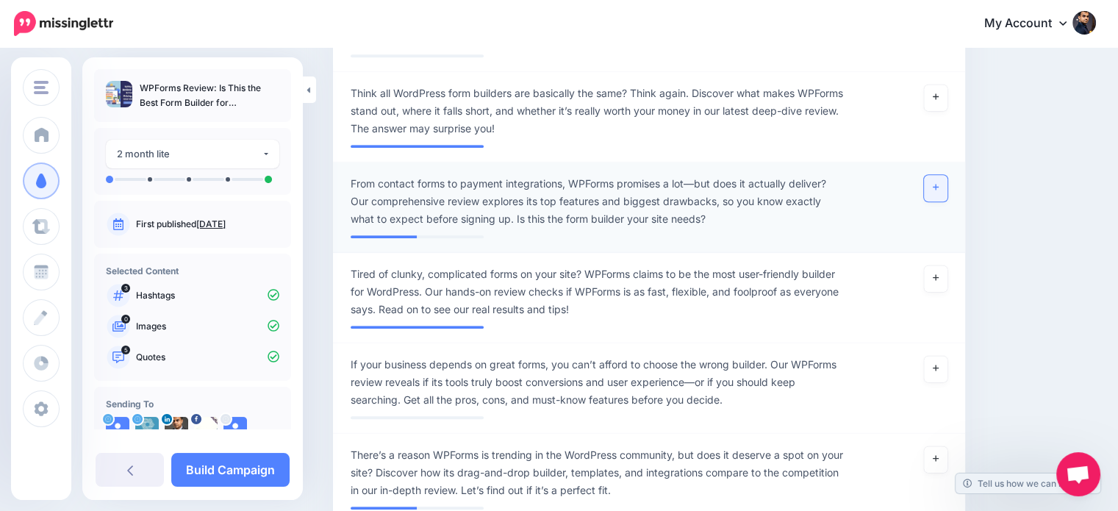
click at [939, 175] on link at bounding box center [936, 188] width 24 height 26
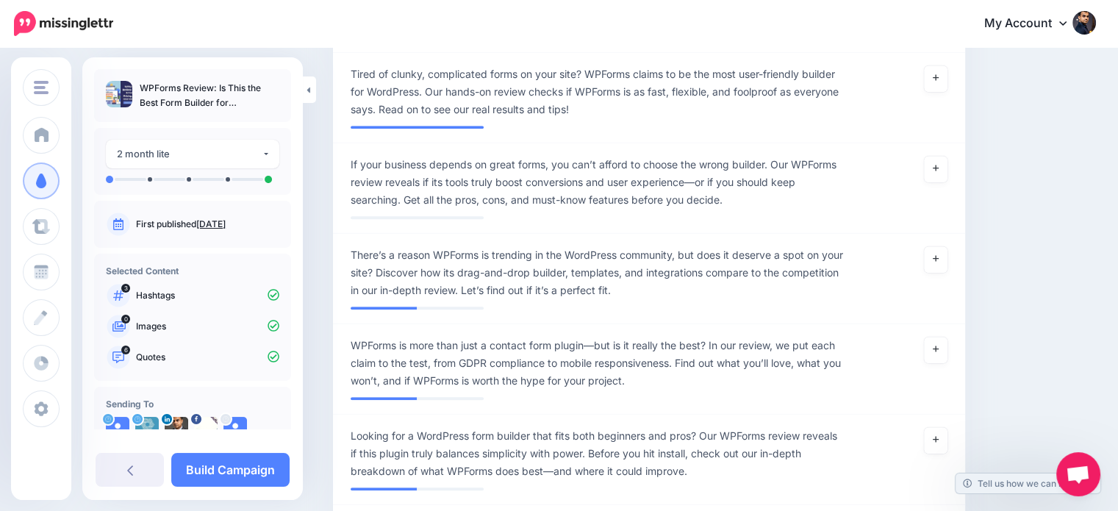
scroll to position [1149, 0]
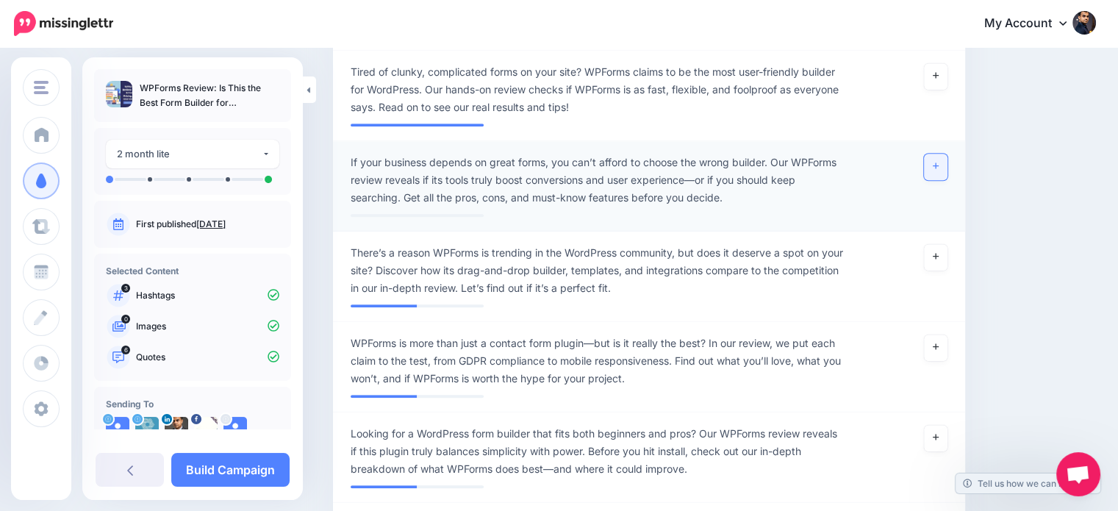
click at [934, 154] on link at bounding box center [936, 167] width 24 height 26
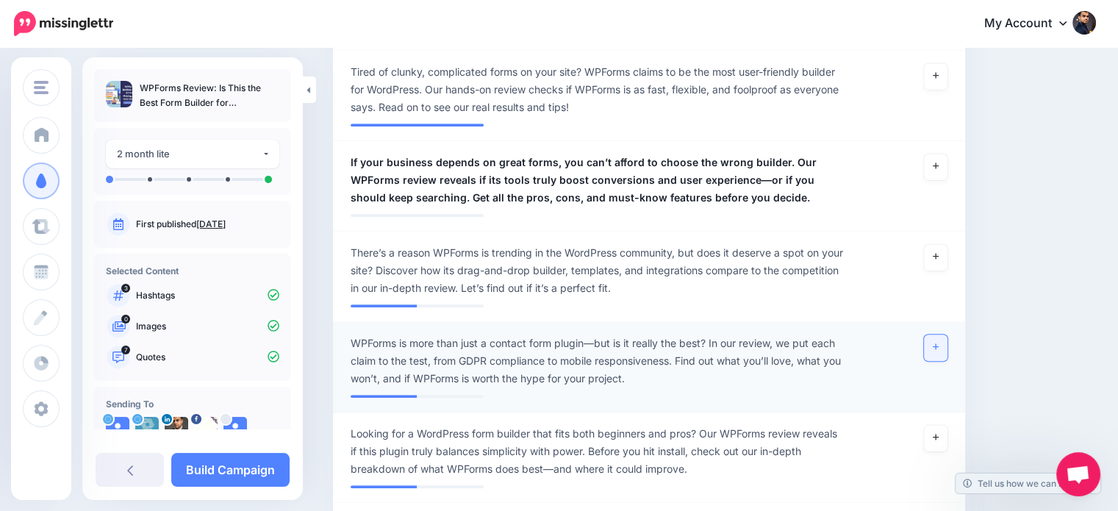
click at [940, 334] on link at bounding box center [936, 347] width 24 height 26
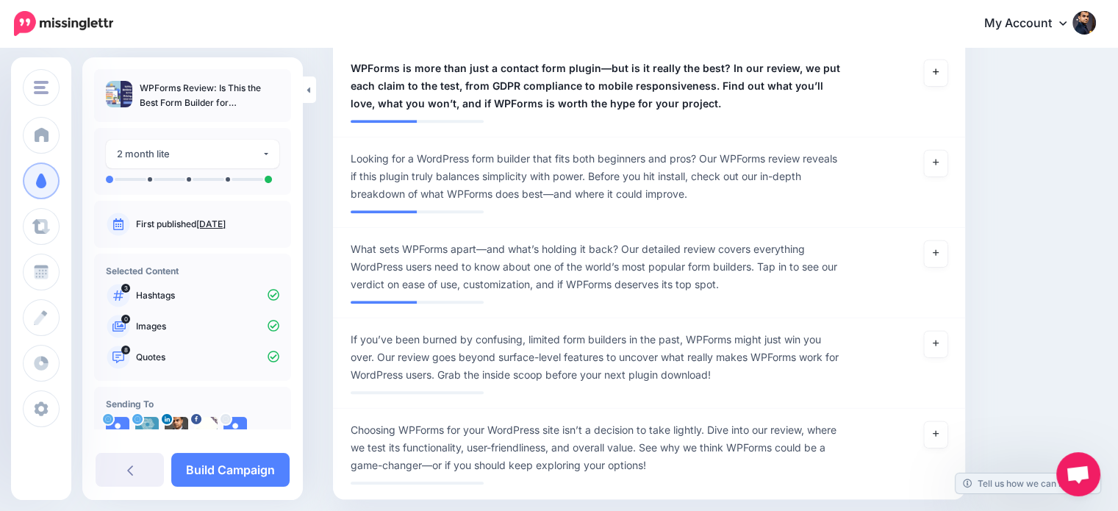
scroll to position [1431, 0]
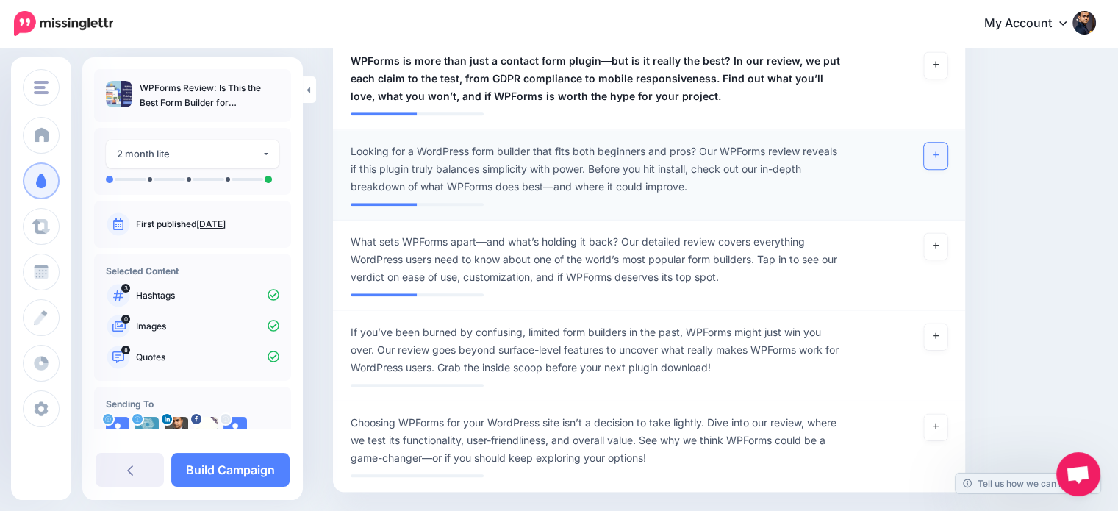
click at [941, 143] on link at bounding box center [936, 156] width 24 height 26
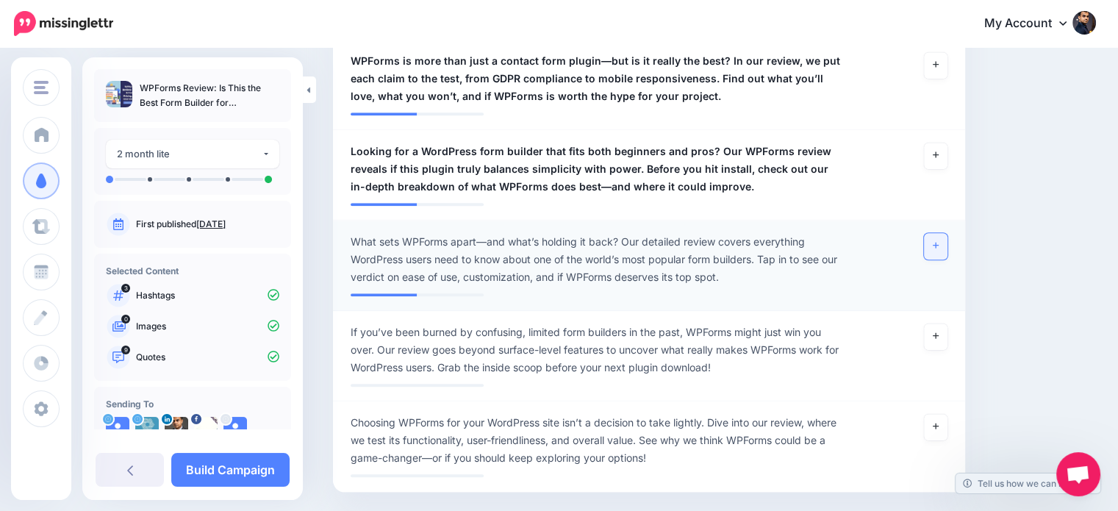
click at [941, 234] on link at bounding box center [936, 246] width 24 height 26
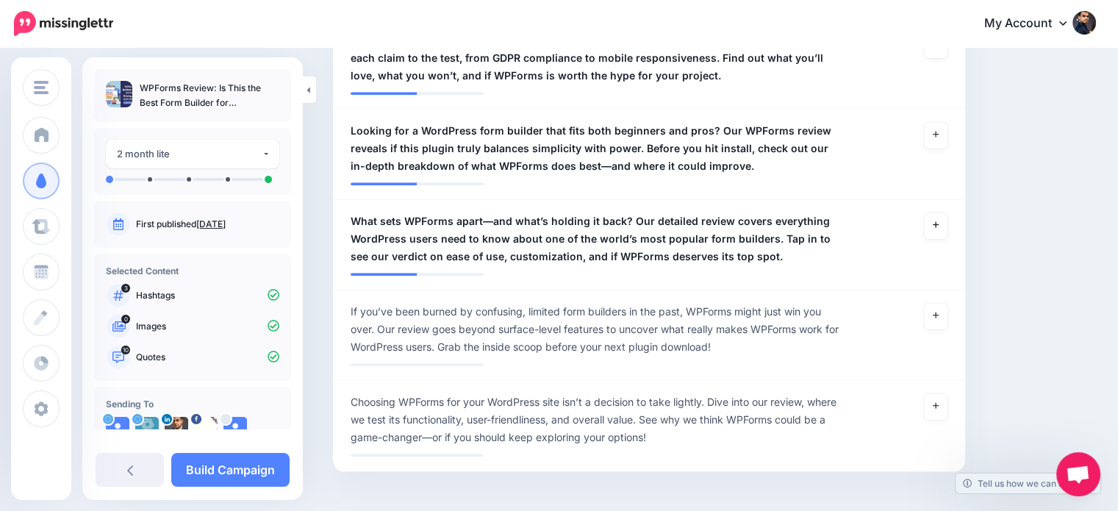
scroll to position [1489, 0]
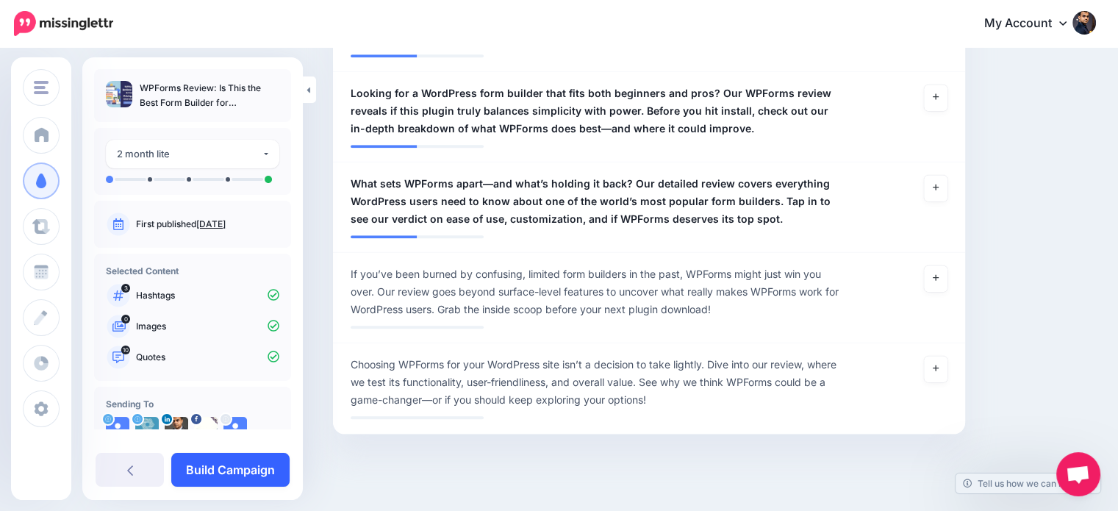
click at [240, 475] on link "Build Campaign" at bounding box center [230, 470] width 118 height 34
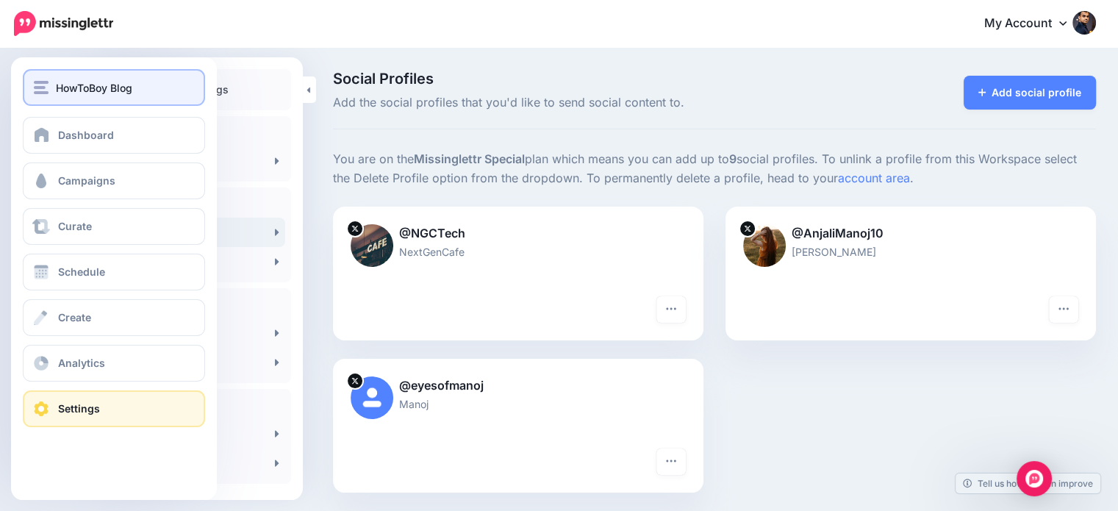
click at [62, 80] on span "HowToBoy Blog" at bounding box center [94, 87] width 76 height 17
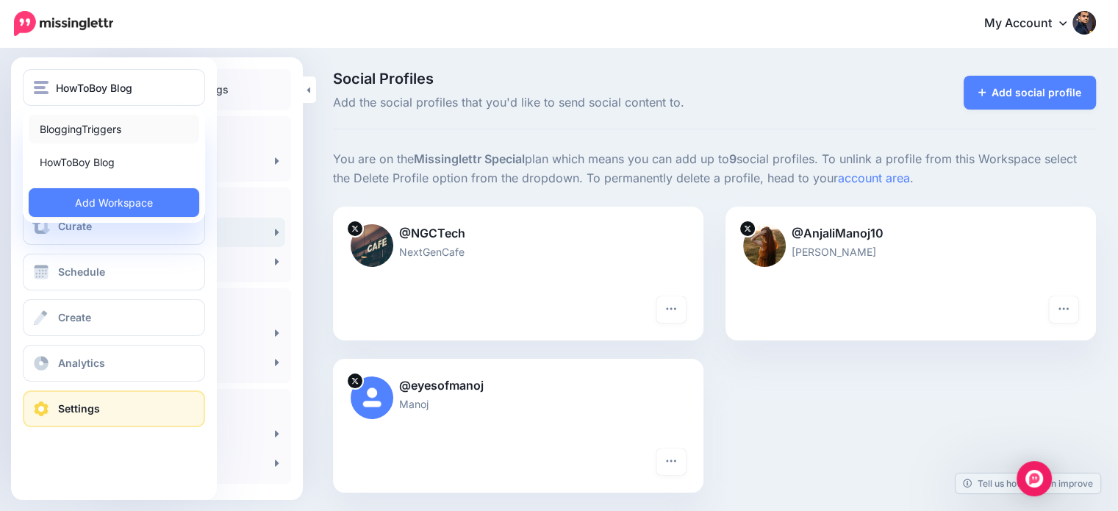
click at [79, 123] on link "BloggingTriggers" at bounding box center [114, 129] width 170 height 29
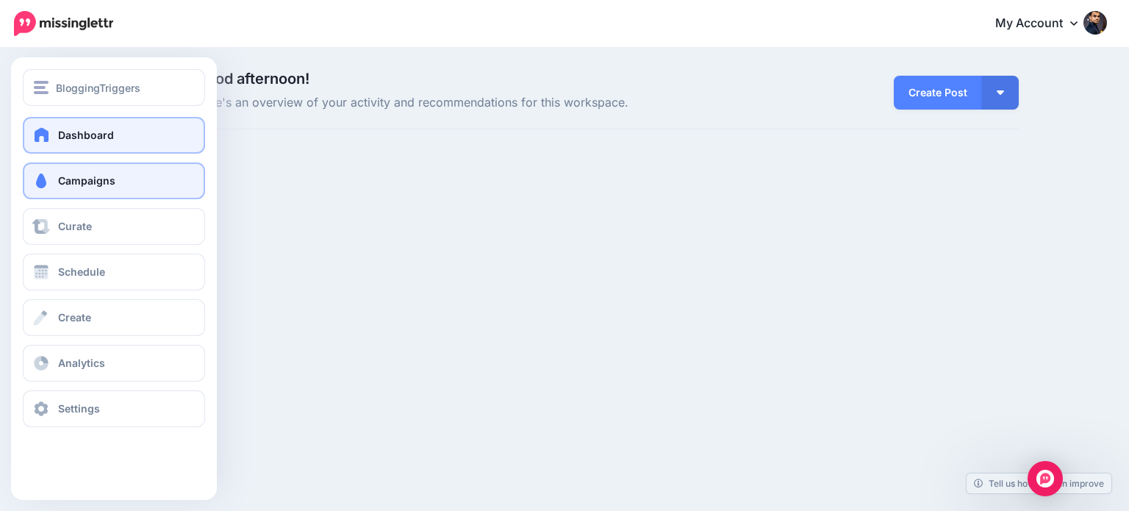
click at [77, 183] on span "Campaigns" at bounding box center [86, 180] width 57 height 12
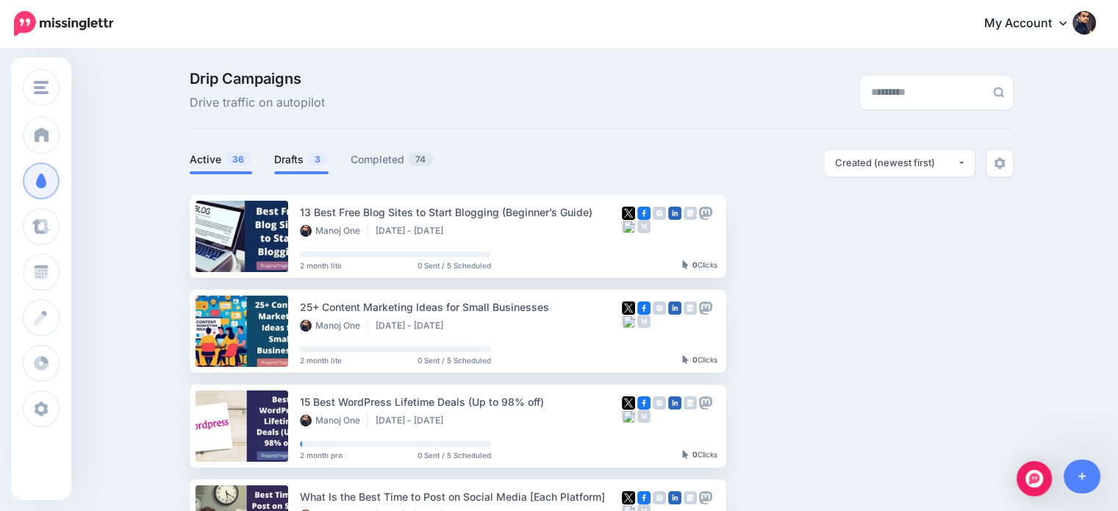
click at [298, 161] on link "Drafts 3" at bounding box center [301, 160] width 54 height 18
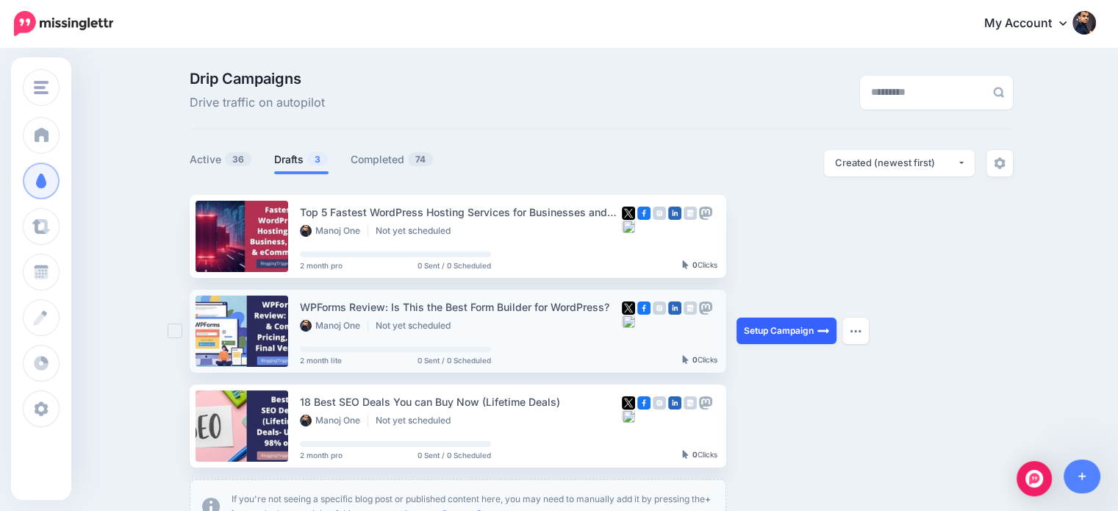
click at [800, 336] on link "Setup Campaign" at bounding box center [786, 330] width 100 height 26
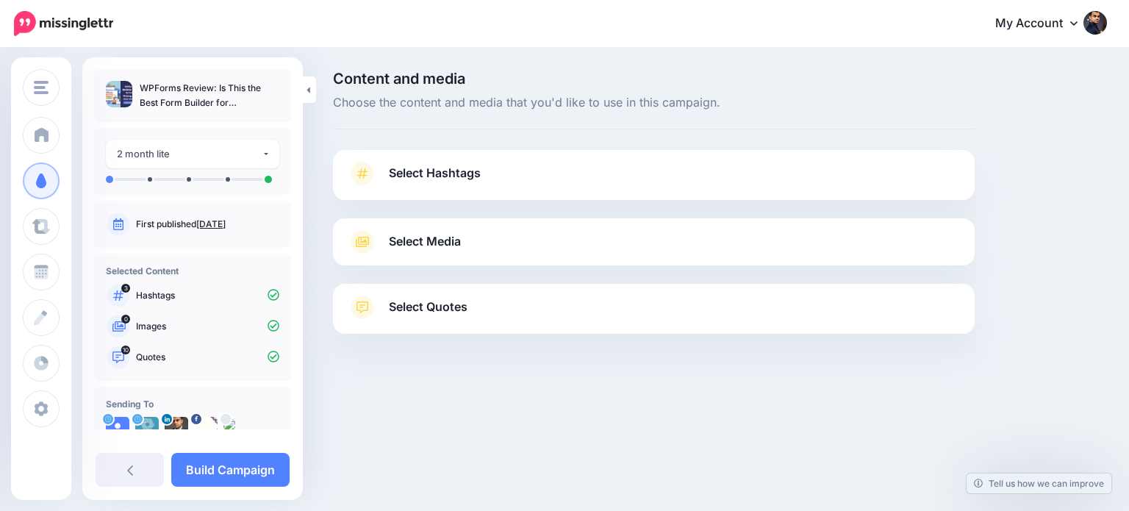
click at [494, 299] on link "Select Quotes" at bounding box center [654, 314] width 612 height 38
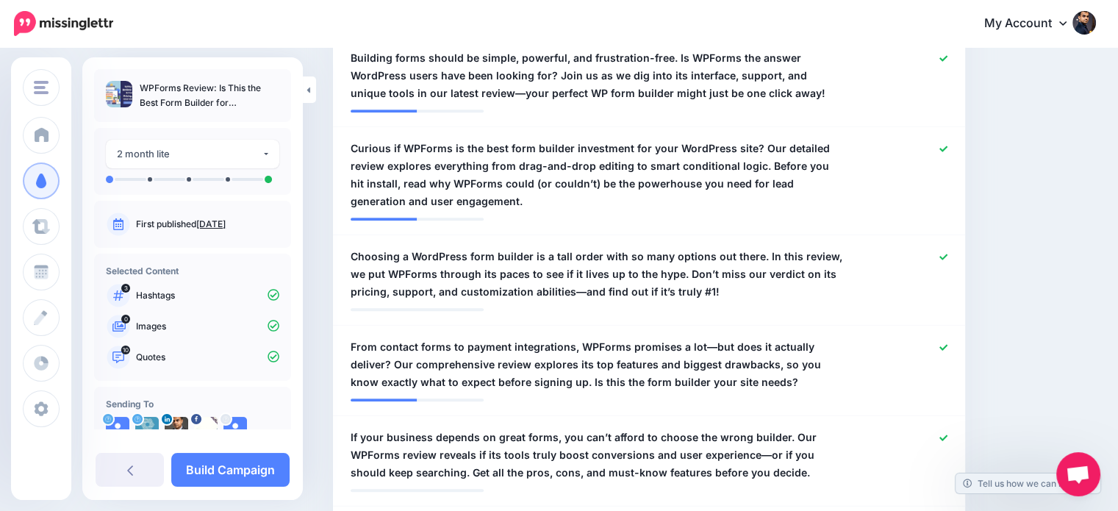
scroll to position [695, 0]
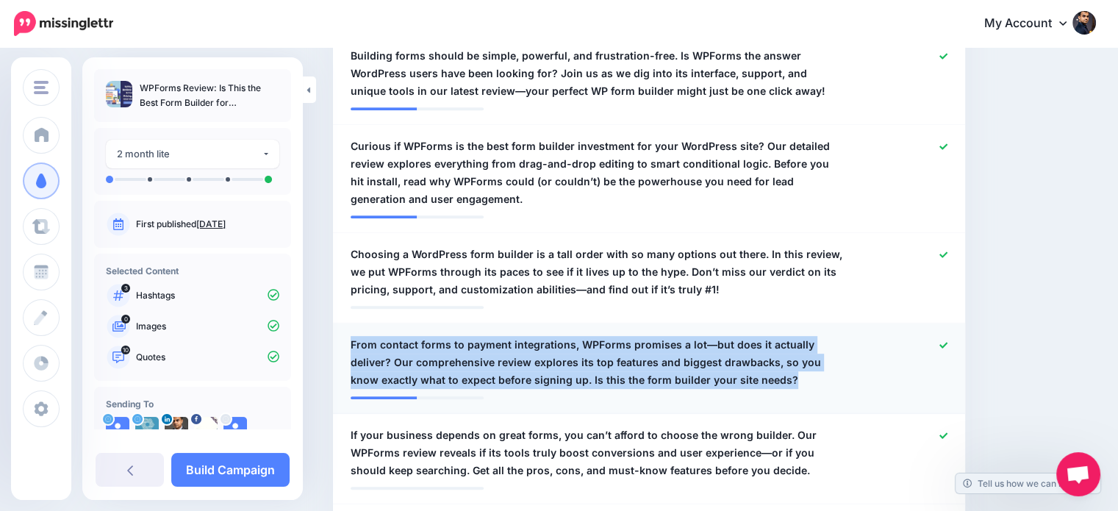
drag, startPoint x: 722, startPoint y: 361, endPoint x: 349, endPoint y: 314, distance: 376.3
click at [349, 323] on li "**********" at bounding box center [649, 368] width 632 height 90
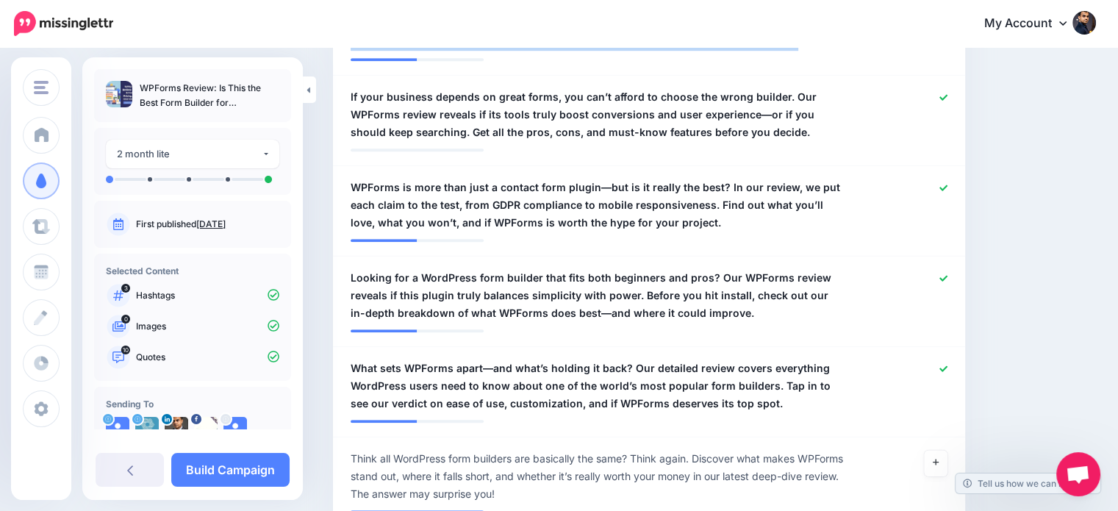
scroll to position [1038, 0]
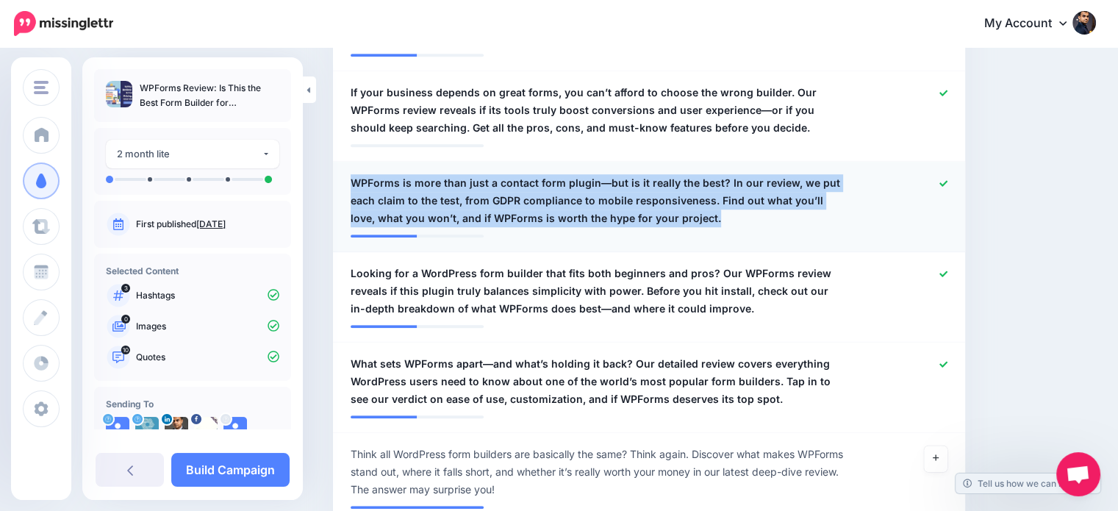
drag, startPoint x: 680, startPoint y: 198, endPoint x: 348, endPoint y: 158, distance: 333.8
click at [348, 174] on div "**********" at bounding box center [598, 200] width 516 height 53
copy span "WPForms is more than just a contact form plugin—but is it really the best? In o…"
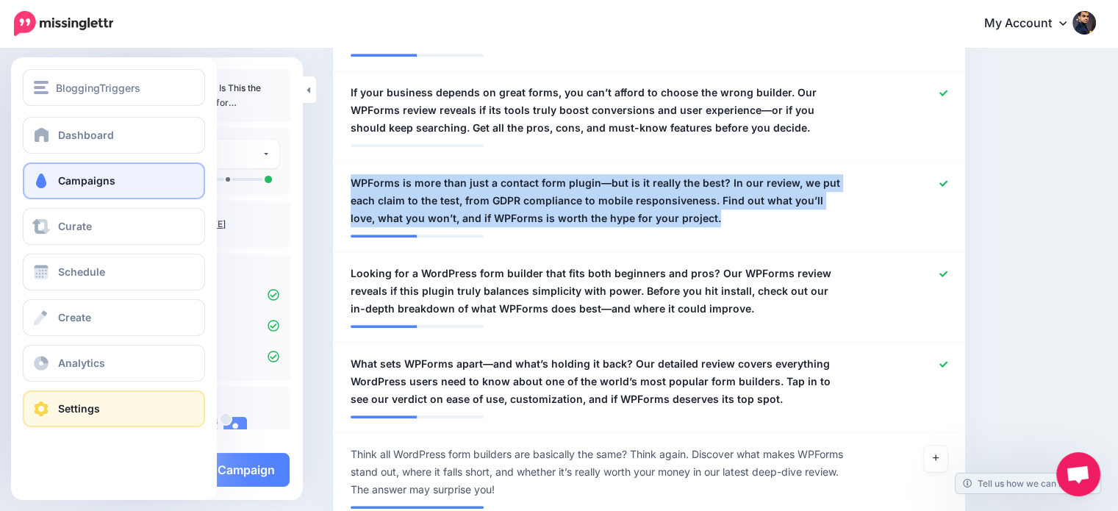
click at [29, 415] on link "Settings" at bounding box center [114, 408] width 182 height 37
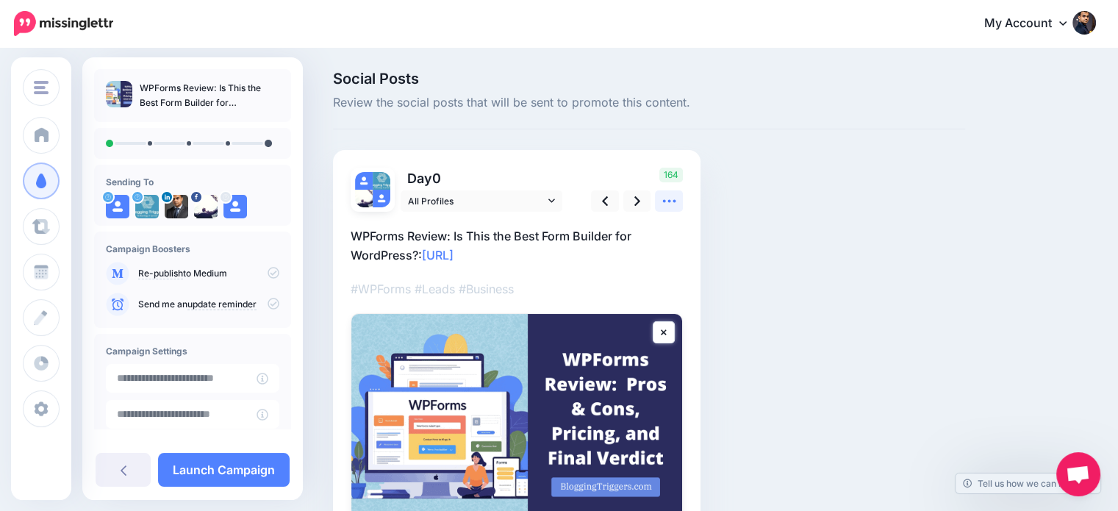
scroll to position [97, 0]
click at [663, 208] on icon at bounding box center [668, 200] width 15 height 15
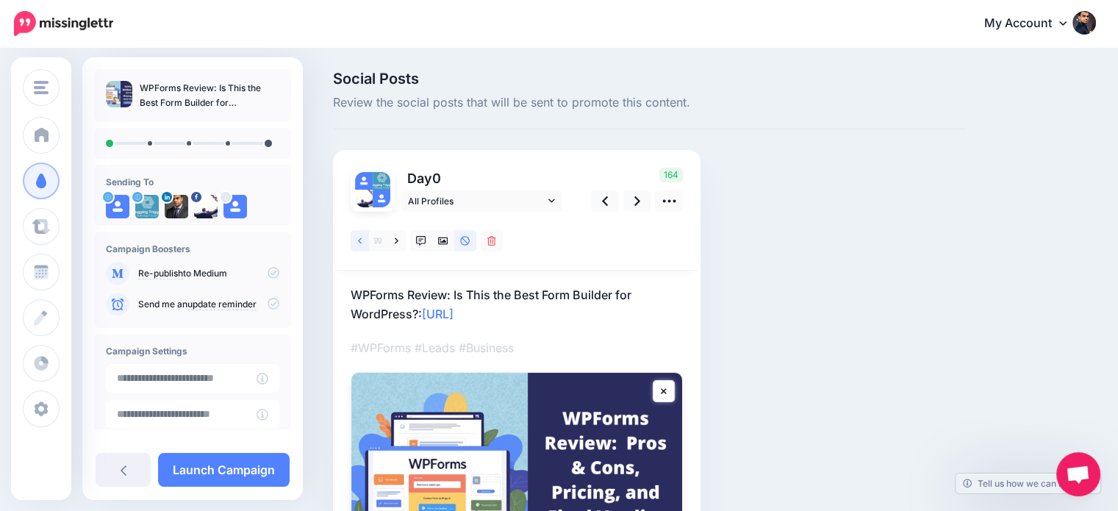
click at [359, 243] on icon at bounding box center [360, 241] width 4 height 10
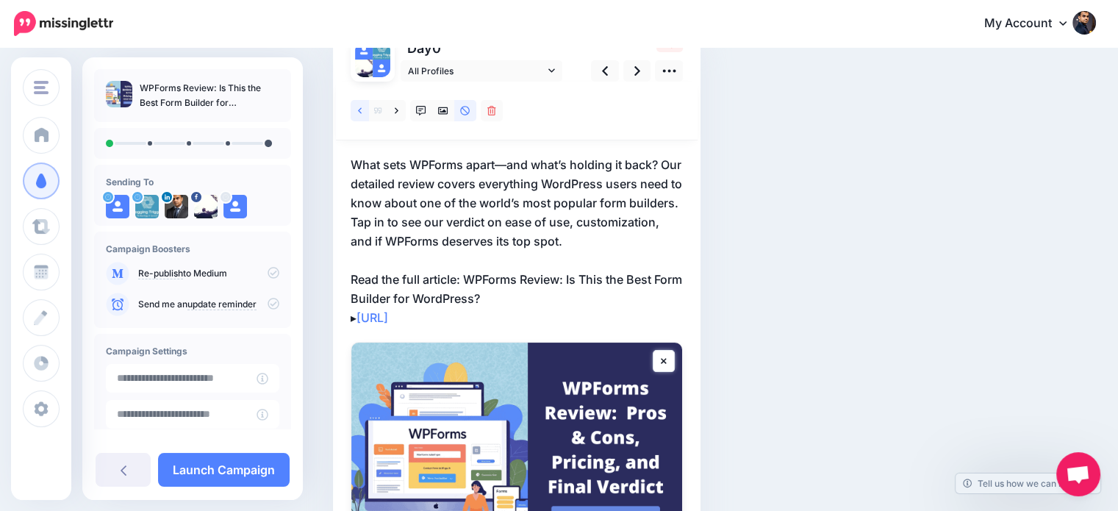
scroll to position [135, 0]
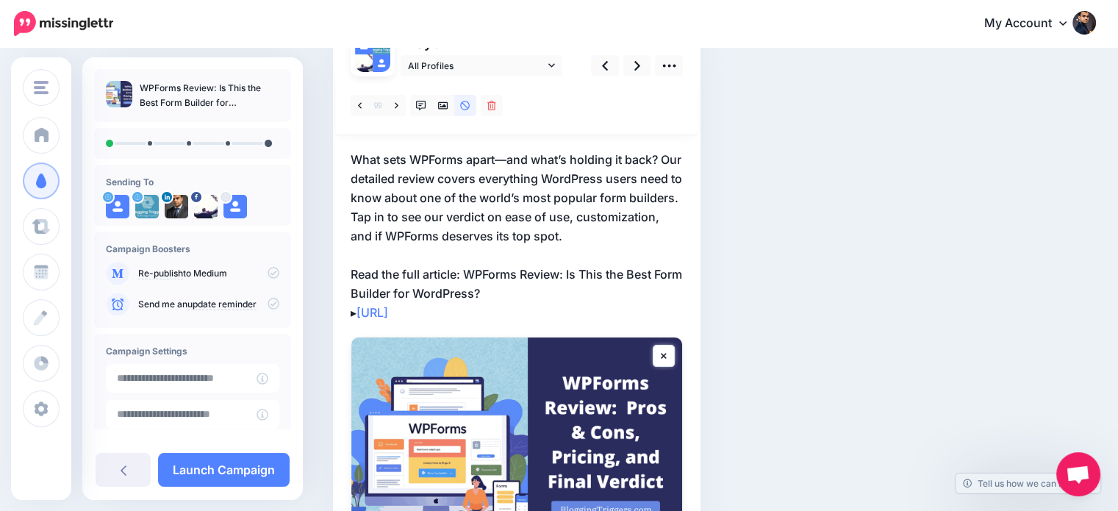
click at [527, 292] on p "What sets WPForms apart—and what’s holding it back? Our detailed review covers …" at bounding box center [517, 236] width 332 height 172
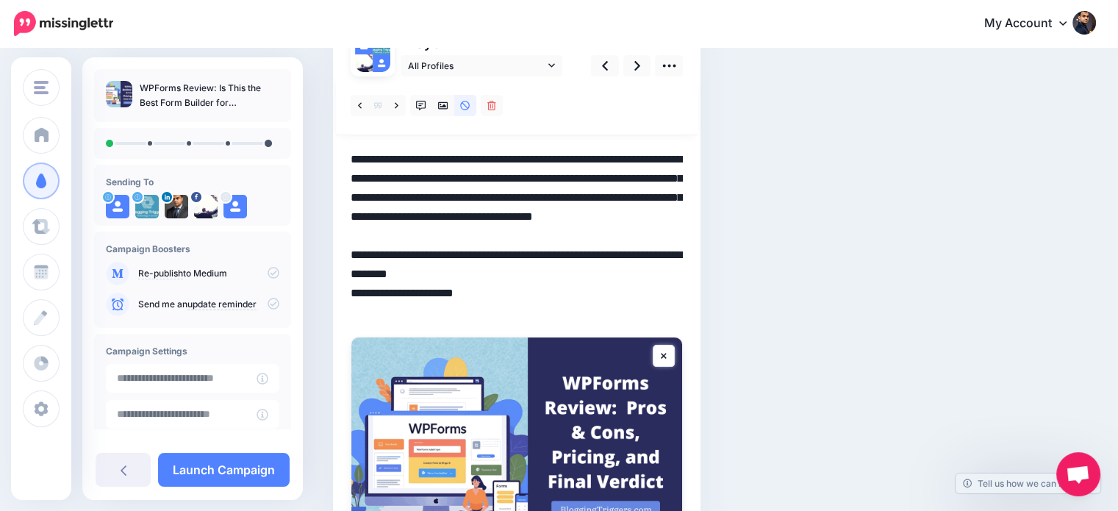
scroll to position [0, 0]
drag, startPoint x: 526, startPoint y: 293, endPoint x: 467, endPoint y: 279, distance: 60.4
click at [467, 279] on textarea "**********" at bounding box center [517, 236] width 332 height 172
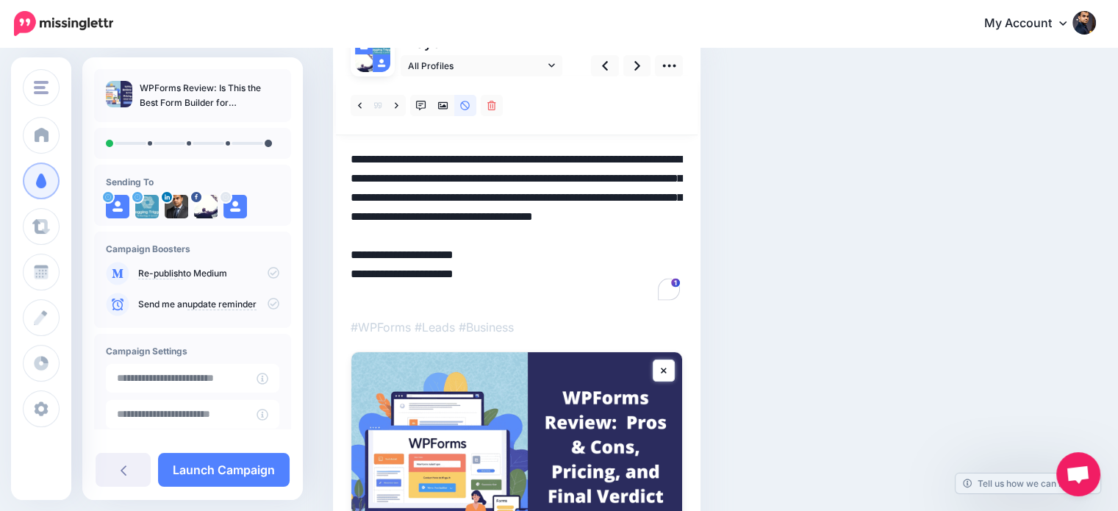
drag, startPoint x: 365, startPoint y: 292, endPoint x: 335, endPoint y: 295, distance: 30.3
click at [335, 295] on div "Day 0 All Profiles" at bounding box center [516, 319] width 367 height 608
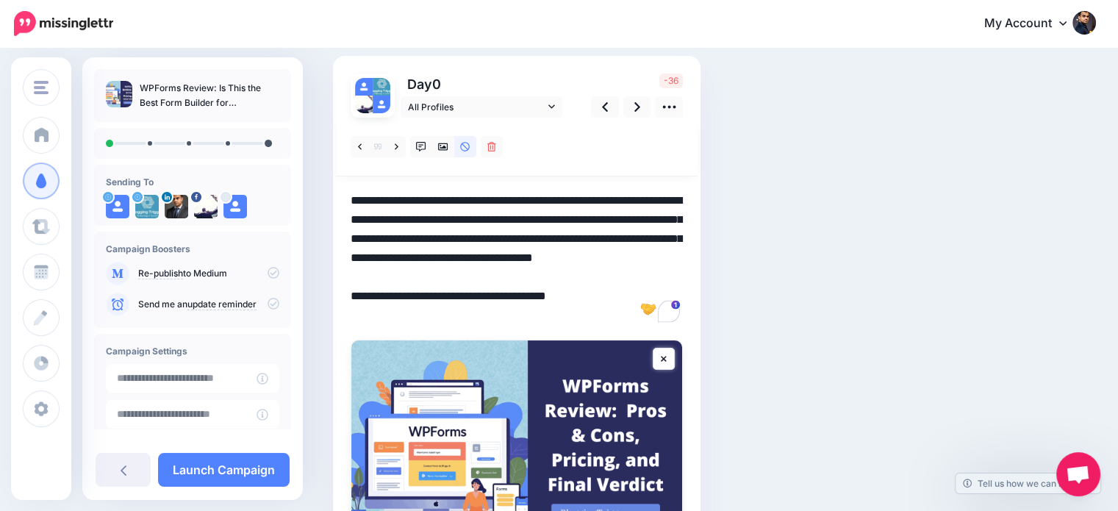
scroll to position [85, 0]
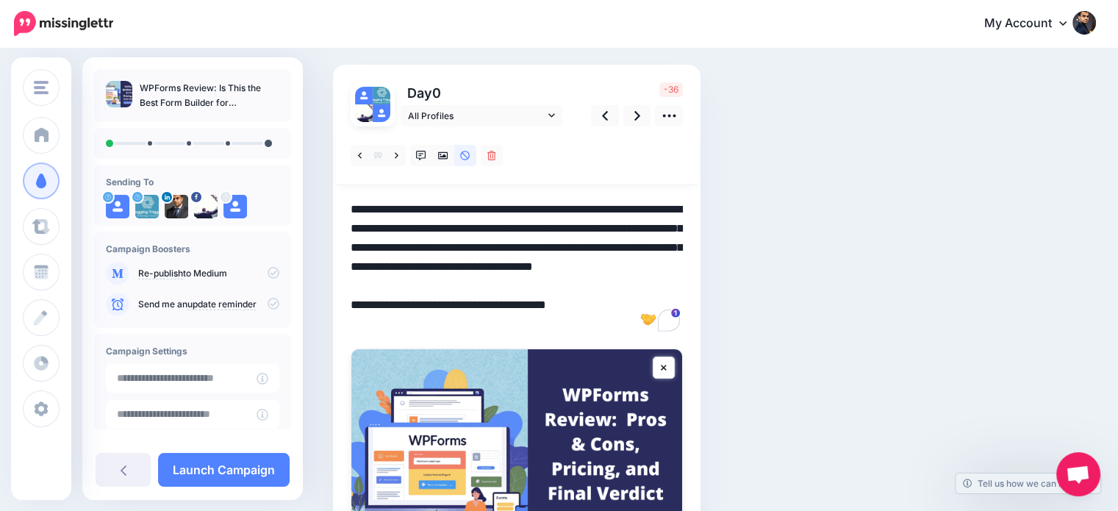
drag, startPoint x: 400, startPoint y: 262, endPoint x: 680, endPoint y: 287, distance: 281.9
click at [680, 287] on textarea "**********" at bounding box center [517, 267] width 332 height 134
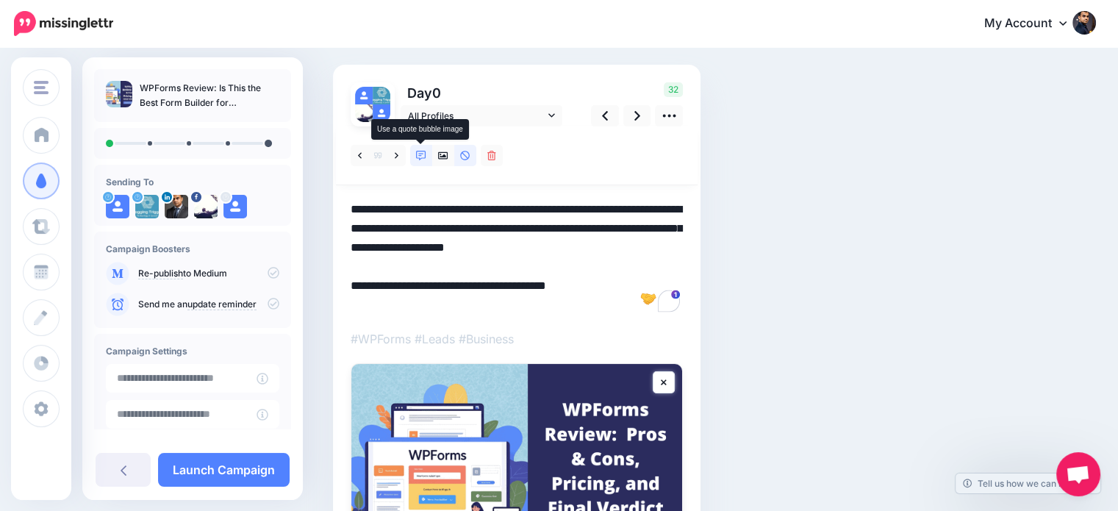
type textarea "**********"
click at [423, 154] on icon at bounding box center [421, 156] width 10 height 10
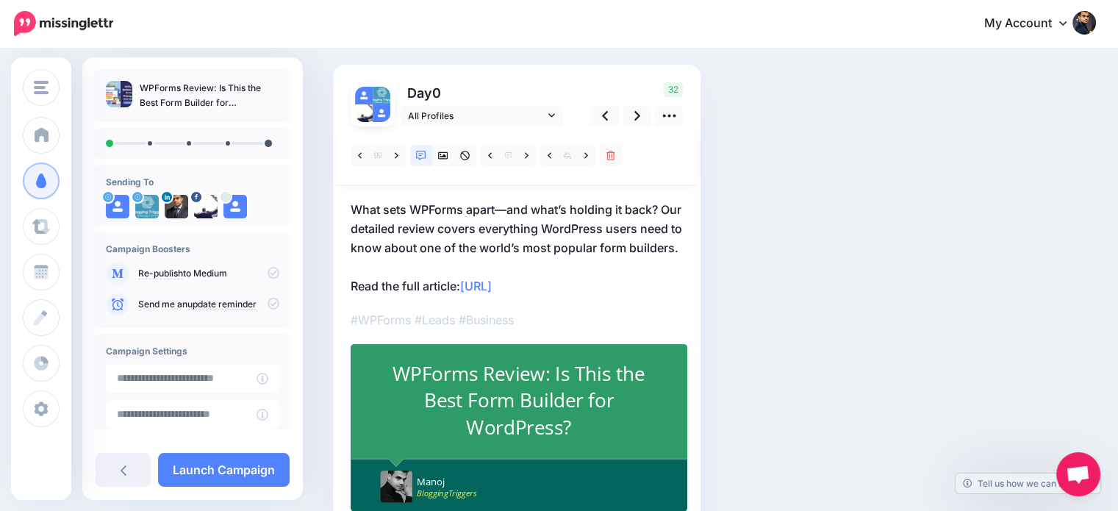
click at [600, 413] on div "WPForms Review: Is This the Best Form Builder for WordPress?" at bounding box center [518, 400] width 275 height 81
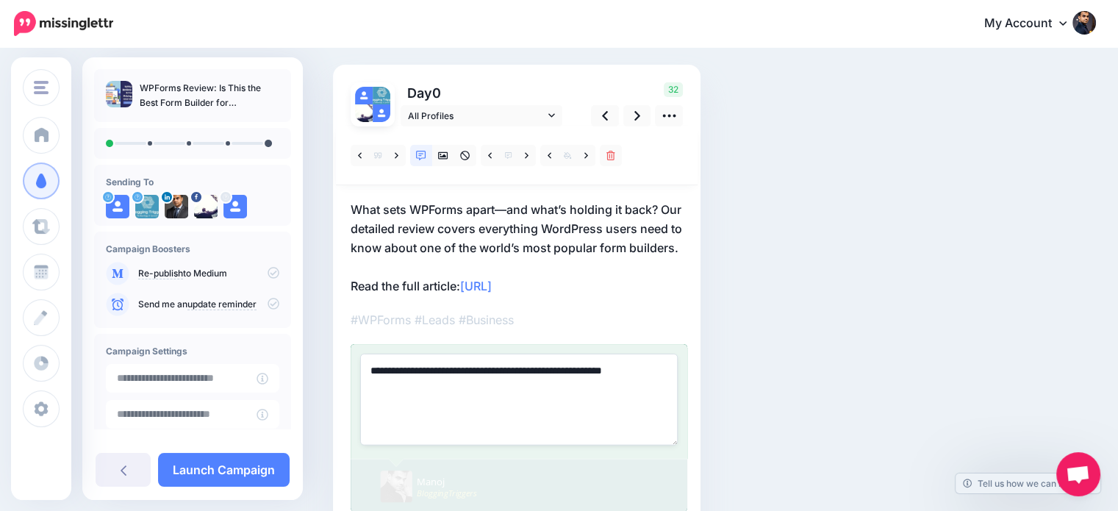
drag, startPoint x: 511, startPoint y: 387, endPoint x: 456, endPoint y: 389, distance: 55.9
click at [456, 389] on textarea "**********" at bounding box center [518, 398] width 317 height 91
type textarea "**********"
click at [972, 340] on div "Social Posts Review the social posts that will be sent to promote this content.…" at bounding box center [649, 280] width 654 height 588
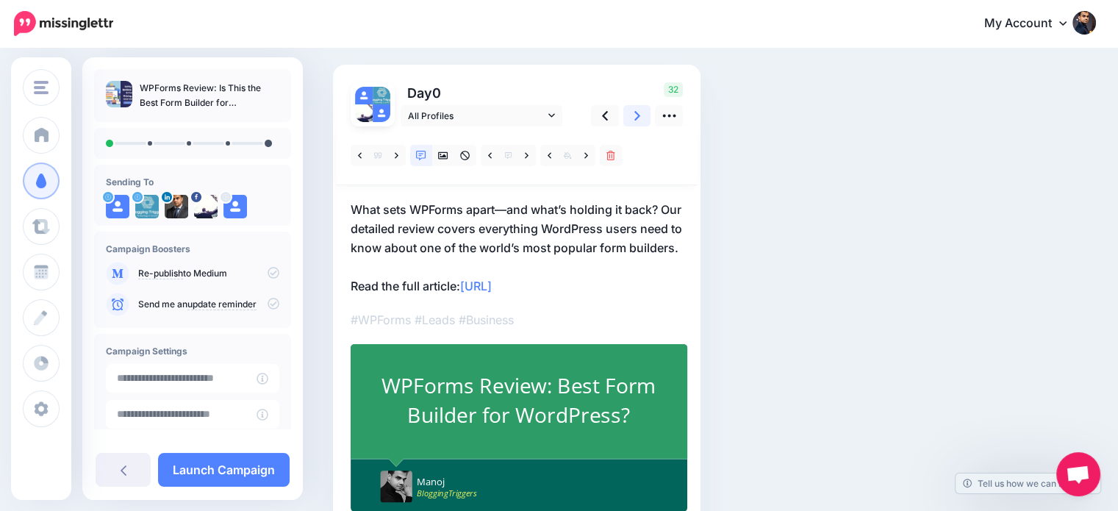
click at [636, 115] on icon at bounding box center [637, 115] width 6 height 15
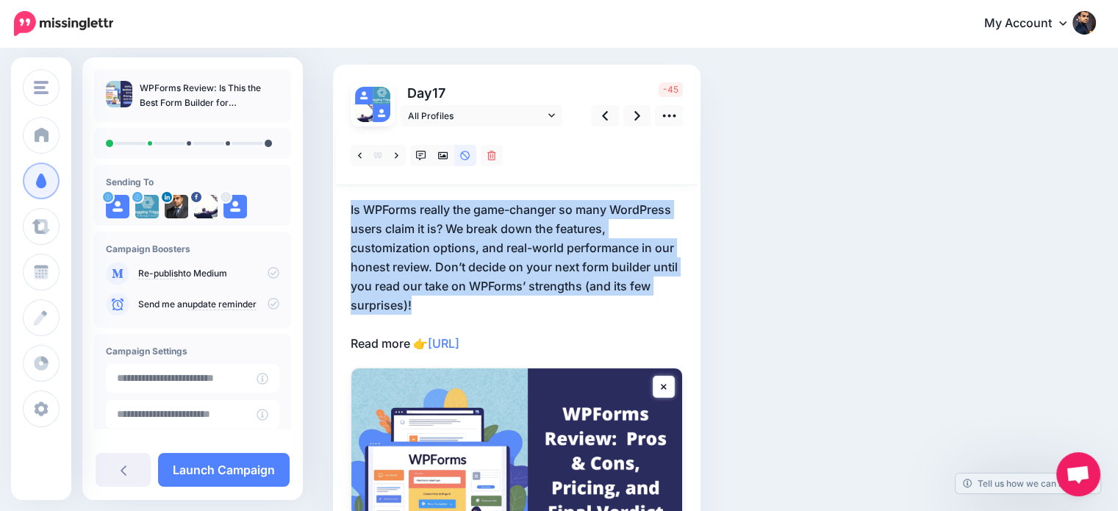
drag, startPoint x: 438, startPoint y: 303, endPoint x: 327, endPoint y: 204, distance: 148.4
click at [327, 204] on div "Social Posts Review the social posts that will be sent to promote this content.…" at bounding box center [649, 334] width 654 height 697
click at [564, 265] on p "Is WPForms really the game-changer so many WordPress users claim it is? We brea…" at bounding box center [517, 276] width 332 height 153
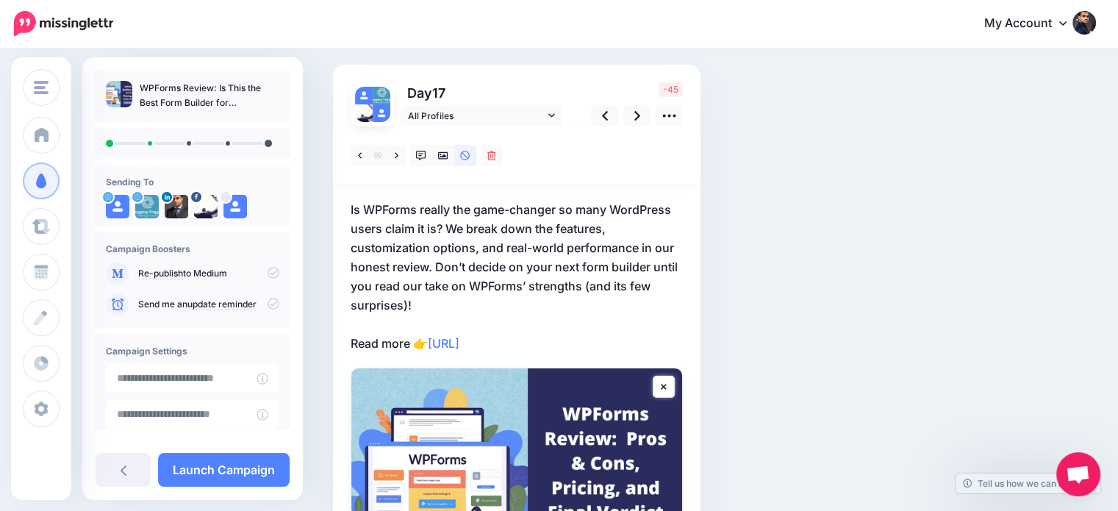
scroll to position [0, 0]
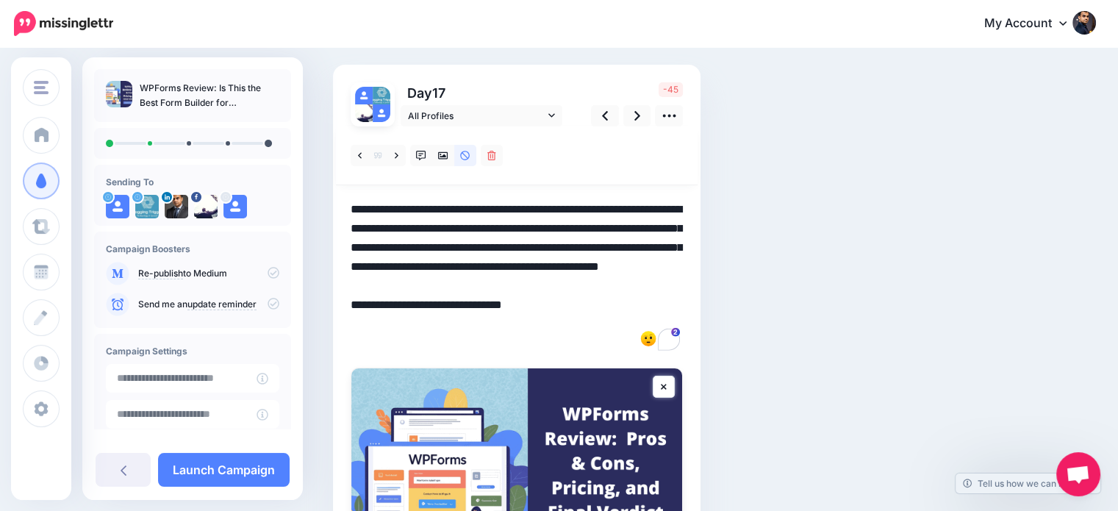
drag, startPoint x: 428, startPoint y: 304, endPoint x: 344, endPoint y: 195, distance: 136.7
click at [344, 195] on div "Day 17 All Profiles" at bounding box center [516, 352] width 367 height 575
paste textarea "To enrich screen reader interactions, please activate Accessibility in Grammarl…"
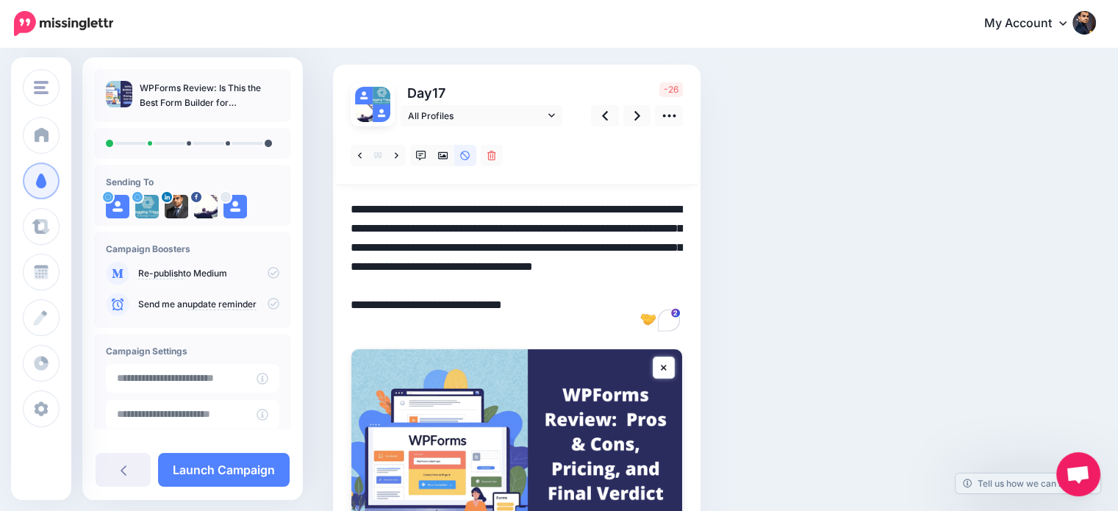
drag, startPoint x: 453, startPoint y: 283, endPoint x: 770, endPoint y: 277, distance: 316.8
click at [770, 277] on div "Social Posts Review the social posts that will be sent to promote this content.…" at bounding box center [649, 325] width 654 height 678
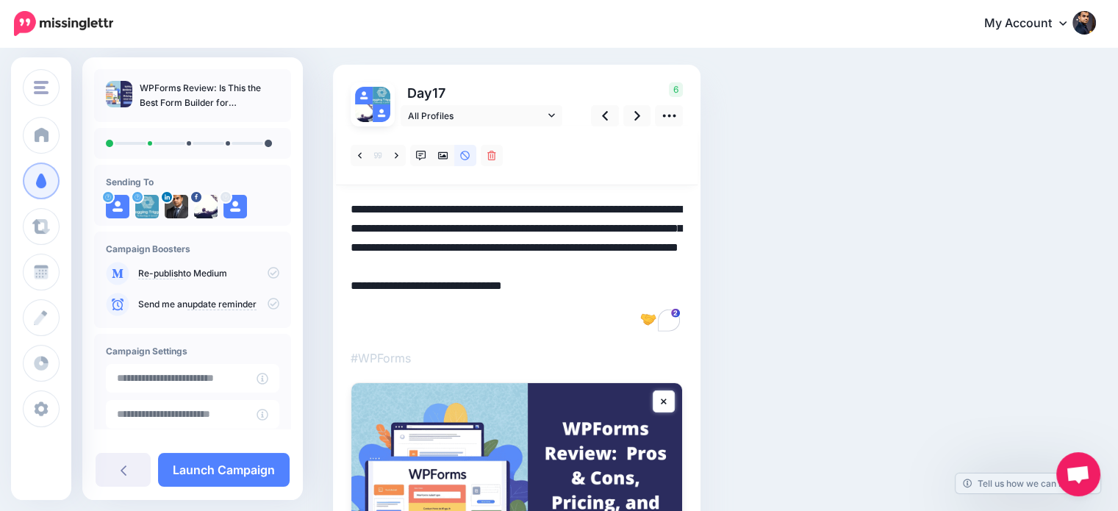
drag, startPoint x: 398, startPoint y: 261, endPoint x: 334, endPoint y: 261, distance: 64.7
click at [334, 261] on div "Day 17 All Profiles 6" at bounding box center [516, 359] width 367 height 589
click at [504, 290] on textarea "**********" at bounding box center [517, 267] width 332 height 134
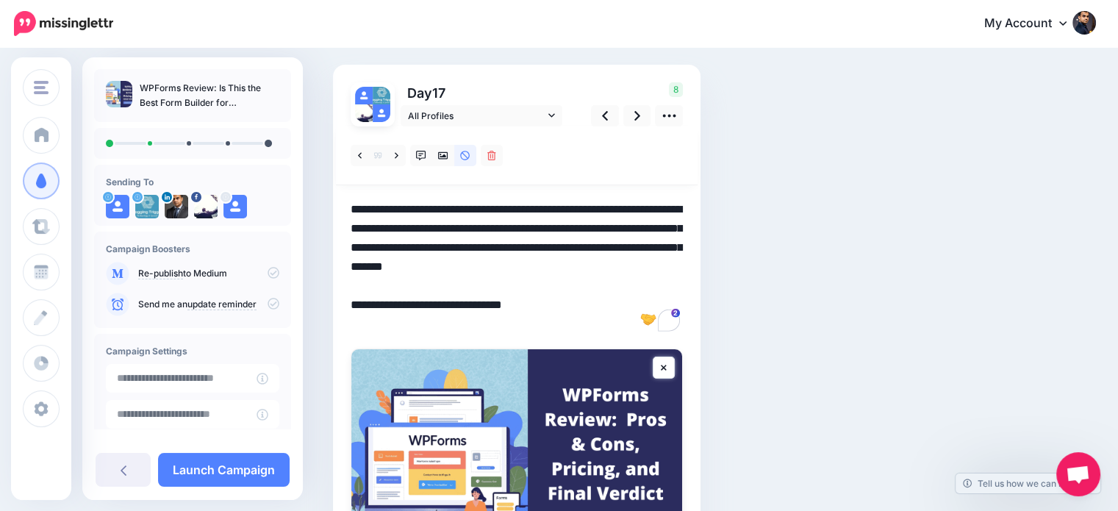
drag, startPoint x: 509, startPoint y: 284, endPoint x: 452, endPoint y: 276, distance: 57.3
click at [452, 276] on textarea "**********" at bounding box center [517, 267] width 332 height 134
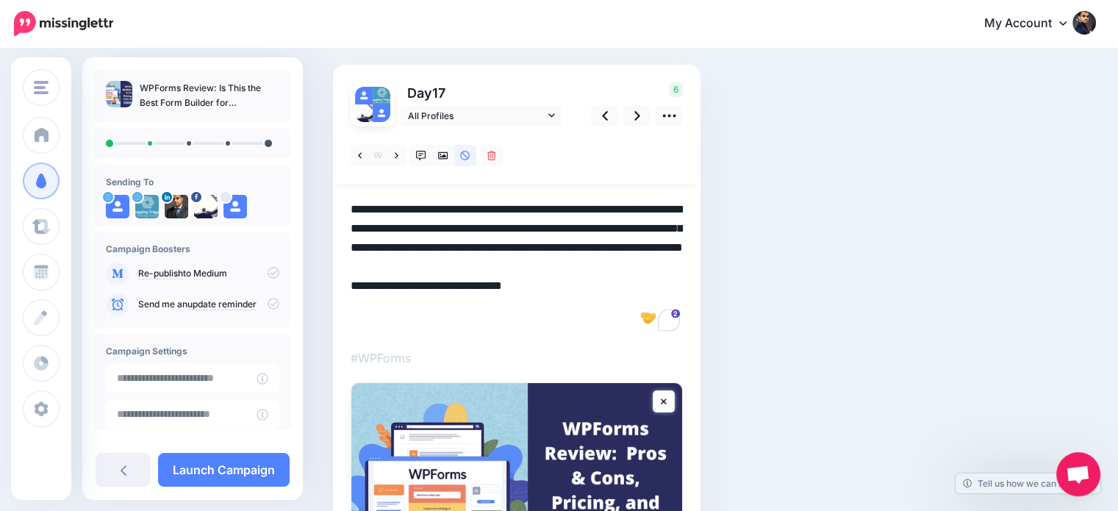
paste textarea "********"
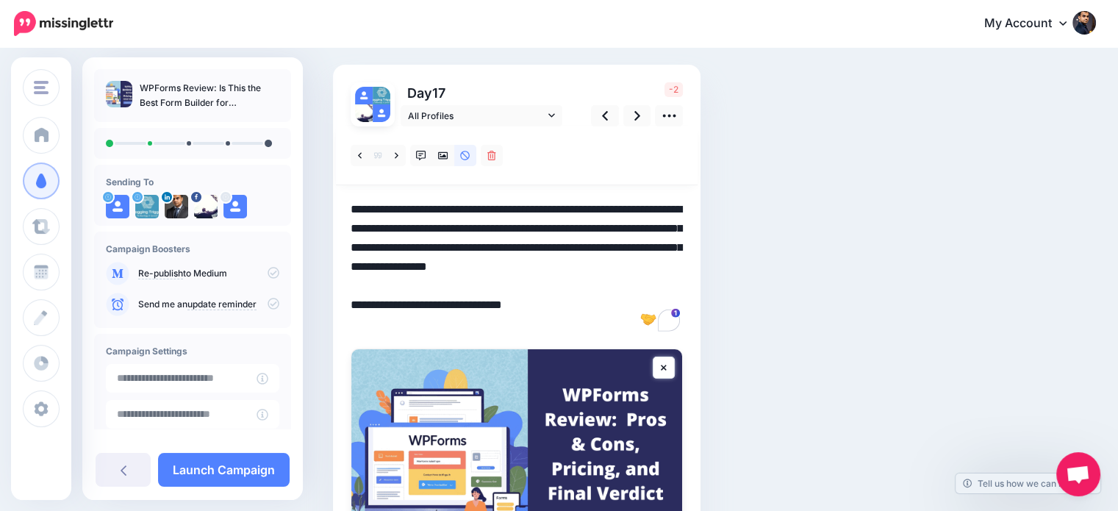
drag, startPoint x: 396, startPoint y: 262, endPoint x: 340, endPoint y: 265, distance: 55.9
click at [340, 265] on div "Day 17 All Profiles" at bounding box center [516, 343] width 367 height 556
click at [630, 113] on link at bounding box center [637, 115] width 28 height 21
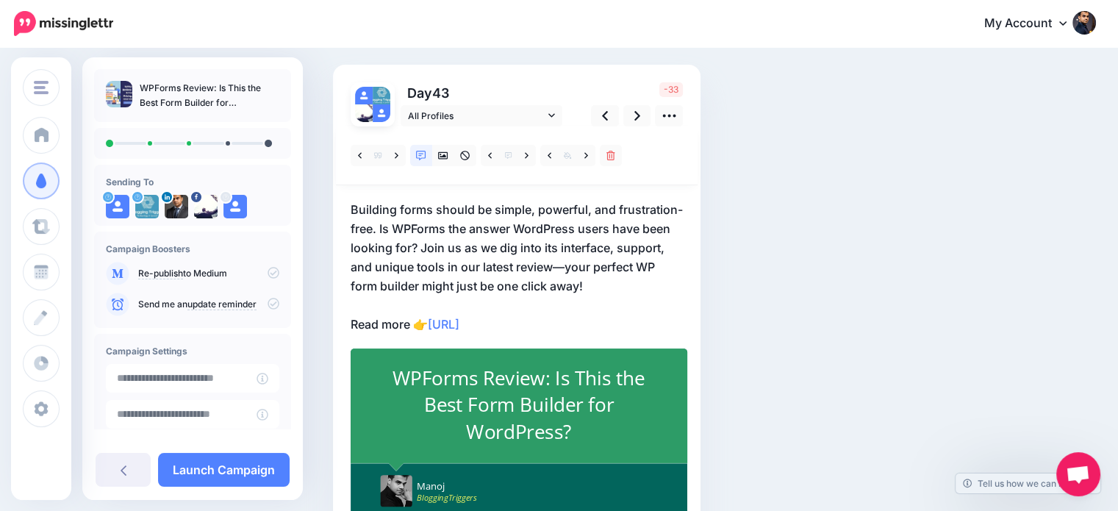
click at [557, 265] on p "Building forms should be simple, powerful, and frustration-free. Is WPForms the…" at bounding box center [517, 267] width 332 height 134
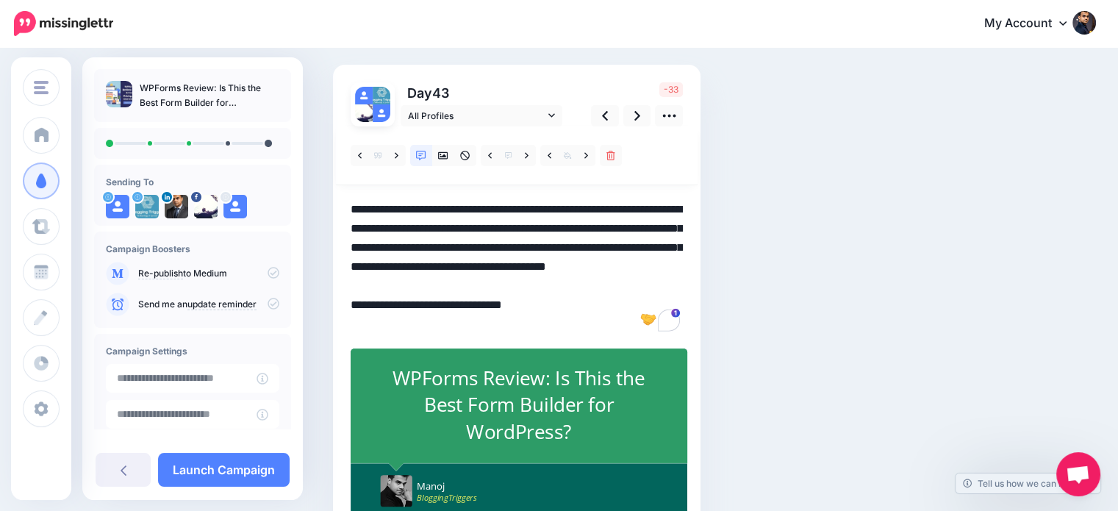
drag, startPoint x: 562, startPoint y: 265, endPoint x: 589, endPoint y: 282, distance: 32.4
click at [589, 282] on textarea "**********" at bounding box center [517, 267] width 332 height 134
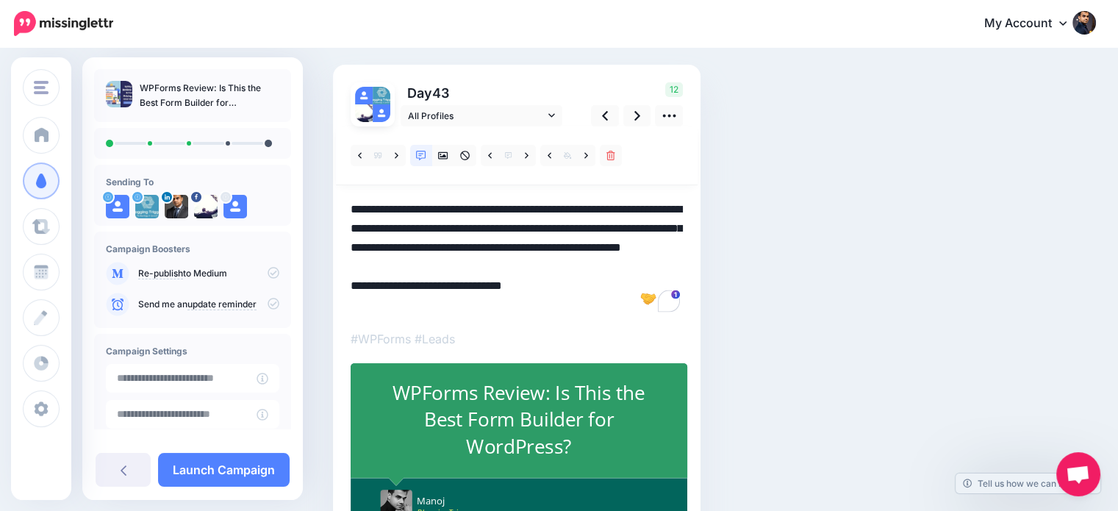
type textarea "**********"
click at [591, 429] on div "WPForms Review: Is This the Best Form Builder for WordPress?" at bounding box center [518, 419] width 275 height 81
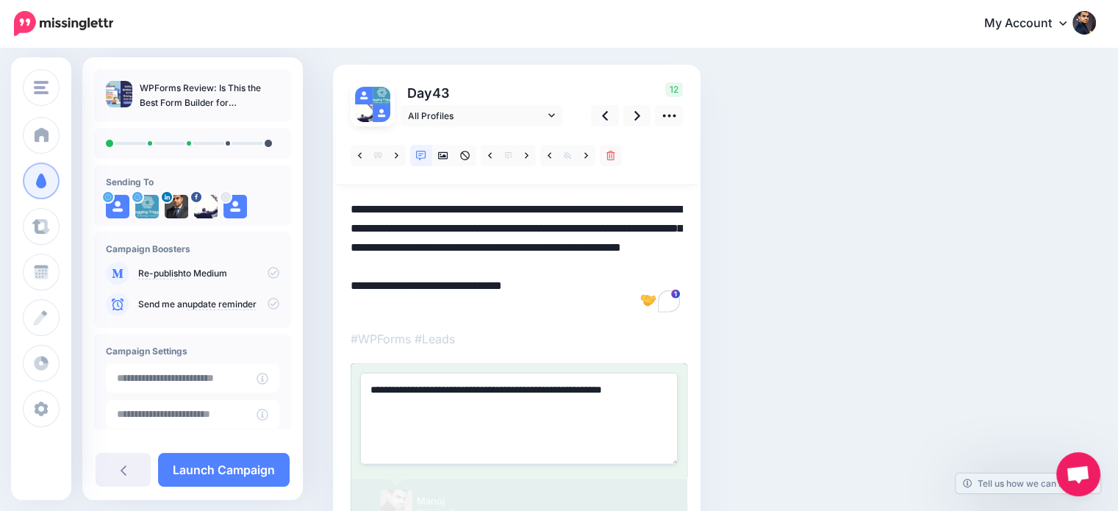
drag, startPoint x: 514, startPoint y: 387, endPoint x: 459, endPoint y: 385, distance: 55.9
click at [459, 385] on textarea "**********" at bounding box center [518, 418] width 317 height 91
type textarea "**********"
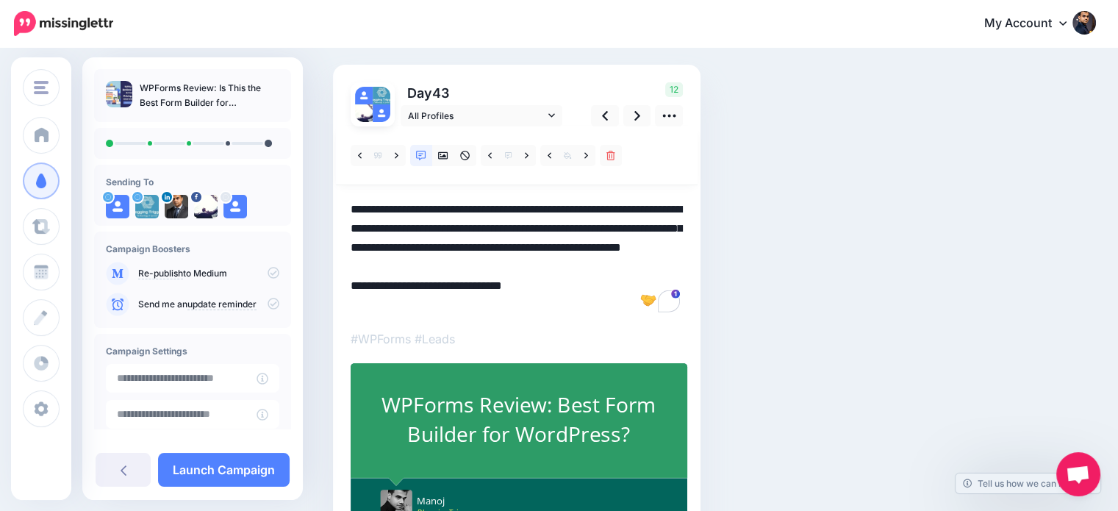
click at [692, 208] on div "Day 43 All Profiles" at bounding box center [516, 307] width 367 height 484
click at [636, 115] on icon at bounding box center [637, 115] width 6 height 15
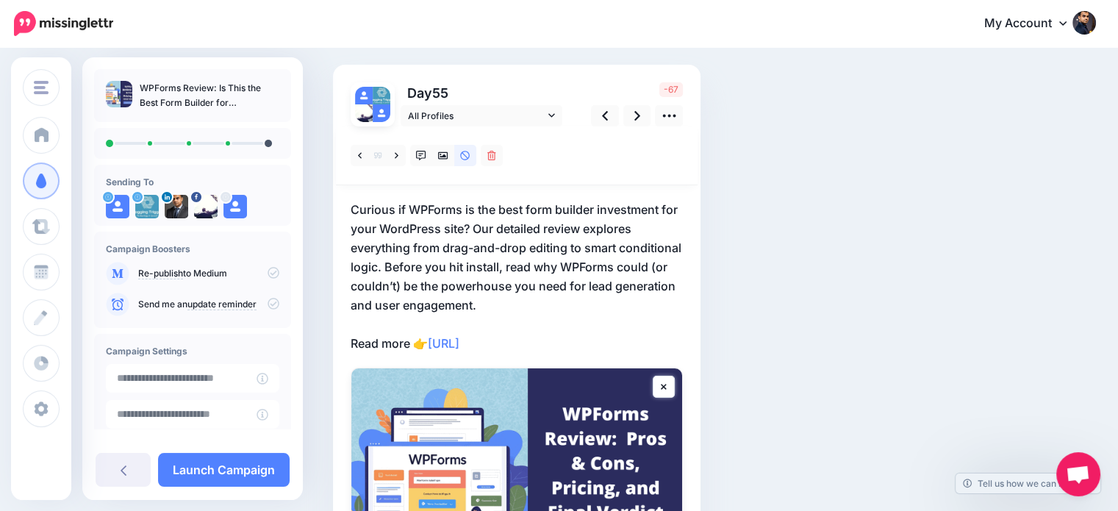
click at [503, 285] on p "Curious if WPForms is the best form builder investment for your WordPress site?…" at bounding box center [517, 276] width 332 height 153
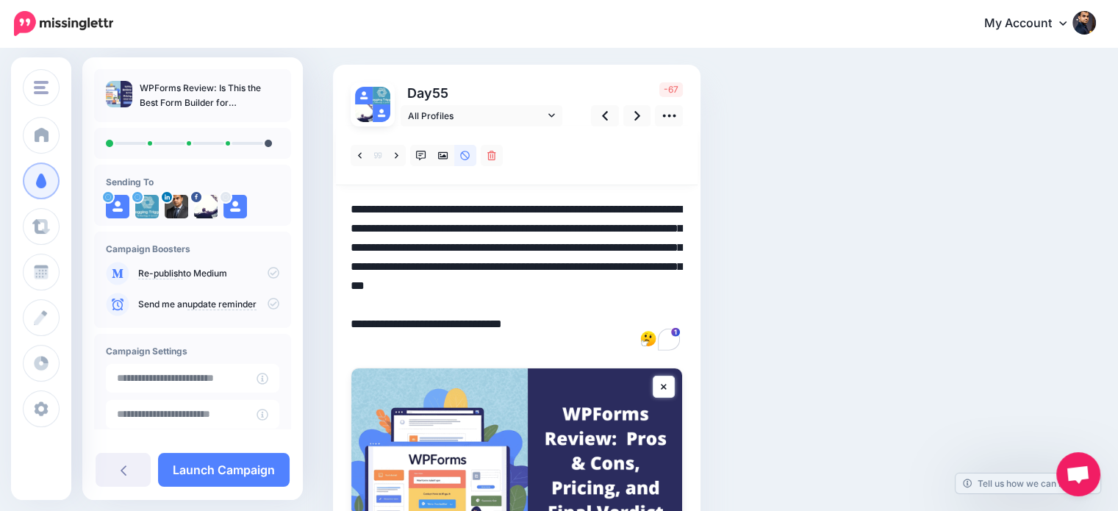
drag, startPoint x: 448, startPoint y: 262, endPoint x: 561, endPoint y: 307, distance: 121.7
click at [561, 307] on textarea "**********" at bounding box center [517, 276] width 332 height 153
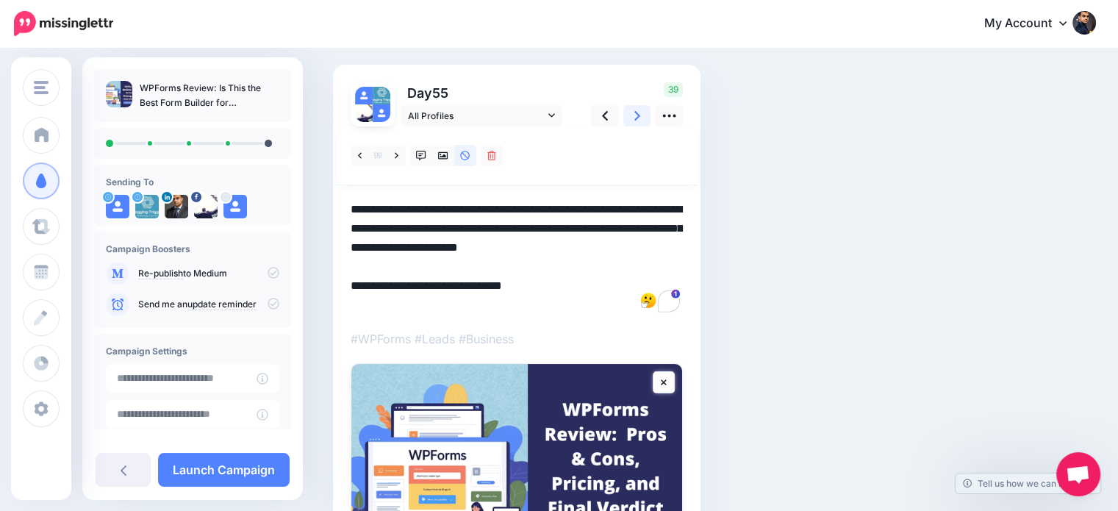
click at [634, 118] on icon at bounding box center [637, 115] width 6 height 15
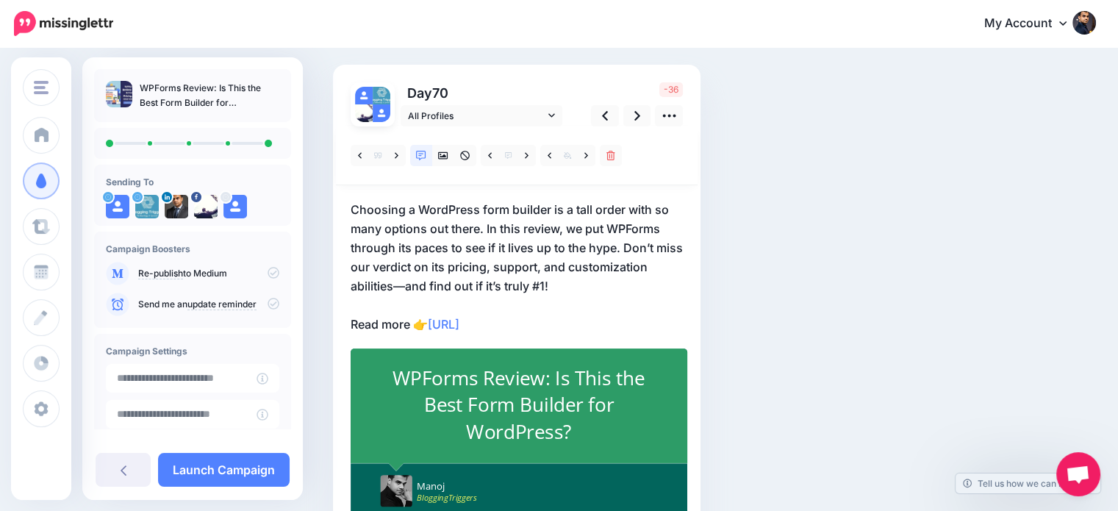
click at [564, 277] on p "Choosing a WordPress form builder is a tall order with so many options out ther…" at bounding box center [517, 267] width 332 height 134
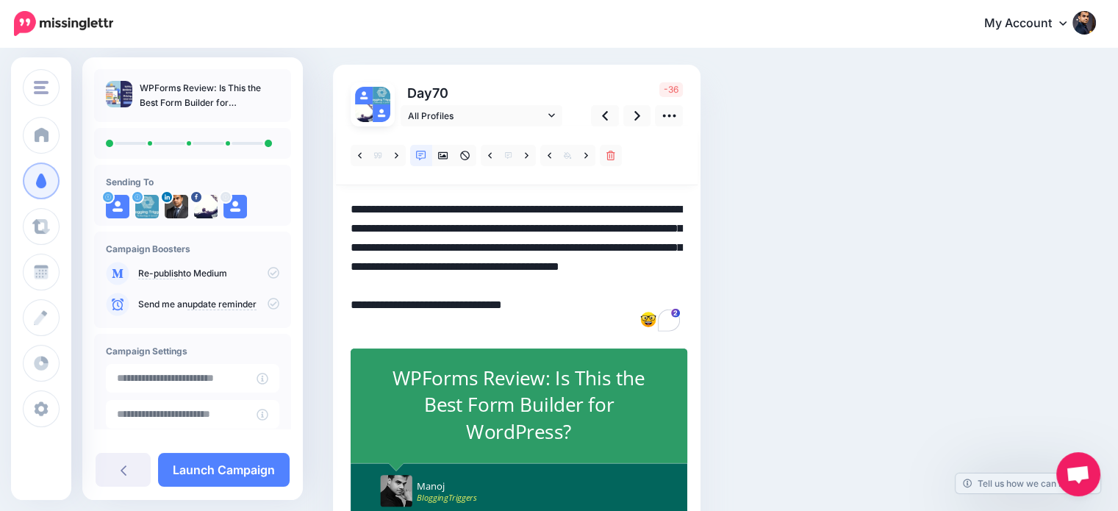
drag, startPoint x: 564, startPoint y: 284, endPoint x: 327, endPoint y: 204, distance: 250.5
click at [327, 204] on div "Social Posts Review the social posts that will be sent to promote this content.…" at bounding box center [649, 282] width 654 height 592
paste textarea "To enrich screen reader interactions, please activate Accessibility in Grammarl…"
drag, startPoint x: 439, startPoint y: 225, endPoint x: 633, endPoint y: 248, distance: 195.3
click at [633, 248] on textarea "**********" at bounding box center [517, 267] width 332 height 134
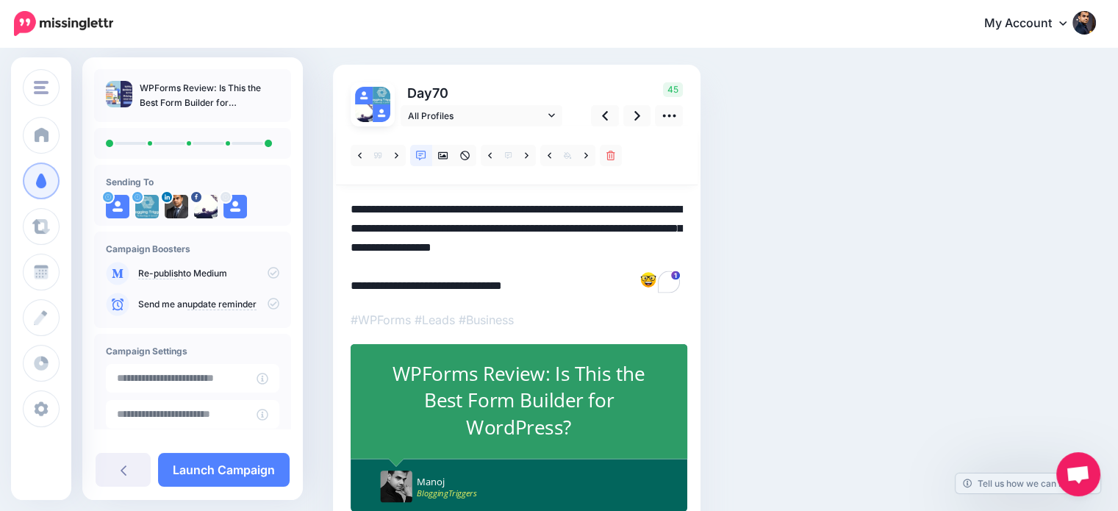
type textarea "**********"
click at [602, 376] on div "WPForms Review: Is This the Best Form Builder for WordPress?" at bounding box center [518, 400] width 275 height 81
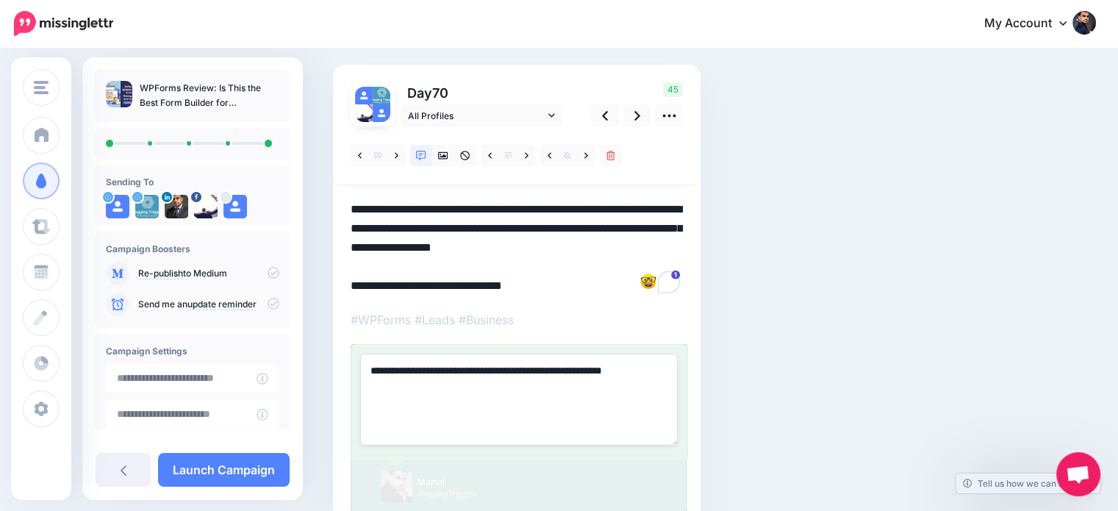
drag, startPoint x: 511, startPoint y: 369, endPoint x: 460, endPoint y: 374, distance: 51.7
click at [460, 374] on textarea "**********" at bounding box center [518, 398] width 317 height 91
type textarea "**********"
click at [858, 264] on div "Social Posts Review the social posts that will be sent to promote this content.…" at bounding box center [649, 280] width 654 height 588
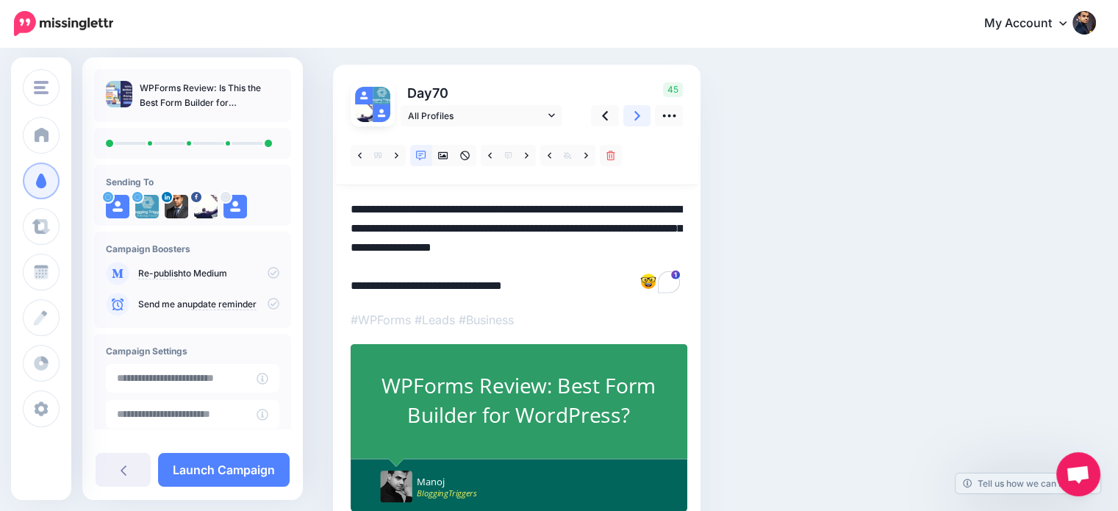
click at [635, 115] on icon at bounding box center [637, 115] width 6 height 15
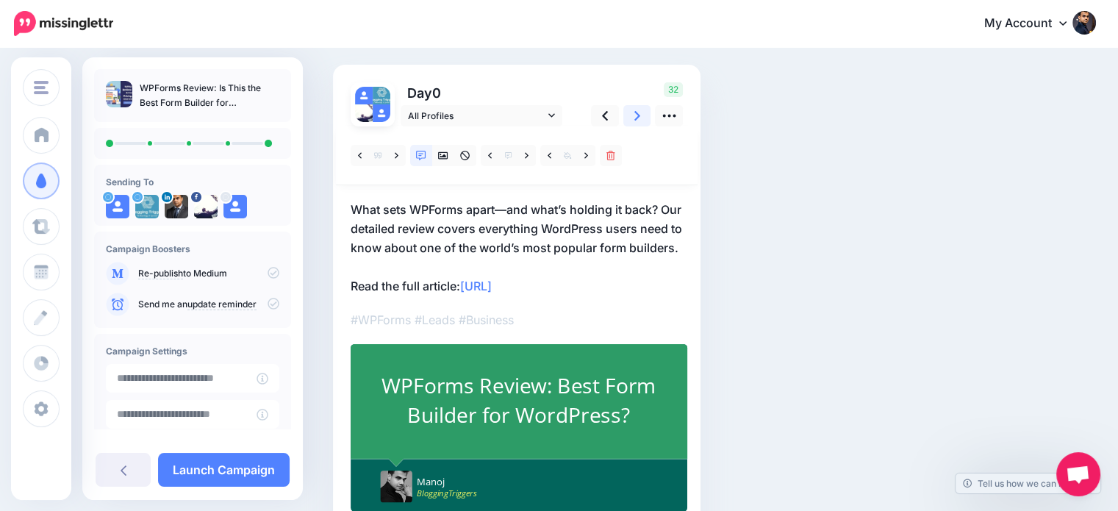
click at [635, 115] on icon at bounding box center [637, 115] width 6 height 15
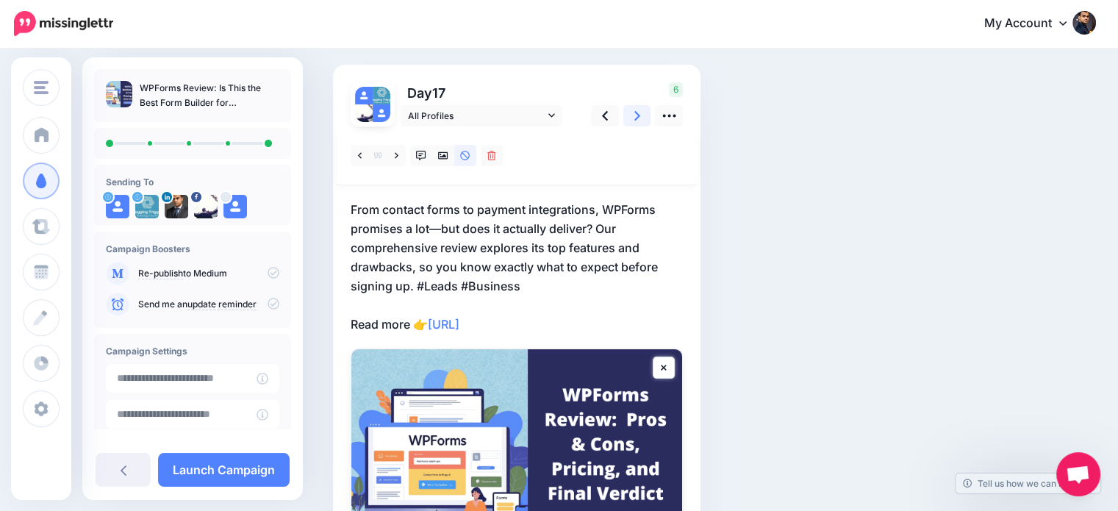
click at [635, 115] on icon at bounding box center [637, 115] width 6 height 15
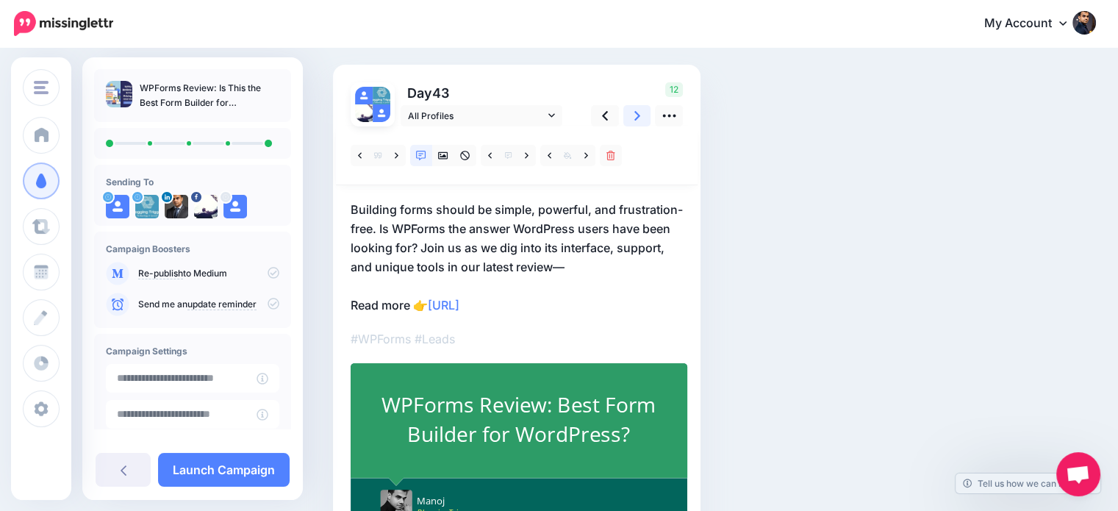
click at [635, 115] on icon at bounding box center [637, 115] width 6 height 15
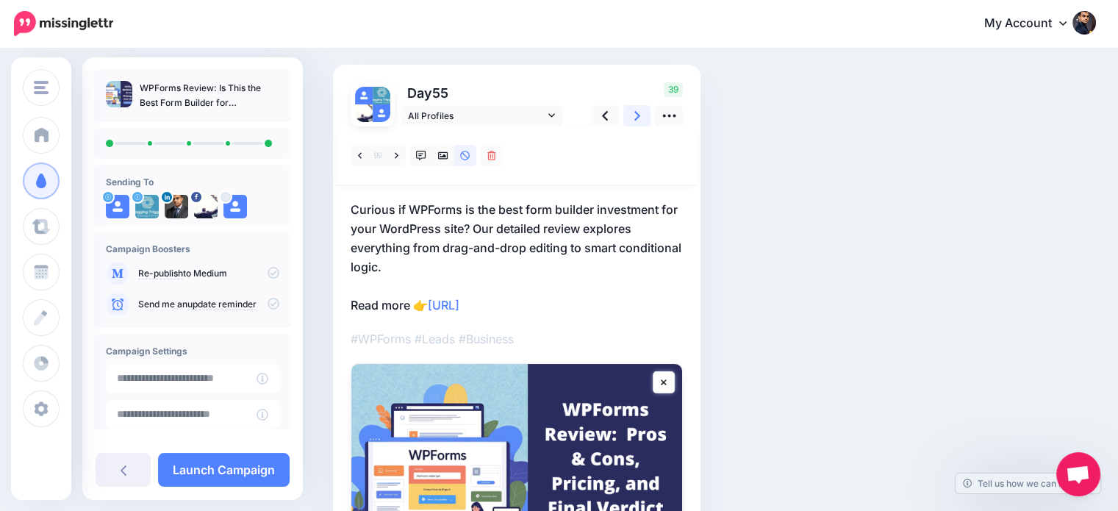
click at [635, 115] on icon at bounding box center [637, 115] width 6 height 15
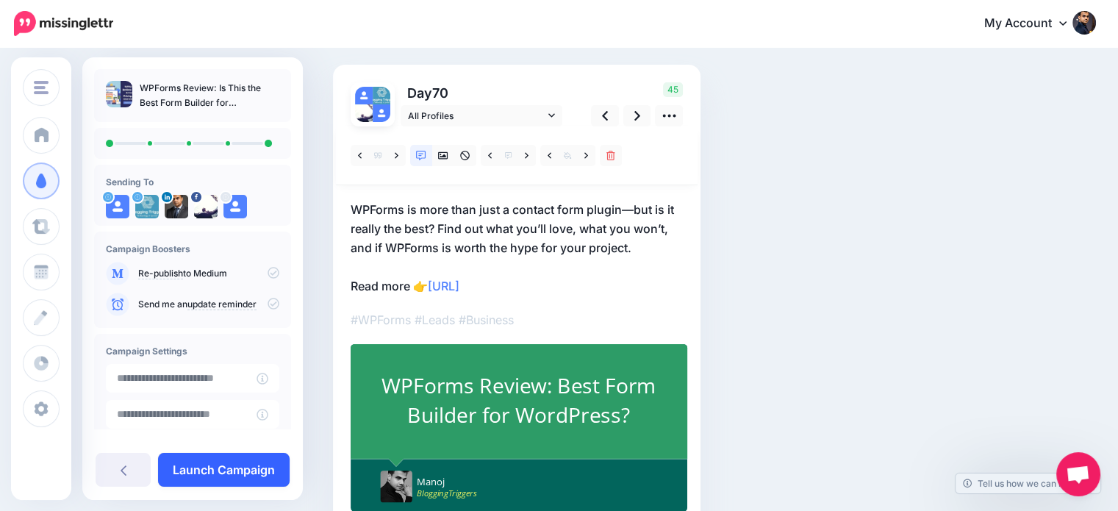
click at [265, 475] on link "Launch Campaign" at bounding box center [224, 470] width 132 height 34
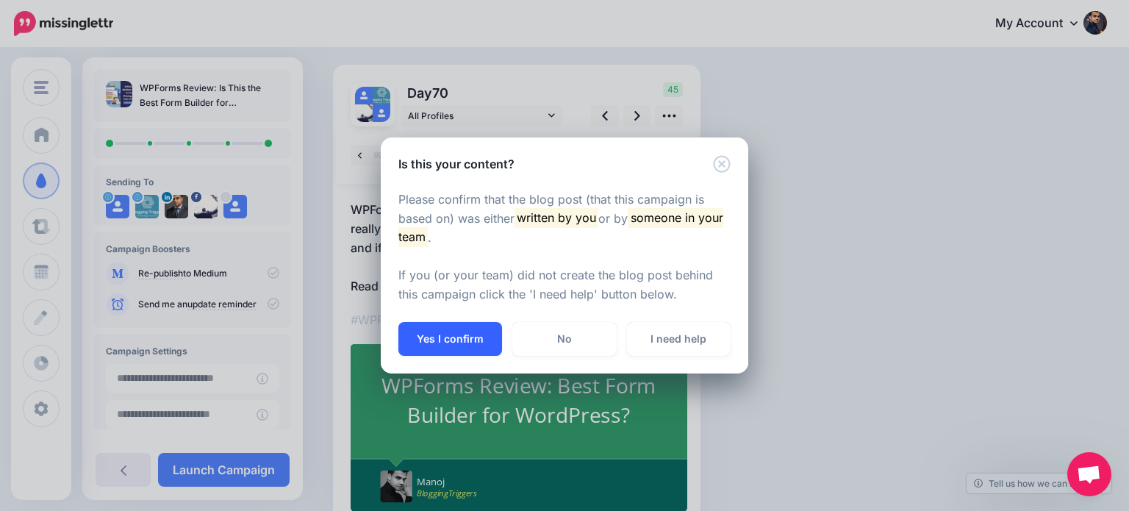
click at [464, 334] on button "Yes I confirm" at bounding box center [450, 339] width 104 height 34
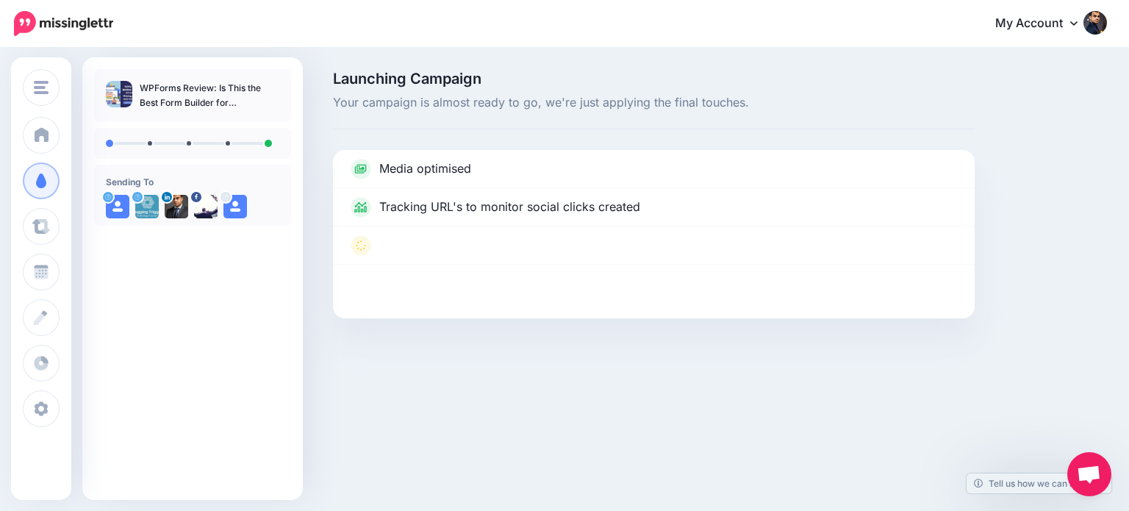
scroll to position [97, 0]
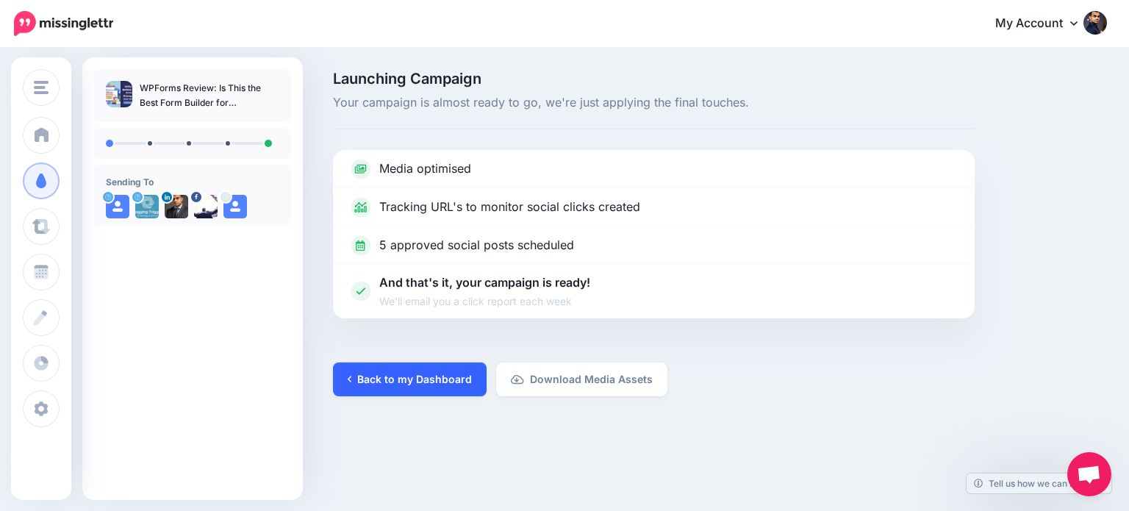
click at [434, 384] on link "Back to my Dashboard" at bounding box center [410, 379] width 154 height 34
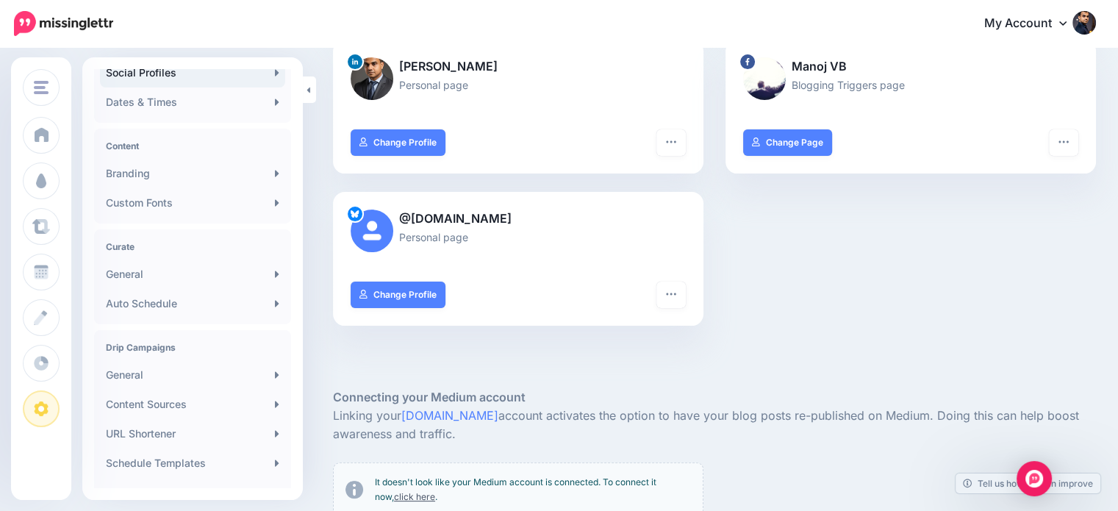
scroll to position [342, 0]
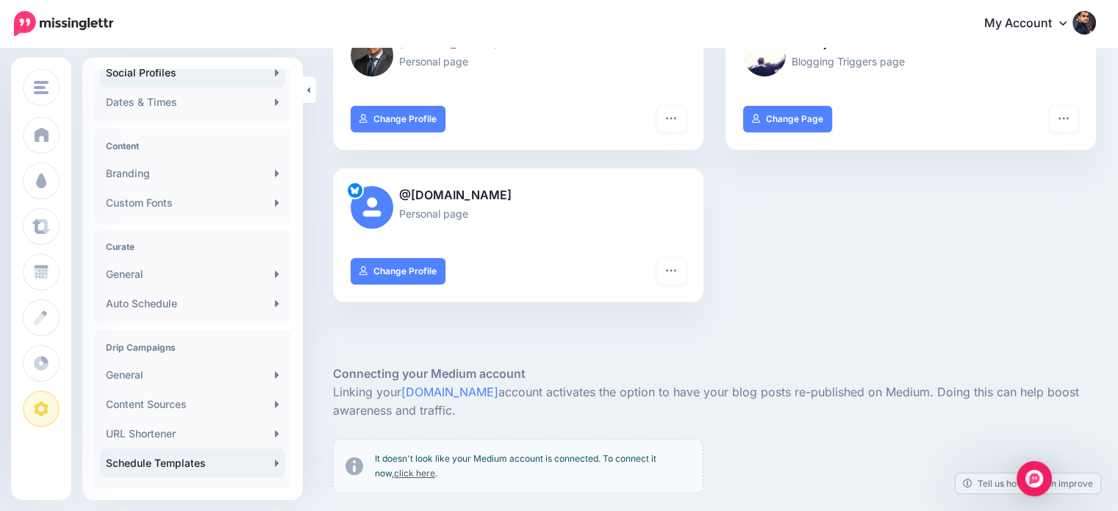
click at [200, 457] on link "Schedule Templates" at bounding box center [192, 462] width 185 height 29
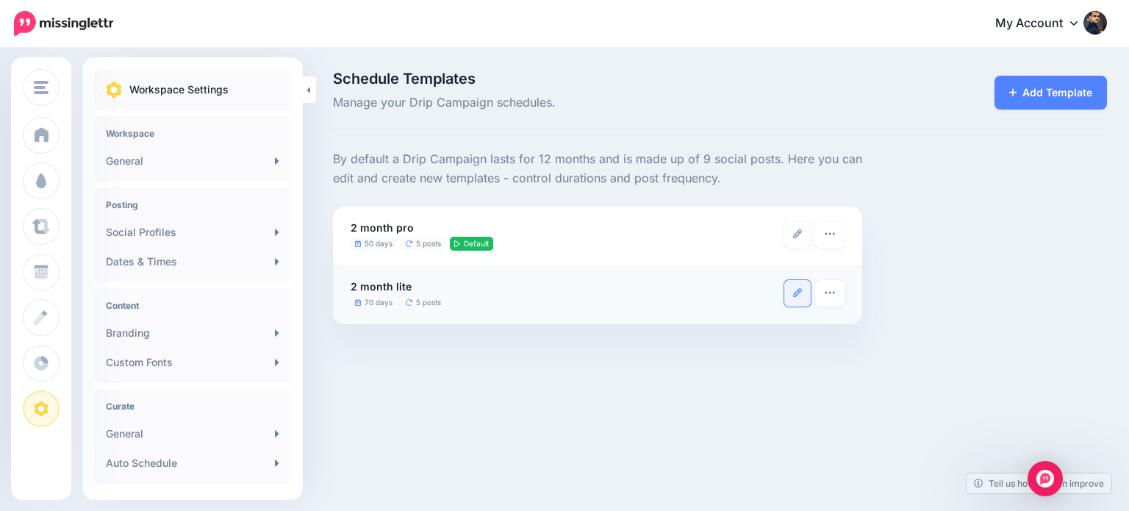
click at [797, 297] on link at bounding box center [797, 293] width 26 height 26
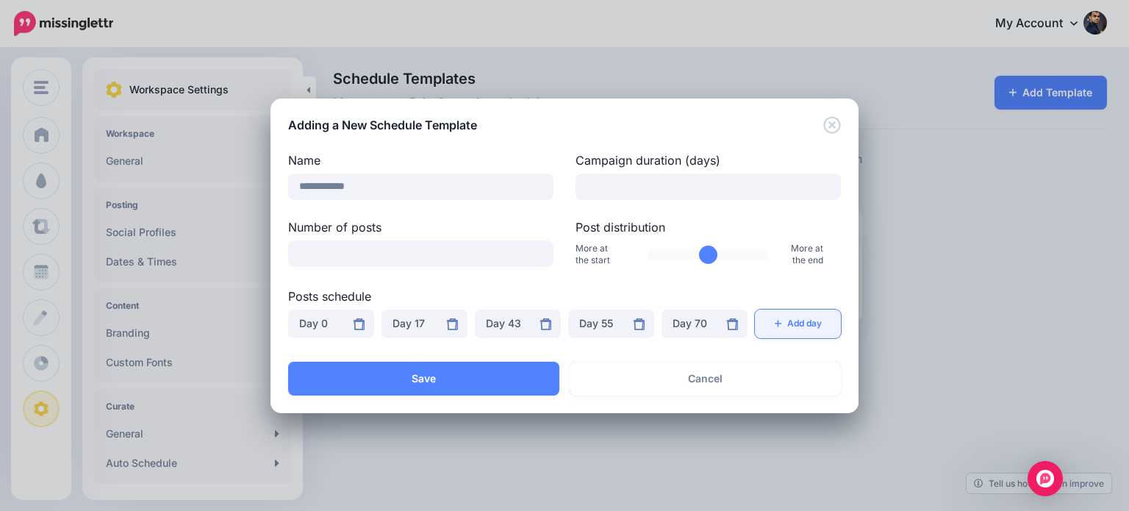
click at [785, 325] on button "Add day" at bounding box center [798, 323] width 86 height 29
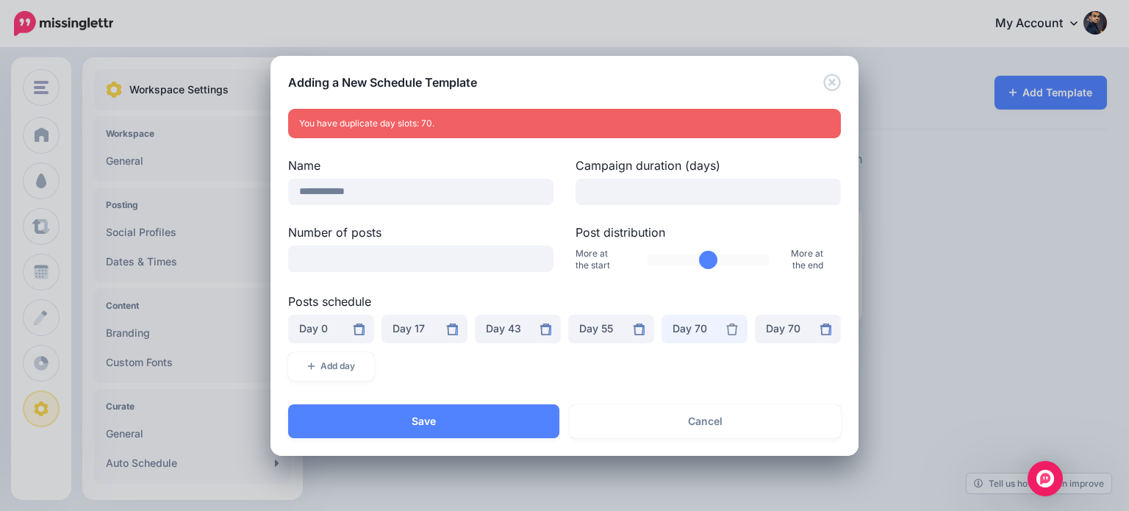
click at [699, 326] on div "Day 70" at bounding box center [704, 329] width 64 height 18
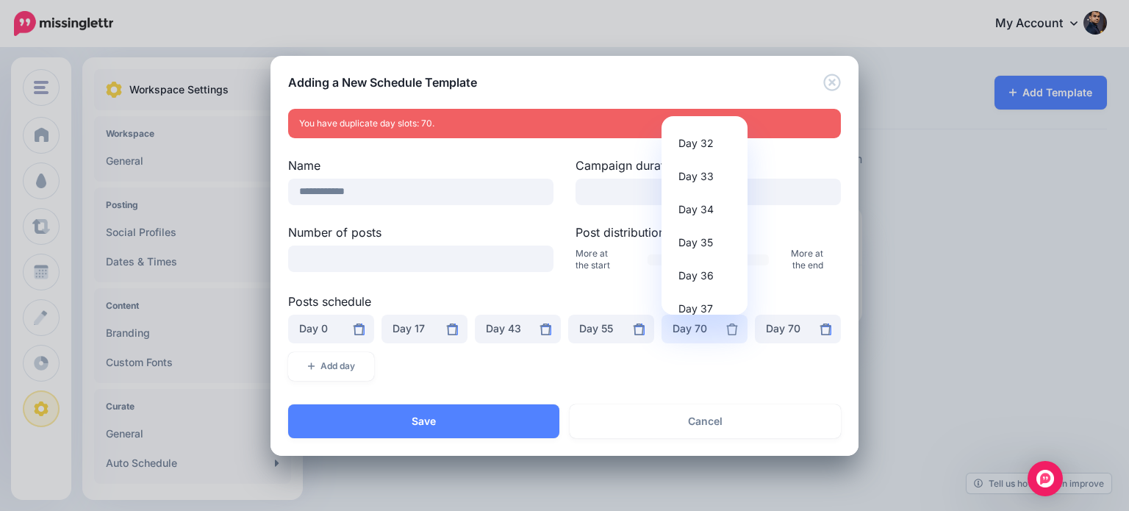
scroll to position [939, 0]
click at [704, 190] on span "Day 30" at bounding box center [695, 189] width 35 height 18
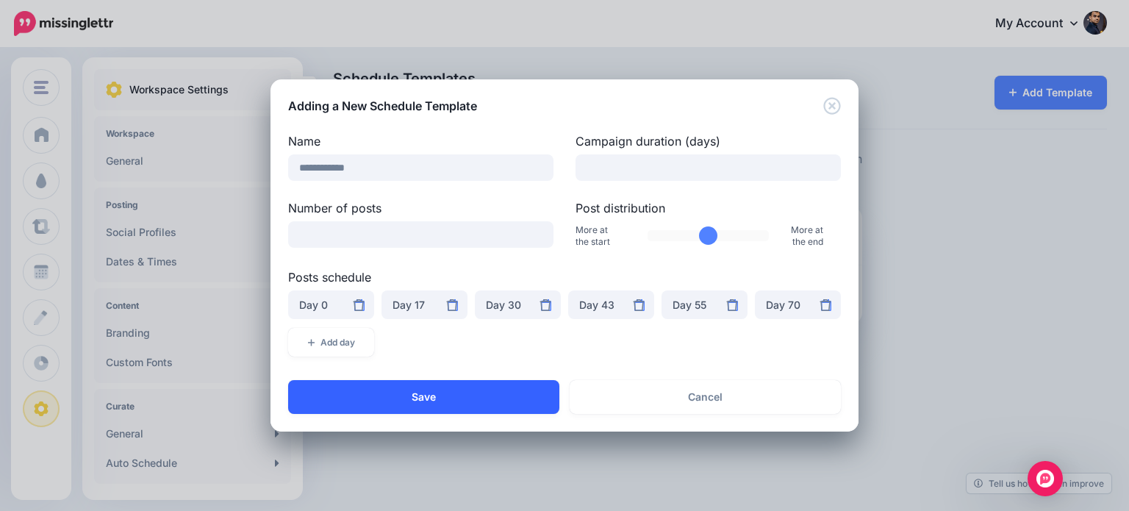
click at [506, 399] on button "Save" at bounding box center [423, 397] width 271 height 34
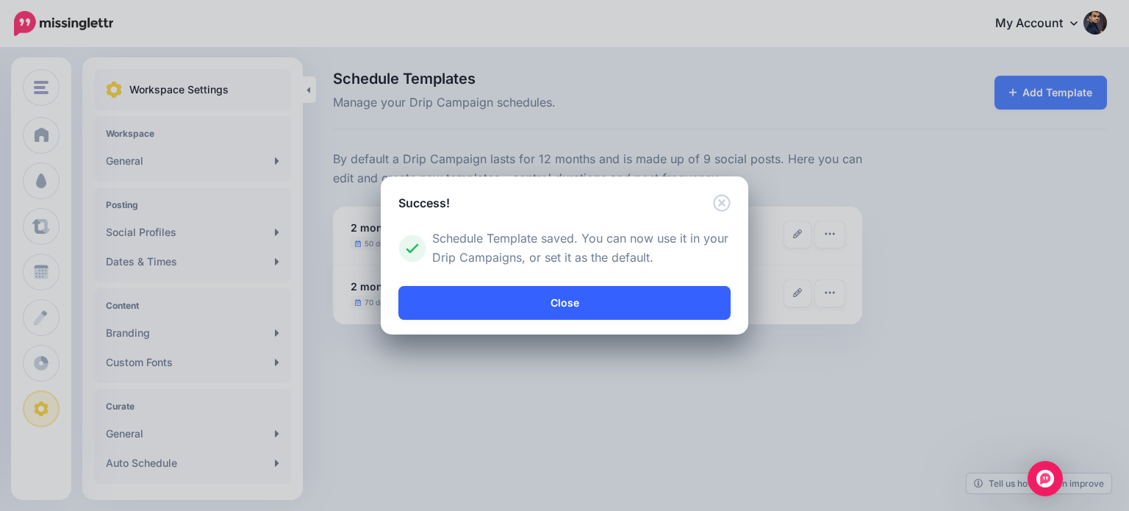
click at [654, 305] on link "Close" at bounding box center [564, 303] width 332 height 34
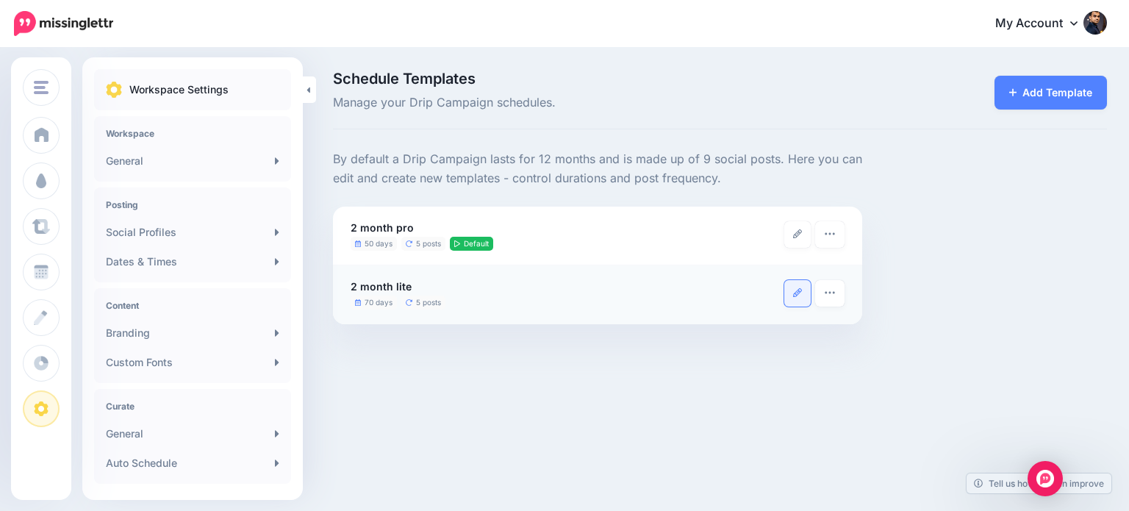
click at [793, 290] on icon at bounding box center [797, 292] width 9 height 9
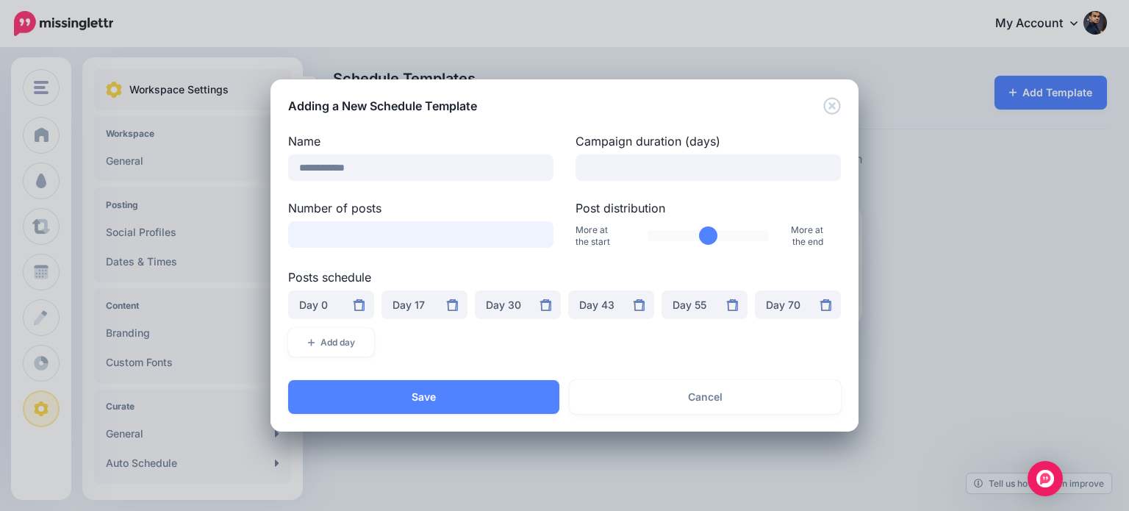
drag, startPoint x: 320, startPoint y: 238, endPoint x: 285, endPoint y: 228, distance: 36.7
click at [285, 228] on div "Number of posts *" at bounding box center [420, 224] width 287 height 51
type input "*"
click at [410, 308] on div "Day 1" at bounding box center [424, 305] width 64 height 18
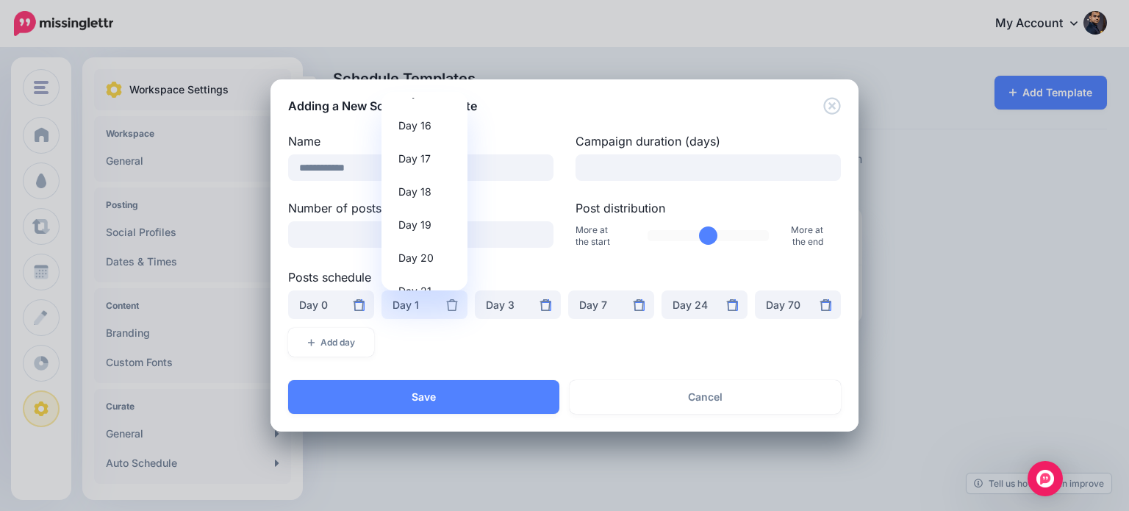
scroll to position [500, 0]
click at [431, 170] on link "Day 17" at bounding box center [424, 174] width 74 height 29
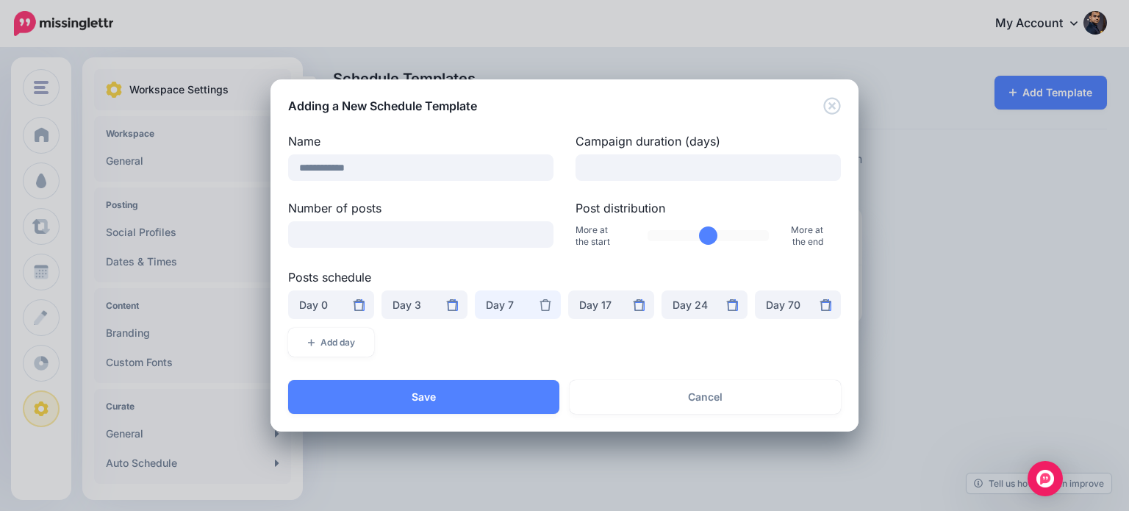
click at [506, 301] on div "Day 7" at bounding box center [518, 305] width 64 height 18
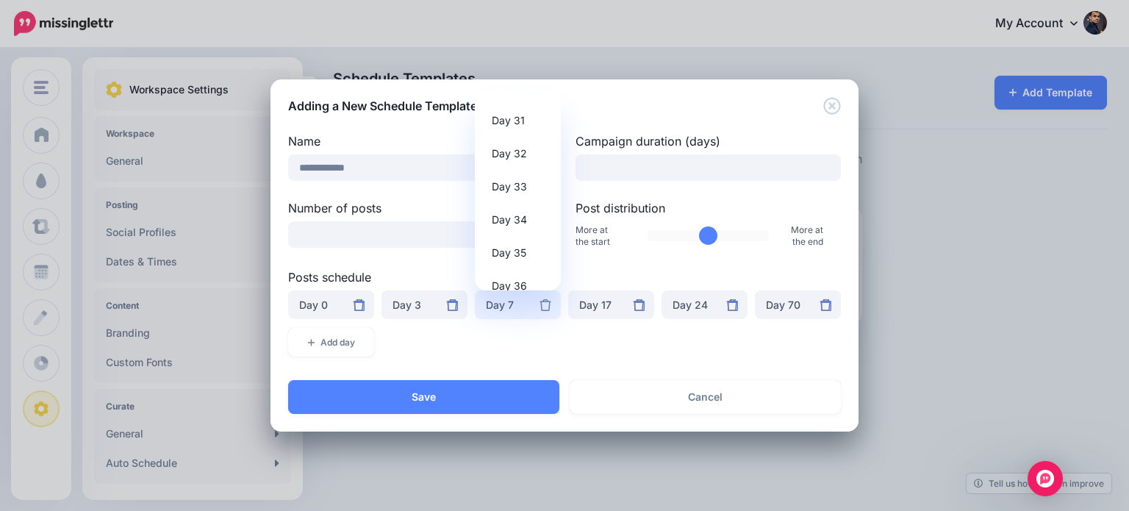
scroll to position [944, 0]
click at [518, 162] on span "Day 30" at bounding box center [509, 160] width 35 height 18
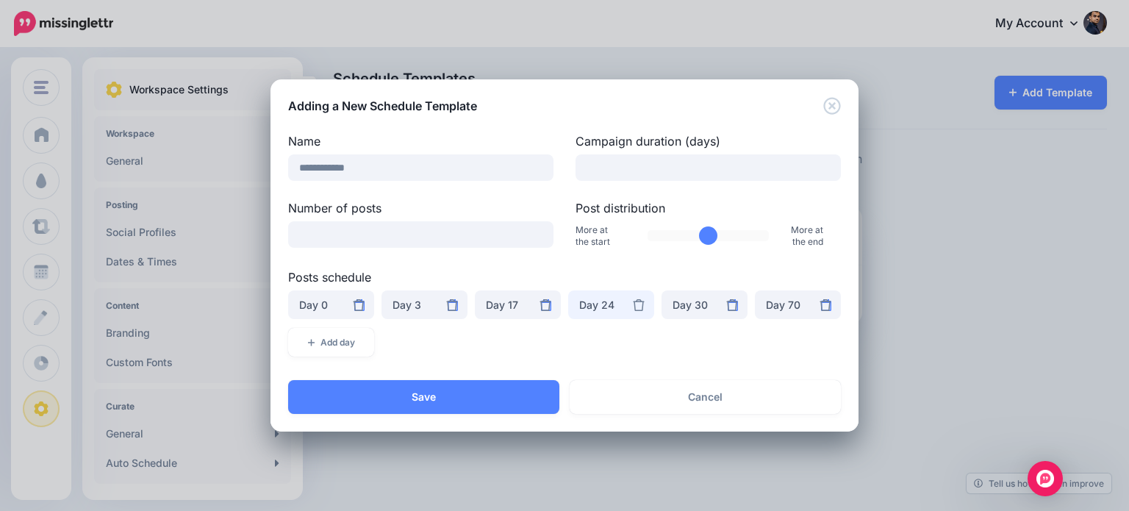
click at [601, 304] on div "Day 24" at bounding box center [611, 305] width 64 height 18
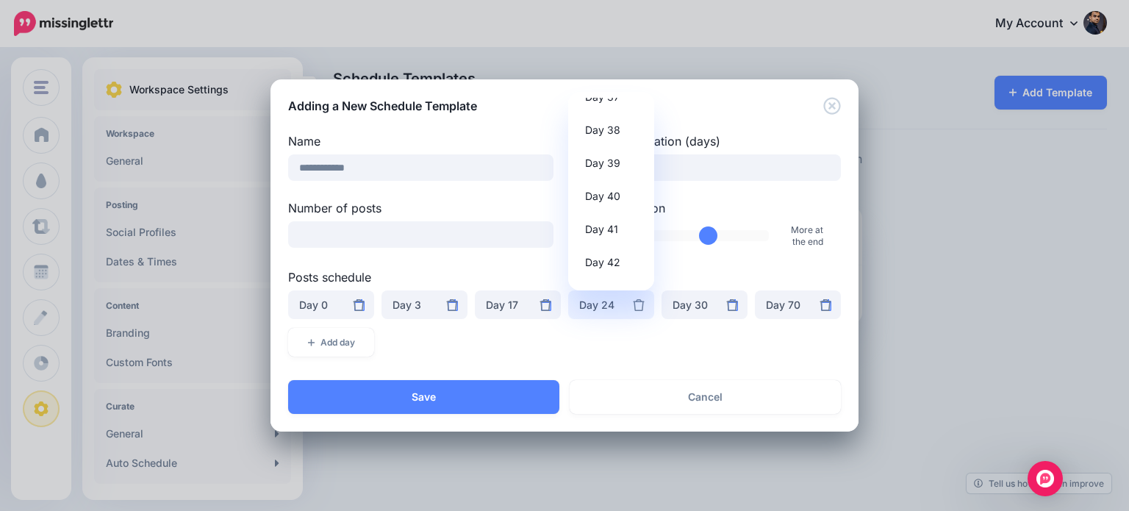
scroll to position [1255, 0]
click at [616, 276] on span "Day 43" at bounding box center [602, 279] width 35 height 18
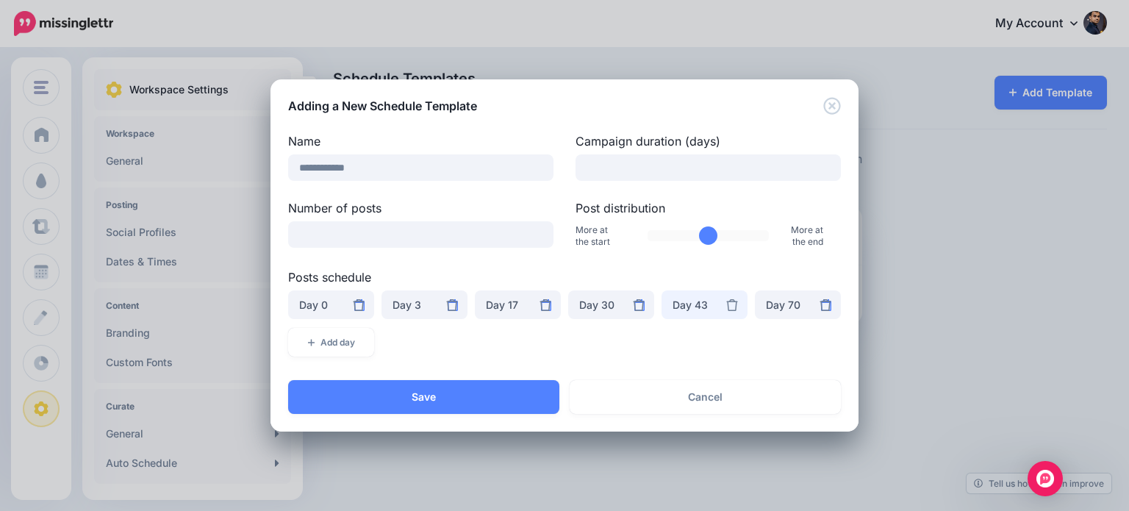
click at [697, 311] on div "Day 43" at bounding box center [704, 305] width 64 height 18
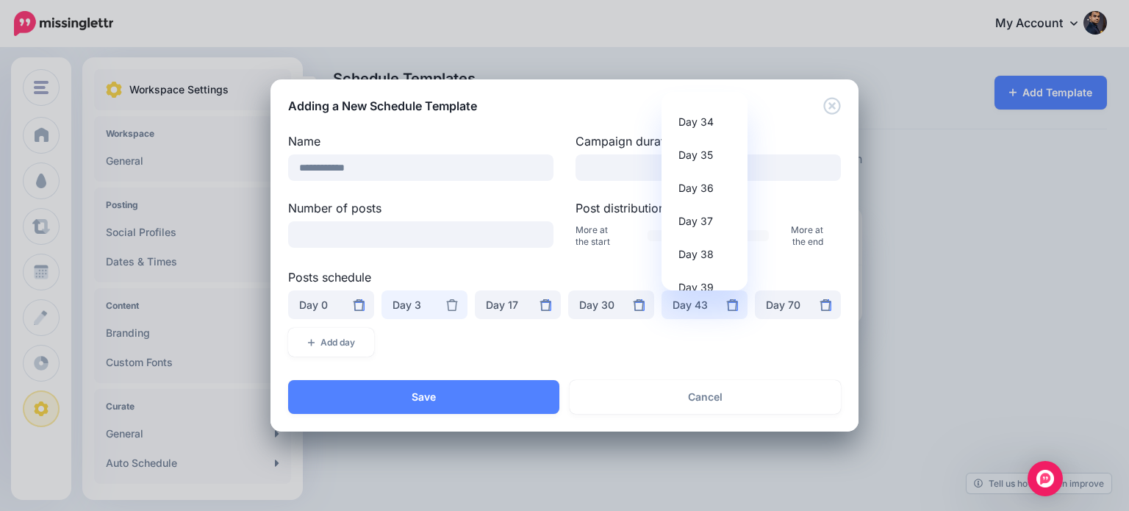
click at [424, 301] on div "Day 3" at bounding box center [424, 305] width 64 height 18
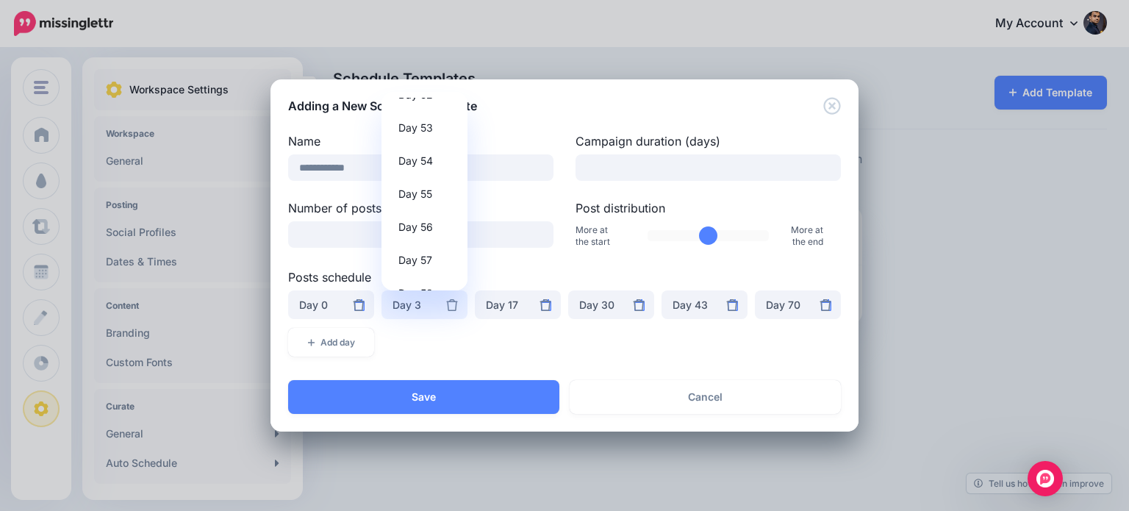
scroll to position [1728, 0]
click at [419, 172] on span "Day 54" at bounding box center [415, 170] width 35 height 18
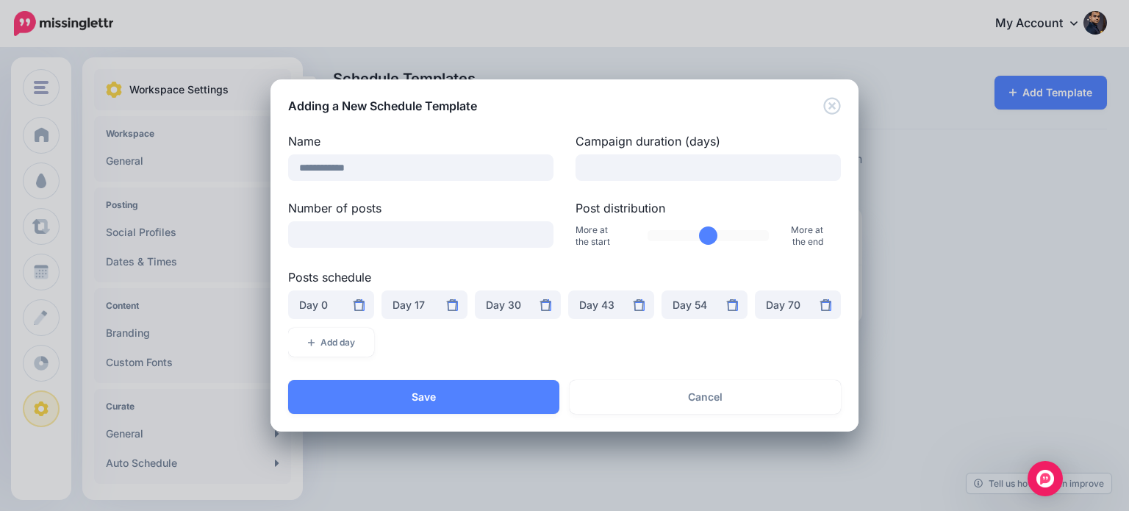
click at [797, 342] on div "***** ***** ***** ***** ***** ***** ***** ***** ***** ***** ****** ****** ******" at bounding box center [564, 327] width 560 height 75
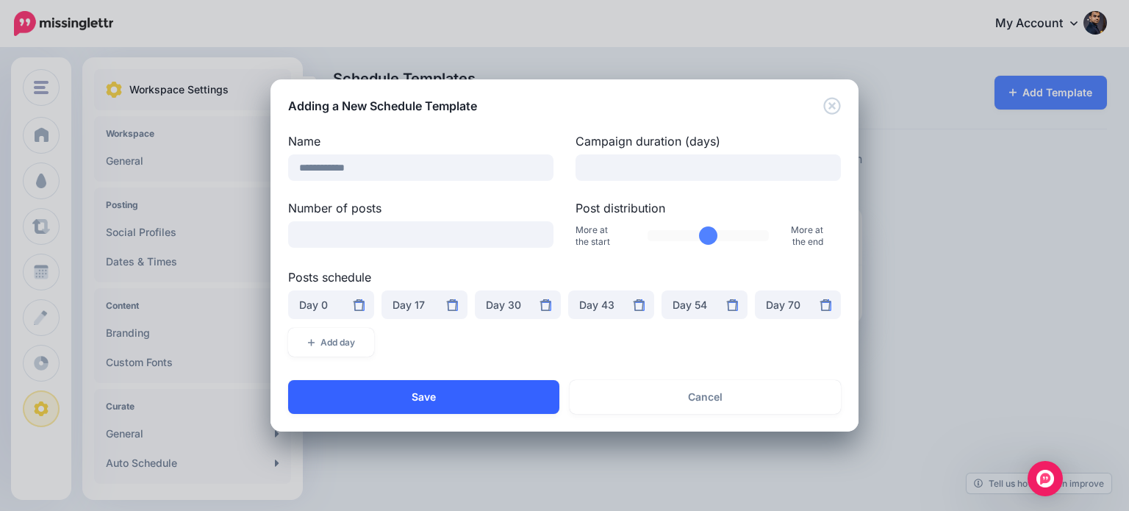
click at [497, 392] on button "Save" at bounding box center [423, 397] width 271 height 34
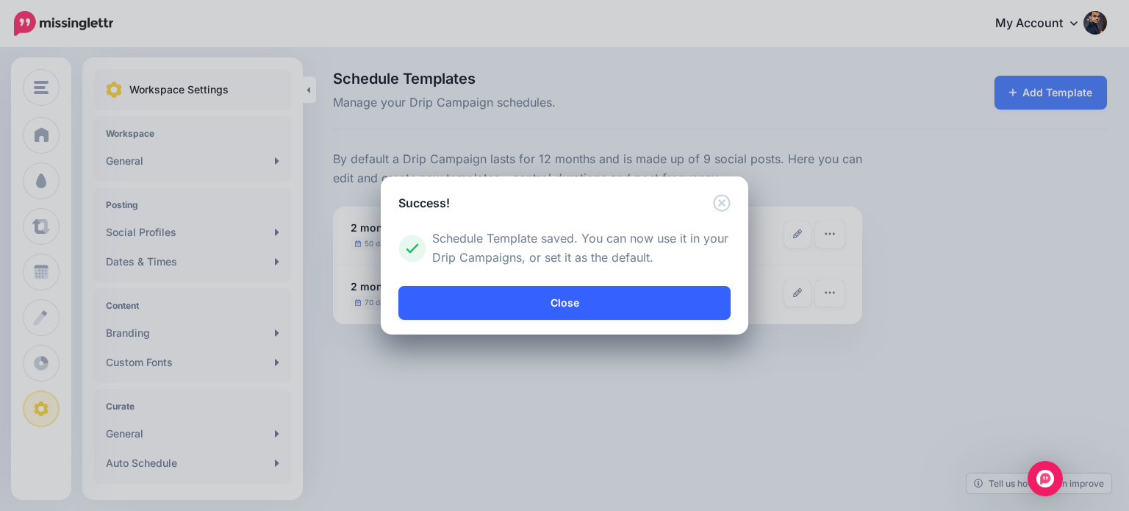
click at [626, 302] on link "Close" at bounding box center [564, 303] width 332 height 34
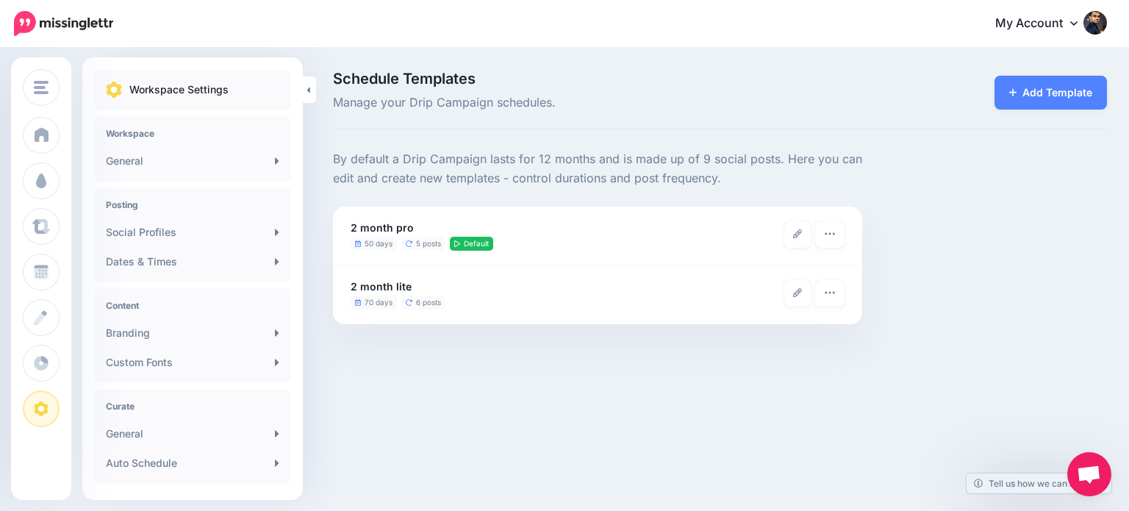
scroll to position [97, 0]
click at [791, 235] on link at bounding box center [797, 234] width 26 height 26
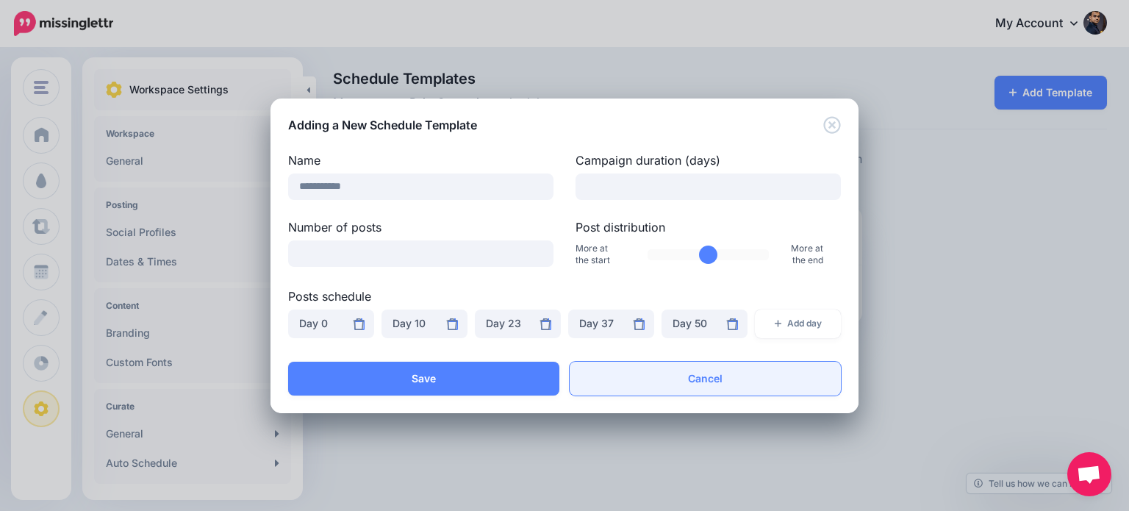
click at [714, 371] on link "Cancel" at bounding box center [705, 379] width 271 height 34
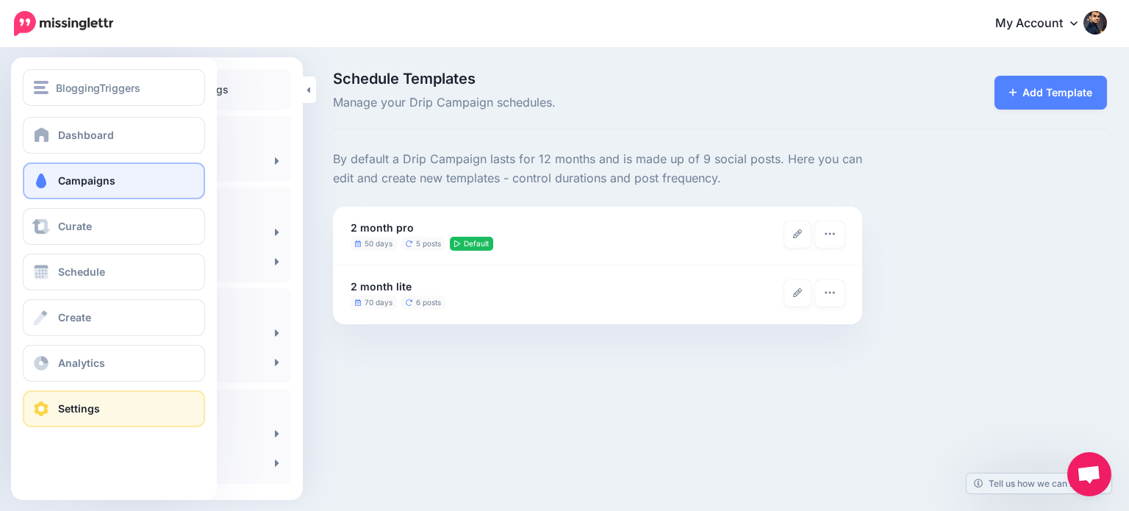
click at [52, 180] on link "Campaigns" at bounding box center [114, 180] width 182 height 37
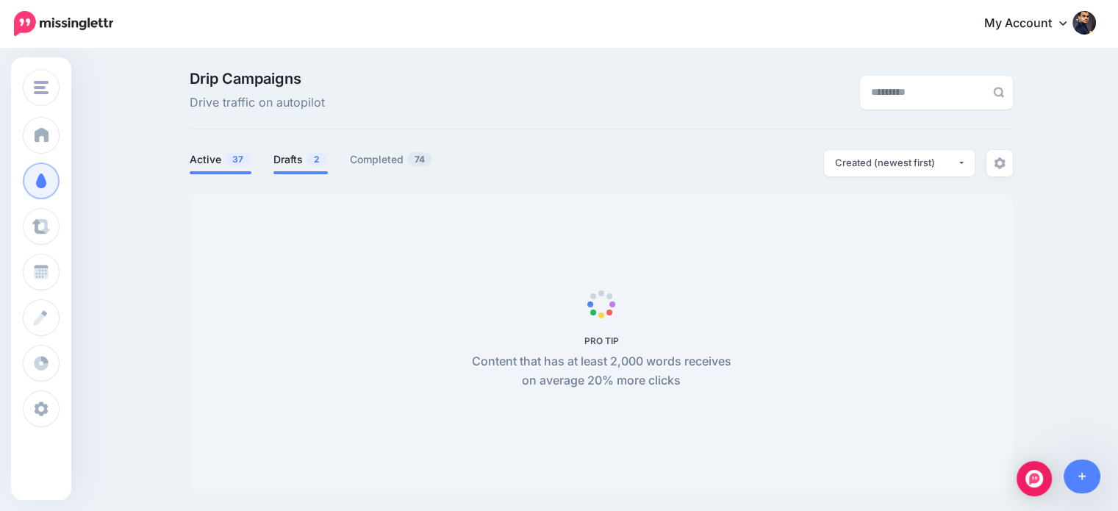
drag, startPoint x: 295, startPoint y: 149, endPoint x: 292, endPoint y: 158, distance: 9.1
click at [292, 154] on li "Drafts 2" at bounding box center [300, 162] width 54 height 24
click at [292, 162] on link "Drafts 2" at bounding box center [300, 160] width 54 height 18
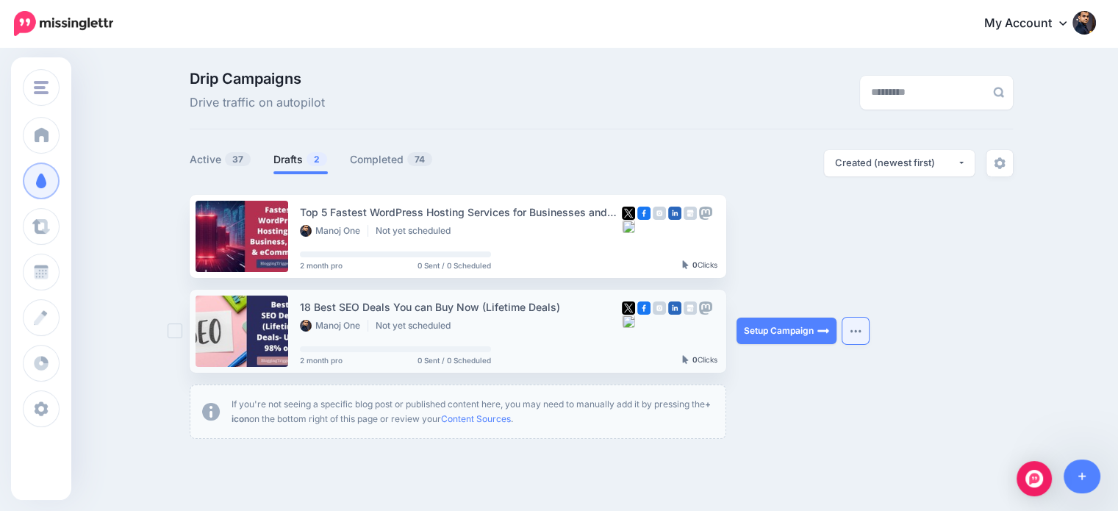
click at [861, 331] on img "button" at bounding box center [856, 330] width 12 height 4
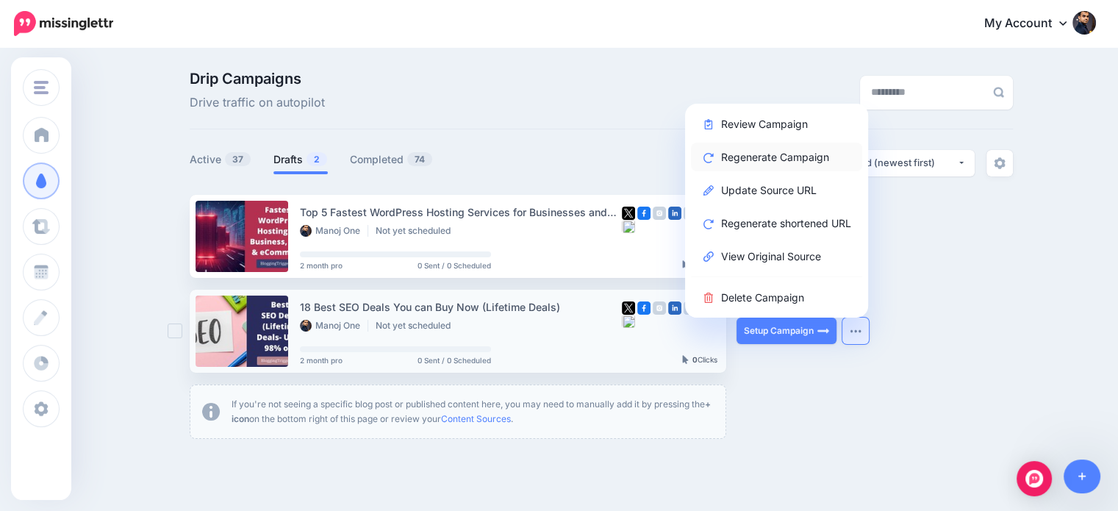
click at [786, 151] on link "Regenerate Campaign" at bounding box center [776, 157] width 171 height 29
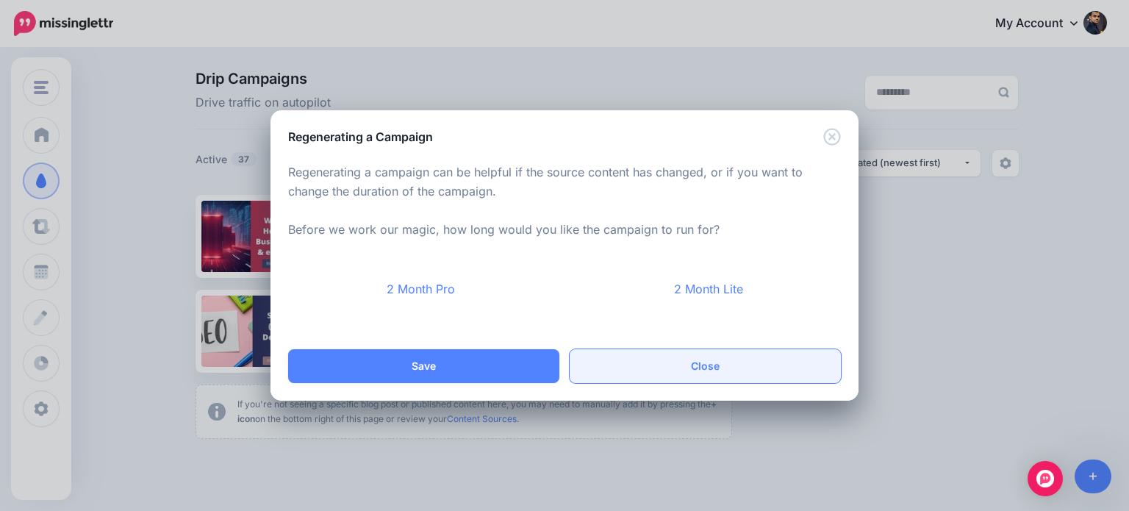
click at [688, 361] on link "Close" at bounding box center [705, 366] width 271 height 34
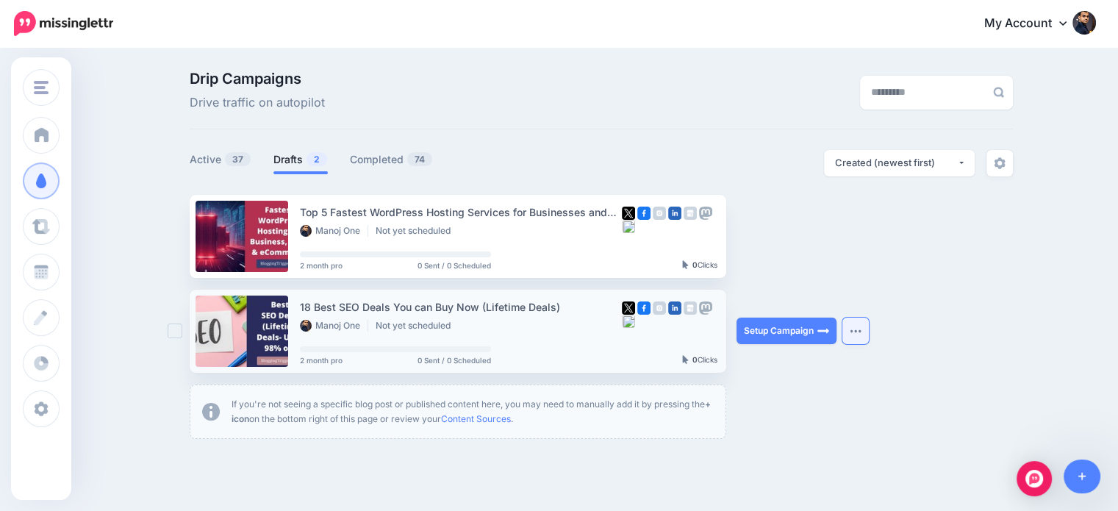
click at [856, 334] on button "button" at bounding box center [855, 330] width 26 height 26
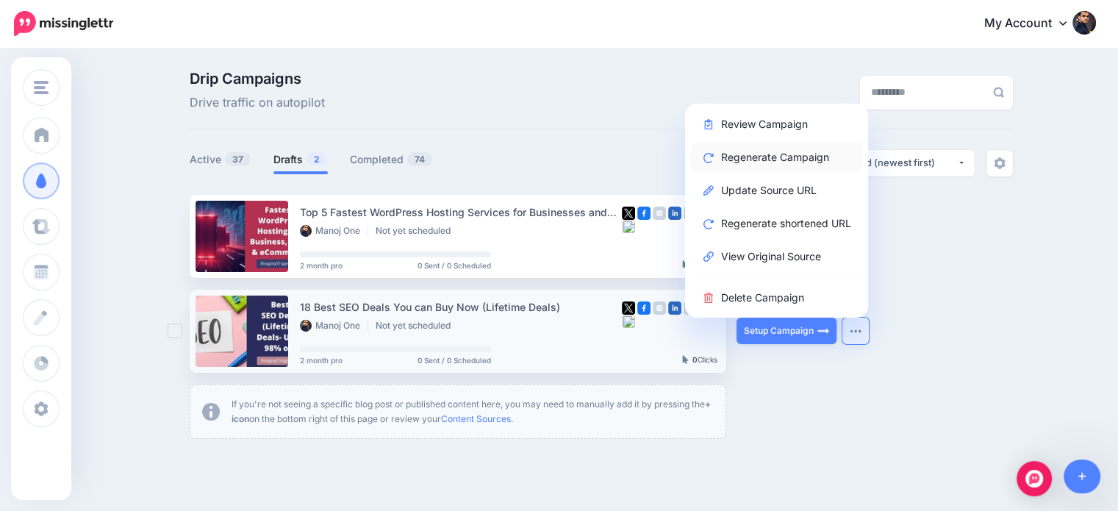
click at [785, 148] on link "Regenerate Campaign" at bounding box center [776, 157] width 171 height 29
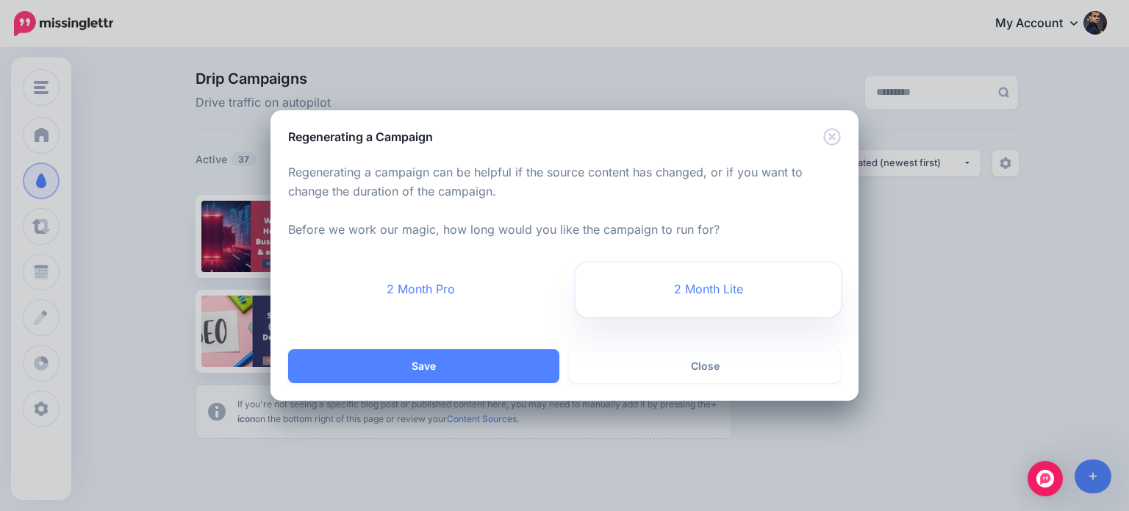
click at [739, 280] on link "2 Month Lite" at bounding box center [707, 289] width 265 height 54
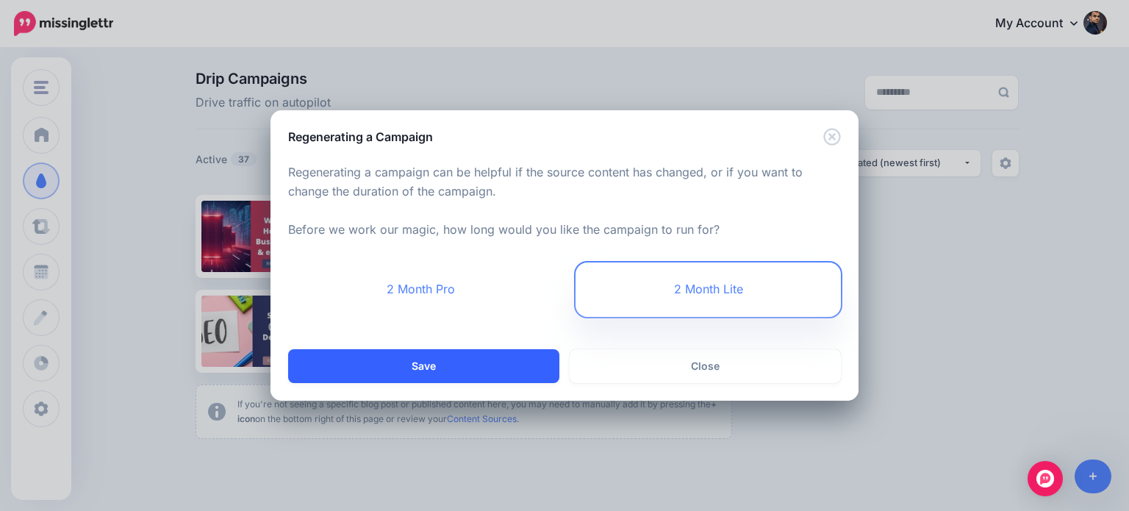
click at [526, 366] on button "Save" at bounding box center [423, 366] width 271 height 34
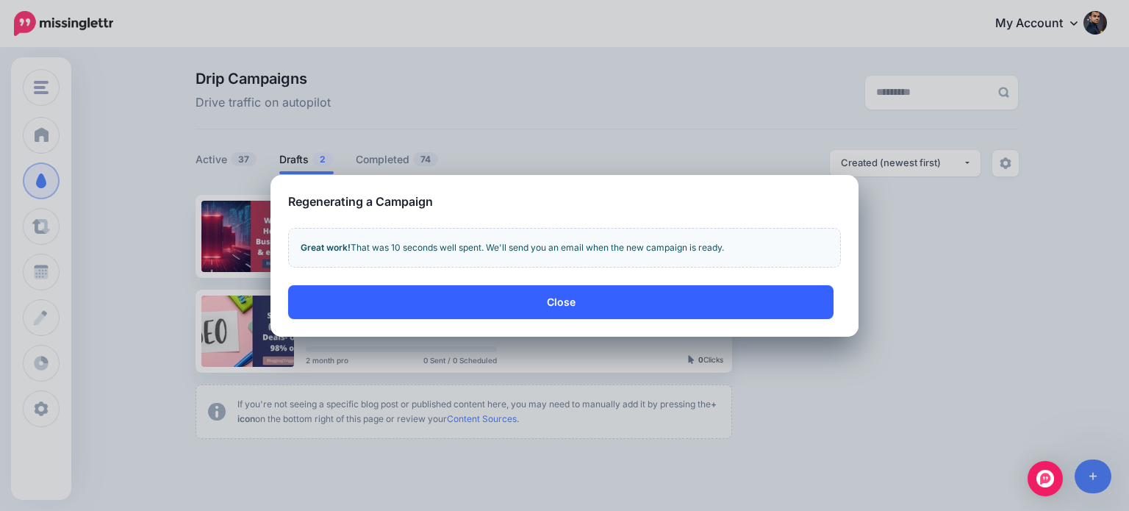
click at [554, 299] on button "Close" at bounding box center [560, 302] width 545 height 34
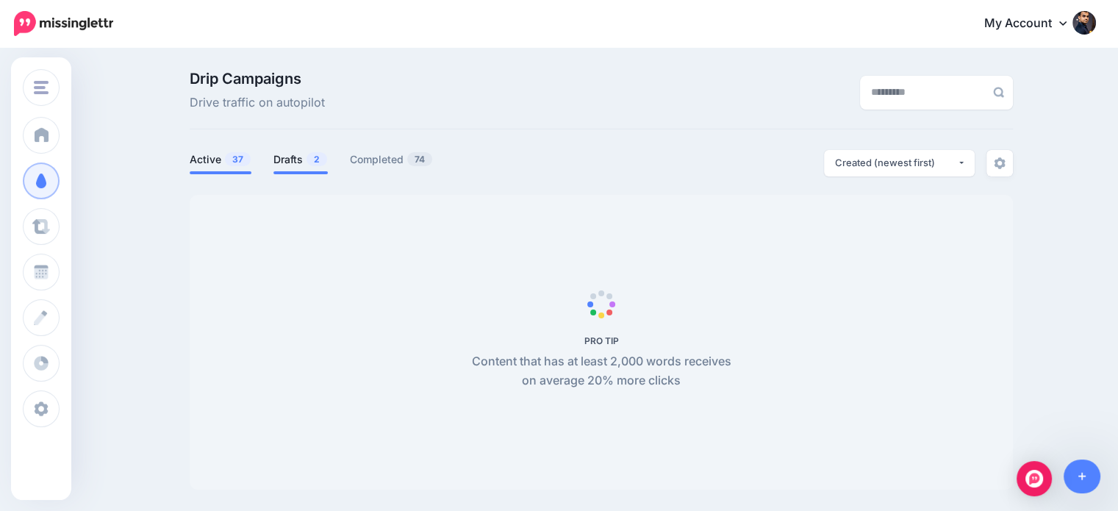
click at [303, 157] on link "Drafts 2" at bounding box center [300, 160] width 54 height 18
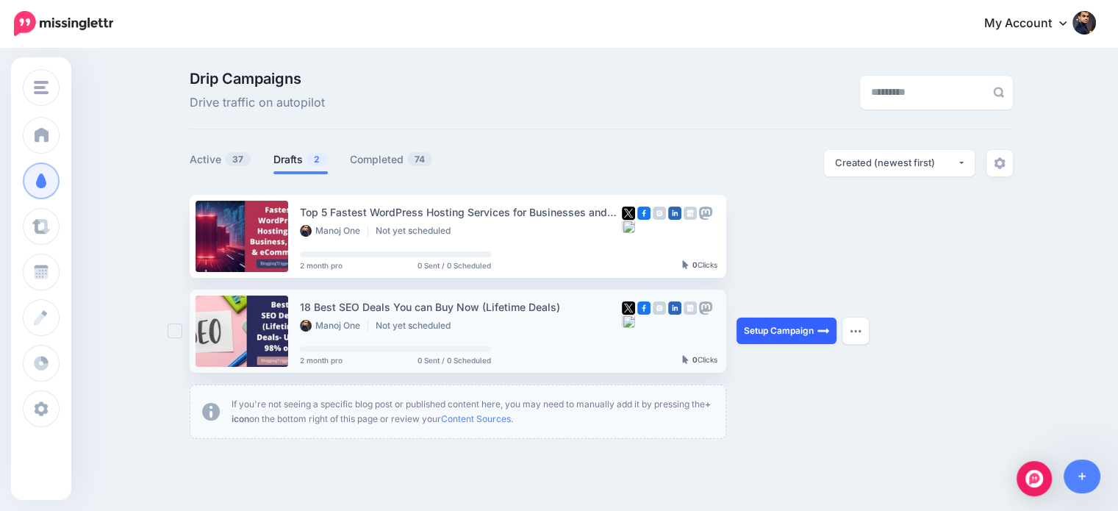
click at [792, 336] on link "Setup Campaign" at bounding box center [786, 330] width 100 height 26
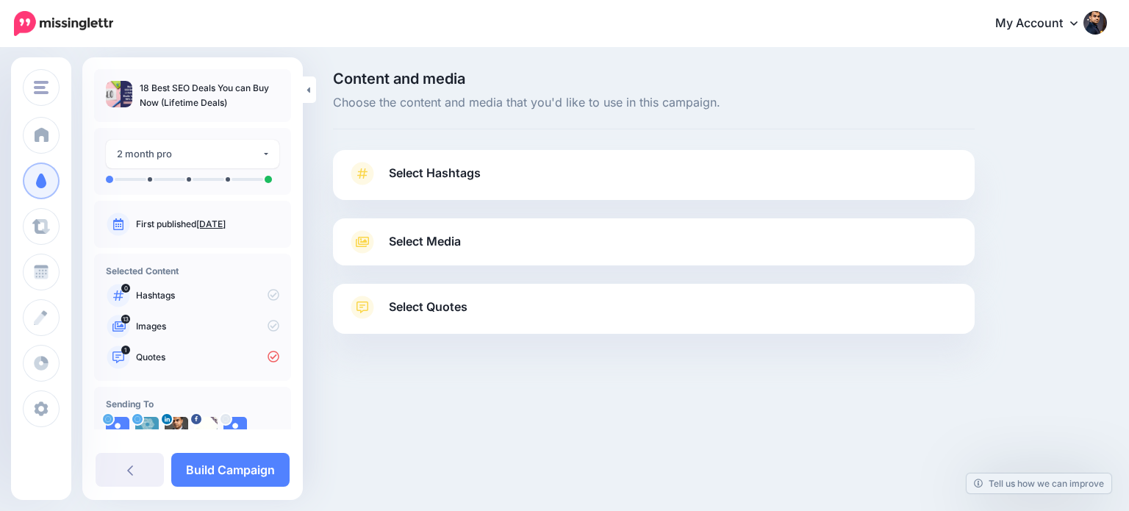
click at [433, 298] on span "Select Quotes" at bounding box center [428, 307] width 79 height 20
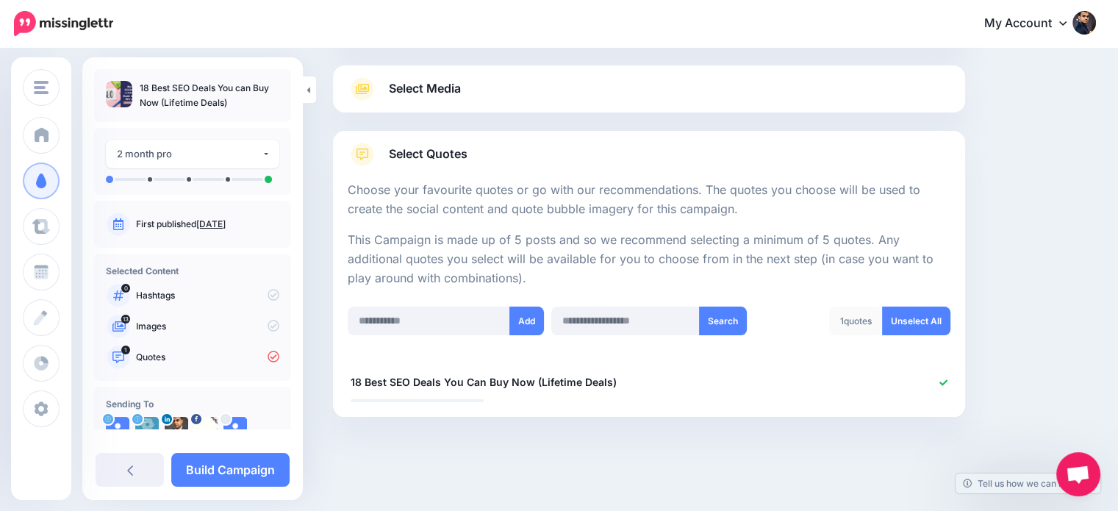
scroll to position [97, 0]
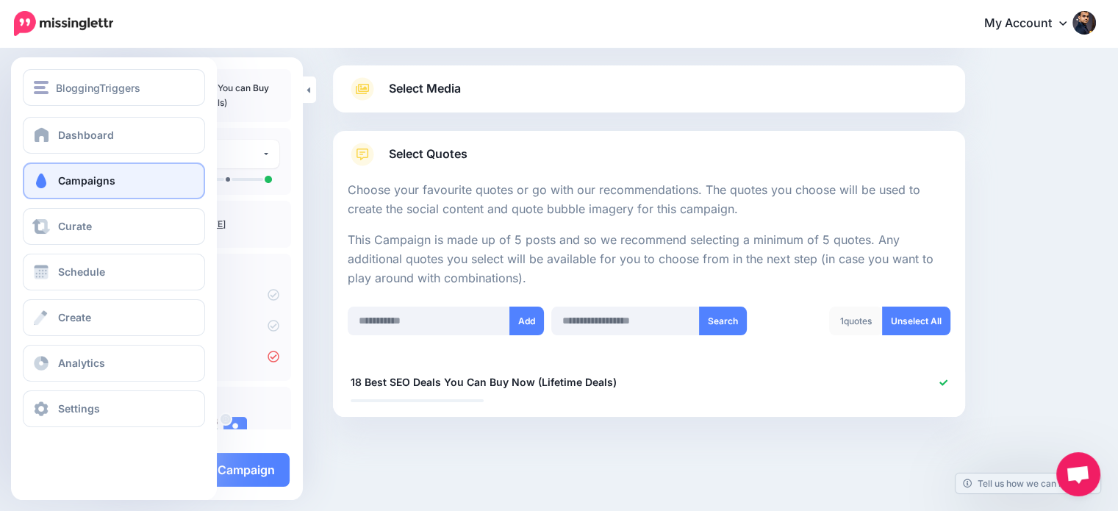
click at [52, 184] on link "Campaigns" at bounding box center [114, 180] width 182 height 37
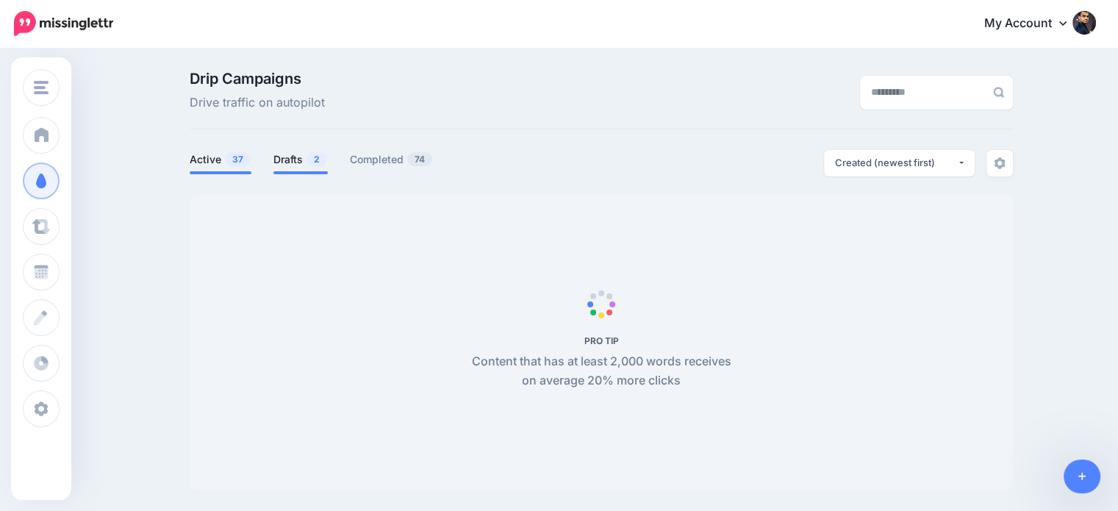
click at [309, 156] on link "Drafts 2" at bounding box center [300, 160] width 54 height 18
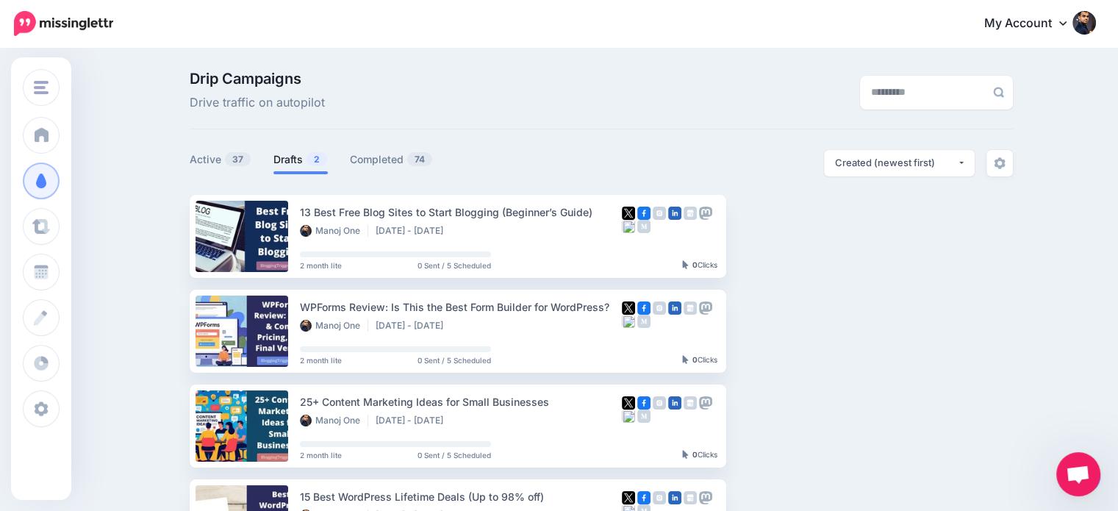
click at [300, 164] on link "Drafts 2" at bounding box center [300, 160] width 54 height 18
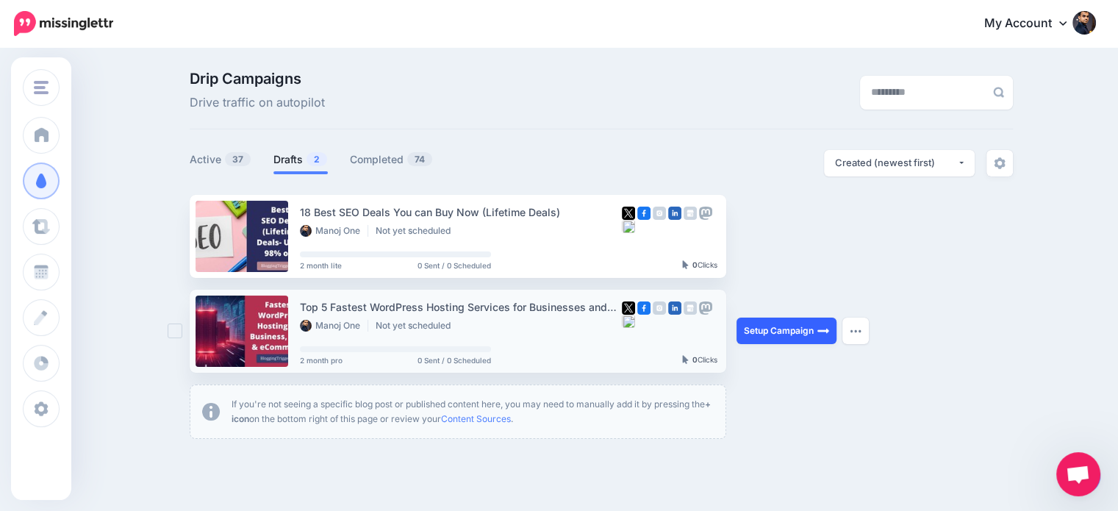
click at [813, 326] on link "Setup Campaign" at bounding box center [786, 330] width 100 height 26
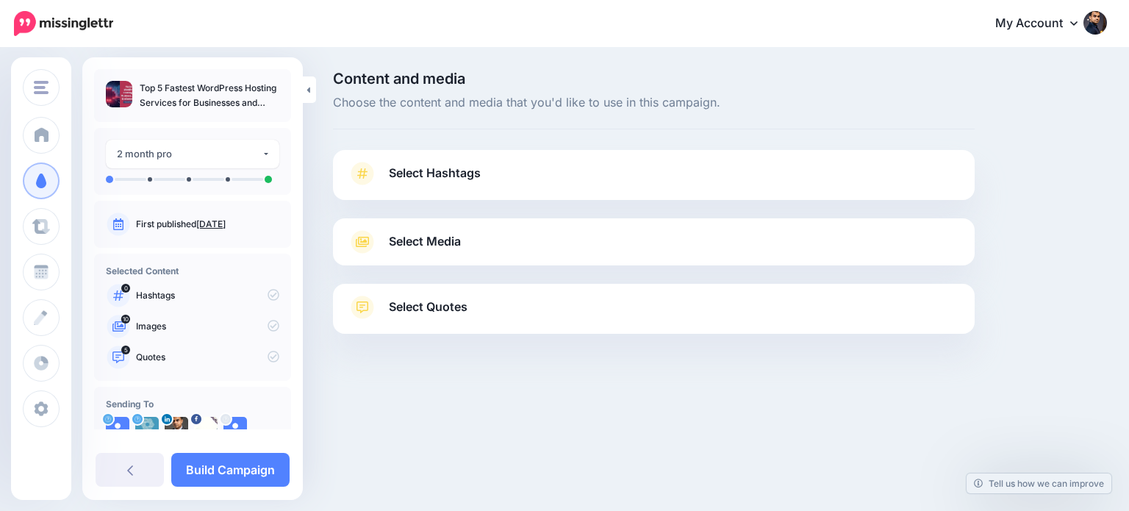
click at [497, 305] on link "Select Quotes" at bounding box center [654, 314] width 612 height 38
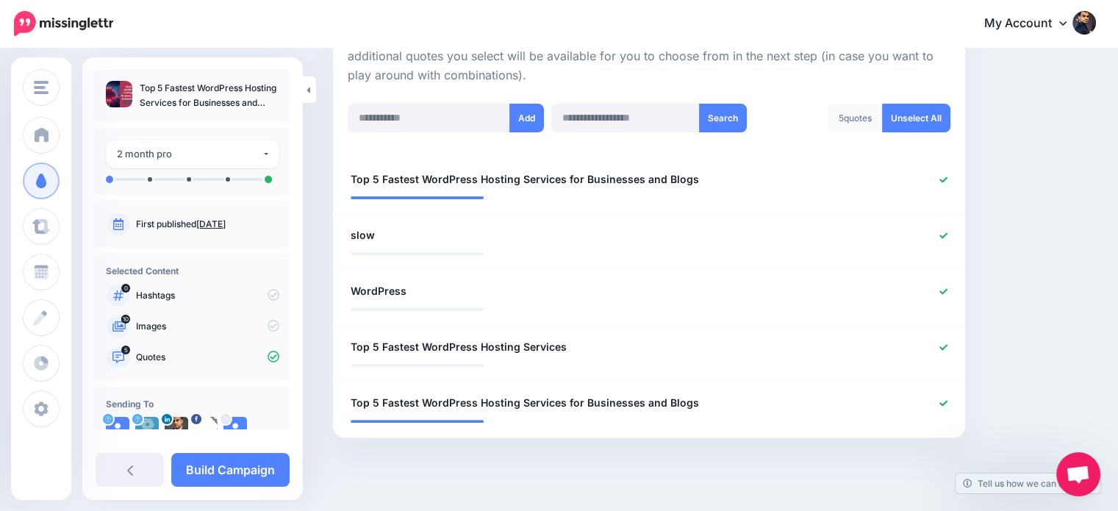
scroll to position [350, 0]
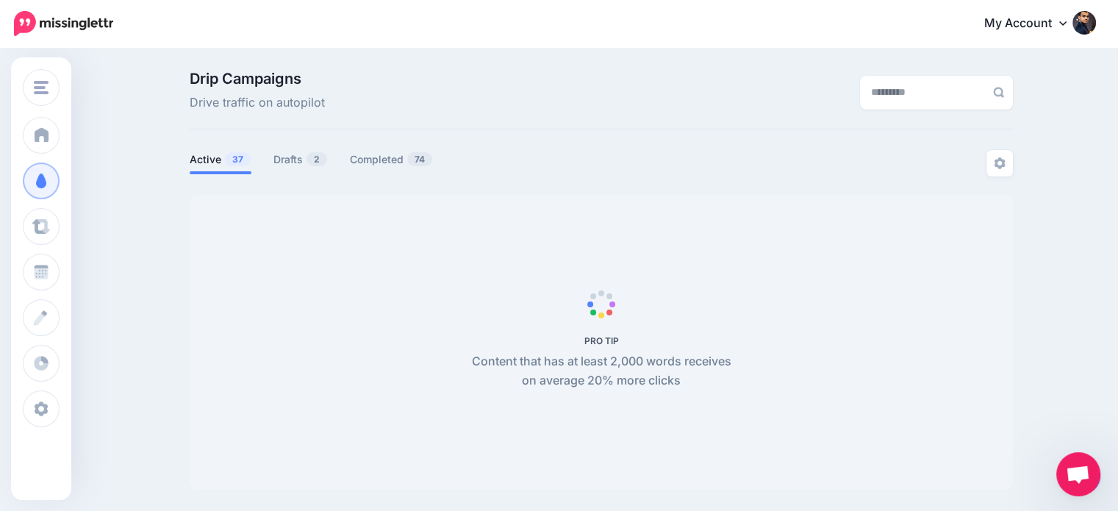
scroll to position [97, 0]
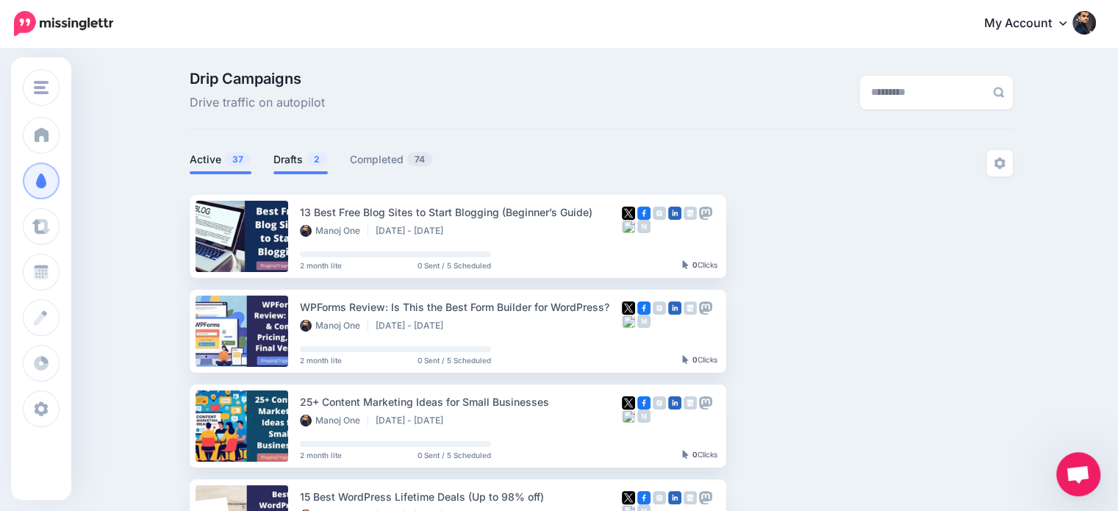
click at [300, 161] on link "Drafts 2" at bounding box center [300, 160] width 54 height 18
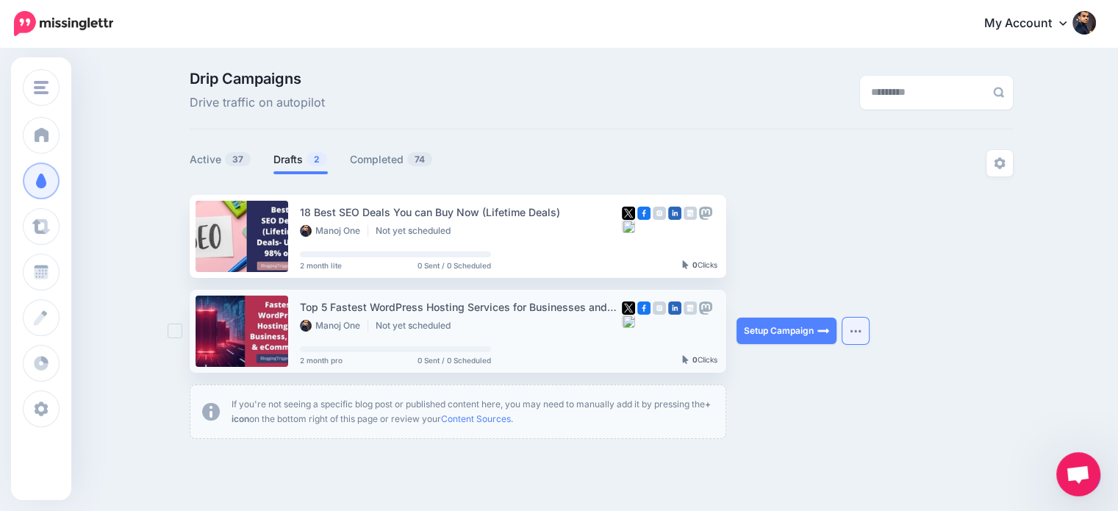
click at [864, 328] on button "button" at bounding box center [855, 330] width 26 height 26
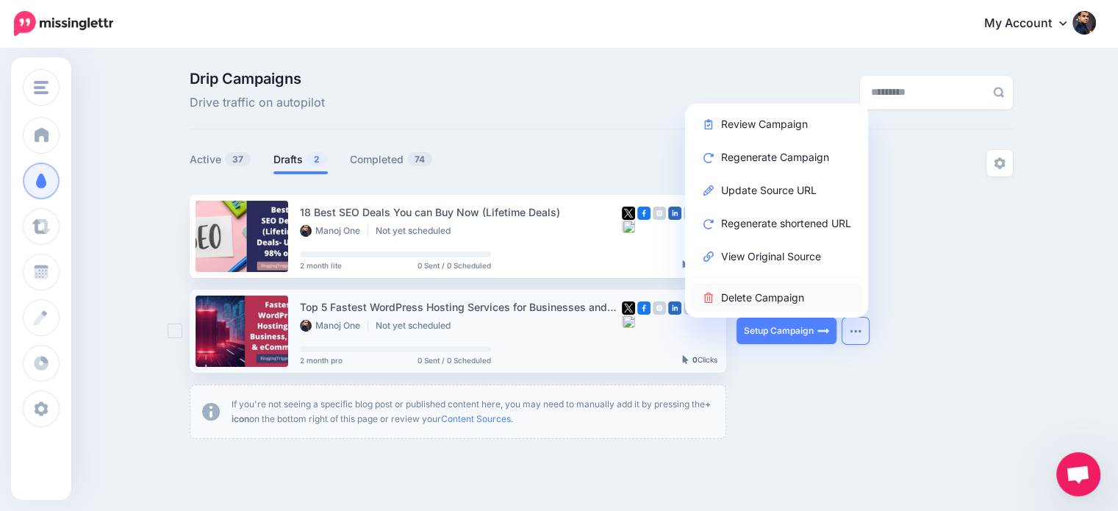
click at [778, 298] on link "Delete Campaign" at bounding box center [776, 297] width 171 height 29
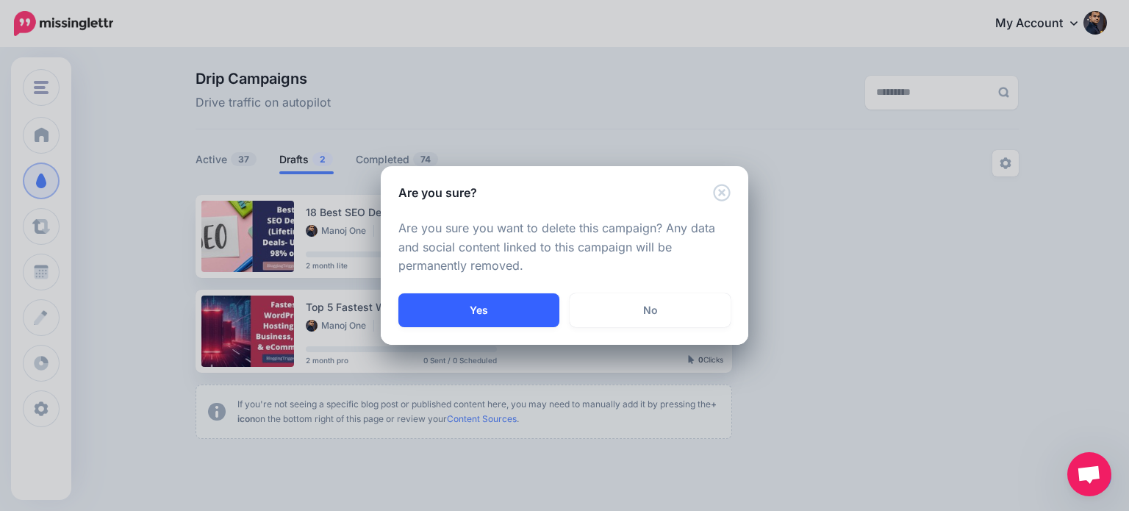
click at [502, 314] on button "Yes" at bounding box center [478, 310] width 161 height 34
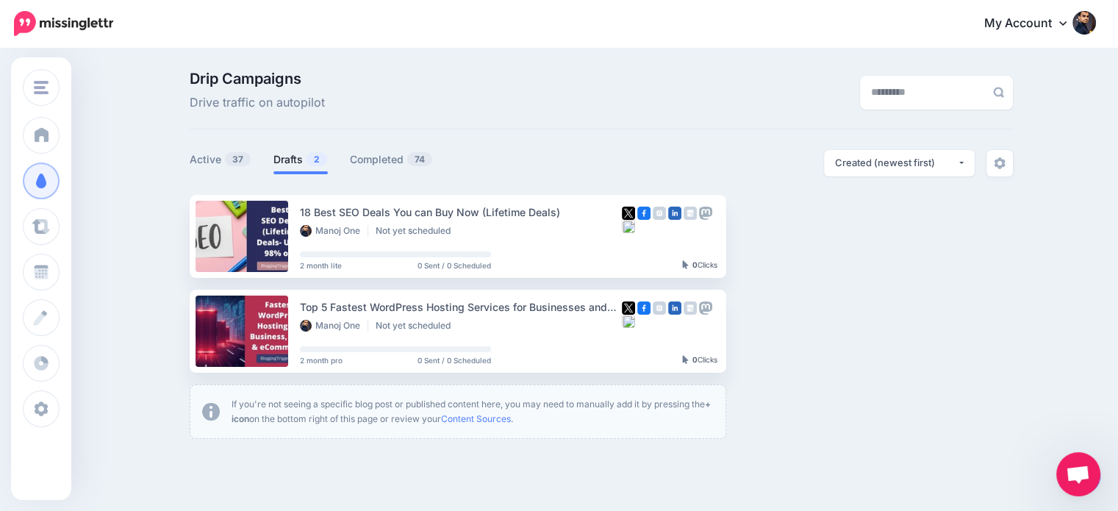
scroll to position [0, 0]
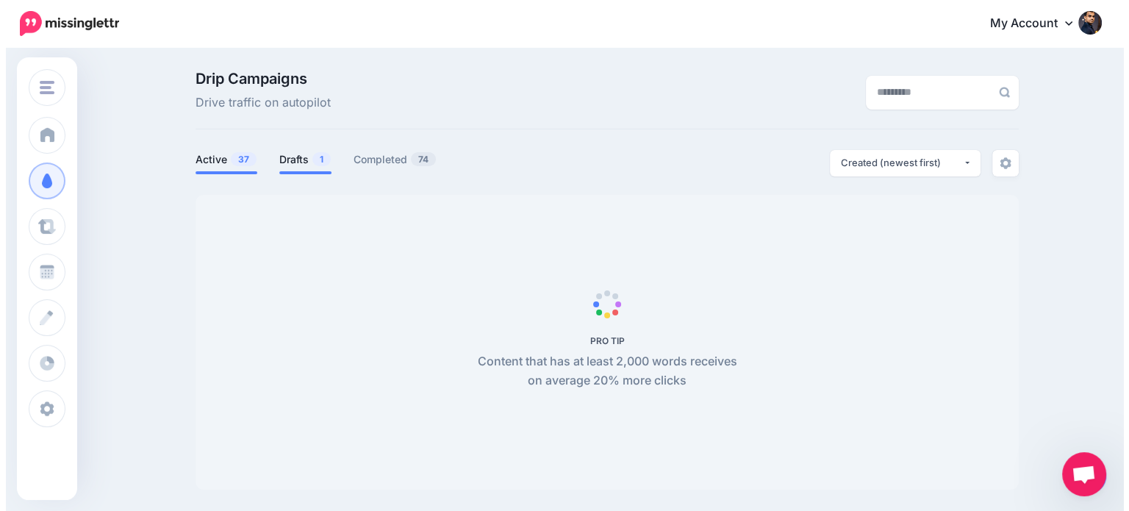
scroll to position [97, 0]
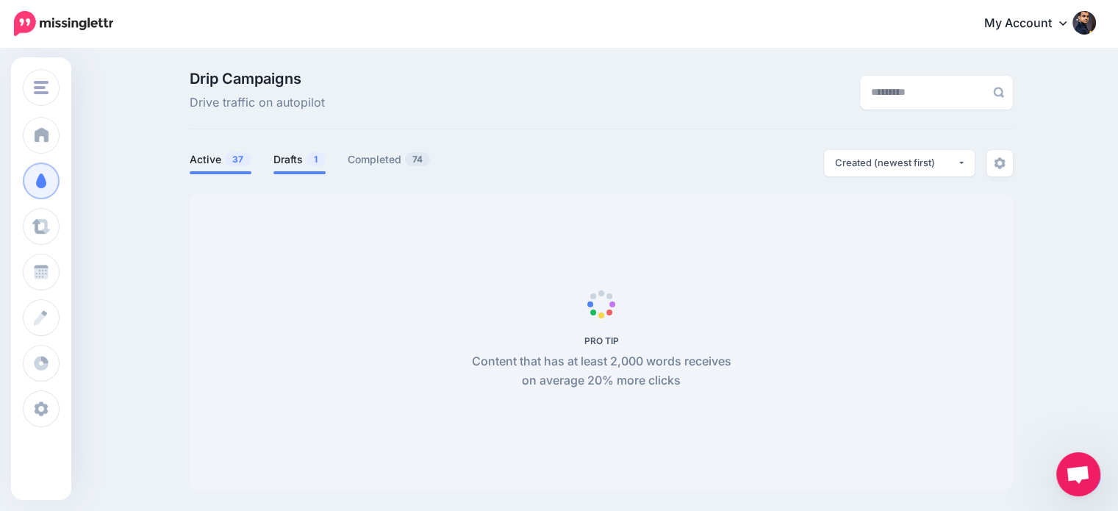
click at [312, 159] on span "1" at bounding box center [315, 159] width 18 height 14
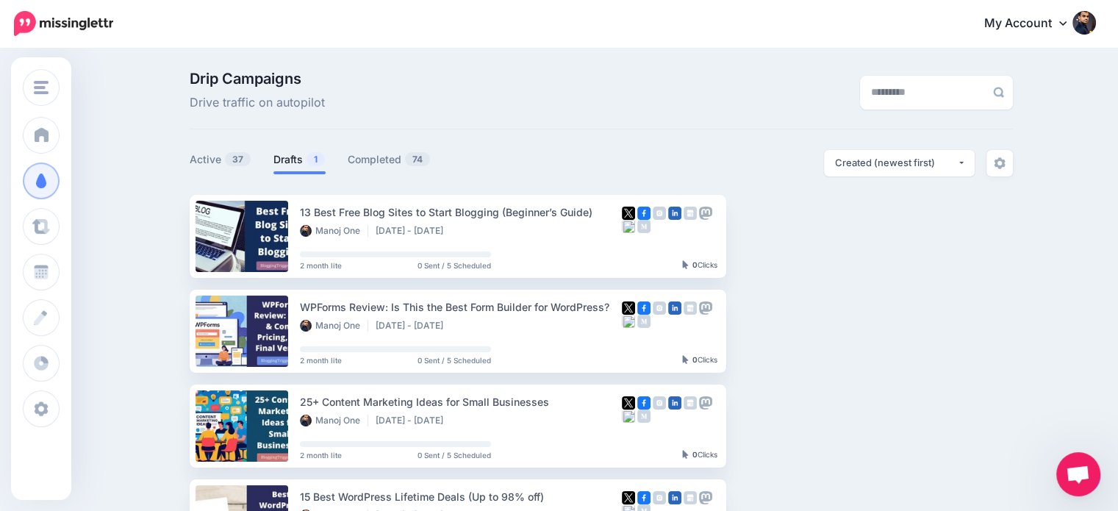
click at [288, 154] on link "Drafts 1" at bounding box center [299, 160] width 52 height 18
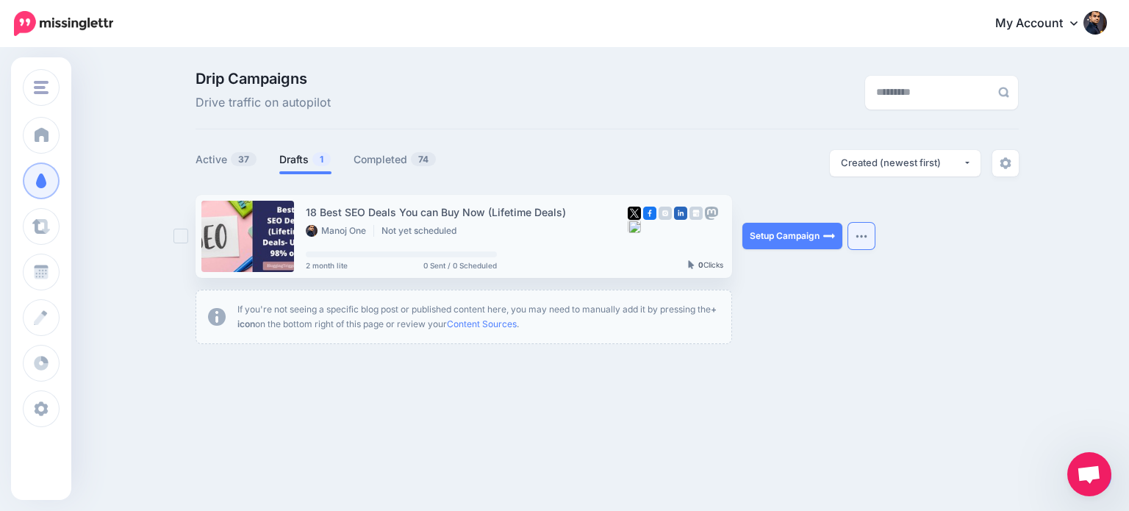
click at [848, 230] on button "button" at bounding box center [861, 236] width 26 height 26
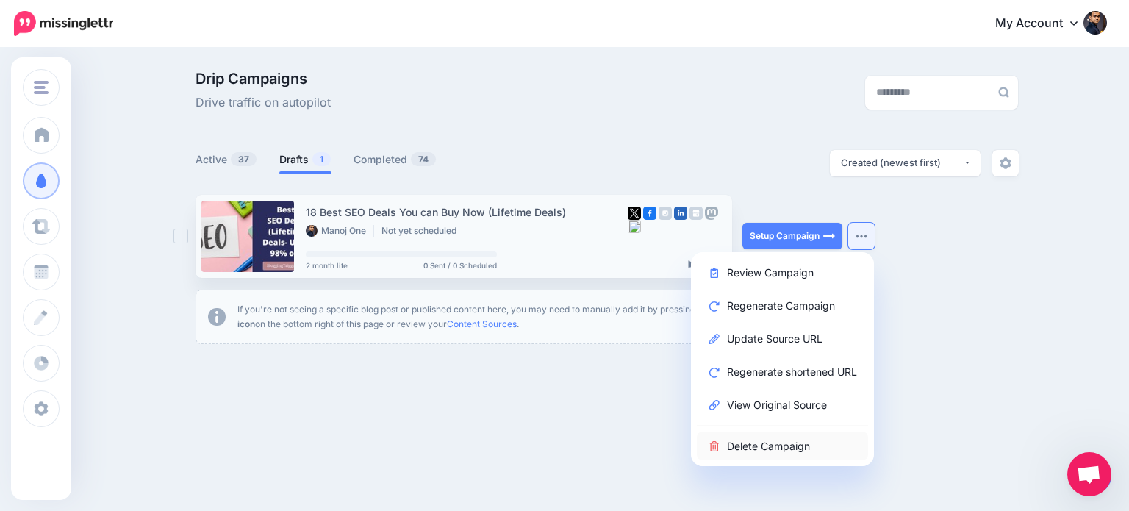
click at [778, 449] on link "Delete Campaign" at bounding box center [782, 445] width 171 height 29
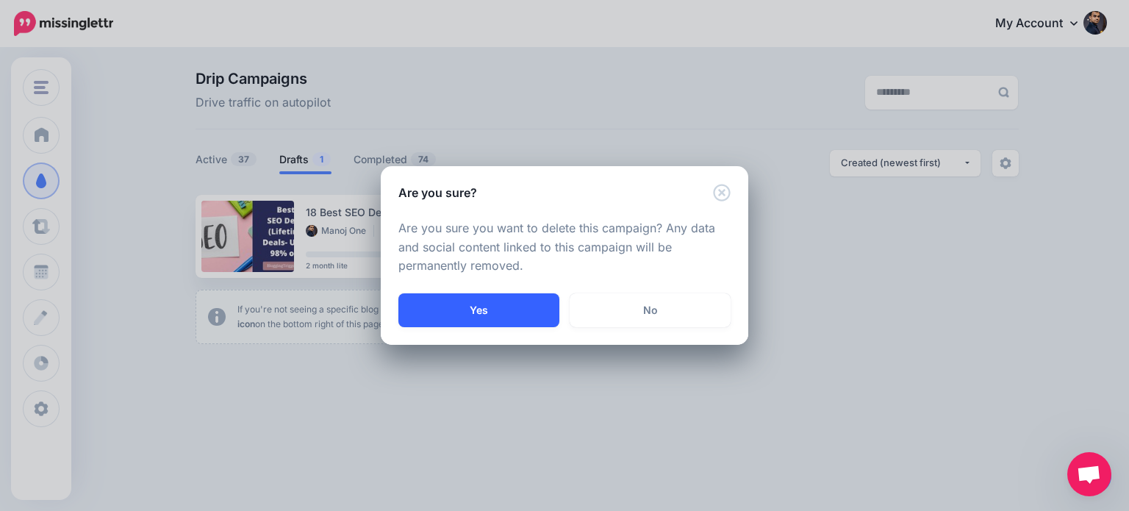
click at [526, 300] on button "Yes" at bounding box center [478, 310] width 161 height 34
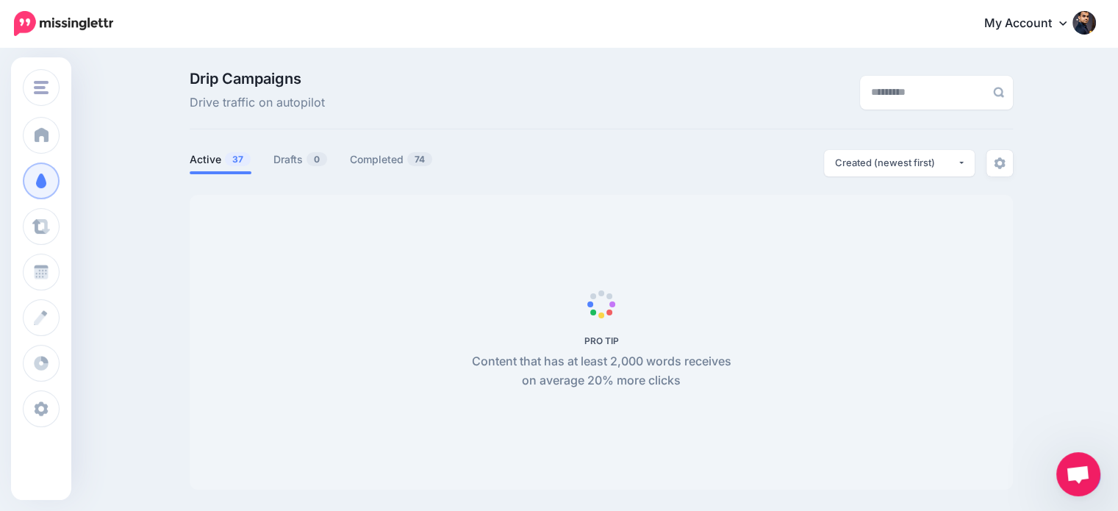
scroll to position [97, 0]
click at [1087, 483] on link at bounding box center [1081, 476] width 37 height 34
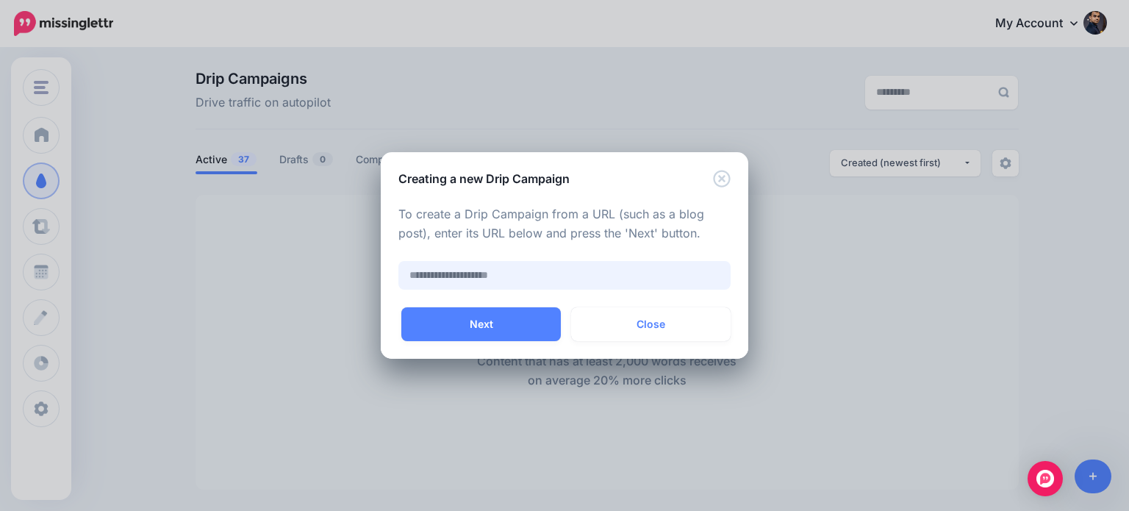
paste input "**********"
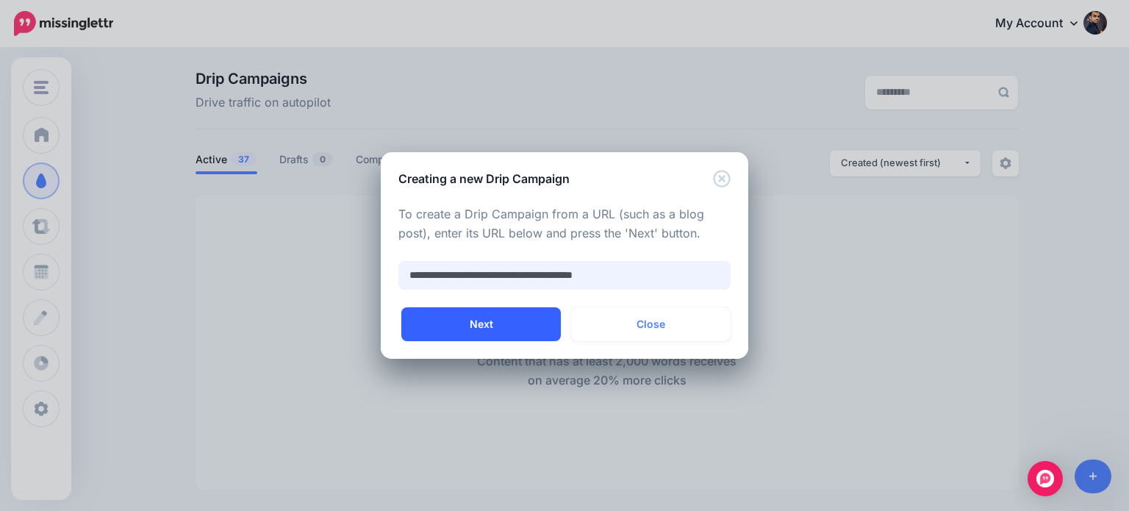
type input "**********"
click at [514, 326] on button "Next" at bounding box center [480, 324] width 159 height 34
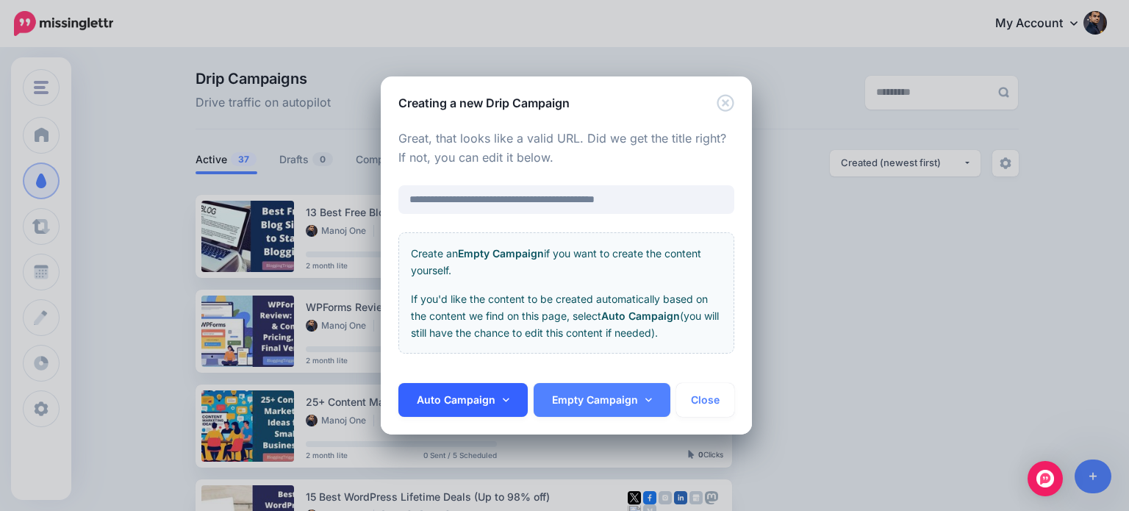
click at [494, 400] on link "Auto Campaign" at bounding box center [462, 400] width 129 height 34
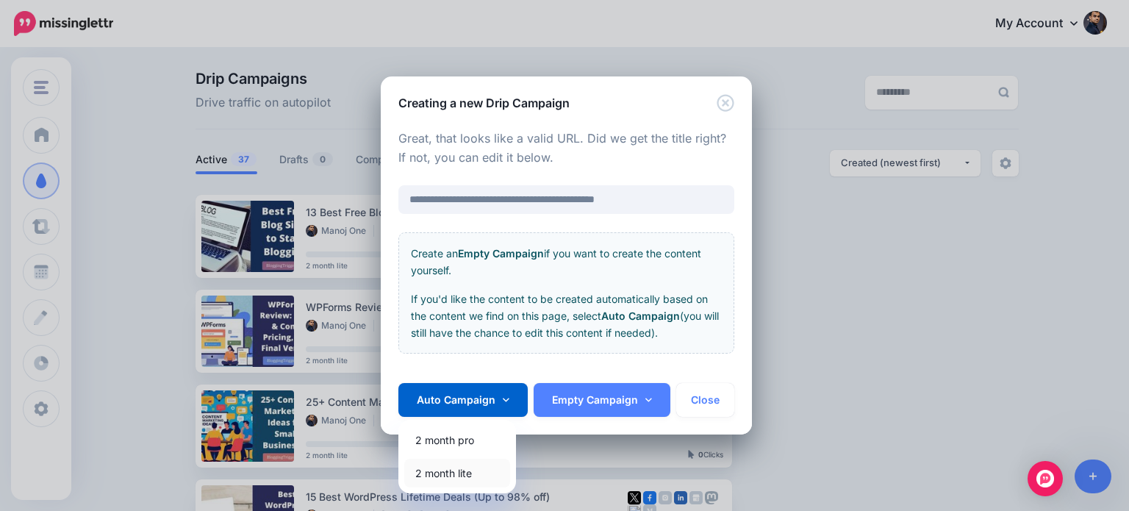
click at [470, 473] on link "2 month lite" at bounding box center [457, 473] width 106 height 29
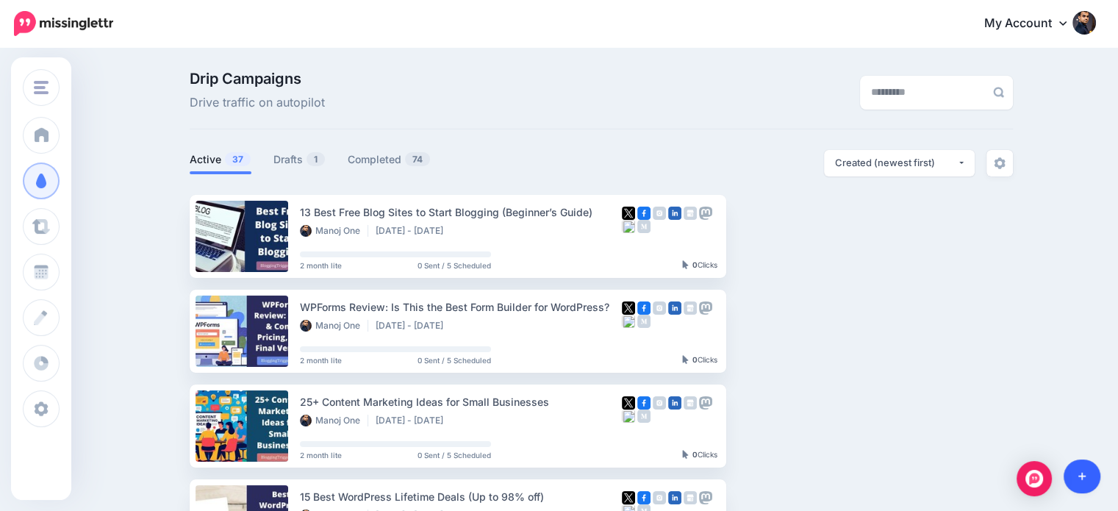
click at [1074, 470] on link at bounding box center [1081, 476] width 37 height 34
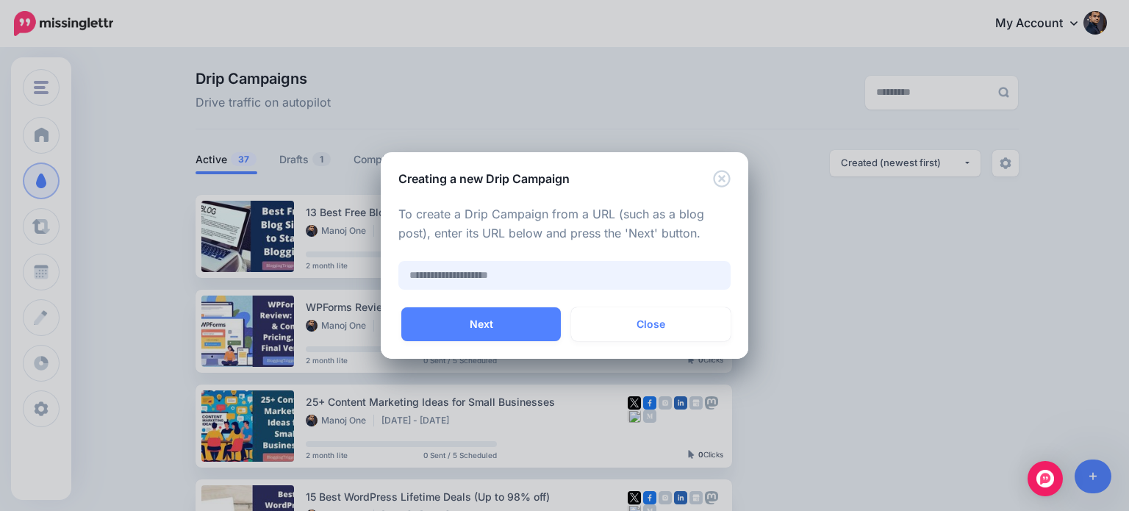
paste input "**********"
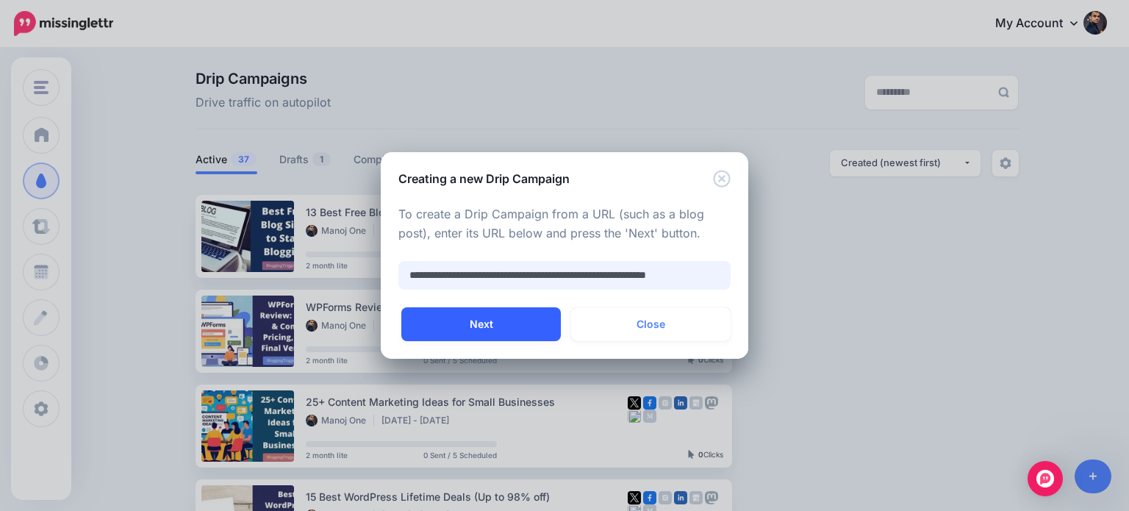
type input "**********"
click at [492, 320] on button "Next" at bounding box center [480, 324] width 159 height 34
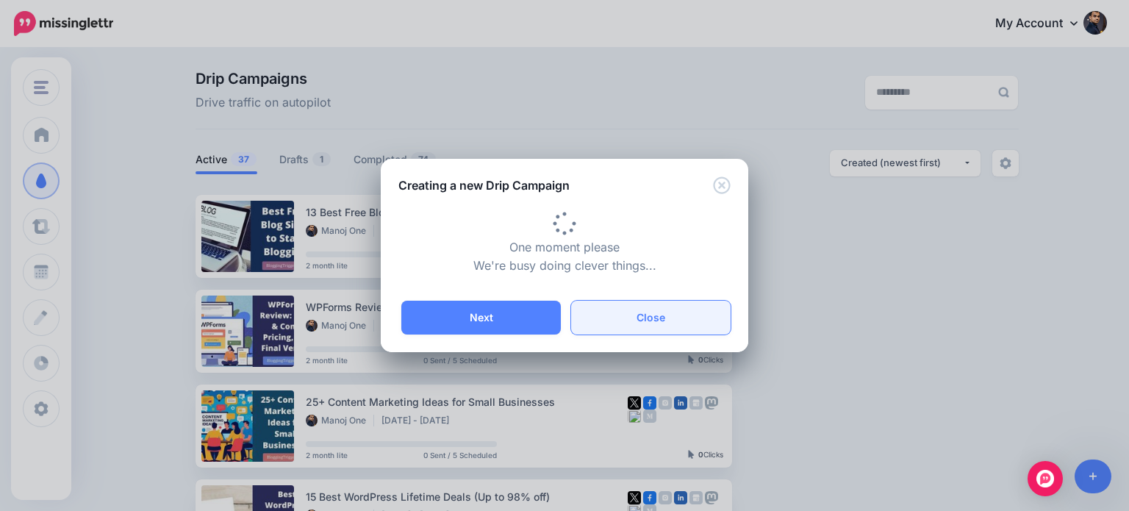
type input "**********"
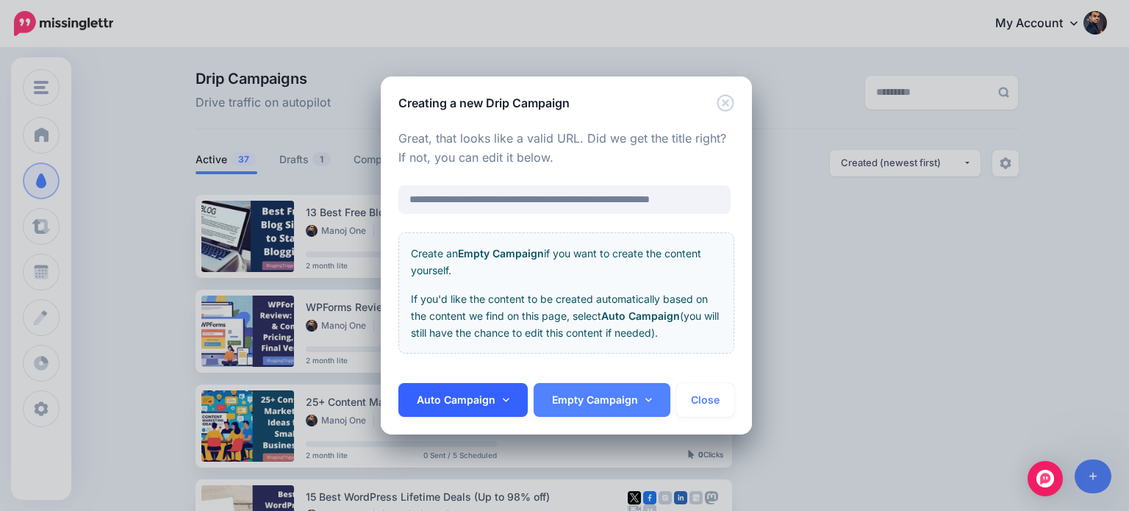
click at [498, 393] on link "Auto Campaign" at bounding box center [462, 400] width 129 height 34
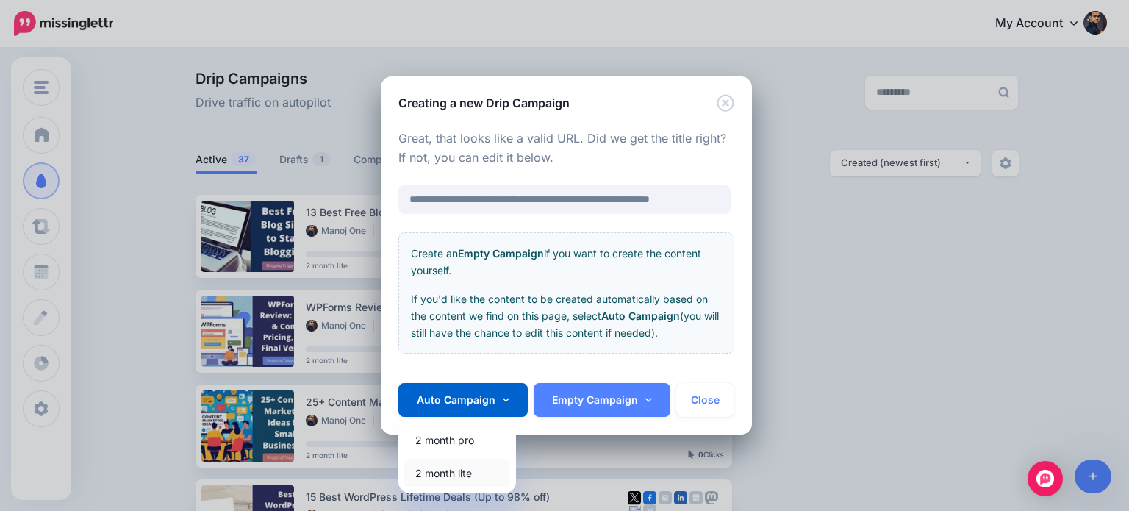
click at [469, 476] on link "2 month lite" at bounding box center [457, 473] width 106 height 29
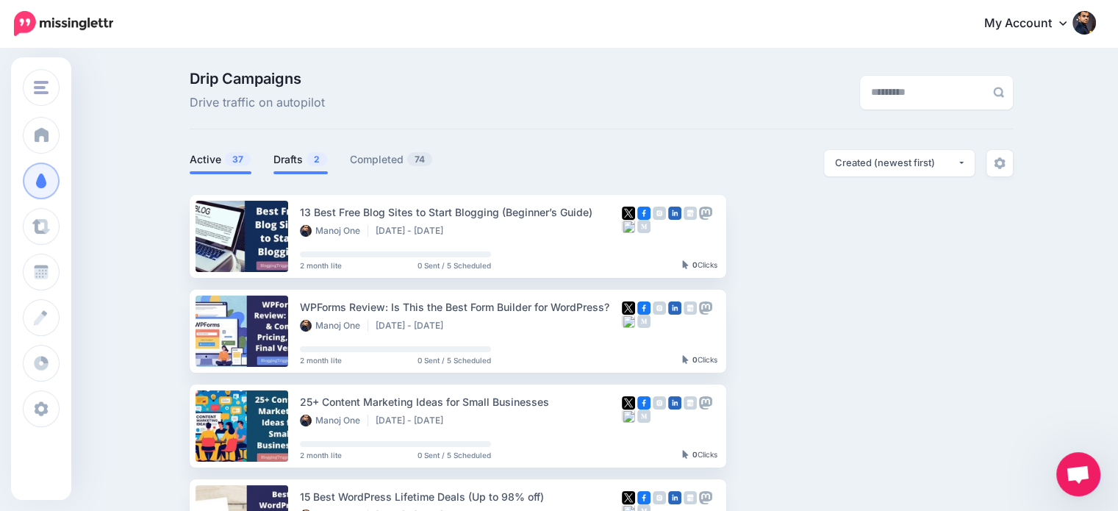
click at [297, 162] on link "Drafts 2" at bounding box center [300, 160] width 54 height 18
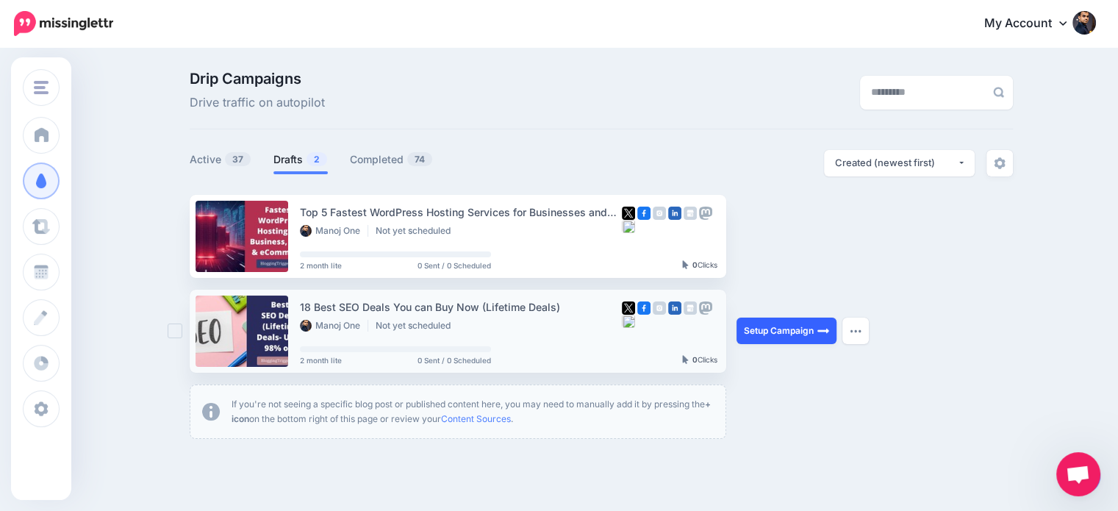
click at [805, 331] on link "Setup Campaign" at bounding box center [786, 330] width 100 height 26
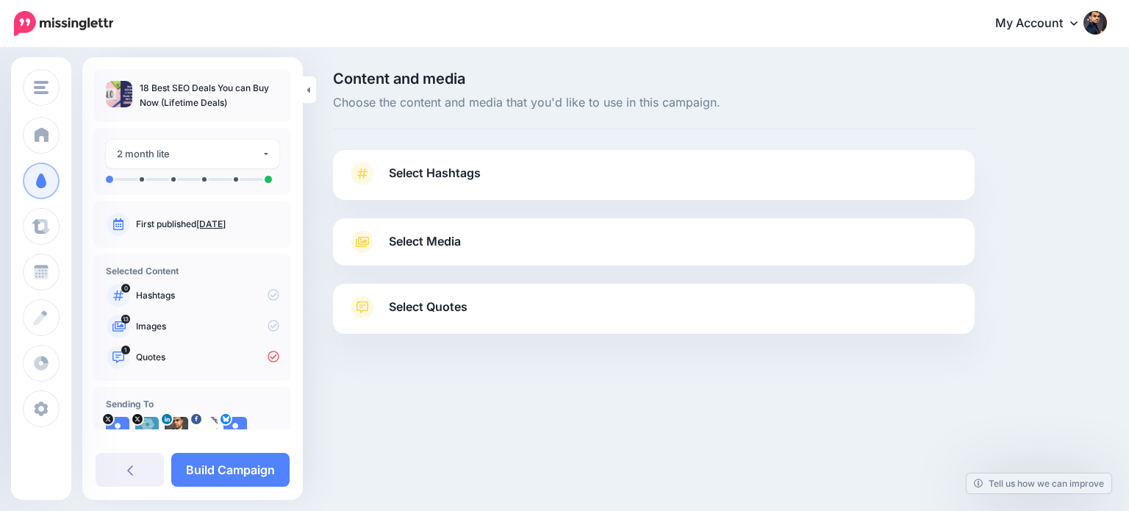
click at [453, 303] on span "Select Quotes" at bounding box center [428, 307] width 79 height 20
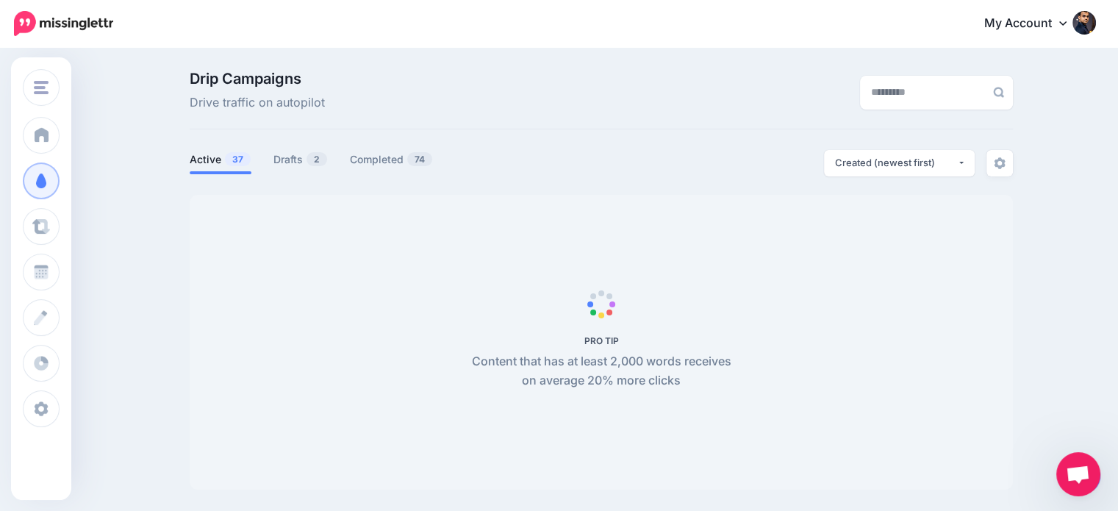
scroll to position [97, 0]
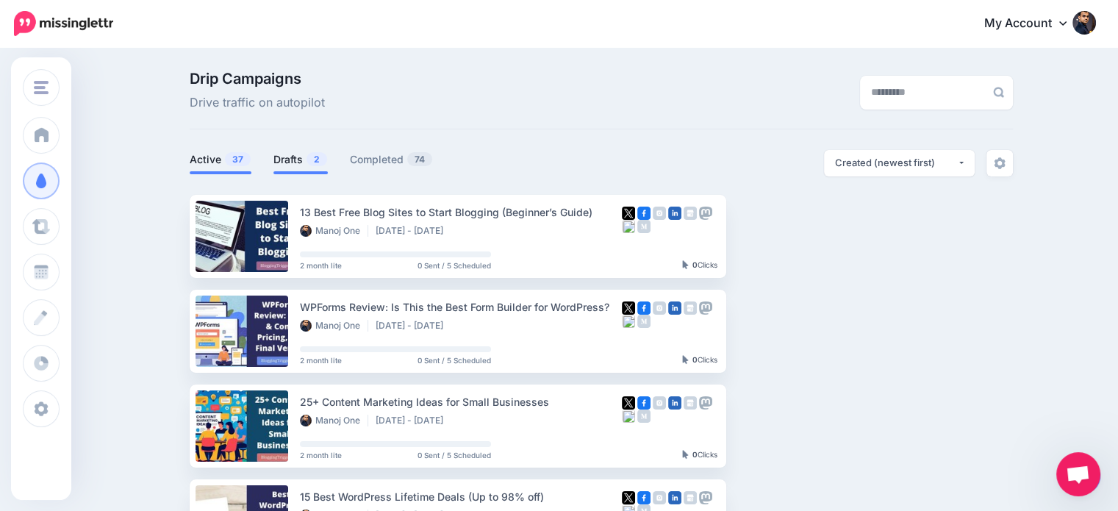
click at [298, 155] on link "Drafts 2" at bounding box center [300, 160] width 54 height 18
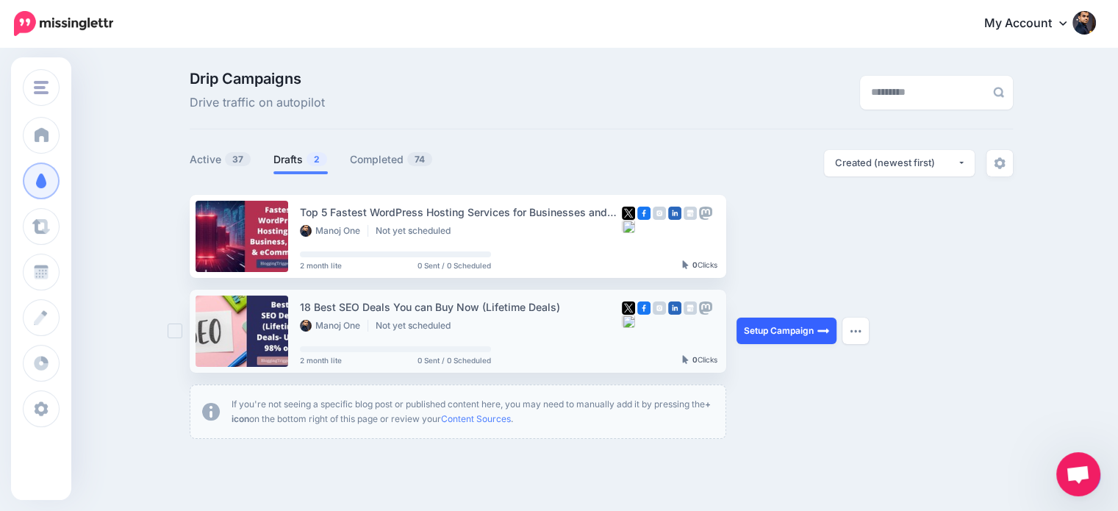
click at [799, 331] on link "Setup Campaign" at bounding box center [786, 330] width 100 height 26
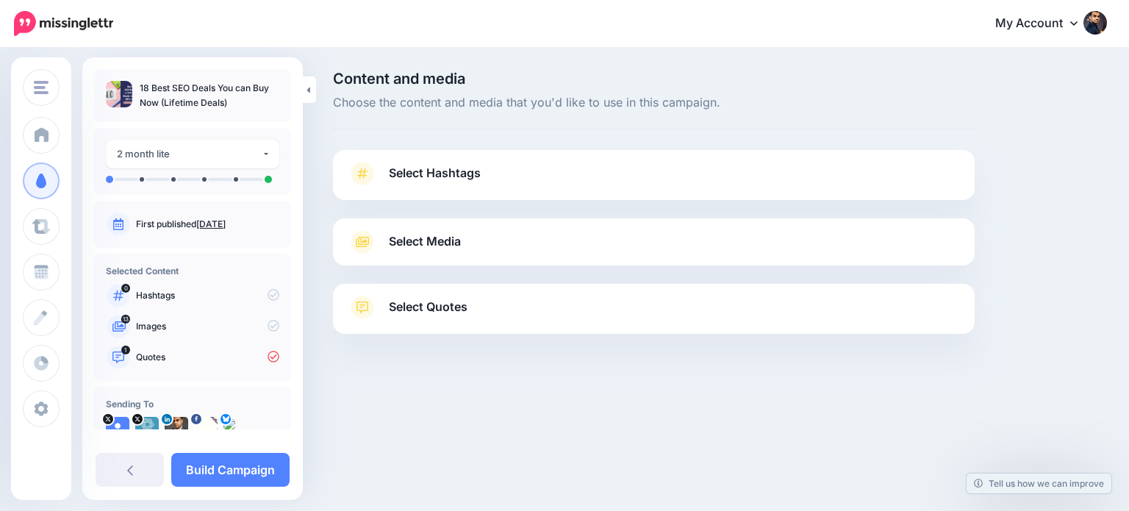
click at [426, 295] on link "Select Quotes" at bounding box center [654, 314] width 612 height 38
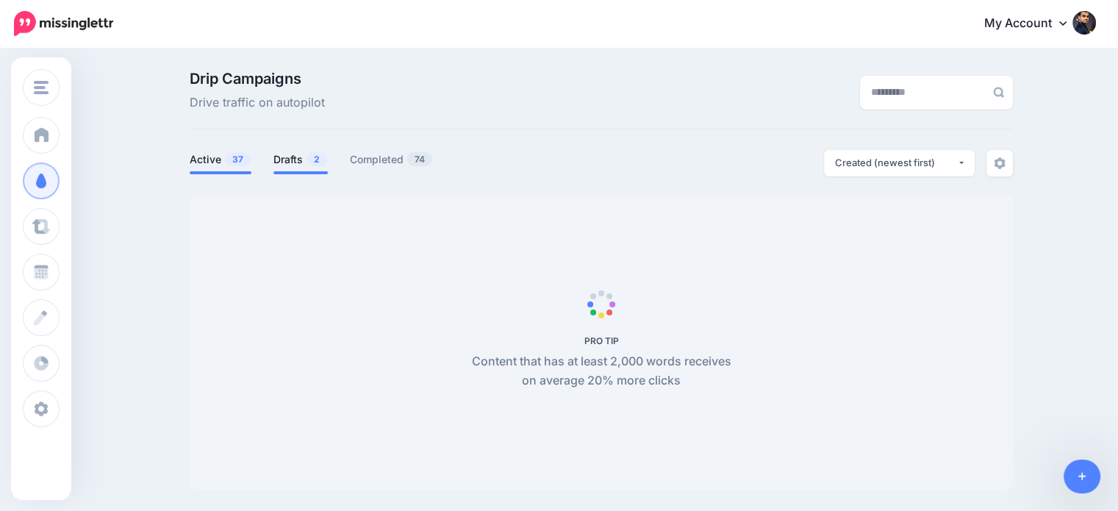
click at [281, 161] on link "Drafts 2" at bounding box center [300, 160] width 54 height 18
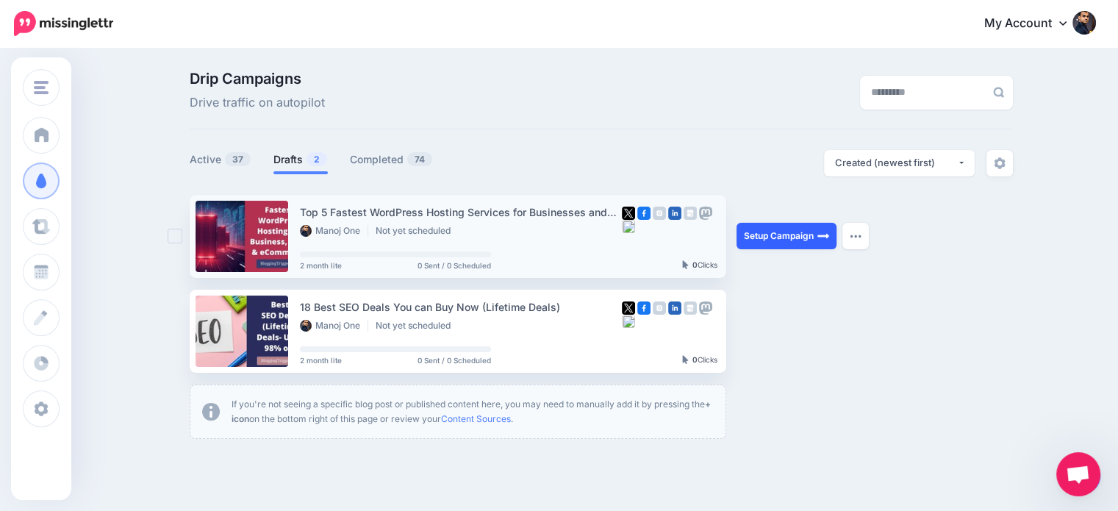
click at [820, 229] on link "Setup Campaign" at bounding box center [786, 236] width 100 height 26
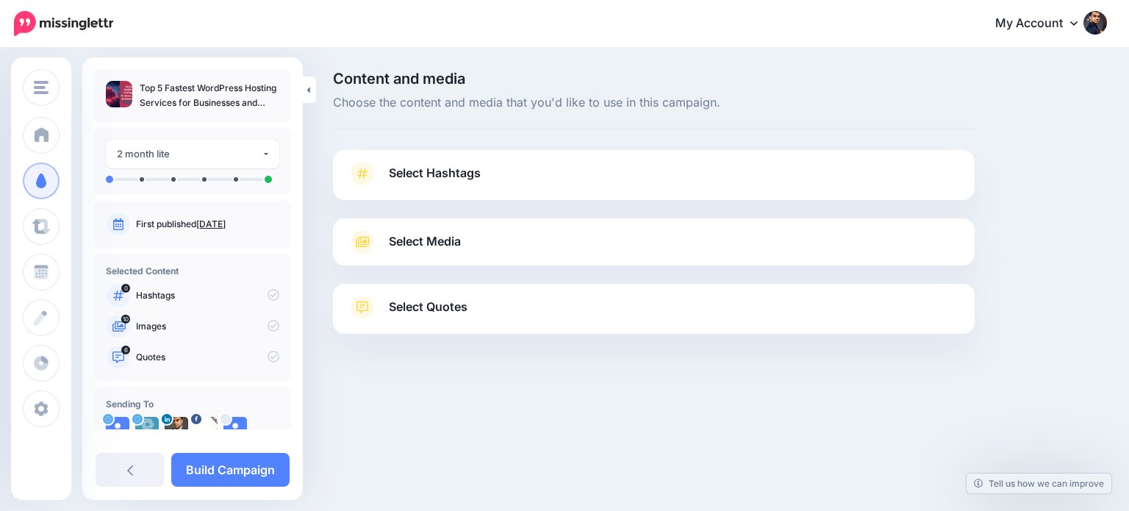
click at [454, 302] on span "Select Quotes" at bounding box center [428, 307] width 79 height 20
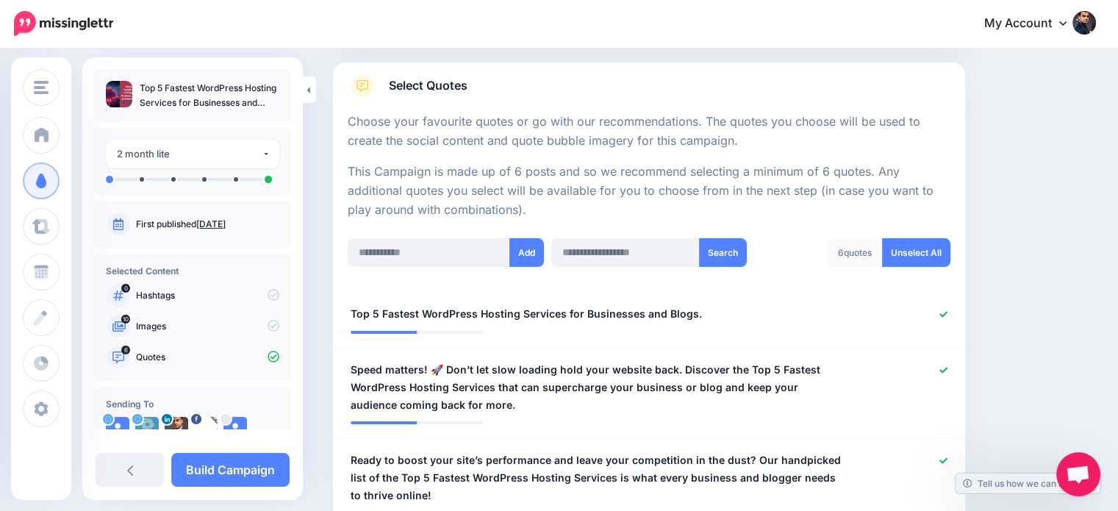
scroll to position [223, 0]
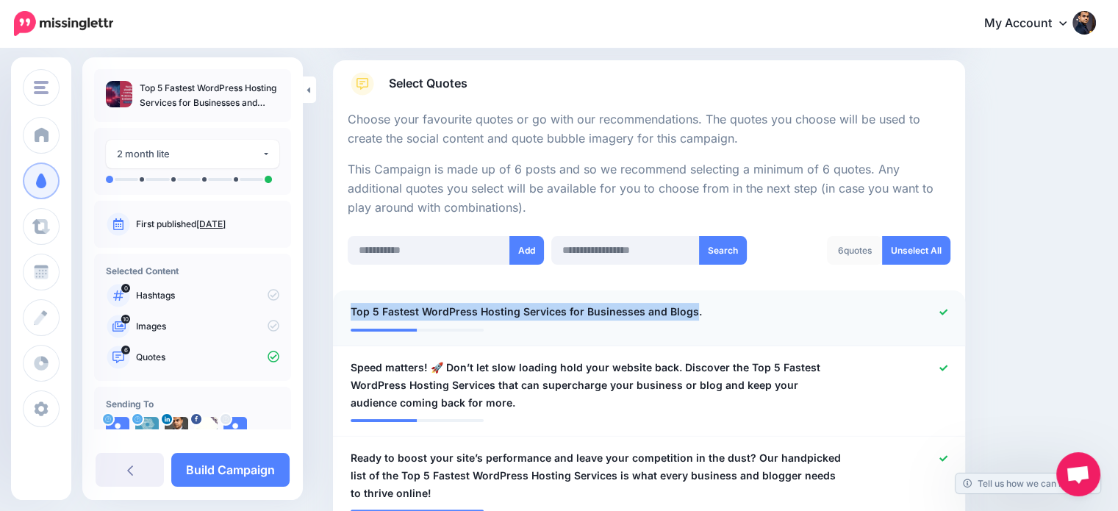
drag, startPoint x: 688, startPoint y: 306, endPoint x: 336, endPoint y: 301, distance: 352.0
click at [336, 301] on li "**********" at bounding box center [649, 318] width 632 height 56
copy span "Top 5 Fastest WordPress Hosting Services for Businesses and Blogs"
click at [947, 308] on icon at bounding box center [943, 312] width 8 height 8
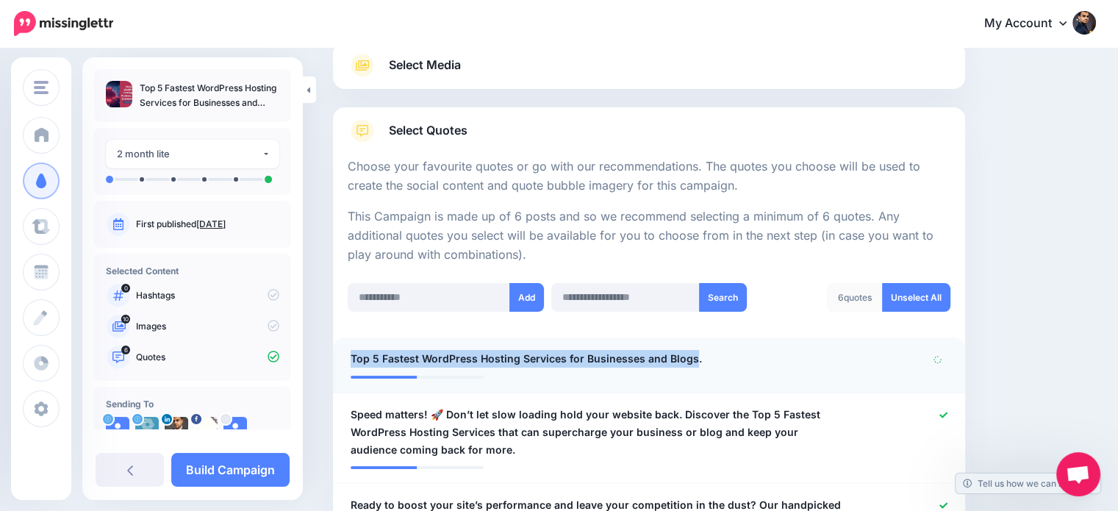
scroll to position [0, 0]
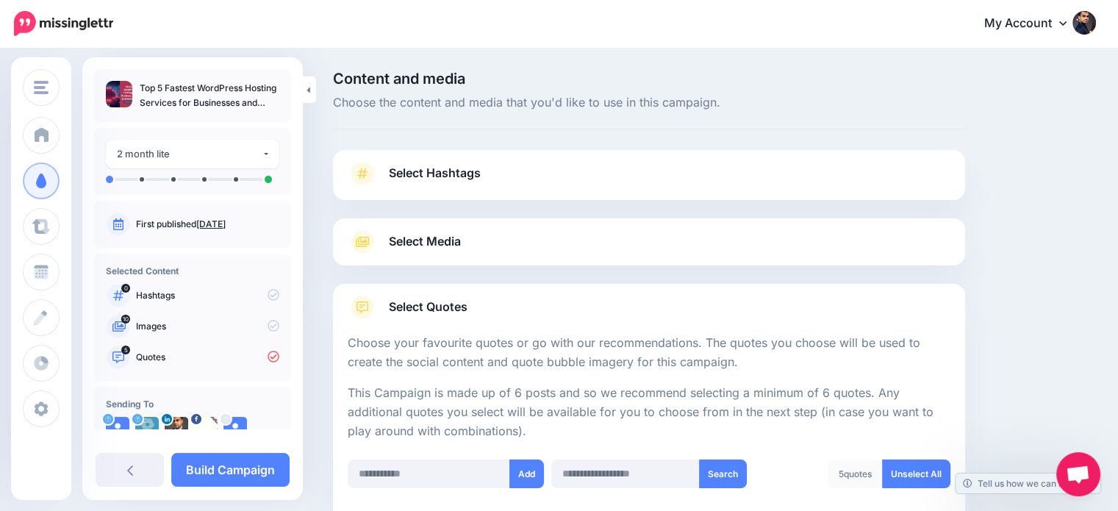
click at [470, 177] on span "Select Hashtags" at bounding box center [435, 173] width 92 height 20
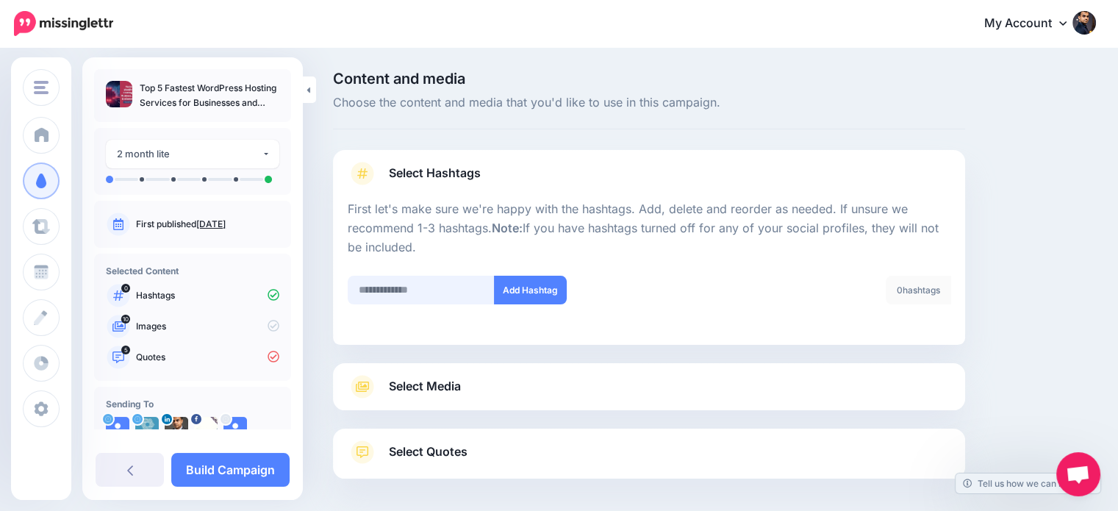
click at [425, 290] on input "text" at bounding box center [421, 290] width 147 height 29
type input "*******"
click at [517, 285] on button "Add Hashtag" at bounding box center [530, 290] width 73 height 29
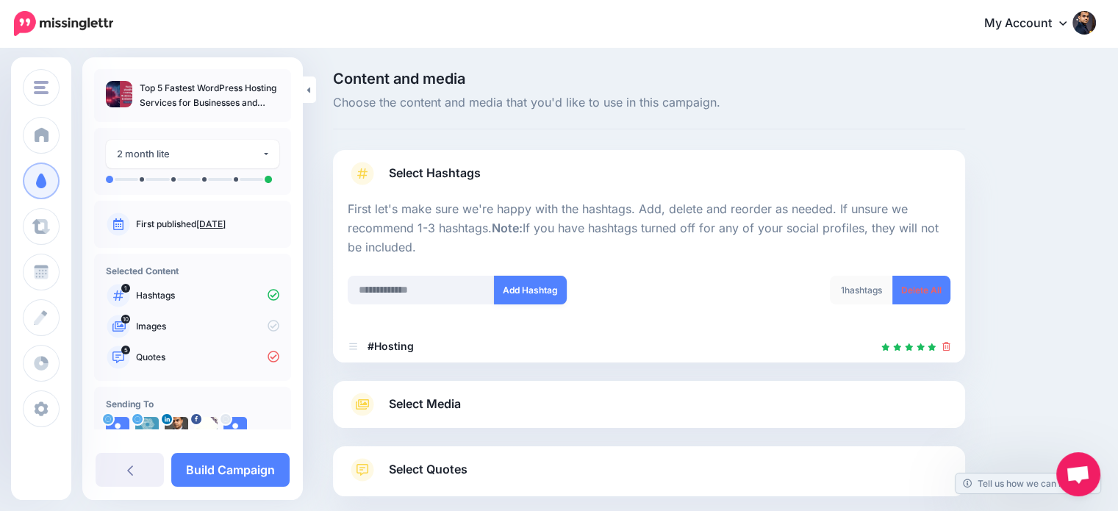
scroll to position [80, 0]
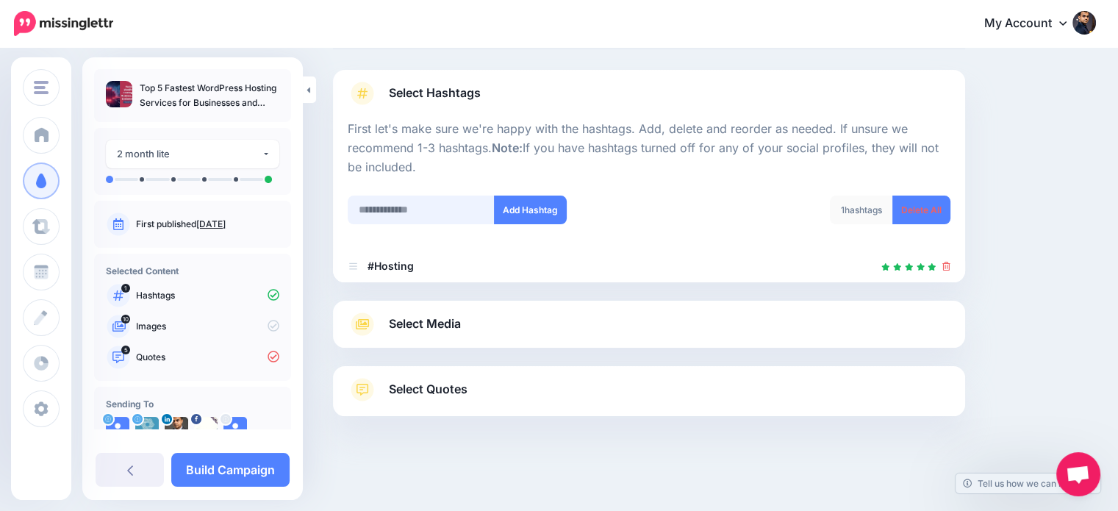
click at [416, 201] on input "text" at bounding box center [421, 209] width 147 height 29
type input "**********"
click at [511, 205] on button "Add Hashtag" at bounding box center [530, 209] width 73 height 29
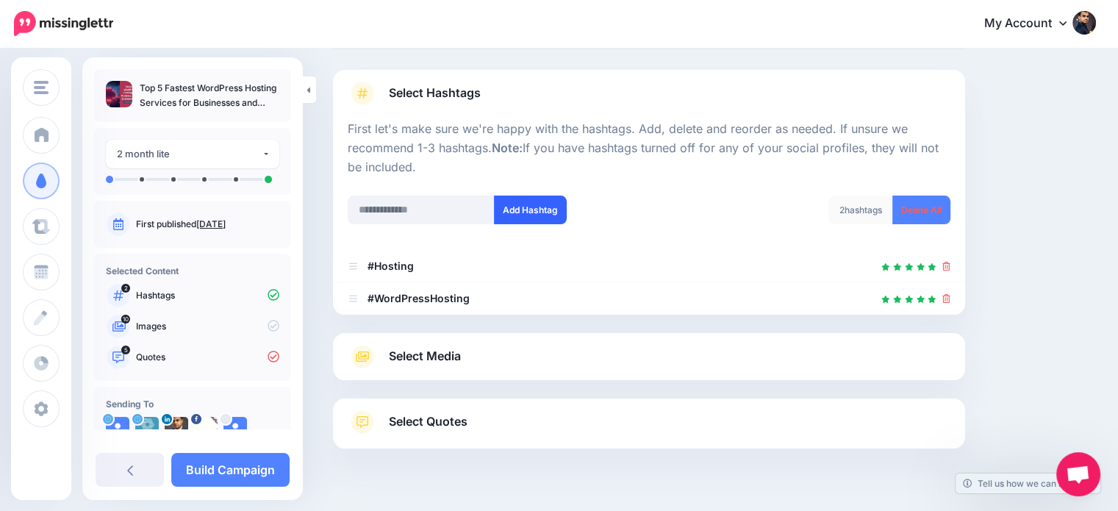
scroll to position [112, 0]
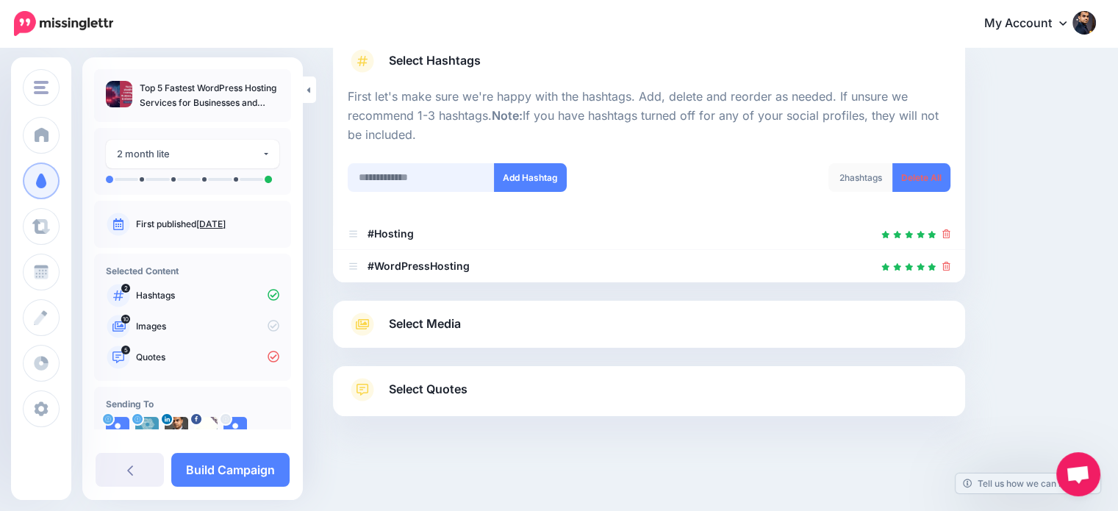
click at [446, 167] on input "text" at bounding box center [421, 177] width 147 height 29
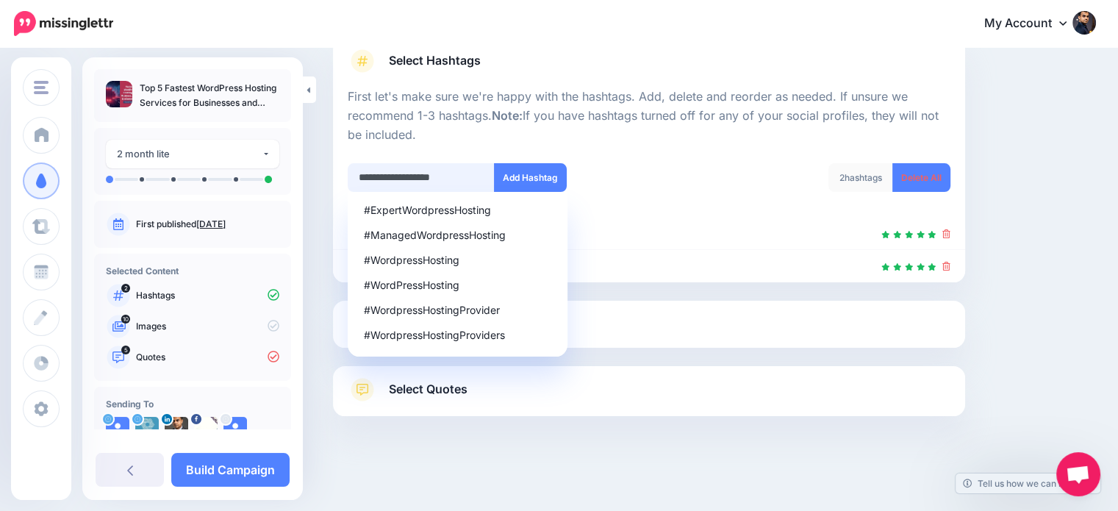
click at [369, 173] on input "**********" at bounding box center [421, 177] width 147 height 29
type input "**********"
click at [544, 173] on button "Add Hashtag" at bounding box center [530, 177] width 73 height 29
click at [1069, 270] on div "Content and media Choose the content and media that you'd like to use in this c…" at bounding box center [714, 224] width 785 height 531
click at [1026, 366] on div "Content and media Choose the content and media that you'd like to use in this c…" at bounding box center [714, 224] width 785 height 531
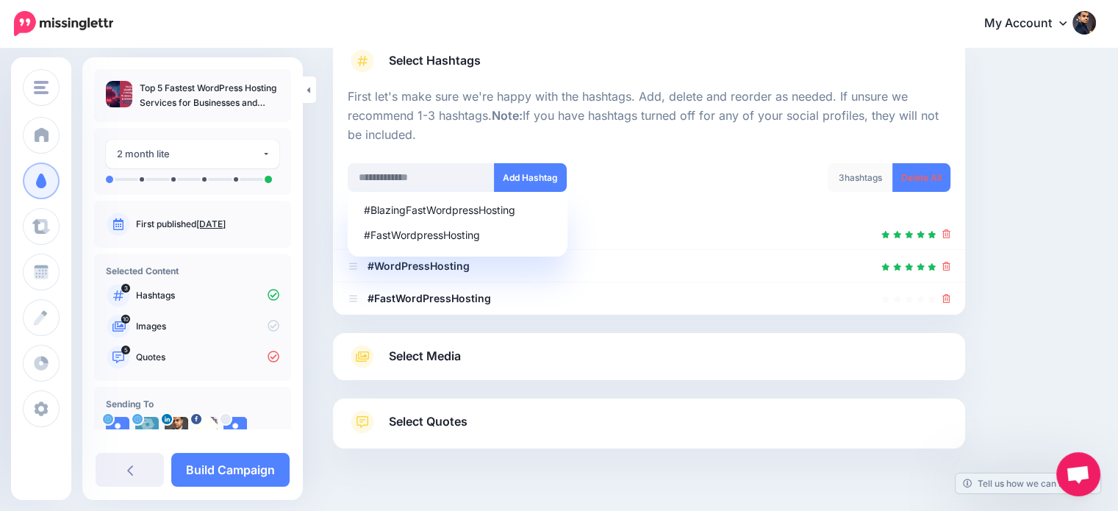
scroll to position [145, 0]
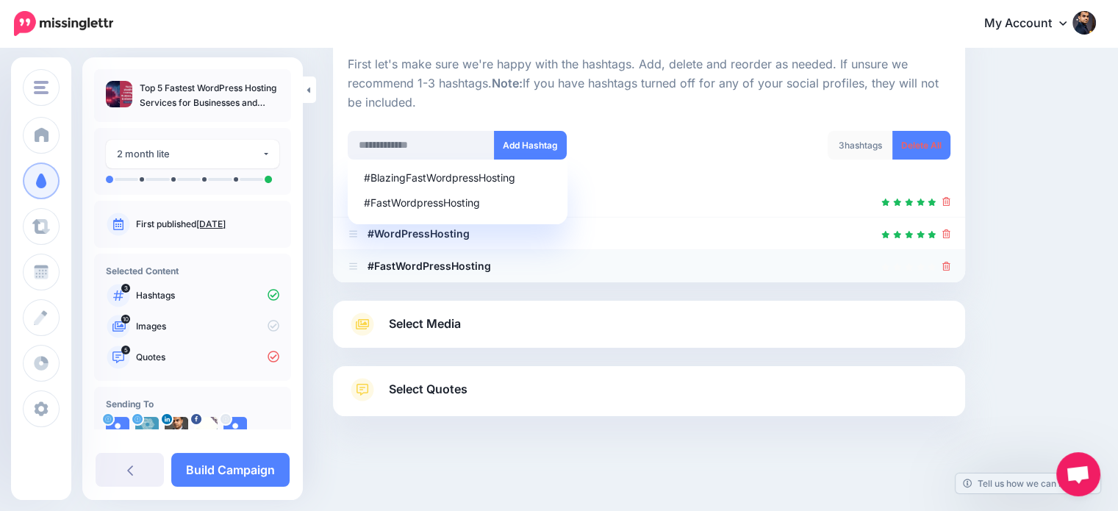
click at [950, 264] on icon at bounding box center [946, 266] width 8 height 9
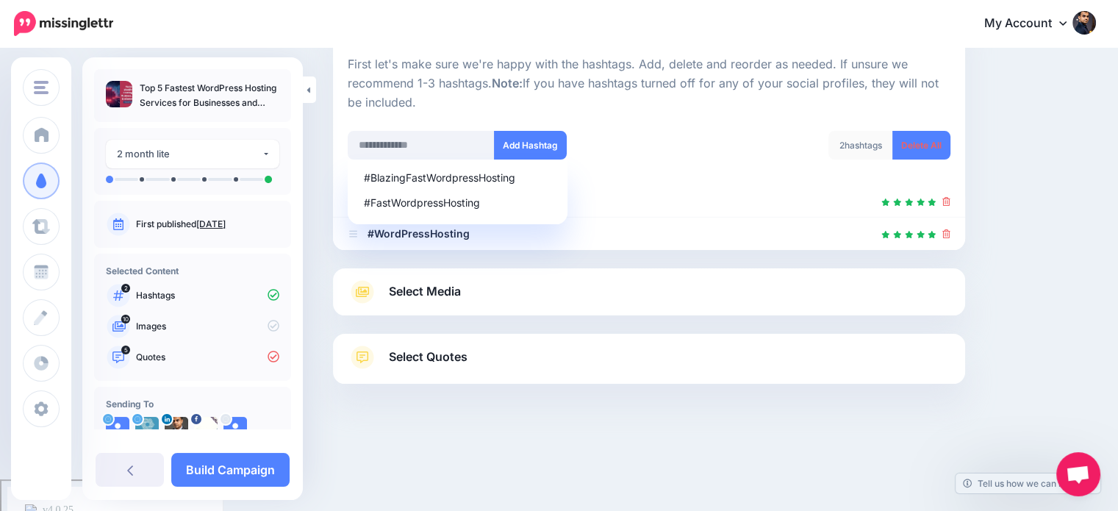
scroll to position [112, 0]
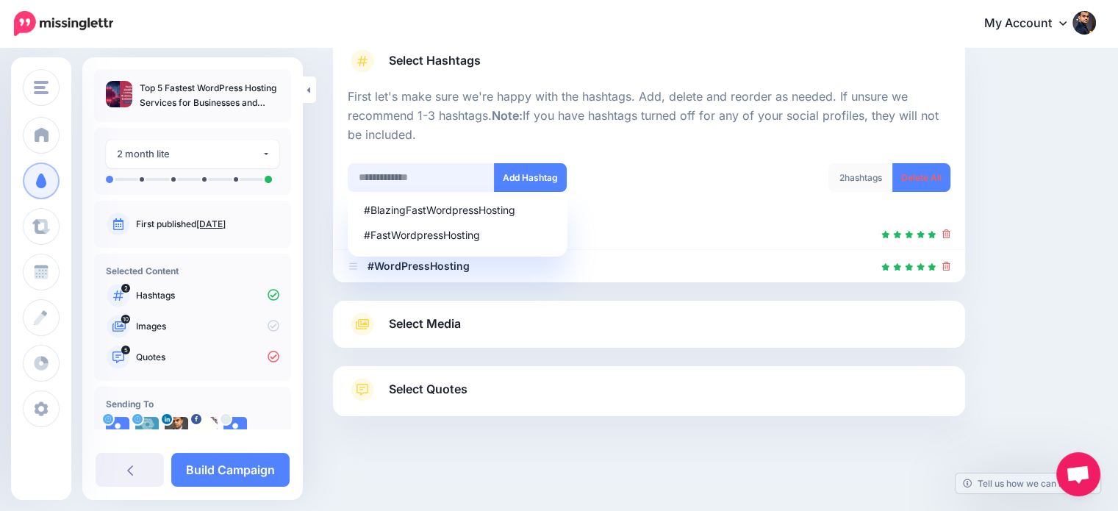
click at [405, 177] on input "text" at bounding box center [421, 177] width 147 height 29
type input "********"
click at [521, 176] on button "Add Hashtag" at bounding box center [530, 177] width 73 height 29
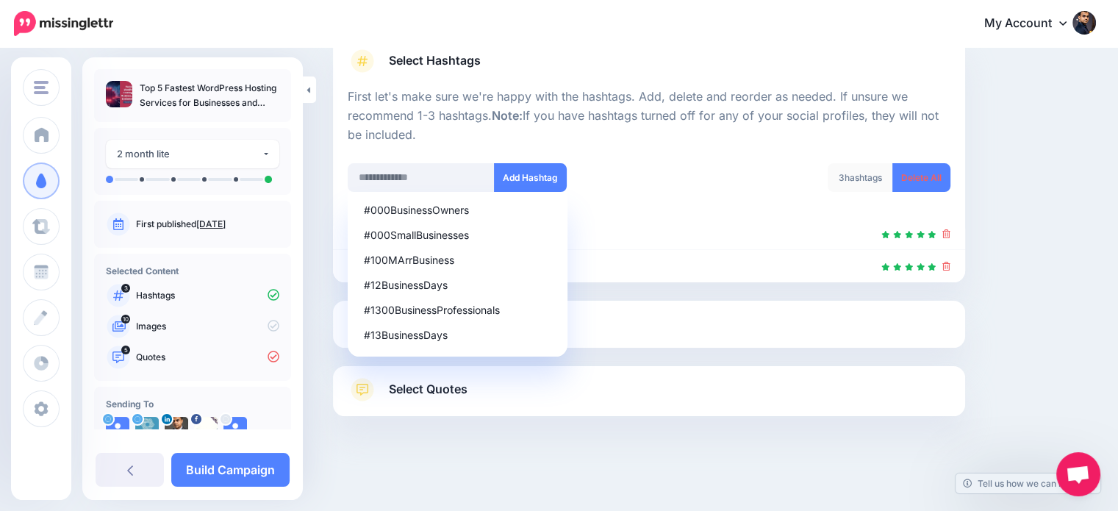
click at [1066, 226] on div "Content and media Choose the content and media that you'd like to use in this c…" at bounding box center [714, 224] width 785 height 531
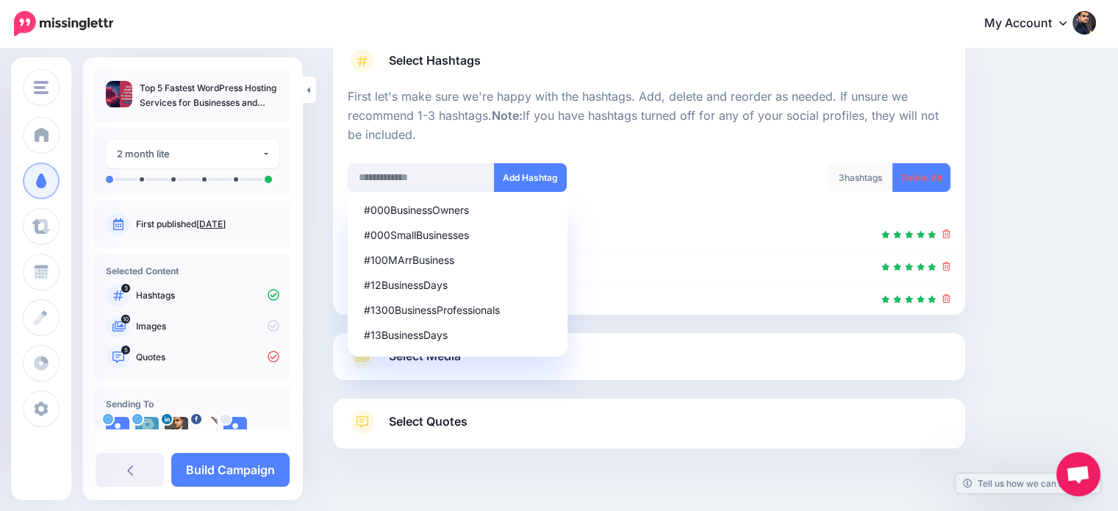
scroll to position [145, 0]
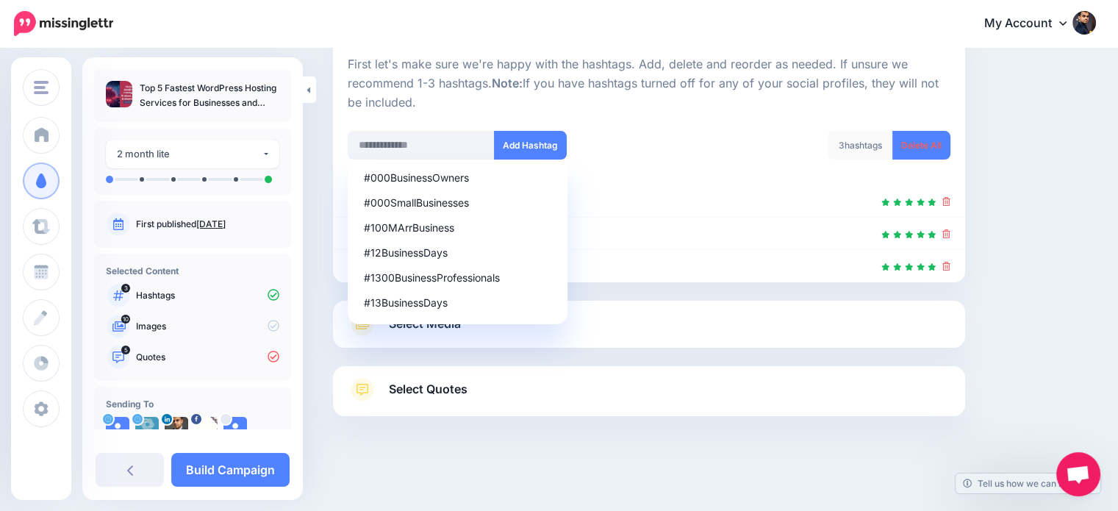
click at [1064, 249] on div "Content and media Choose the content and media that you'd like to use in this c…" at bounding box center [714, 208] width 785 height 563
click at [1035, 289] on div "Content and media Choose the content and media that you'd like to use in this c…" at bounding box center [714, 208] width 785 height 563
click at [965, 295] on div at bounding box center [649, 291] width 632 height 18
click at [806, 328] on link "Select Media" at bounding box center [649, 324] width 603 height 24
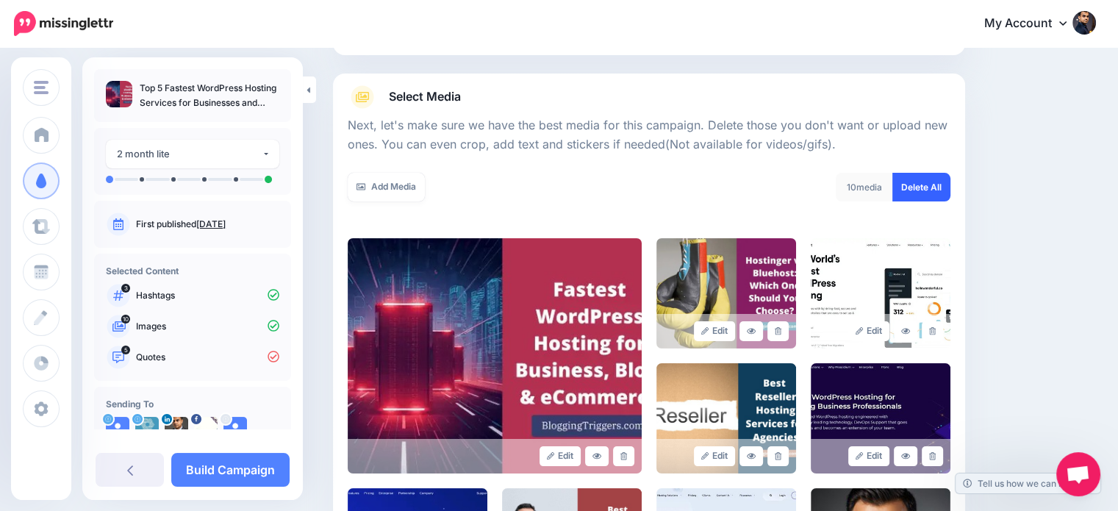
click at [938, 179] on link "Delete All" at bounding box center [921, 187] width 58 height 29
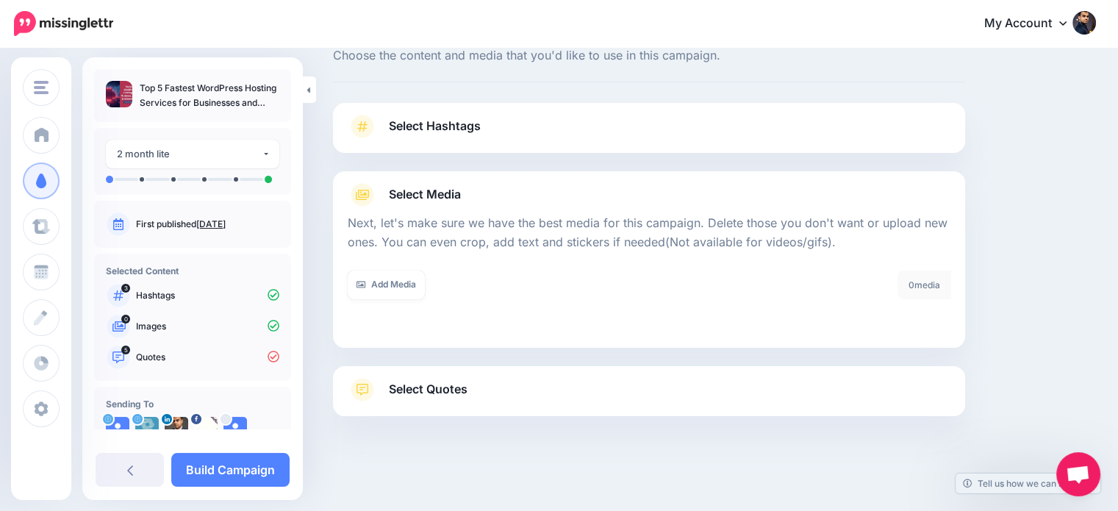
scroll to position [0, 0]
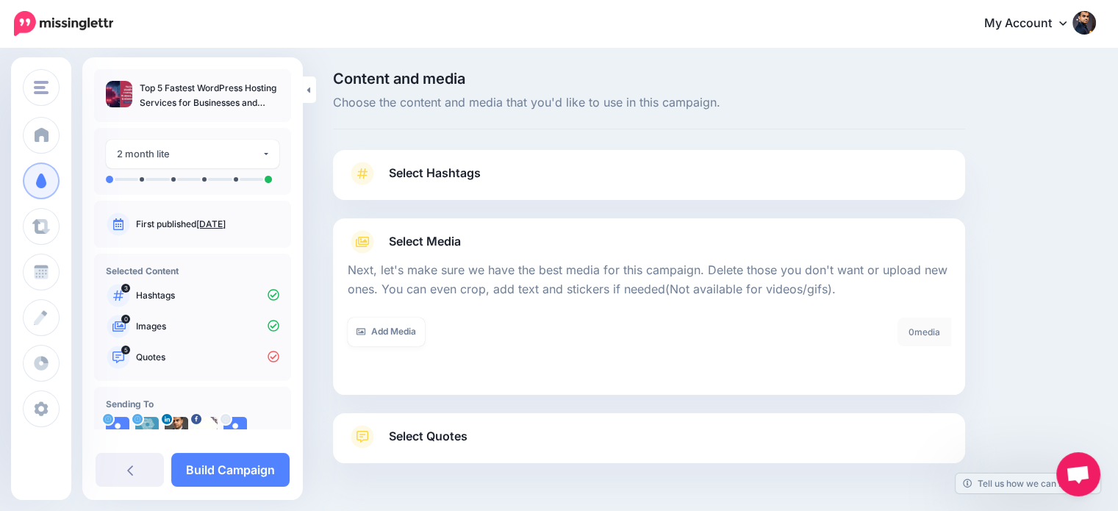
click at [823, 183] on link "Select Hashtags" at bounding box center [649, 181] width 603 height 38
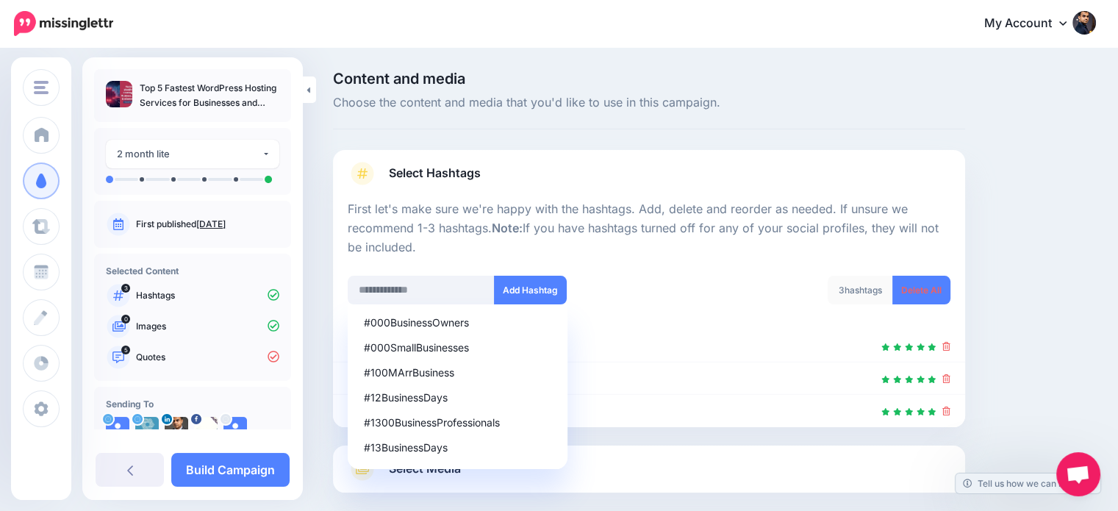
click at [1099, 299] on div "Content and media Choose the content and media that you'd like to use in this c…" at bounding box center [714, 352] width 785 height 563
click at [688, 411] on div at bounding box center [649, 411] width 603 height 18
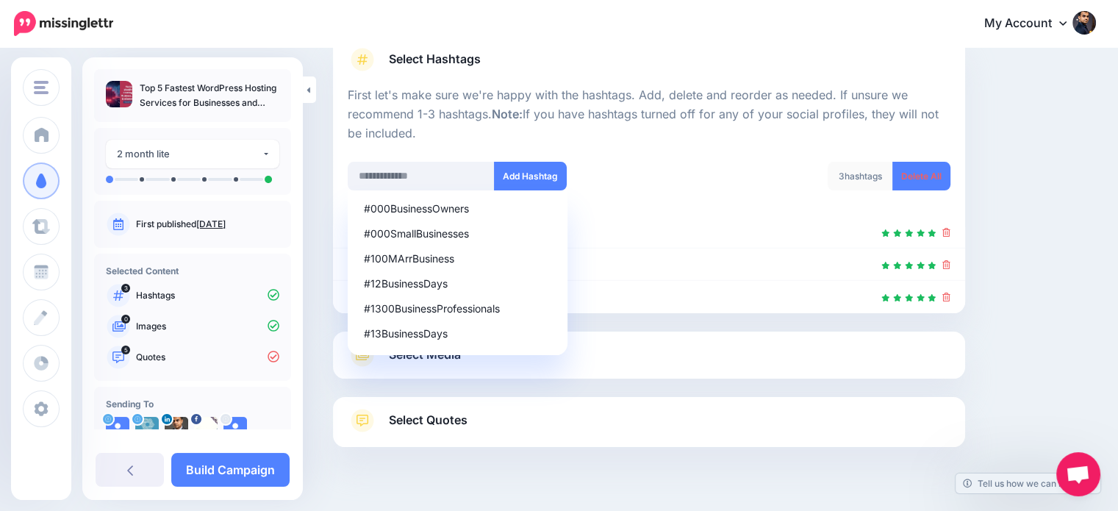
scroll to position [145, 0]
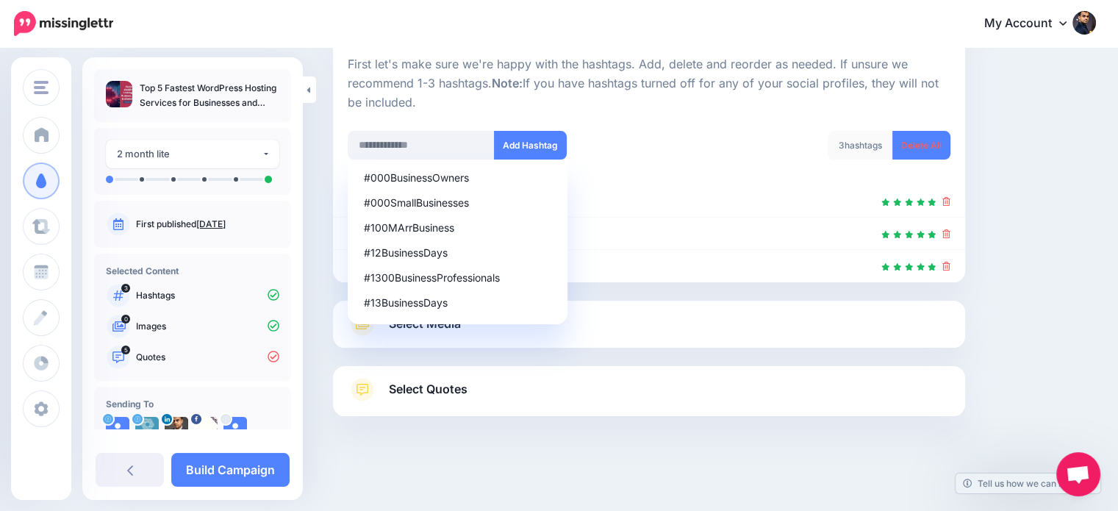
click at [869, 384] on link "Select Quotes" at bounding box center [649, 397] width 603 height 38
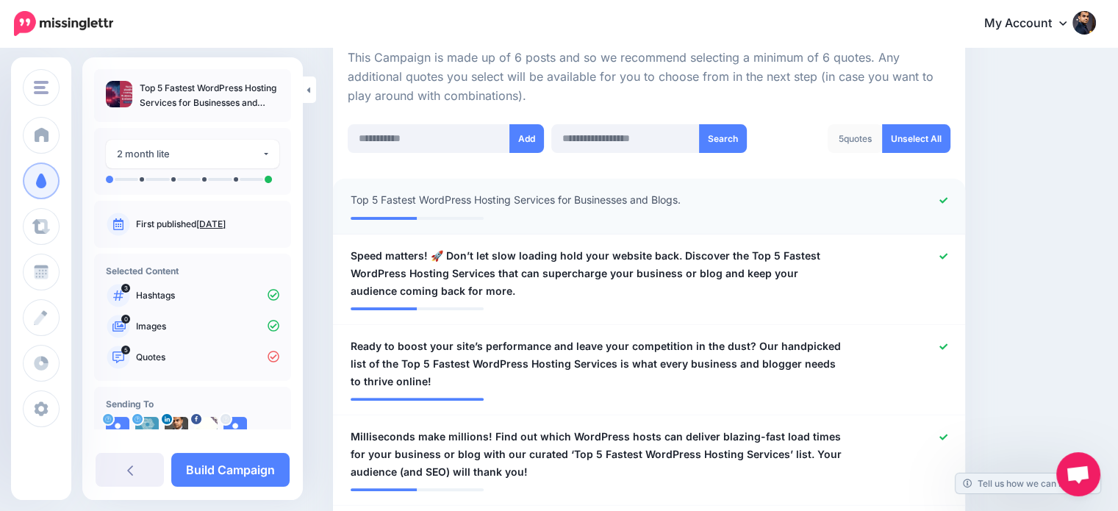
scroll to position [388, 0]
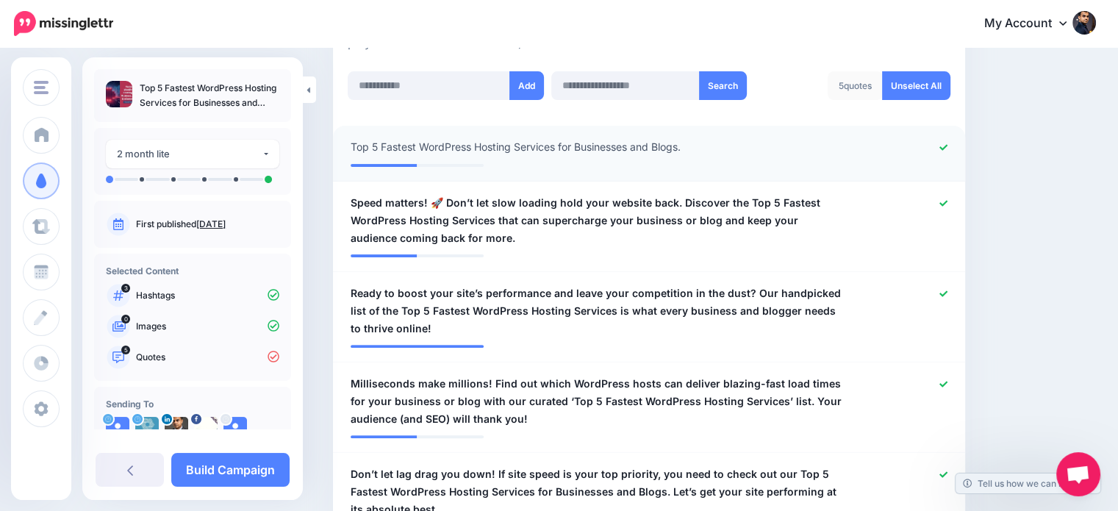
click at [947, 146] on icon at bounding box center [943, 147] width 8 height 8
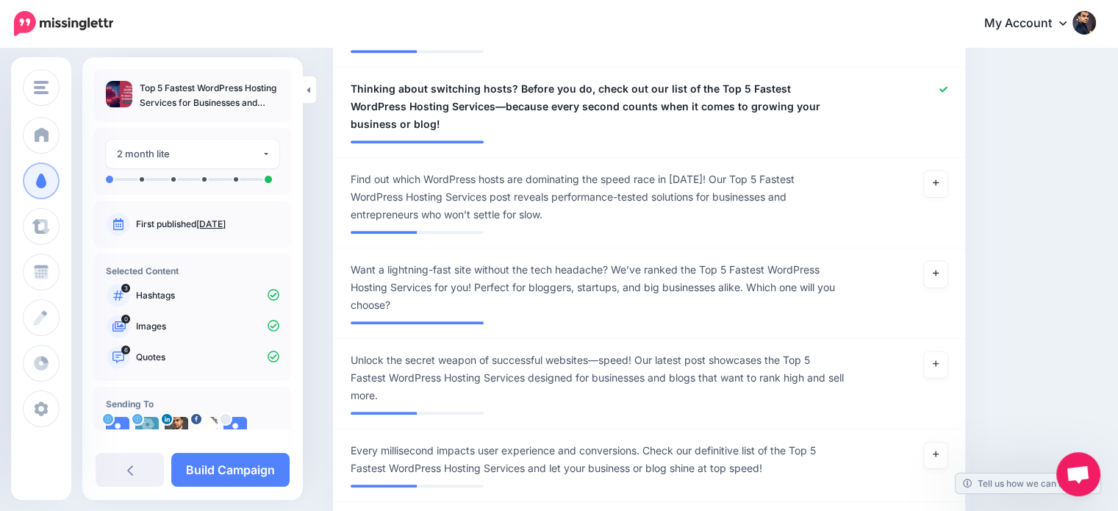
scroll to position [870, 0]
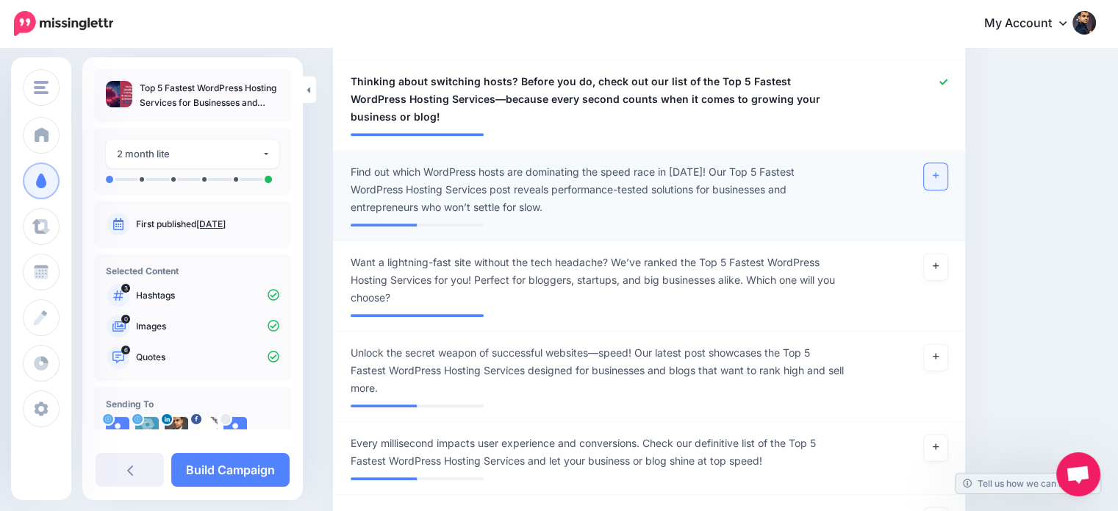
click at [938, 173] on icon at bounding box center [936, 176] width 6 height 6
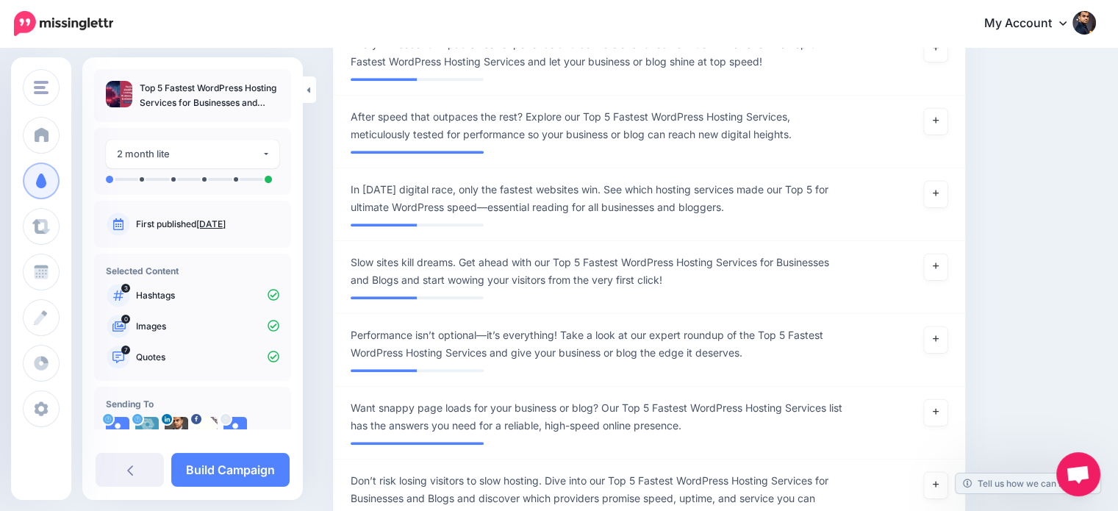
scroll to position [1271, 0]
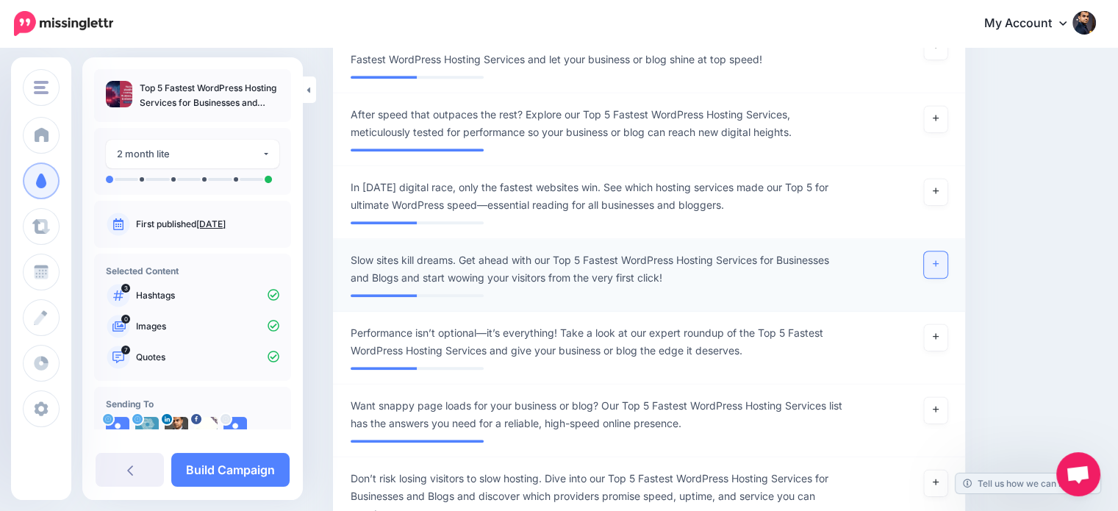
click at [941, 251] on link at bounding box center [936, 264] width 24 height 26
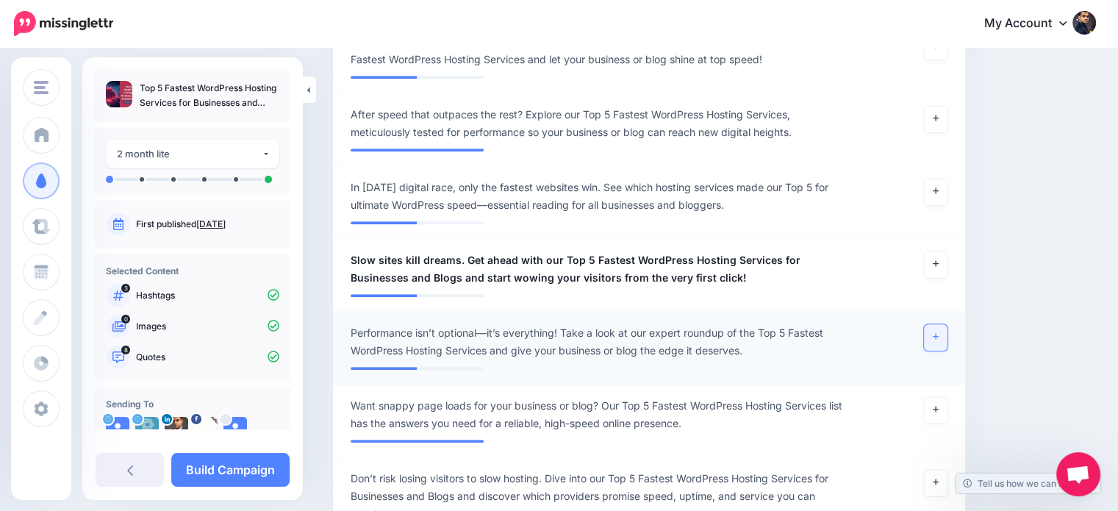
click at [938, 332] on icon at bounding box center [936, 336] width 6 height 8
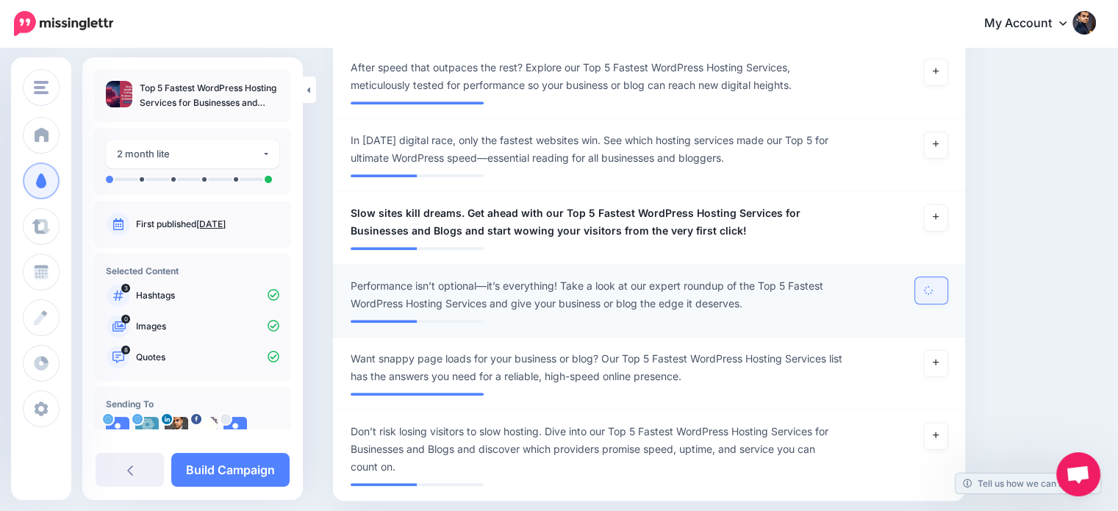
scroll to position [1385, 0]
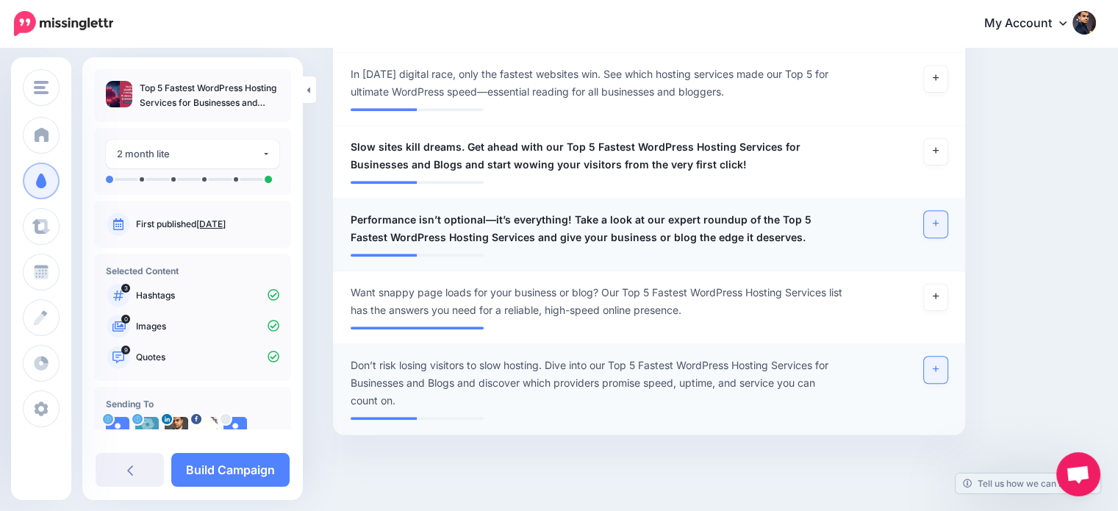
click at [938, 365] on icon at bounding box center [936, 369] width 6 height 8
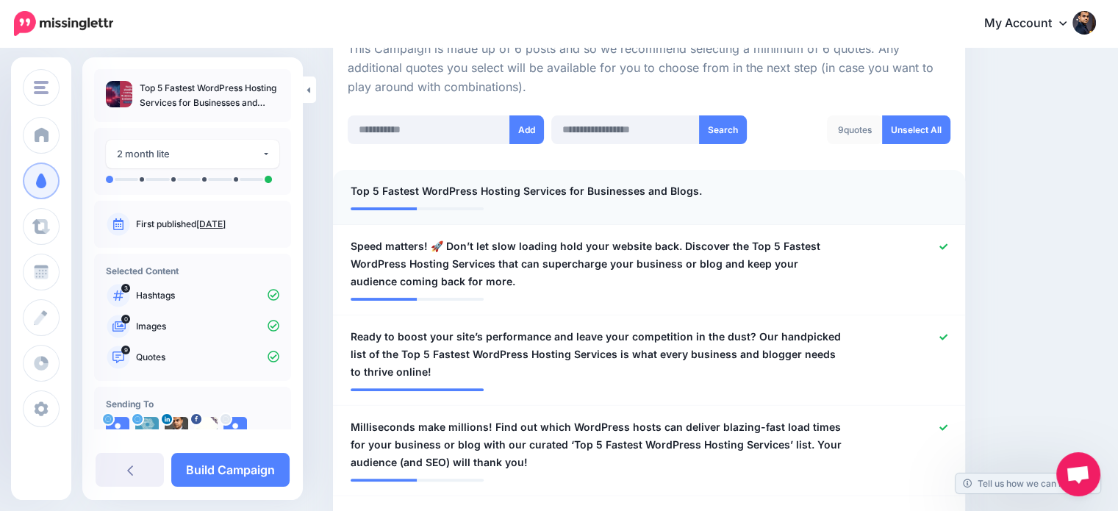
scroll to position [341, 0]
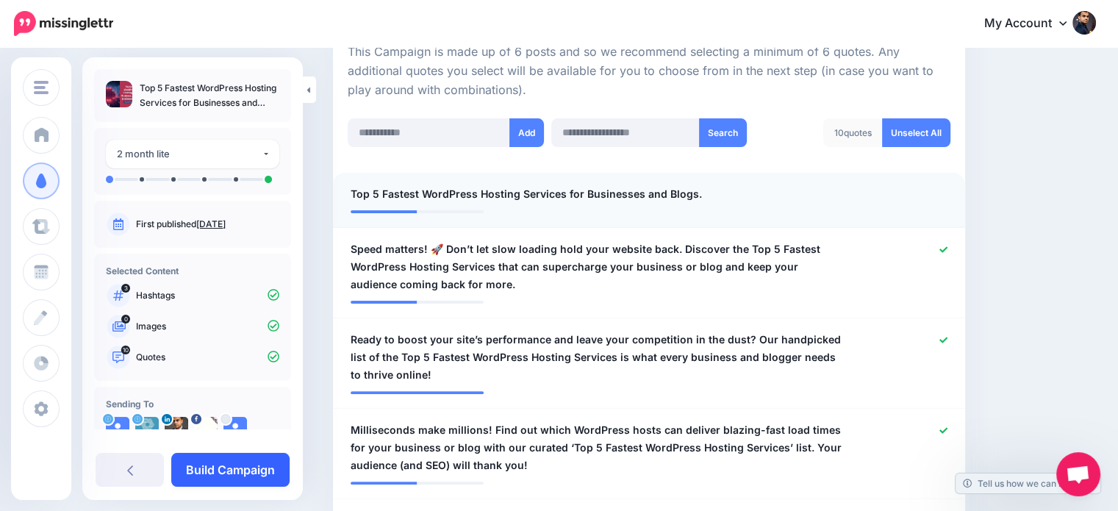
click at [258, 471] on link "Build Campaign" at bounding box center [230, 470] width 118 height 34
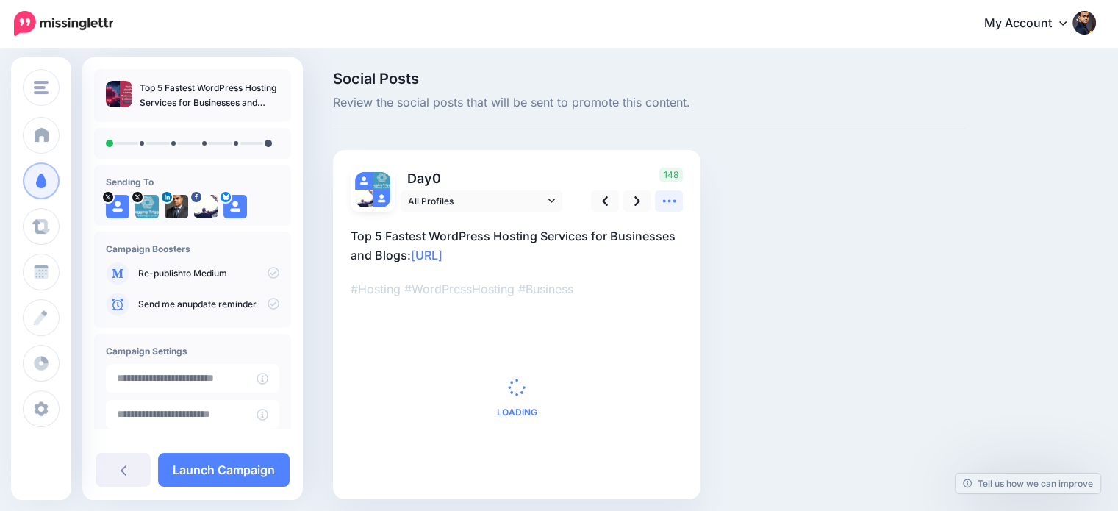
click at [658, 195] on link at bounding box center [669, 200] width 28 height 21
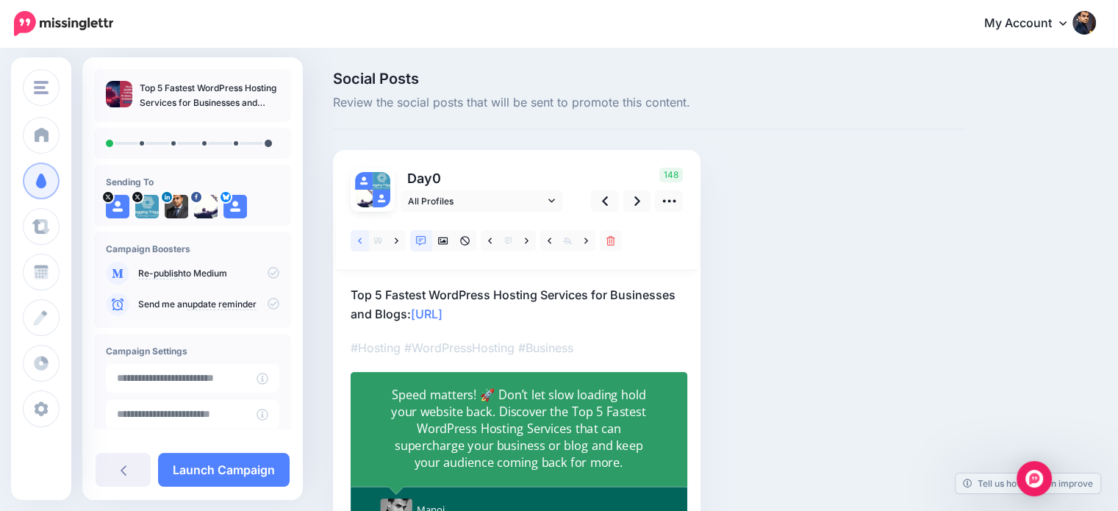
click at [358, 243] on icon at bounding box center [360, 241] width 4 height 10
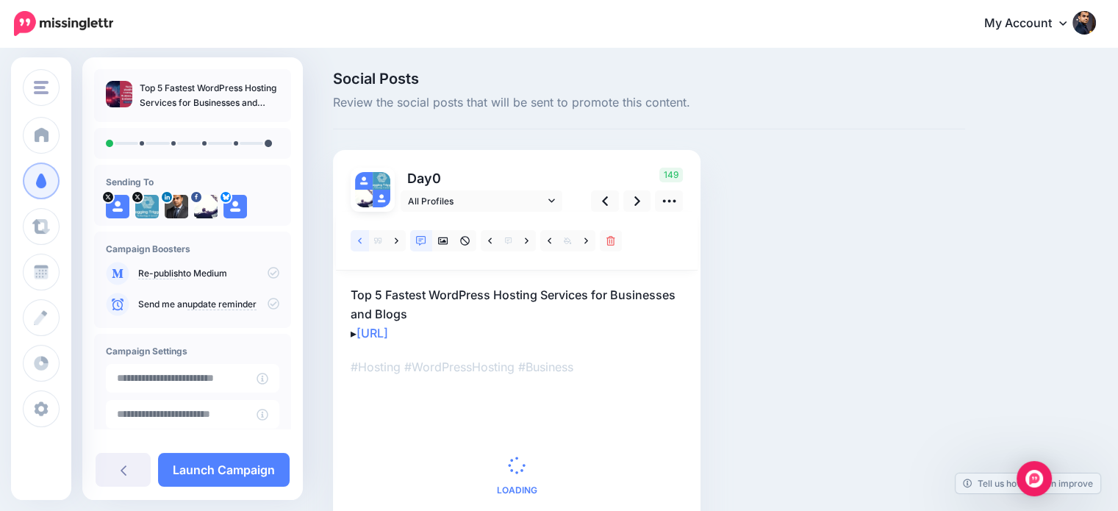
click at [356, 239] on link at bounding box center [360, 240] width 18 height 21
click at [360, 236] on icon at bounding box center [360, 241] width 4 height 10
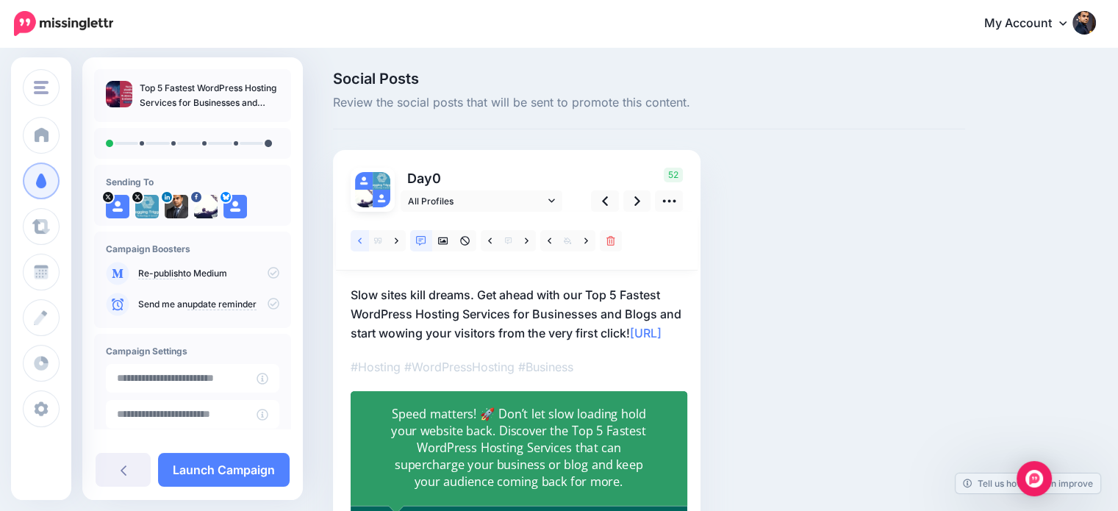
click at [356, 240] on link at bounding box center [360, 240] width 18 height 21
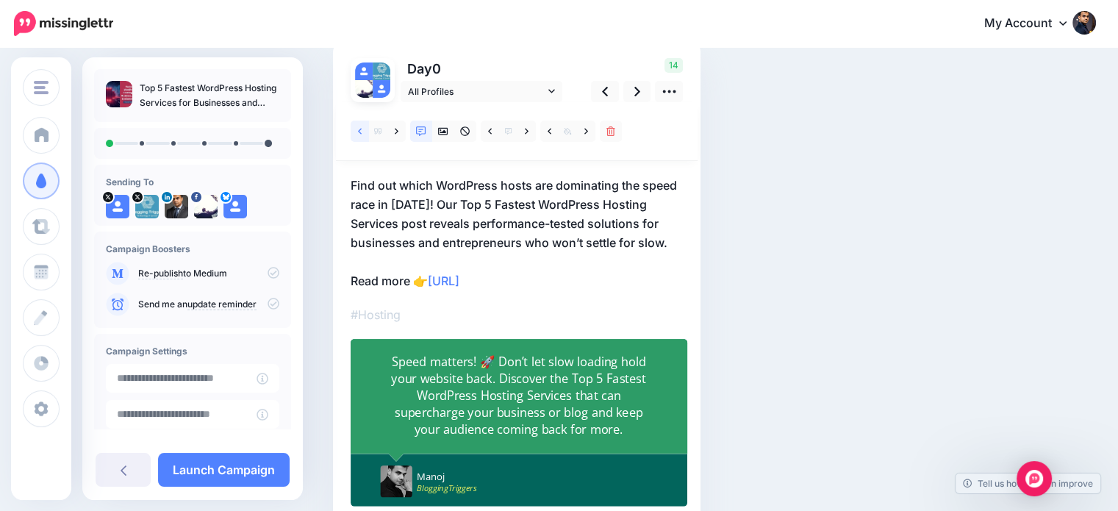
scroll to position [121, 0]
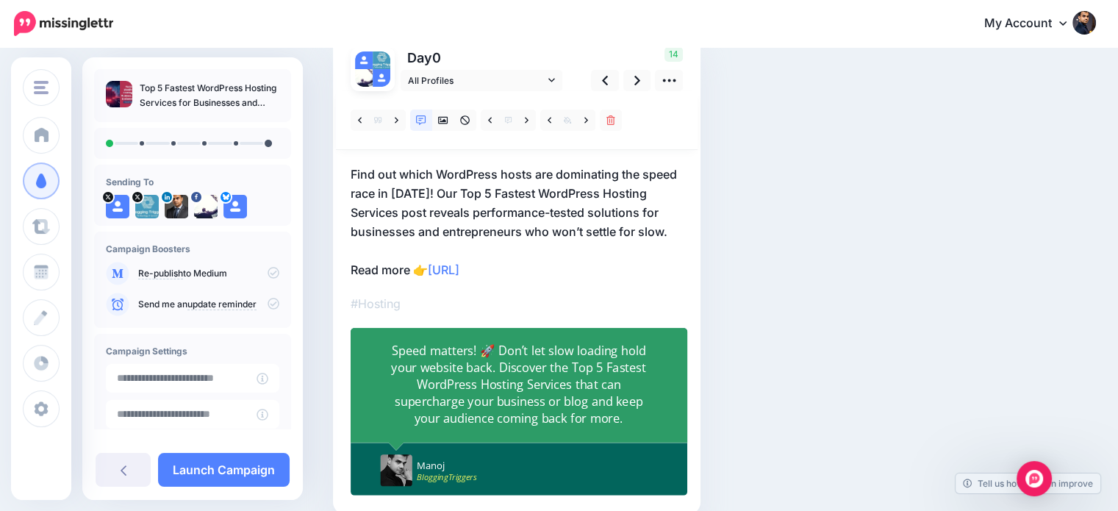
click at [504, 387] on div "Speed matters! 🚀 Don’t let slow loading hold your website back. Discover the To…" at bounding box center [518, 384] width 275 height 85
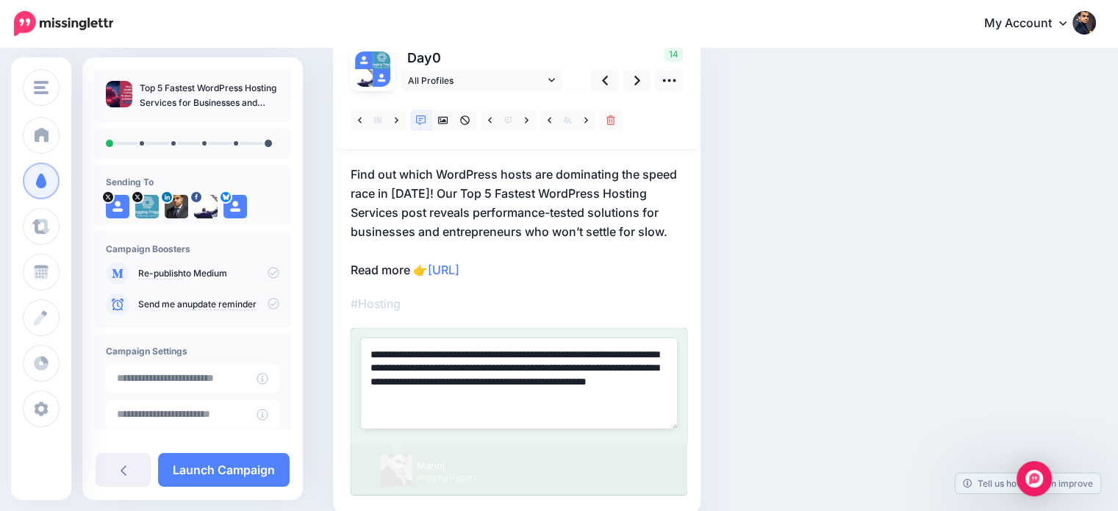
paste textarea
type textarea "**********"
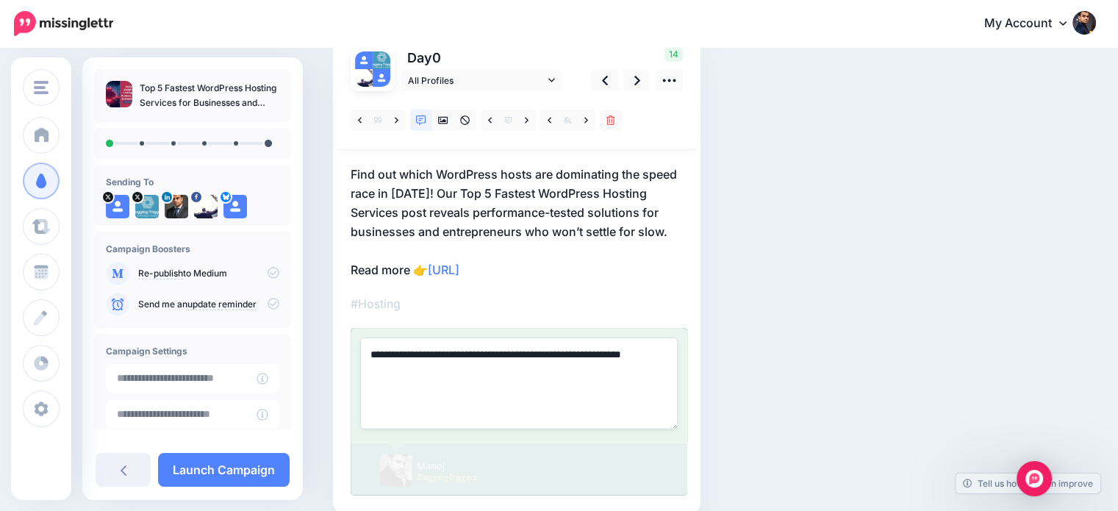
click at [899, 326] on div "Social Posts Review the social posts that will be sent to promote this content.…" at bounding box center [649, 254] width 654 height 607
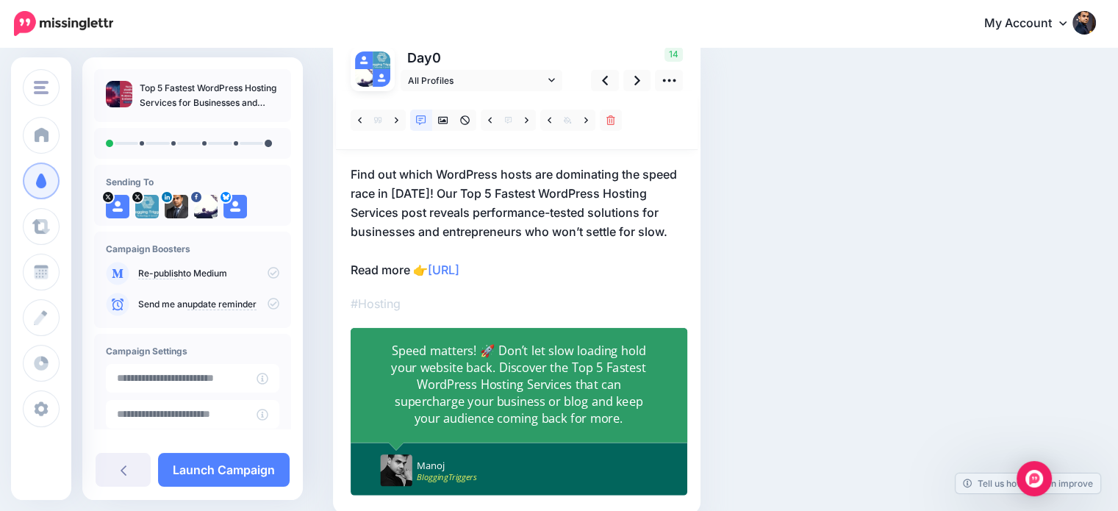
click at [420, 187] on p "Find out which WordPress hosts are dominating the speed race in 2024! Our Top 5…" at bounding box center [517, 222] width 332 height 115
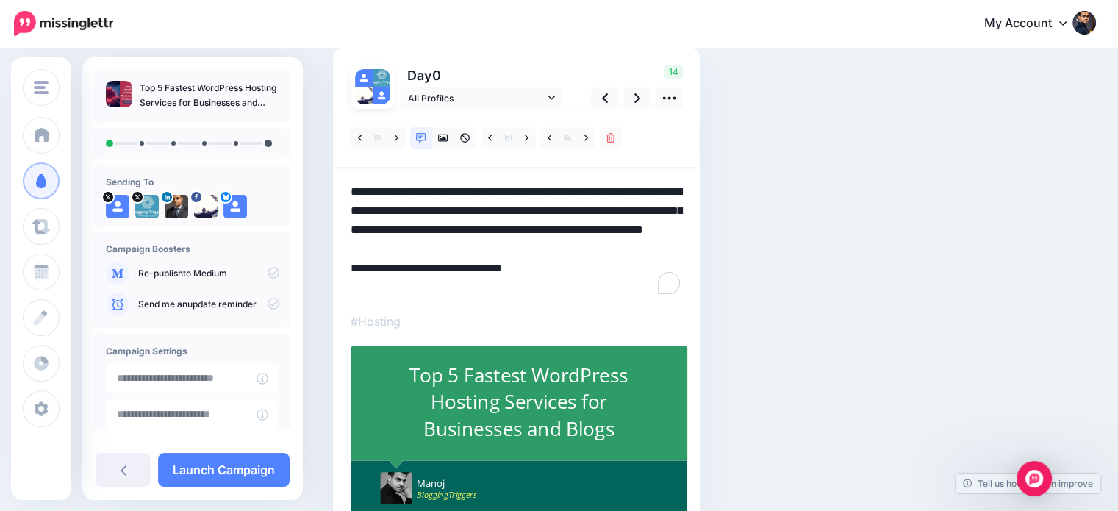
scroll to position [0, 0]
click at [414, 206] on textarea "**********" at bounding box center [517, 239] width 332 height 115
type textarea "**********"
click at [920, 257] on div "Social Posts Review the social posts that will be sent to promote this content.…" at bounding box center [649, 271] width 654 height 607
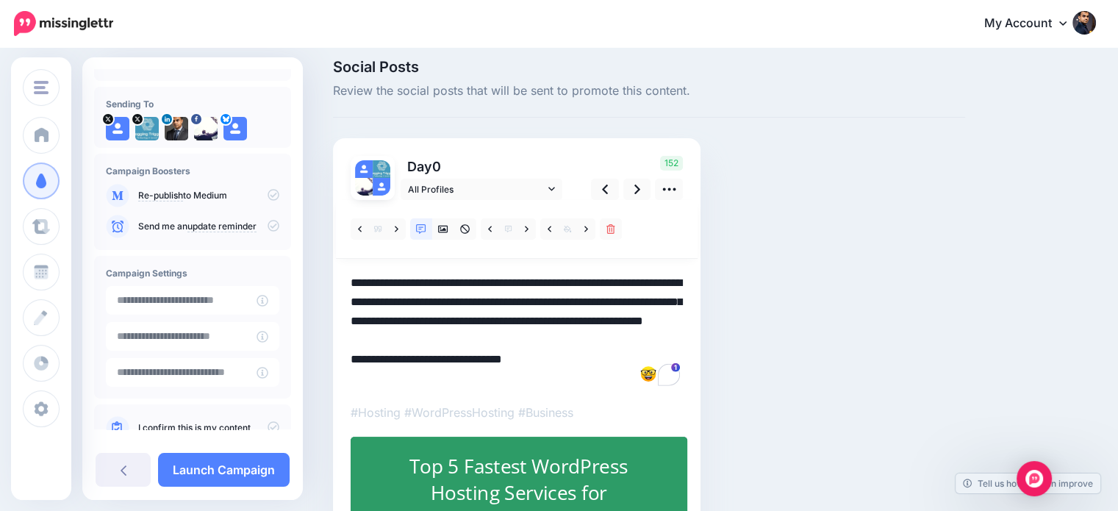
scroll to position [118, 0]
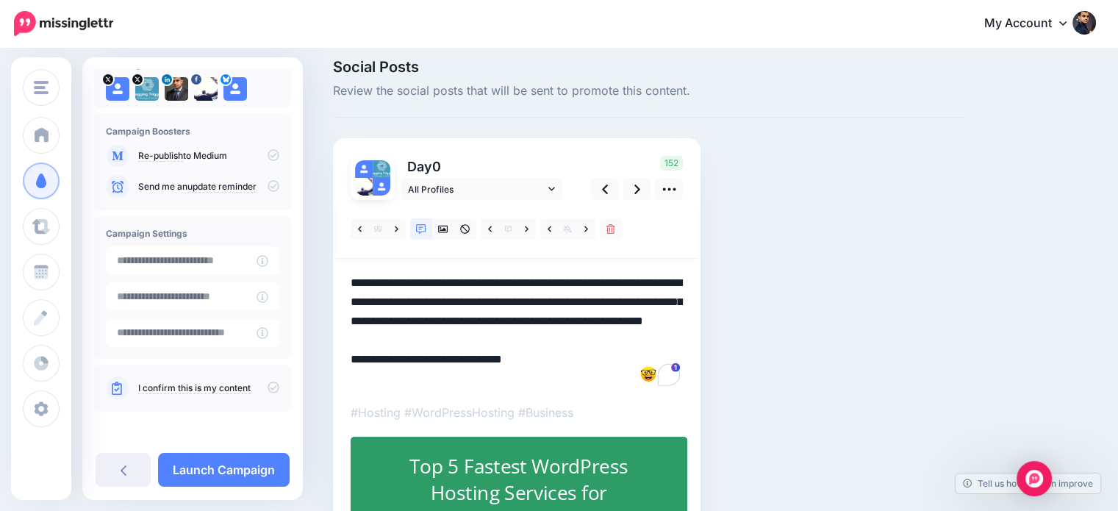
click at [221, 388] on link "I confirm this is my content" at bounding box center [194, 388] width 112 height 12
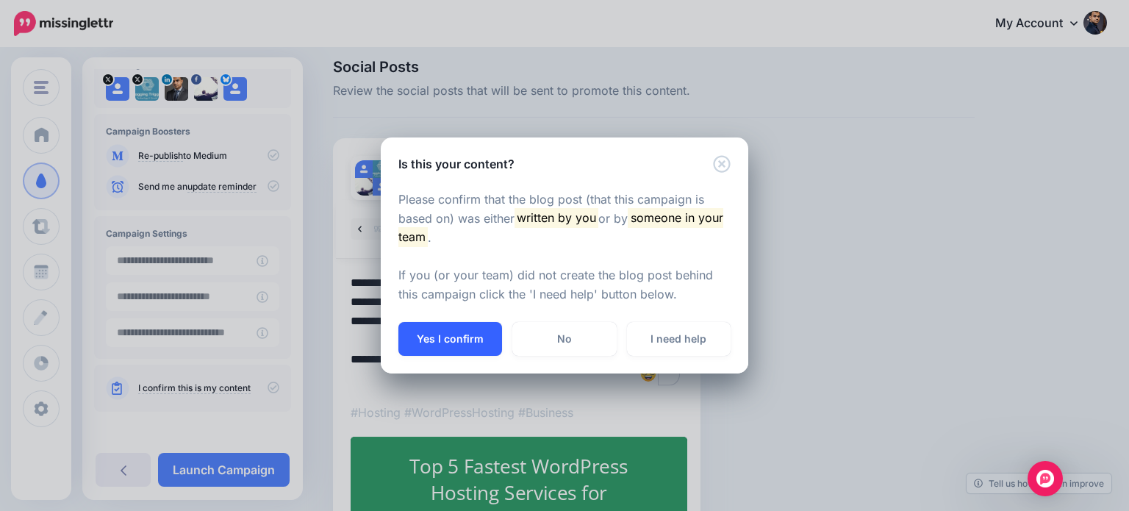
click at [466, 339] on button "Yes I confirm" at bounding box center [450, 339] width 104 height 34
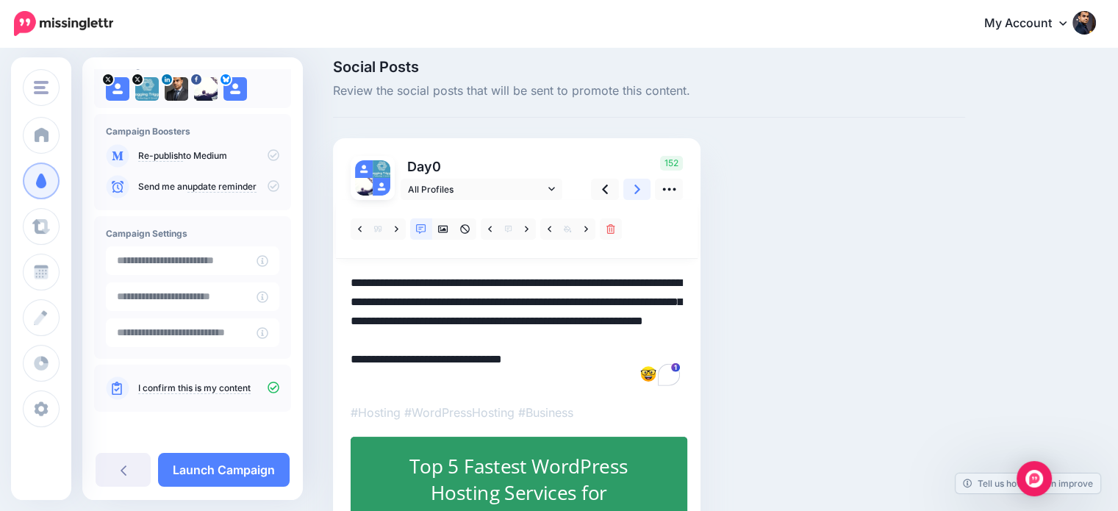
click at [632, 193] on link at bounding box center [637, 189] width 28 height 21
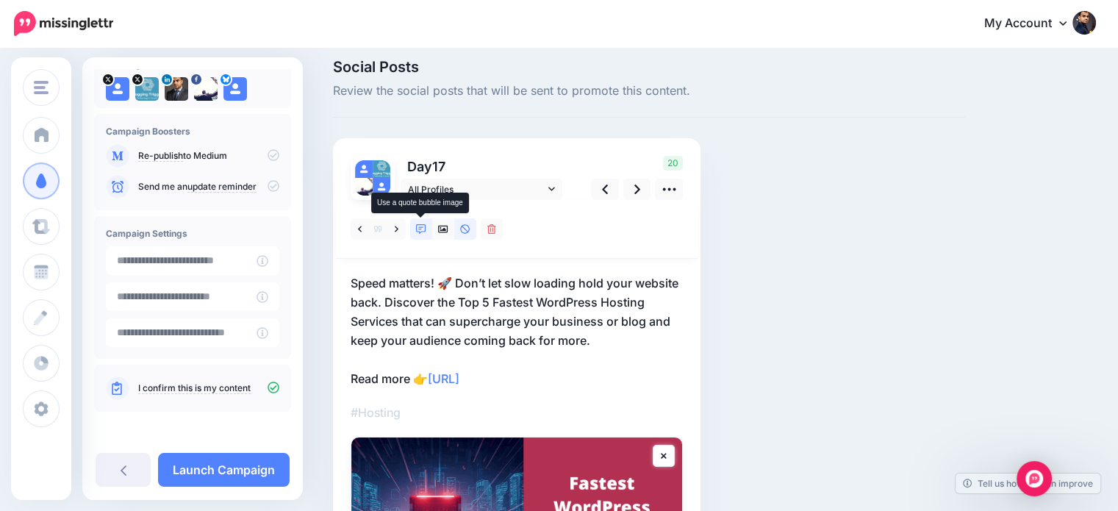
click at [417, 229] on icon at bounding box center [421, 229] width 10 height 10
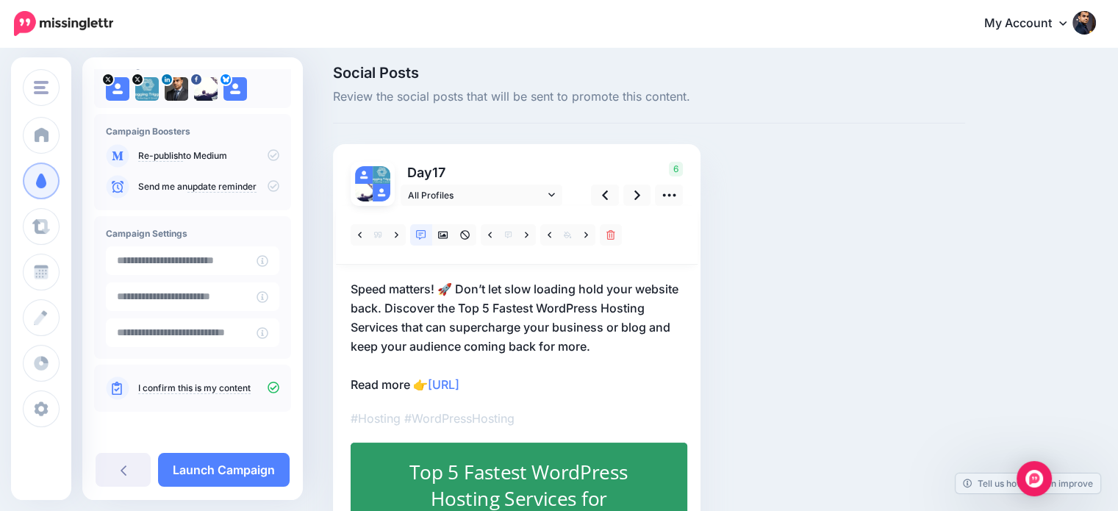
scroll to position [12, 0]
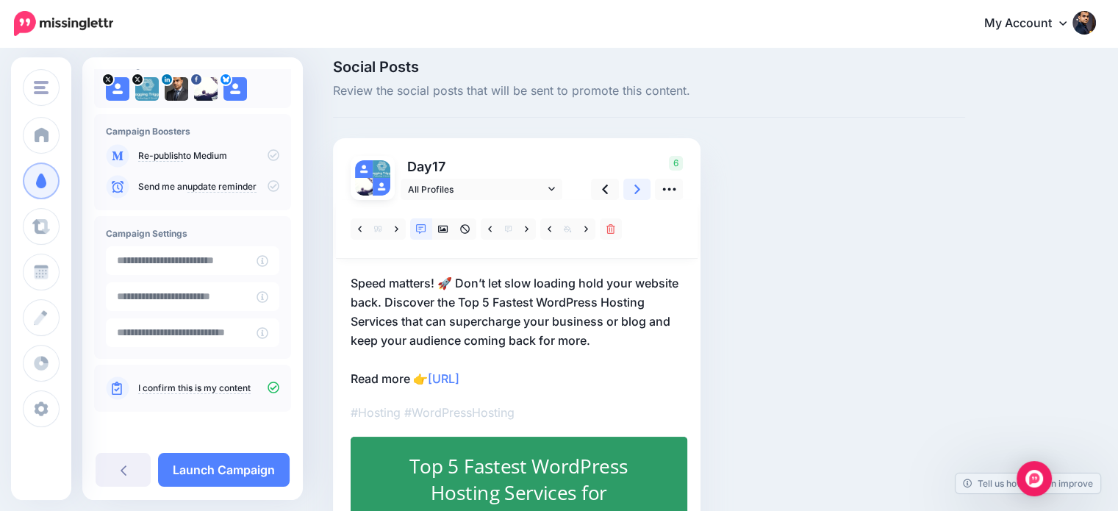
click at [641, 186] on link at bounding box center [637, 189] width 28 height 21
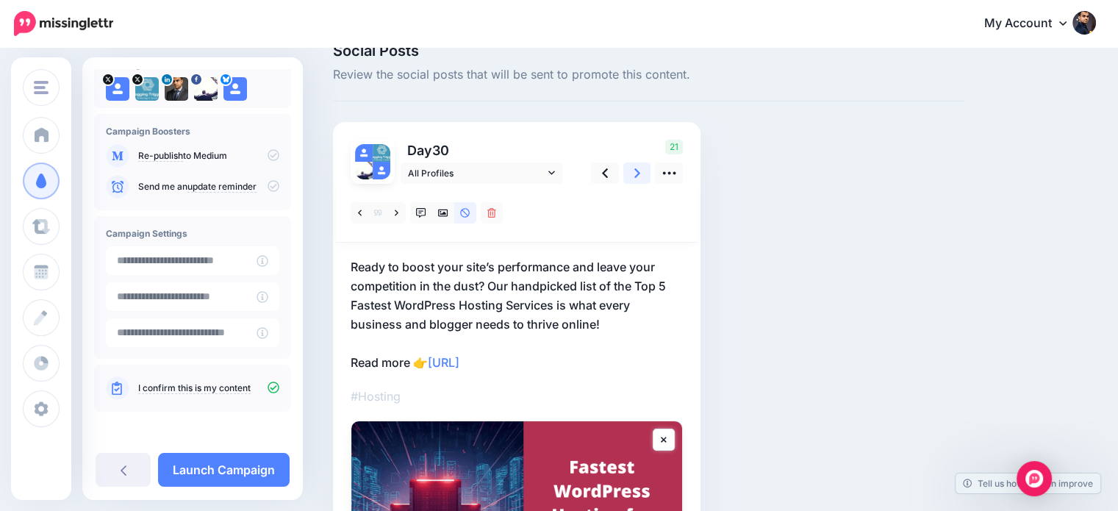
scroll to position [21, 0]
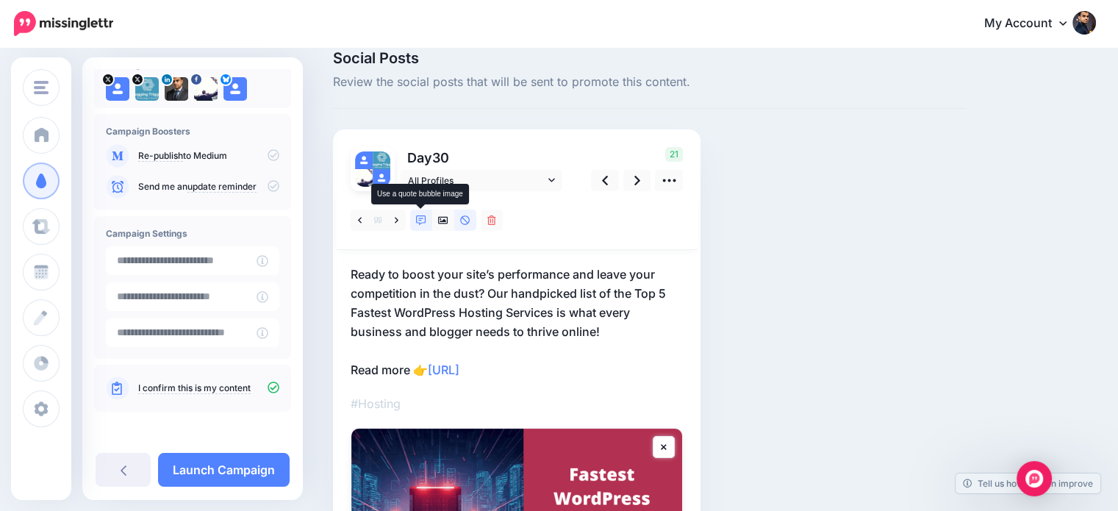
click at [428, 211] on link at bounding box center [421, 219] width 22 height 21
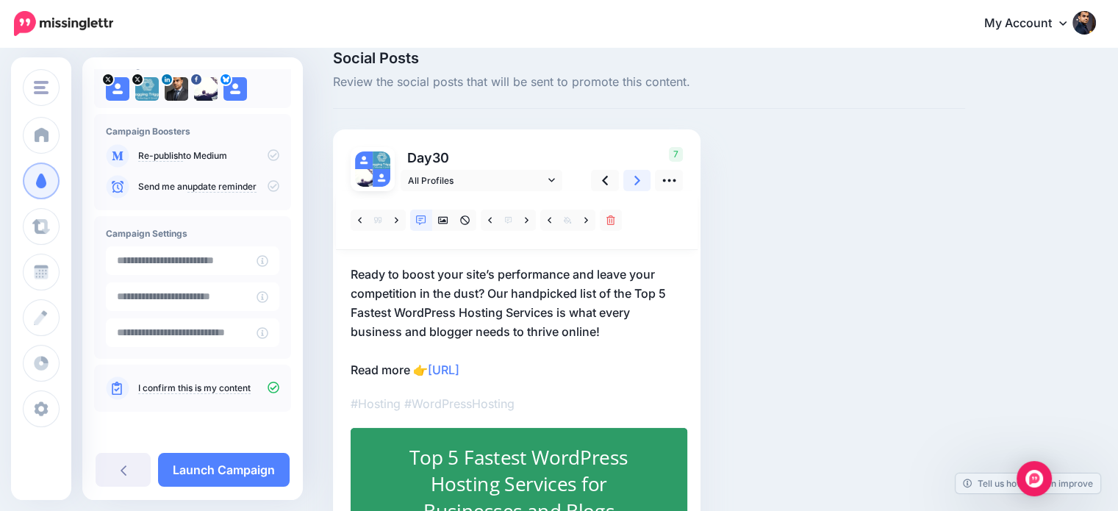
click at [635, 184] on icon at bounding box center [637, 180] width 6 height 15
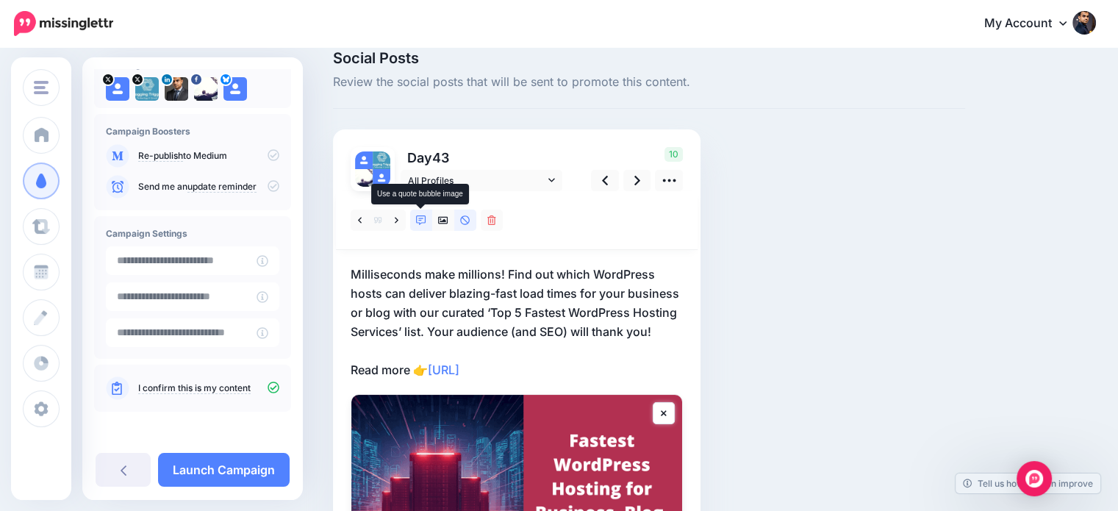
click at [422, 215] on icon at bounding box center [421, 220] width 10 height 10
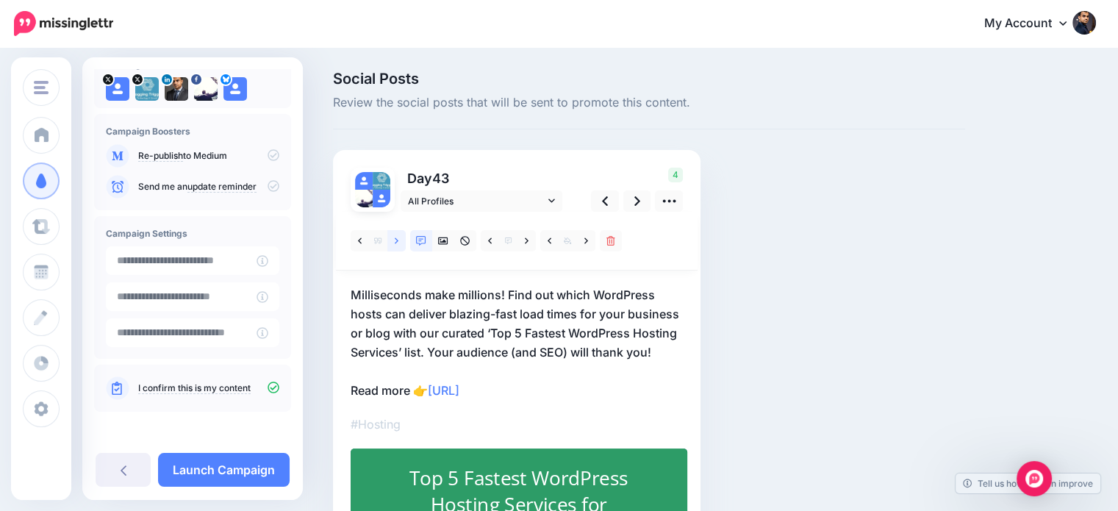
click at [398, 233] on link at bounding box center [396, 240] width 18 height 21
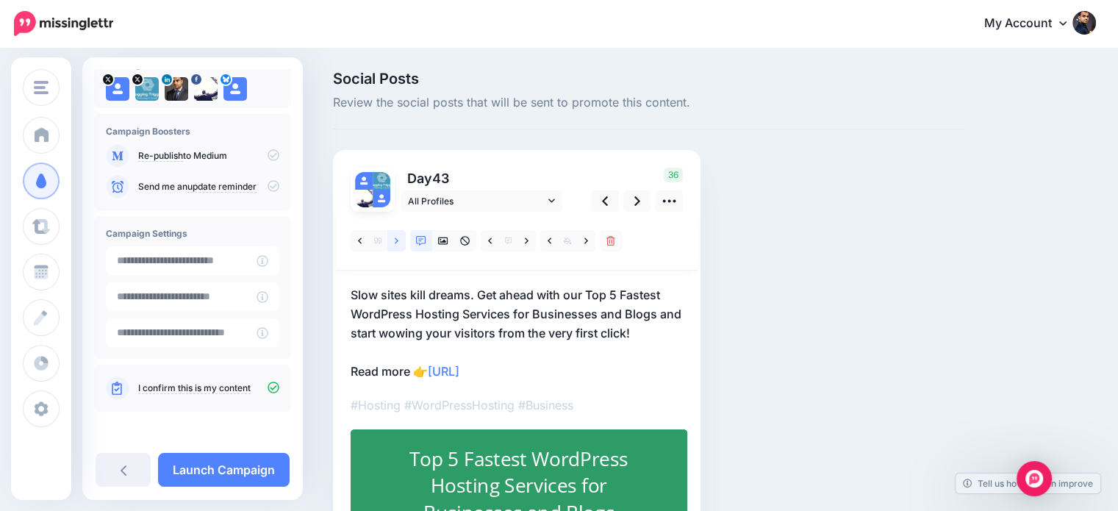
click at [398, 233] on link at bounding box center [396, 240] width 18 height 21
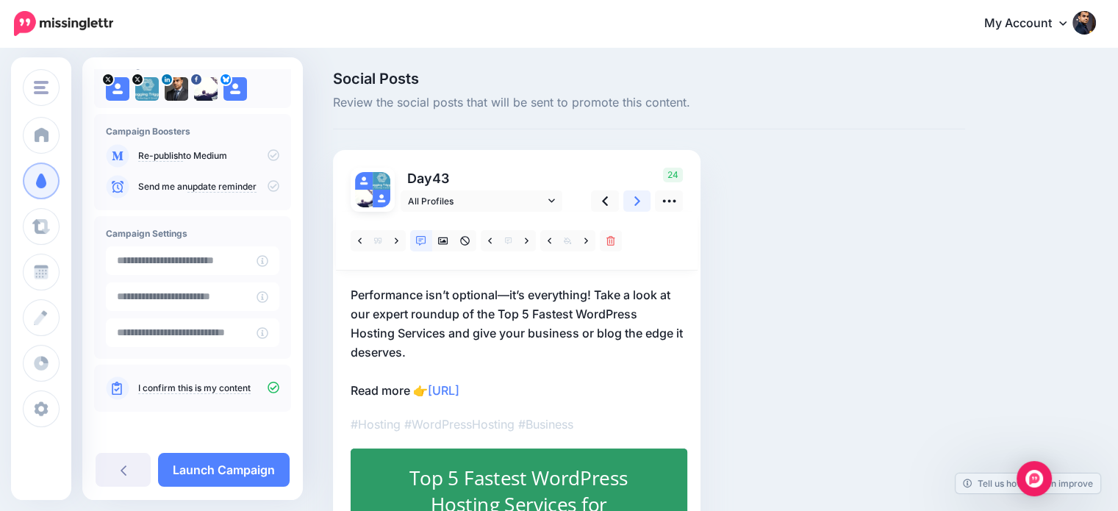
click at [631, 204] on link at bounding box center [637, 200] width 28 height 21
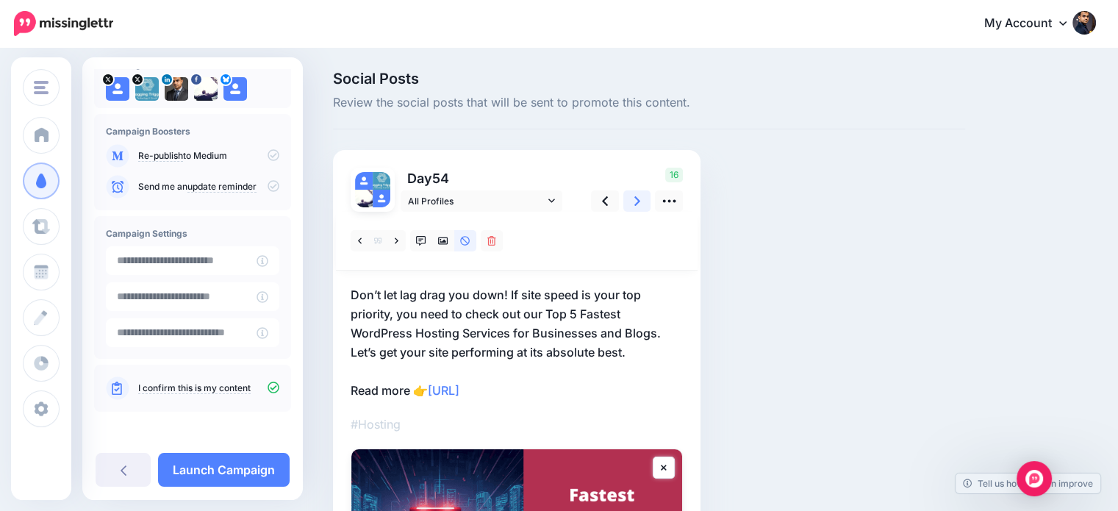
click at [630, 201] on link at bounding box center [637, 200] width 28 height 21
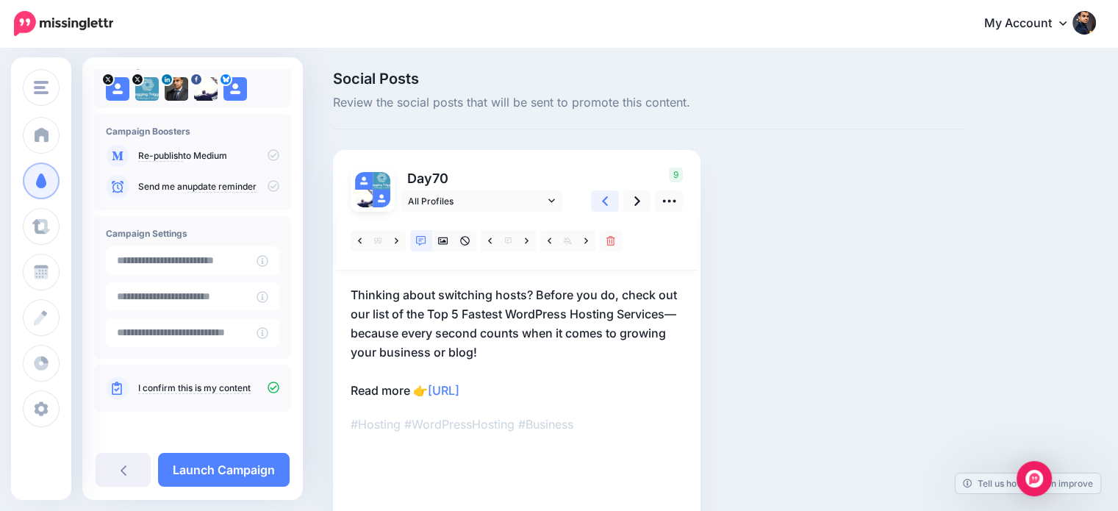
click at [603, 196] on icon at bounding box center [605, 200] width 6 height 15
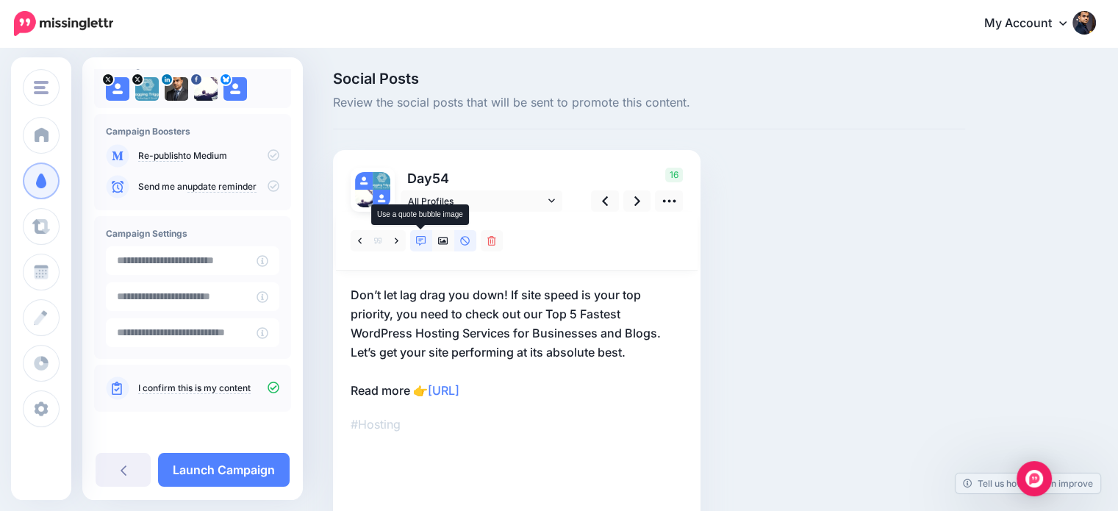
click at [419, 243] on icon at bounding box center [421, 241] width 10 height 10
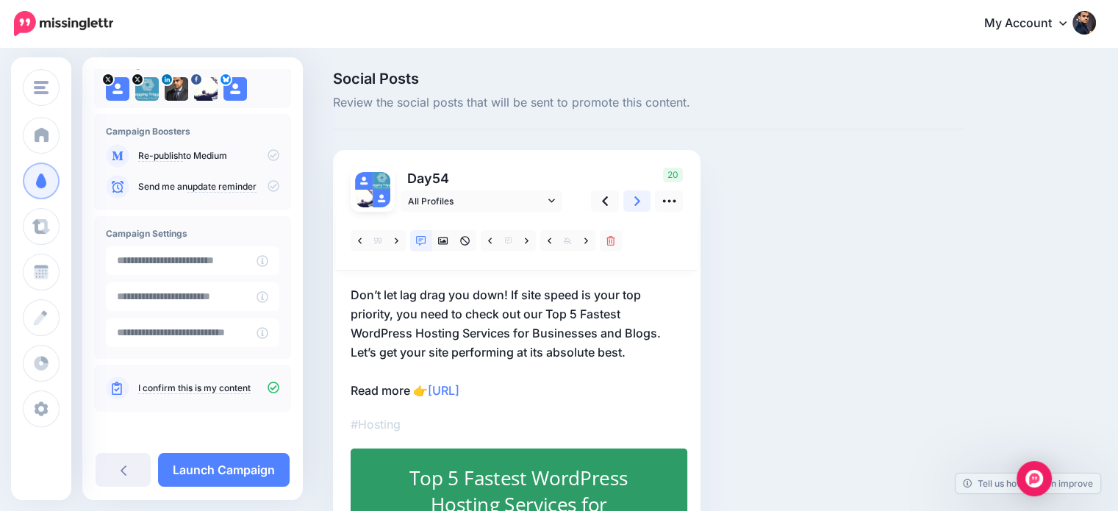
click at [637, 195] on icon at bounding box center [637, 200] width 6 height 15
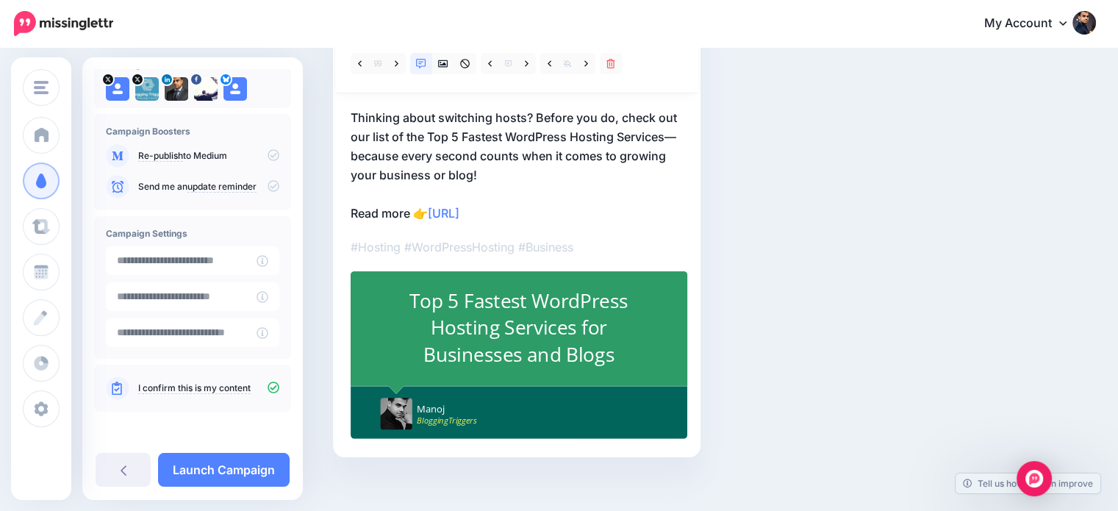
scroll to position [182, 0]
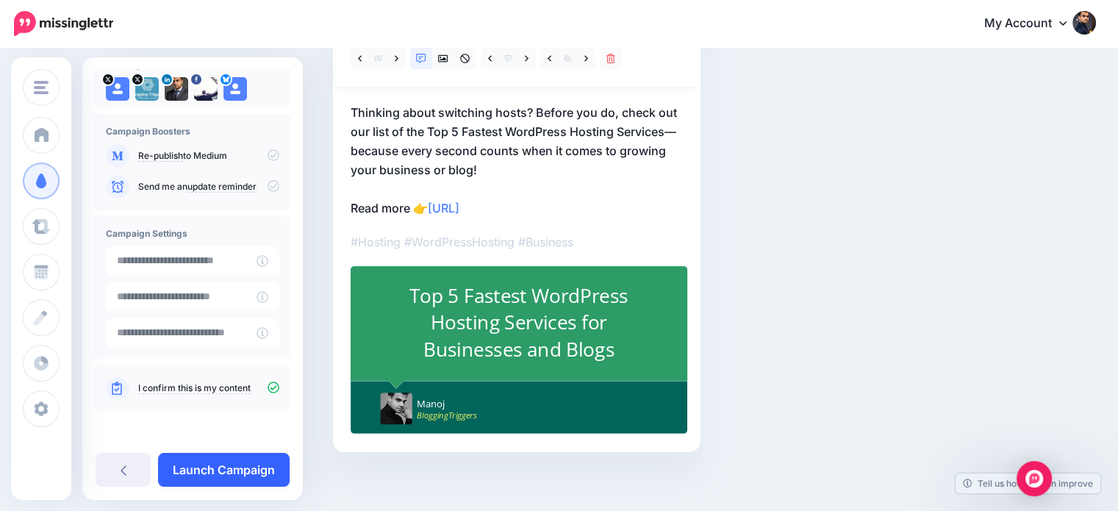
click at [271, 464] on link "Launch Campaign" at bounding box center [224, 470] width 132 height 34
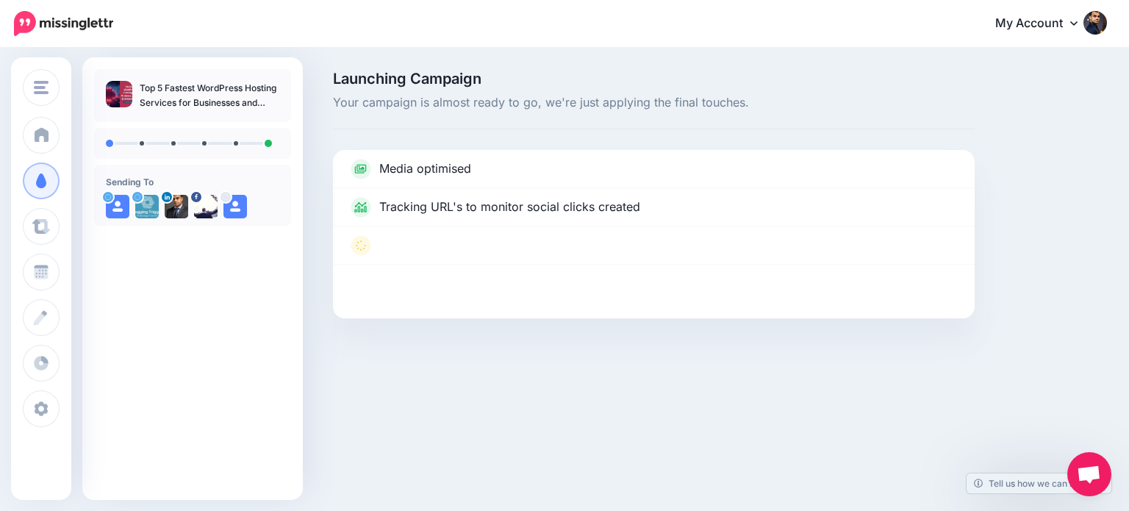
scroll to position [97, 0]
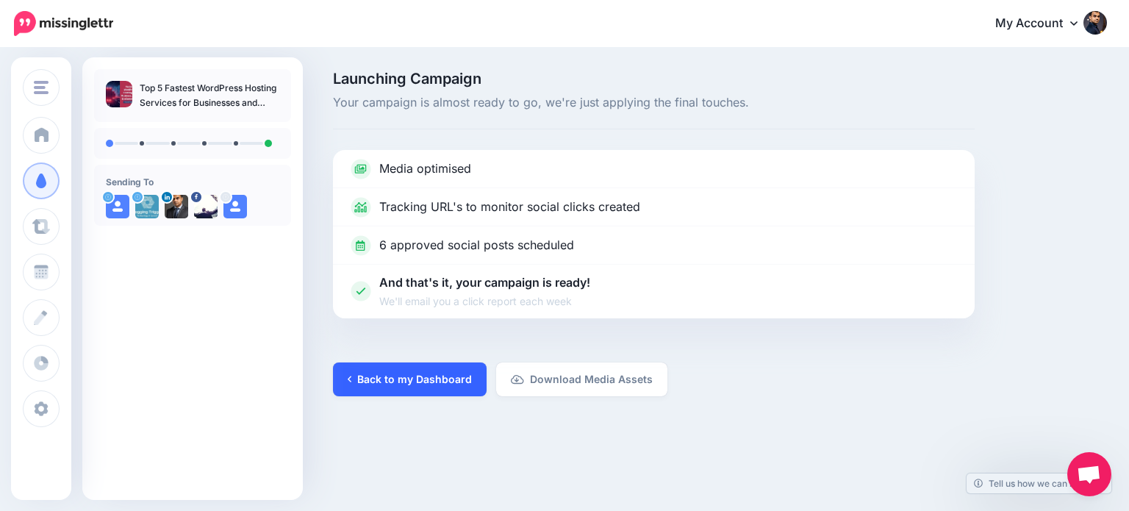
click at [413, 384] on link "Back to my Dashboard" at bounding box center [410, 379] width 154 height 34
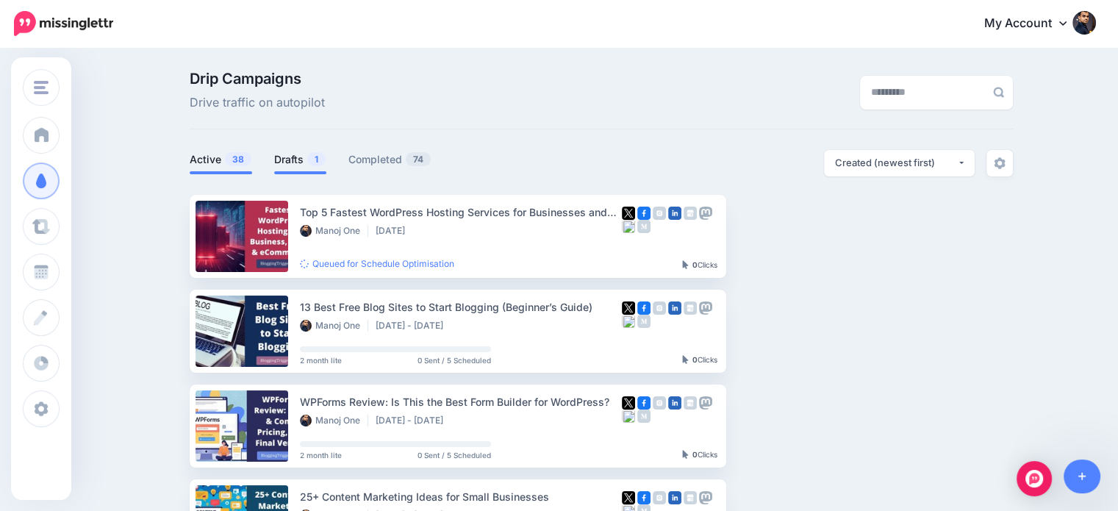
click at [308, 171] on span at bounding box center [300, 172] width 52 height 3
click at [302, 166] on link "Drafts 1" at bounding box center [300, 160] width 52 height 18
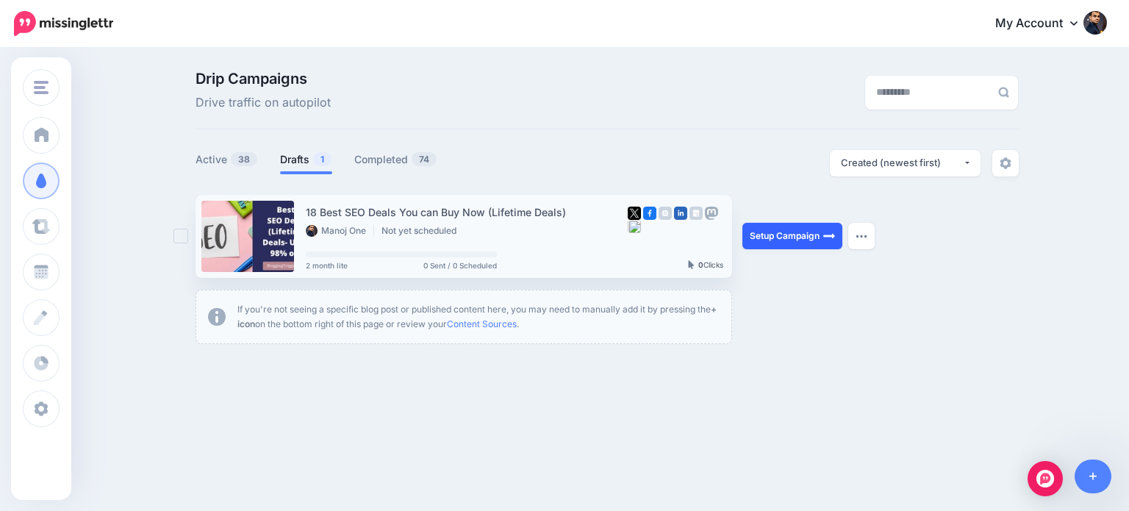
click at [819, 234] on link "Setup Campaign" at bounding box center [792, 236] width 100 height 26
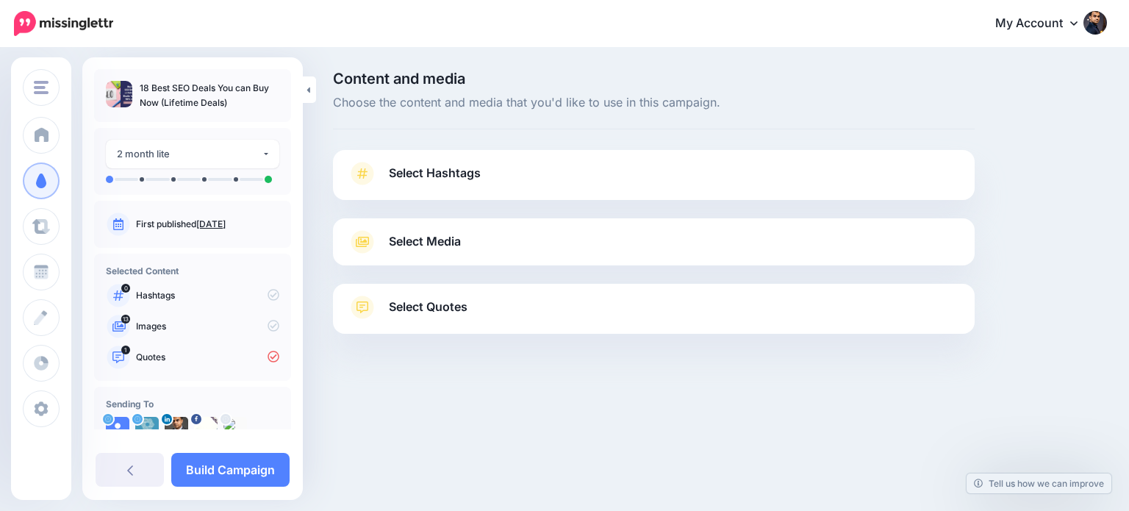
click at [539, 307] on link "Select Quotes" at bounding box center [654, 314] width 612 height 38
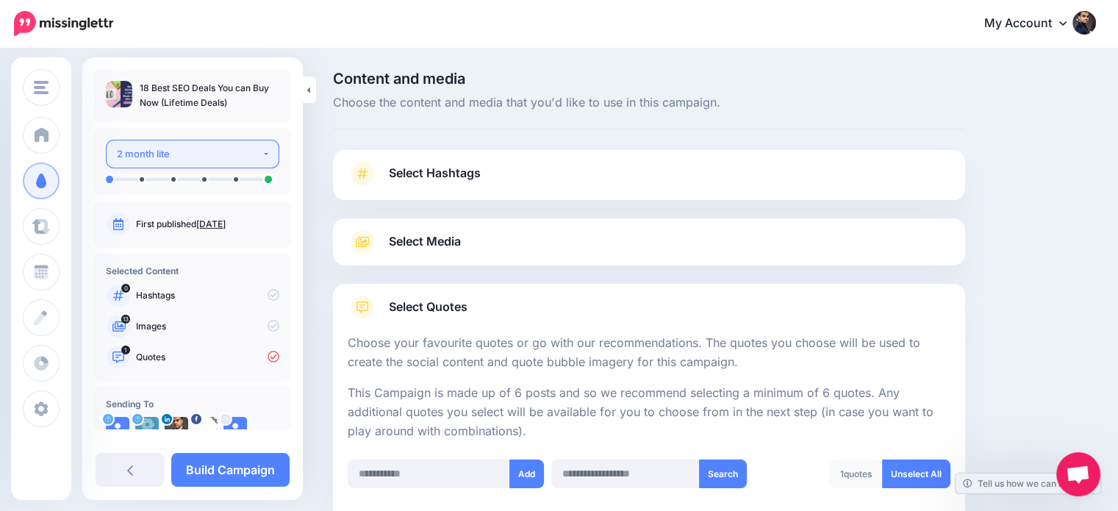
scroll to position [97, 0]
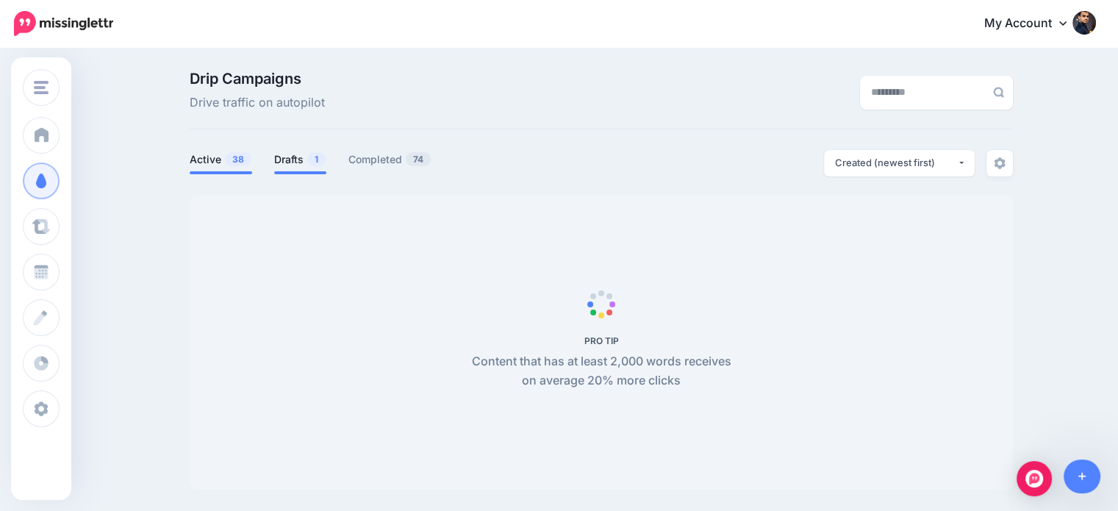
click at [294, 157] on link "Drafts 1" at bounding box center [300, 160] width 52 height 18
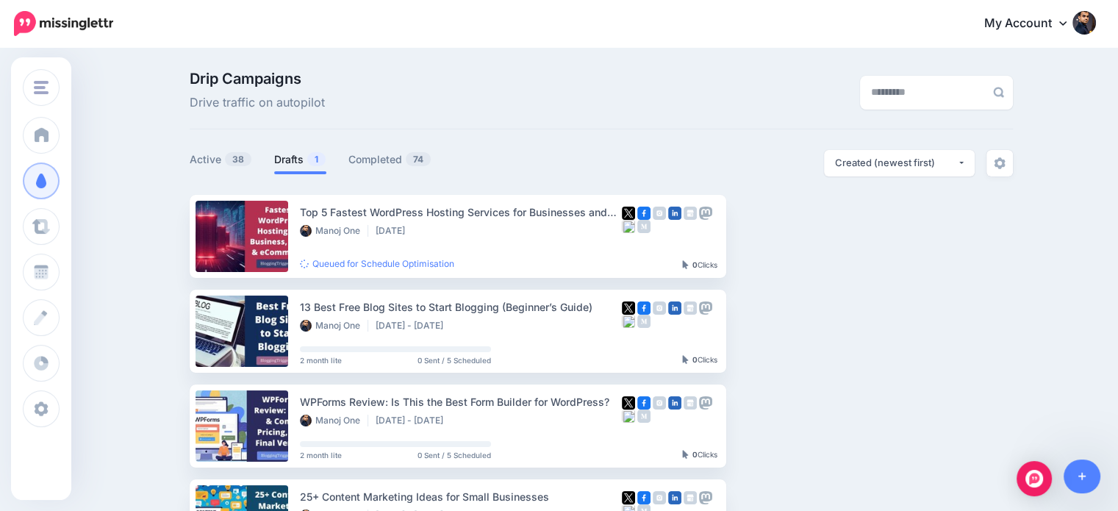
click at [304, 158] on link "Drafts 1" at bounding box center [300, 160] width 52 height 18
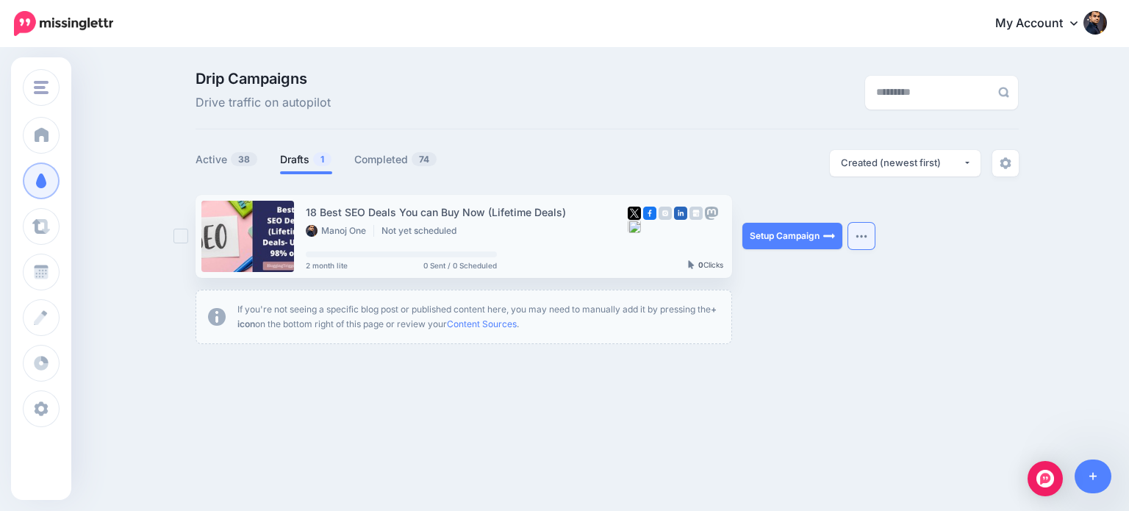
click at [856, 241] on button "button" at bounding box center [861, 236] width 26 height 26
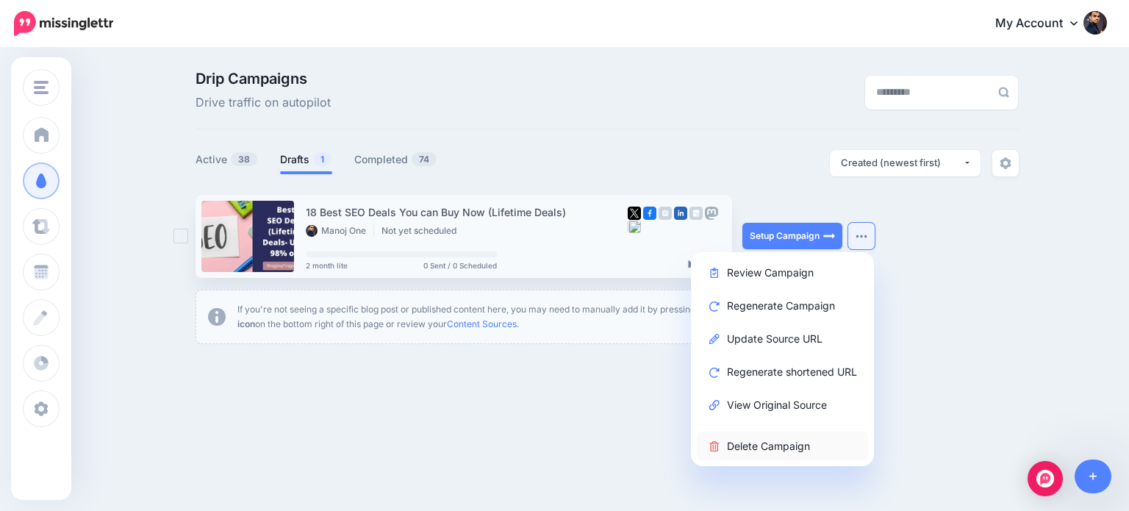
click at [791, 443] on link "Delete Campaign" at bounding box center [782, 445] width 171 height 29
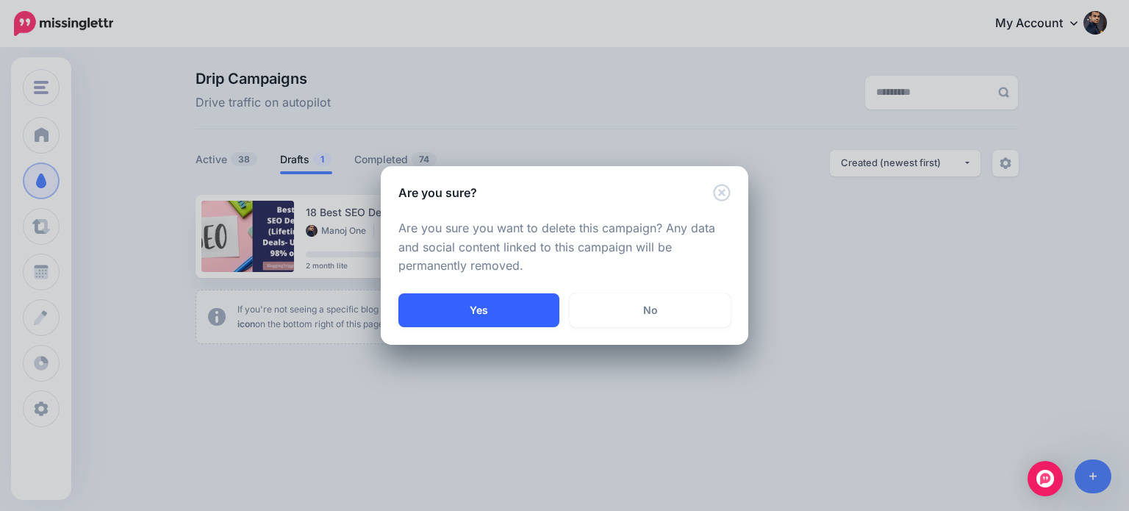
click at [509, 304] on button "Yes" at bounding box center [478, 310] width 161 height 34
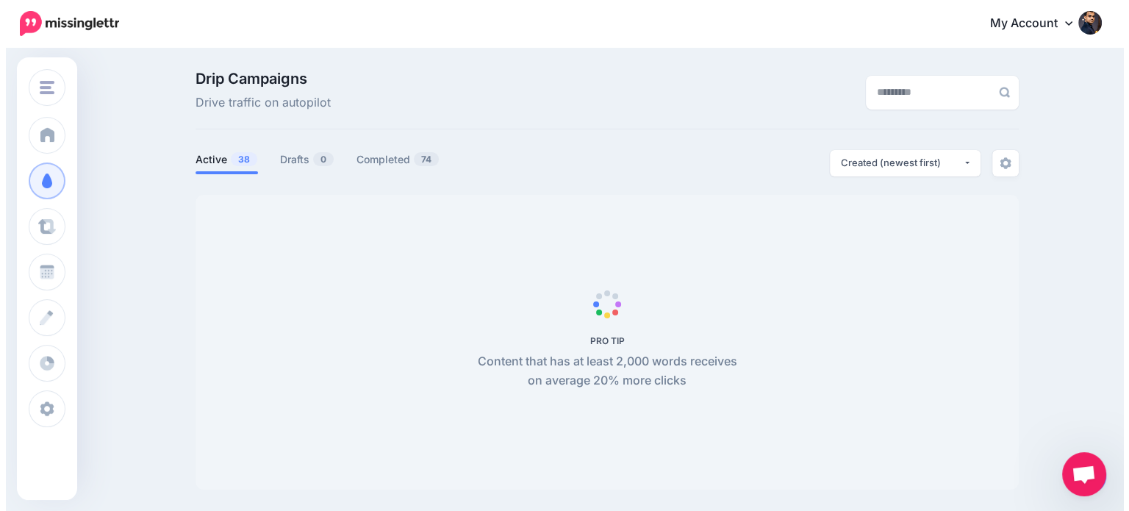
scroll to position [97, 0]
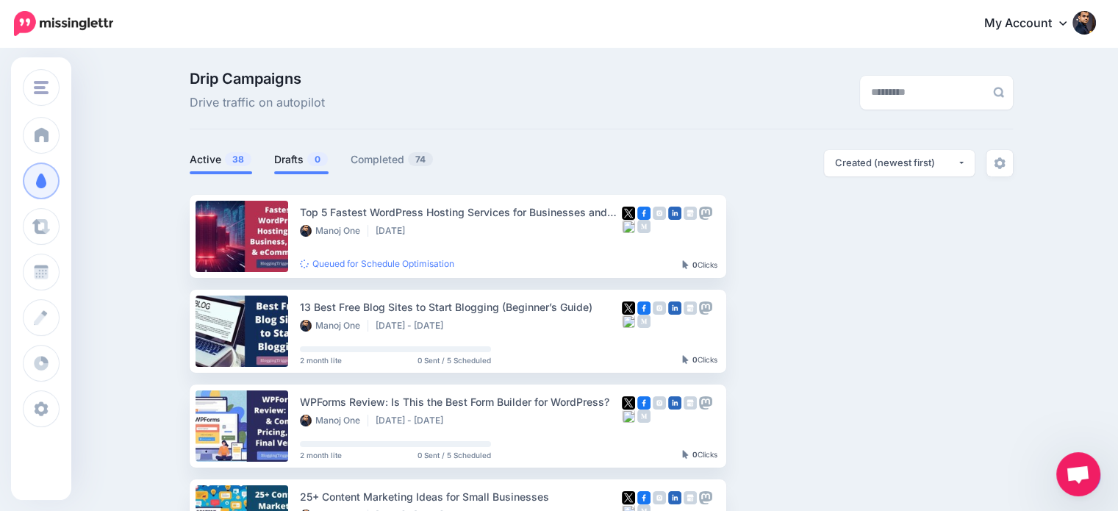
click at [317, 161] on span "0" at bounding box center [317, 159] width 21 height 14
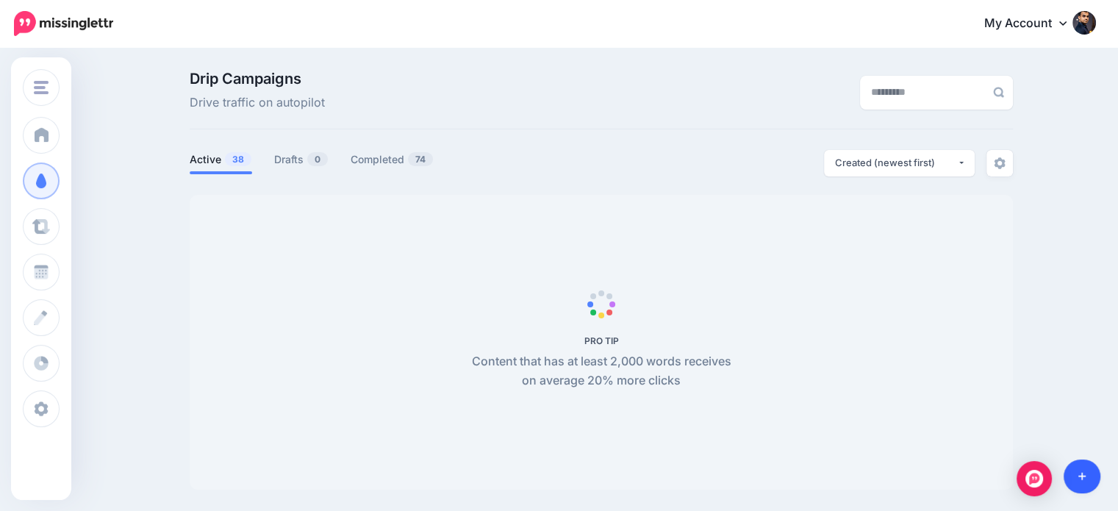
click at [1074, 481] on link at bounding box center [1081, 476] width 37 height 34
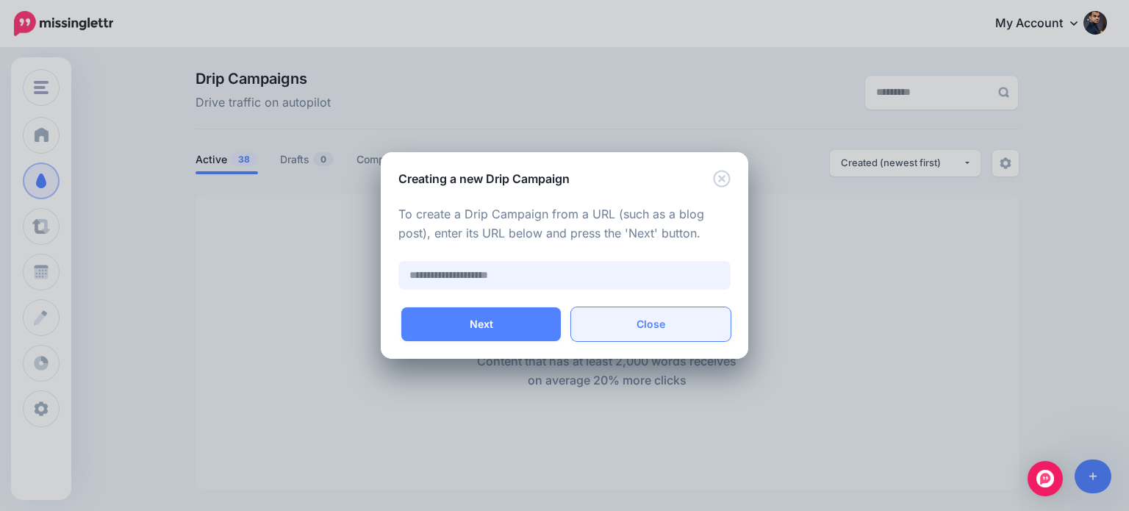
paste input "**********"
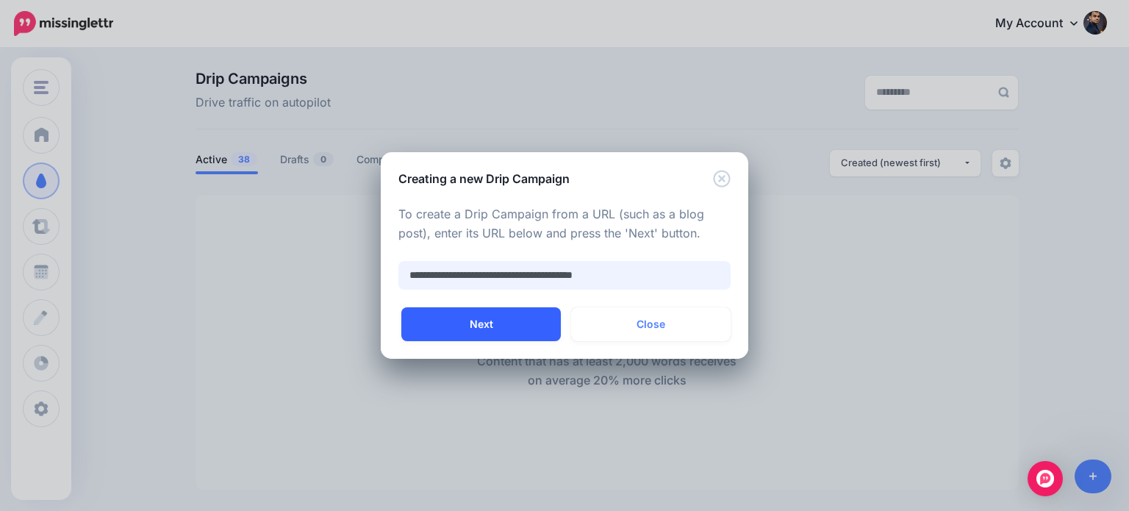
type input "**********"
click at [529, 318] on button "Next" at bounding box center [480, 324] width 159 height 34
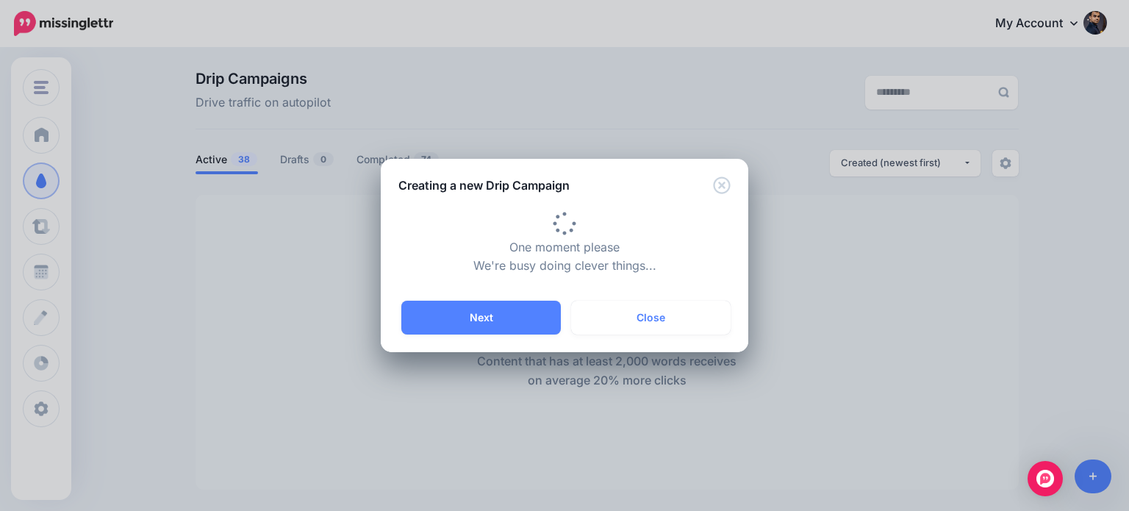
type input "**********"
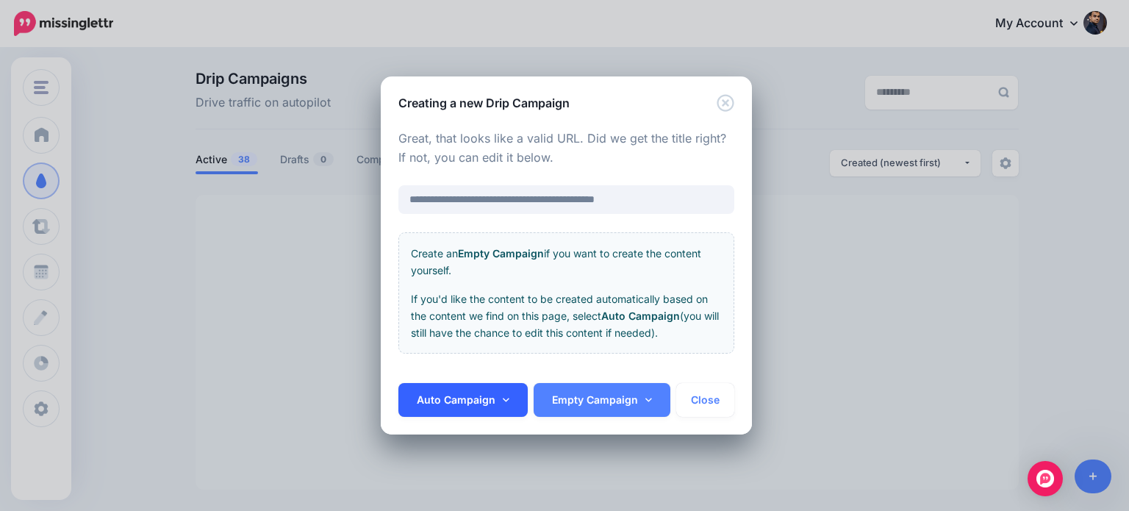
click at [455, 403] on link "Auto Campaign" at bounding box center [462, 400] width 129 height 34
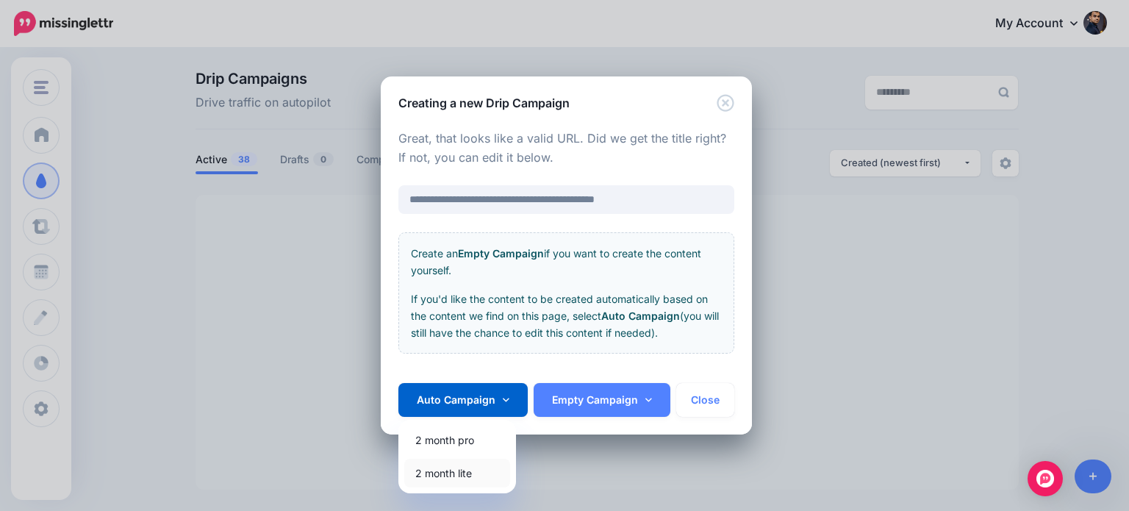
click at [459, 481] on link "2 month lite" at bounding box center [457, 473] width 106 height 29
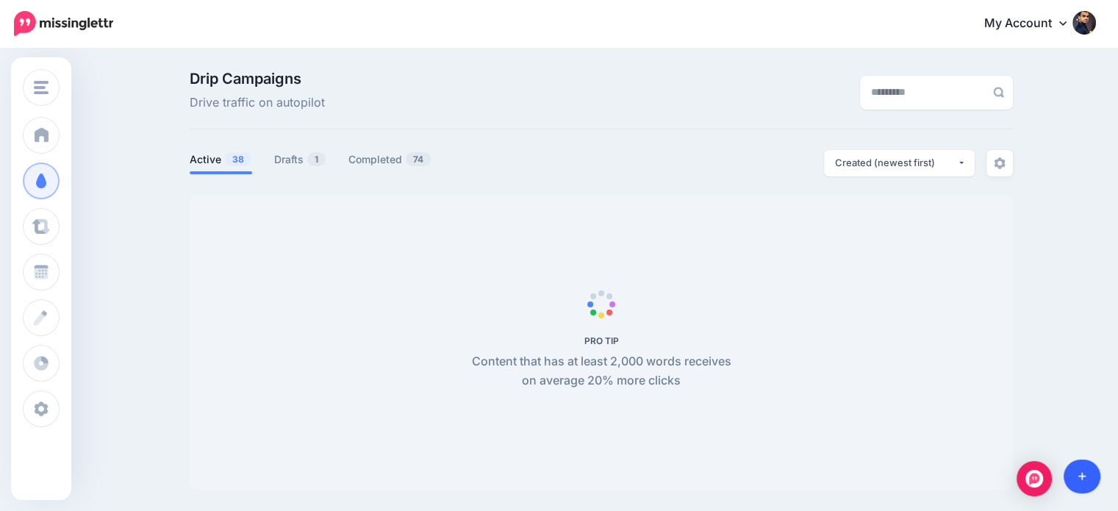
click at [1088, 470] on link at bounding box center [1081, 476] width 37 height 34
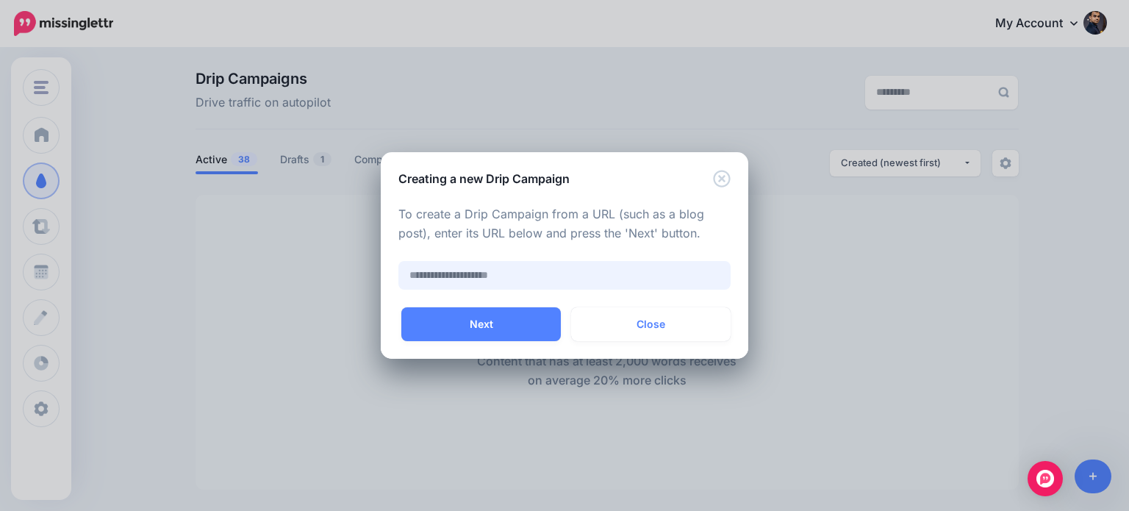
paste input "**********"
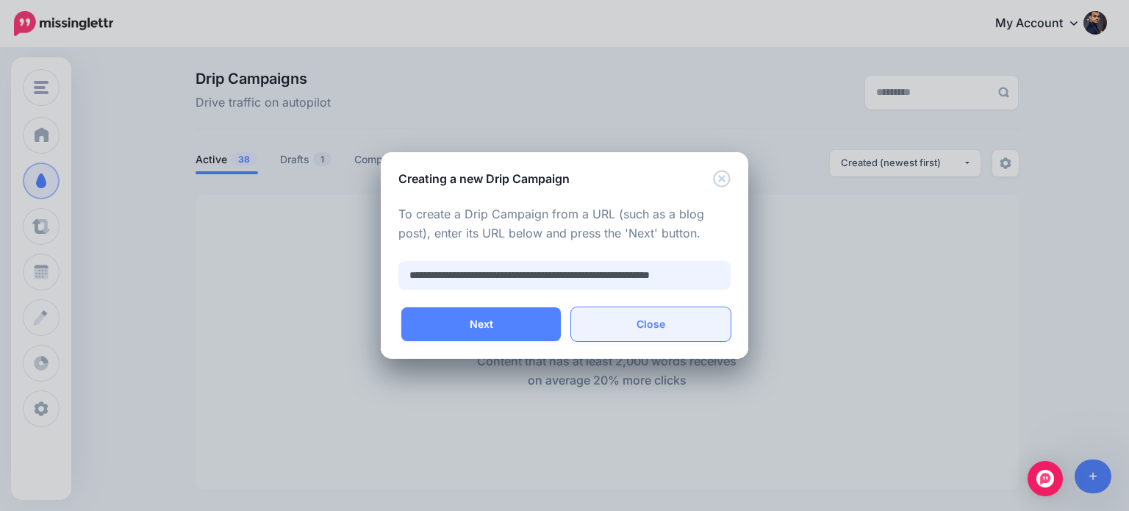
type input "**********"
click at [681, 321] on button "Close" at bounding box center [650, 324] width 159 height 34
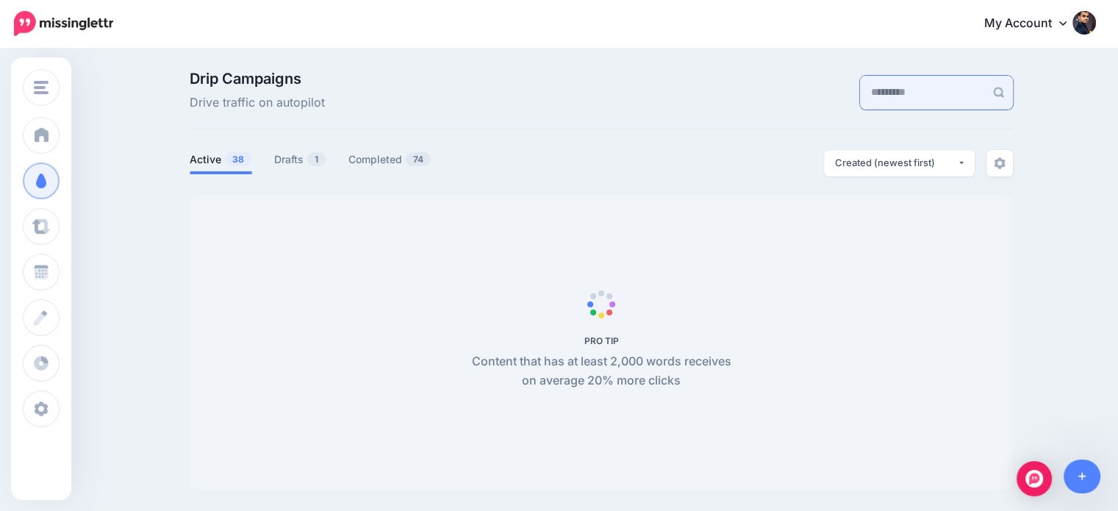
click at [860, 88] on input "text" at bounding box center [922, 93] width 125 height 34
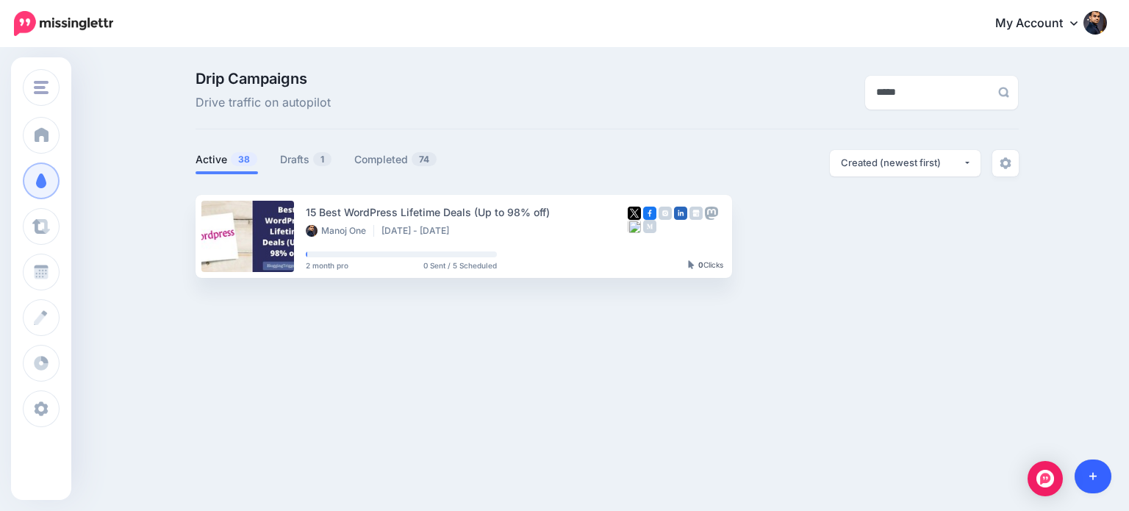
type input "*****"
click at [1094, 470] on link at bounding box center [1092, 476] width 37 height 34
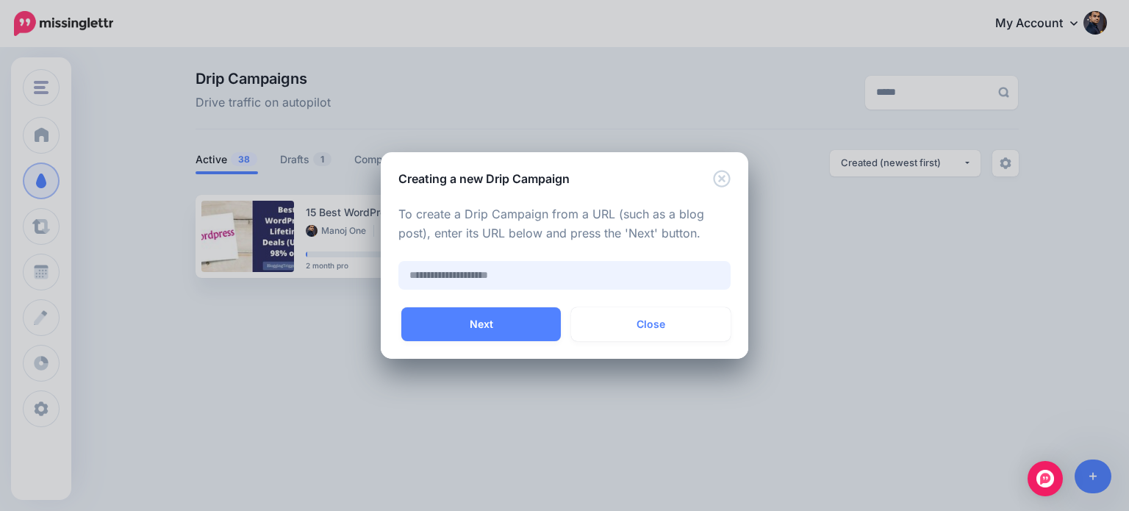
paste input "**********"
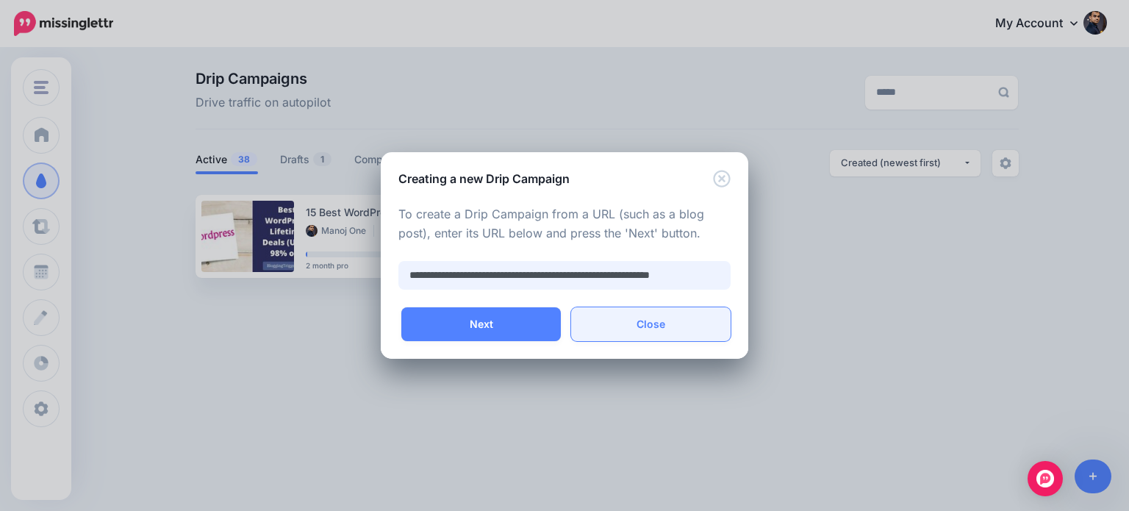
scroll to position [0, 29]
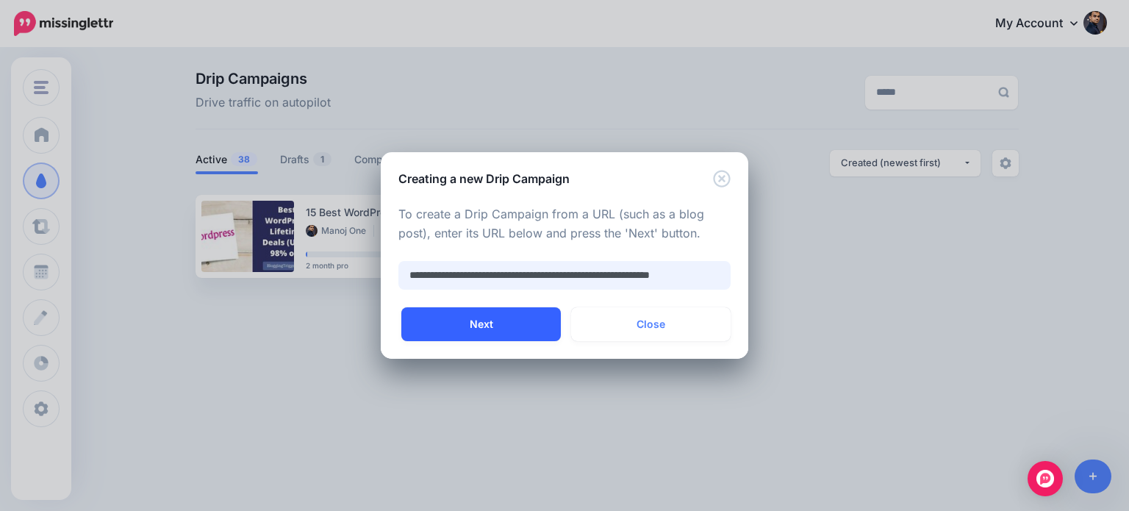
type input "**********"
click at [542, 328] on button "Next" at bounding box center [480, 324] width 159 height 34
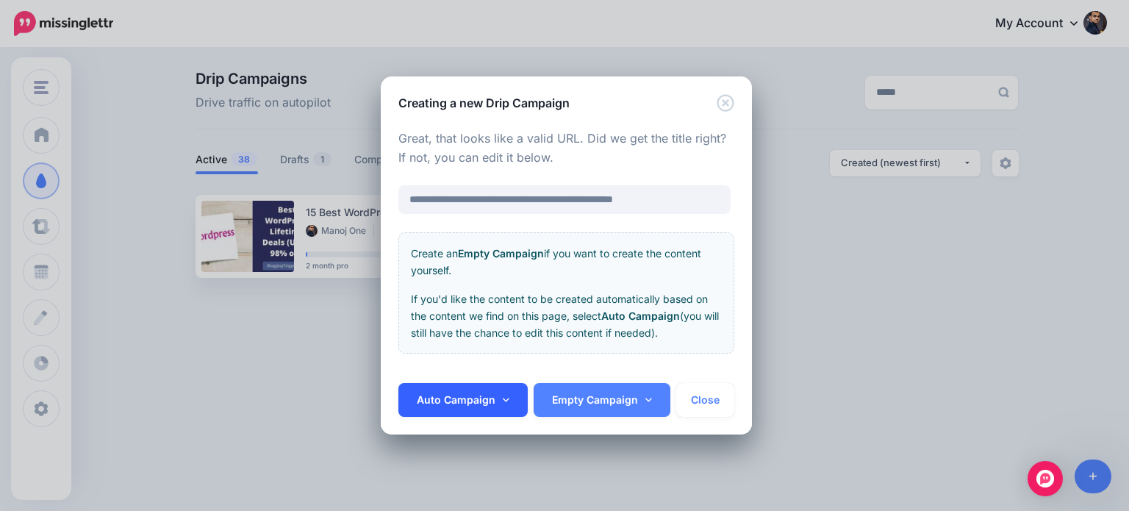
click at [497, 399] on link "Auto Campaign" at bounding box center [462, 400] width 129 height 34
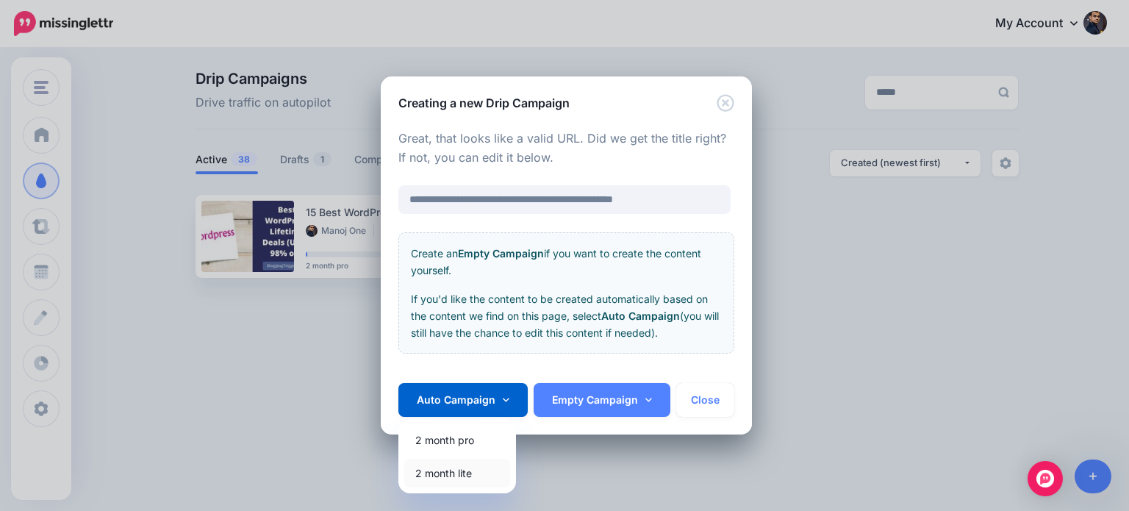
click at [453, 475] on link "2 month lite" at bounding box center [457, 473] width 106 height 29
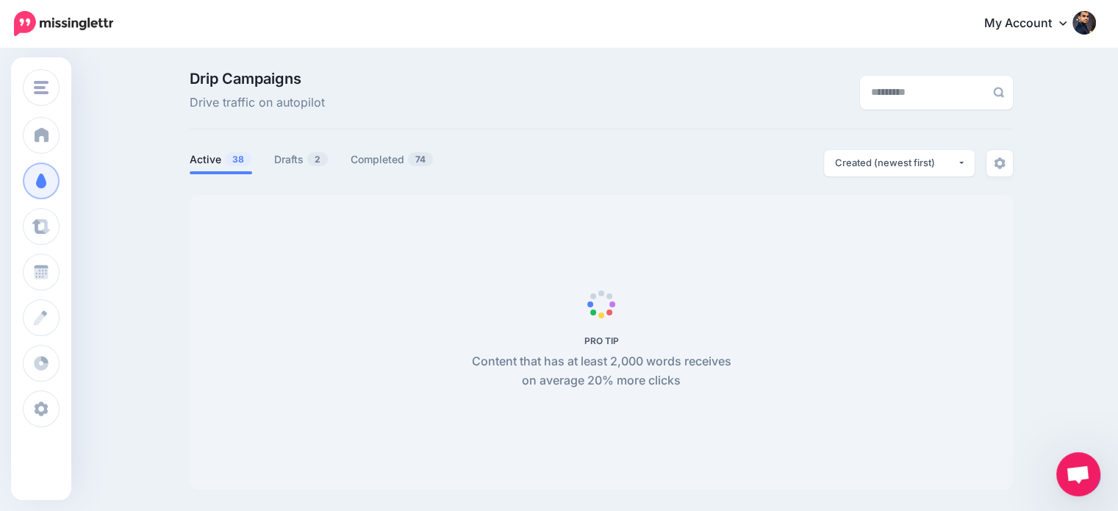
scroll to position [97, 0]
